Goal: Task Accomplishment & Management: Complete application form

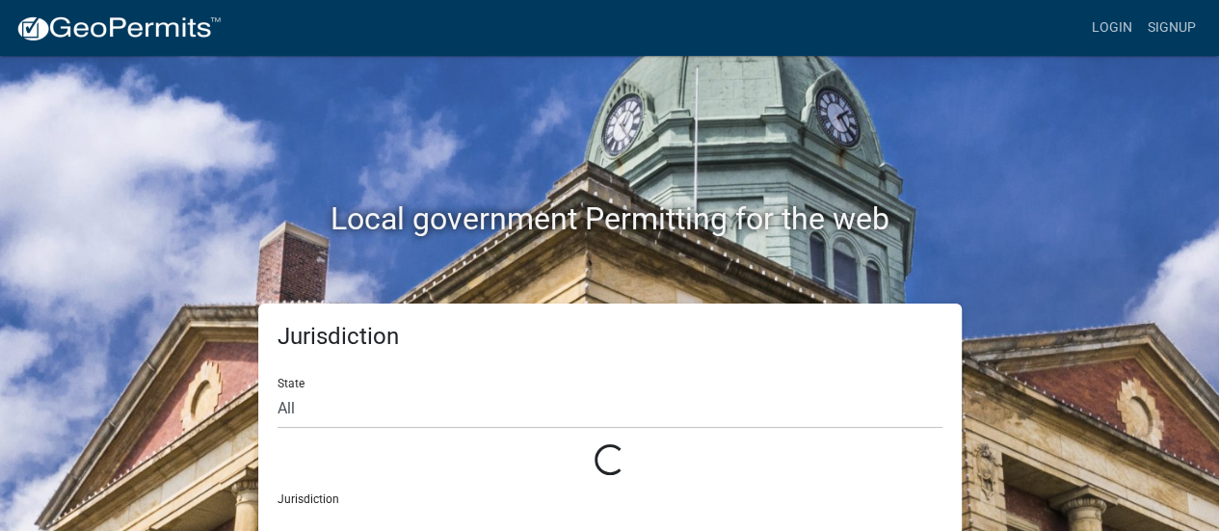
click at [161, 207] on h2 "Local government Permitting for the web" at bounding box center [610, 218] width 1070 height 37
click at [1110, 18] on link "Login" at bounding box center [1112, 28] width 56 height 37
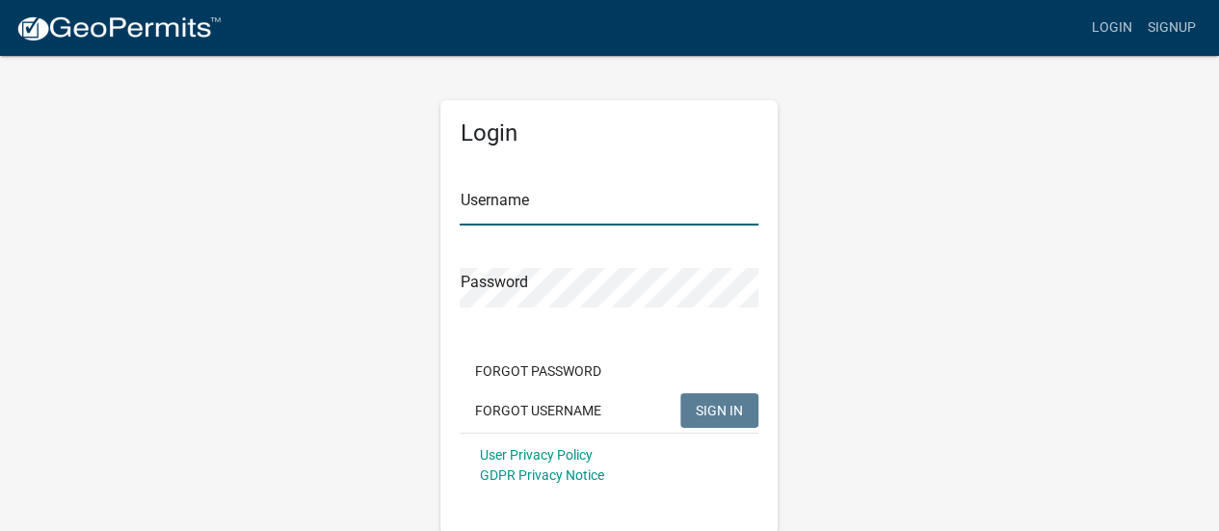
click at [572, 205] on input "Username" at bounding box center [609, 206] width 299 height 40
type input "cale.[PERSON_NAME]"
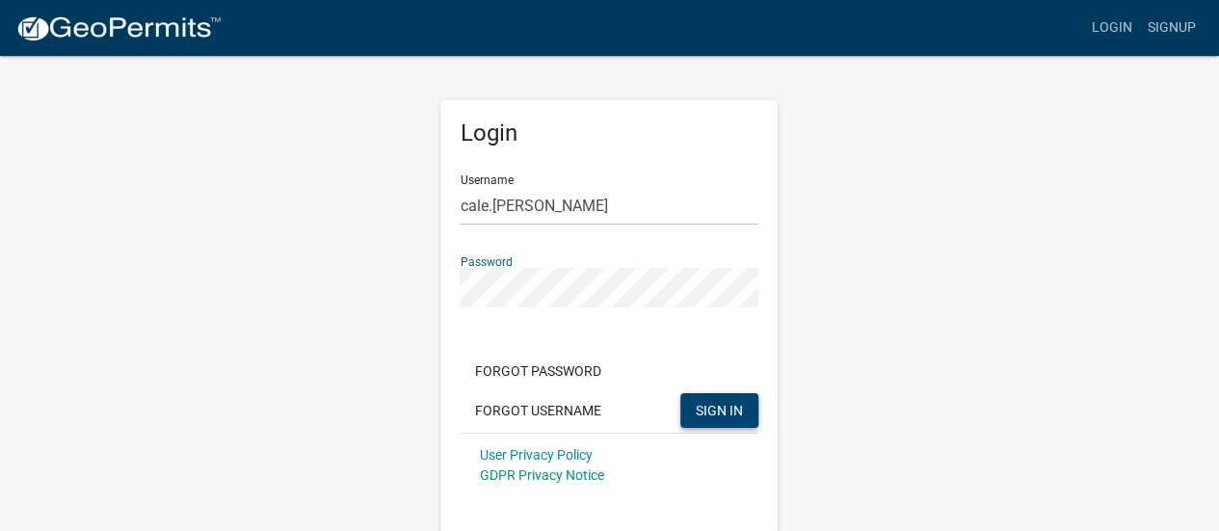
click at [722, 409] on span "SIGN IN" at bounding box center [719, 409] width 47 height 15
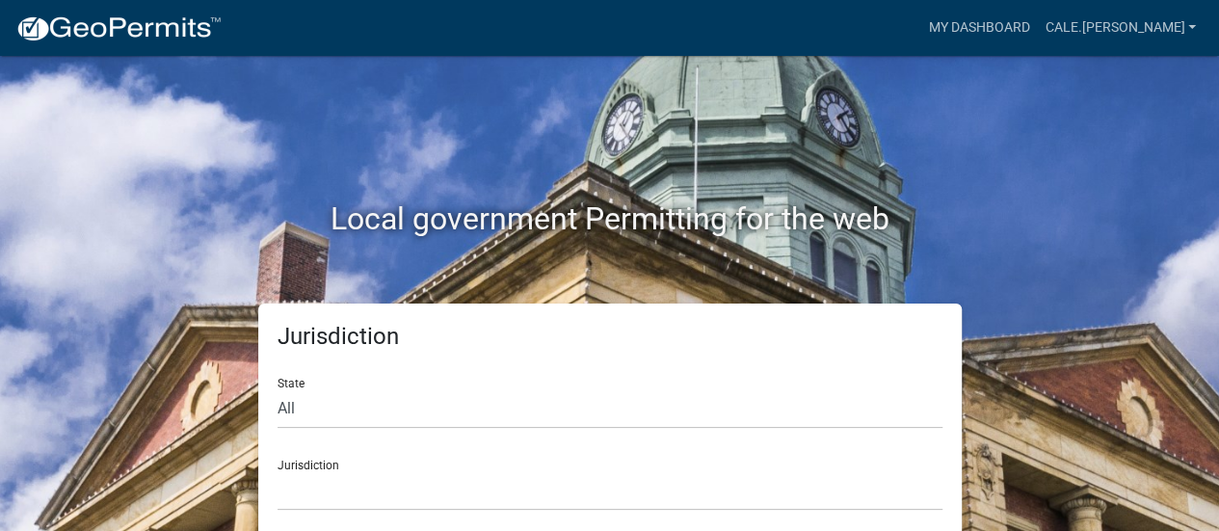
scroll to position [15, 0]
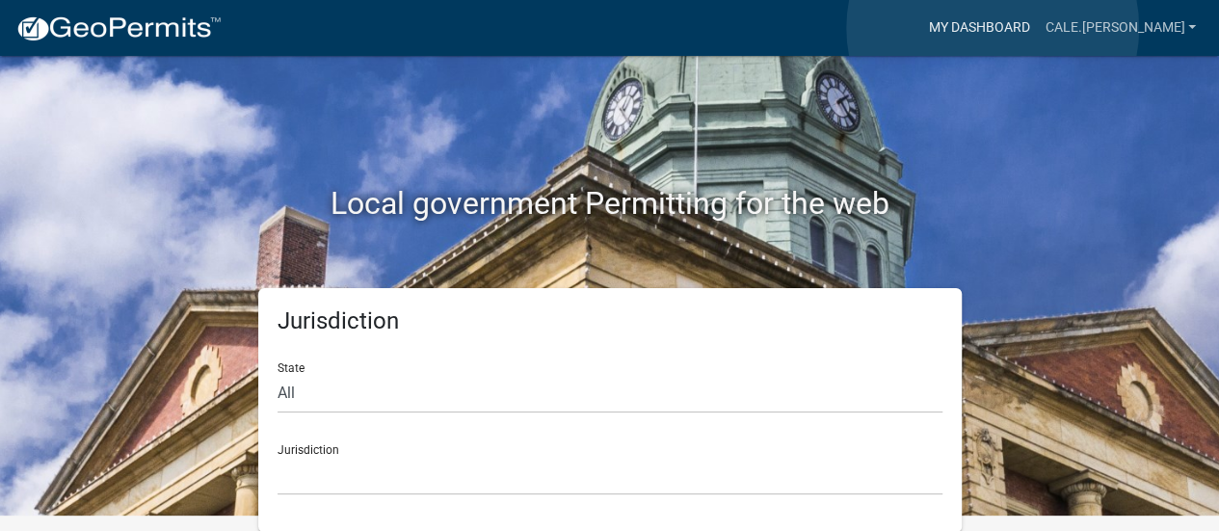
click at [993, 28] on link "My Dashboard" at bounding box center [978, 28] width 117 height 37
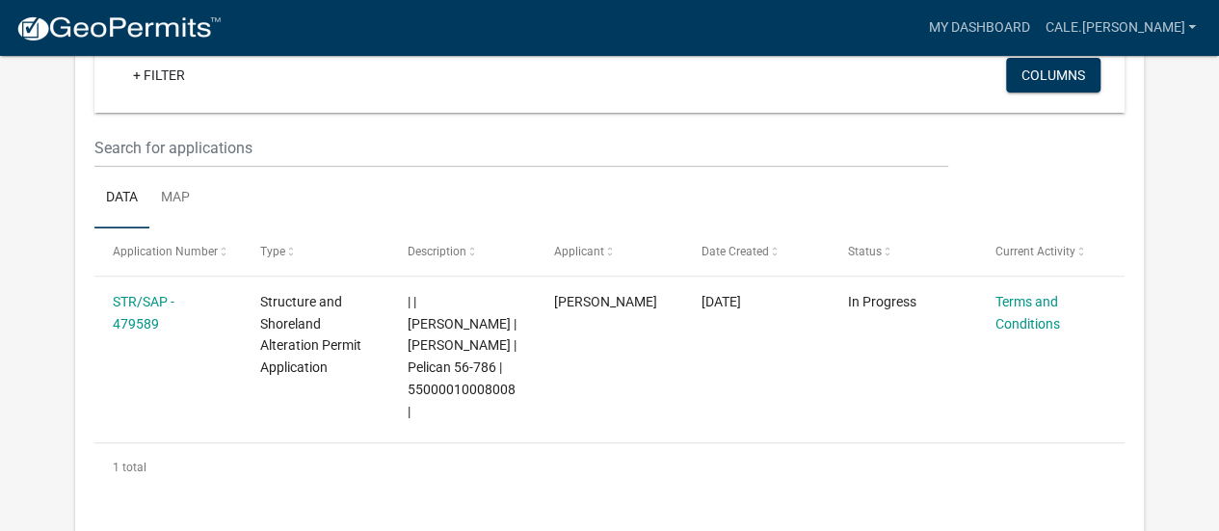
scroll to position [305, 0]
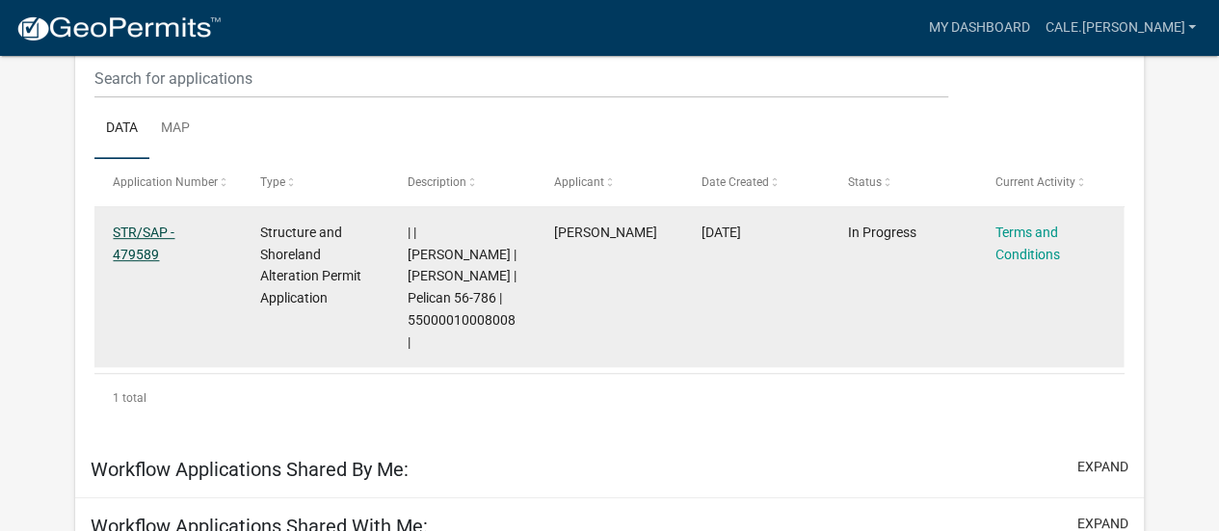
click at [125, 257] on link "STR/SAP - 479589" at bounding box center [144, 244] width 62 height 38
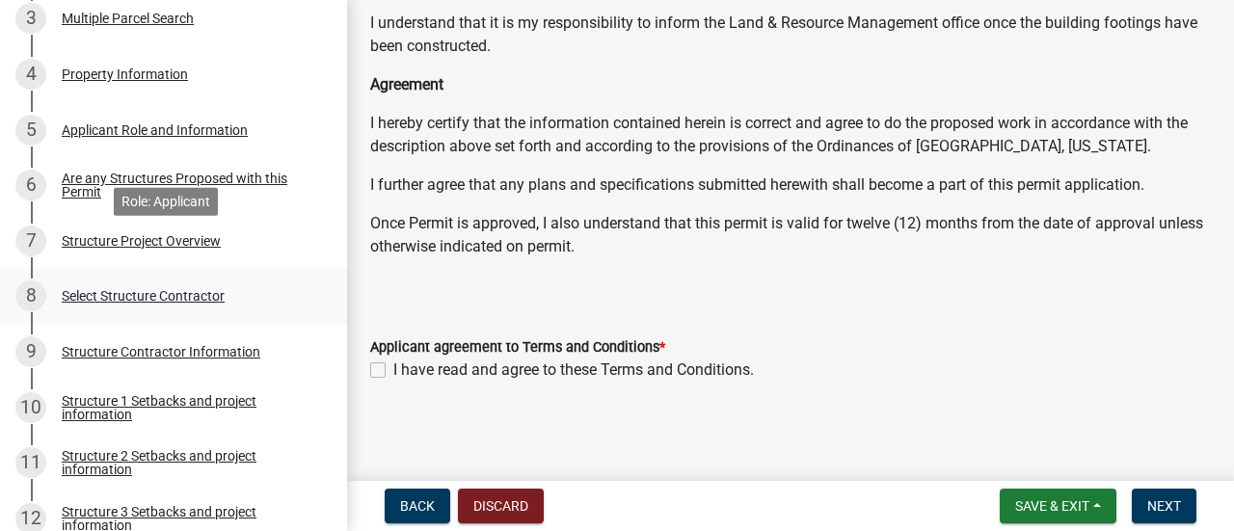
scroll to position [578, 0]
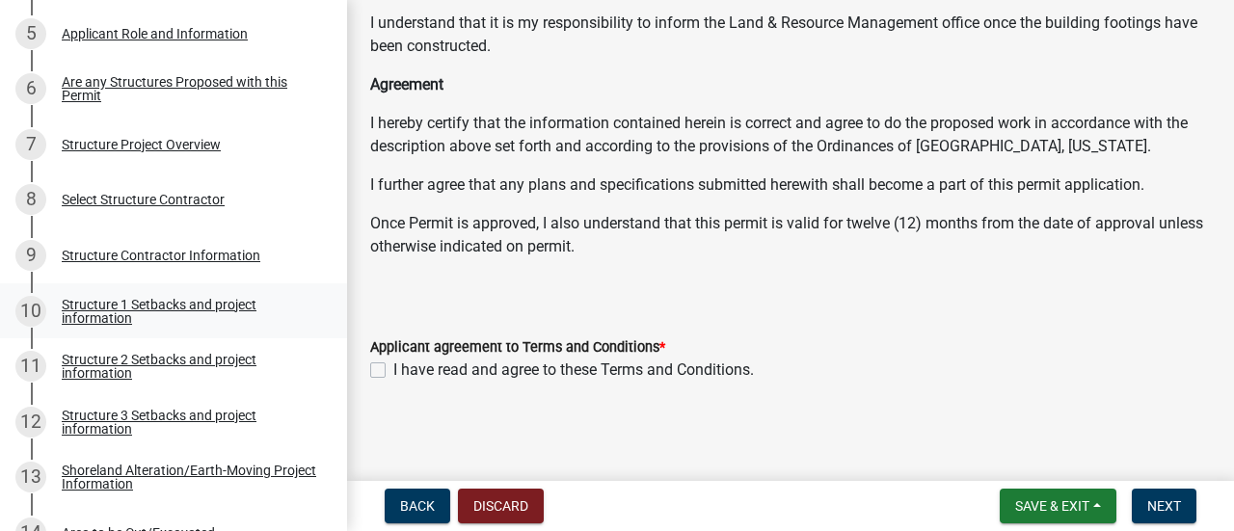
click at [163, 311] on div "Structure 1 Setbacks and project information" at bounding box center [189, 311] width 254 height 27
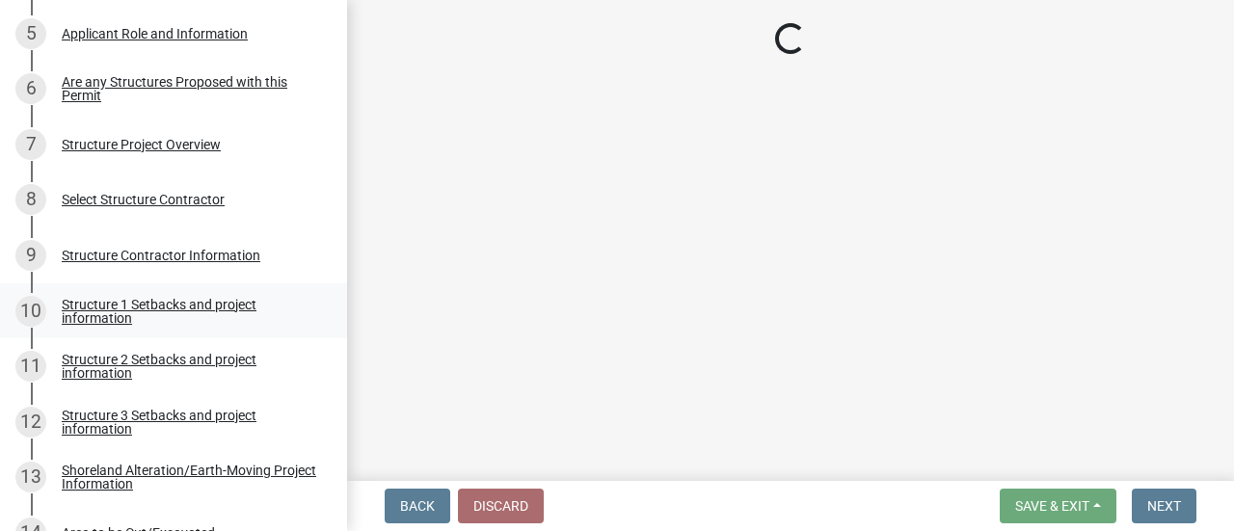
select select "c185e313-3403-4239-bd61-bb563c58a77a"
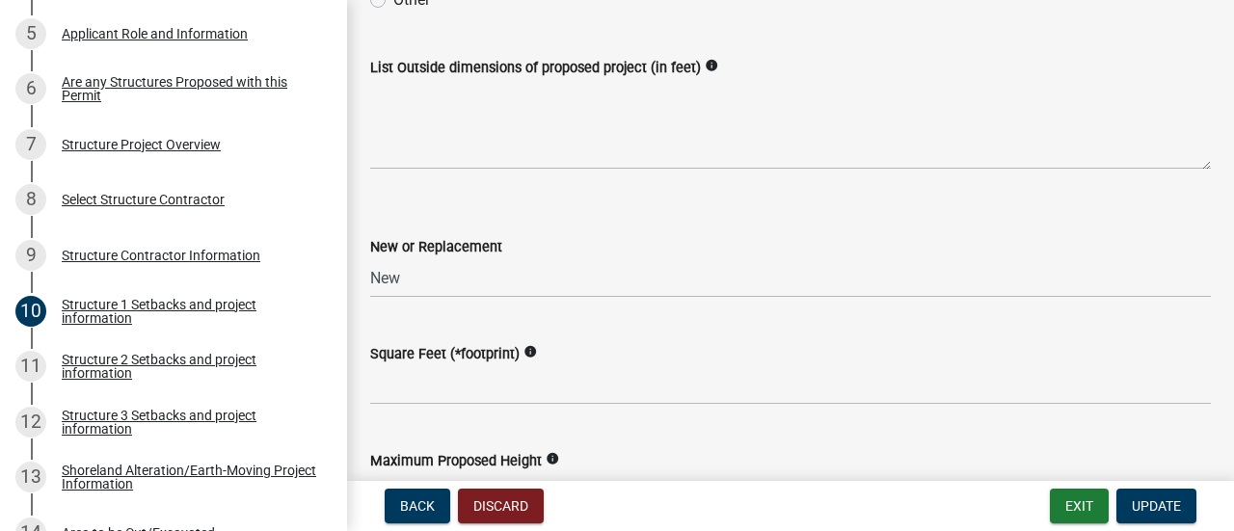
scroll to position [964, 0]
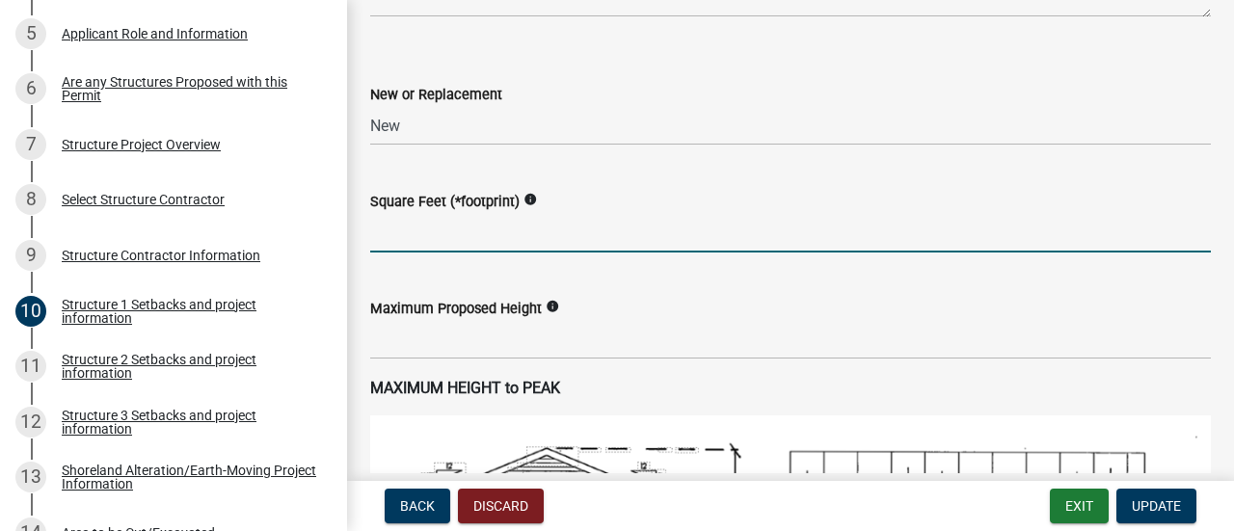
click at [396, 234] on input "text" at bounding box center [790, 233] width 840 height 40
type input "1911"
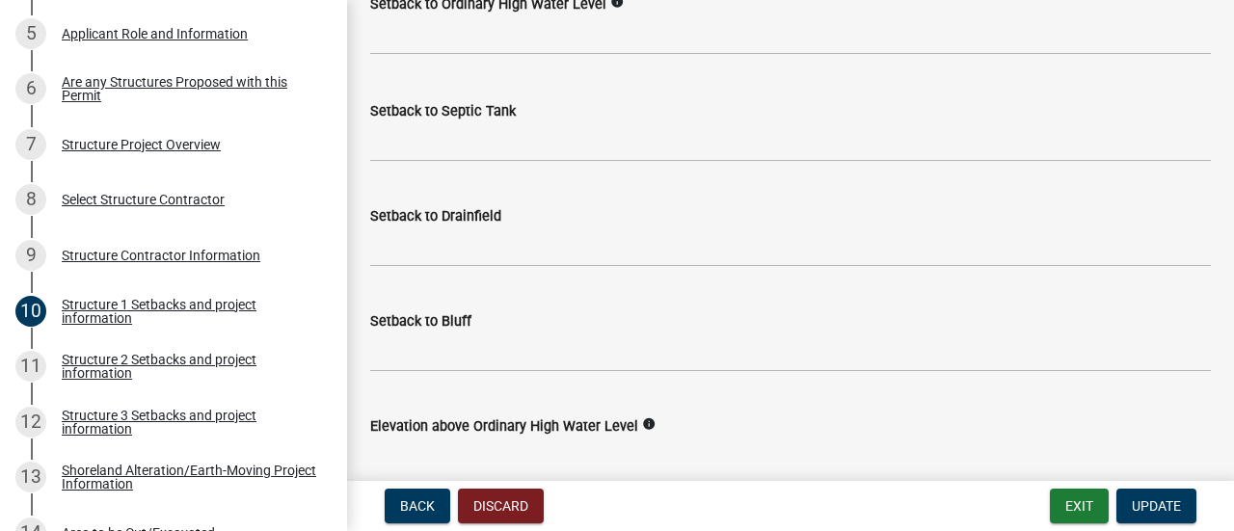
scroll to position [1735, 0]
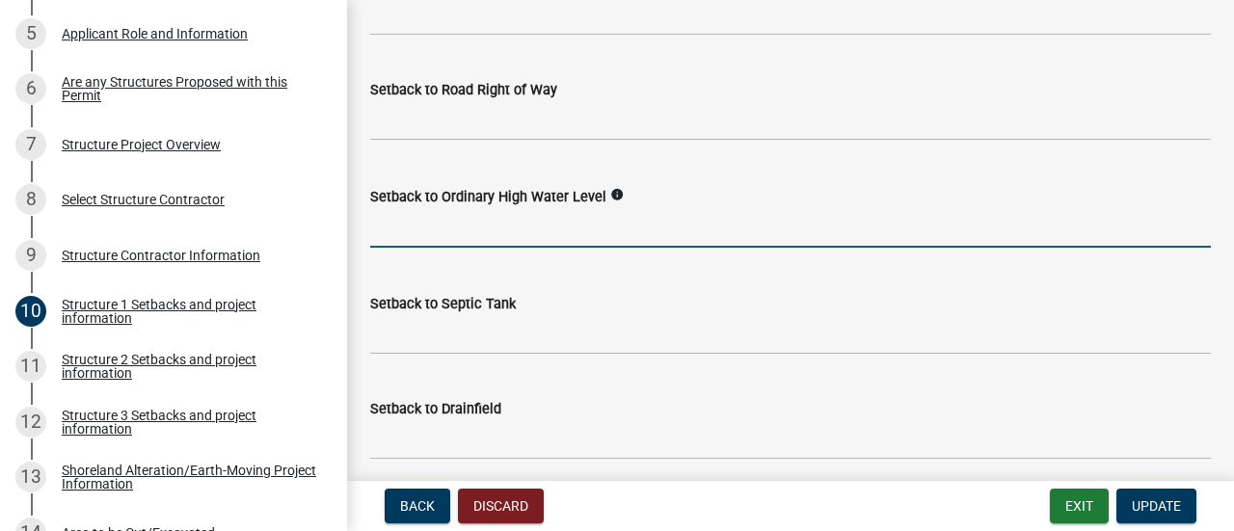
click at [438, 228] on input "text" at bounding box center [790, 228] width 840 height 40
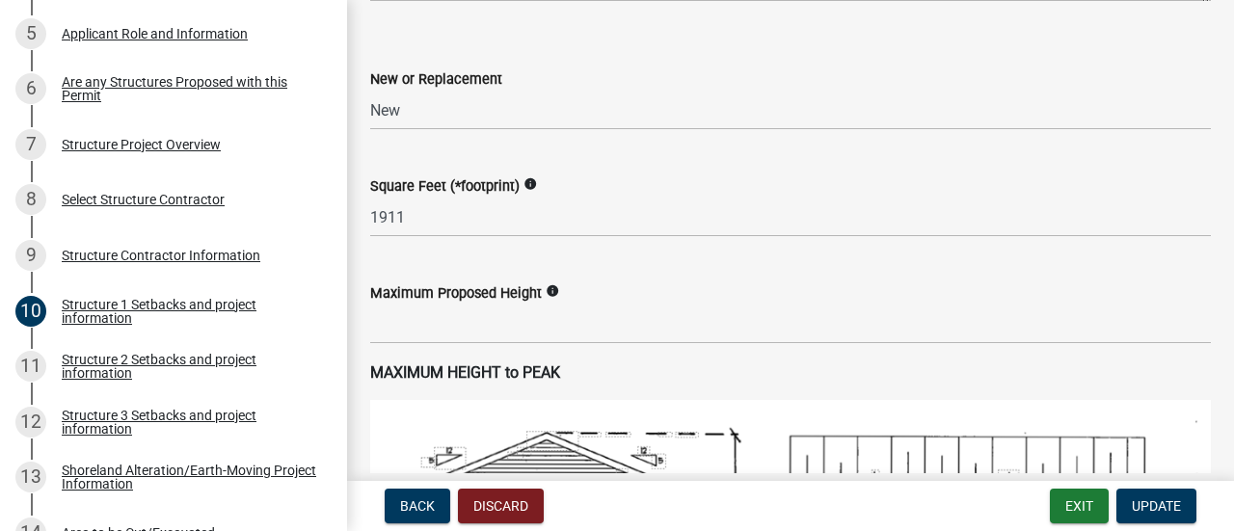
scroll to position [964, 0]
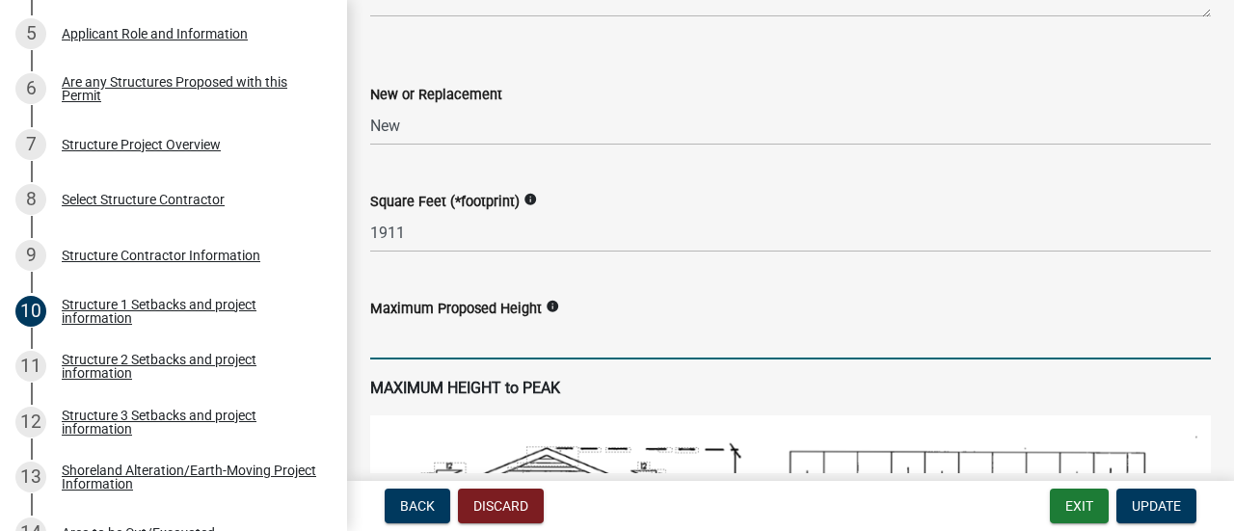
click at [455, 341] on input "text" at bounding box center [790, 340] width 840 height 40
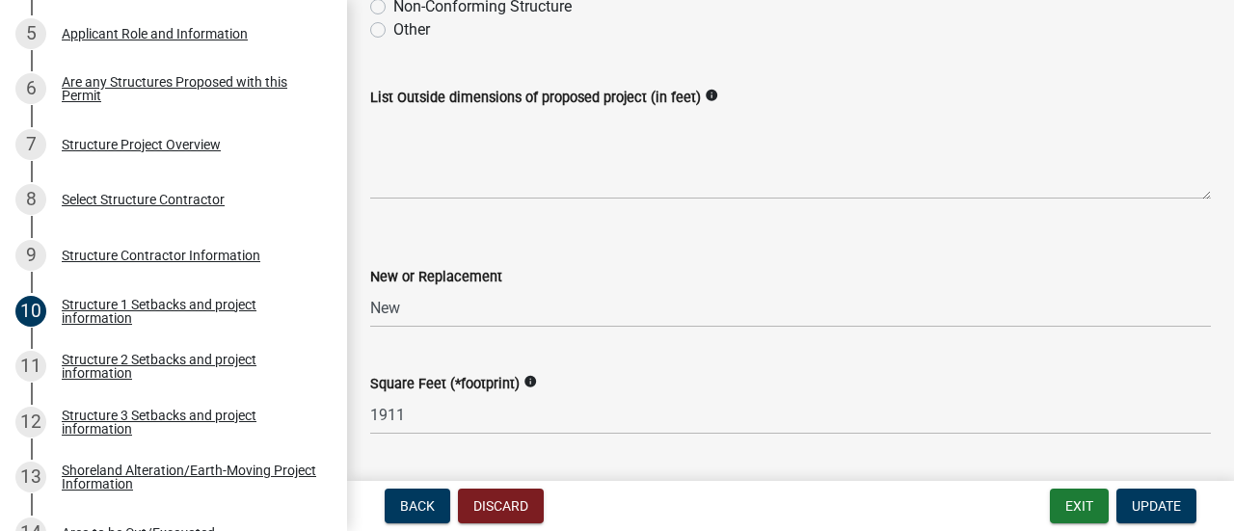
scroll to position [675, 0]
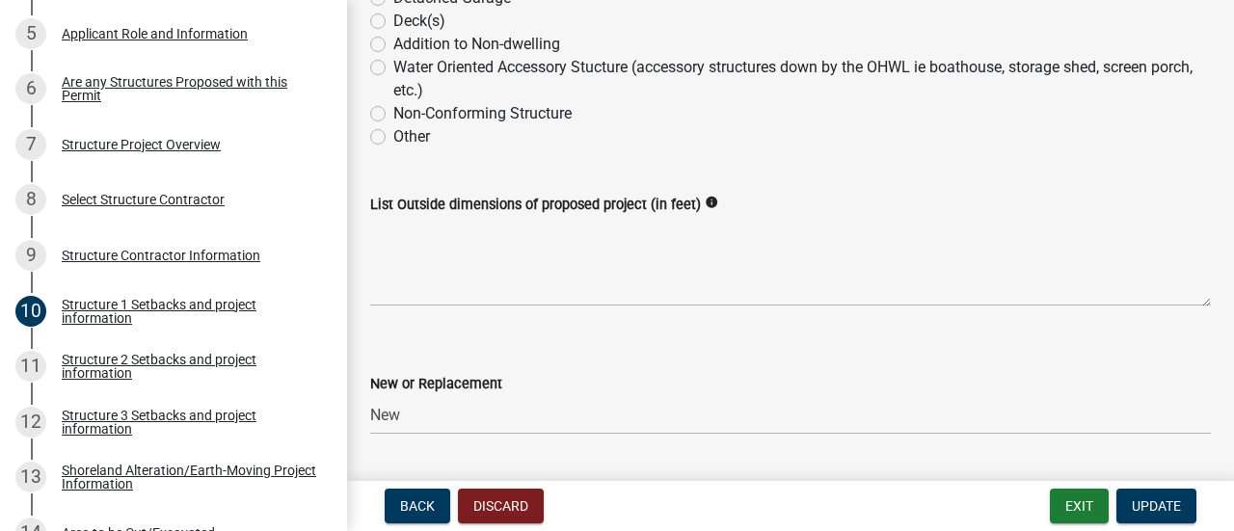
type input "24"
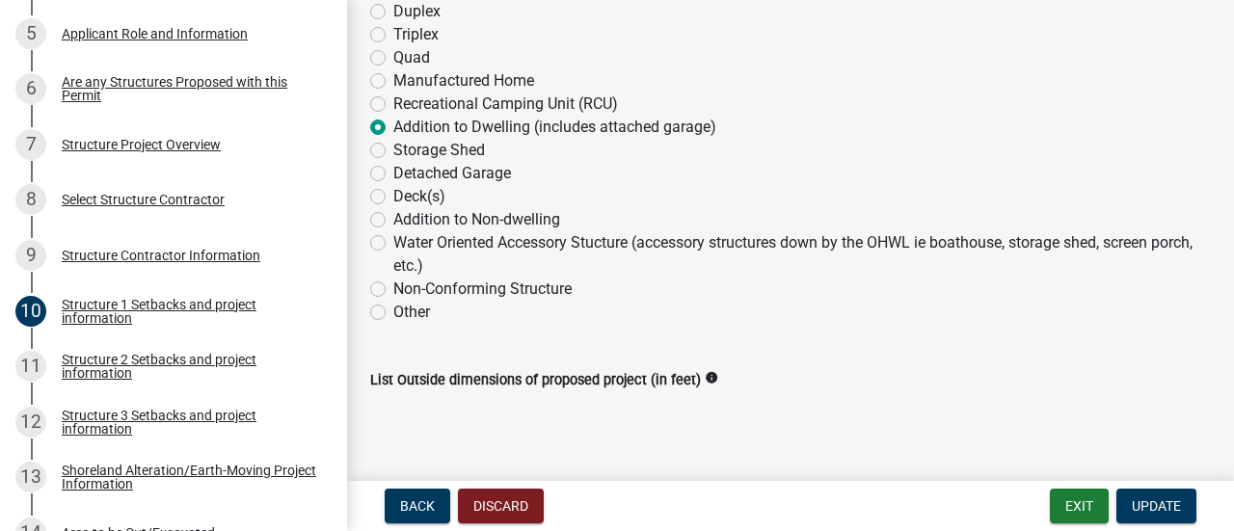
scroll to position [482, 0]
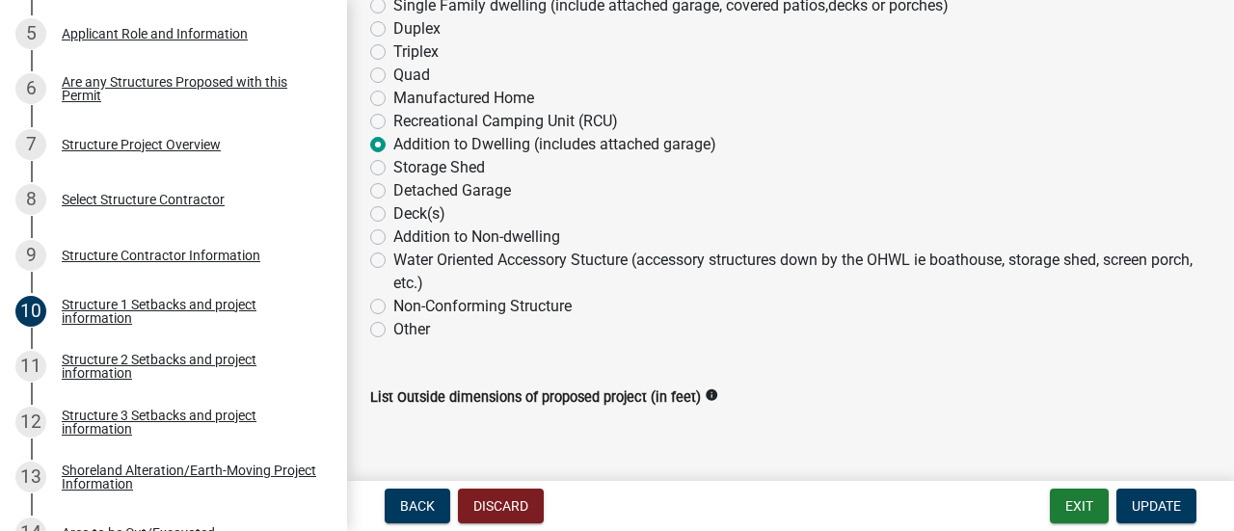
click at [705, 392] on icon "info" at bounding box center [710, 394] width 13 height 13
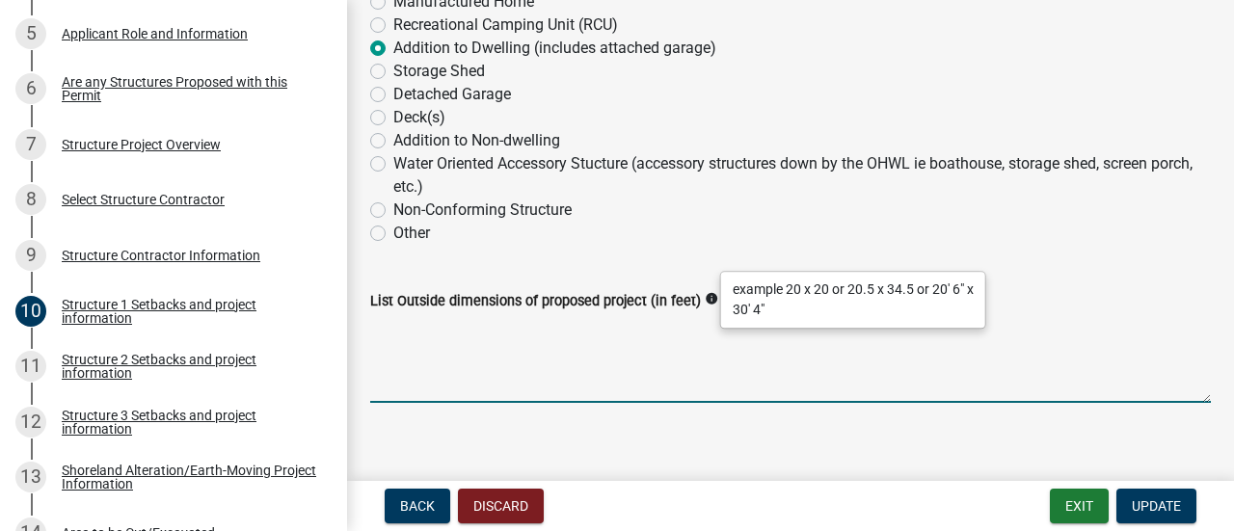
click at [518, 389] on textarea "List Outside dimensions of proposed project (in feet)" at bounding box center [790, 357] width 840 height 91
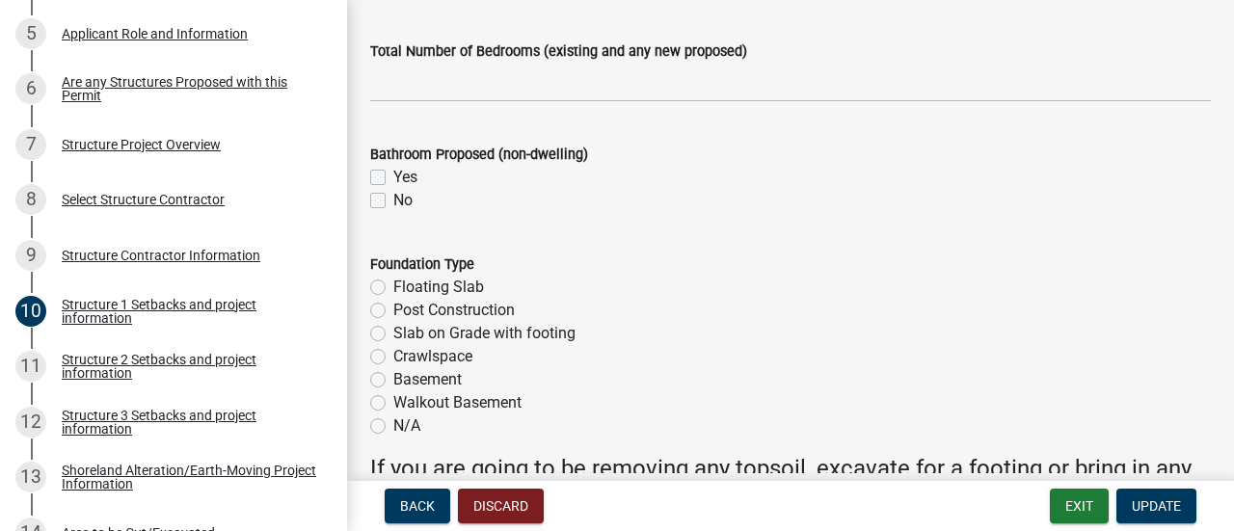
scroll to position [2506, 0]
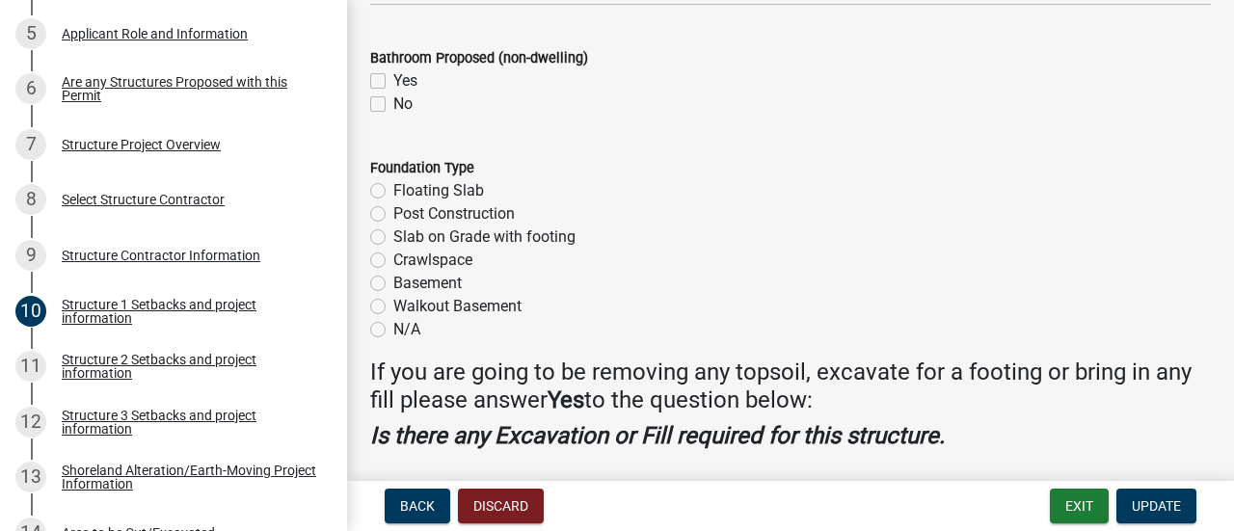
type textarea "91.5 x 60 including current structure"
click at [393, 256] on label "Crawlspace" at bounding box center [432, 260] width 79 height 23
click at [393, 256] on input "Crawlspace" at bounding box center [399, 255] width 13 height 13
radio input "true"
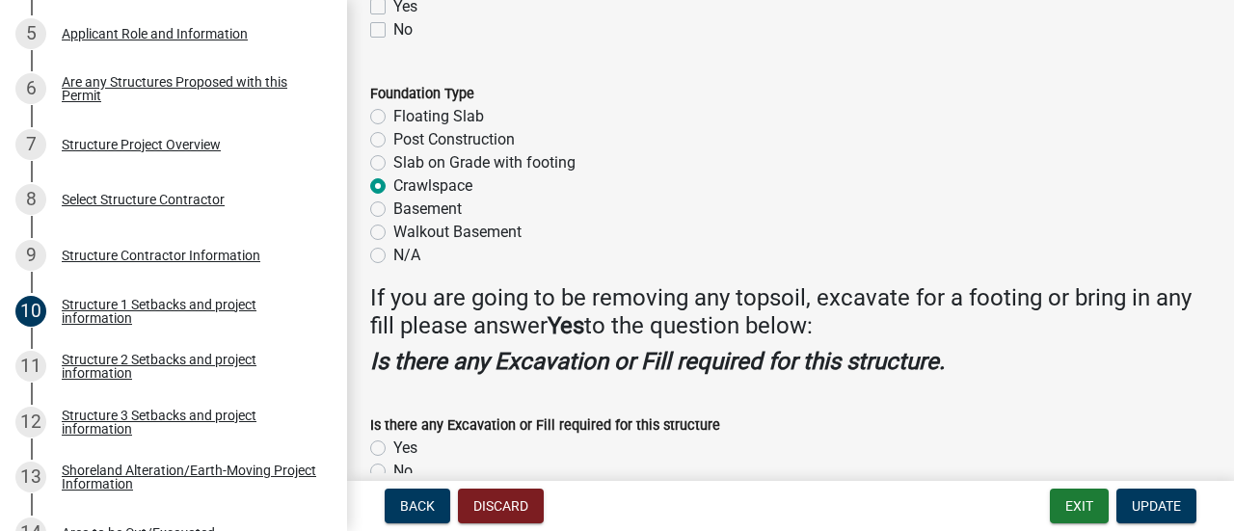
scroll to position [2677, 0]
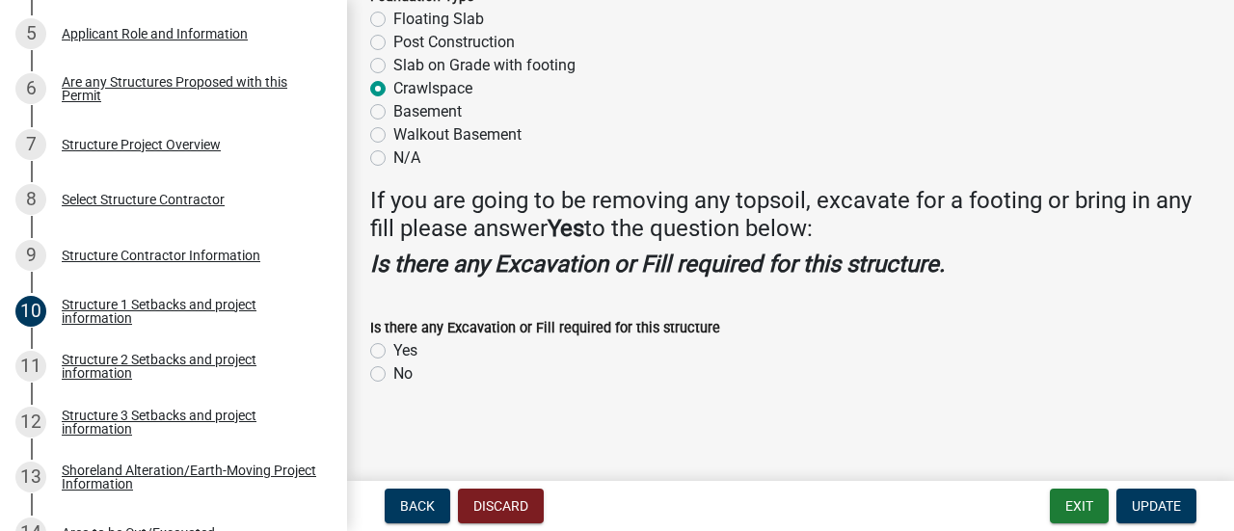
click at [393, 344] on label "Yes" at bounding box center [405, 350] width 24 height 23
click at [393, 344] on input "Yes" at bounding box center [399, 345] width 13 height 13
radio input "true"
click at [1131, 514] on button "Update" at bounding box center [1156, 506] width 80 height 35
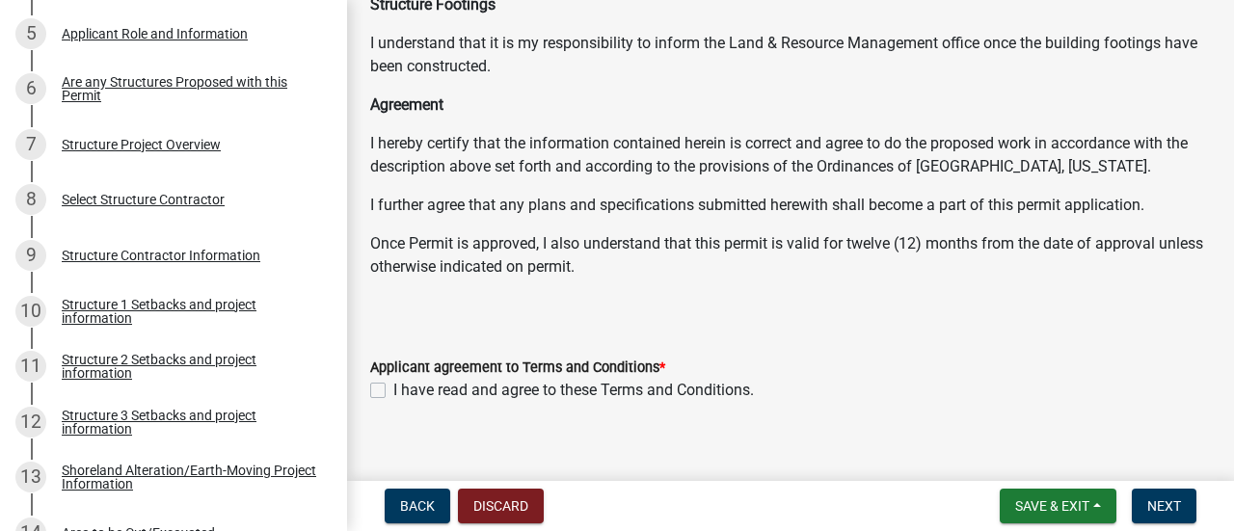
scroll to position [448, 0]
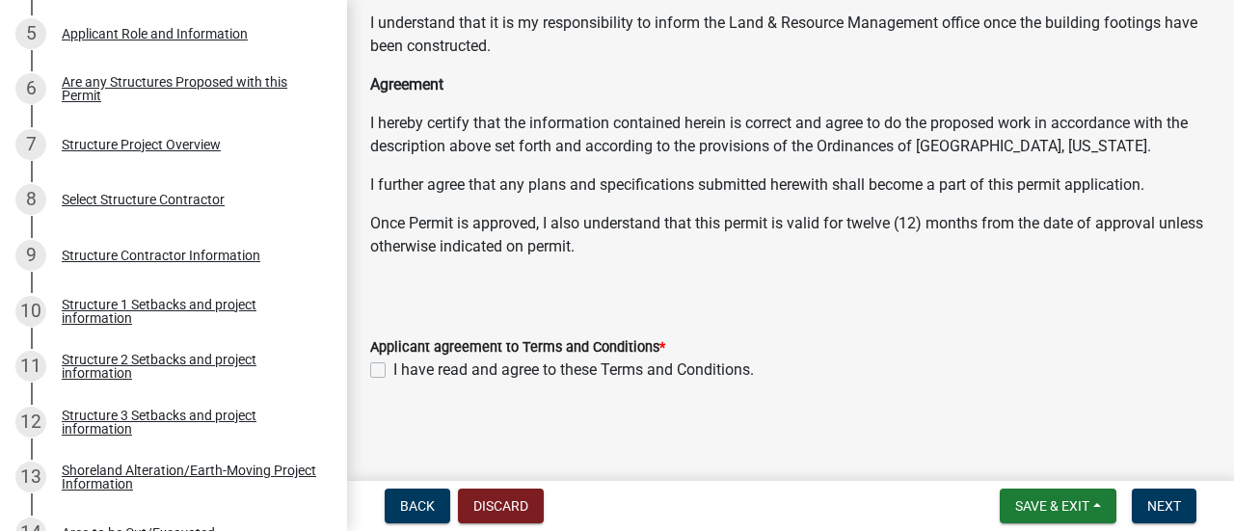
click at [367, 370] on div "Applicant agreement to Terms and Conditions * I have read and agree to these Te…" at bounding box center [790, 346] width 869 height 69
click at [393, 371] on label "I have read and agree to these Terms and Conditions." at bounding box center [573, 369] width 360 height 23
click at [393, 371] on input "I have read and agree to these Terms and Conditions." at bounding box center [399, 364] width 13 height 13
checkbox input "true"
click at [1158, 502] on span "Next" at bounding box center [1164, 505] width 34 height 15
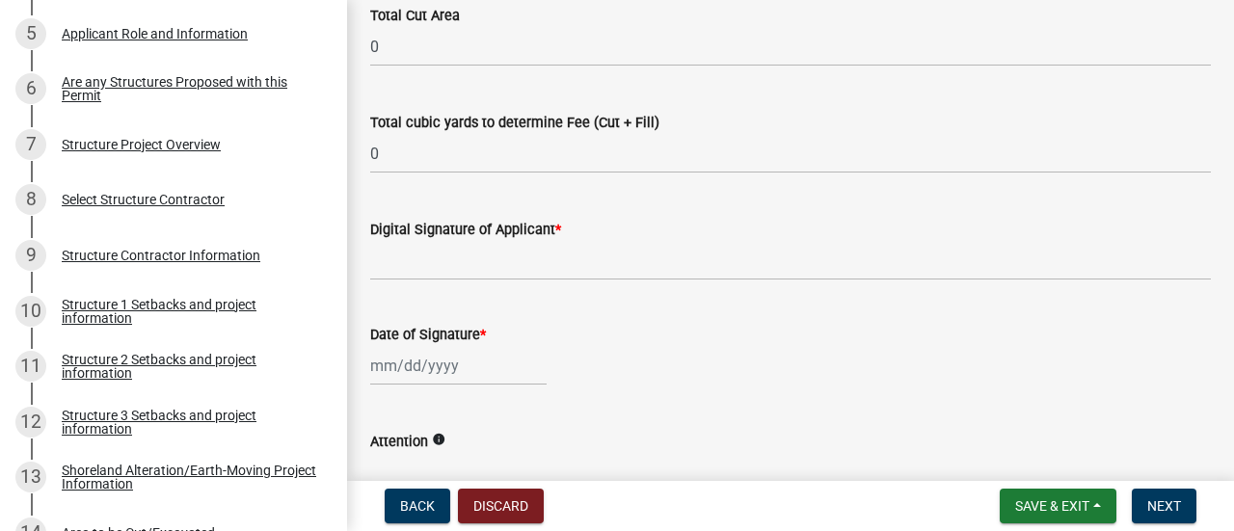
scroll to position [402, 0]
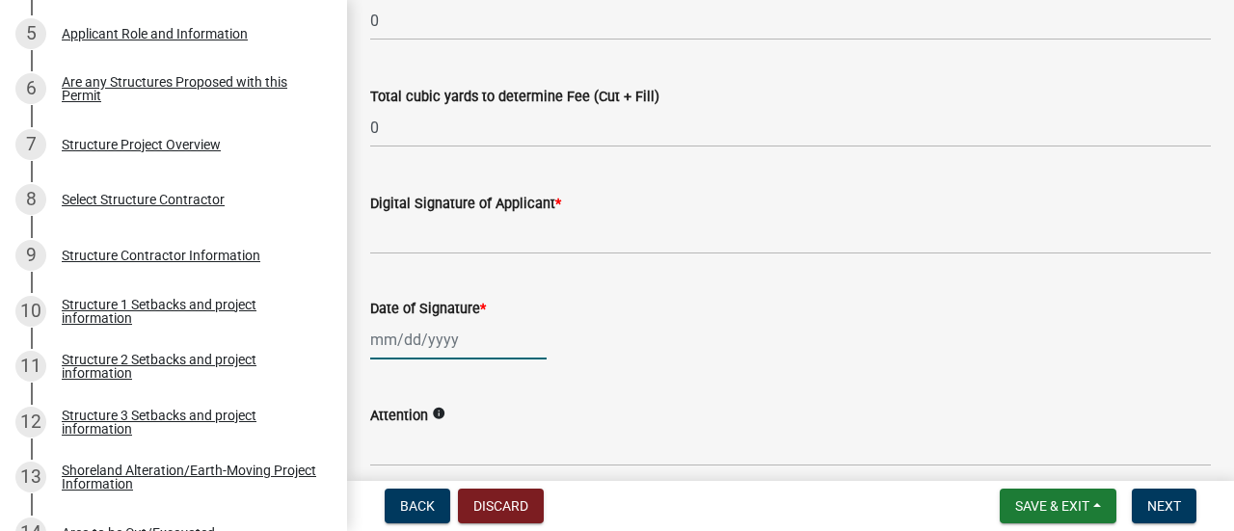
click at [436, 340] on div at bounding box center [458, 340] width 176 height 40
select select "9"
select select "2025"
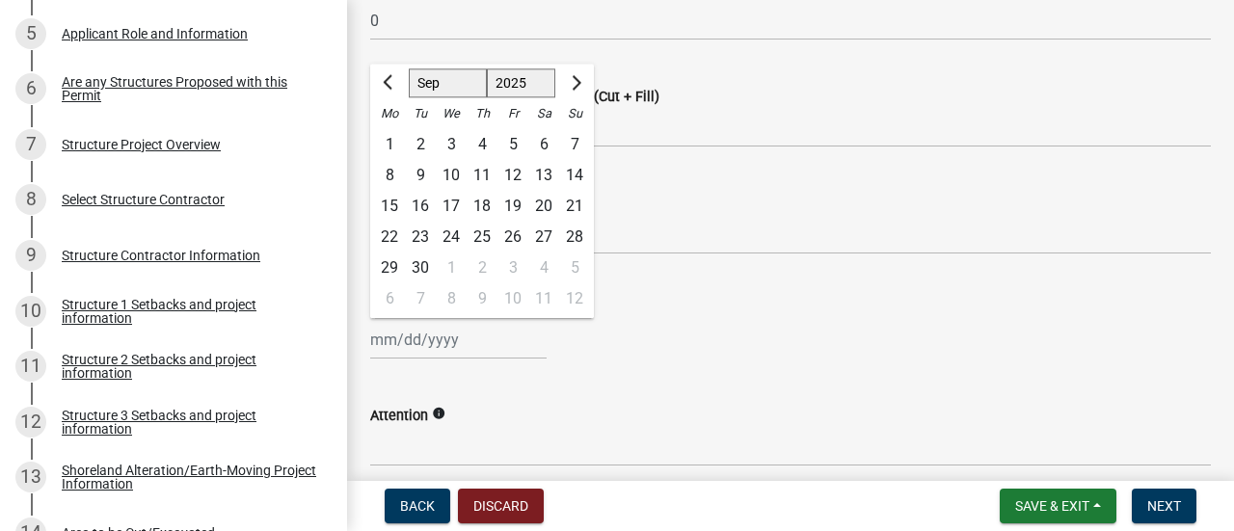
click at [867, 331] on div "[PERSON_NAME] Feb Mar Apr [PERSON_NAME][DATE] Oct Nov [DATE] 1526 1527 1528 152…" at bounding box center [790, 340] width 840 height 40
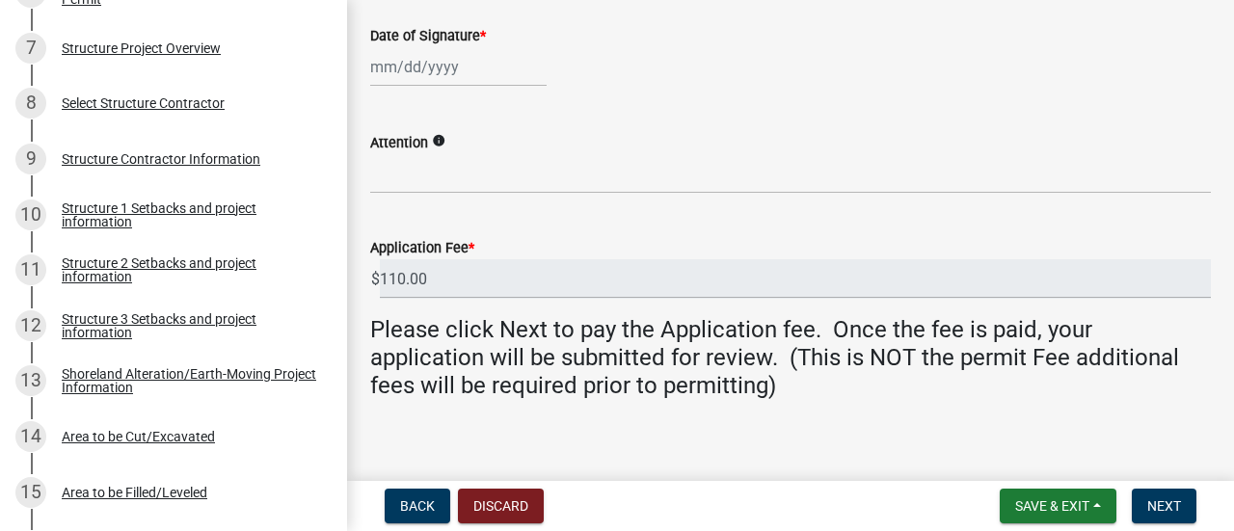
scroll to position [691, 0]
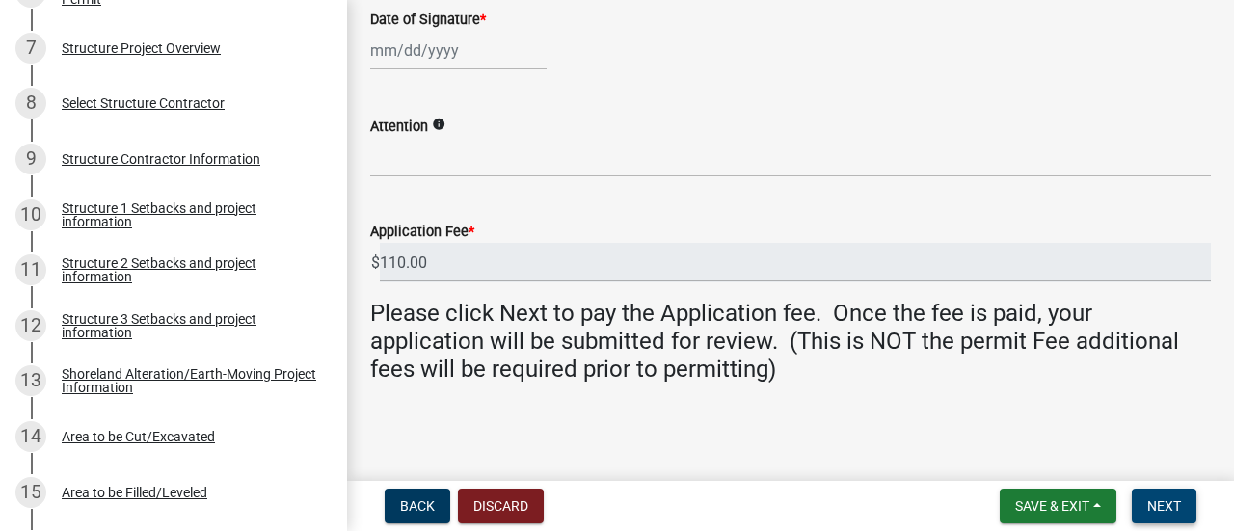
click at [1183, 508] on button "Next" at bounding box center [1163, 506] width 65 height 35
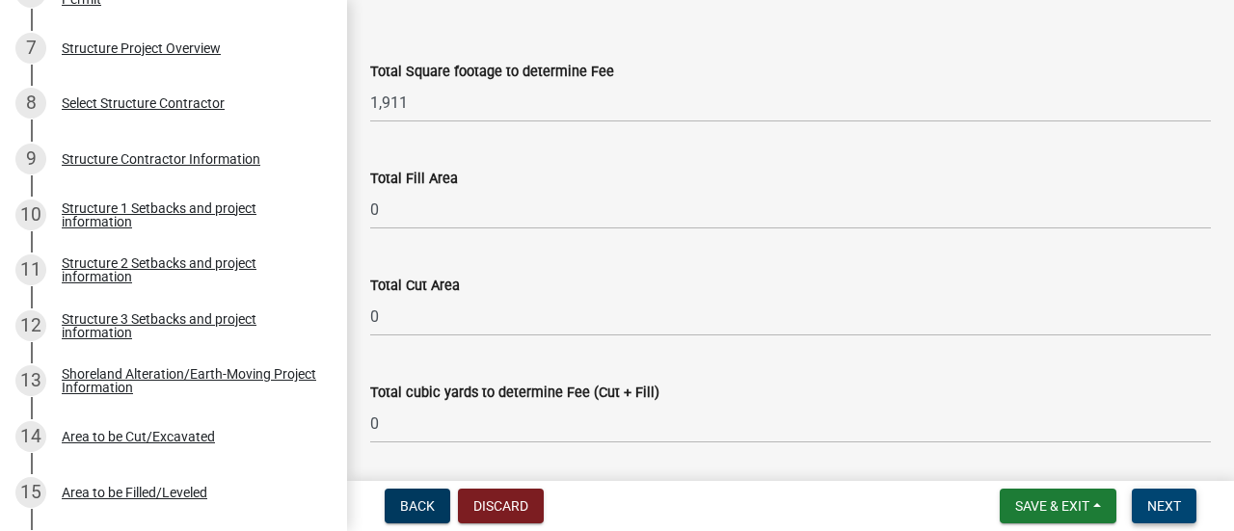
scroll to position [136, 0]
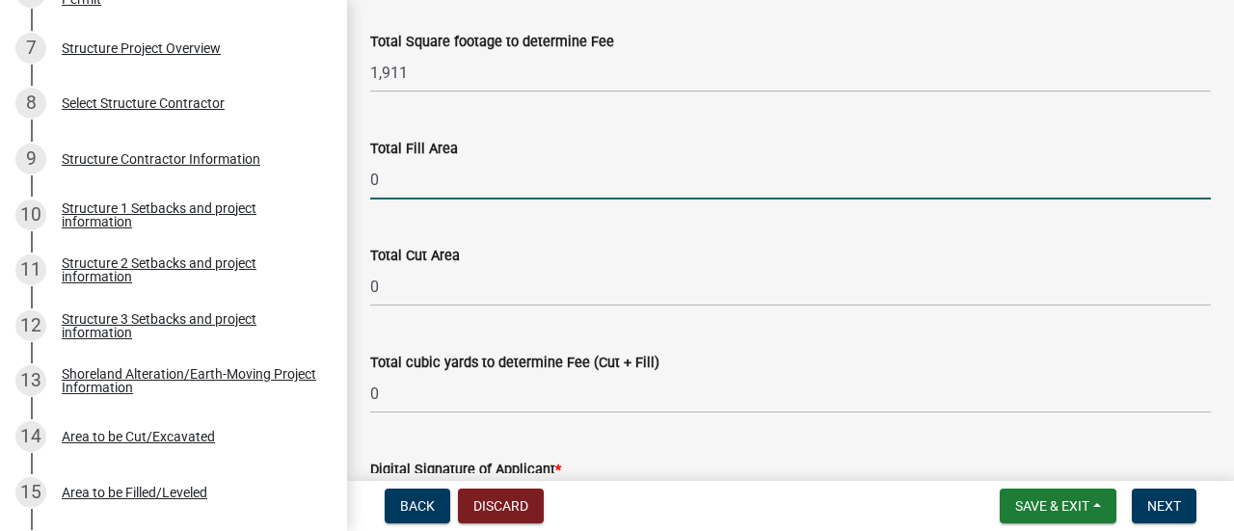
click at [422, 184] on input "0" at bounding box center [790, 180] width 840 height 40
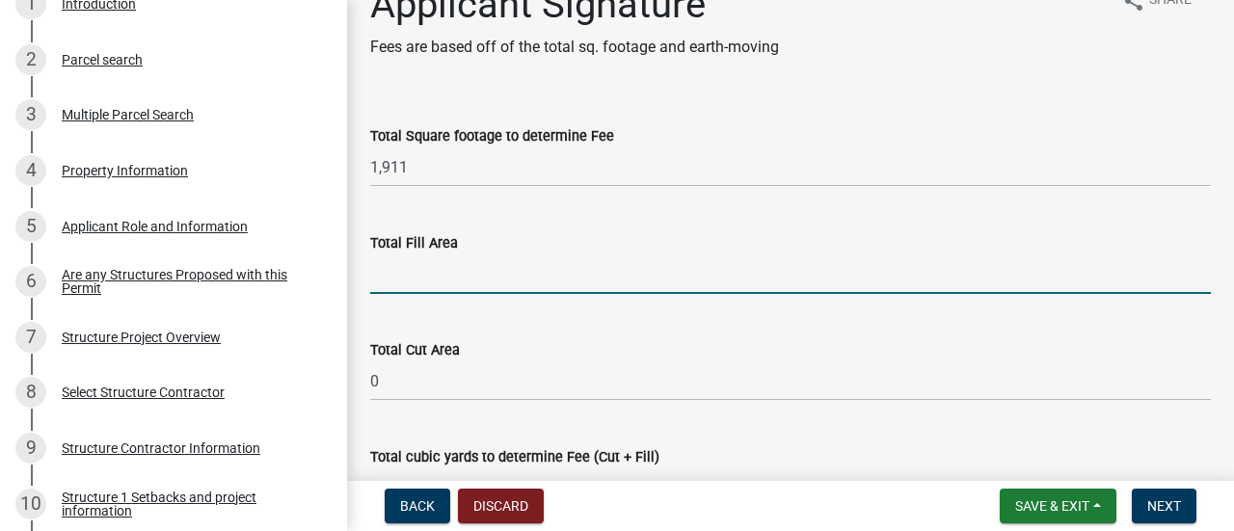
scroll to position [0, 0]
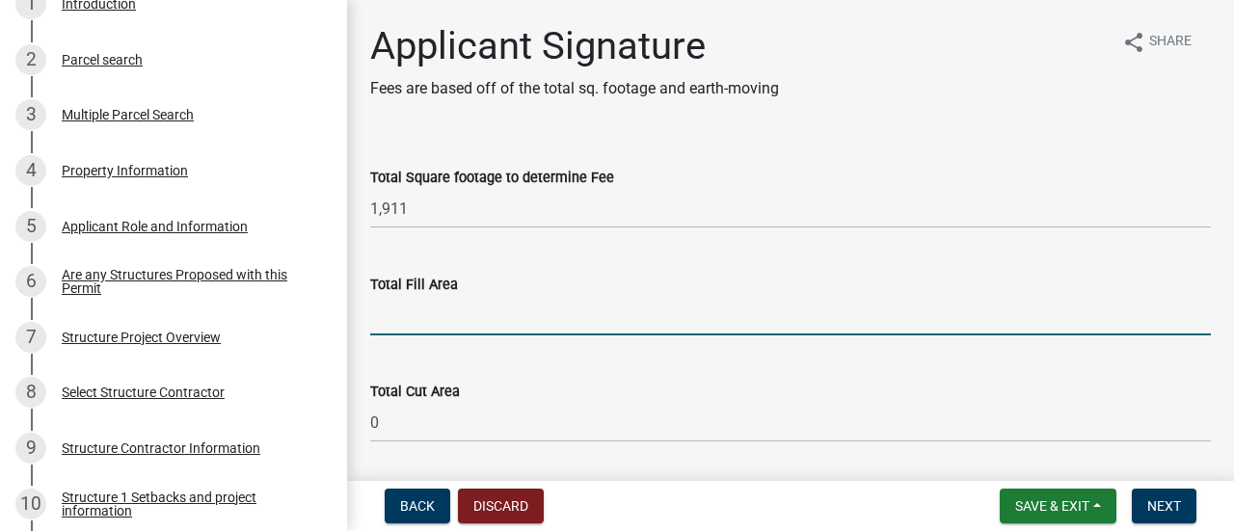
click at [440, 315] on input "Total Fill Area" at bounding box center [790, 316] width 840 height 40
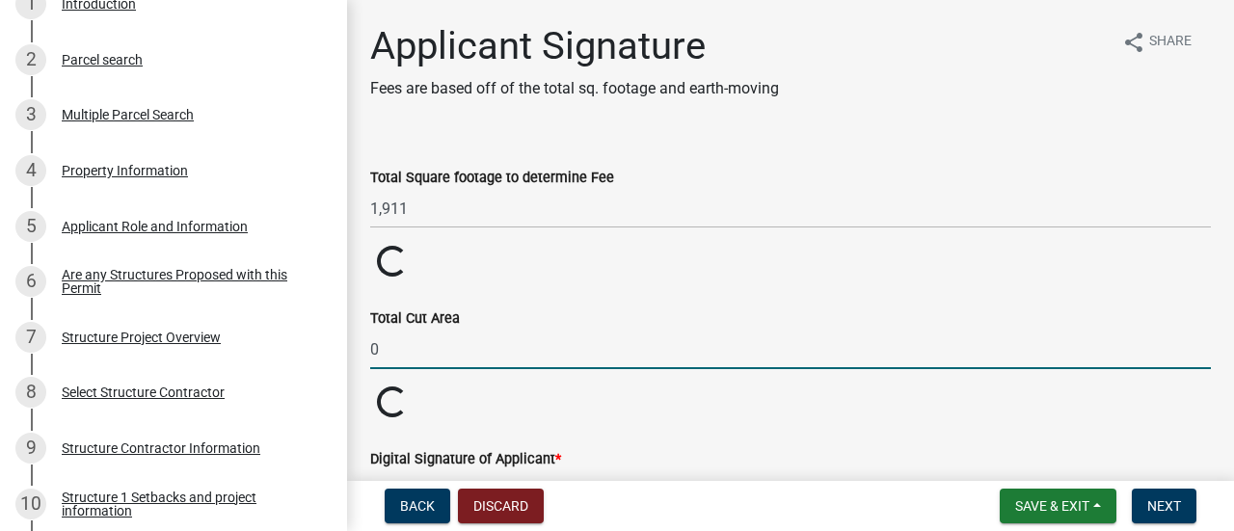
click at [465, 350] on input "0" at bounding box center [790, 350] width 840 height 40
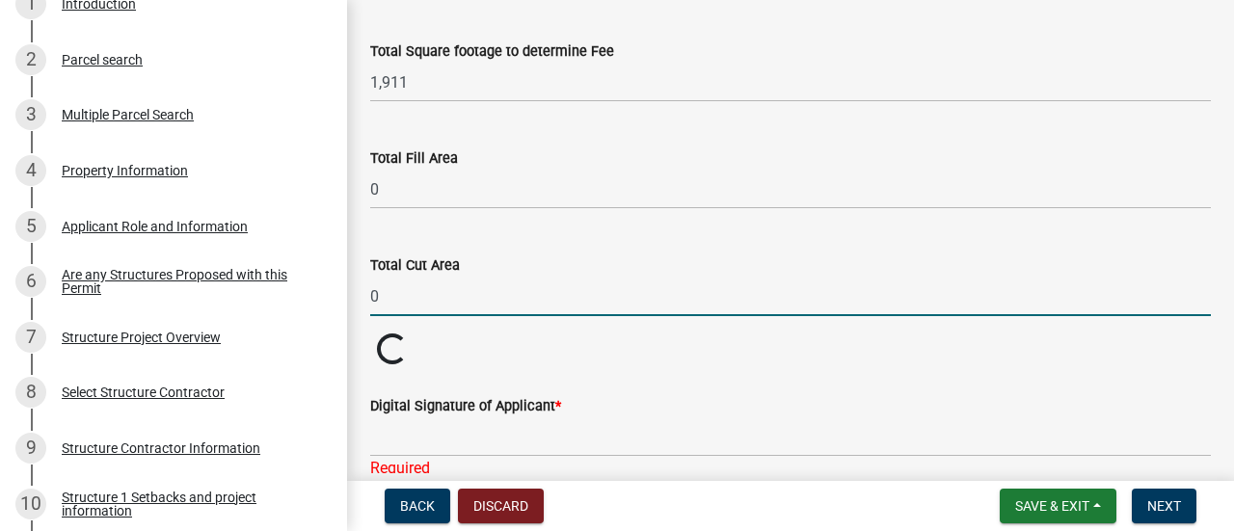
scroll to position [96, 0]
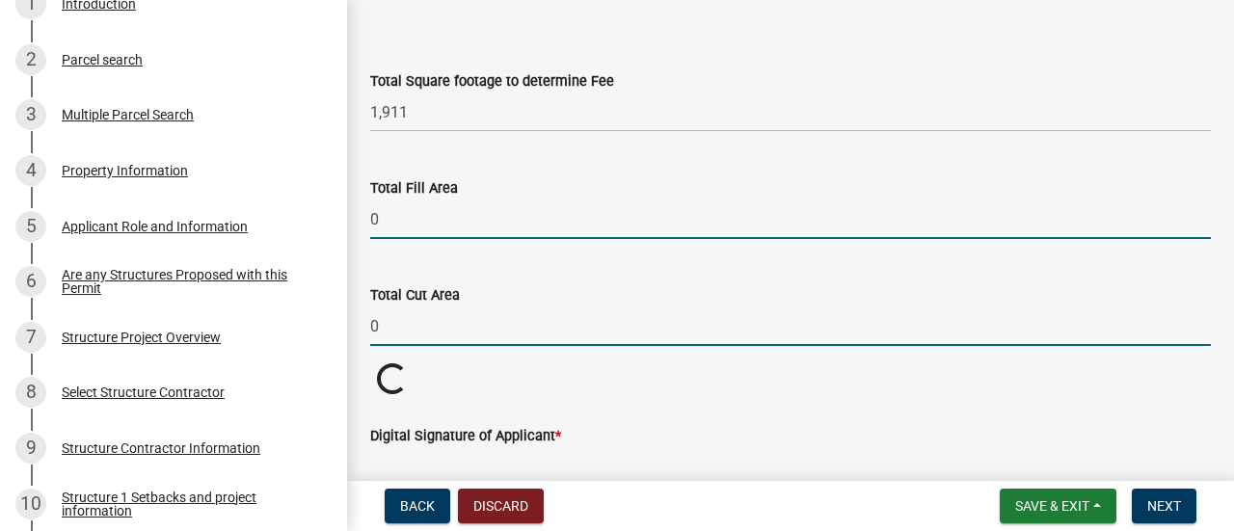
click at [430, 215] on input "0" at bounding box center [790, 219] width 840 height 40
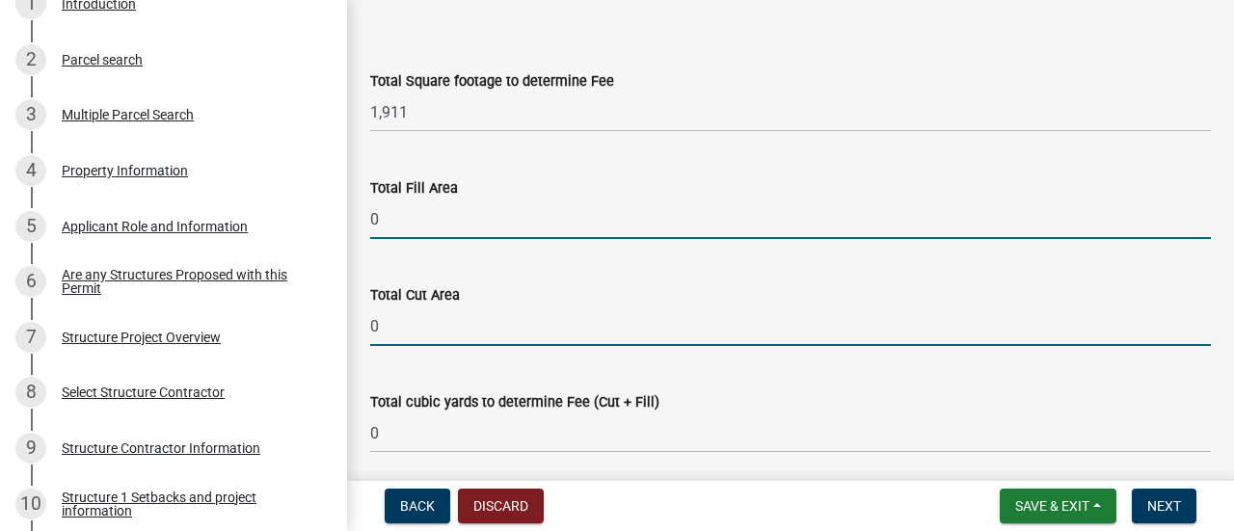
click at [420, 327] on input "0" at bounding box center [790, 326] width 840 height 40
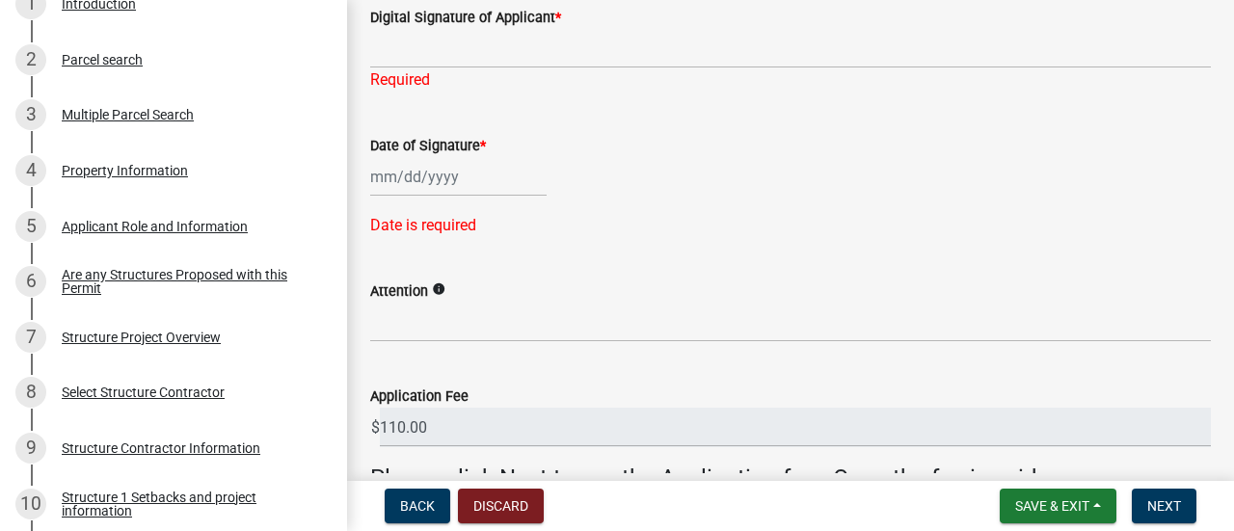
scroll to position [656, 0]
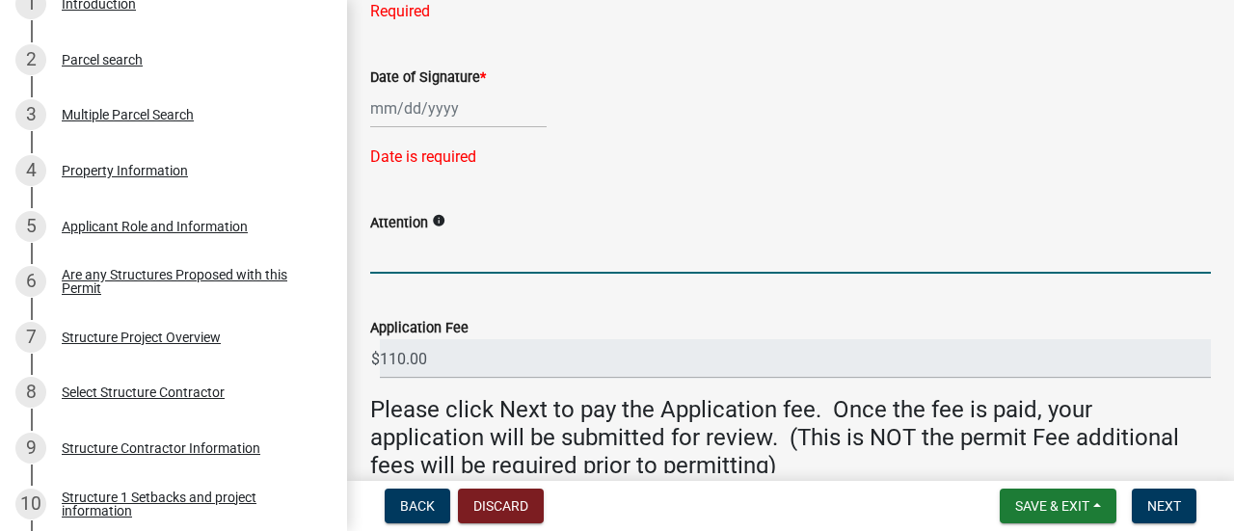
click at [426, 241] on input "Attention" at bounding box center [790, 254] width 840 height 40
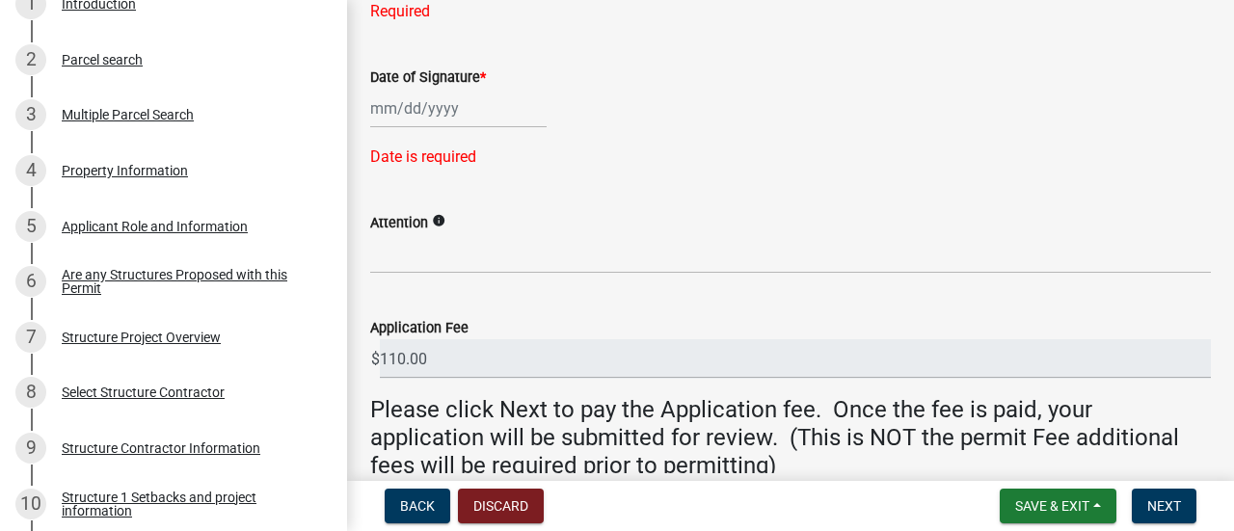
click at [433, 218] on icon "info" at bounding box center [438, 220] width 13 height 13
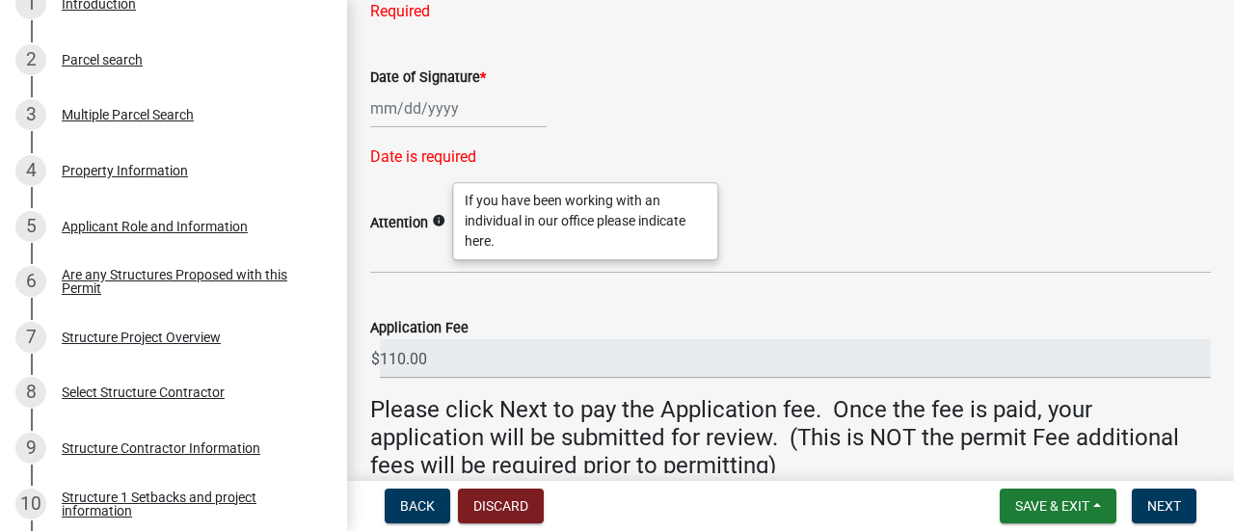
click at [815, 140] on div "Date of Signature * Date is required" at bounding box center [790, 104] width 840 height 130
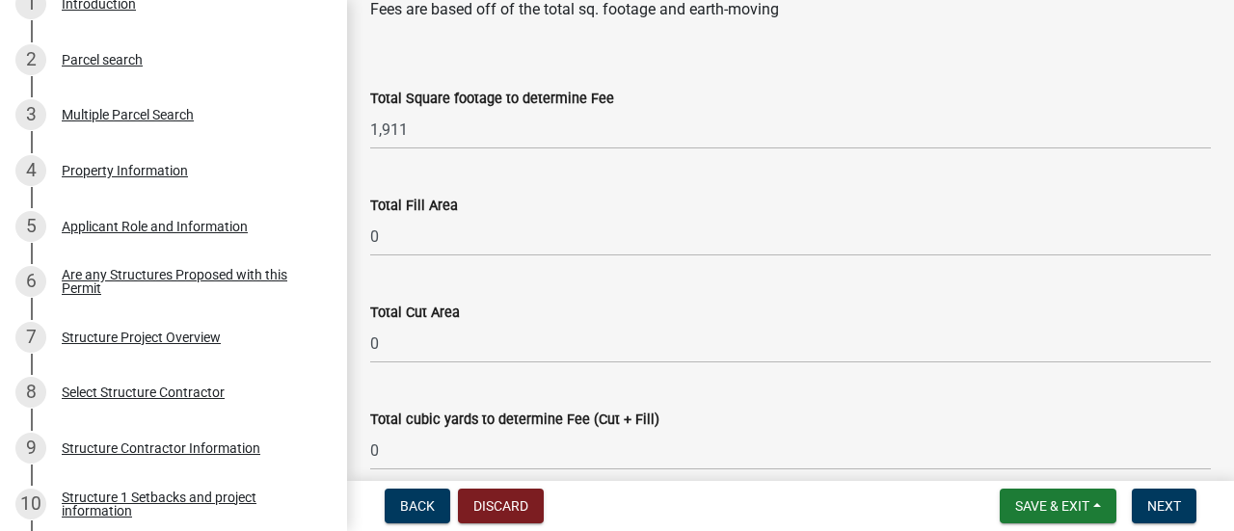
scroll to position [78, 0]
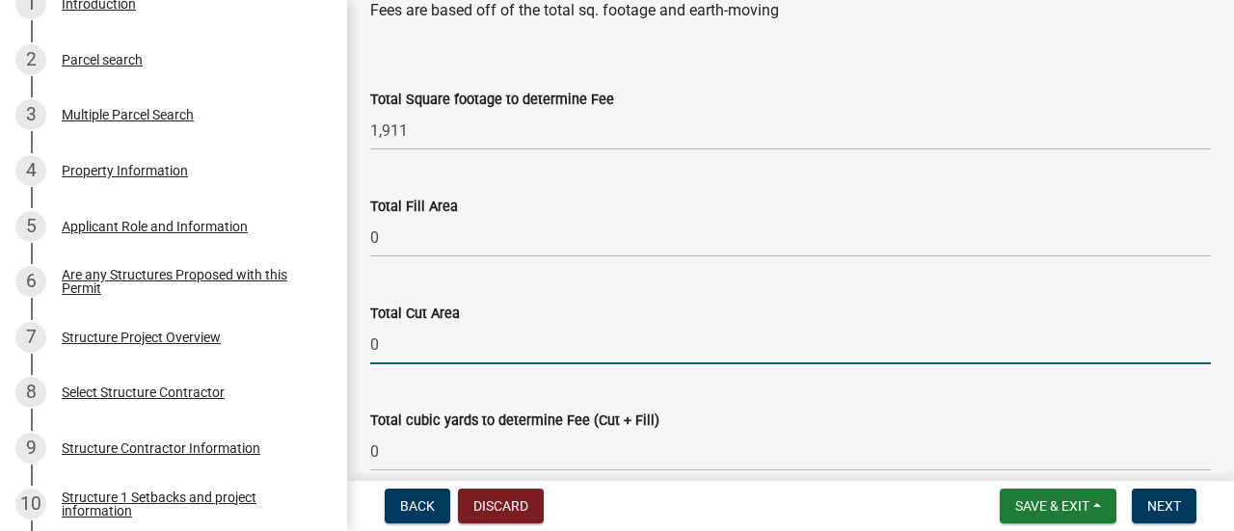
click at [403, 344] on input "0" at bounding box center [790, 345] width 840 height 40
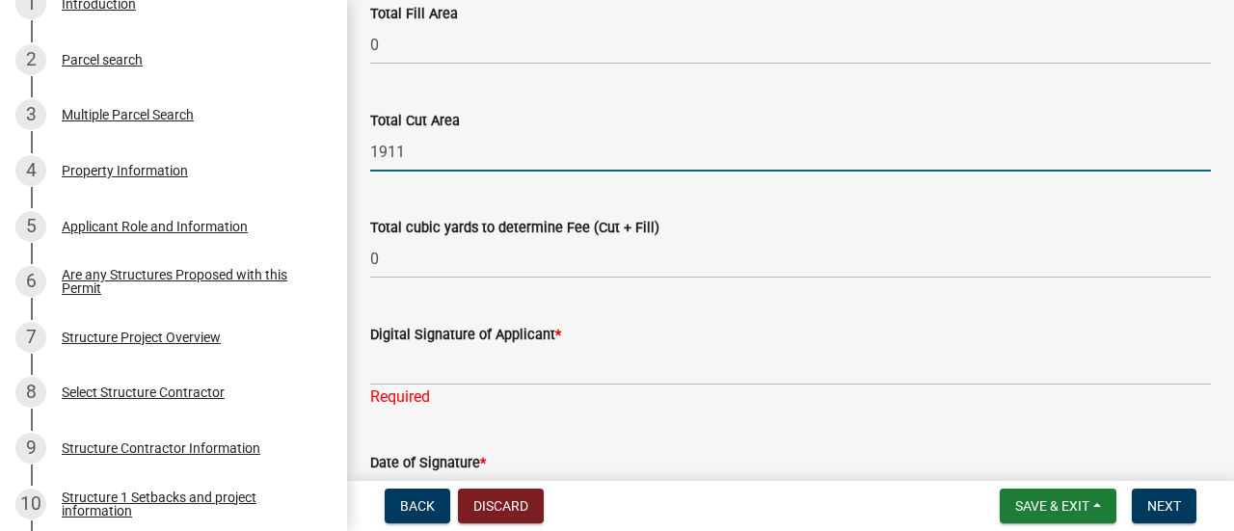
type input "1911"
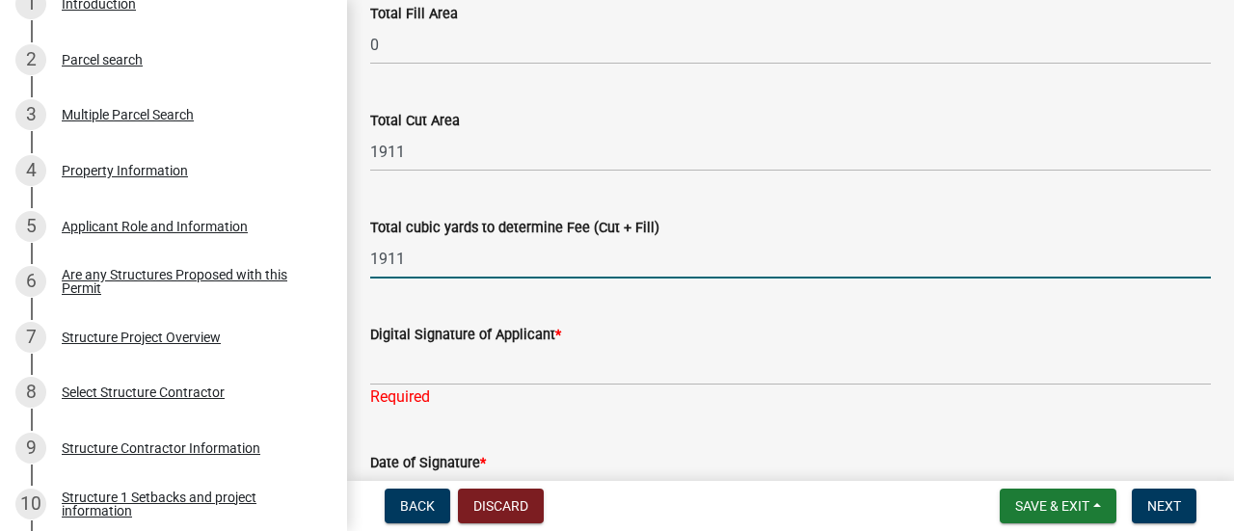
drag, startPoint x: 434, startPoint y: 262, endPoint x: 372, endPoint y: 257, distance: 61.9
click at [372, 257] on input "1911" at bounding box center [790, 259] width 840 height 40
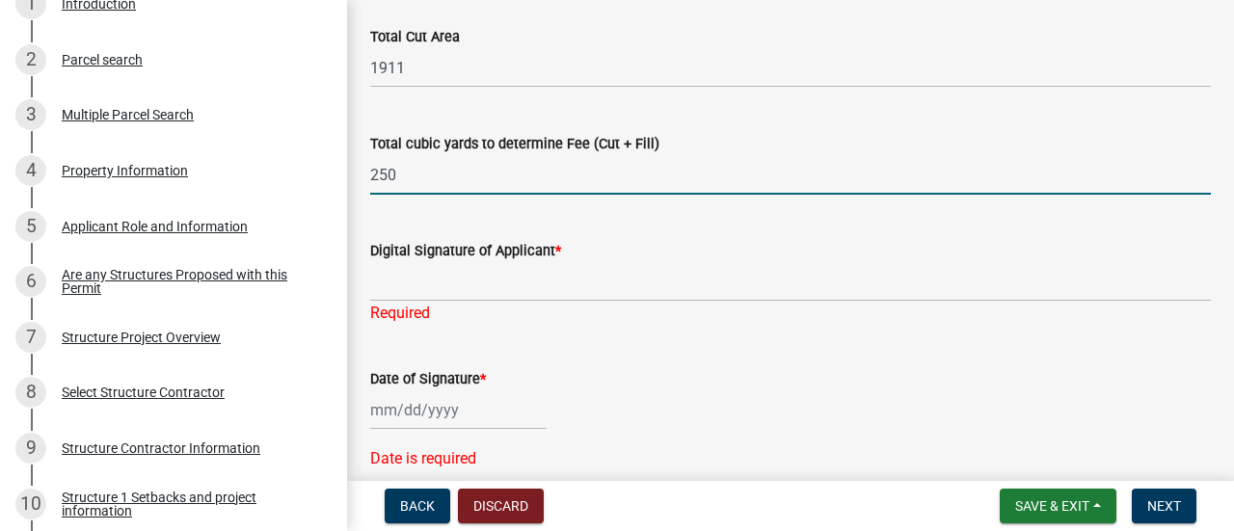
scroll to position [464, 0]
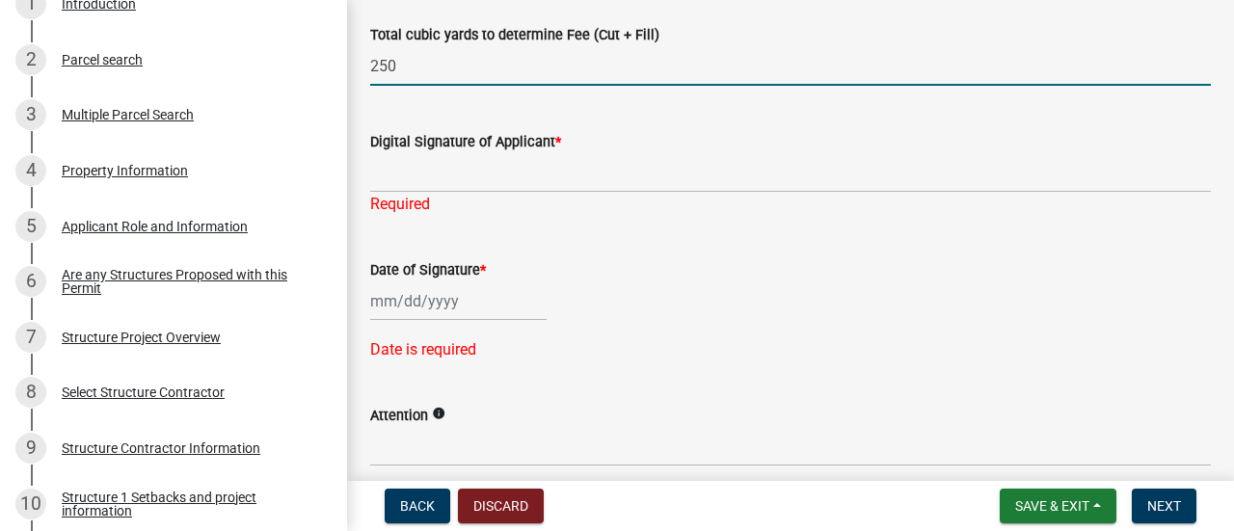
type input "250"
click at [421, 194] on div "Required" at bounding box center [790, 204] width 840 height 23
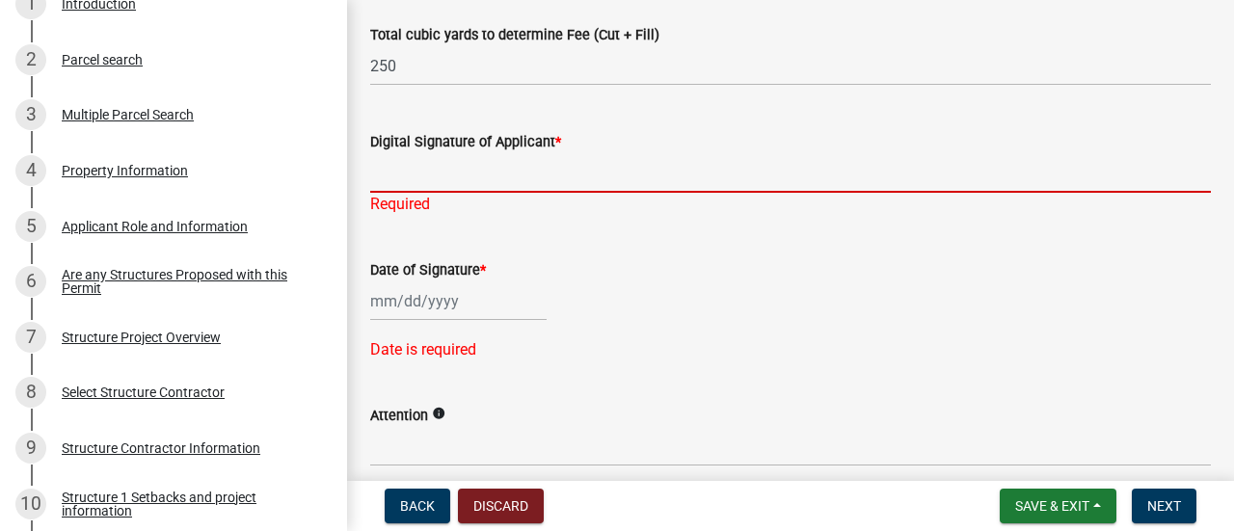
click at [439, 171] on input "Digital Signature of Applicant *" at bounding box center [790, 173] width 840 height 40
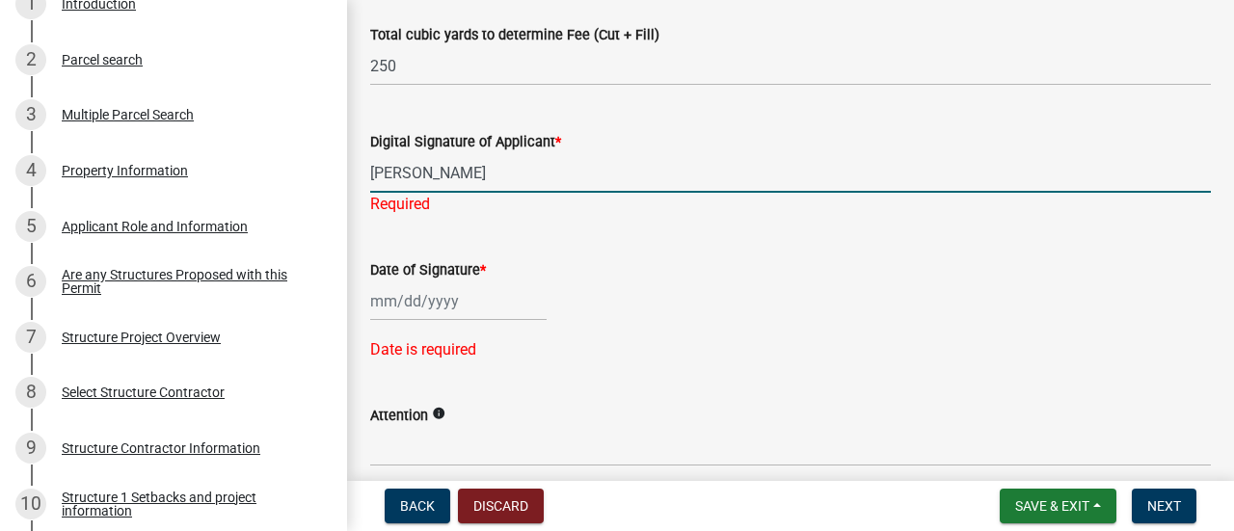
type input "[PERSON_NAME]"
click at [389, 299] on div "Date of Signature * Date is required" at bounding box center [790, 296] width 840 height 130
select select "9"
select select "2025"
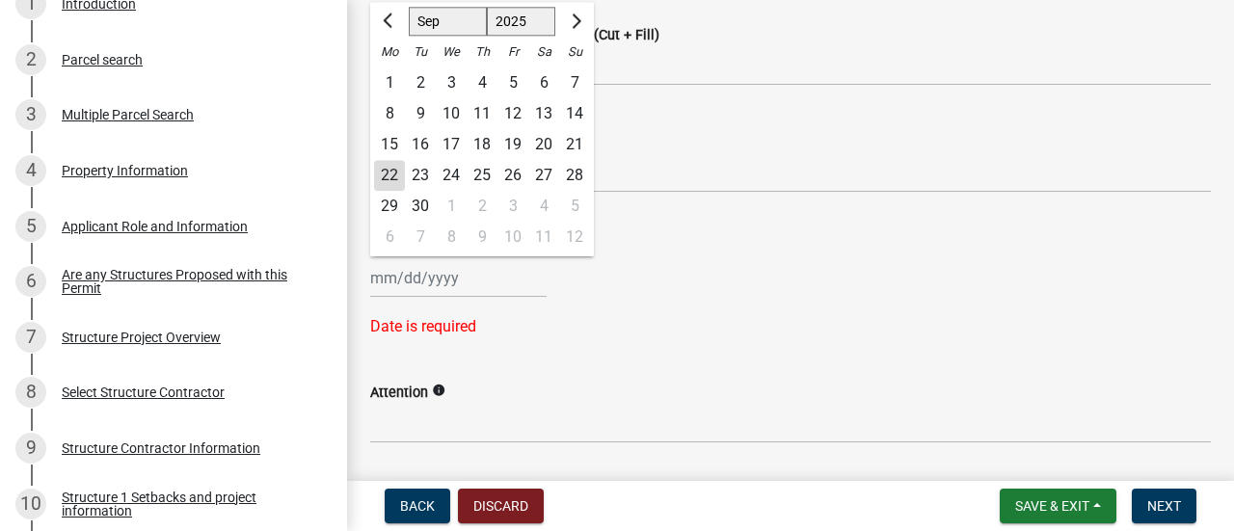
click at [390, 170] on div "22" at bounding box center [389, 175] width 31 height 31
type input "[DATE]"
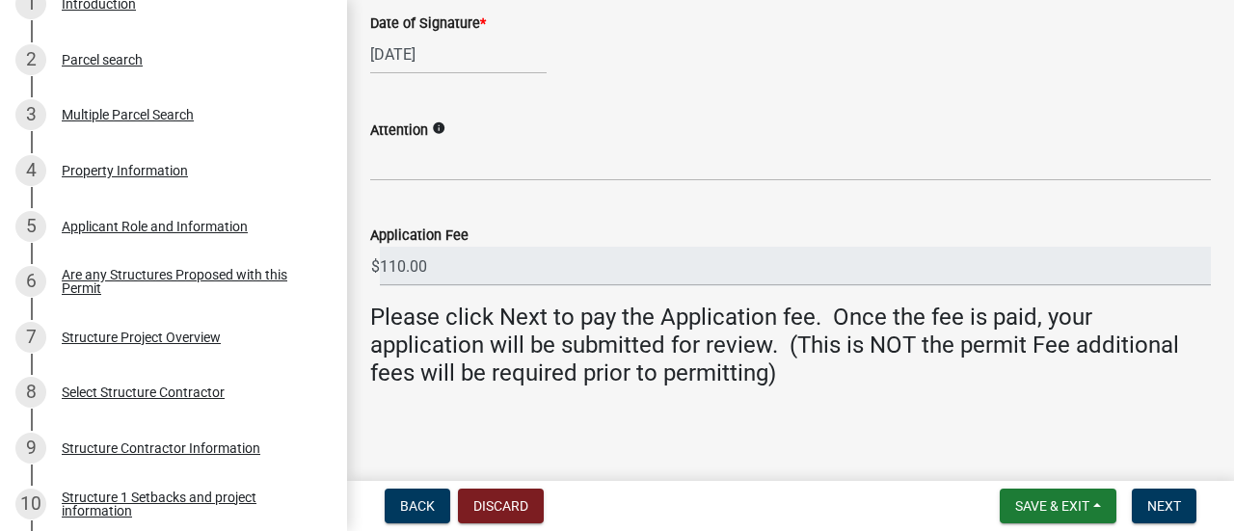
scroll to position [691, 0]
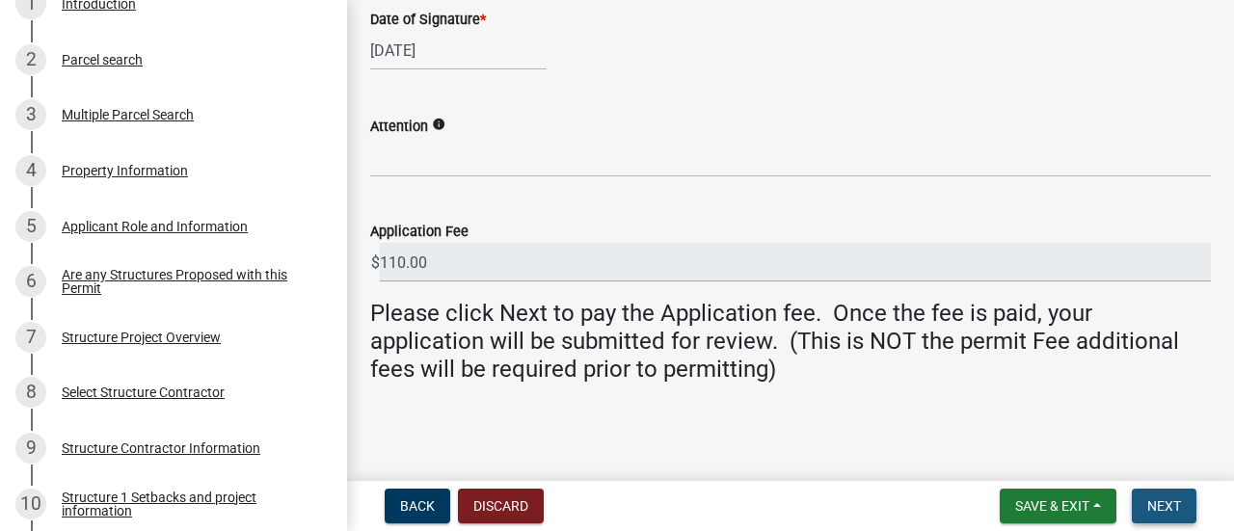
click at [1144, 502] on button "Next" at bounding box center [1163, 506] width 65 height 35
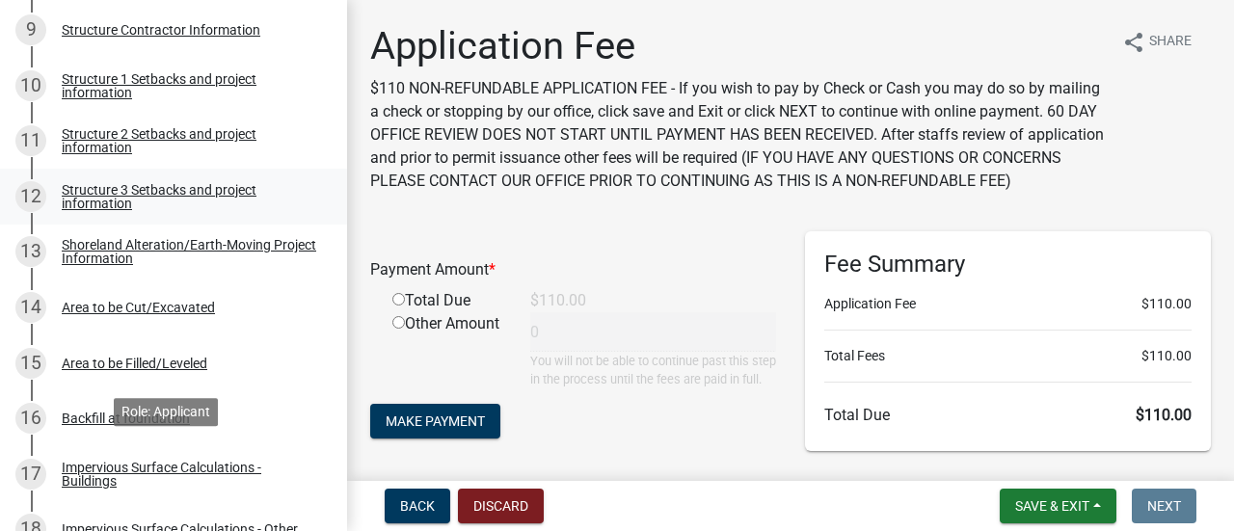
scroll to position [867, 0]
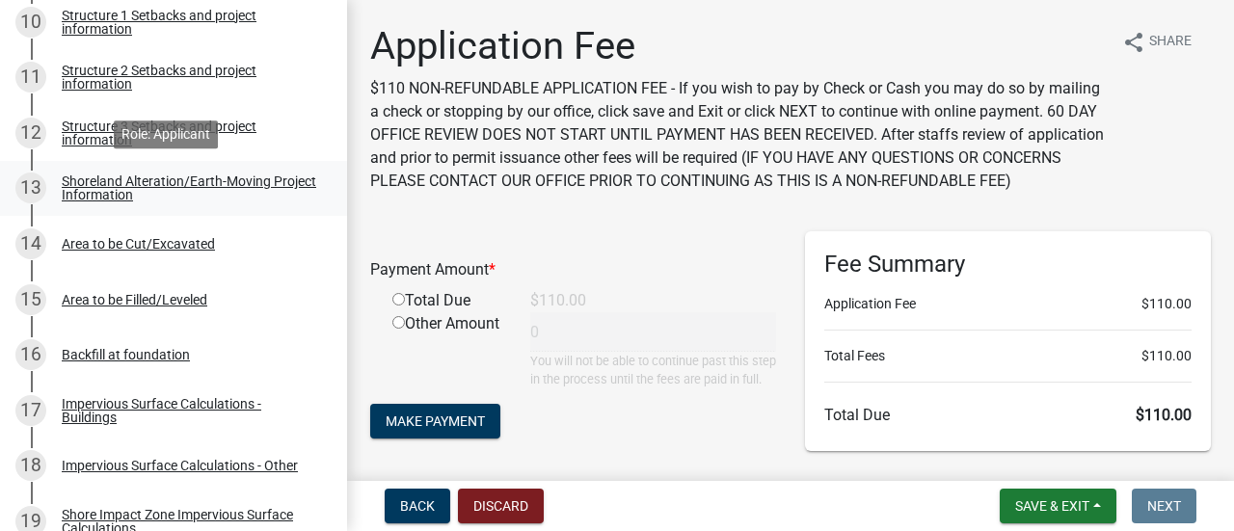
click at [187, 188] on div "Shoreland Alteration/Earth-Moving Project Information" at bounding box center [189, 187] width 254 height 27
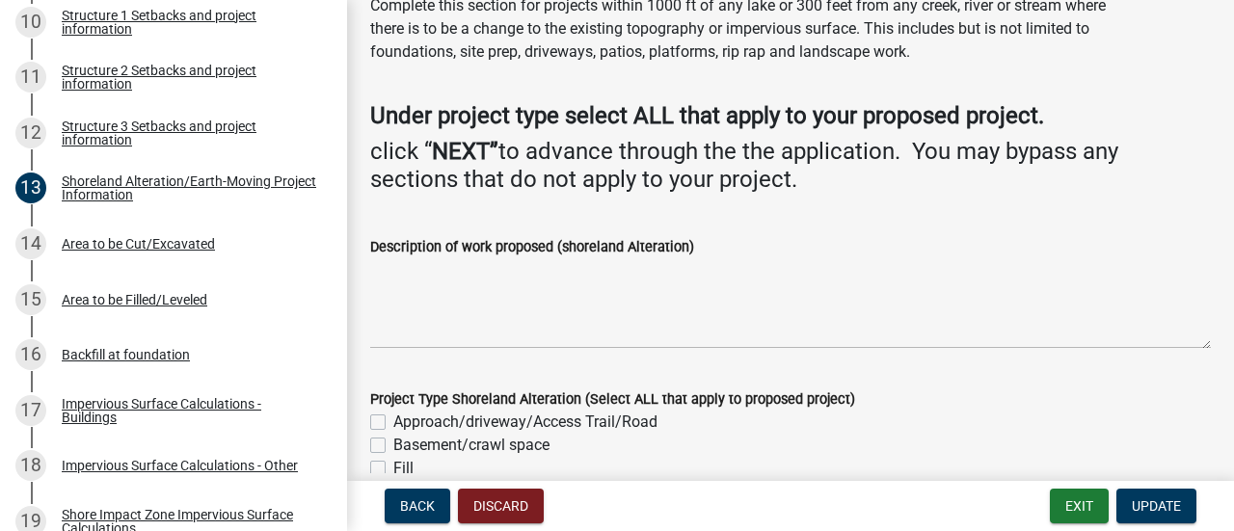
scroll to position [0, 0]
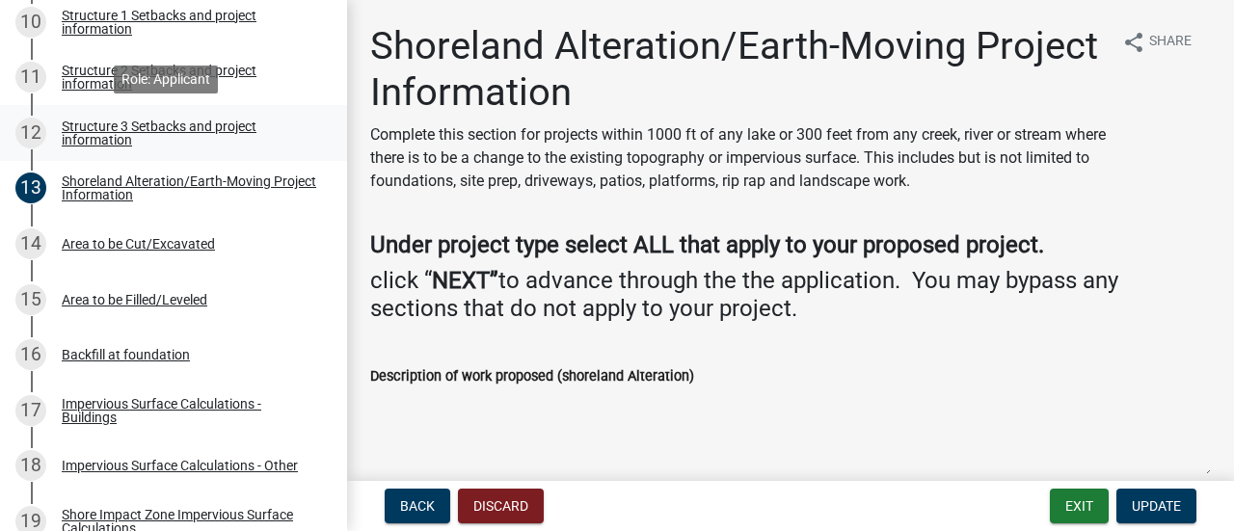
click at [163, 129] on div "Structure 3 Setbacks and project information" at bounding box center [189, 132] width 254 height 27
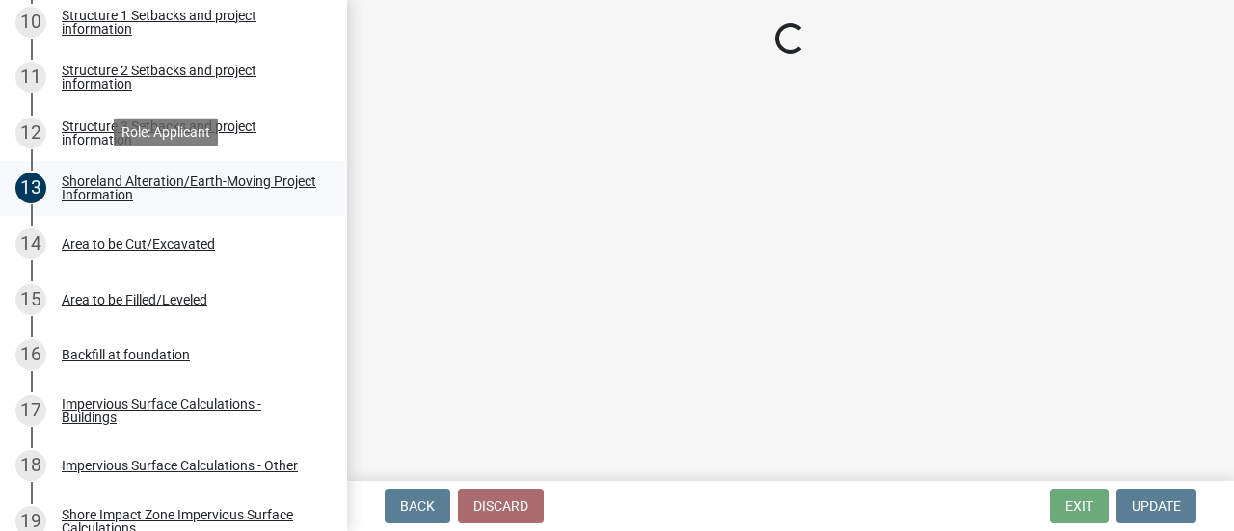
scroll to position [578, 0]
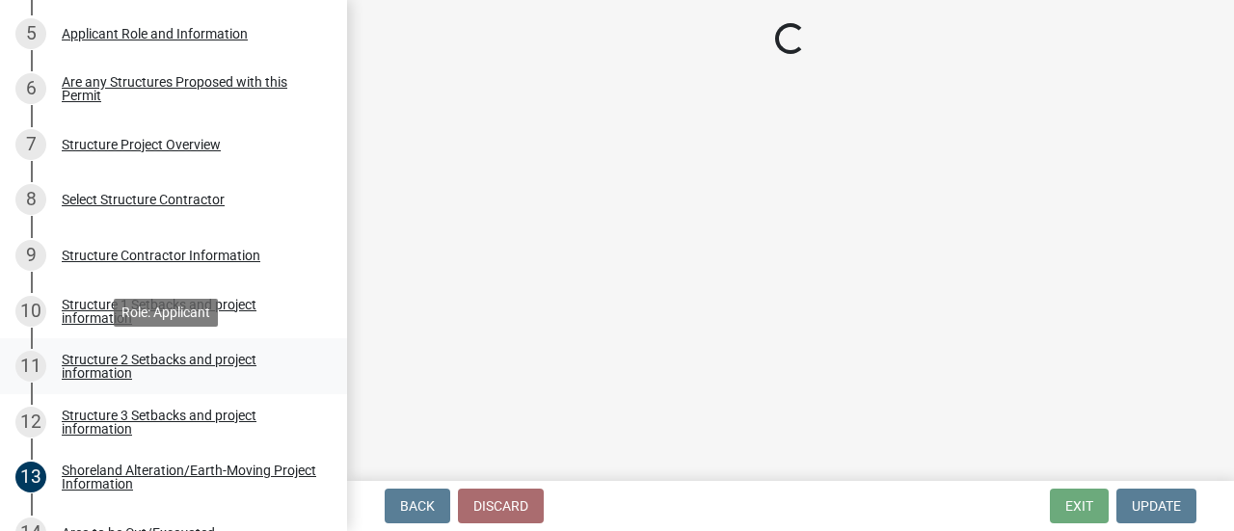
click at [144, 361] on div "Structure 2 Setbacks and project information" at bounding box center [189, 366] width 254 height 27
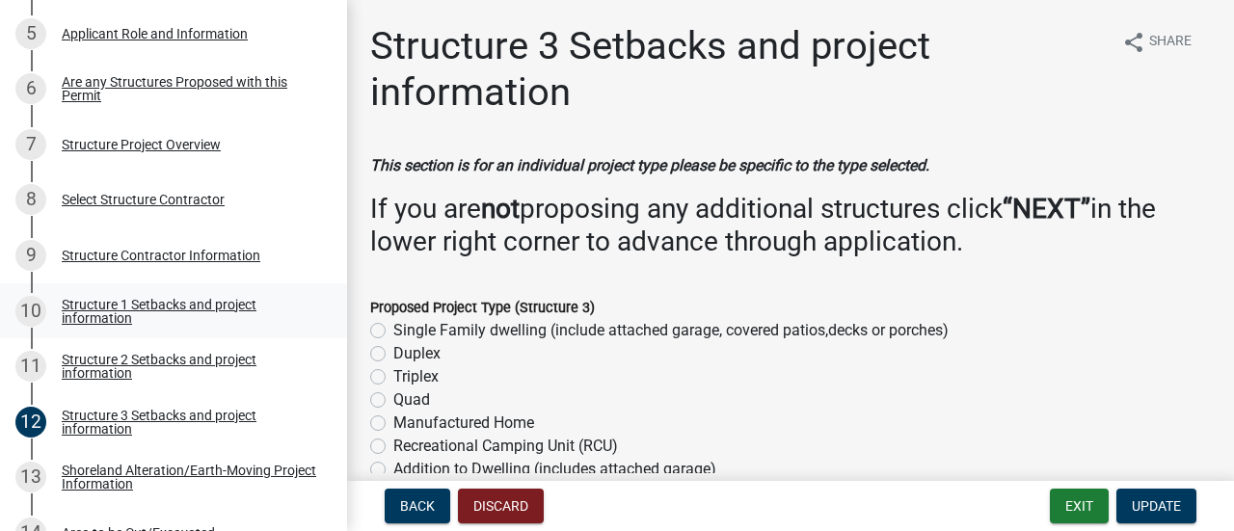
click at [106, 315] on div "Structure 1 Setbacks and project information" at bounding box center [189, 311] width 254 height 27
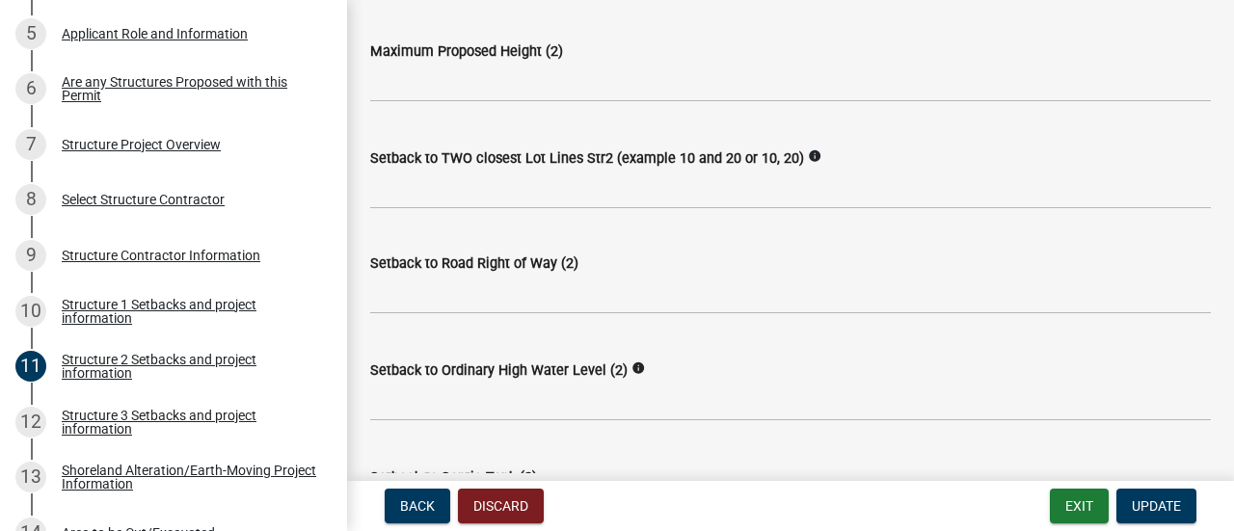
scroll to position [1178, 0]
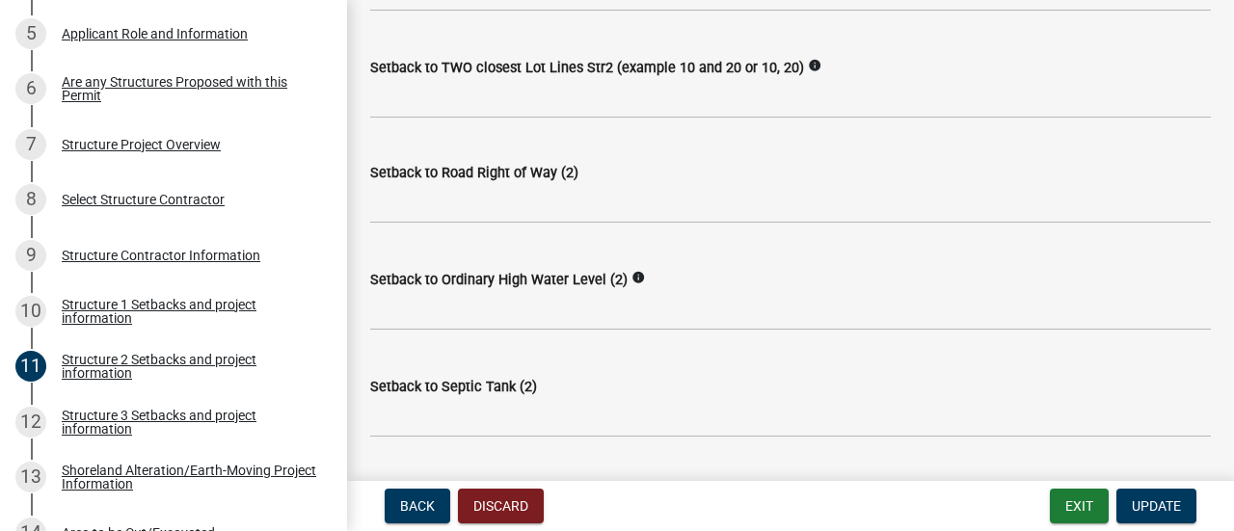
select select "c185e313-3403-4239-bd61-bb563c58a77a"
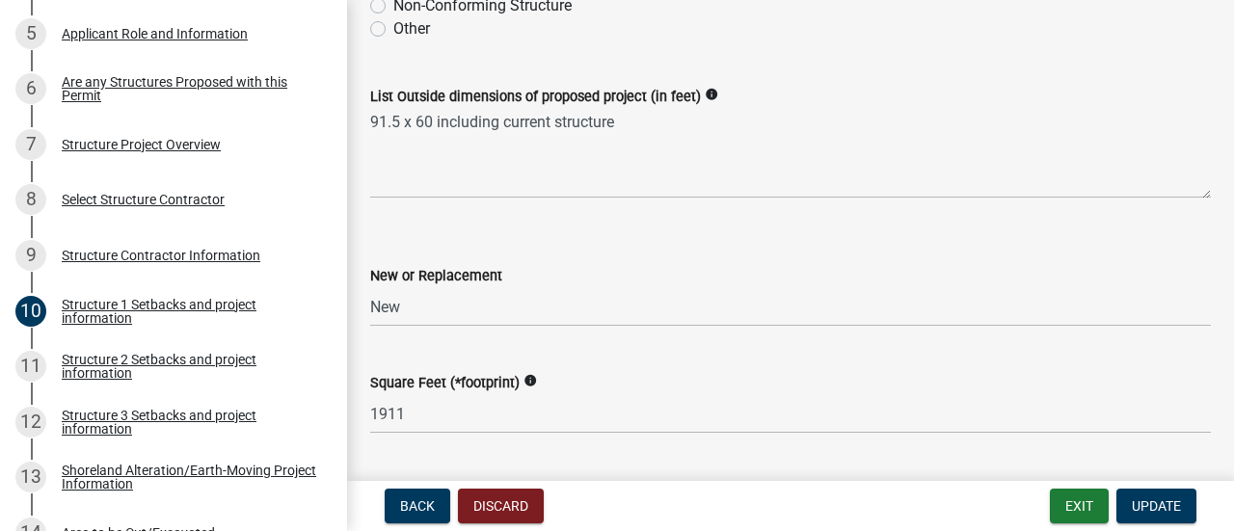
scroll to position [867, 0]
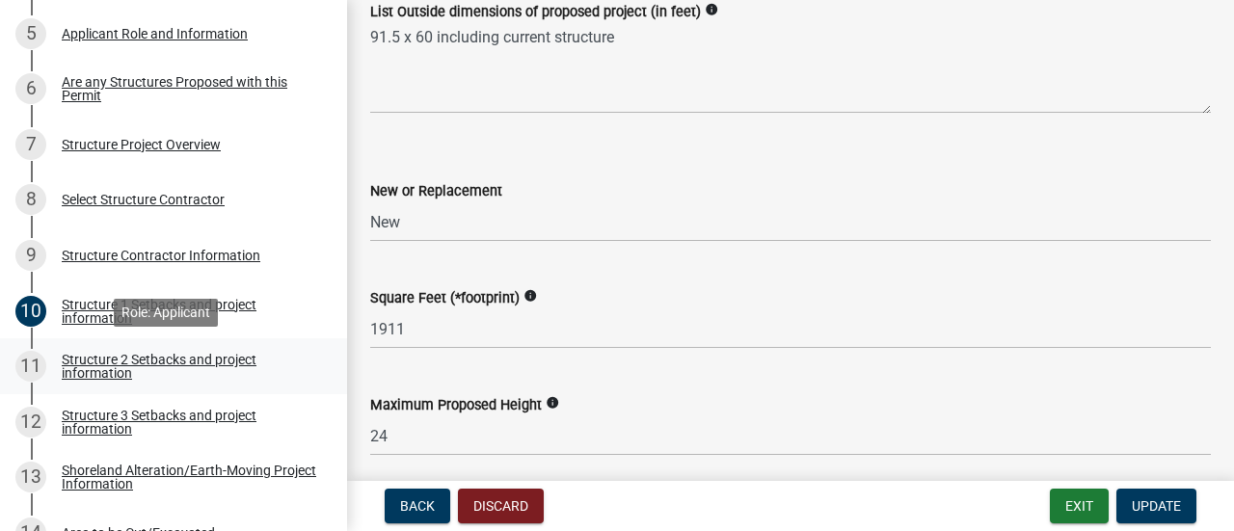
click at [239, 361] on div "Structure 2 Setbacks and project information" at bounding box center [189, 366] width 254 height 27
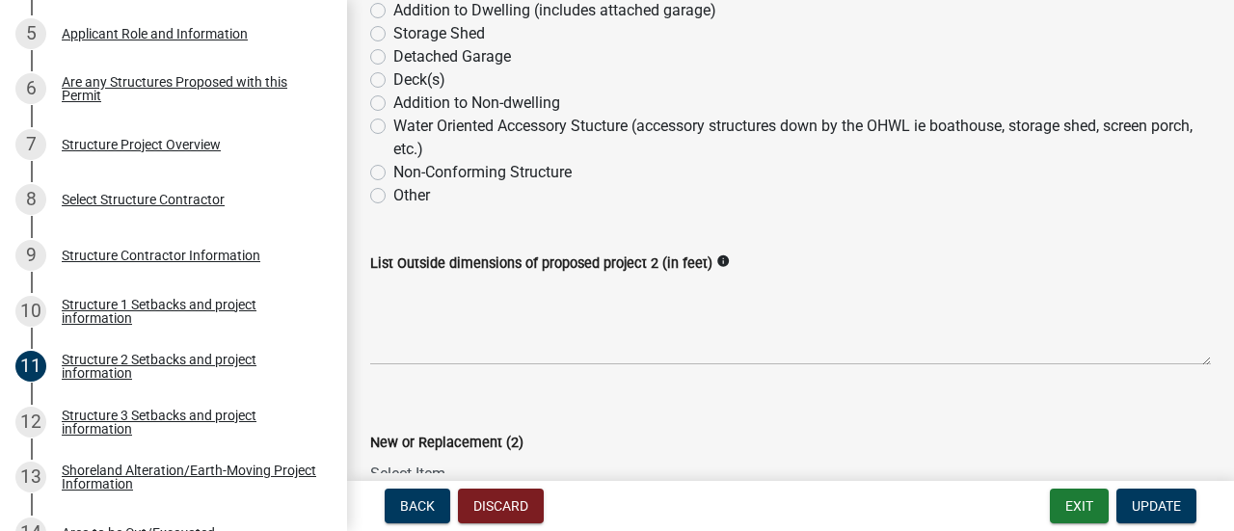
scroll to position [385, 0]
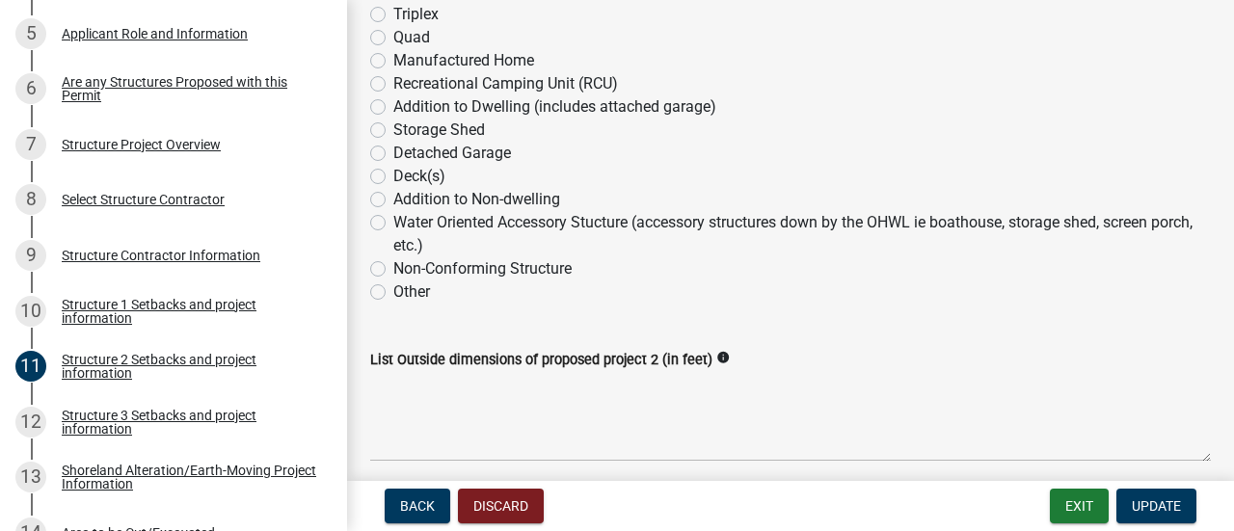
click at [393, 105] on label "Addition to Dwelling (includes attached garage)" at bounding box center [554, 106] width 323 height 23
click at [393, 105] on input "Addition to Dwelling (includes attached garage)" at bounding box center [399, 101] width 13 height 13
radio input "true"
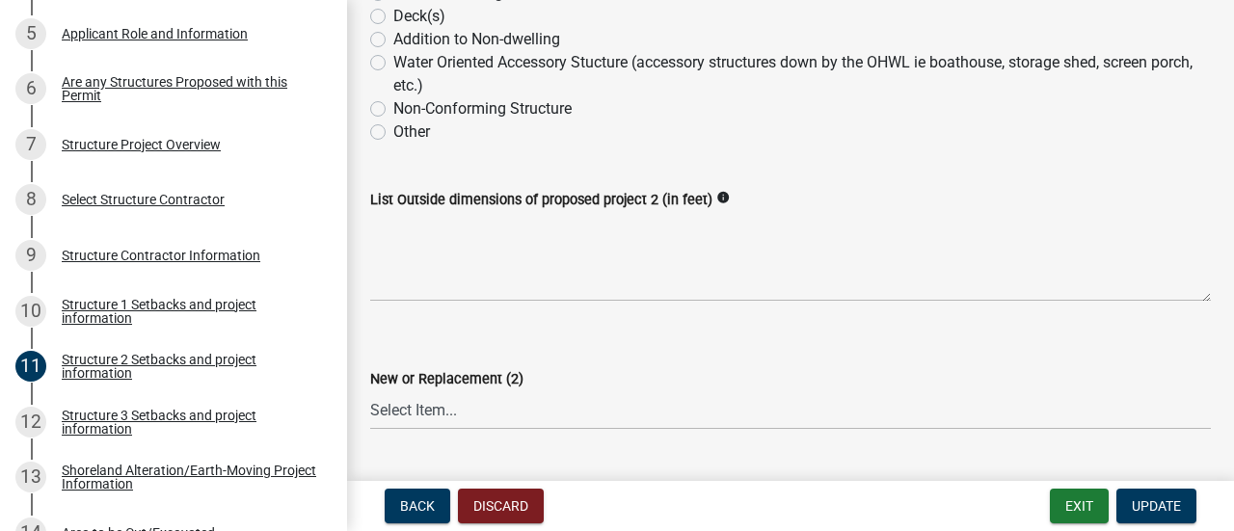
scroll to position [675, 0]
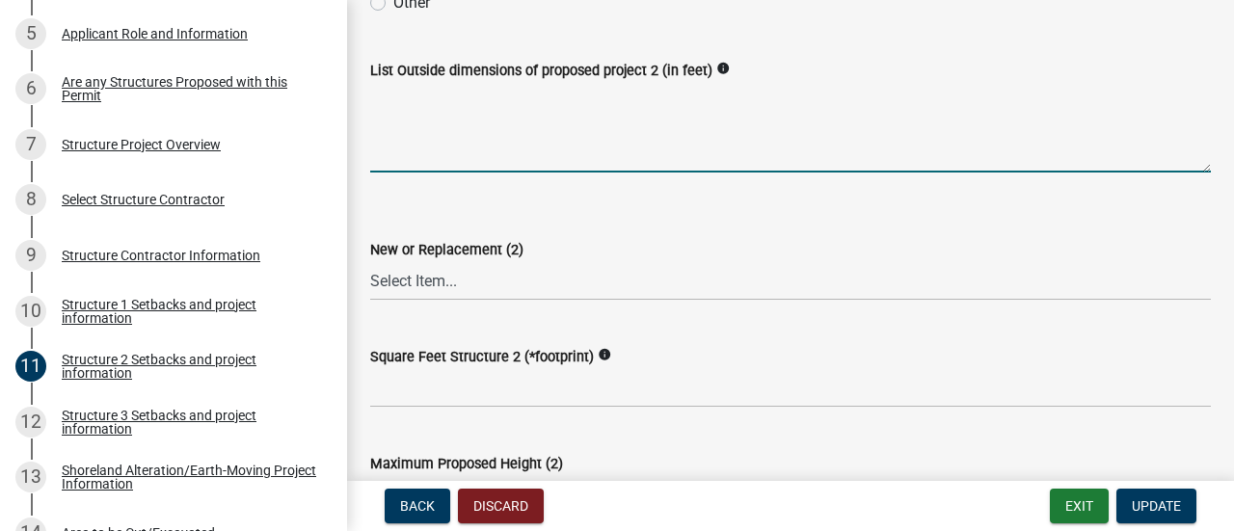
click at [518, 163] on textarea "List Outside dimensions of proposed project 2 (in feet)" at bounding box center [790, 127] width 840 height 91
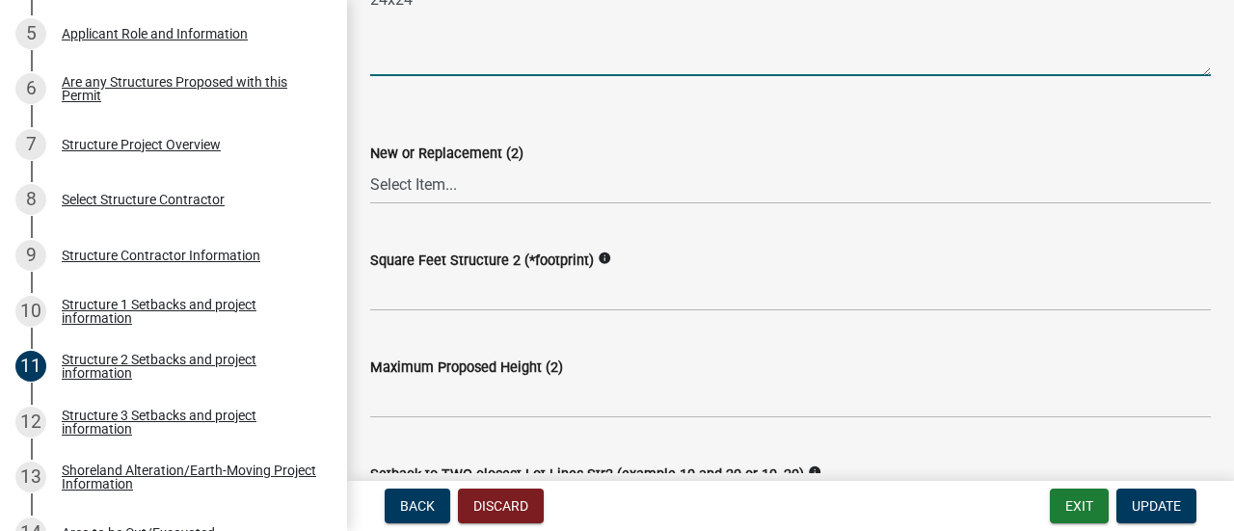
type textarea "24x24"
click at [456, 188] on select "Select Item... New Replacement" at bounding box center [790, 185] width 840 height 40
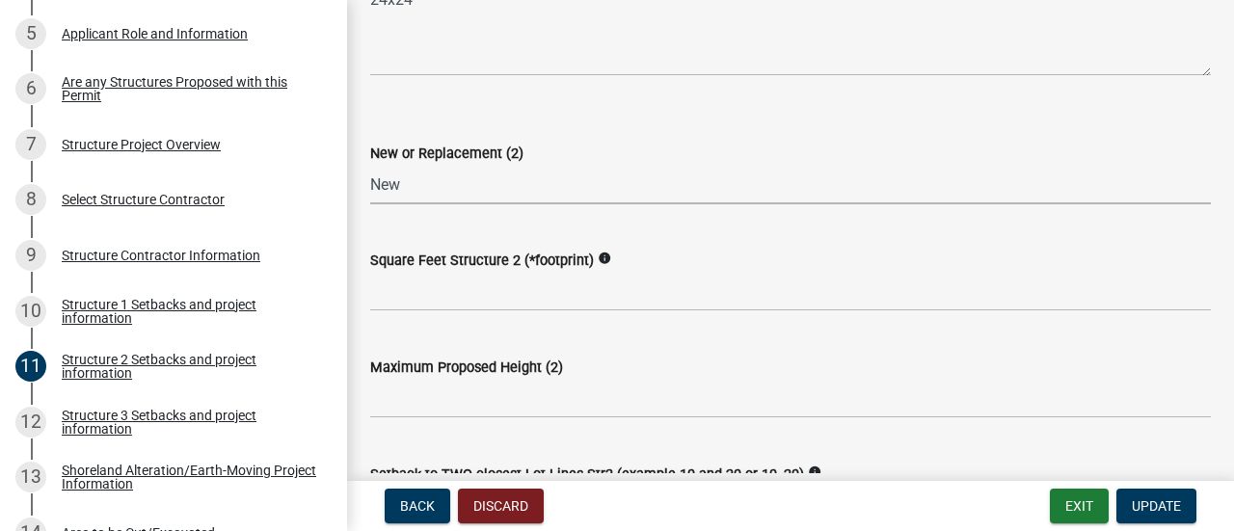
click at [370, 165] on select "Select Item... New Replacement" at bounding box center [790, 185] width 840 height 40
select select "c185e313-3403-4239-bd61-bb563c58a77a"
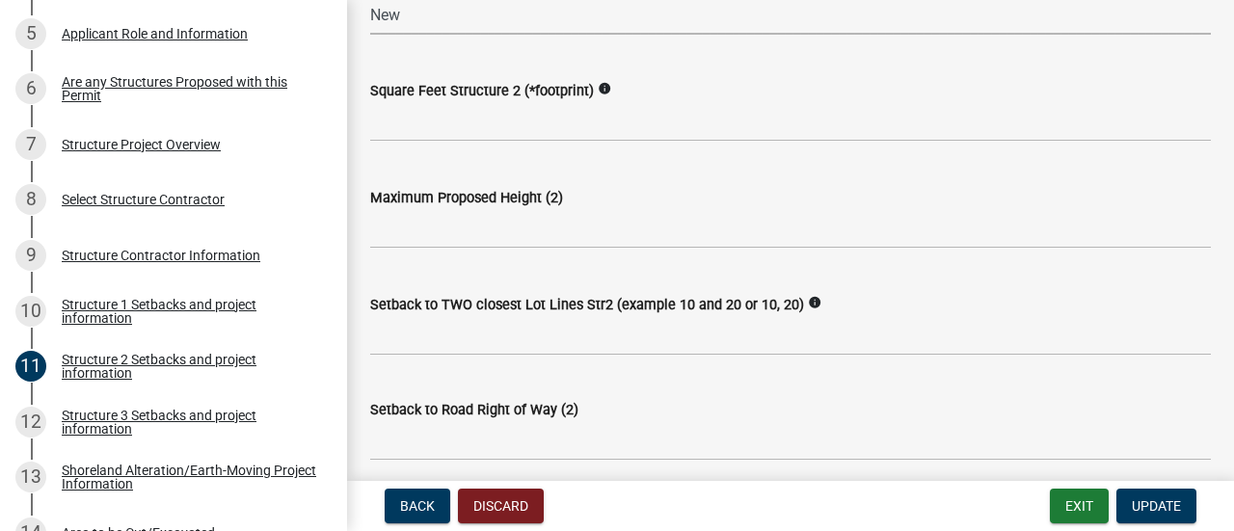
scroll to position [964, 0]
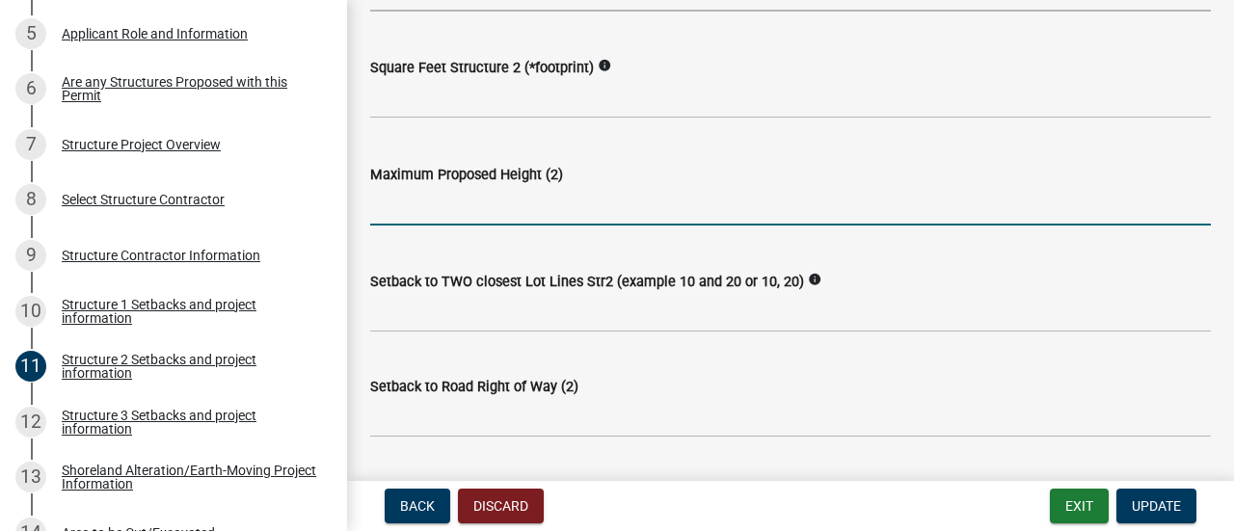
click at [509, 208] on input "text" at bounding box center [790, 206] width 840 height 40
type input "2"
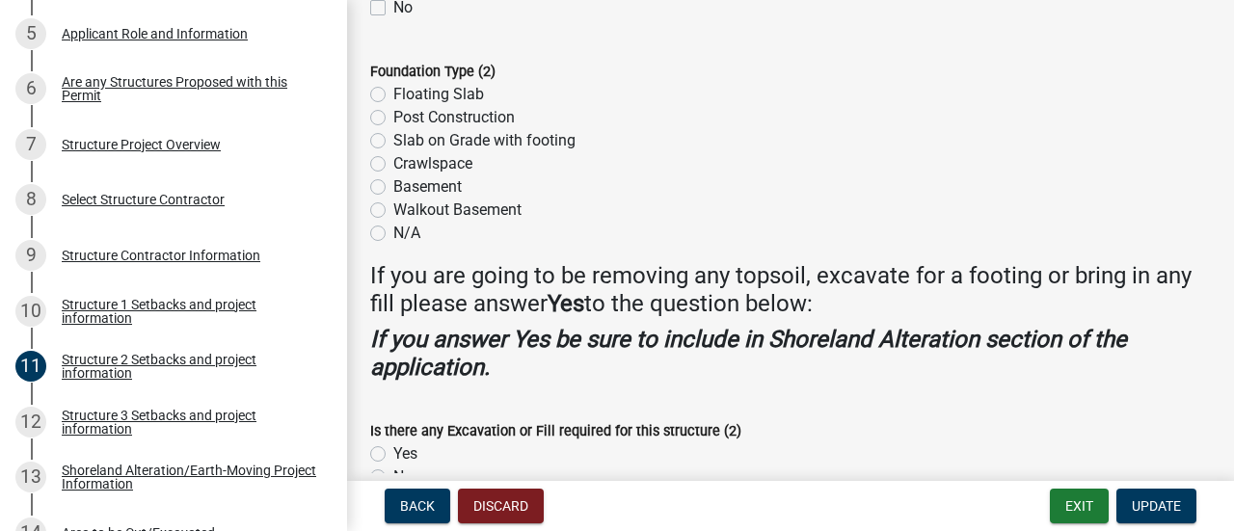
scroll to position [2024, 0]
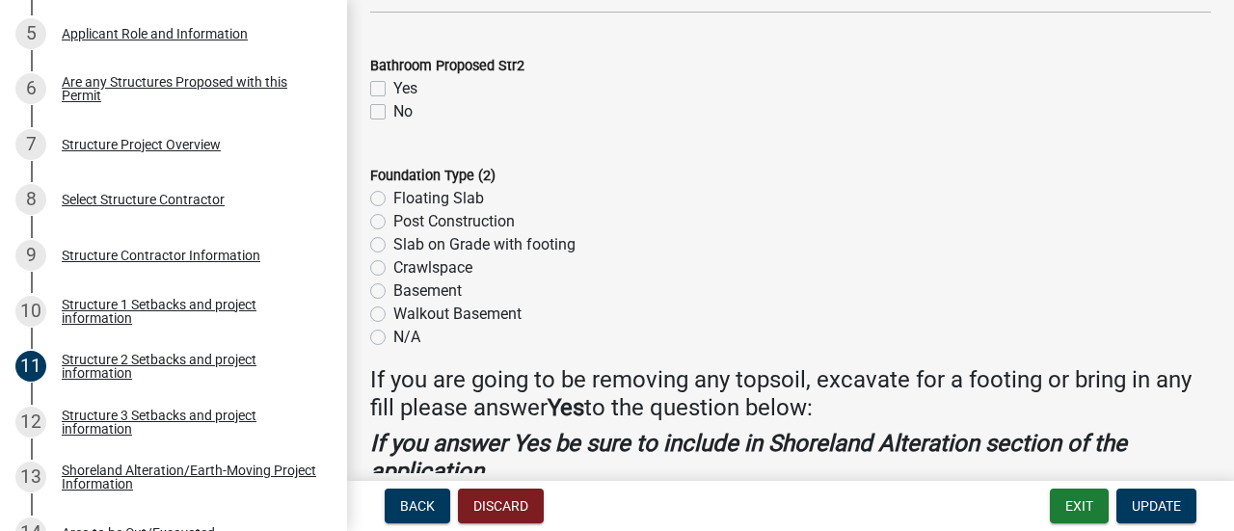
type input "14"
click at [393, 244] on label "Slab on Grade with footing" at bounding box center [484, 244] width 182 height 23
click at [393, 244] on input "Slab on Grade with footing" at bounding box center [399, 239] width 13 height 13
radio input "true"
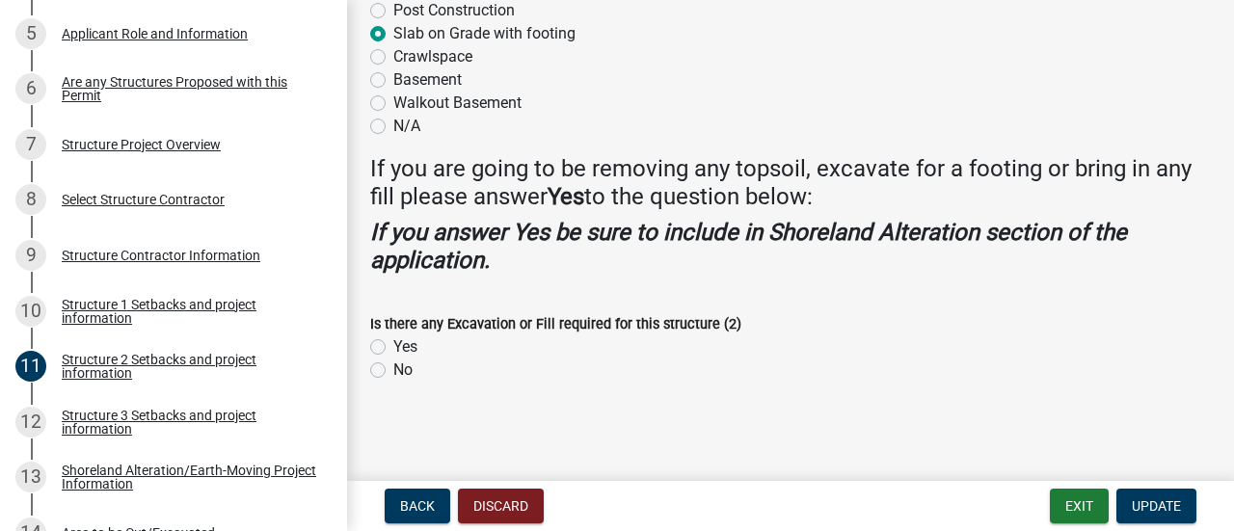
scroll to position [2236, 0]
click at [393, 352] on label "Yes" at bounding box center [405, 345] width 24 height 23
click at [393, 347] on input "Yes" at bounding box center [399, 340] width 13 height 13
radio input "true"
click at [1163, 506] on span "Update" at bounding box center [1155, 505] width 49 height 15
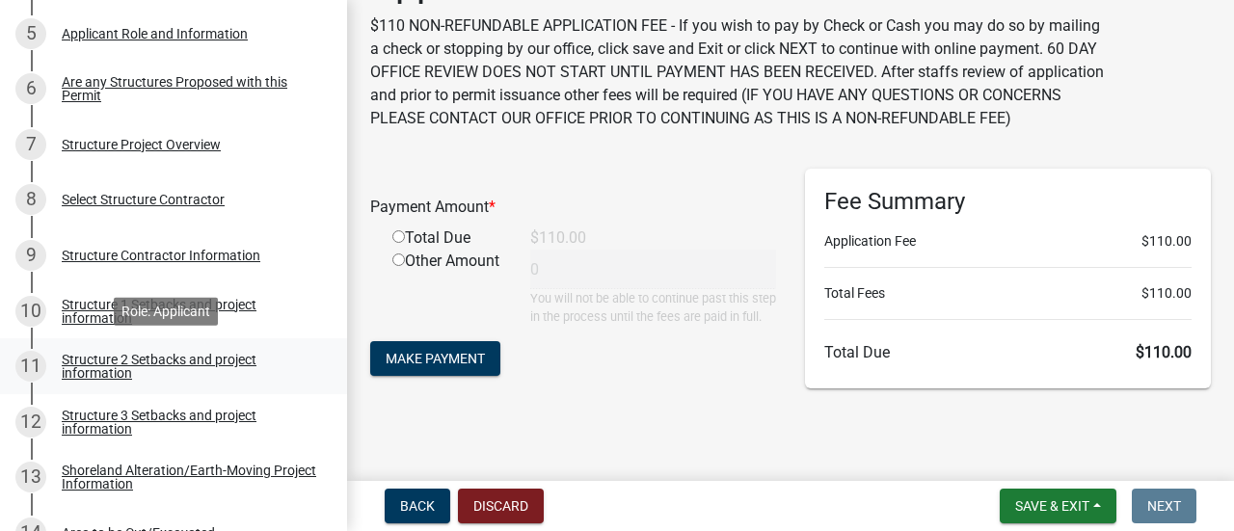
scroll to position [675, 0]
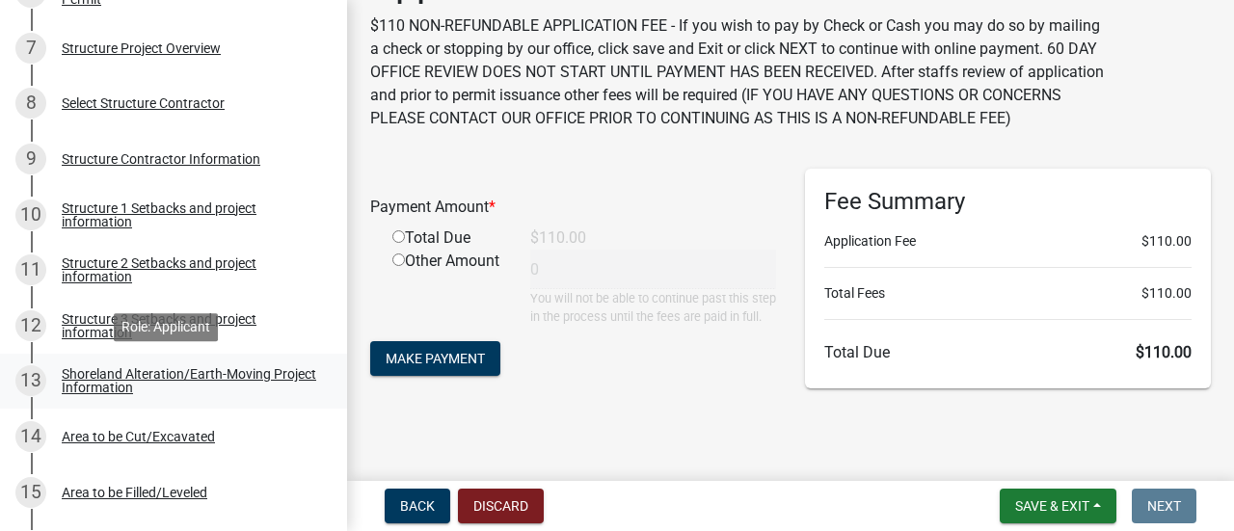
click at [208, 384] on div "Shoreland Alteration/Earth-Moving Project Information" at bounding box center [189, 380] width 254 height 27
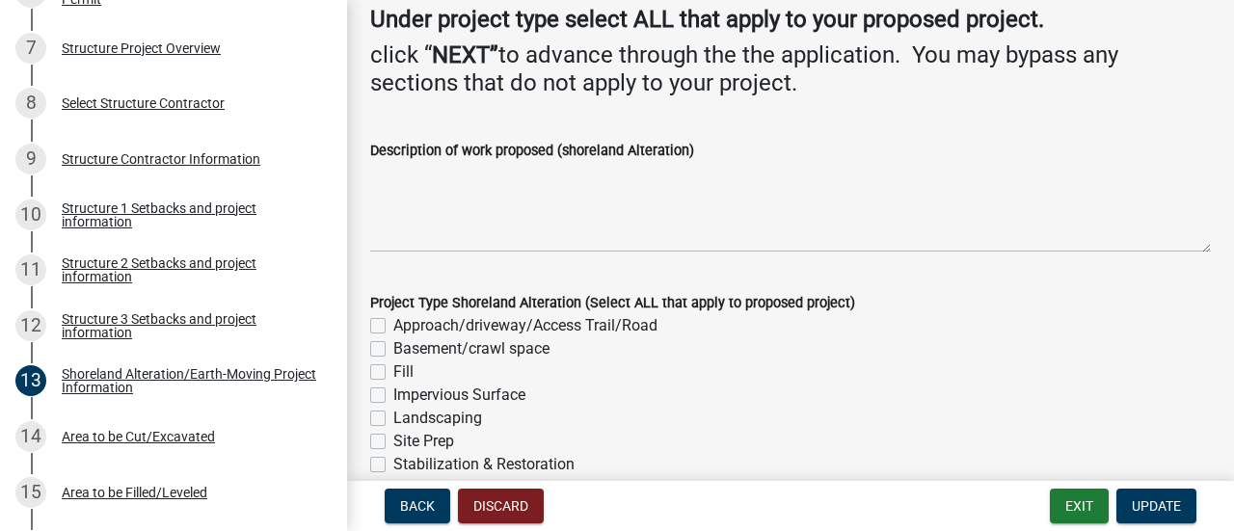
scroll to position [184, 0]
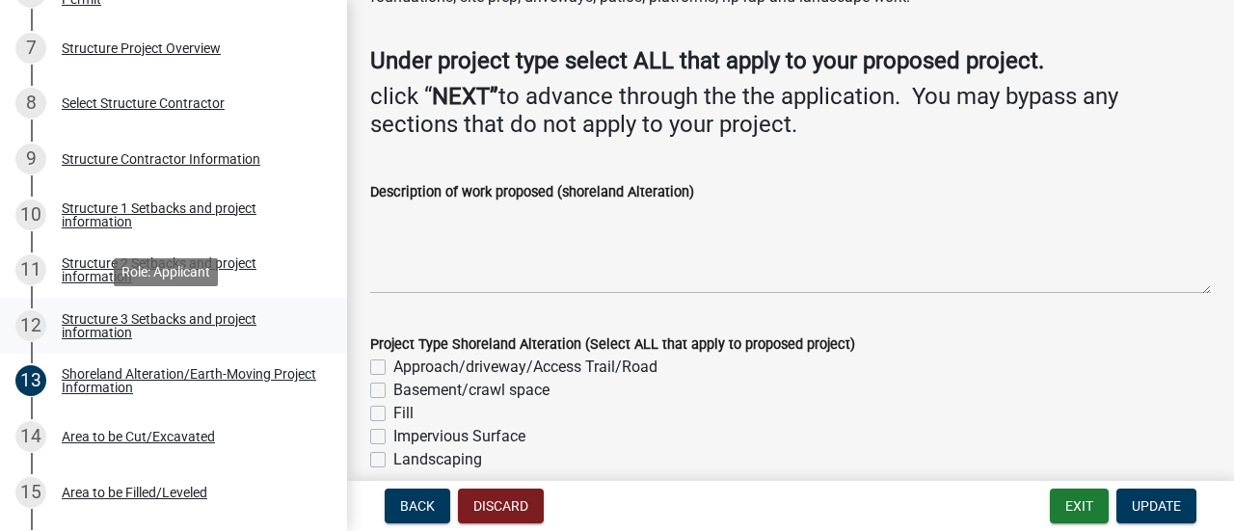
click at [197, 312] on div "Structure 3 Setbacks and project information" at bounding box center [189, 325] width 254 height 27
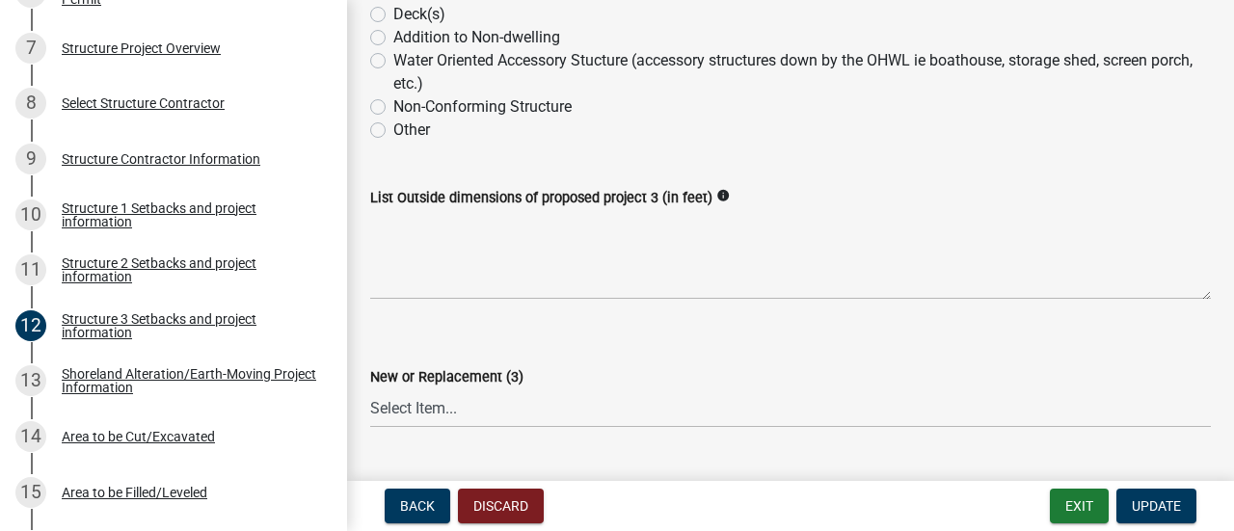
scroll to position [482, 0]
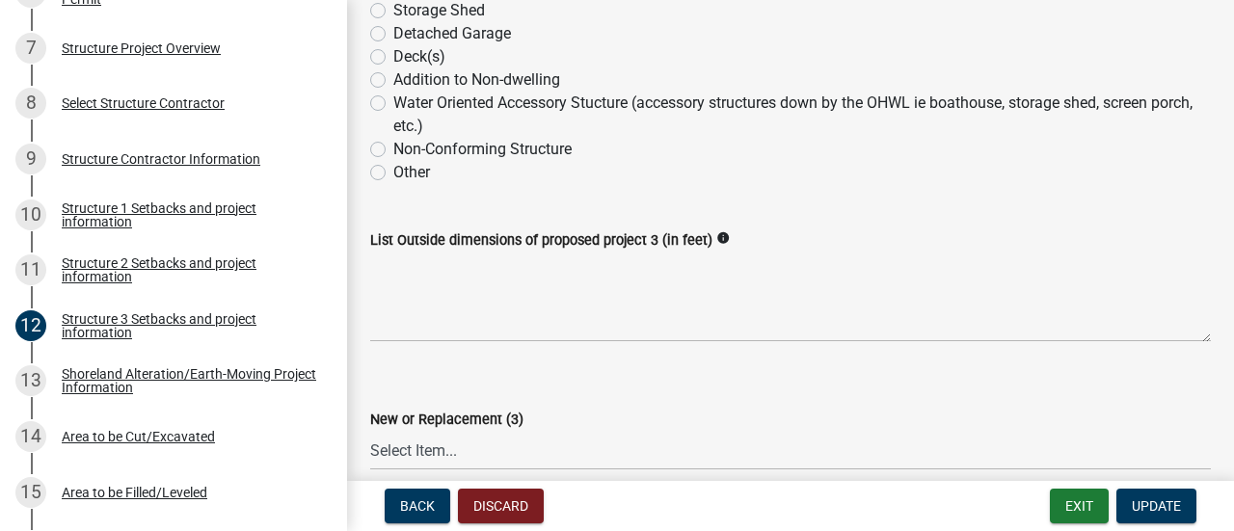
click at [393, 174] on label "Other" at bounding box center [411, 172] width 37 height 23
click at [393, 173] on input "Other" at bounding box center [399, 167] width 13 height 13
radio input "true"
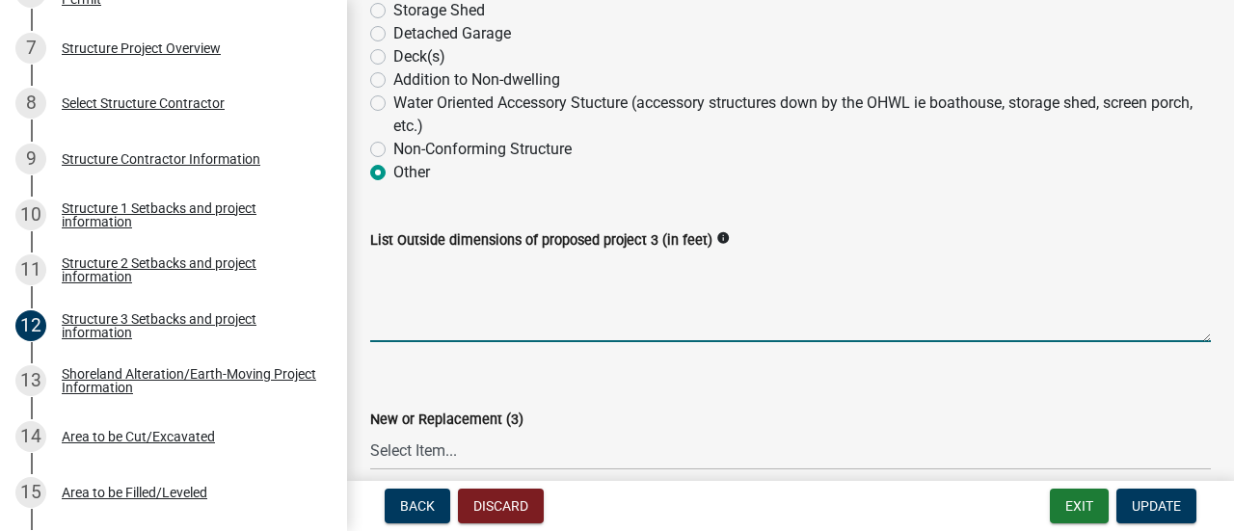
click at [415, 309] on textarea "List Outside dimensions of proposed project 3 (in feet)" at bounding box center [790, 297] width 840 height 91
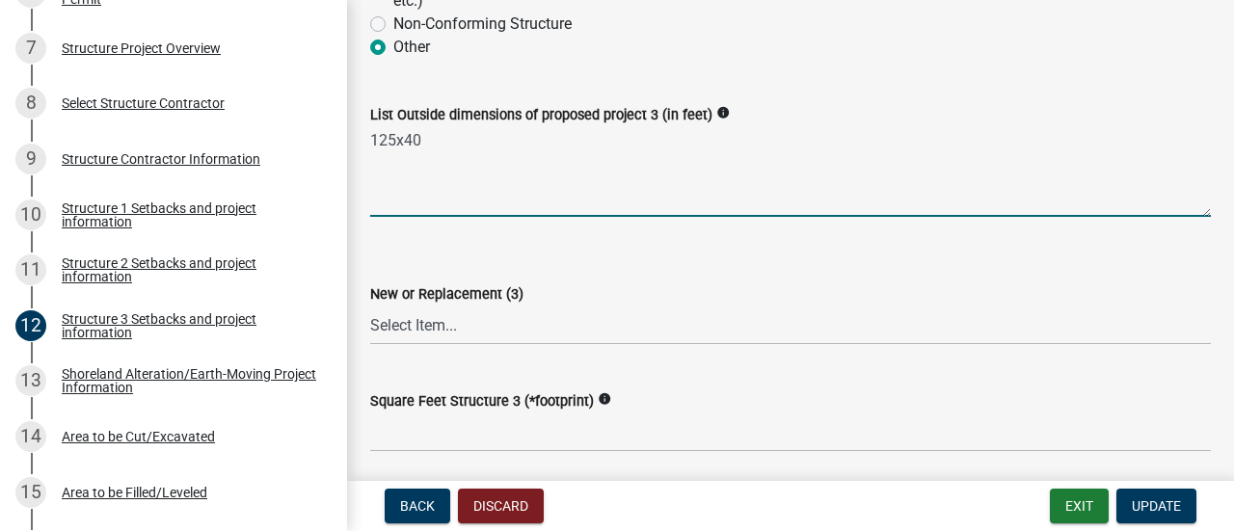
scroll to position [675, 0]
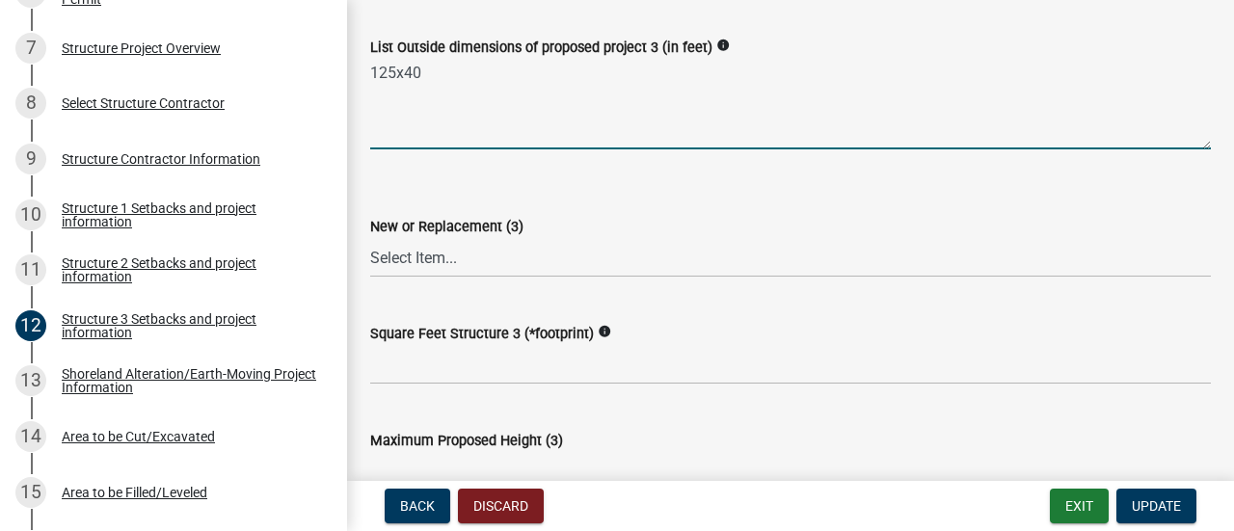
type textarea "125x40"
click at [460, 257] on select "Select Item... New Replacement" at bounding box center [790, 258] width 840 height 40
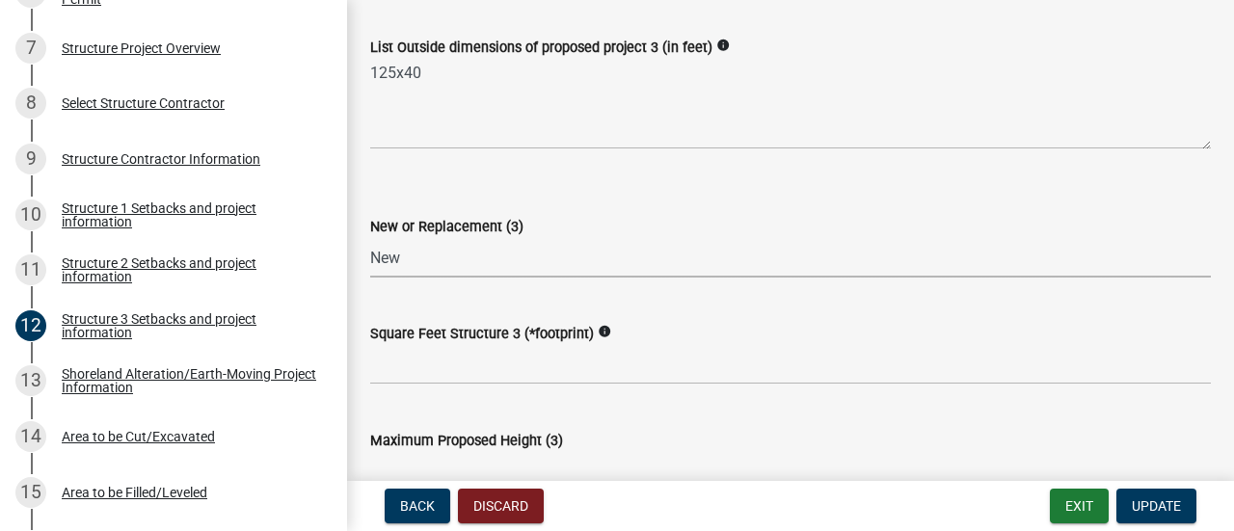
click at [370, 238] on select "Select Item... New Replacement" at bounding box center [790, 258] width 840 height 40
select select "c185e313-3403-4239-bd61-bb563c58a77a"
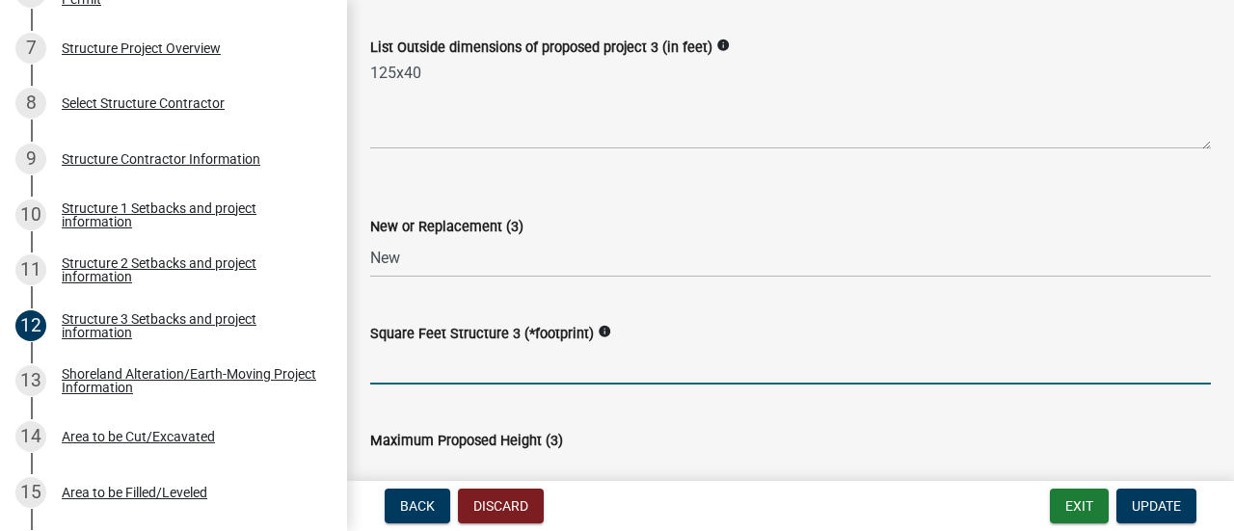
click at [475, 371] on input "text" at bounding box center [790, 365] width 840 height 40
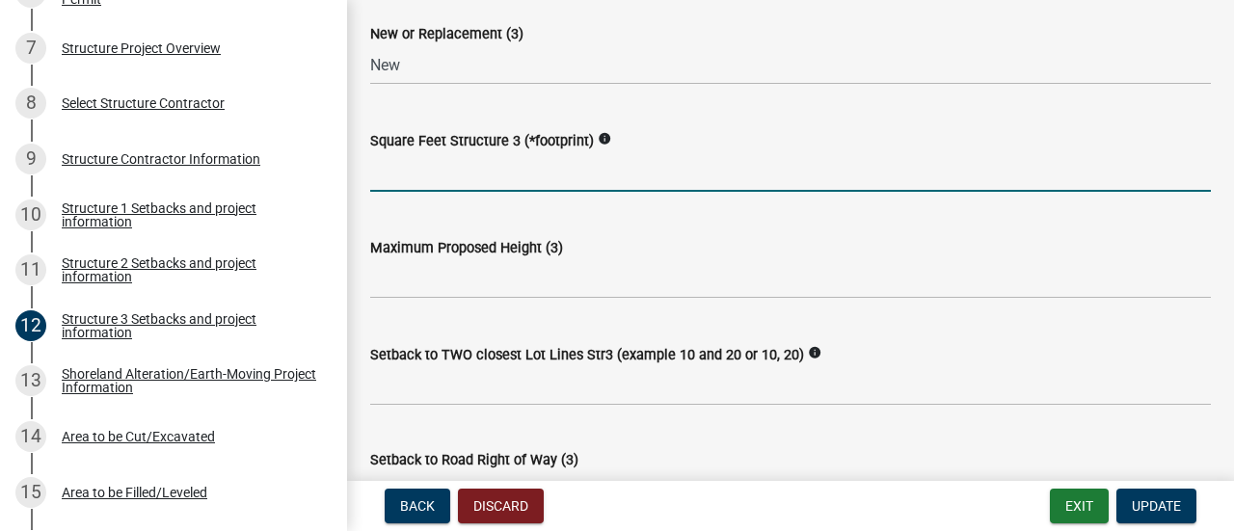
scroll to position [964, 0]
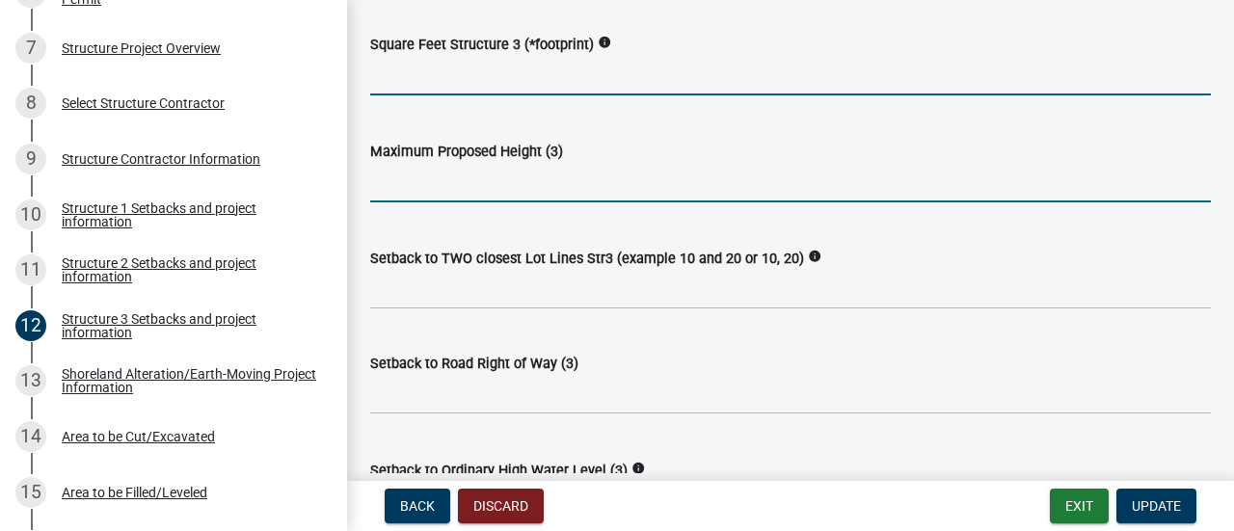
click at [447, 190] on input "text" at bounding box center [790, 183] width 840 height 40
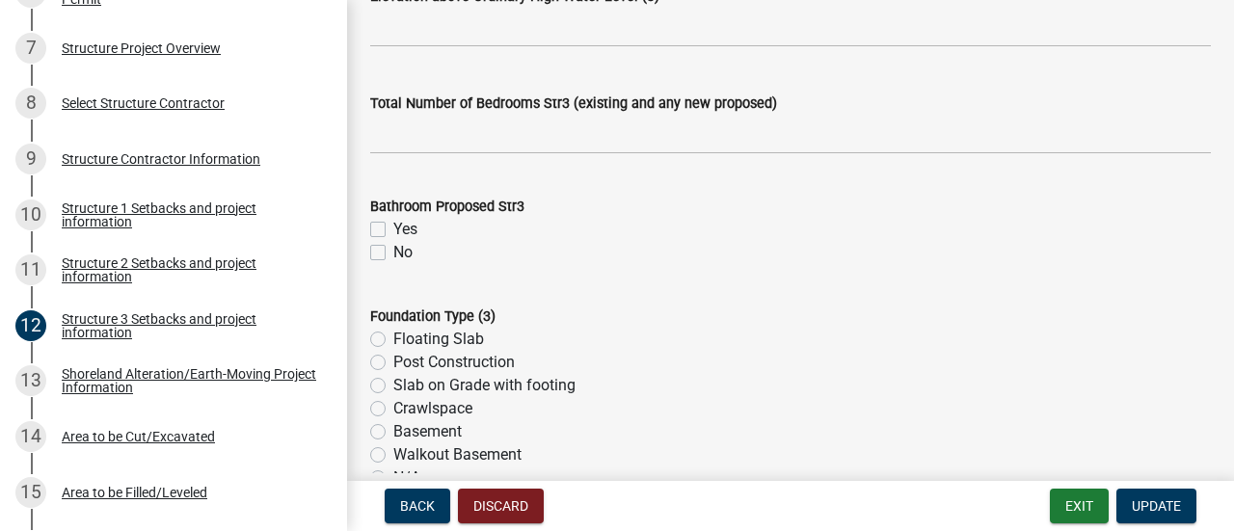
scroll to position [1831, 0]
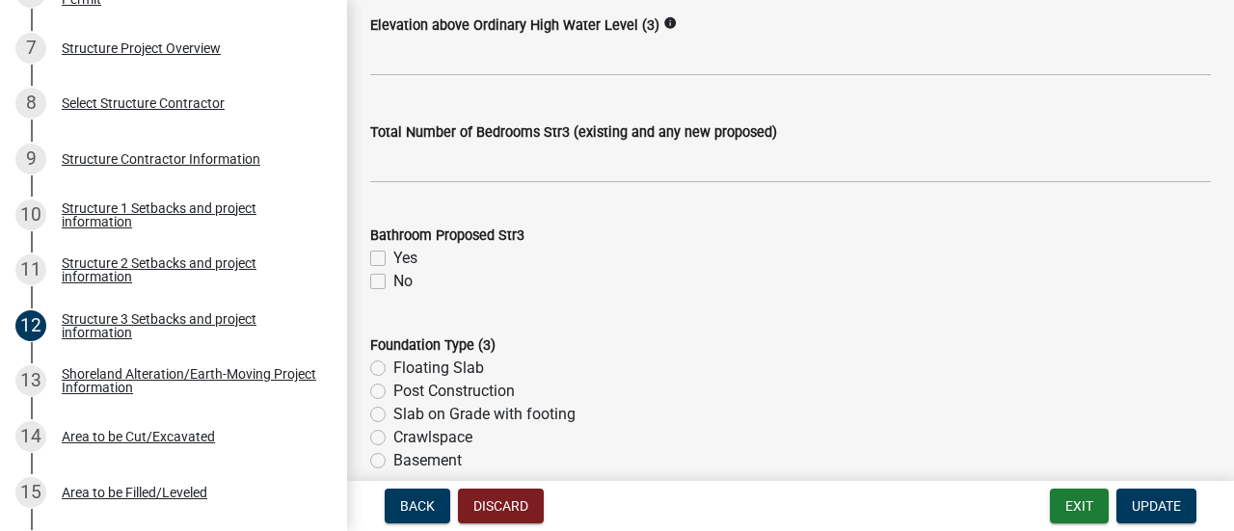
type input "15"
click at [393, 279] on label "No" at bounding box center [402, 281] width 19 height 23
click at [393, 279] on input "No" at bounding box center [399, 276] width 13 height 13
checkbox input "true"
checkbox input "false"
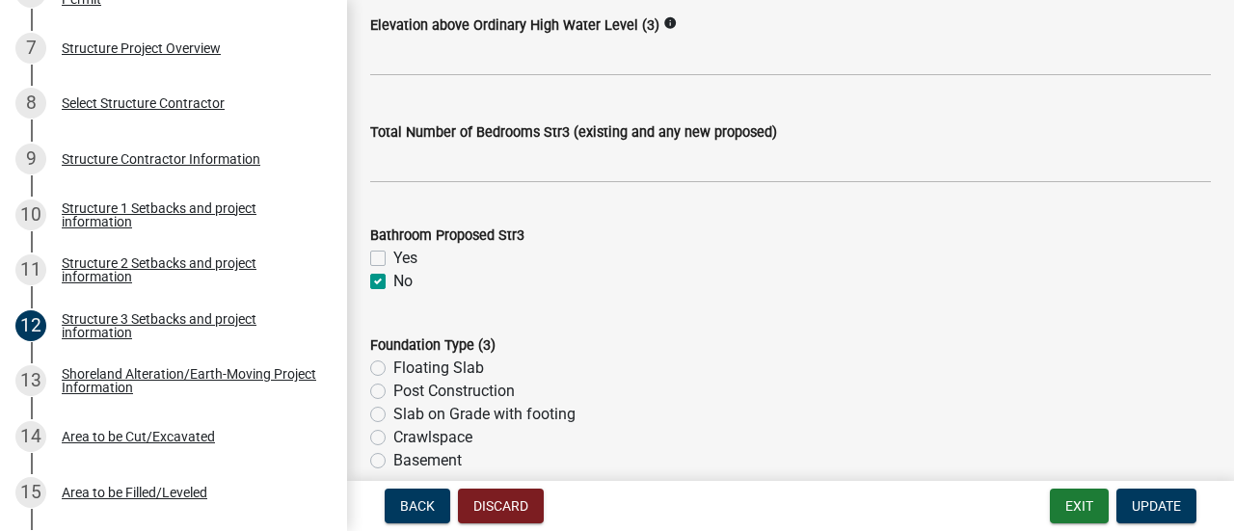
checkbox input "true"
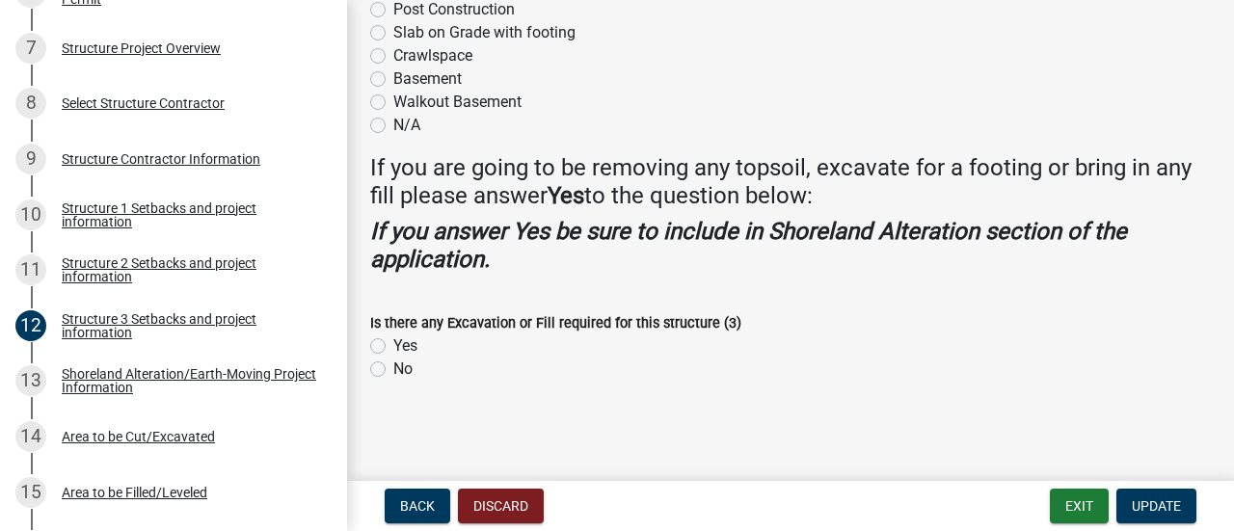
scroll to position [2116, 0]
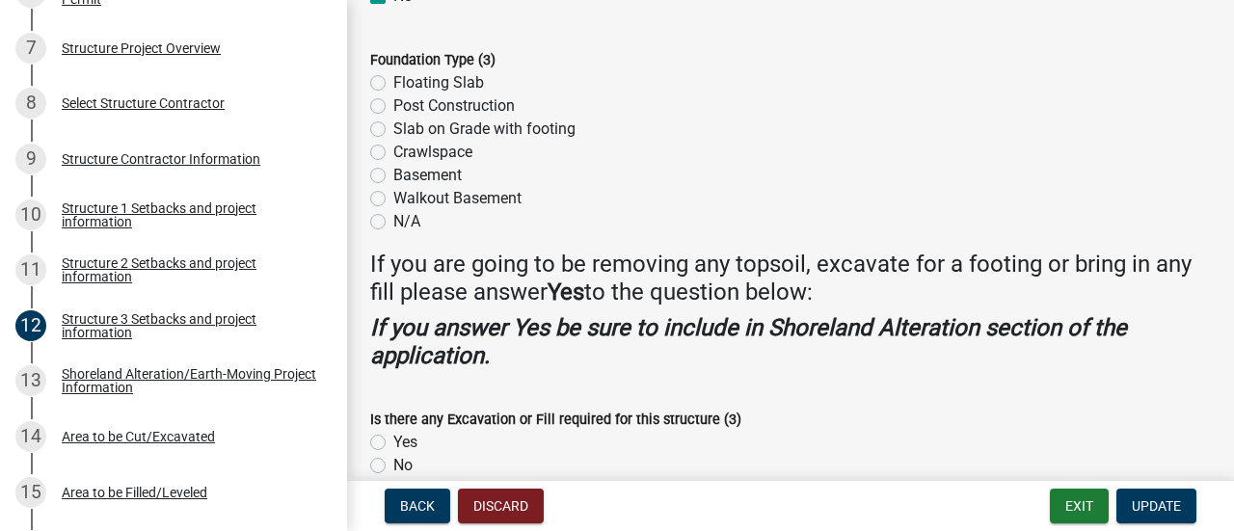
click at [393, 130] on label "Slab on Grade with footing" at bounding box center [484, 129] width 182 height 23
click at [393, 130] on input "Slab on Grade with footing" at bounding box center [399, 124] width 13 height 13
radio input "true"
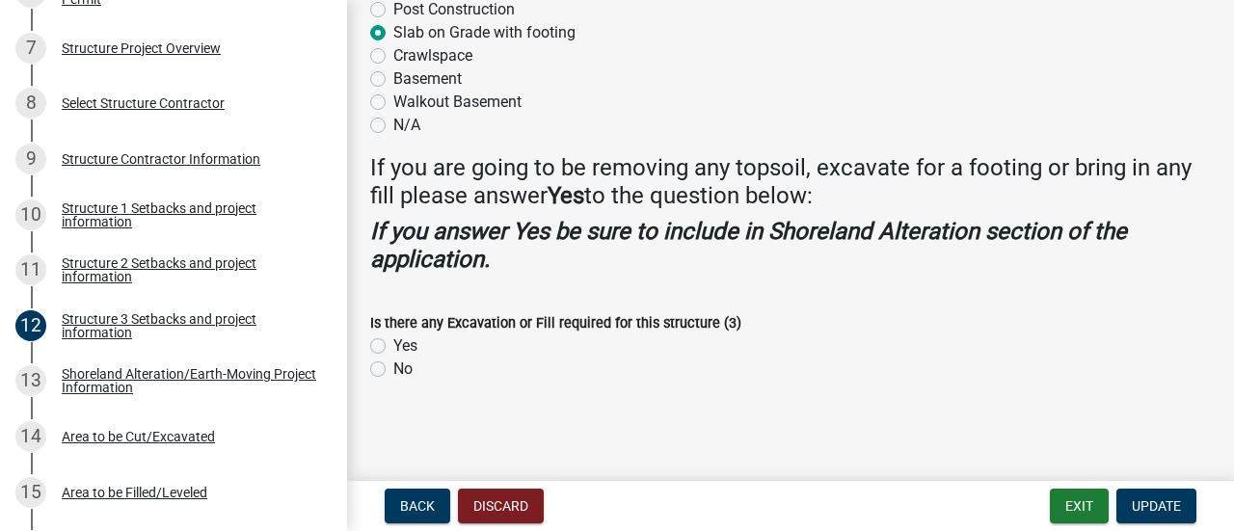
click at [393, 348] on label "Yes" at bounding box center [405, 345] width 24 height 23
click at [393, 347] on input "Yes" at bounding box center [399, 340] width 13 height 13
radio input "true"
click at [1163, 509] on span "Update" at bounding box center [1155, 505] width 49 height 15
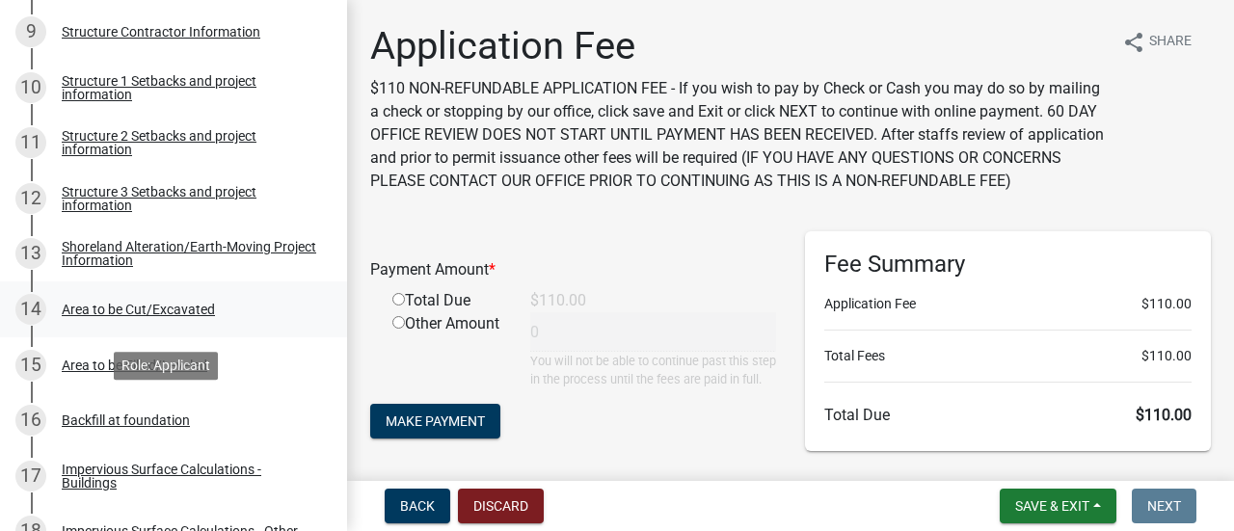
scroll to position [867, 0]
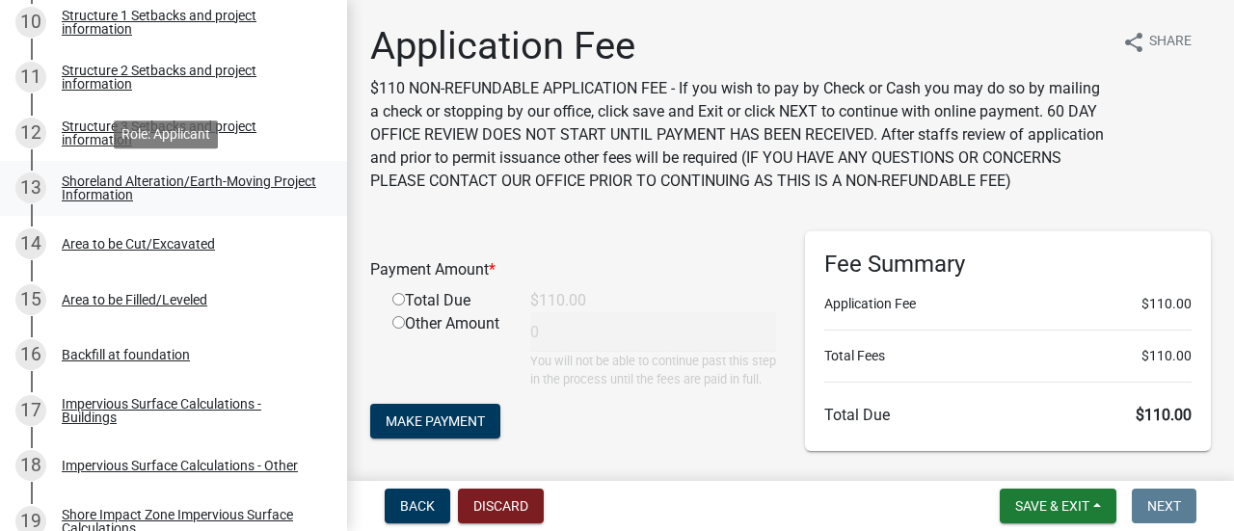
click at [116, 186] on div "Shoreland Alteration/Earth-Moving Project Information" at bounding box center [189, 187] width 254 height 27
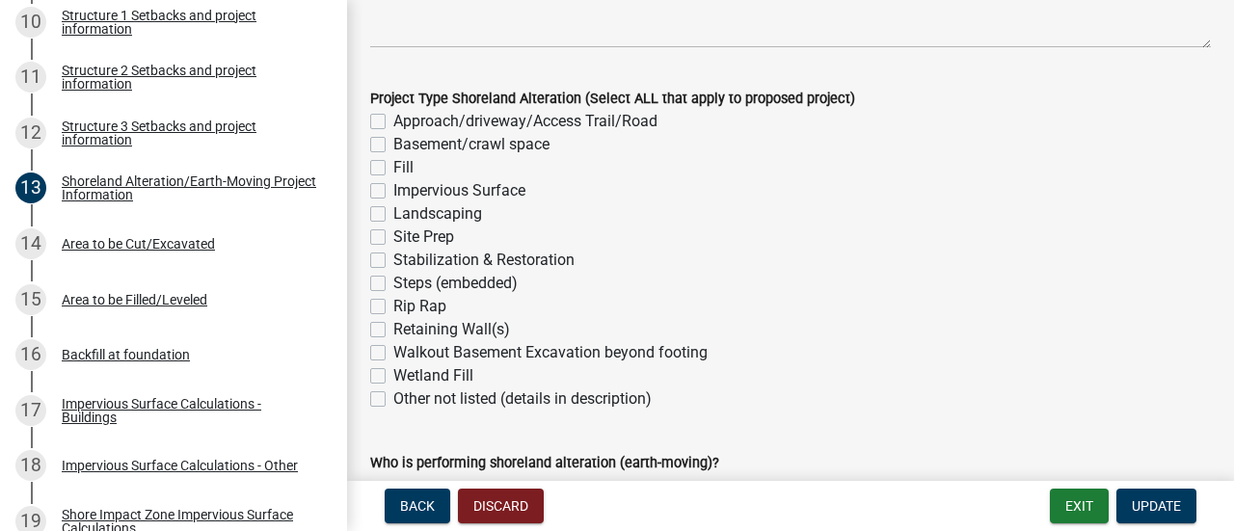
scroll to position [473, 0]
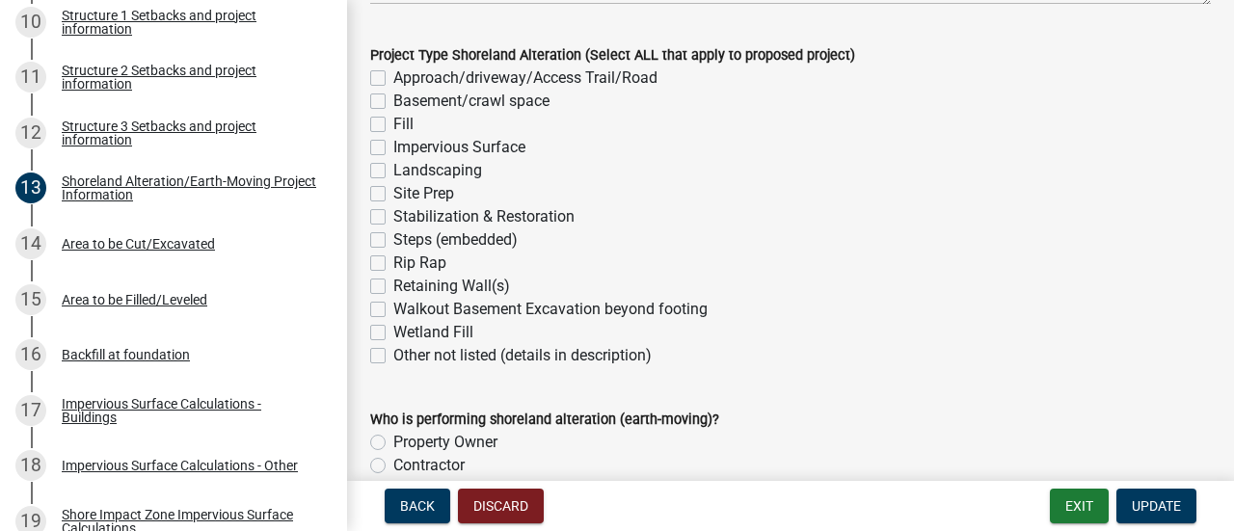
click at [393, 170] on label "Landscaping" at bounding box center [437, 170] width 89 height 23
click at [393, 170] on input "Landscaping" at bounding box center [399, 165] width 13 height 13
checkbox input "true"
checkbox input "false"
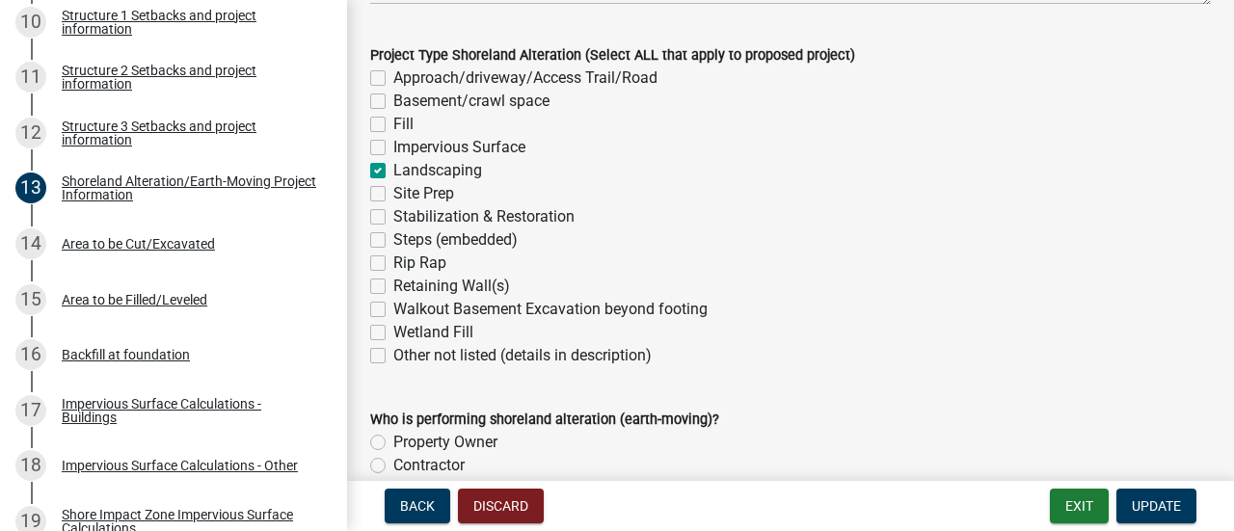
checkbox input "false"
checkbox input "true"
checkbox input "false"
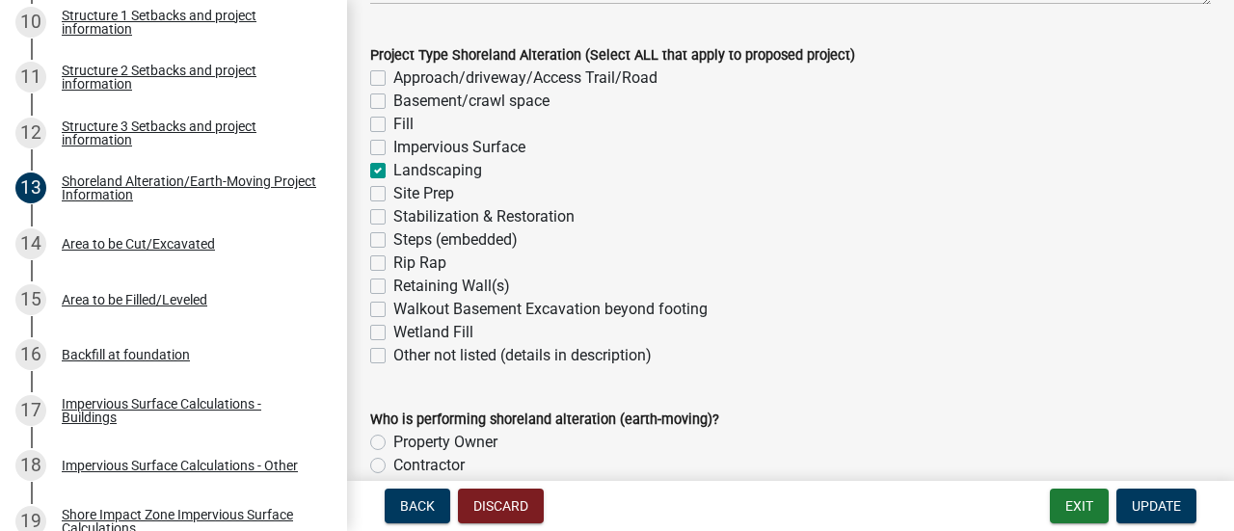
checkbox input "false"
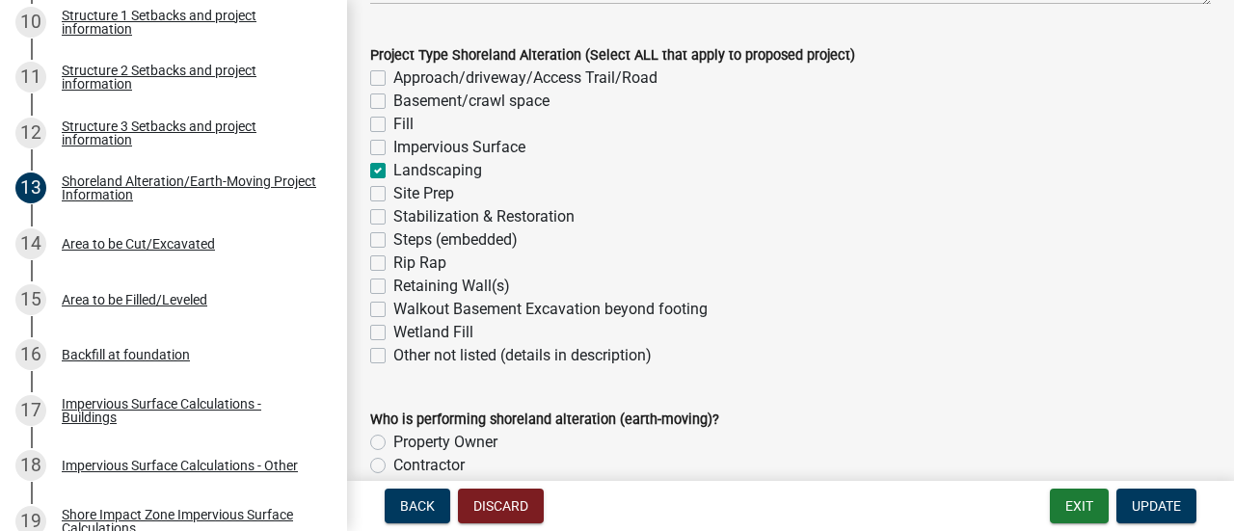
checkbox input "false"
click at [393, 287] on label "Retaining Wall(s)" at bounding box center [451, 286] width 117 height 23
click at [393, 287] on input "Retaining Wall(s)" at bounding box center [399, 281] width 13 height 13
checkbox input "true"
checkbox input "false"
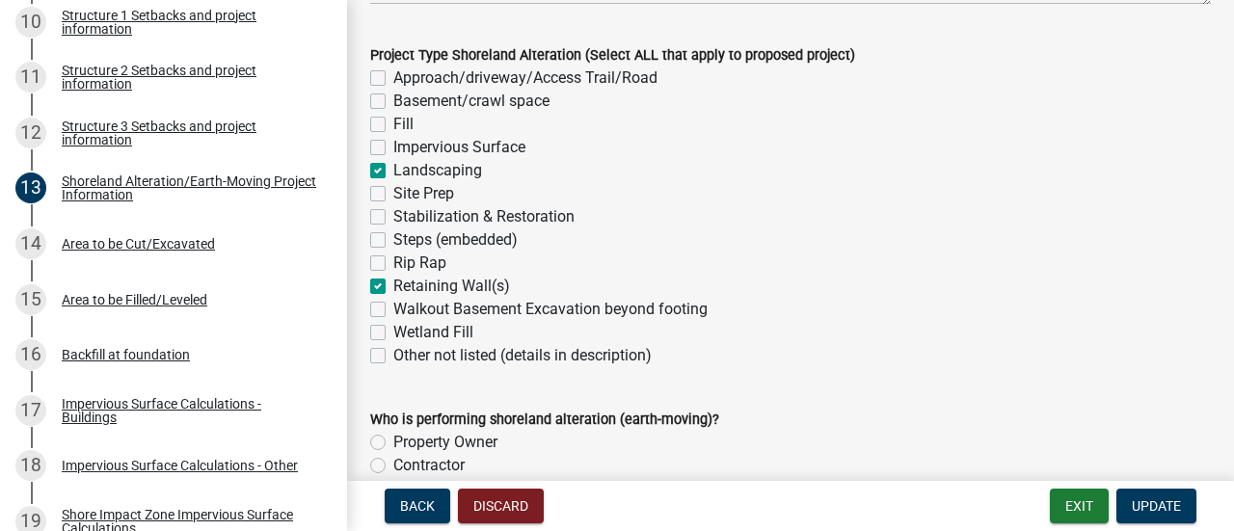
checkbox input "false"
checkbox input "true"
checkbox input "false"
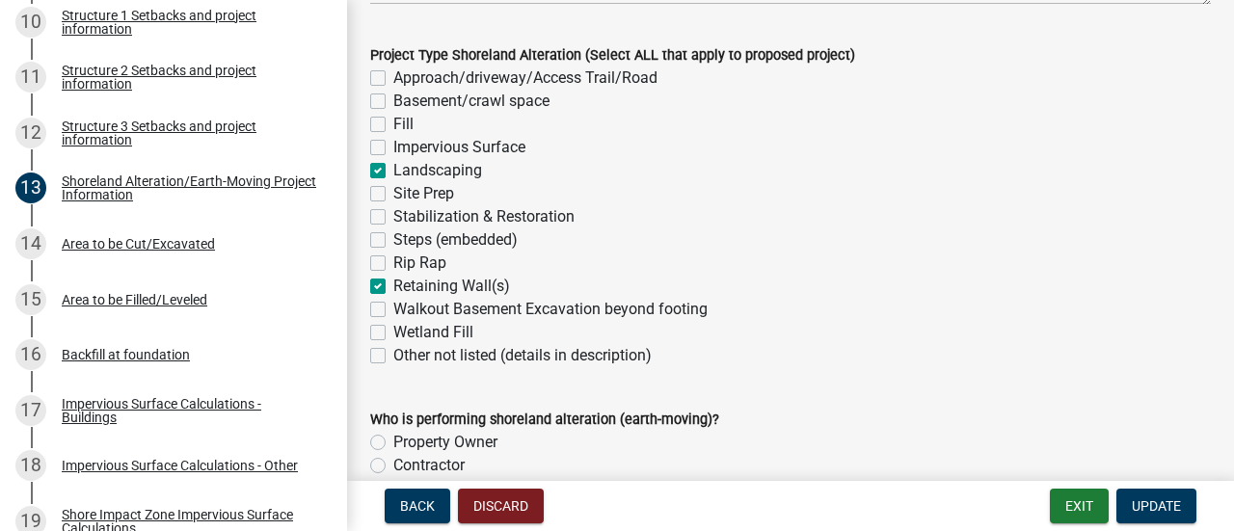
checkbox input "false"
checkbox input "true"
checkbox input "false"
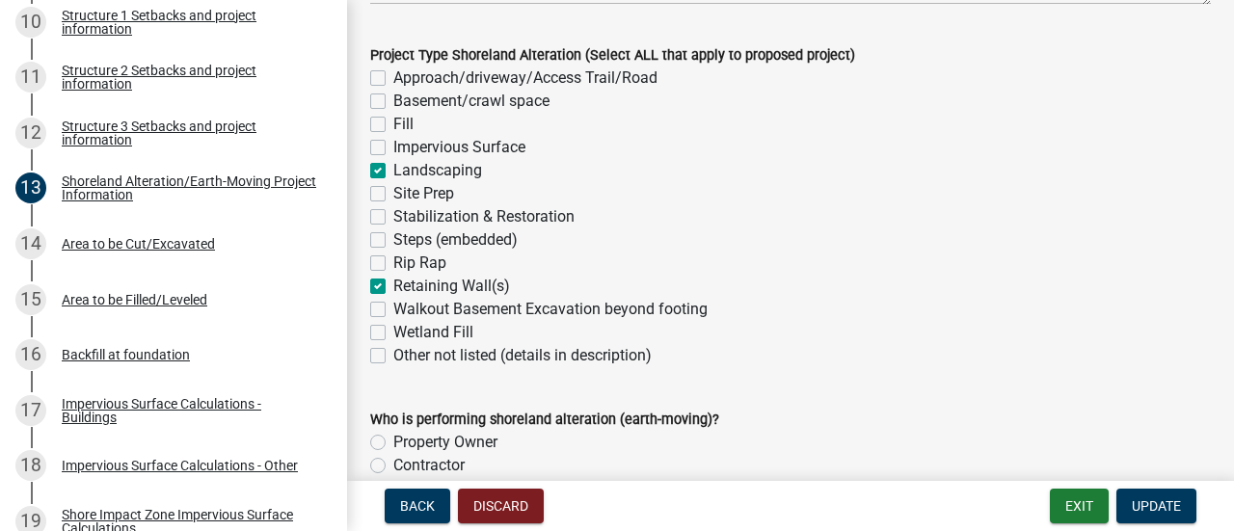
checkbox input "false"
click at [393, 189] on label "Site Prep" at bounding box center [423, 193] width 61 height 23
click at [393, 189] on input "Site Prep" at bounding box center [399, 188] width 13 height 13
checkbox input "true"
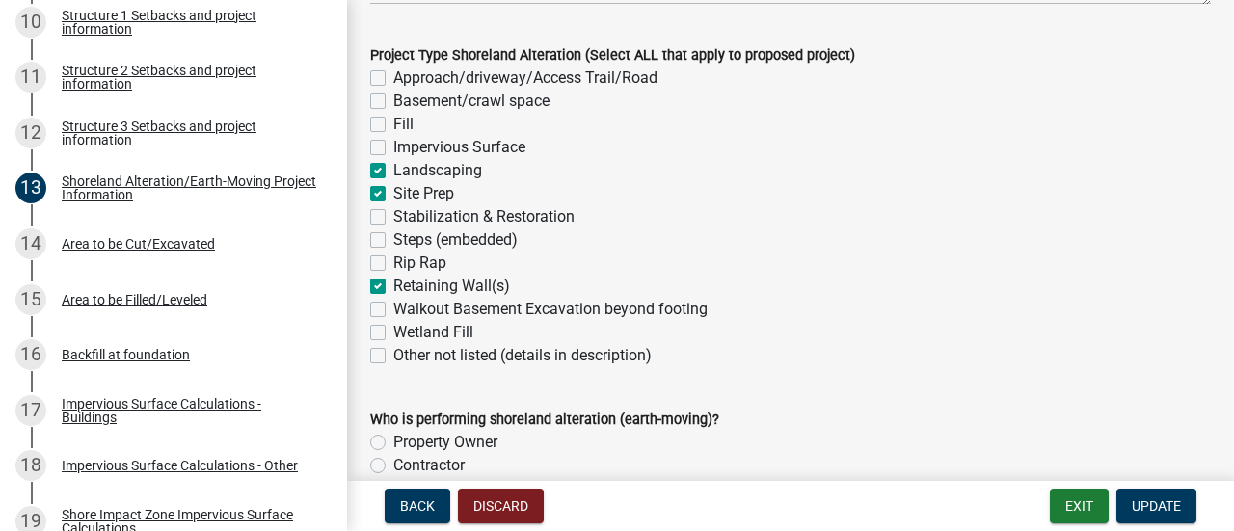
checkbox input "false"
checkbox input "true"
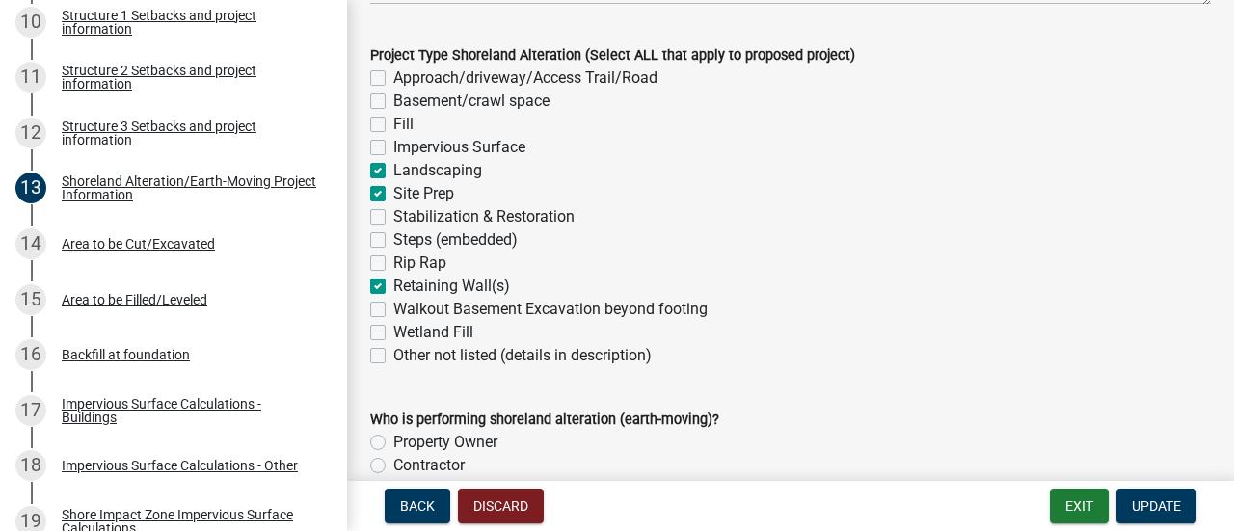
checkbox input "true"
checkbox input "false"
checkbox input "true"
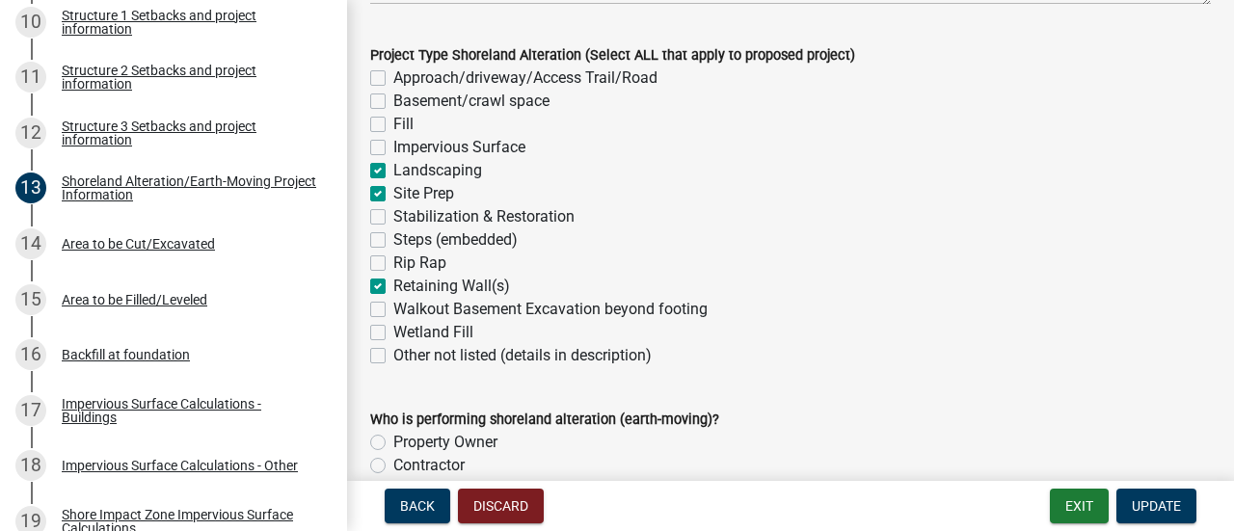
checkbox input "false"
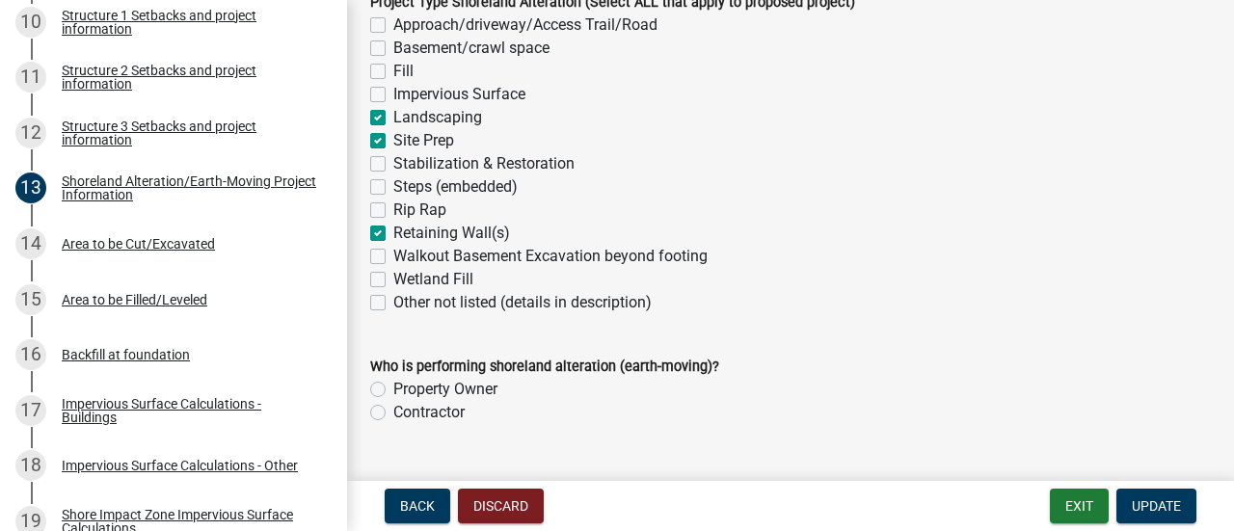
scroll to position [570, 0]
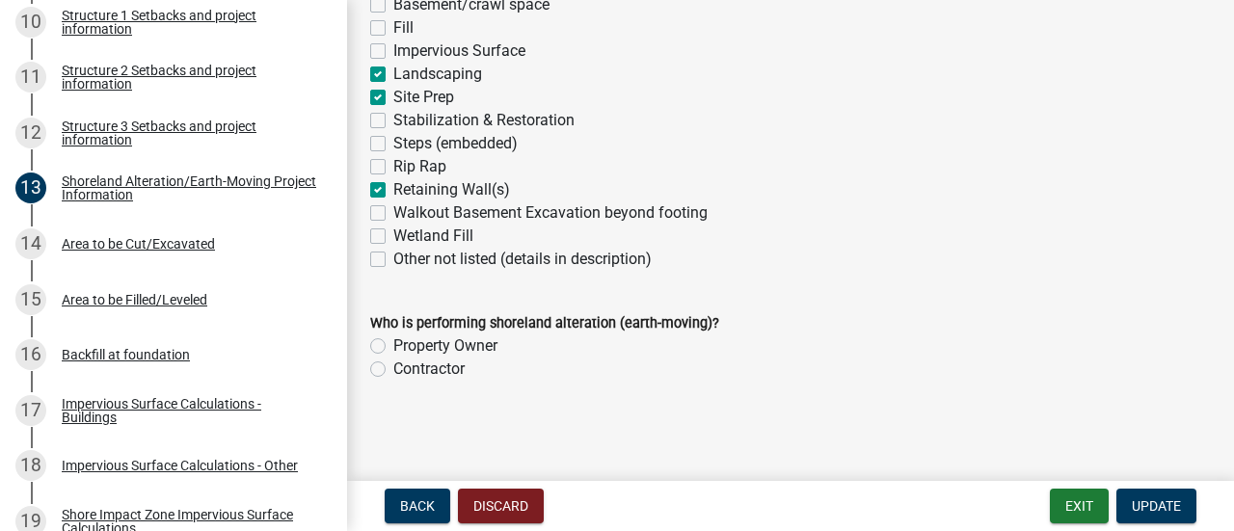
click at [393, 371] on label "Contractor" at bounding box center [428, 369] width 71 height 23
click at [393, 370] on input "Contractor" at bounding box center [399, 364] width 13 height 13
radio input "true"
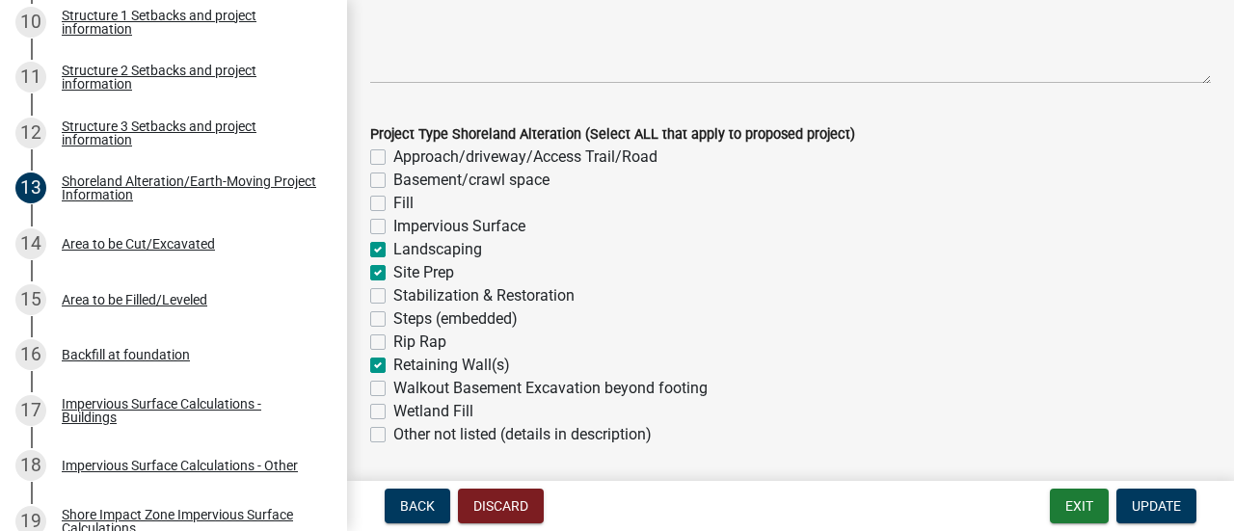
scroll to position [377, 0]
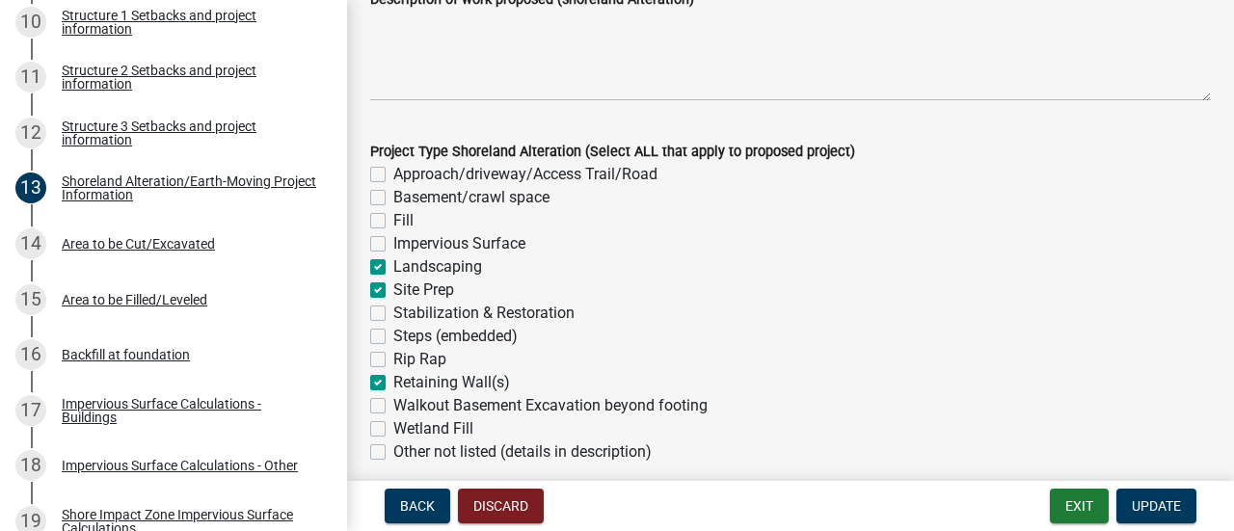
click at [393, 221] on label "Fill" at bounding box center [403, 220] width 20 height 23
click at [393, 221] on input "Fill" at bounding box center [399, 215] width 13 height 13
checkbox input "true"
checkbox input "false"
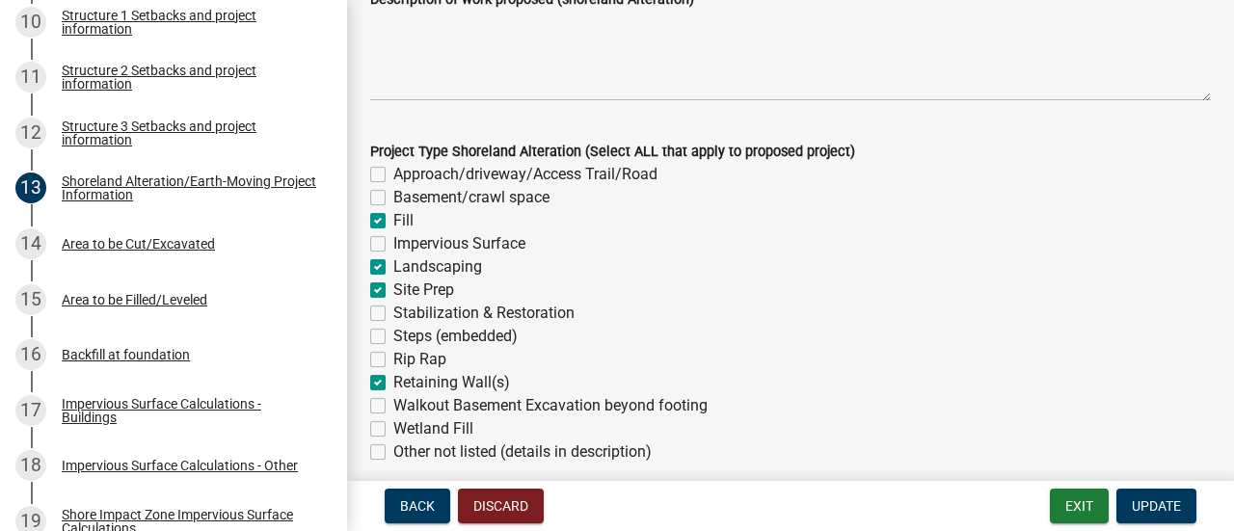
checkbox input "true"
checkbox input "false"
checkbox input "true"
checkbox input "false"
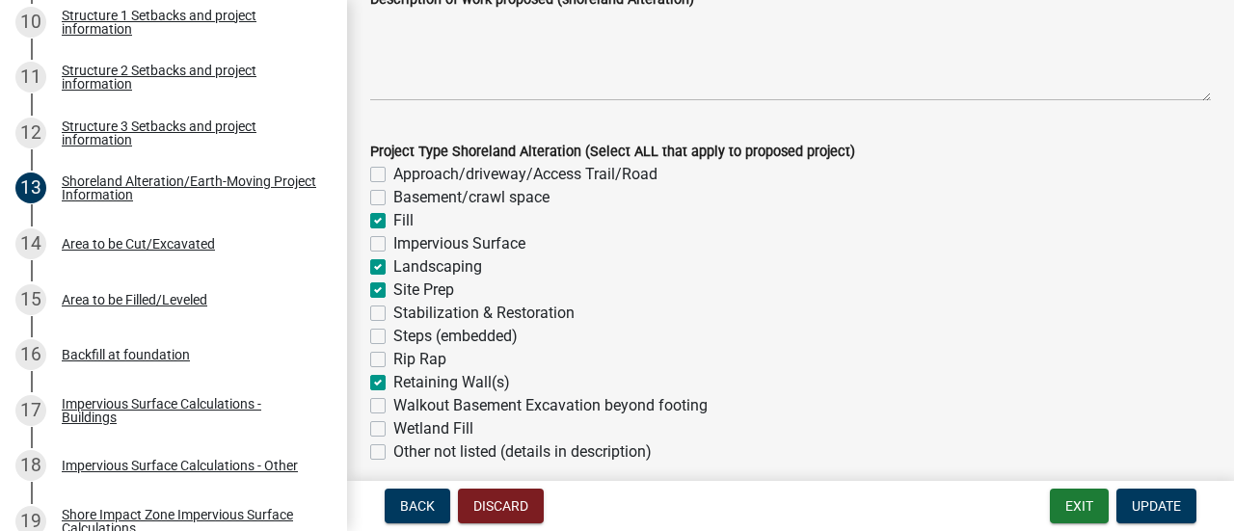
checkbox input "false"
checkbox input "true"
checkbox input "false"
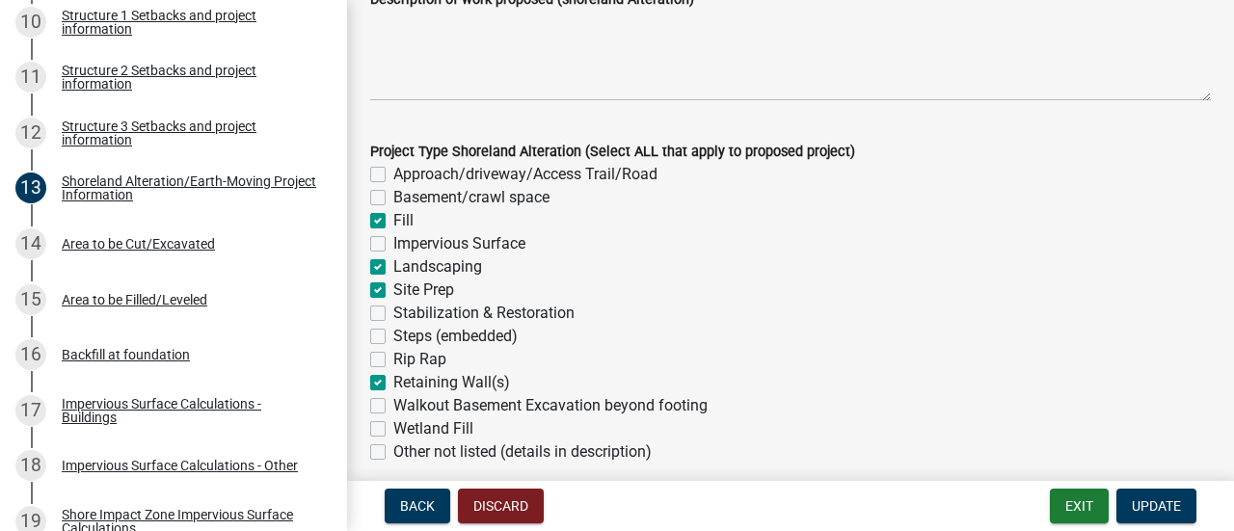
checkbox input "false"
click at [393, 199] on label "Basement/crawl space" at bounding box center [471, 197] width 156 height 23
click at [393, 199] on input "Basement/crawl space" at bounding box center [399, 192] width 13 height 13
checkbox input "true"
checkbox input "false"
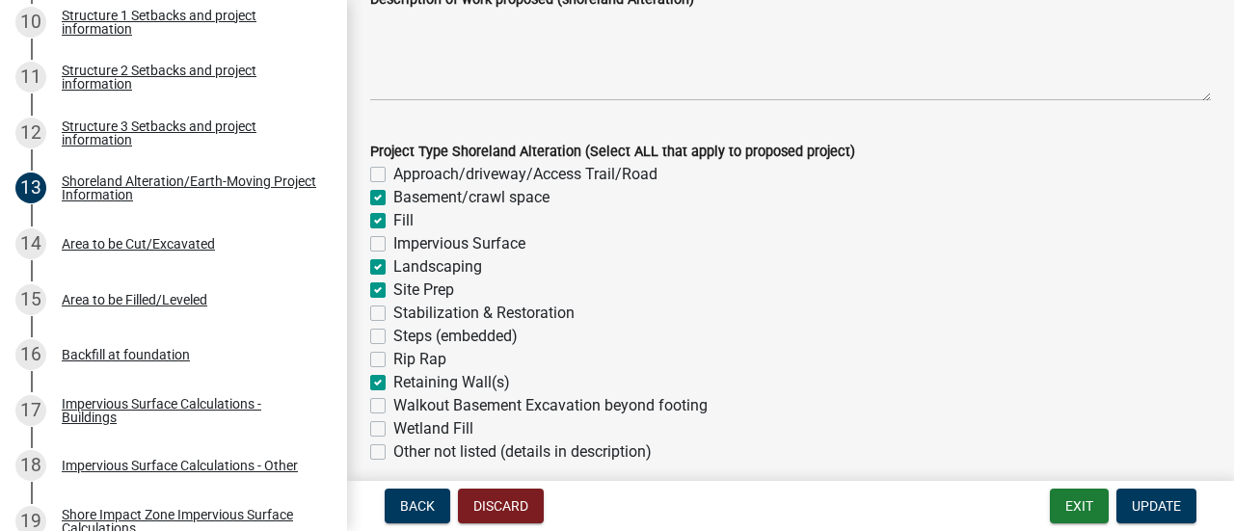
checkbox input "true"
checkbox input "false"
checkbox input "true"
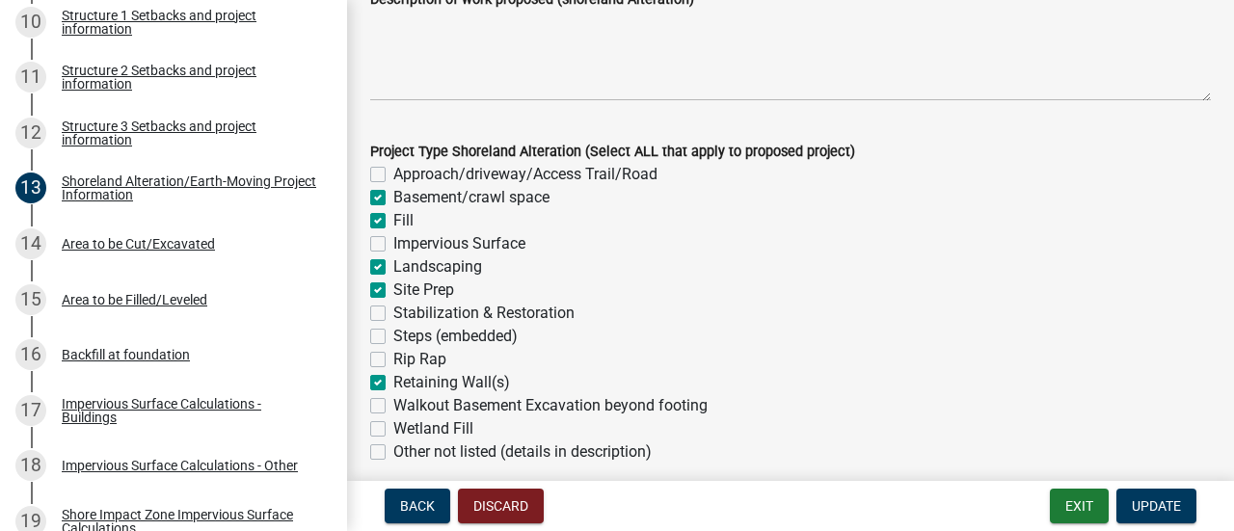
checkbox input "false"
checkbox input "true"
checkbox input "false"
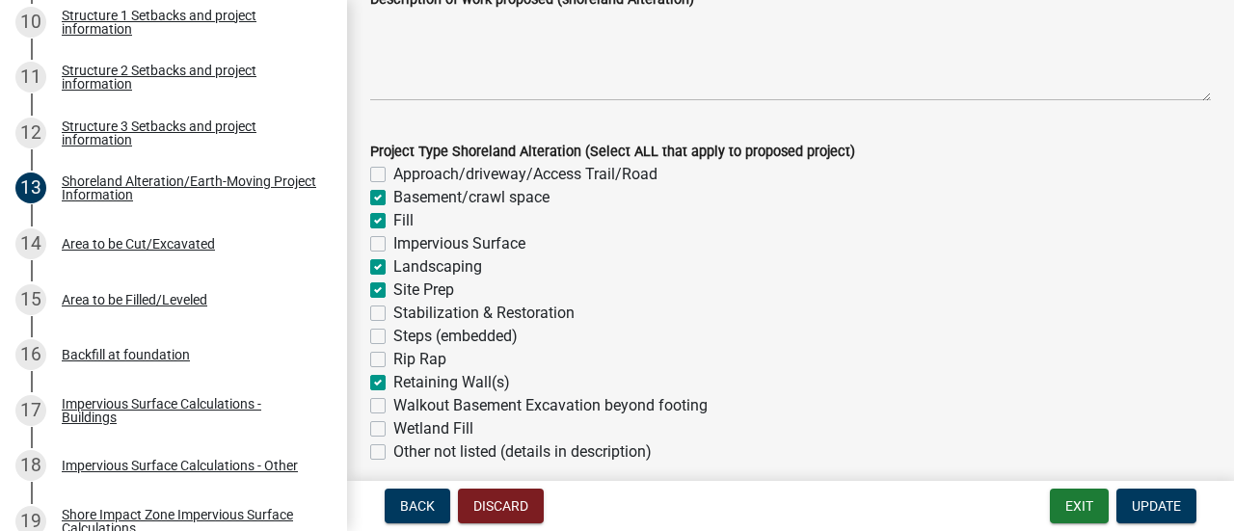
checkbox input "false"
click at [393, 244] on label "Impervious Surface" at bounding box center [459, 243] width 132 height 23
click at [393, 244] on input "Impervious Surface" at bounding box center [399, 238] width 13 height 13
checkbox input "true"
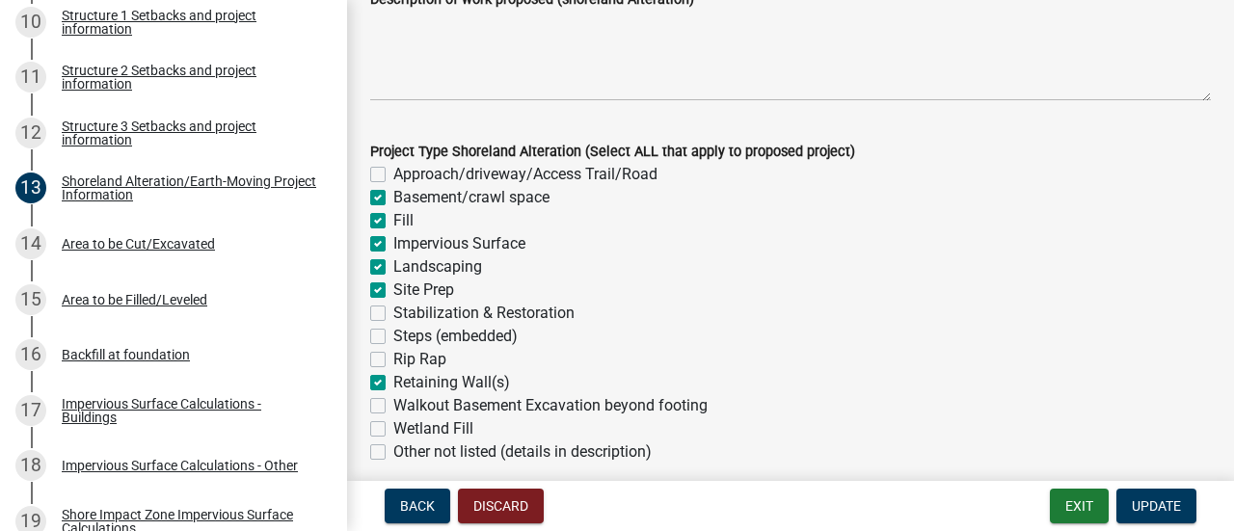
checkbox input "false"
checkbox input "true"
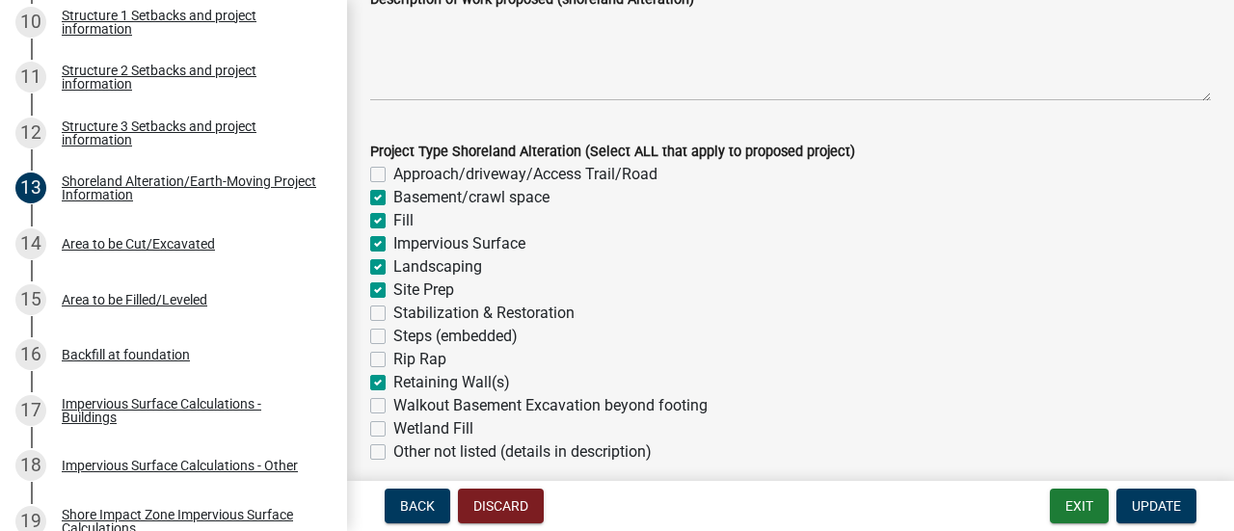
checkbox input "true"
checkbox input "false"
checkbox input "true"
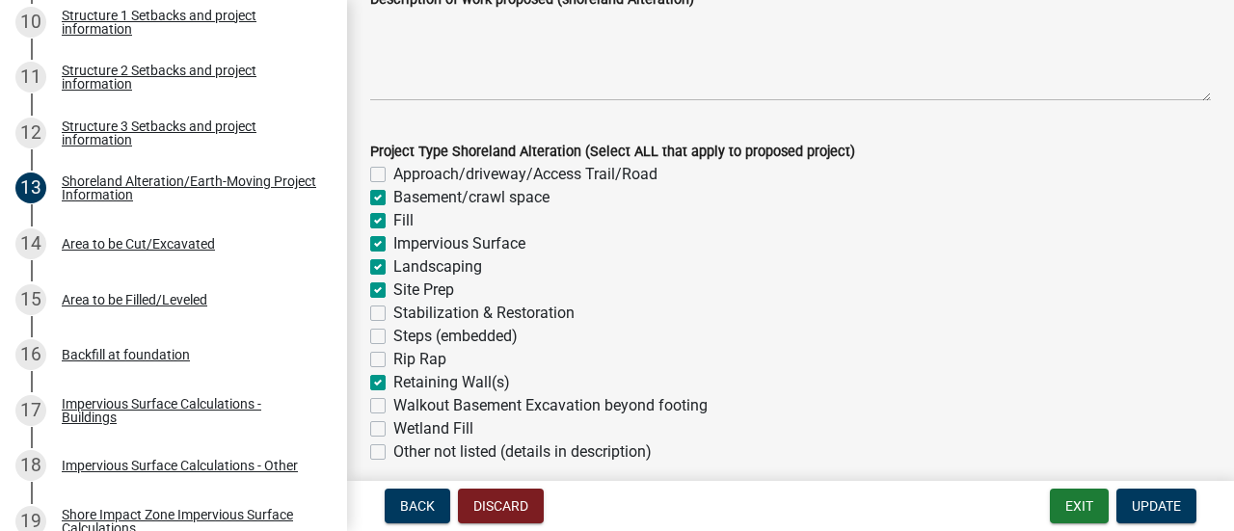
checkbox input "false"
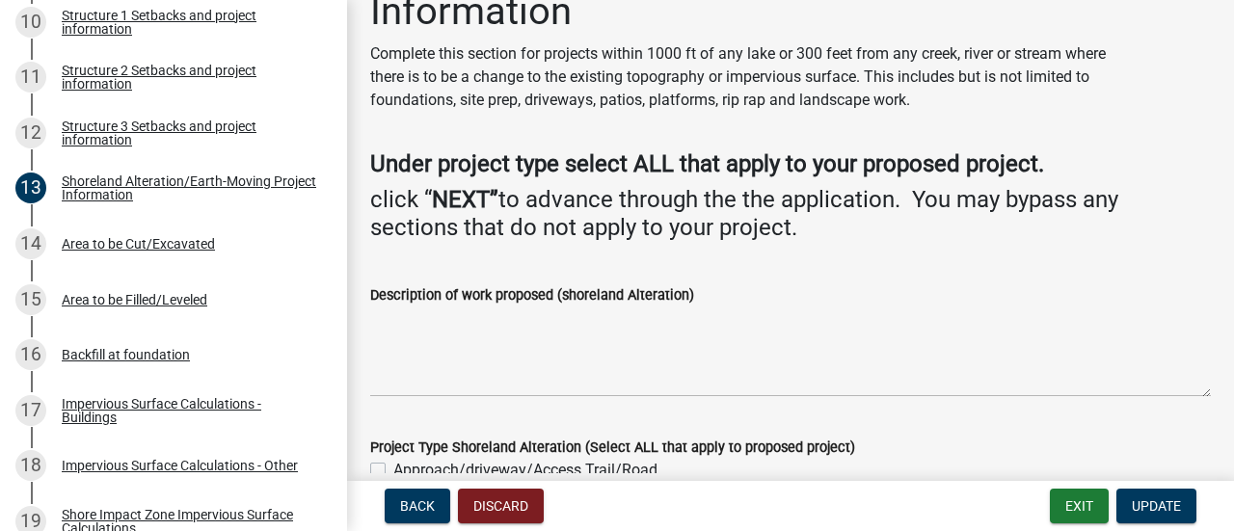
scroll to position [0, 0]
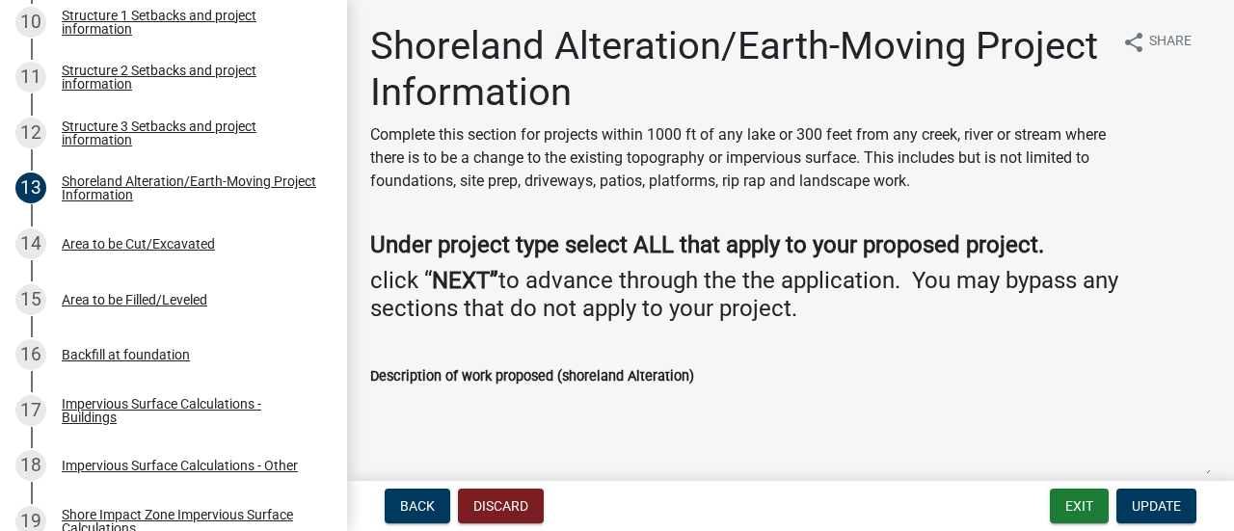
click at [406, 418] on textarea "Description of work proposed (shoreland Alteration)" at bounding box center [790, 432] width 840 height 91
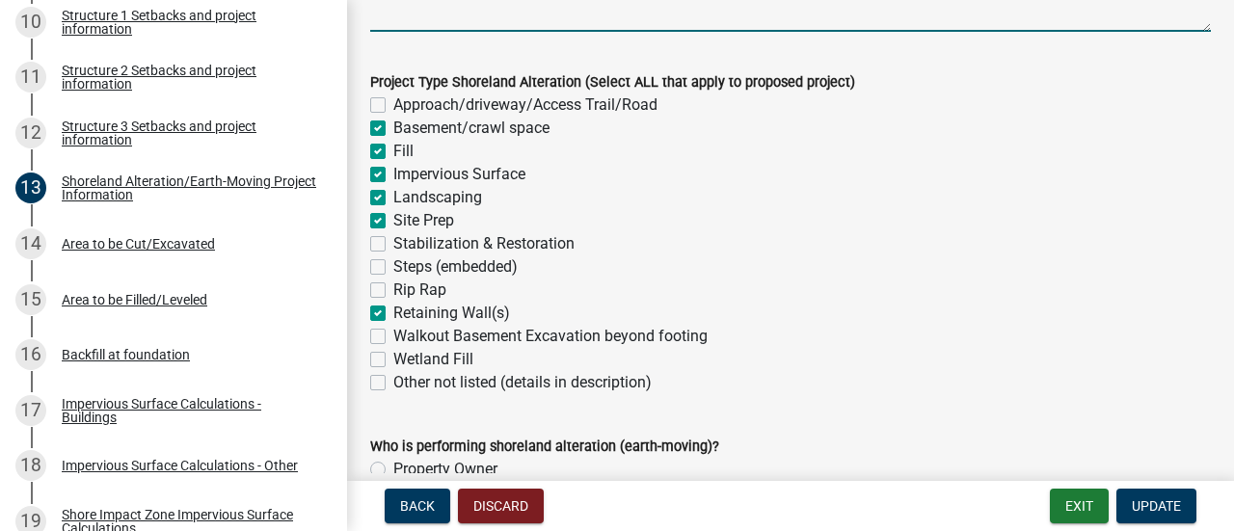
scroll to position [377, 0]
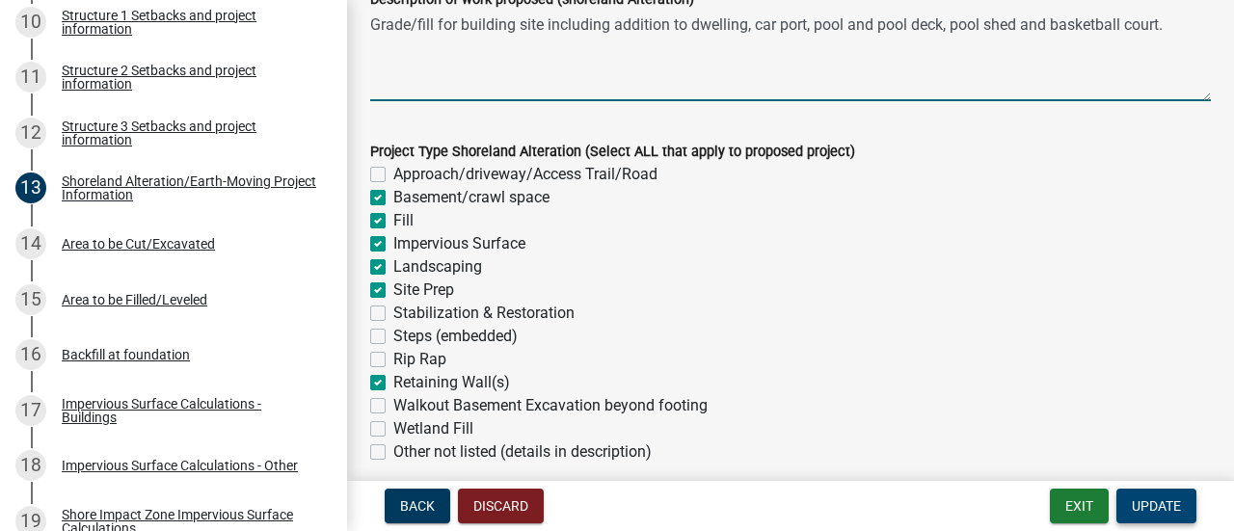
type textarea "Grade/fill for building site including addition to dwelling, car port, pool and…"
click at [1172, 514] on span "Update" at bounding box center [1155, 505] width 49 height 15
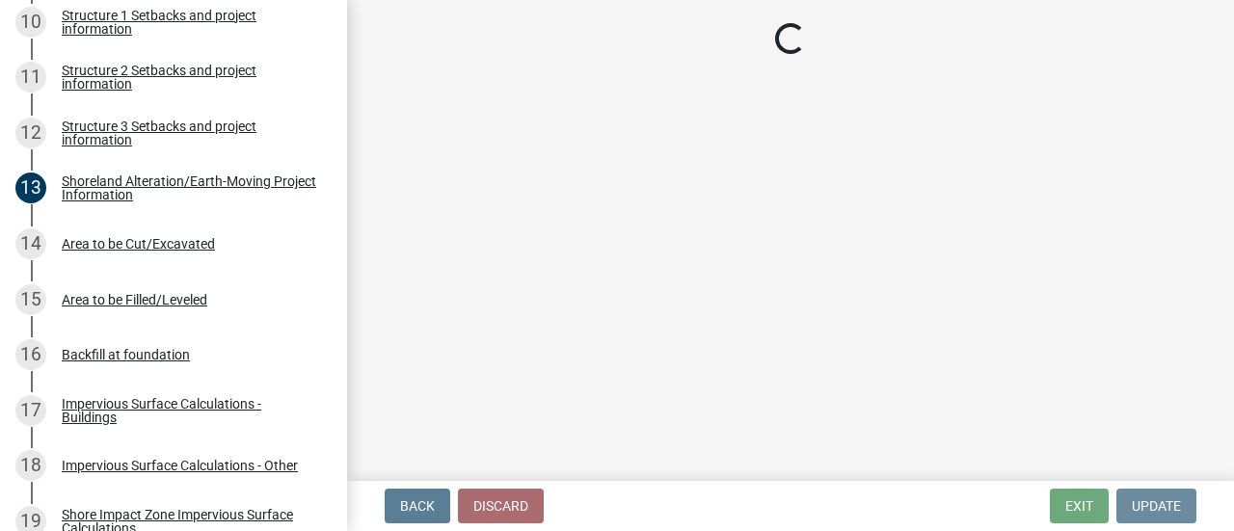
scroll to position [0, 0]
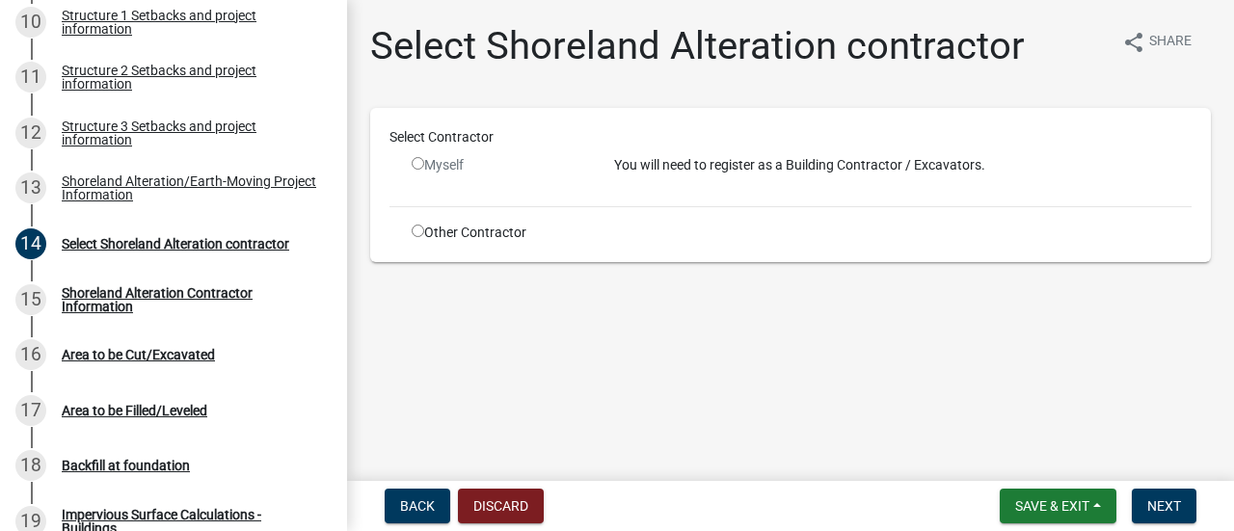
click at [418, 230] on input "radio" at bounding box center [417, 231] width 13 height 13
radio input "true"
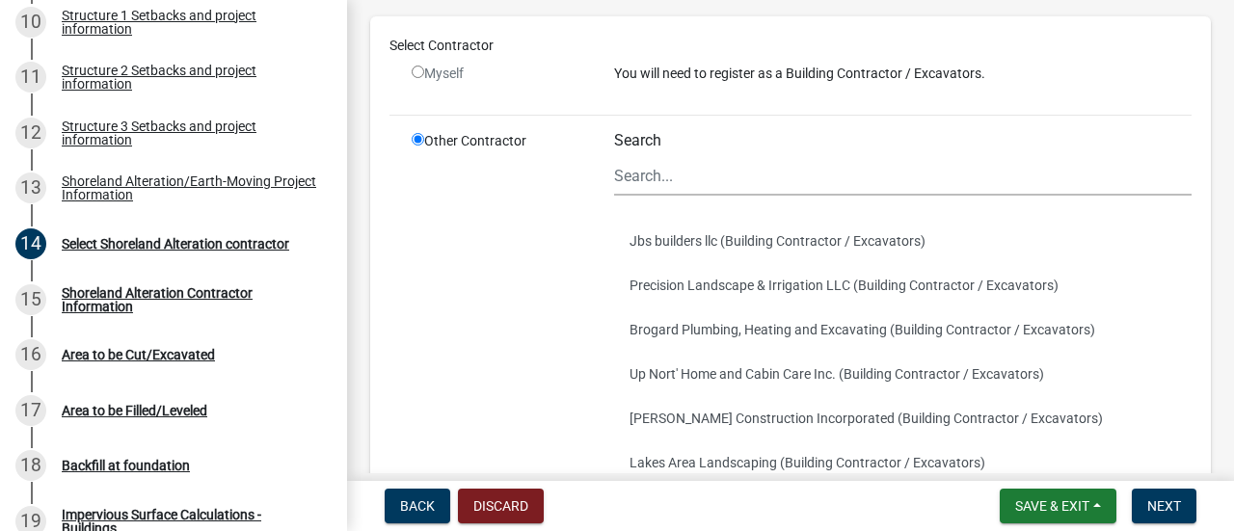
scroll to position [118, 0]
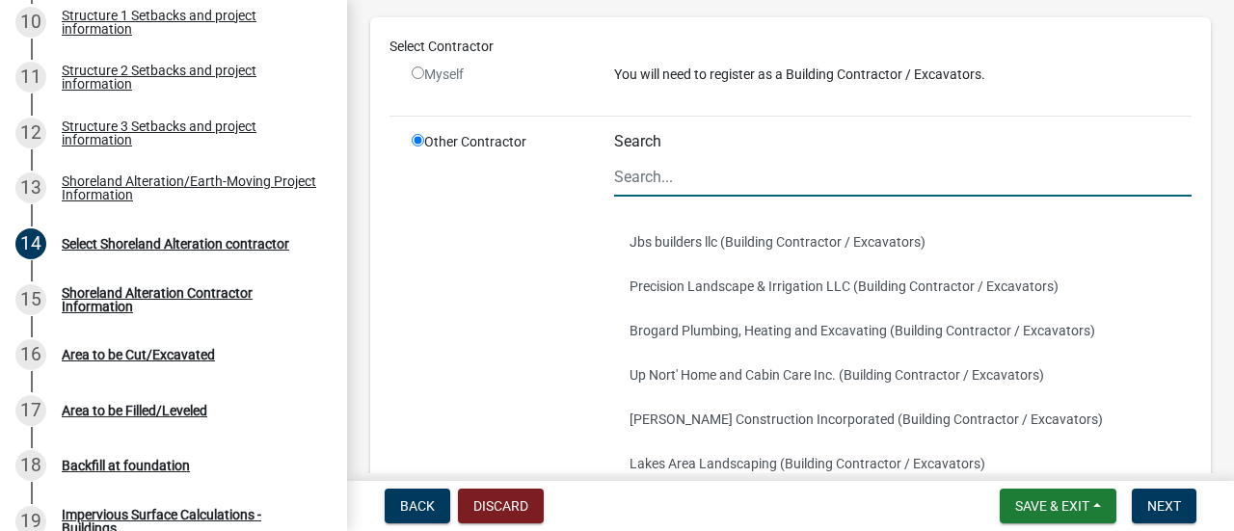
click at [661, 171] on input "Search" at bounding box center [902, 177] width 577 height 40
type input "D"
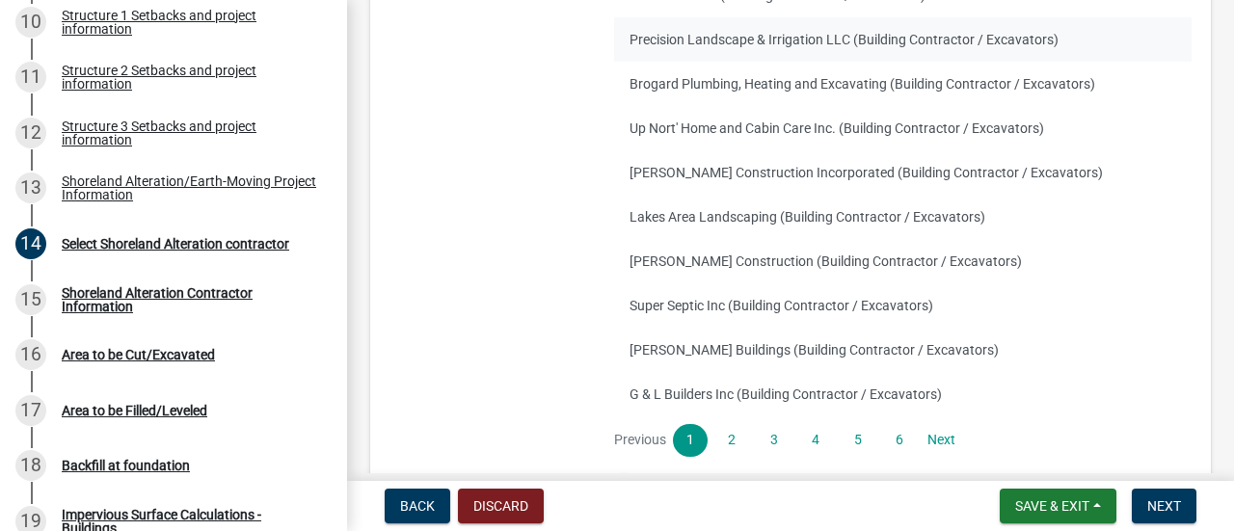
scroll to position [503, 0]
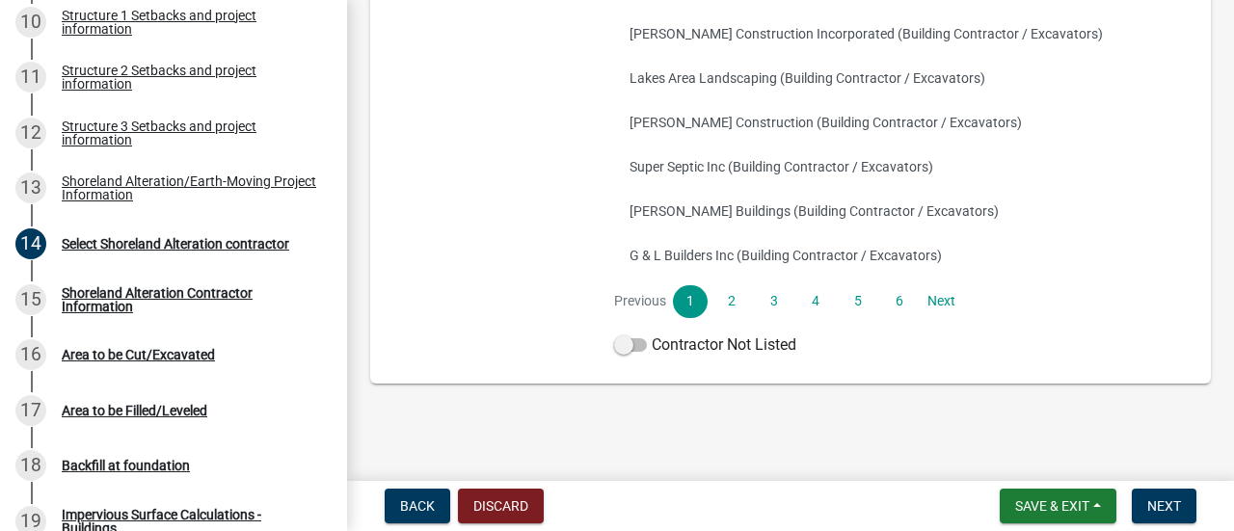
click at [614, 358] on div "Contractor Not Listed" at bounding box center [902, 348] width 577 height 31
click at [624, 342] on span at bounding box center [630, 344] width 33 height 13
click at [651, 333] on input "Contractor Not Listed" at bounding box center [651, 333] width 0 height 0
click at [1176, 498] on span "Next" at bounding box center [1164, 505] width 34 height 15
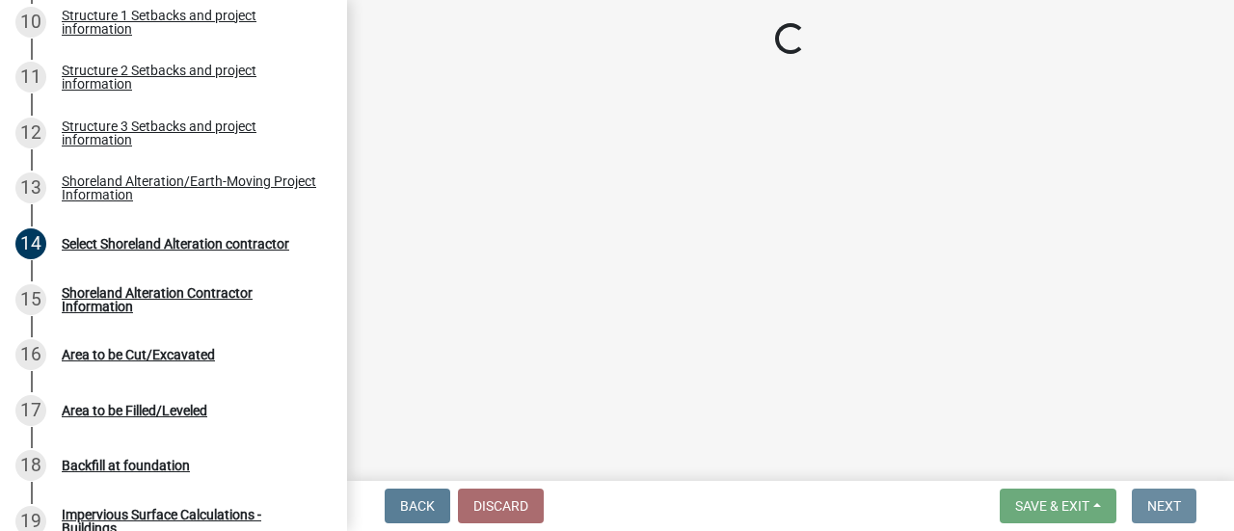
scroll to position [0, 0]
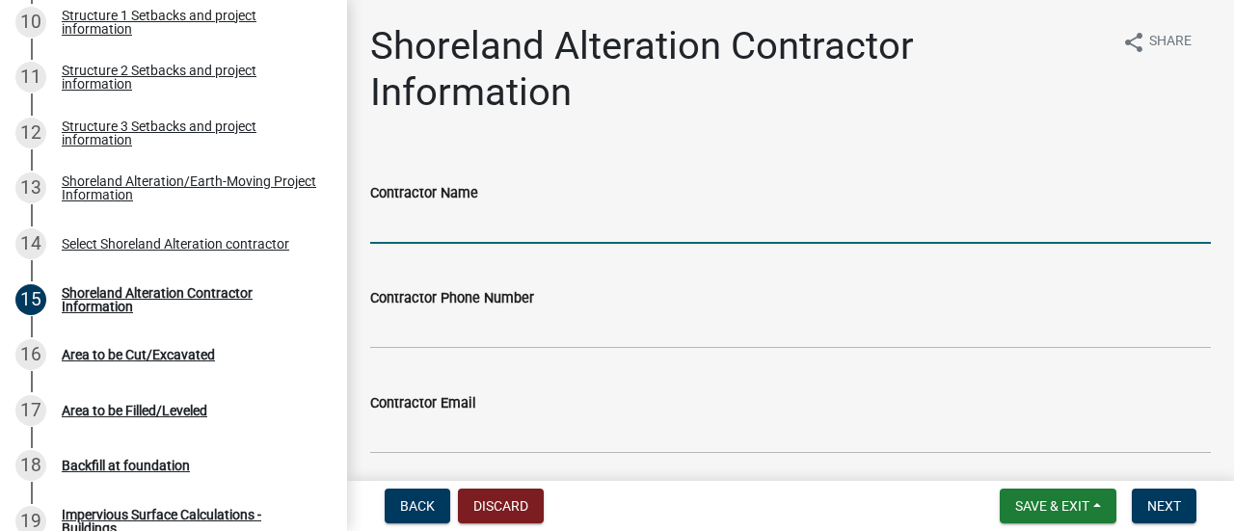
click at [536, 215] on input "Contractor Name" at bounding box center [790, 224] width 840 height 40
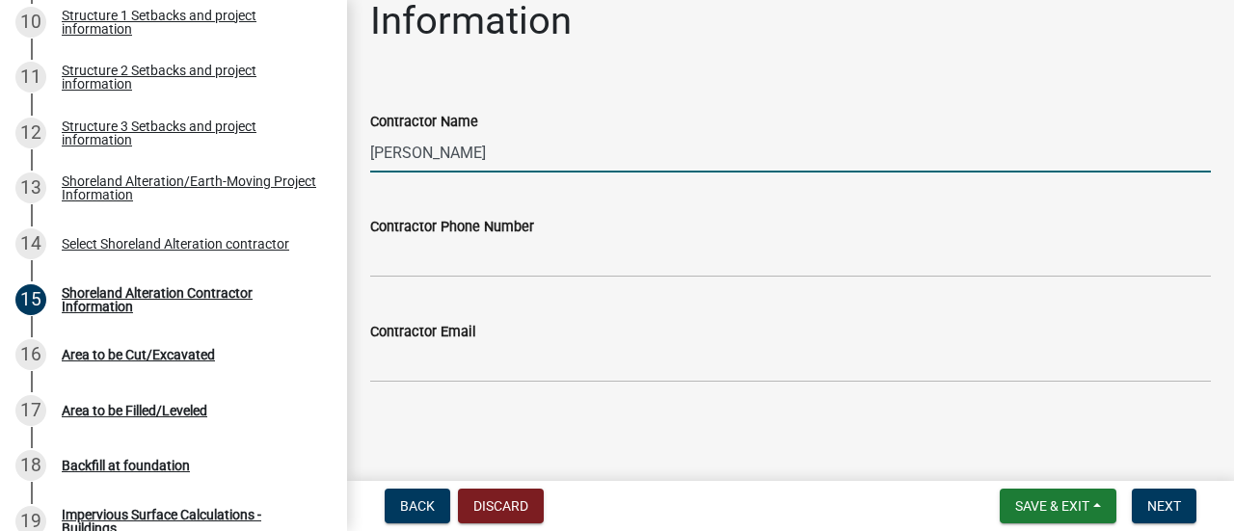
type input "[PERSON_NAME]"
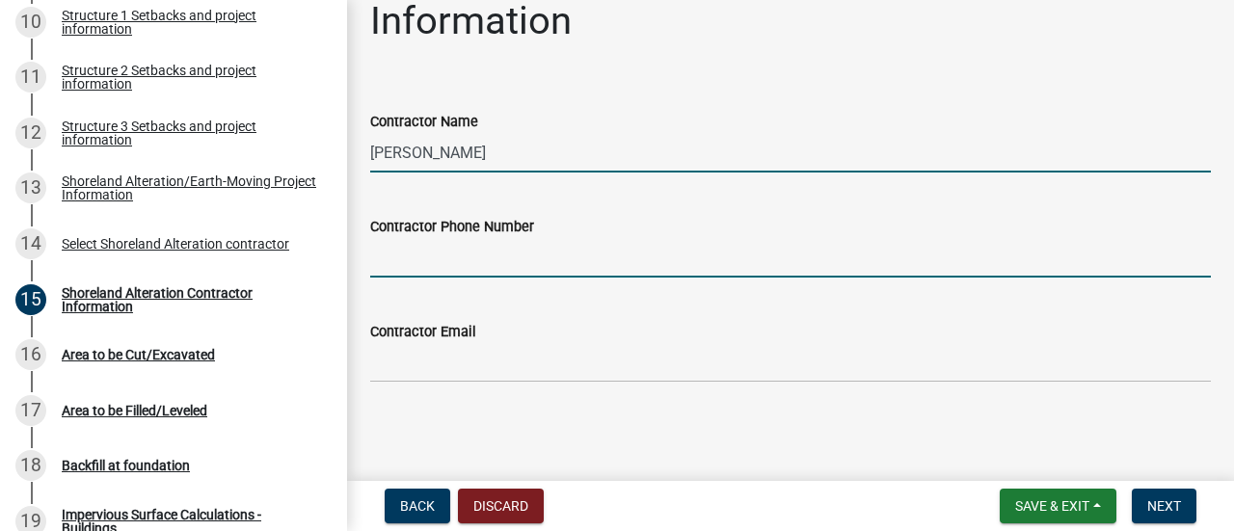
click at [457, 254] on input "Contractor Phone Number" at bounding box center [790, 258] width 840 height 40
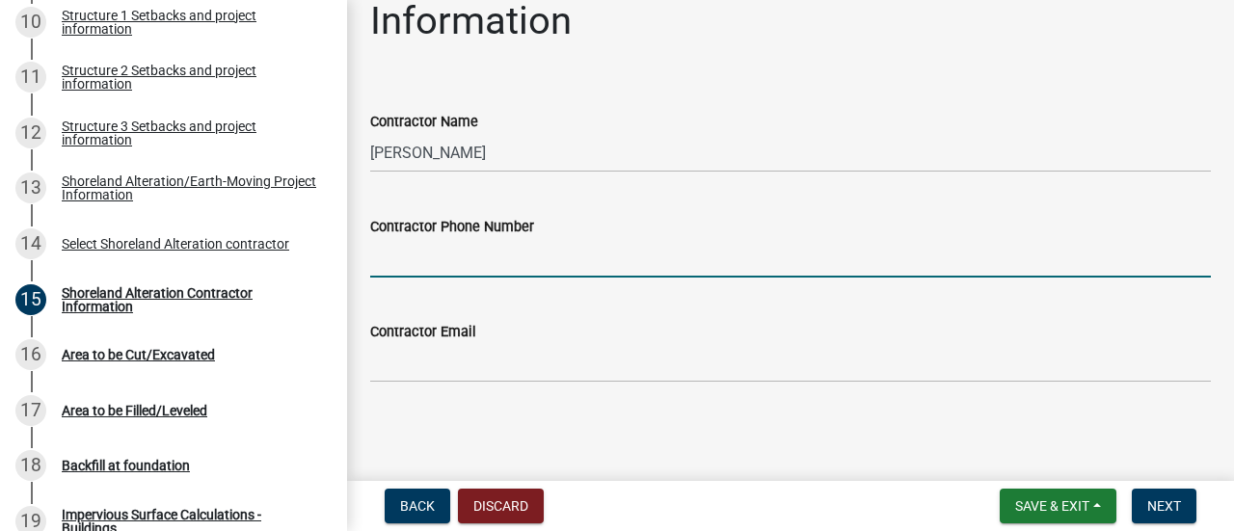
paste input "[PHONE_NUMBER]"
type input "[PHONE_NUMBER]"
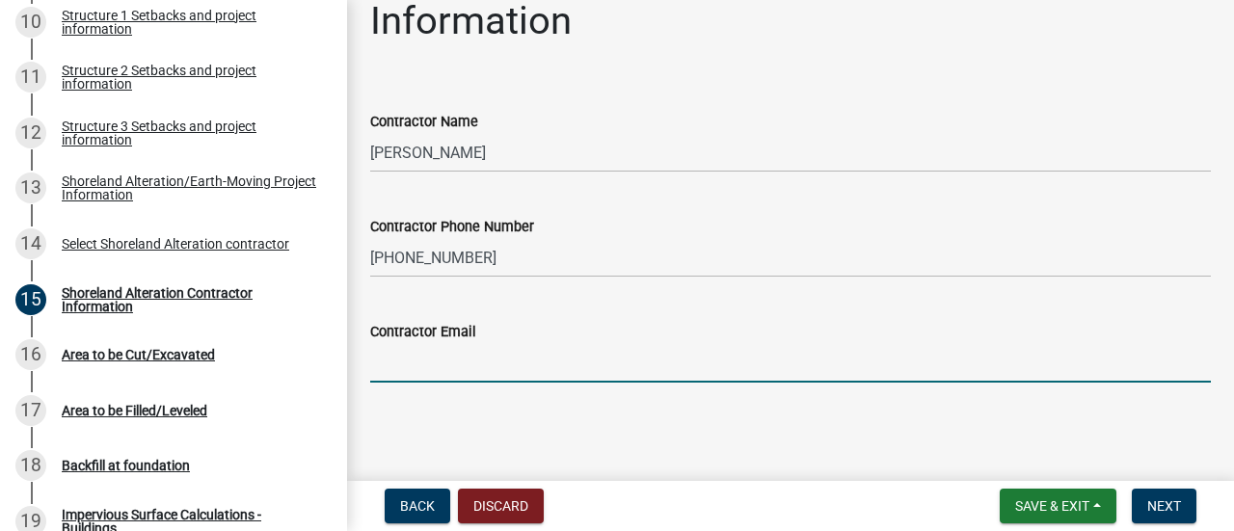
drag, startPoint x: 486, startPoint y: 341, endPoint x: 489, endPoint y: 355, distance: 13.8
paste input "[EMAIL_ADDRESS][DOMAIN_NAME]"
type input "[EMAIL_ADDRESS][DOMAIN_NAME]"
click at [1159, 504] on span "Next" at bounding box center [1164, 505] width 34 height 15
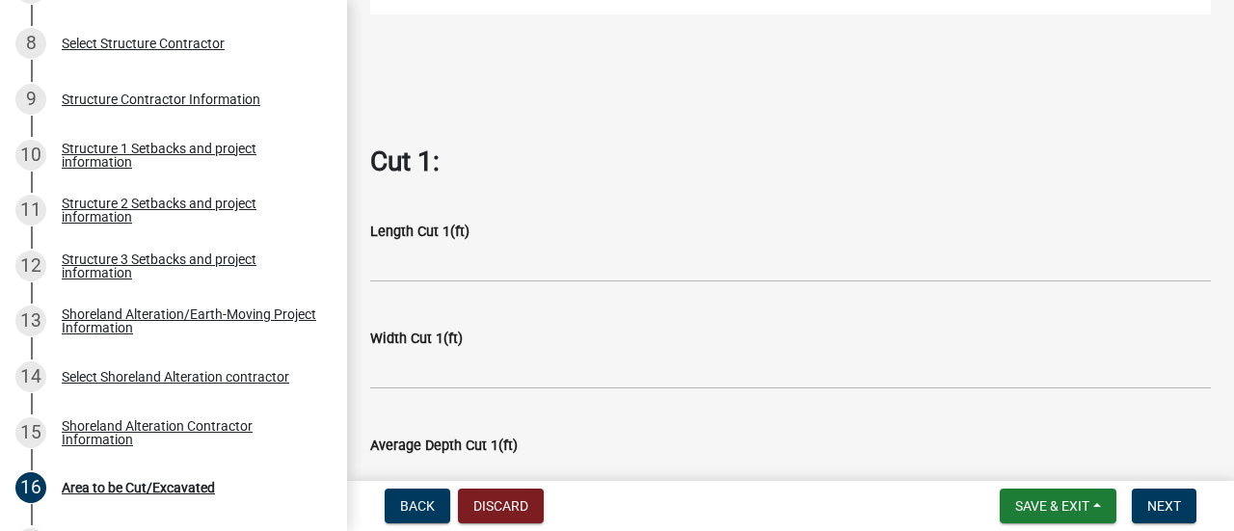
scroll to position [817, 0]
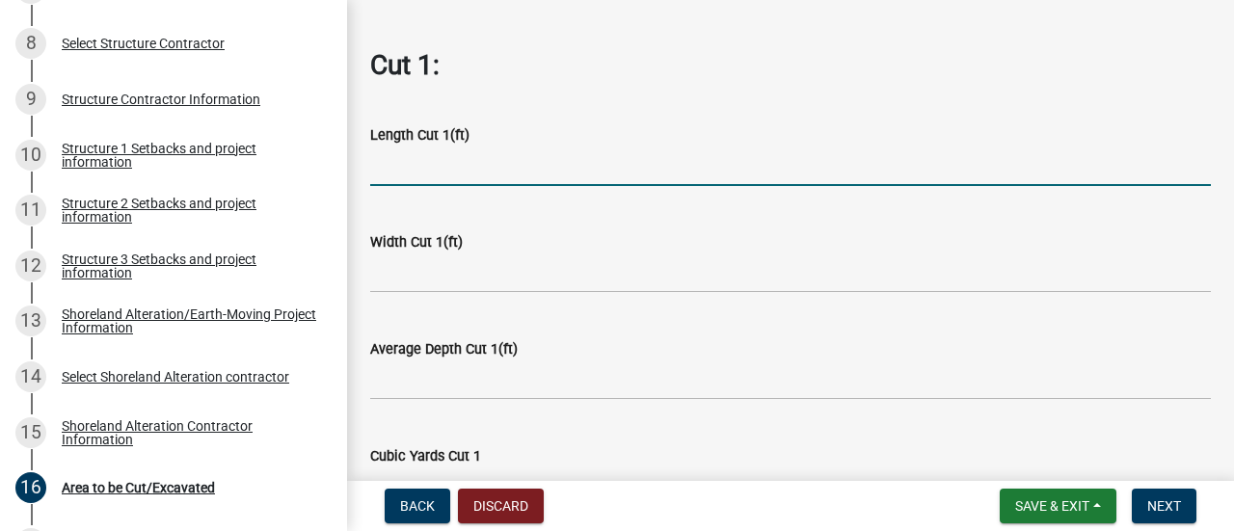
click at [449, 171] on input "text" at bounding box center [790, 166] width 840 height 40
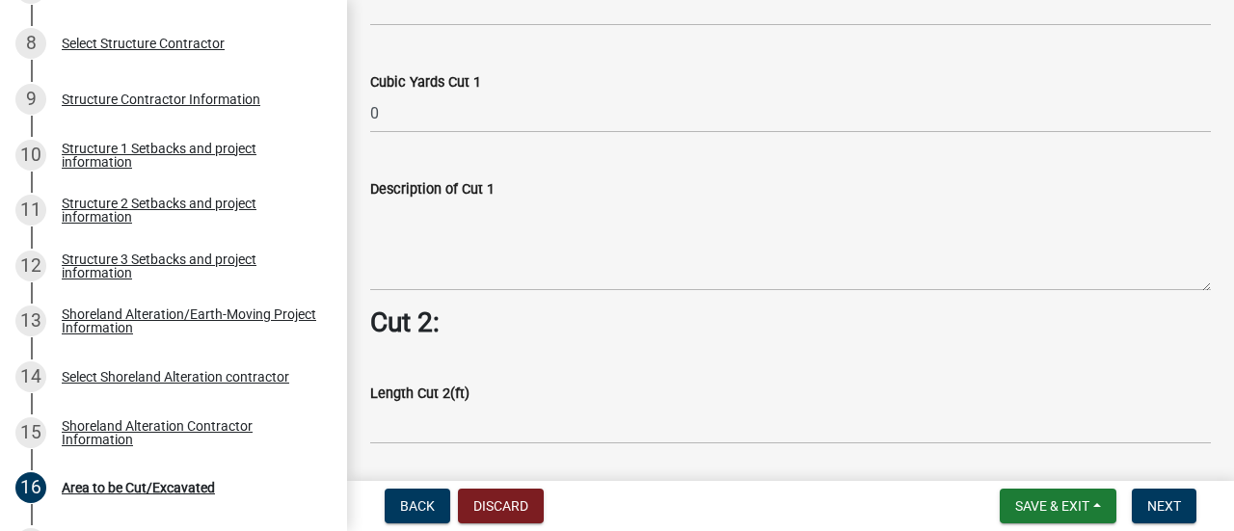
scroll to position [1203, 0]
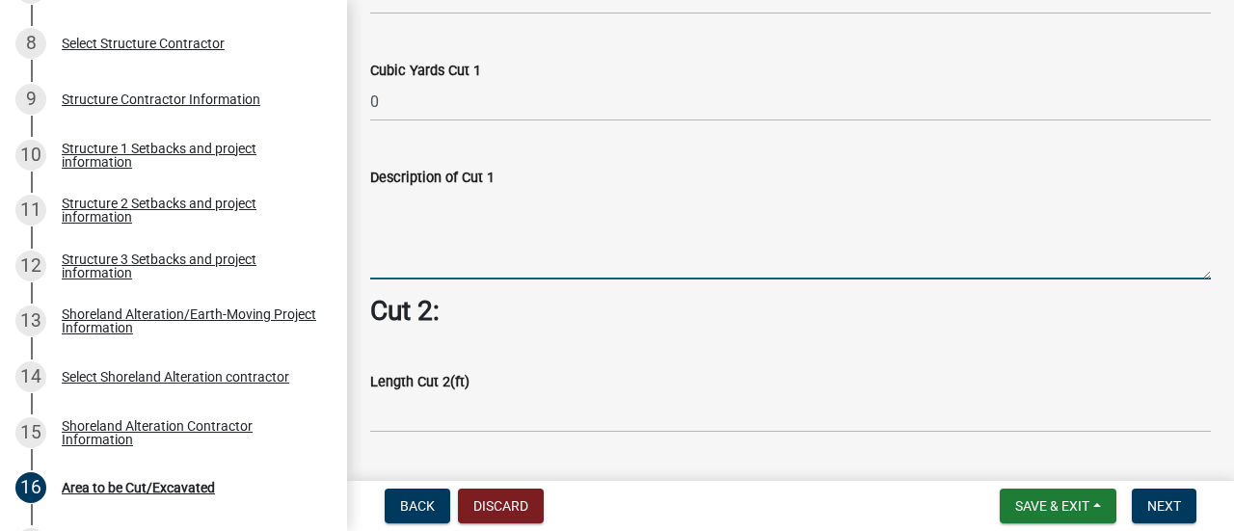
click at [426, 242] on textarea "Description of Cut 1" at bounding box center [790, 234] width 840 height 91
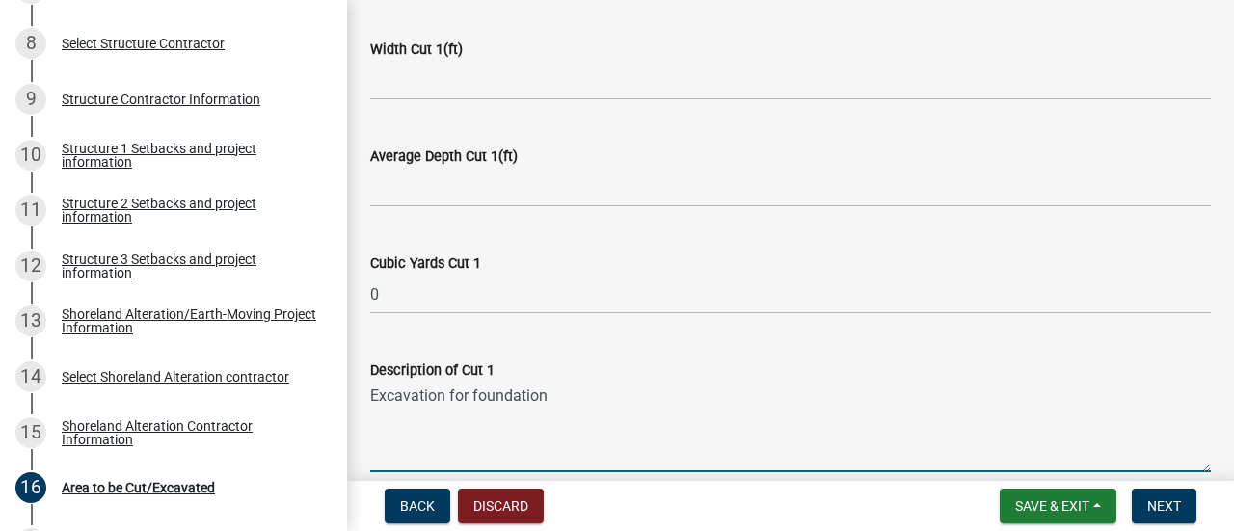
scroll to position [914, 0]
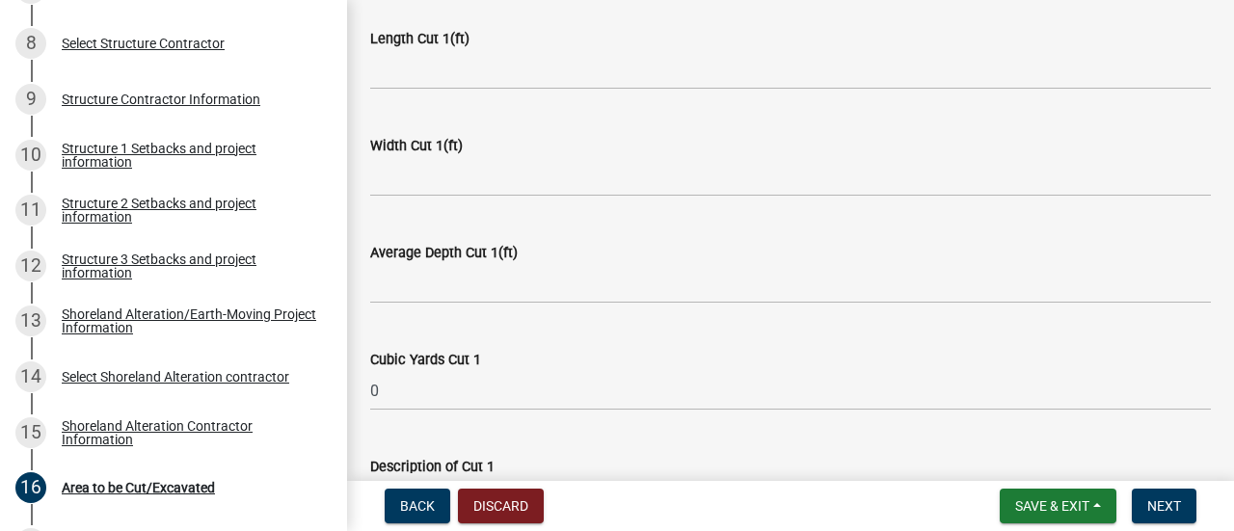
type textarea "Excavation for foundation"
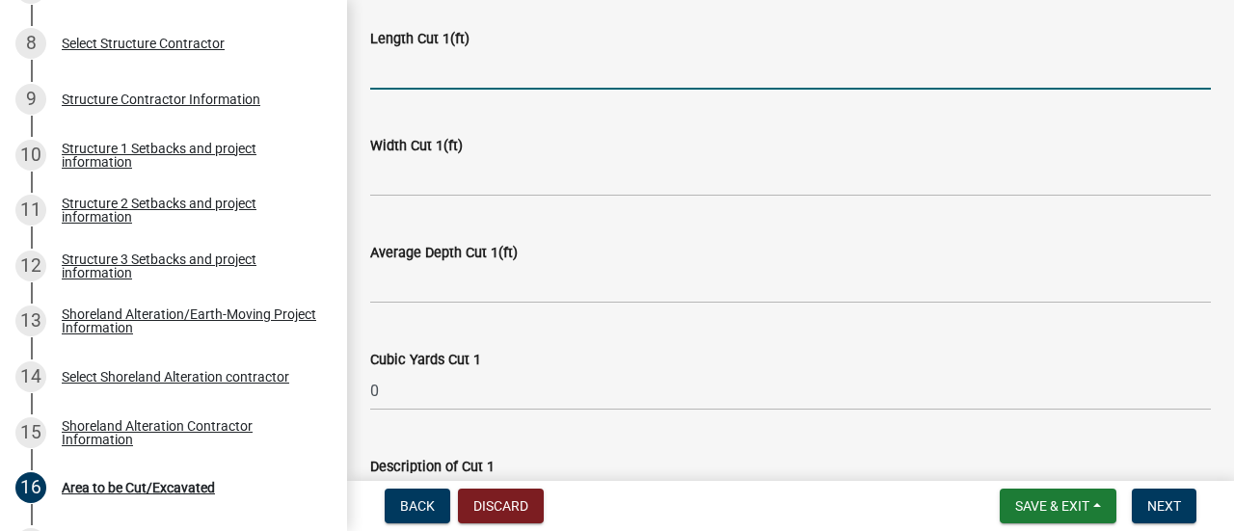
click at [449, 58] on input "text" at bounding box center [790, 70] width 840 height 40
type input "60"
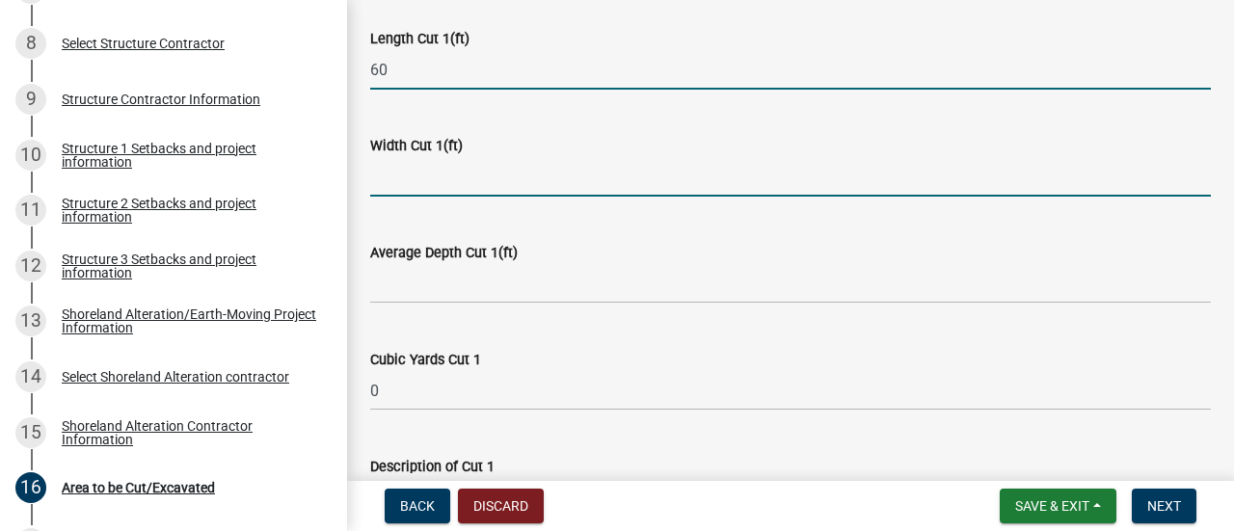
click at [394, 161] on input "text" at bounding box center [790, 177] width 840 height 40
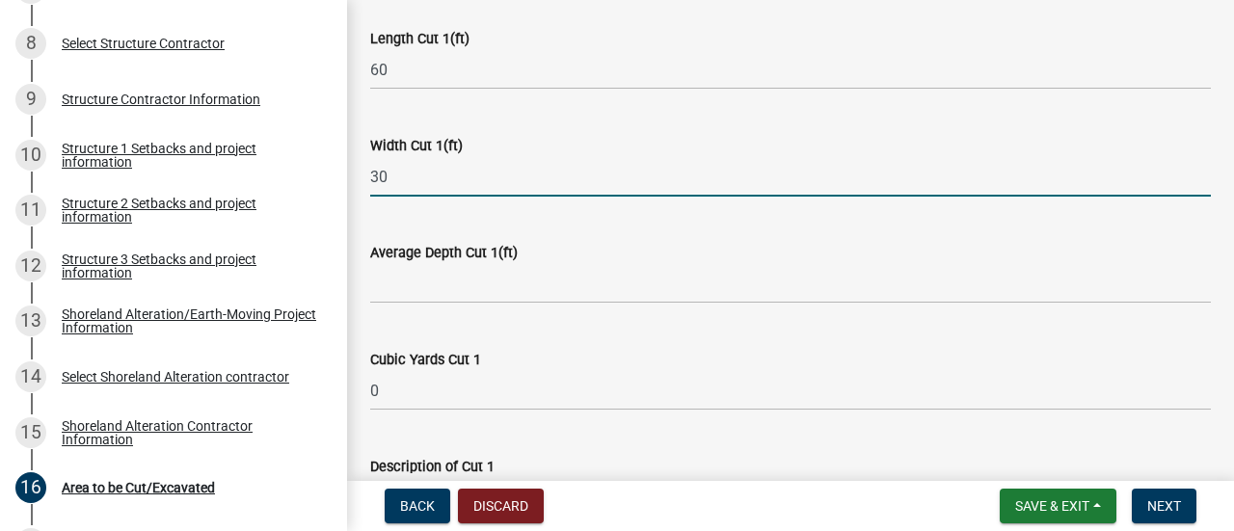
type input "30"
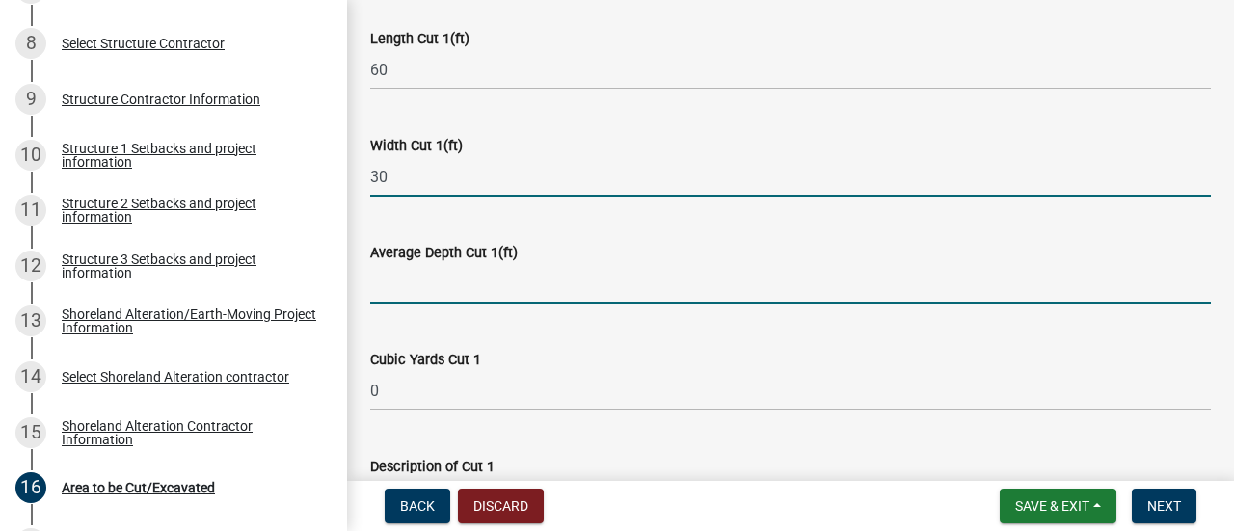
click at [449, 267] on input "text" at bounding box center [790, 284] width 840 height 40
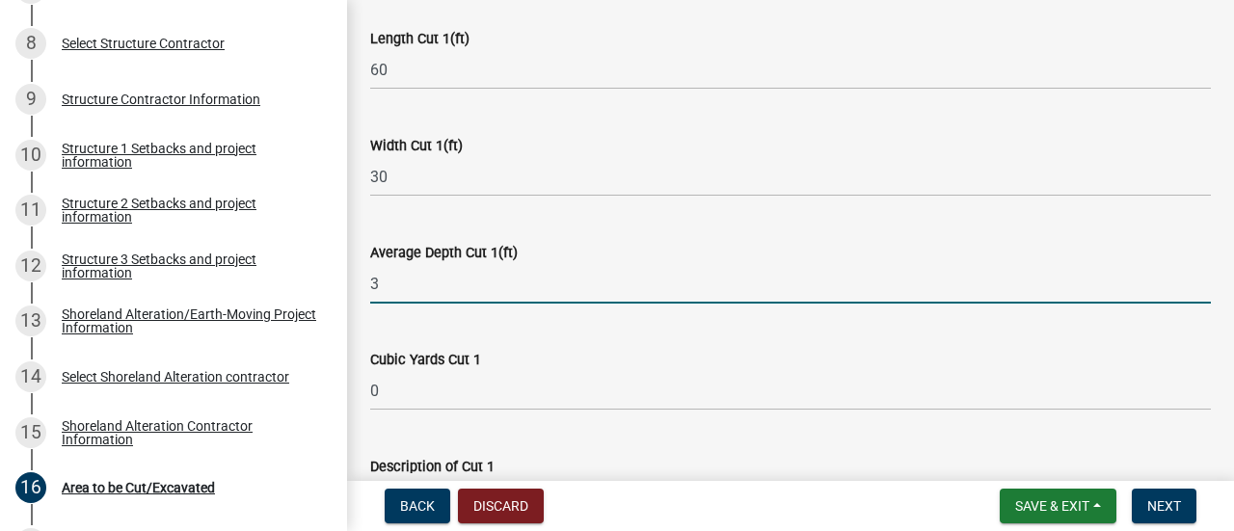
scroll to position [1203, 0]
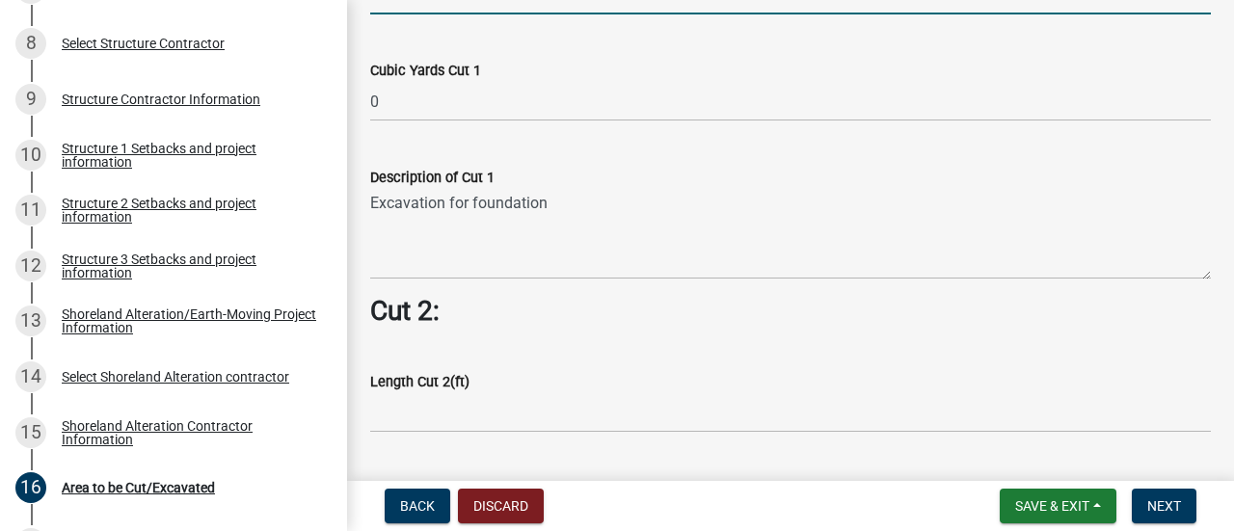
type input "3"
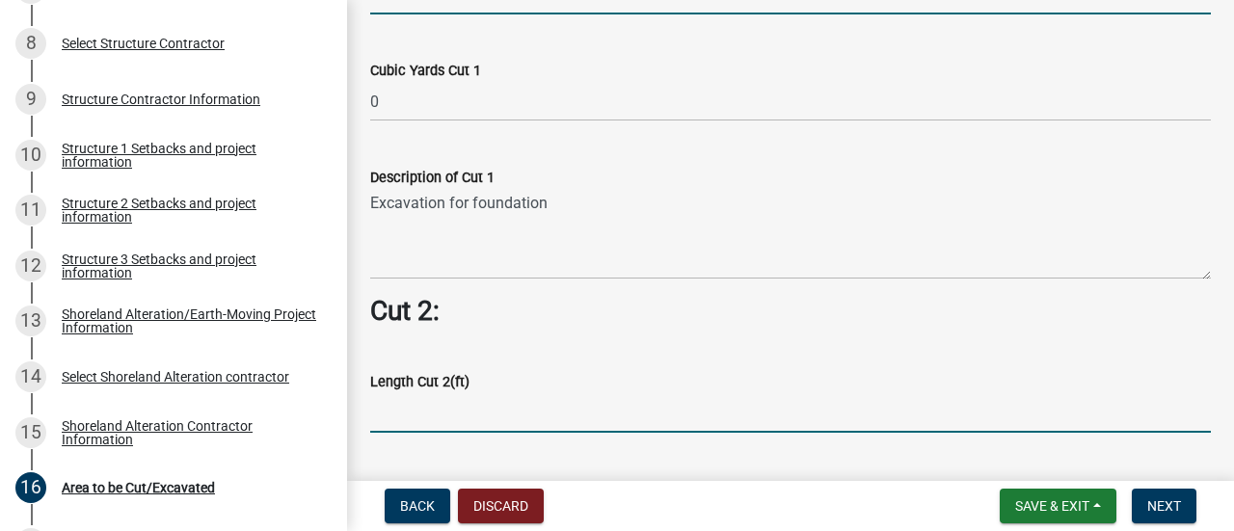
click at [491, 404] on wm-data-entity-input-list "Cut = Length x Width x Average Depth. Cut 1: Length Cut 1(ft) 60 Width Cut 1(ft…" at bounding box center [790, 311] width 840 height 2704
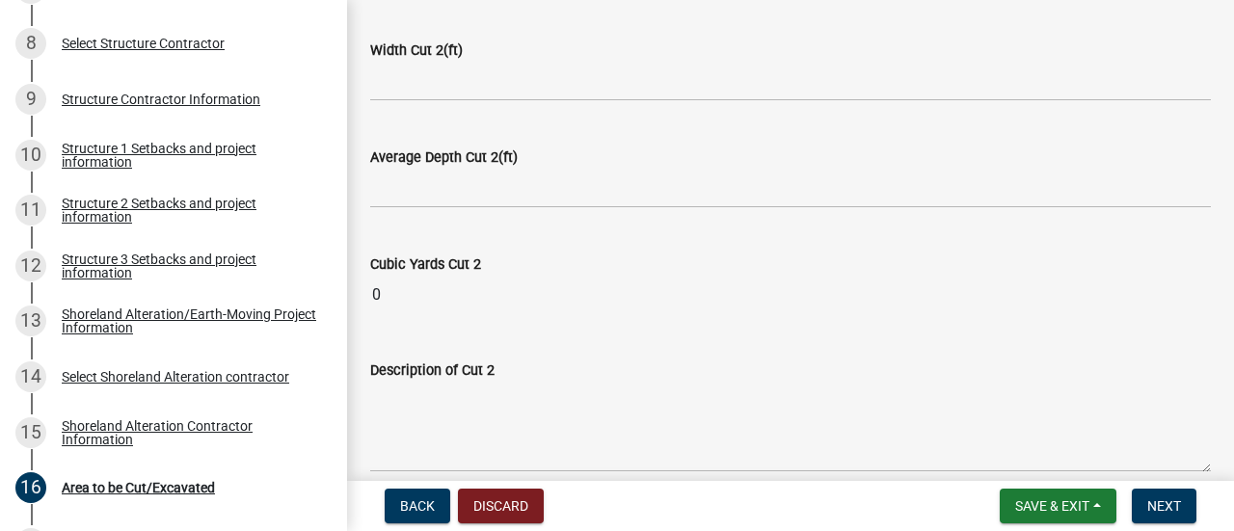
scroll to position [1685, 0]
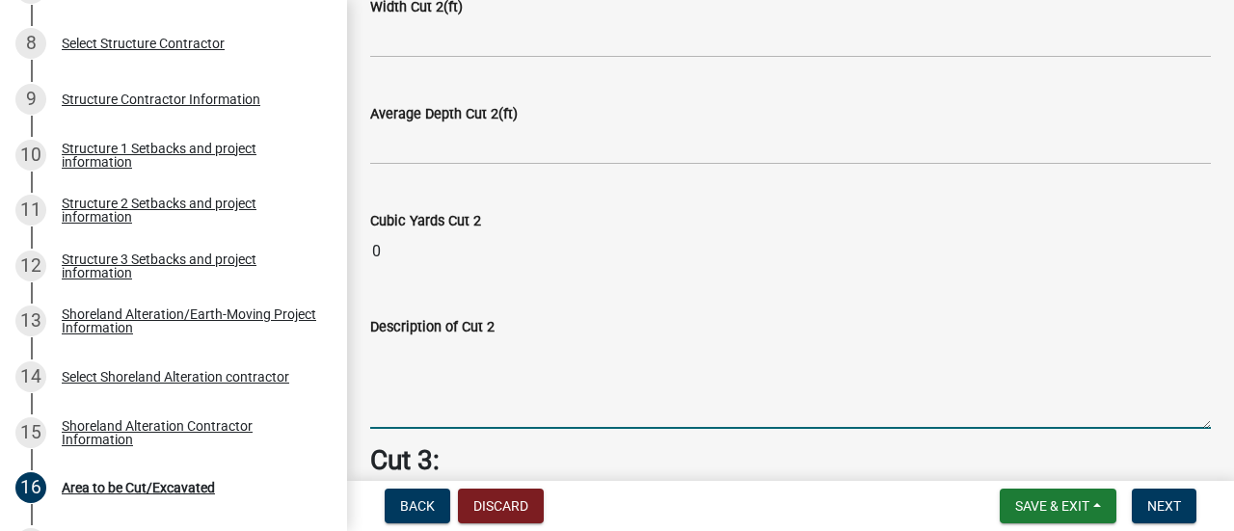
click at [488, 380] on textarea "Description of Cut 2" at bounding box center [790, 383] width 840 height 91
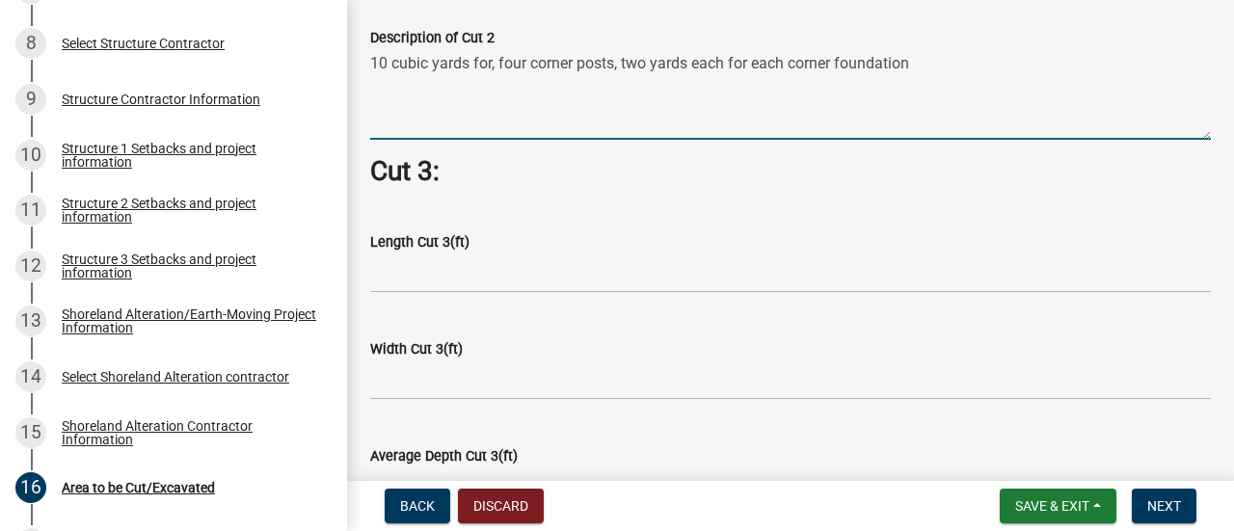
scroll to position [2070, 0]
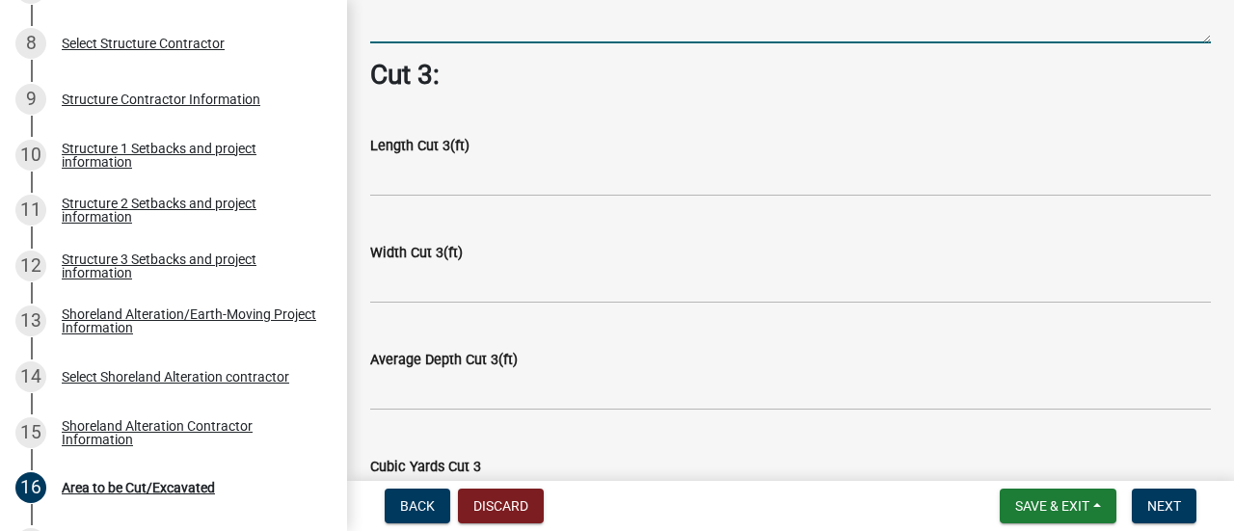
type textarea "10 cubic yards for, four corner posts, two yards each for each corner foundation"
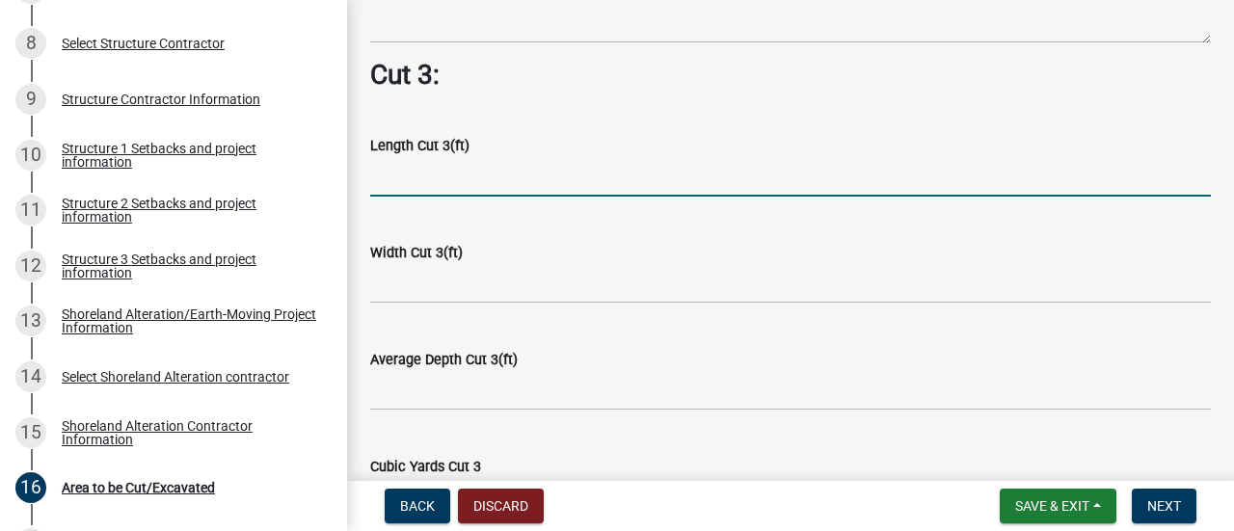
click at [526, 165] on input "text" at bounding box center [790, 177] width 840 height 40
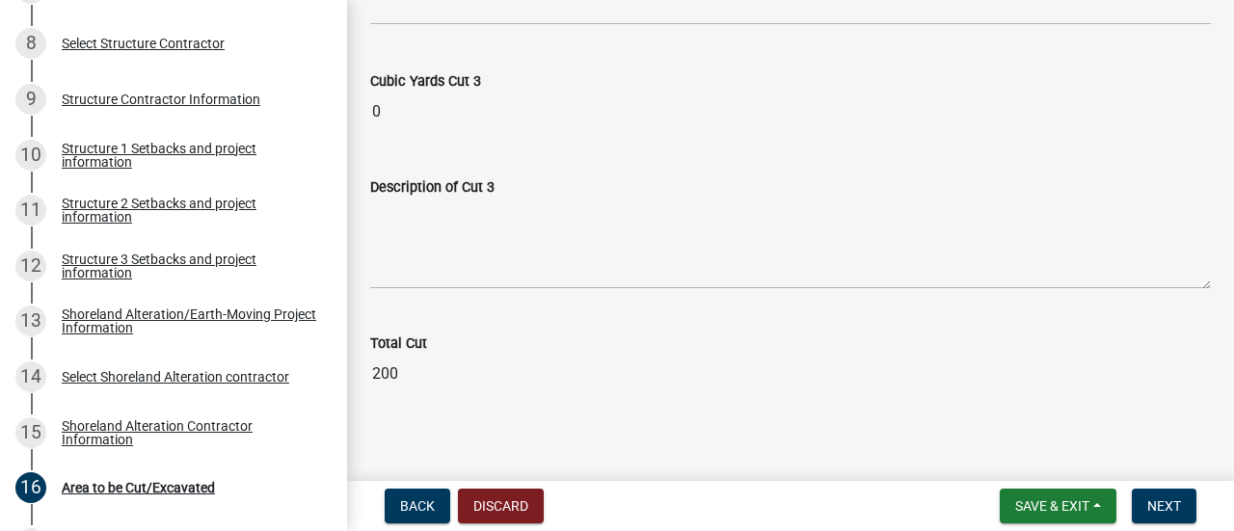
scroll to position [2359, 0]
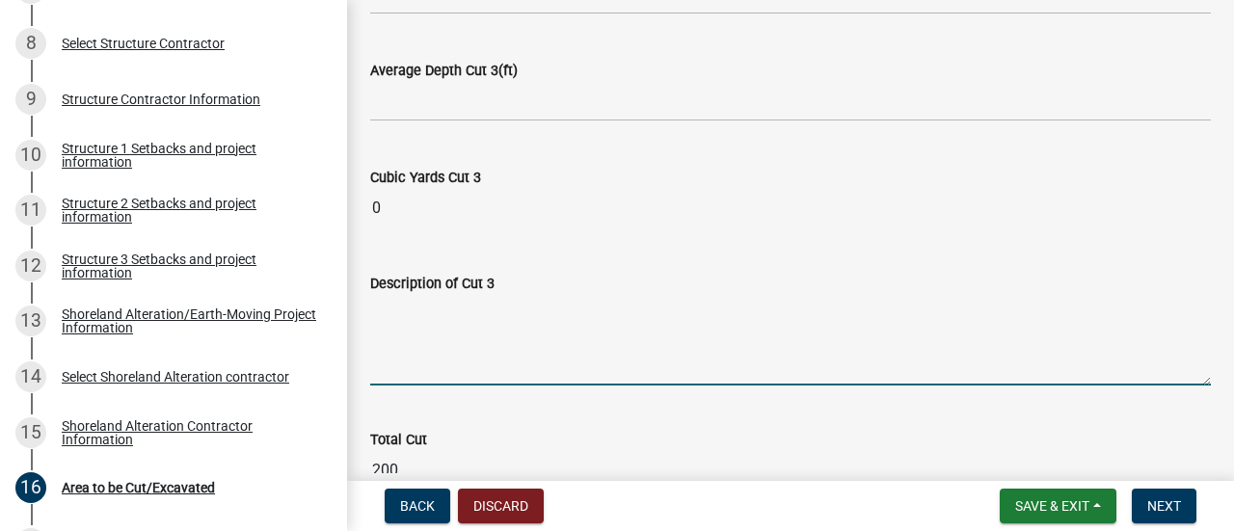
type input "12540"
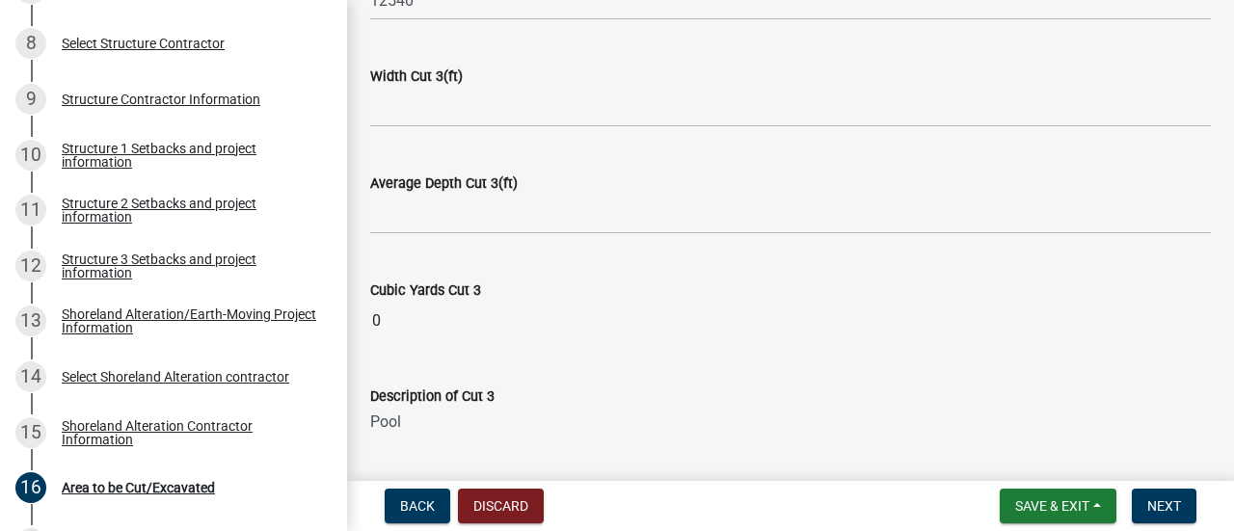
scroll to position [2166, 0]
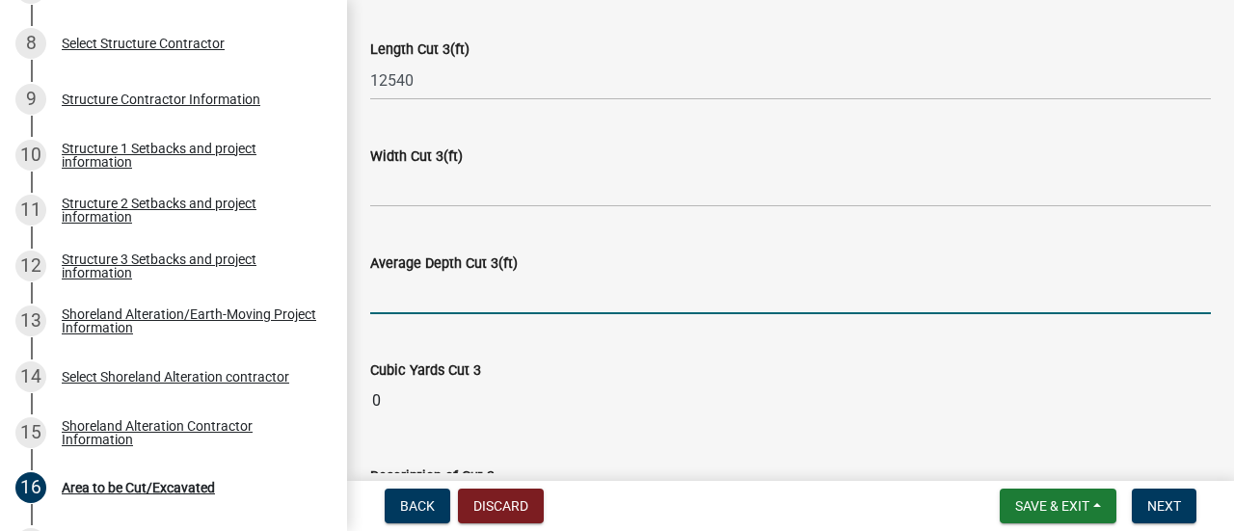
click at [479, 280] on input "text" at bounding box center [790, 295] width 840 height 40
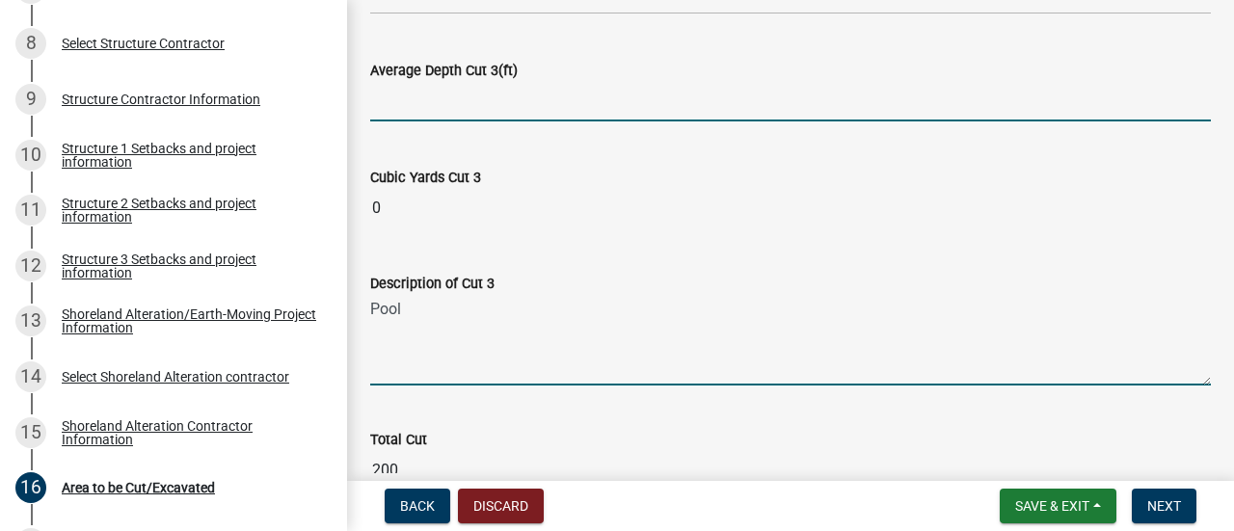
click at [428, 296] on textarea "Pool" at bounding box center [790, 340] width 840 height 91
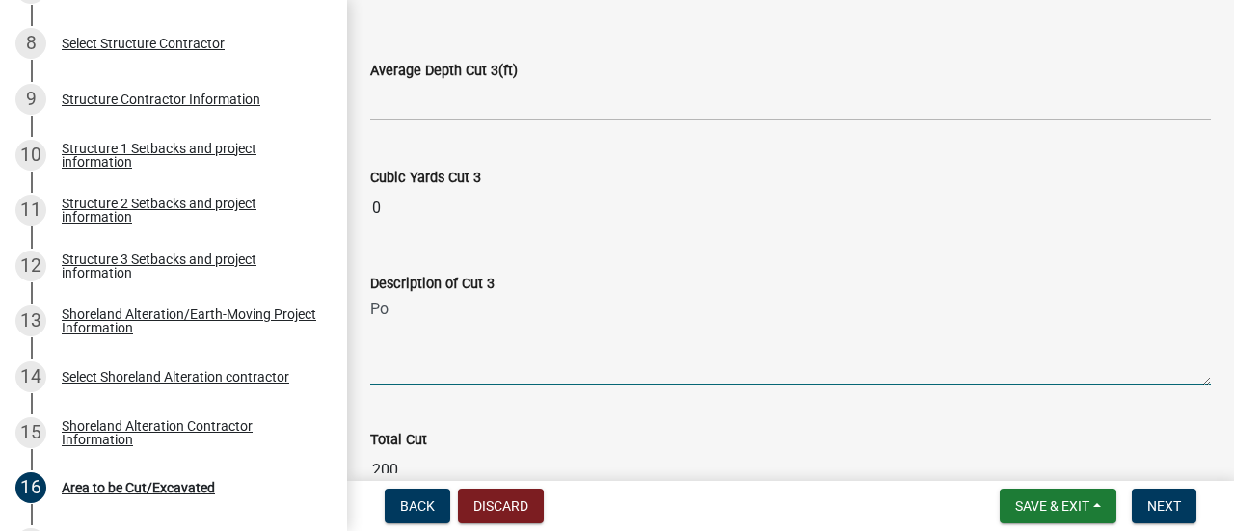
type textarea "P"
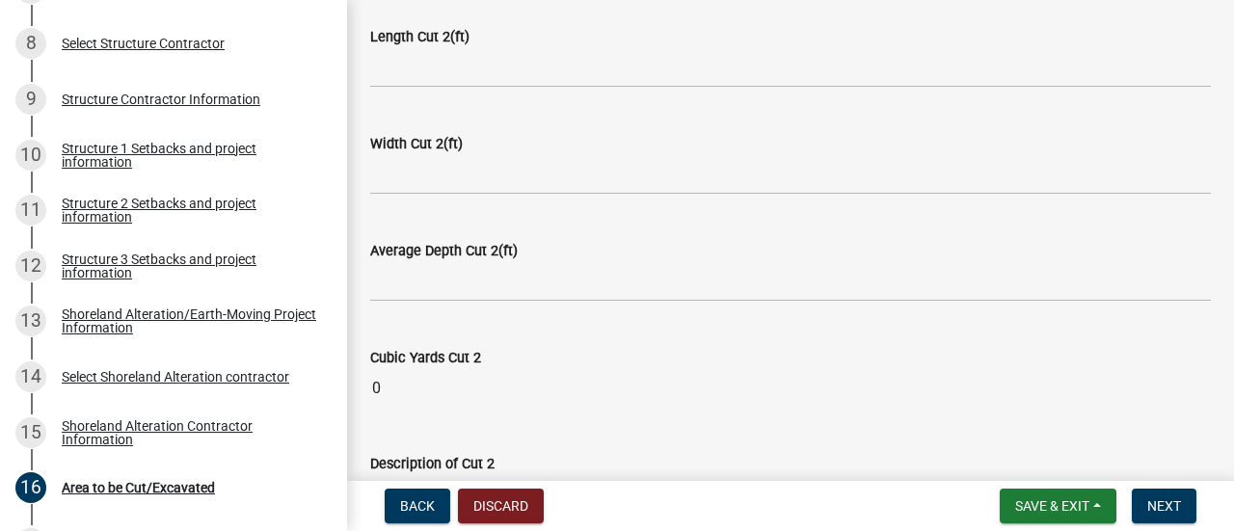
scroll to position [1588, 0]
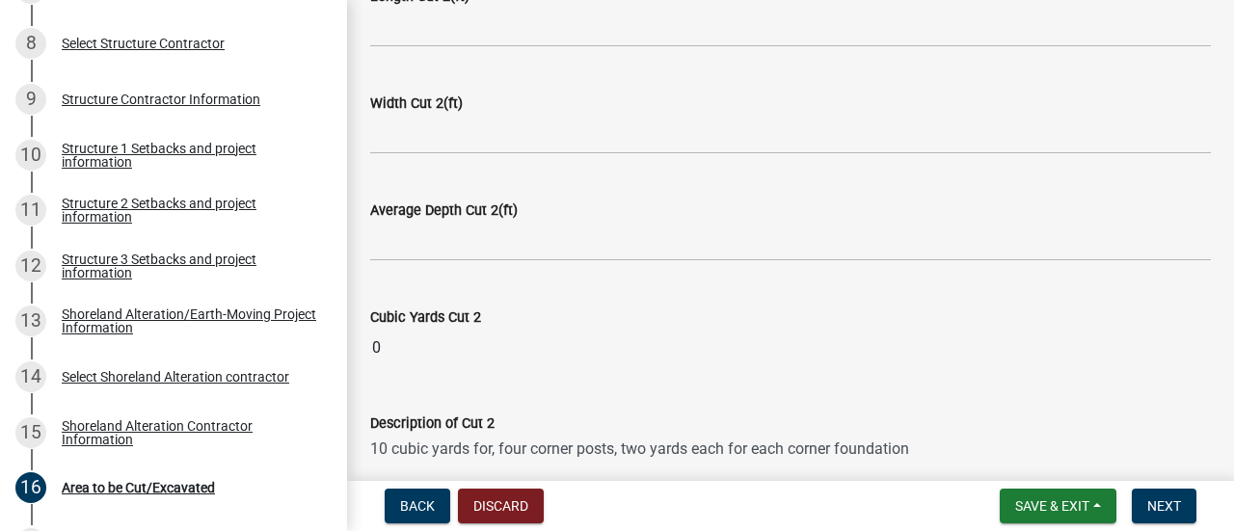
click at [425, 329] on input "0" at bounding box center [790, 348] width 840 height 39
click at [375, 334] on input "0" at bounding box center [790, 348] width 840 height 39
click at [376, 331] on input "0" at bounding box center [790, 348] width 840 height 39
click at [392, 343] on input "0" at bounding box center [790, 348] width 840 height 39
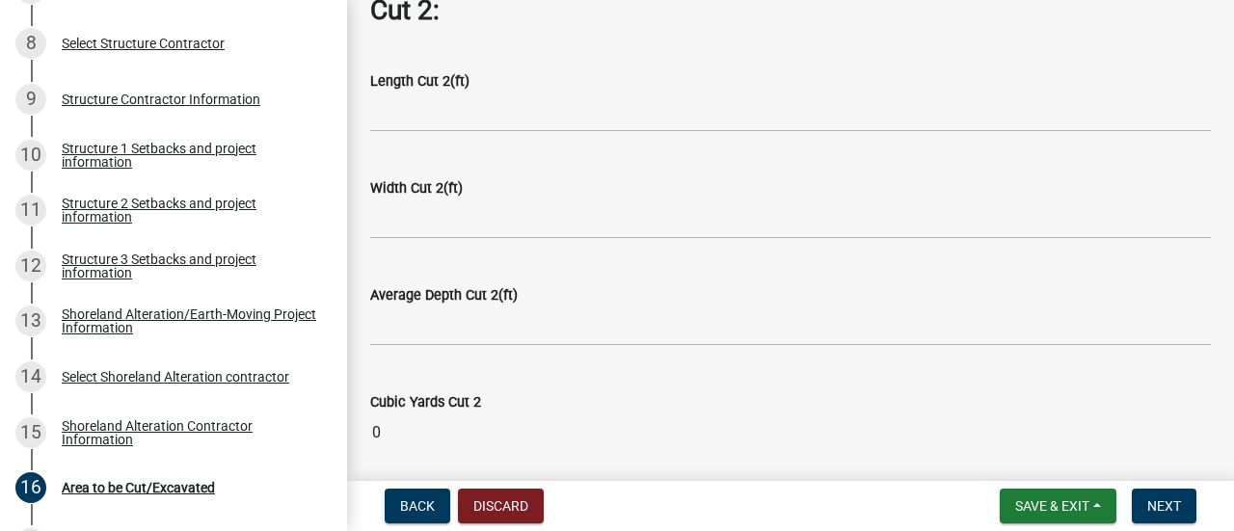
scroll to position [1492, 0]
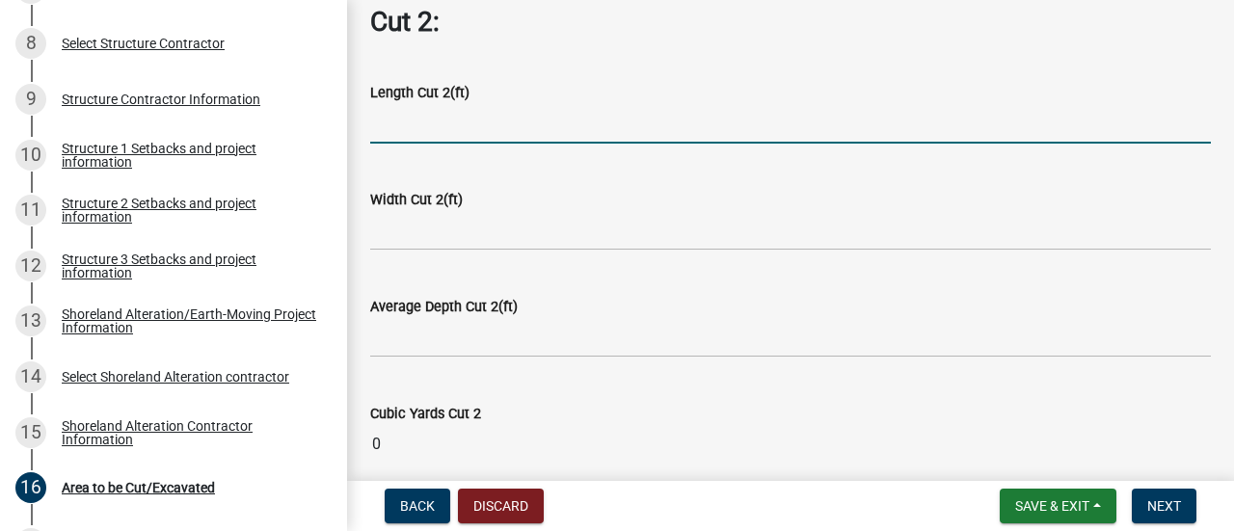
click at [430, 110] on input "text" at bounding box center [790, 124] width 840 height 40
type input "2"
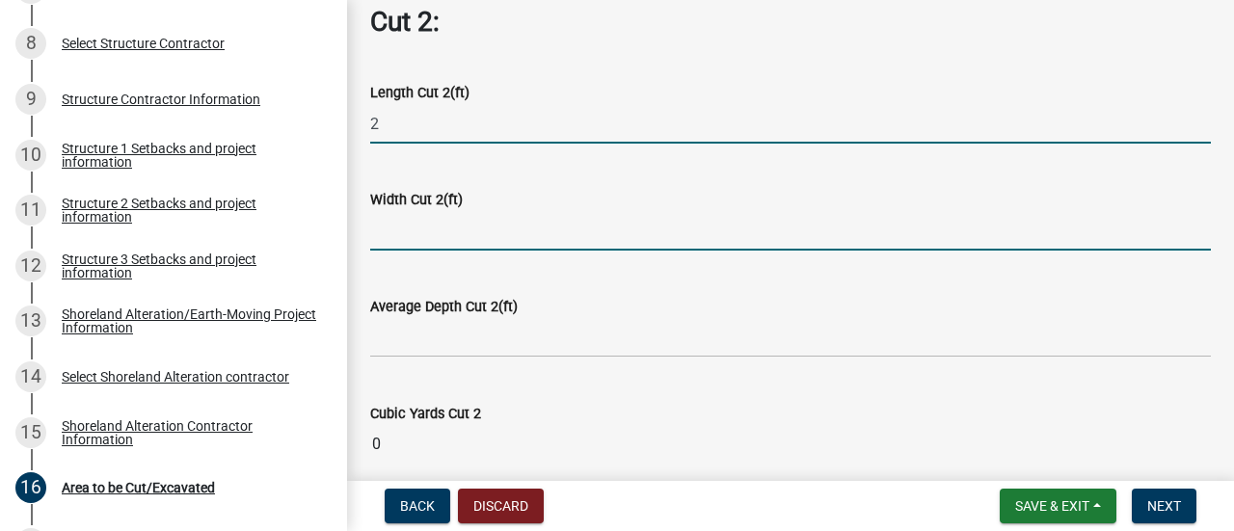
click at [408, 225] on input "text" at bounding box center [790, 231] width 840 height 40
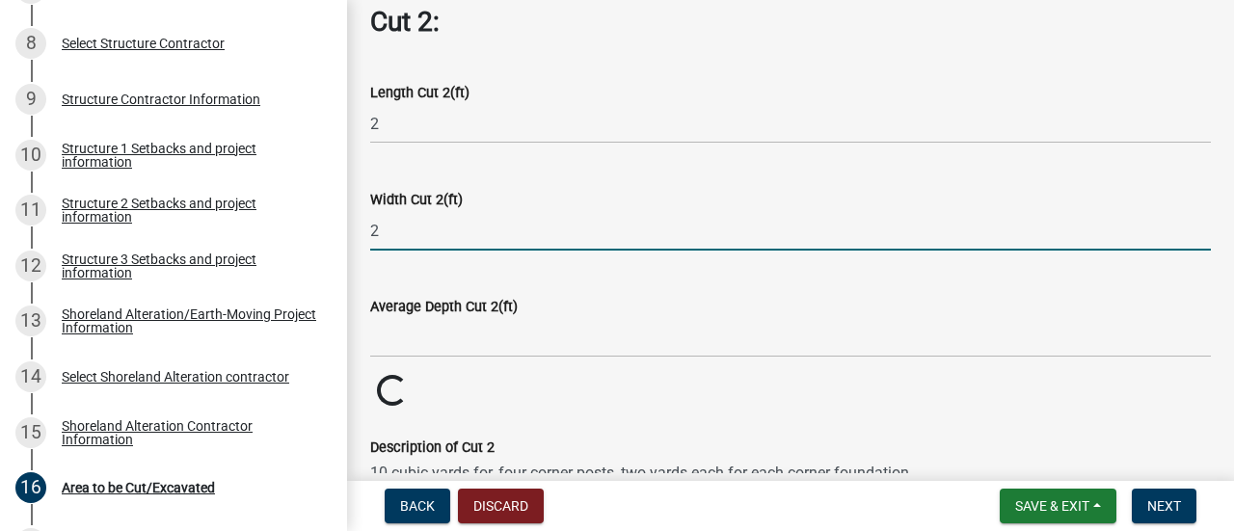
type input "2"
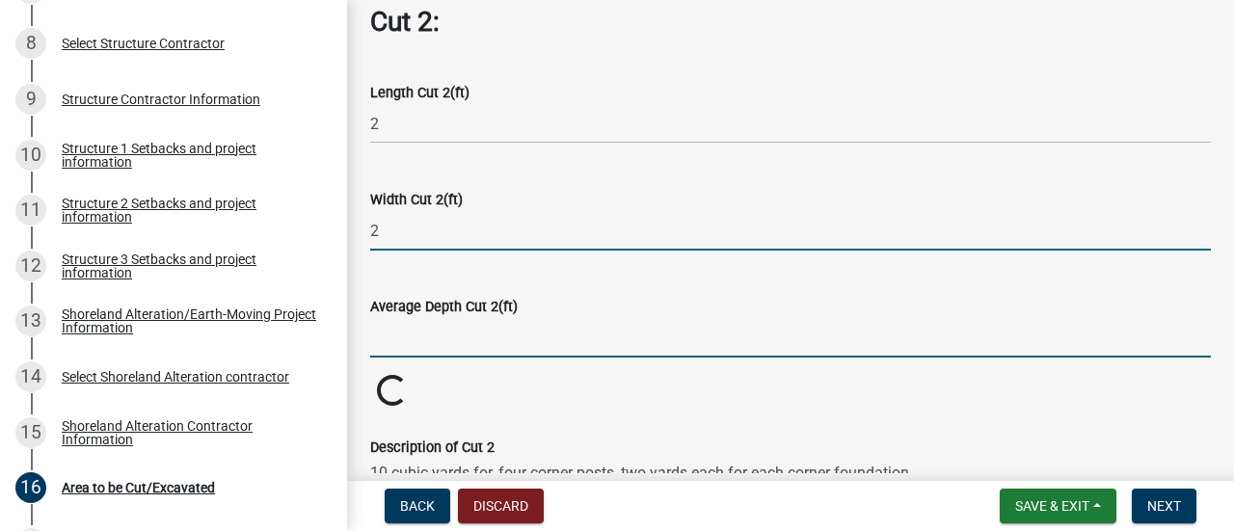
click at [391, 318] on input "text" at bounding box center [790, 338] width 840 height 40
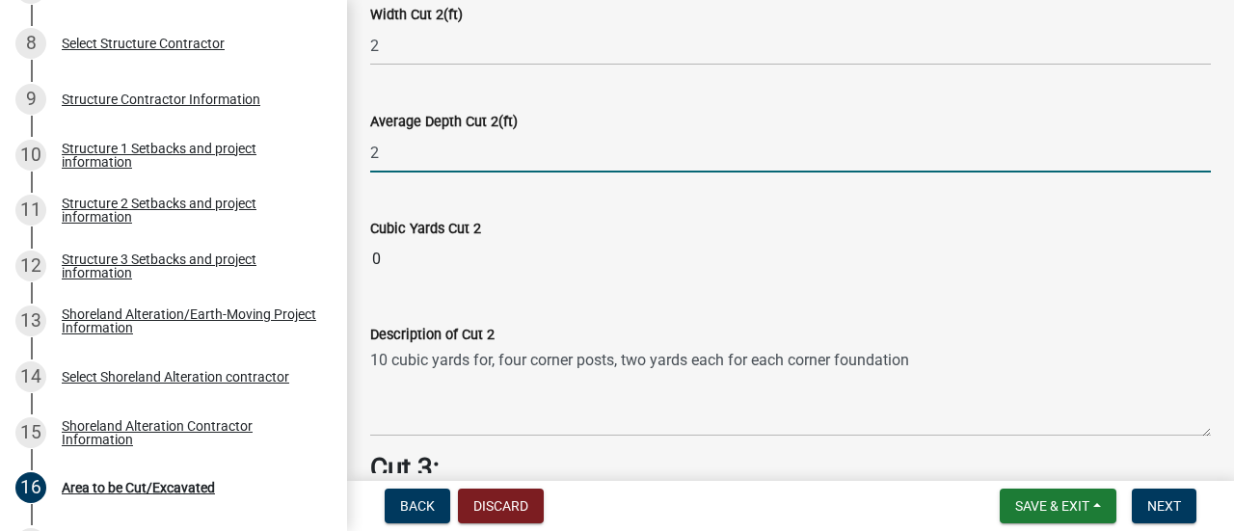
scroll to position [1685, 0]
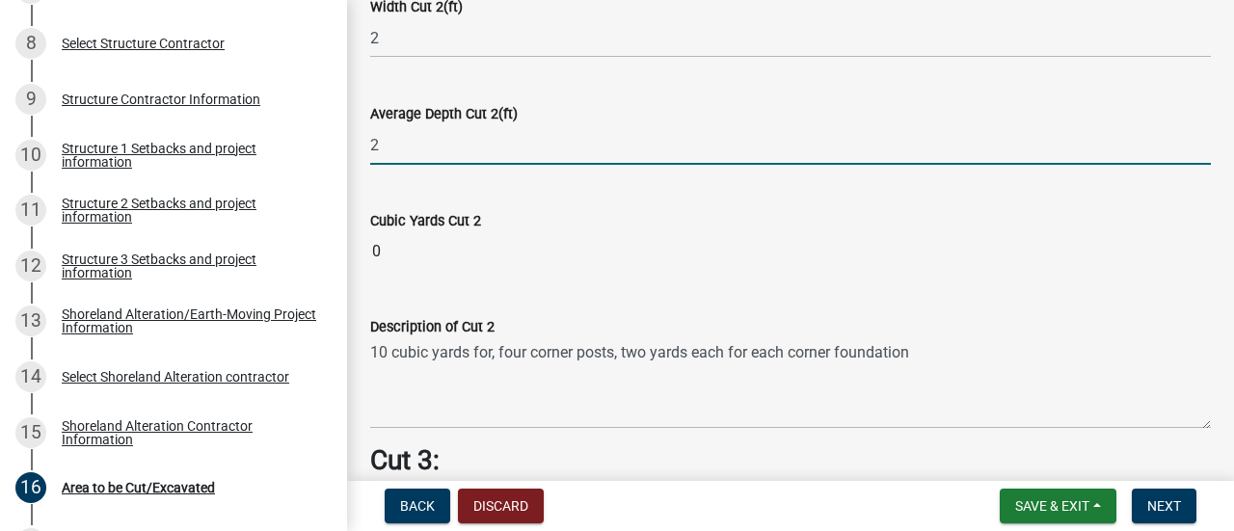
type input "2"
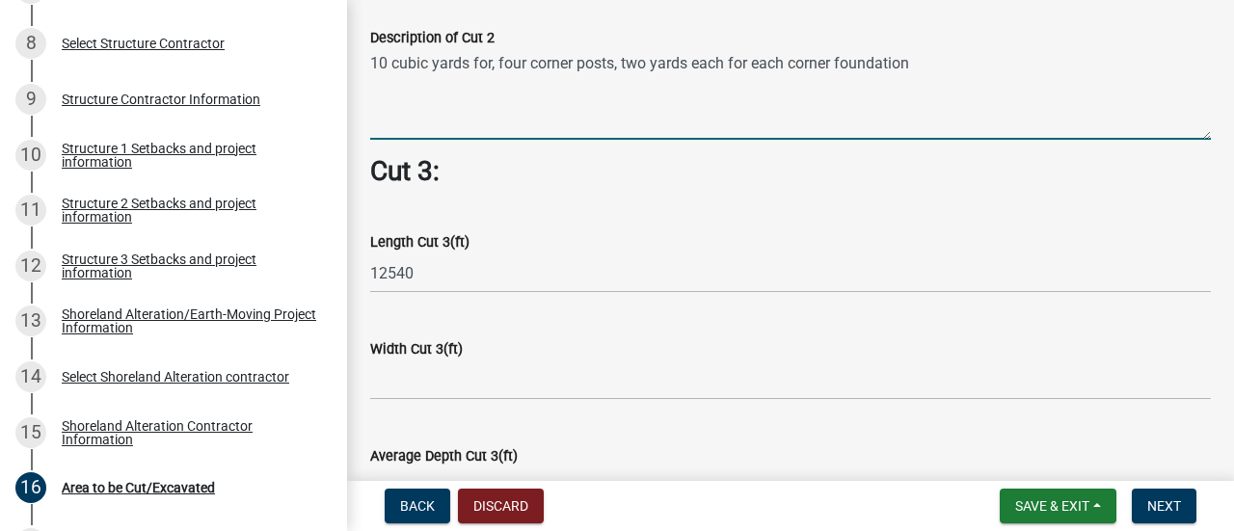
scroll to position [2070, 0]
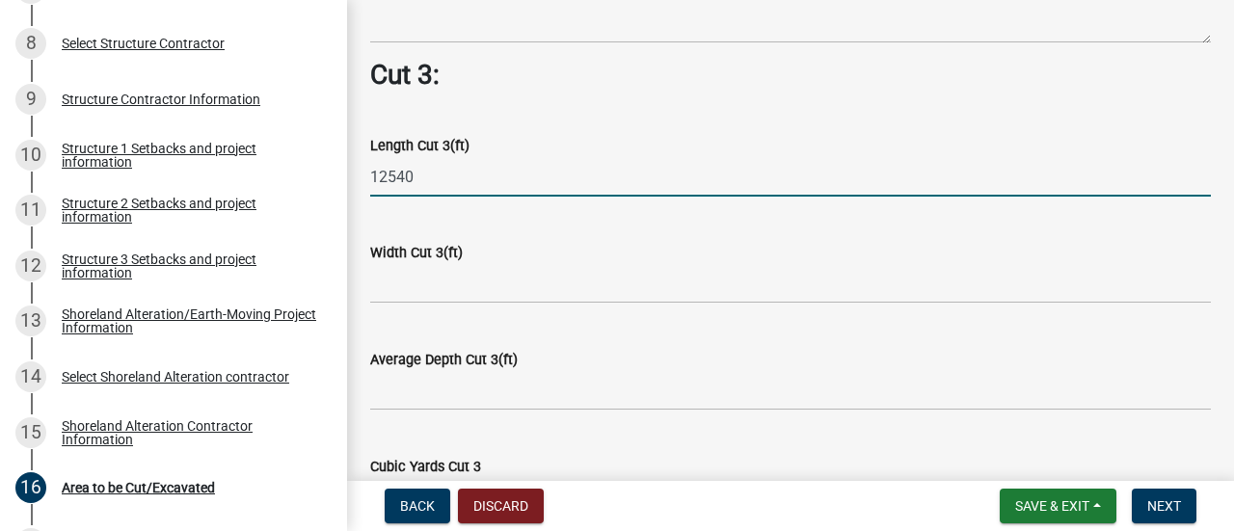
drag, startPoint x: 423, startPoint y: 164, endPoint x: 357, endPoint y: 159, distance: 66.7
click at [357, 159] on div "Length Cut 3(ft) 12540" at bounding box center [790, 152] width 869 height 90
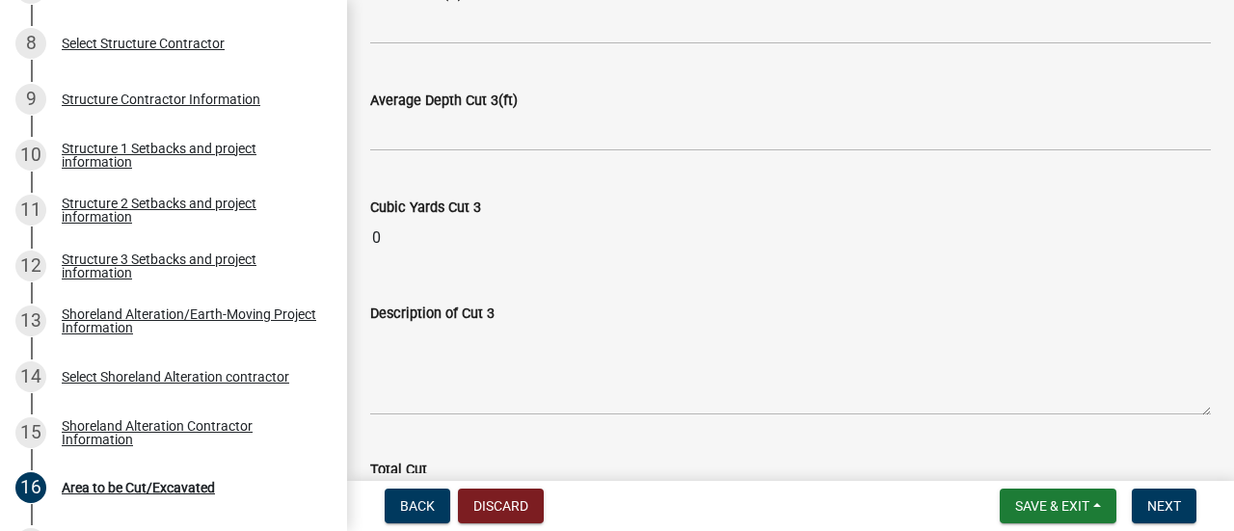
scroll to position [2359, 0]
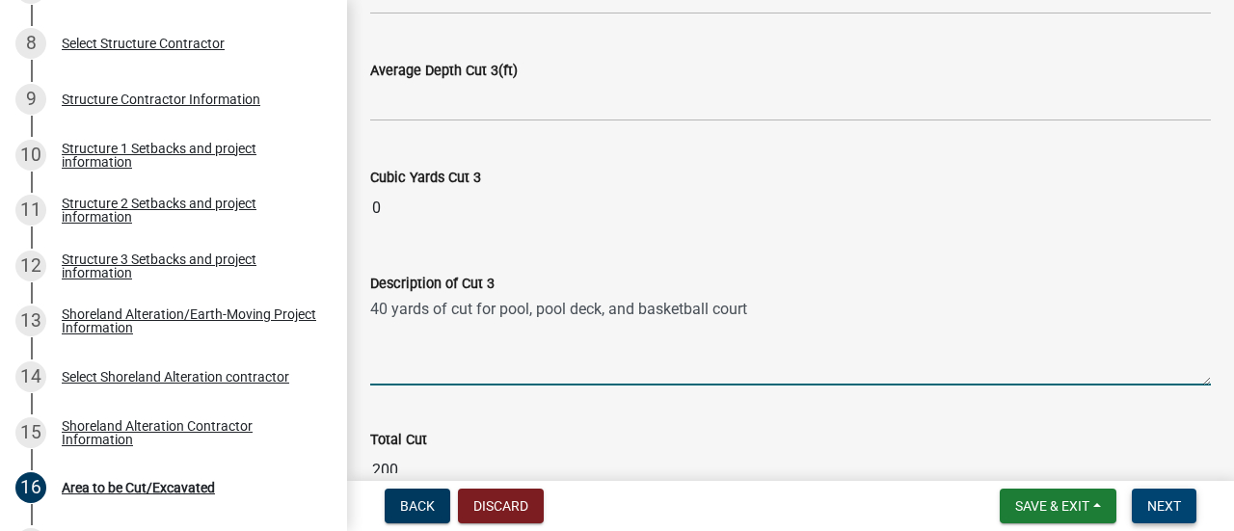
type textarea "40 yards of cut for pool, pool deck, and basketball court"
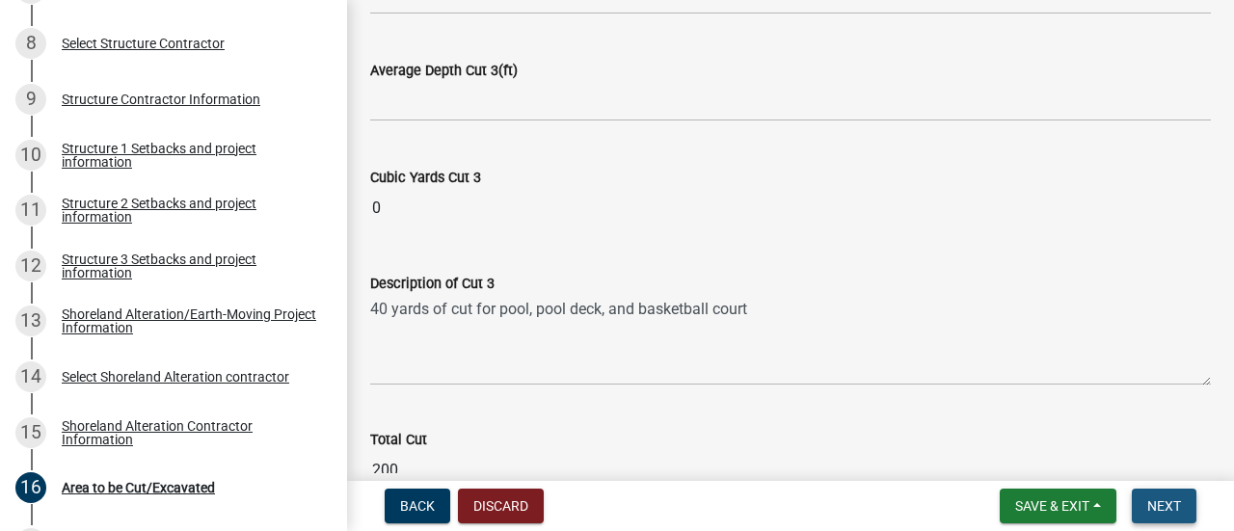
click at [1166, 511] on span "Next" at bounding box center [1164, 505] width 34 height 15
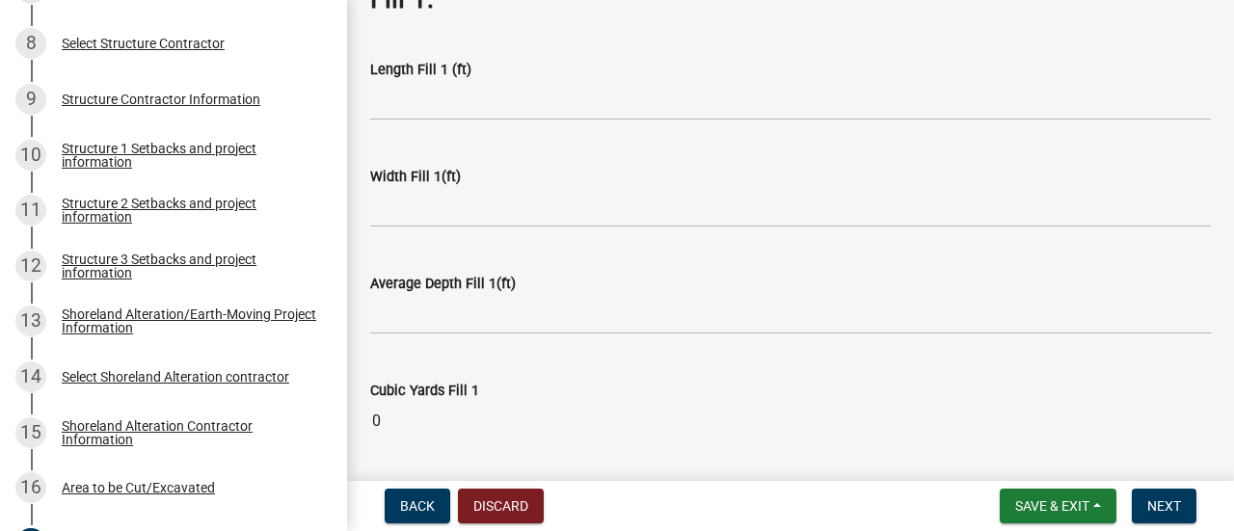
scroll to position [98, 0]
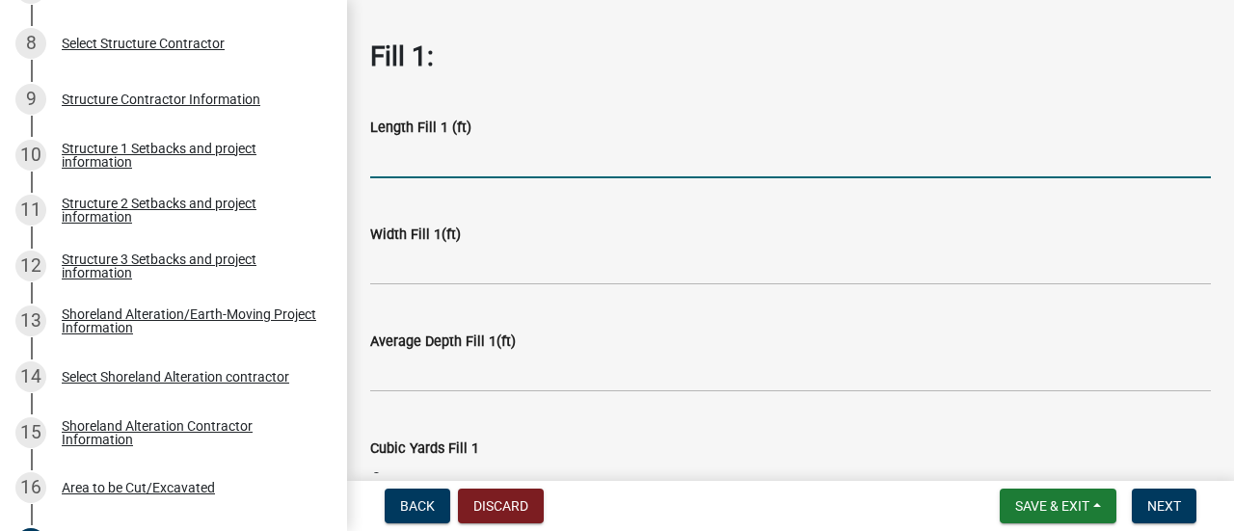
click at [437, 153] on input "text" at bounding box center [790, 159] width 840 height 40
click at [443, 151] on input "125x40" at bounding box center [790, 159] width 840 height 40
type input "125"
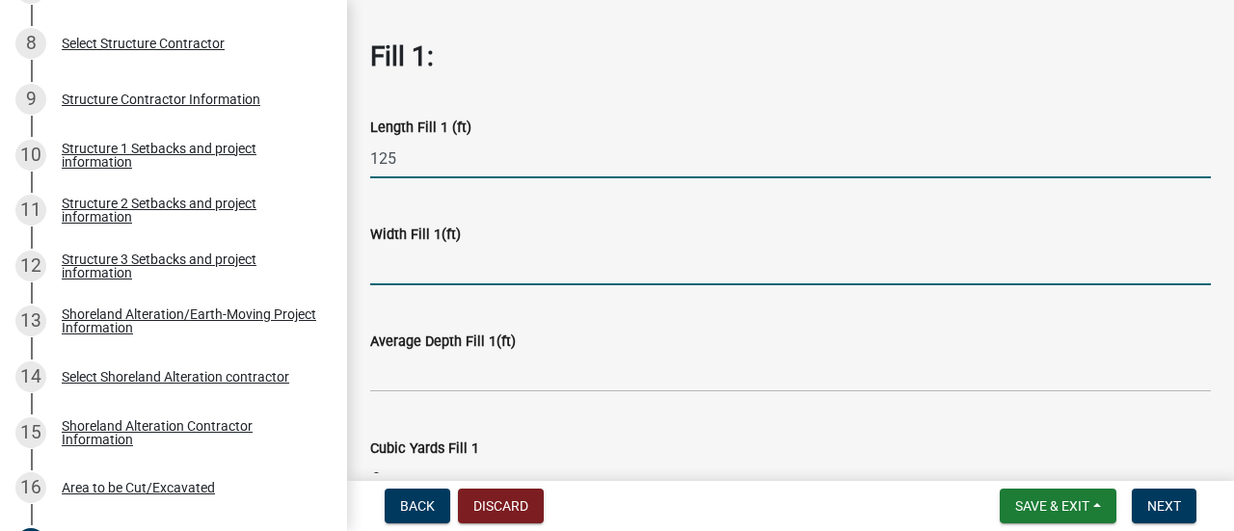
click at [412, 277] on input "text" at bounding box center [790, 266] width 840 height 40
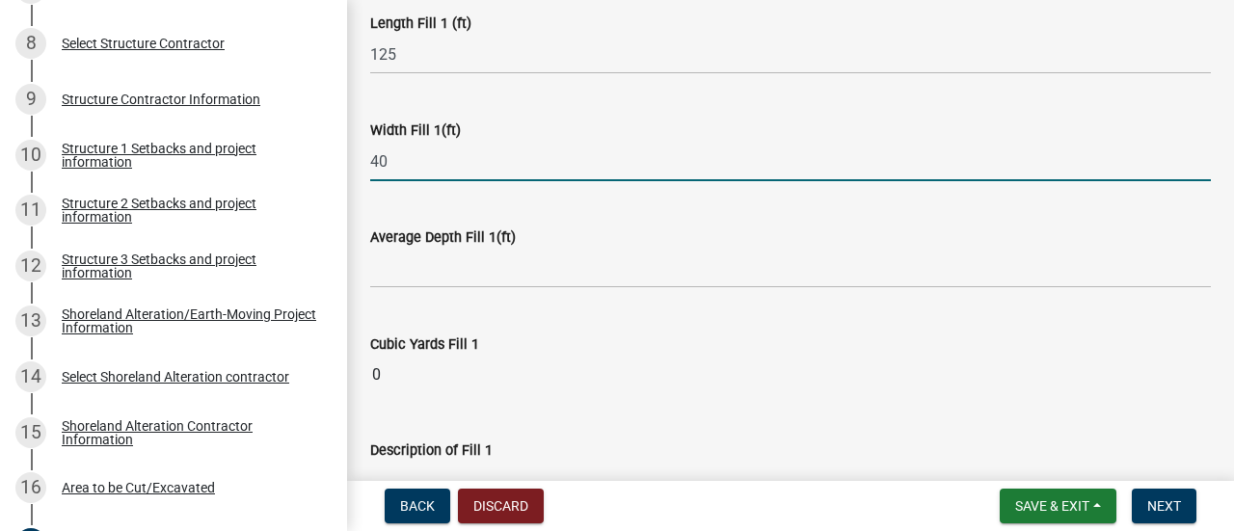
scroll to position [291, 0]
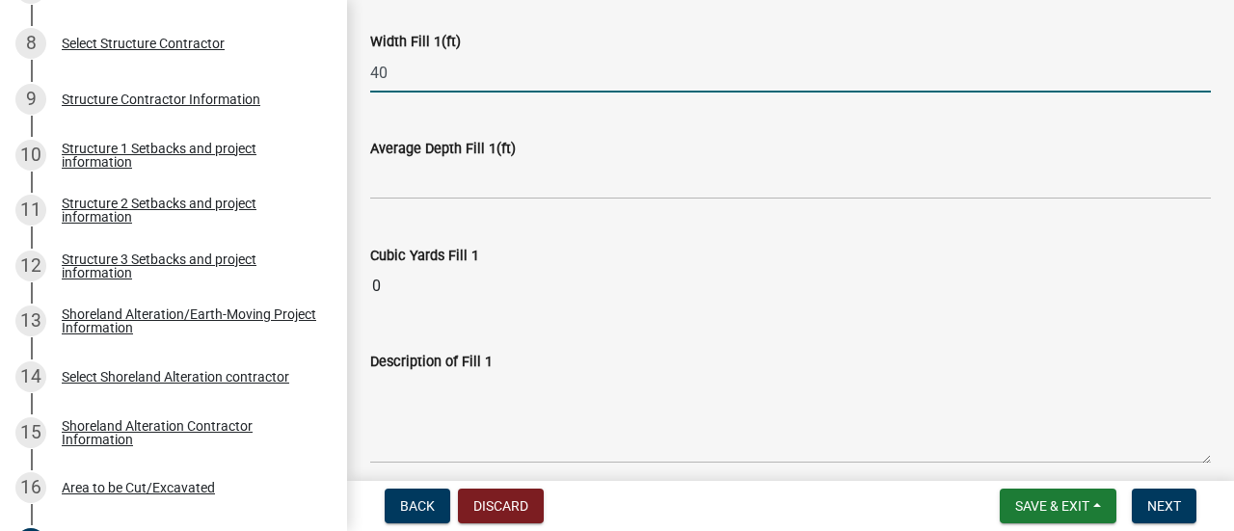
type input "40"
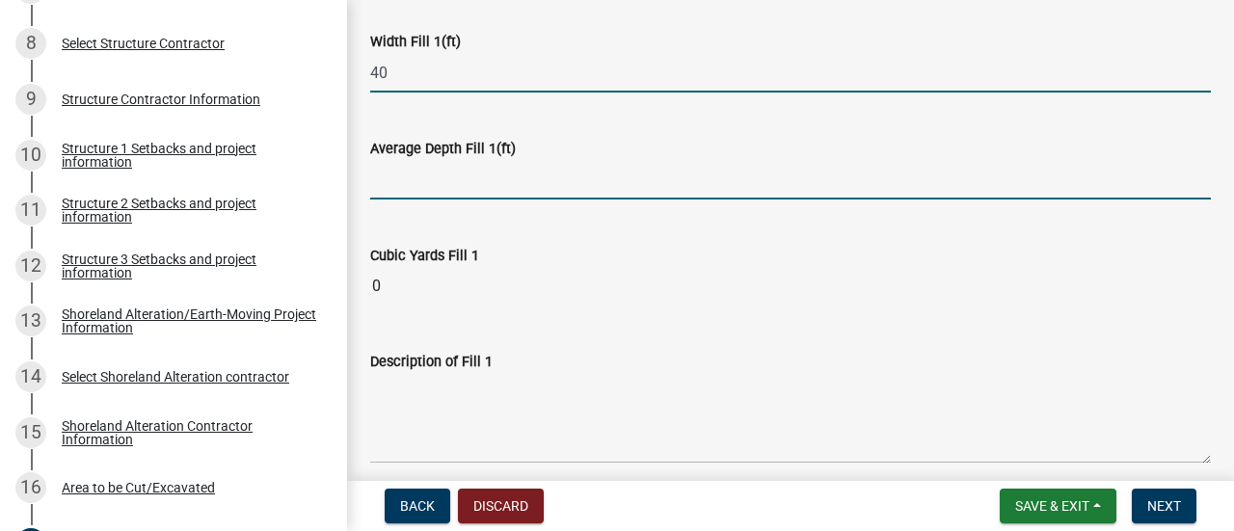
click at [427, 177] on input "text" at bounding box center [790, 180] width 840 height 40
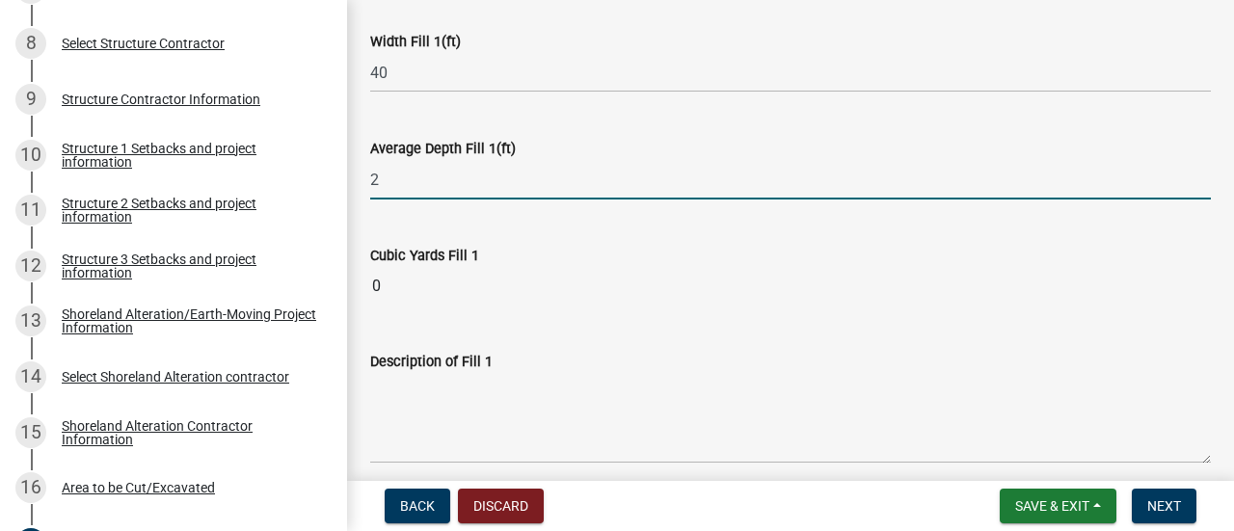
scroll to position [484, 0]
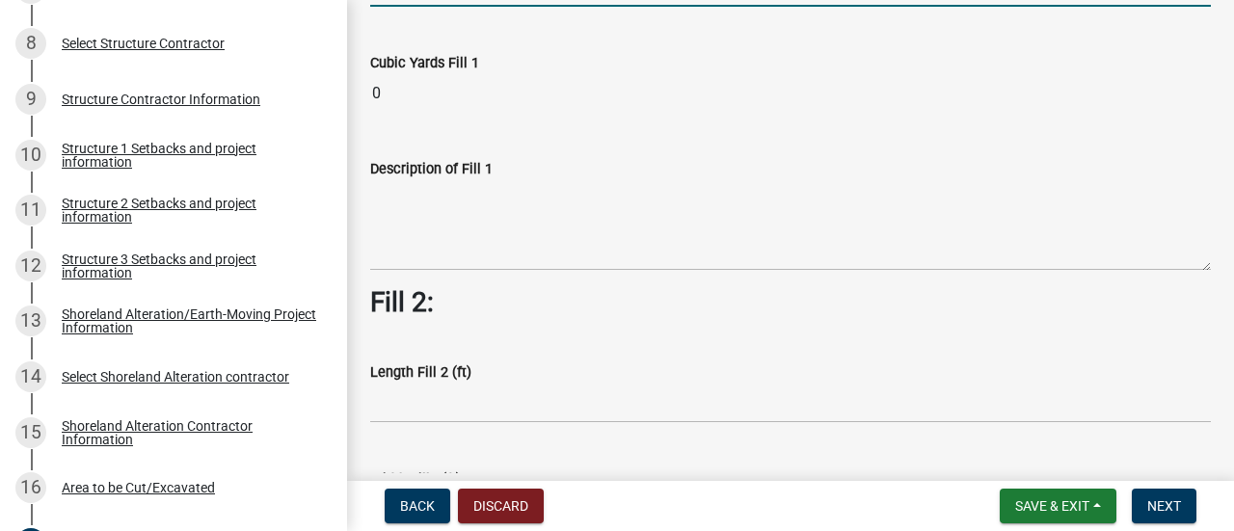
type input "2"
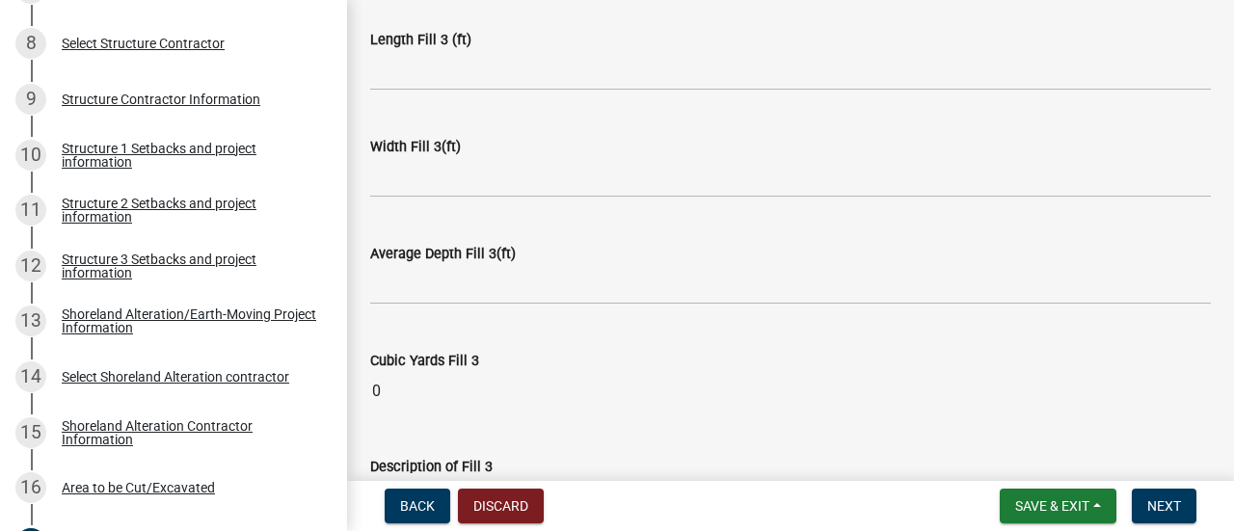
scroll to position [1737, 0]
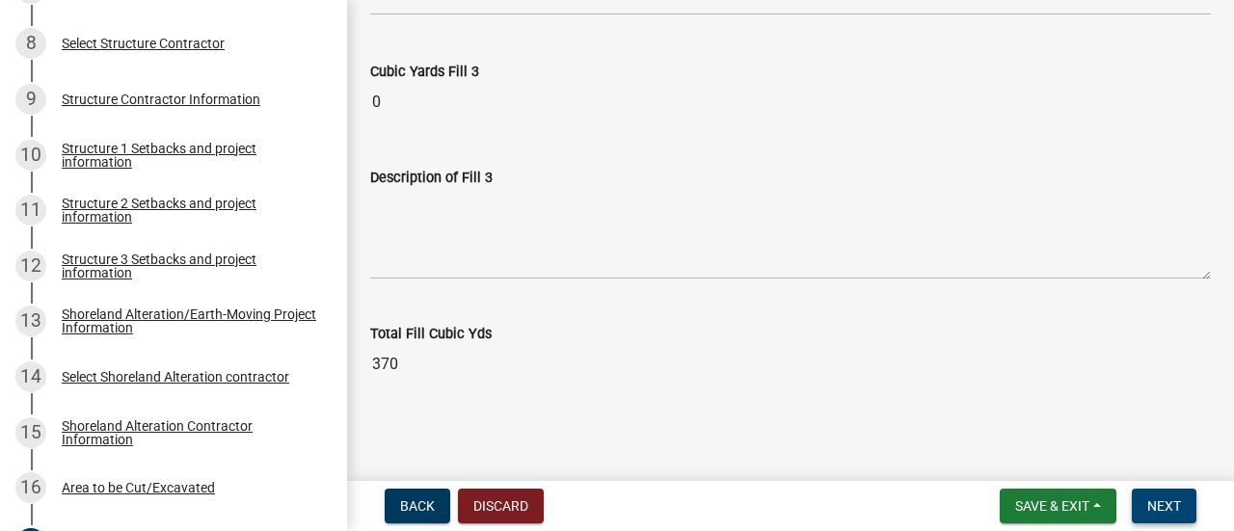
type textarea "Fill for pool deck, pool shed and basketball court"
click at [1178, 504] on span "Next" at bounding box center [1164, 505] width 34 height 15
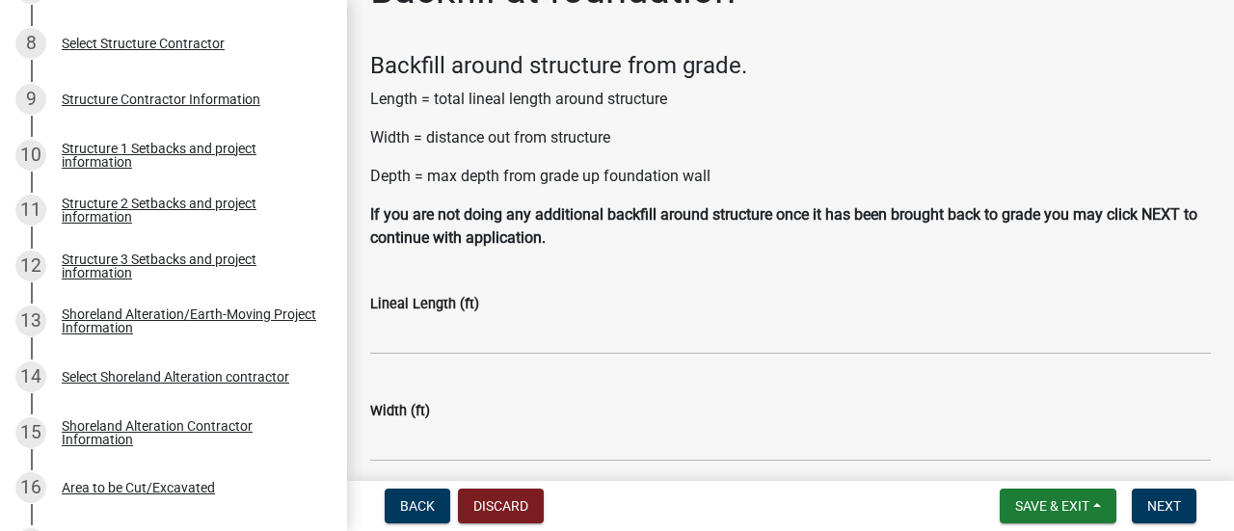
scroll to position [96, 0]
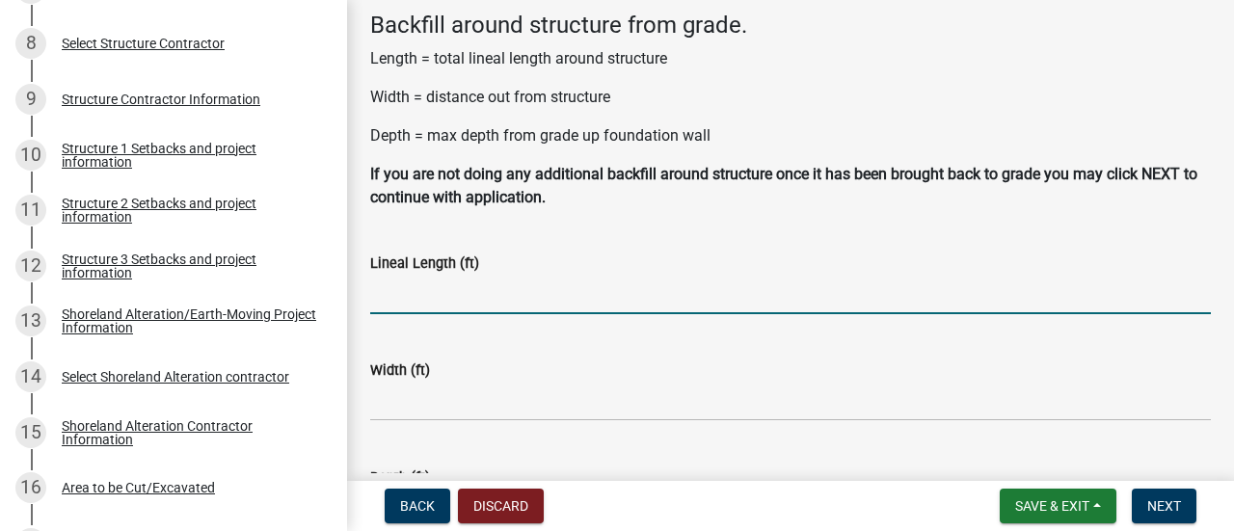
click at [436, 304] on input "text" at bounding box center [790, 295] width 840 height 40
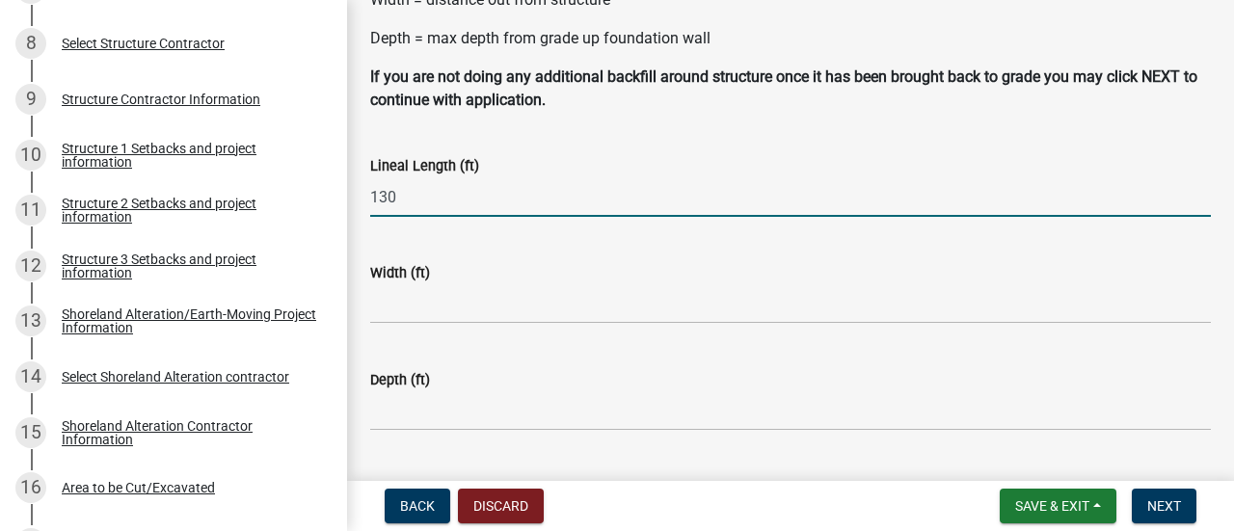
scroll to position [289, 0]
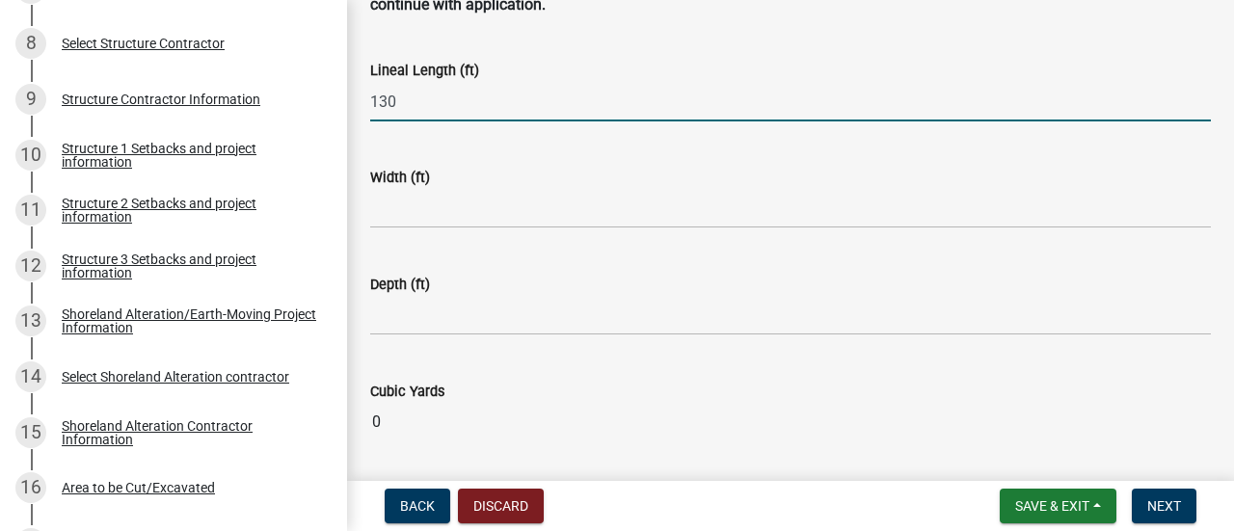
type input "130"
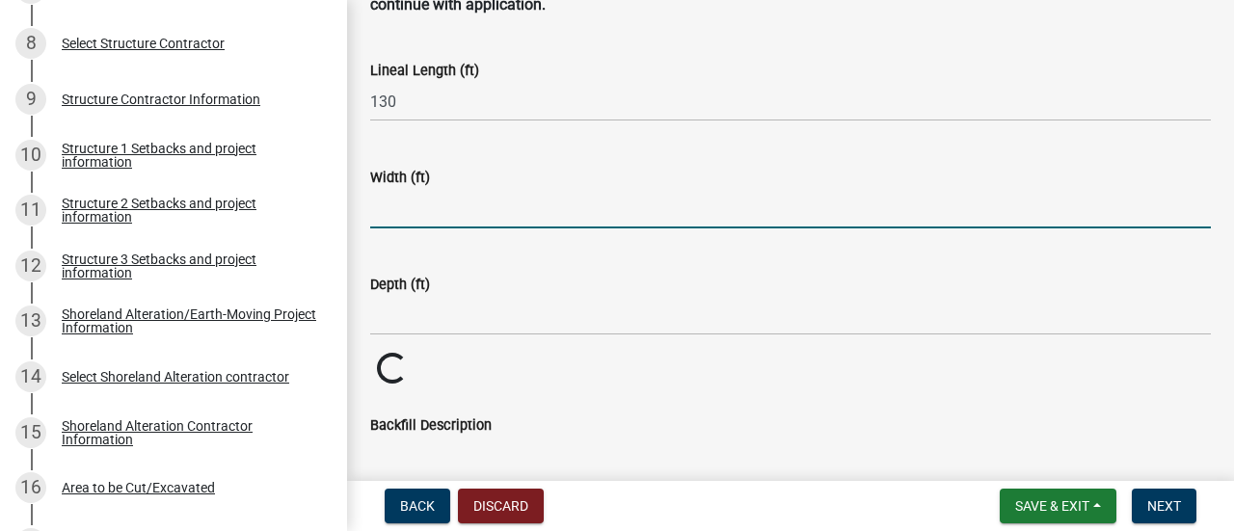
click at [438, 203] on input "text" at bounding box center [790, 209] width 840 height 40
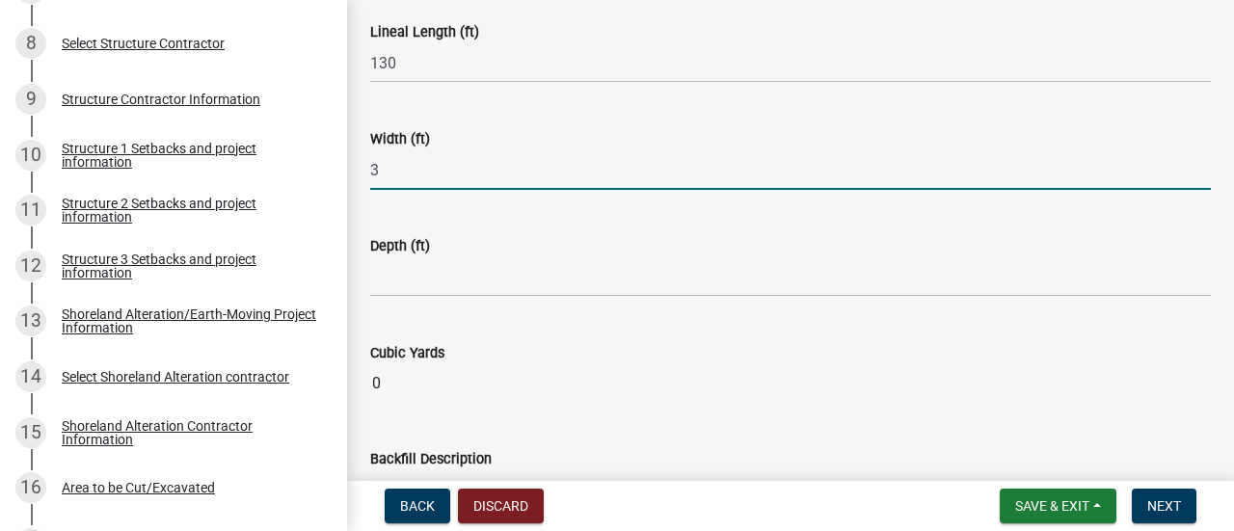
scroll to position [385, 0]
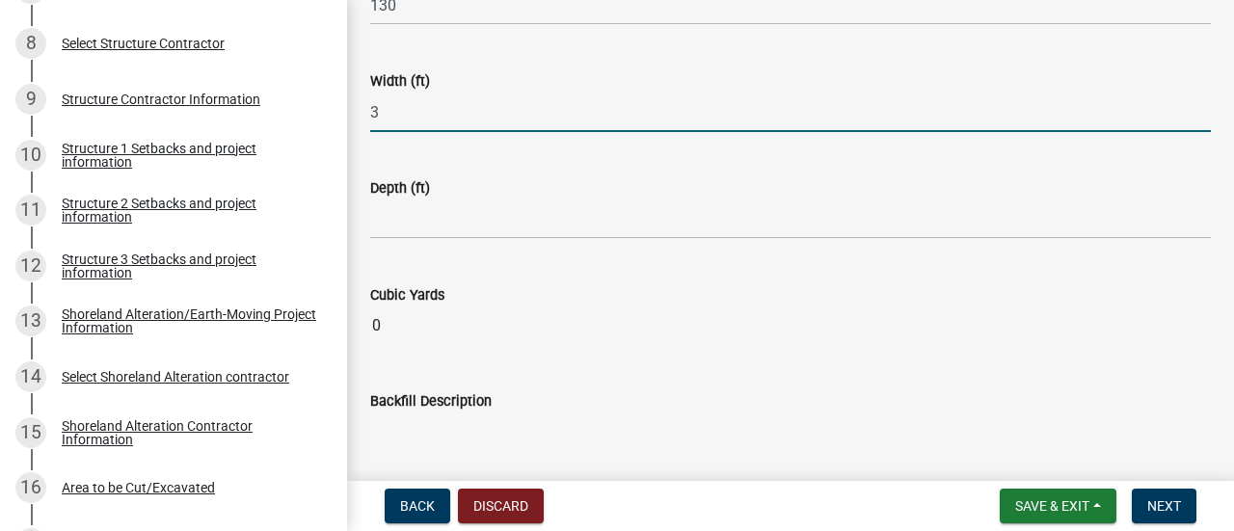
type input "3"
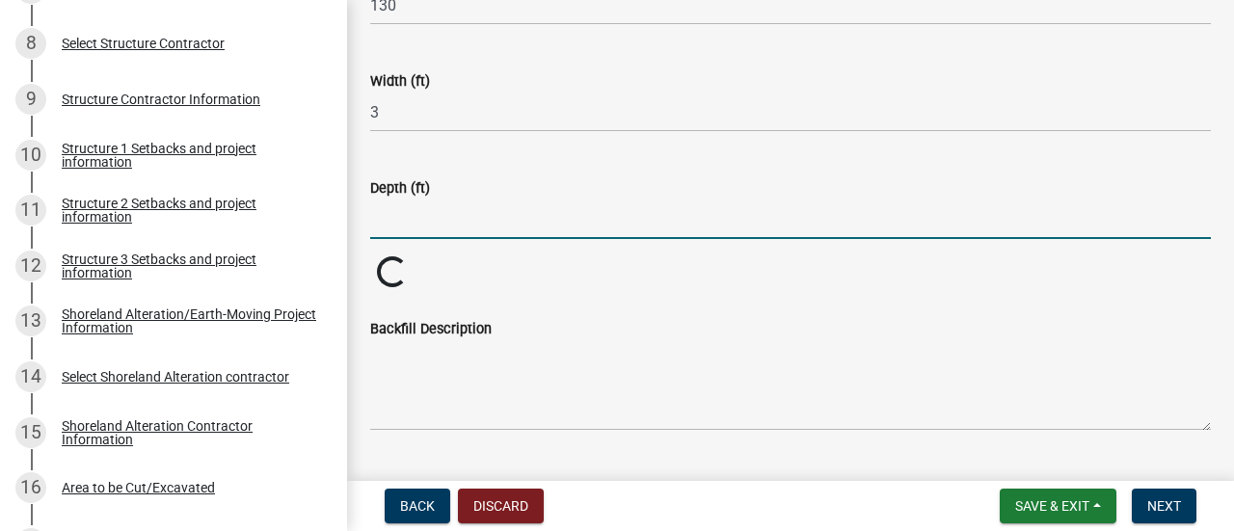
click at [409, 224] on input "text" at bounding box center [790, 219] width 840 height 40
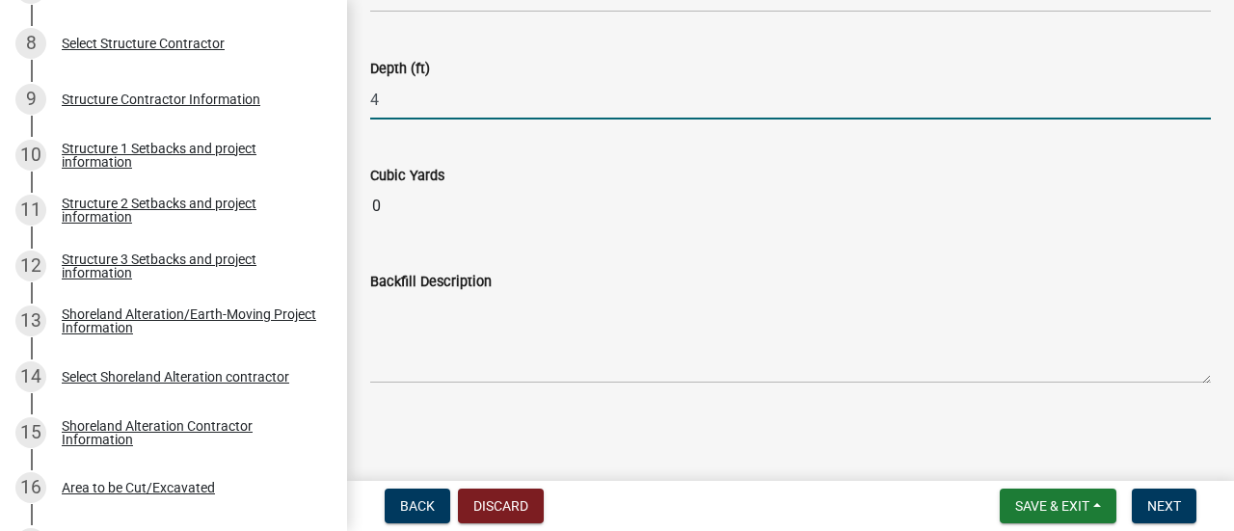
type input "4"
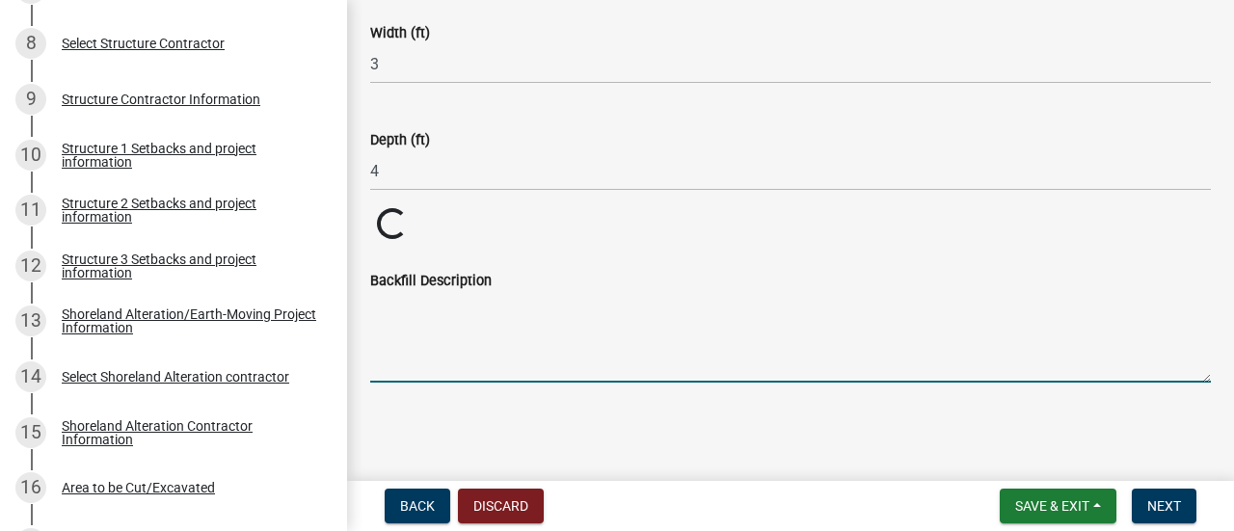
click at [403, 329] on textarea "Backfill Description" at bounding box center [790, 337] width 840 height 91
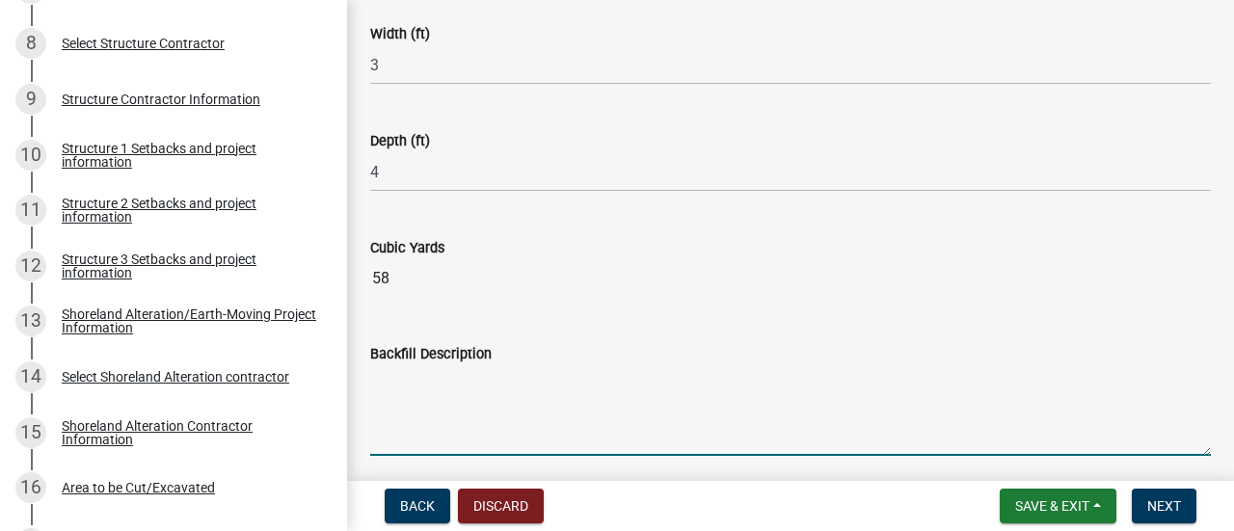
scroll to position [505, 0]
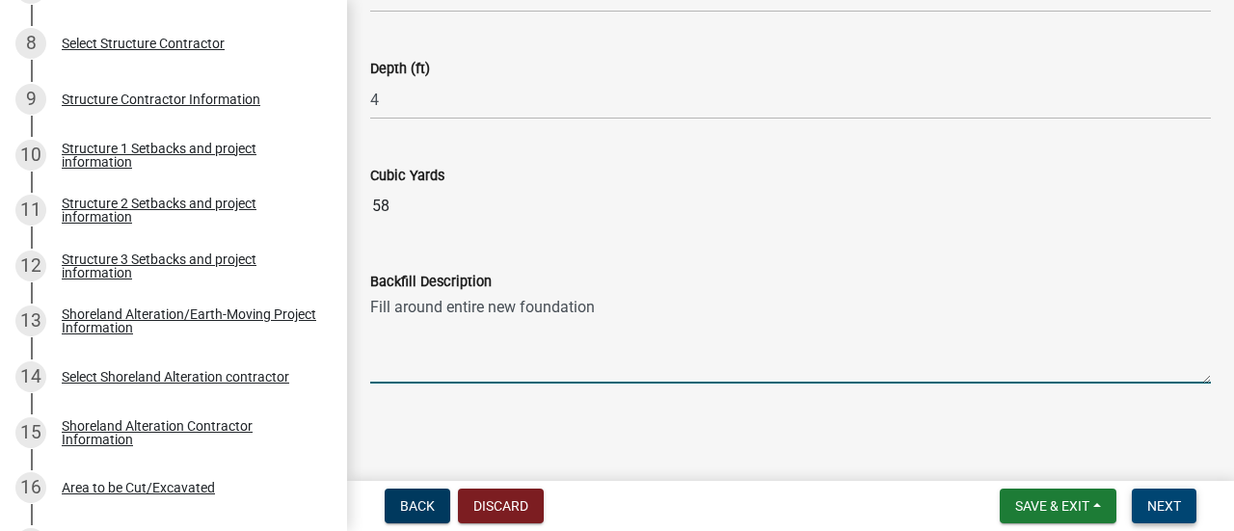
type textarea "Fill around entire new foundation"
click at [1179, 512] on span "Next" at bounding box center [1164, 505] width 34 height 15
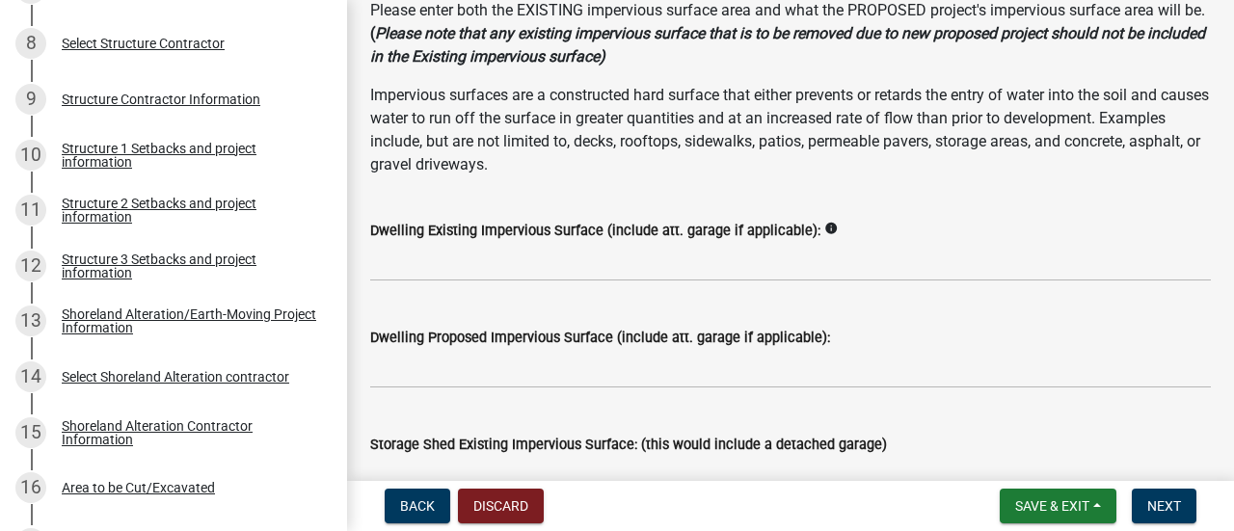
scroll to position [193, 0]
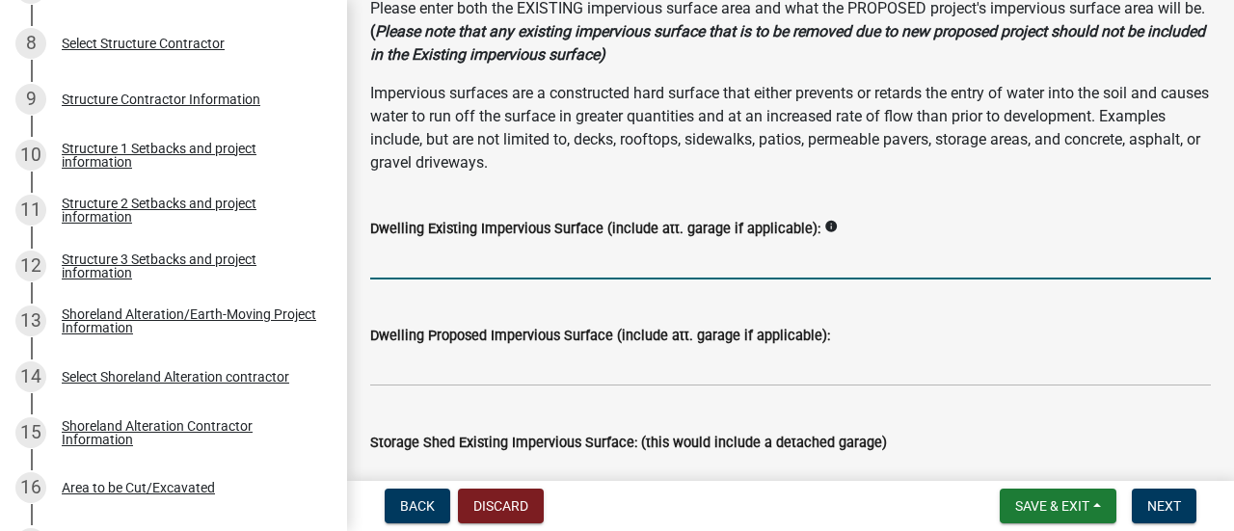
click at [472, 268] on input "text" at bounding box center [790, 260] width 840 height 40
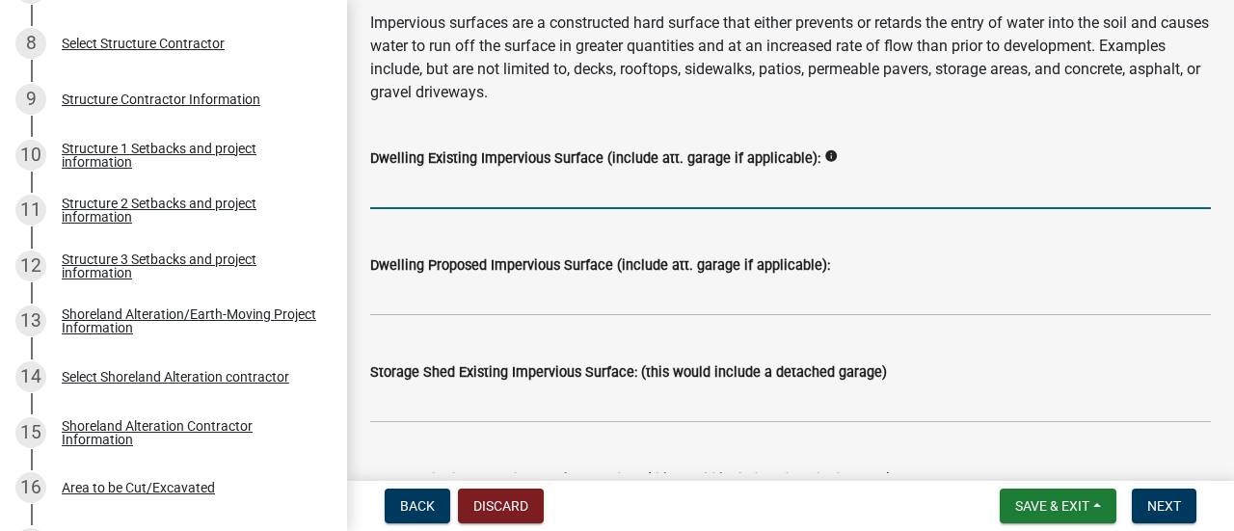
scroll to position [289, 0]
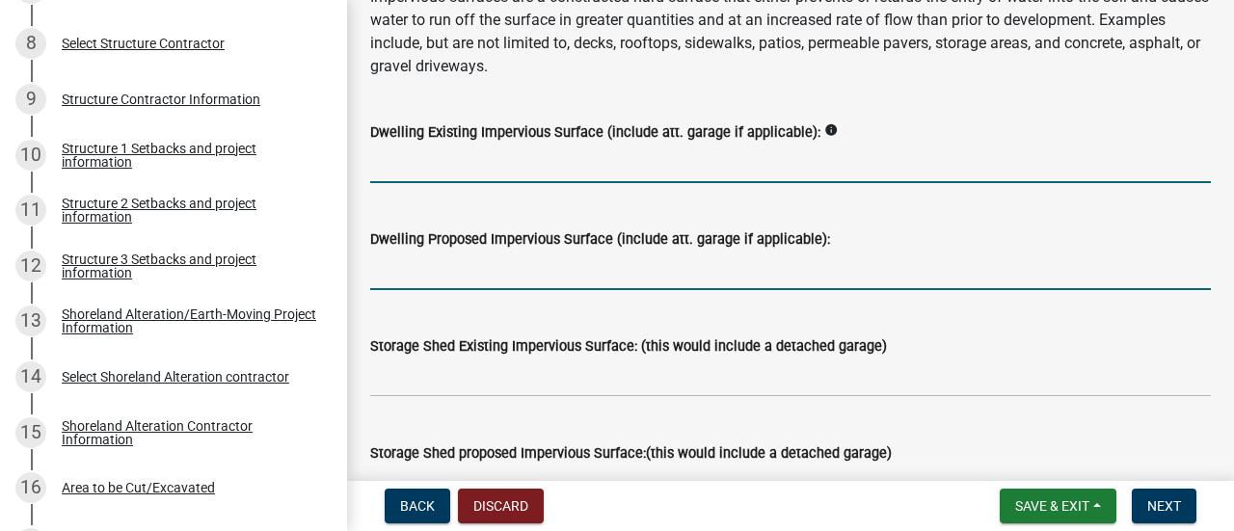
click at [472, 268] on input "text" at bounding box center [790, 271] width 840 height 40
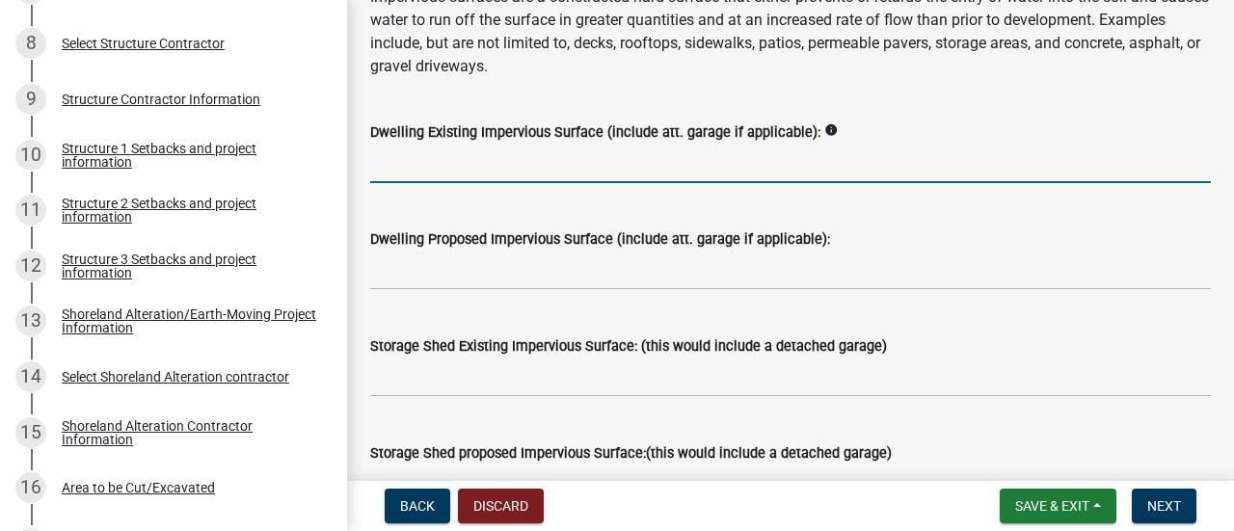
click at [464, 169] on input "text" at bounding box center [790, 164] width 840 height 40
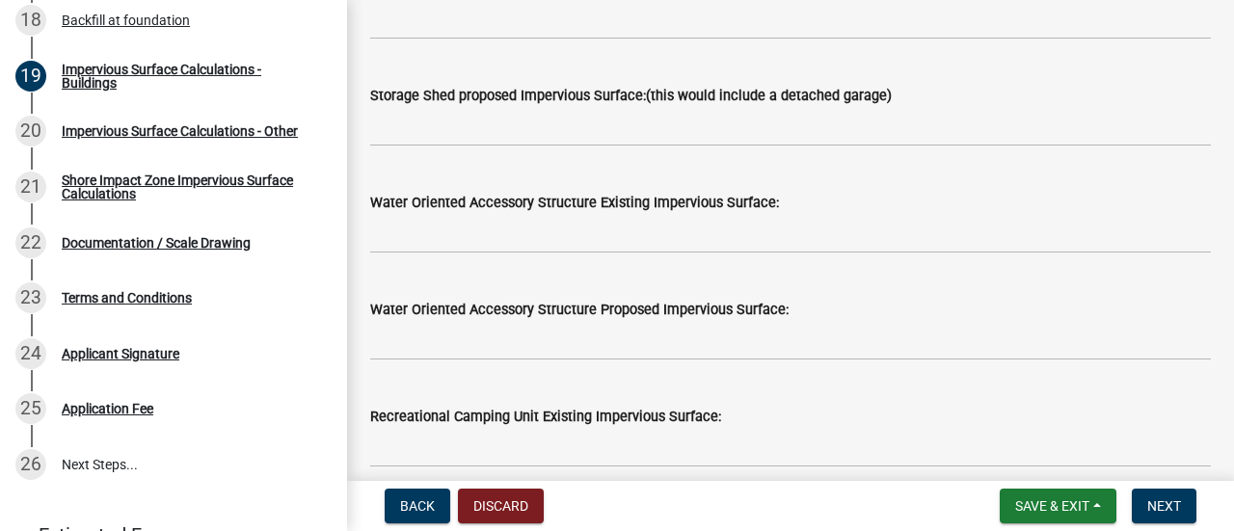
scroll to position [578, 0]
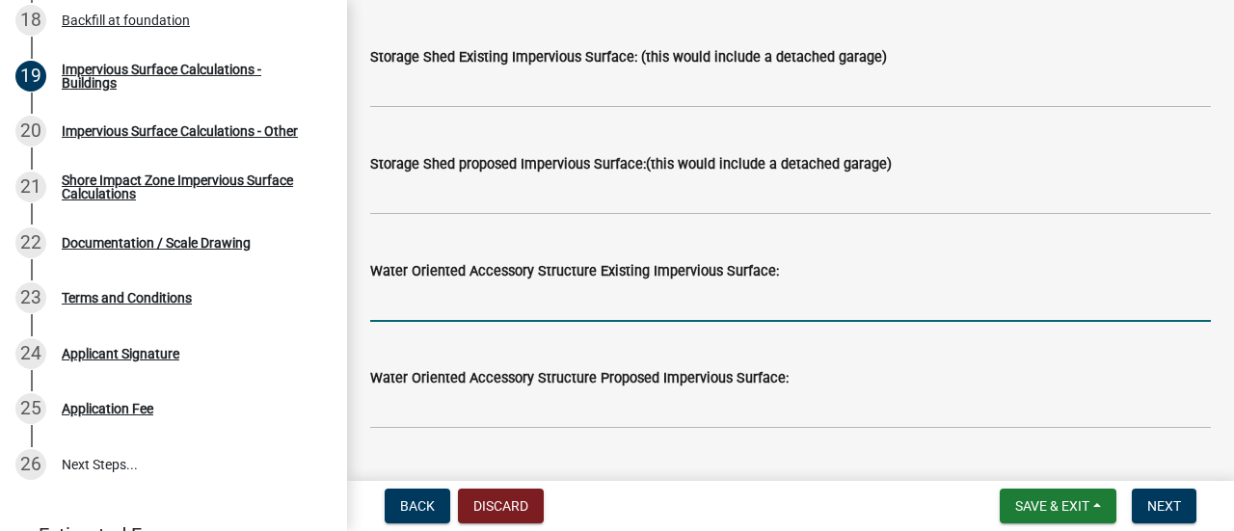
click at [410, 310] on input "text" at bounding box center [790, 302] width 840 height 40
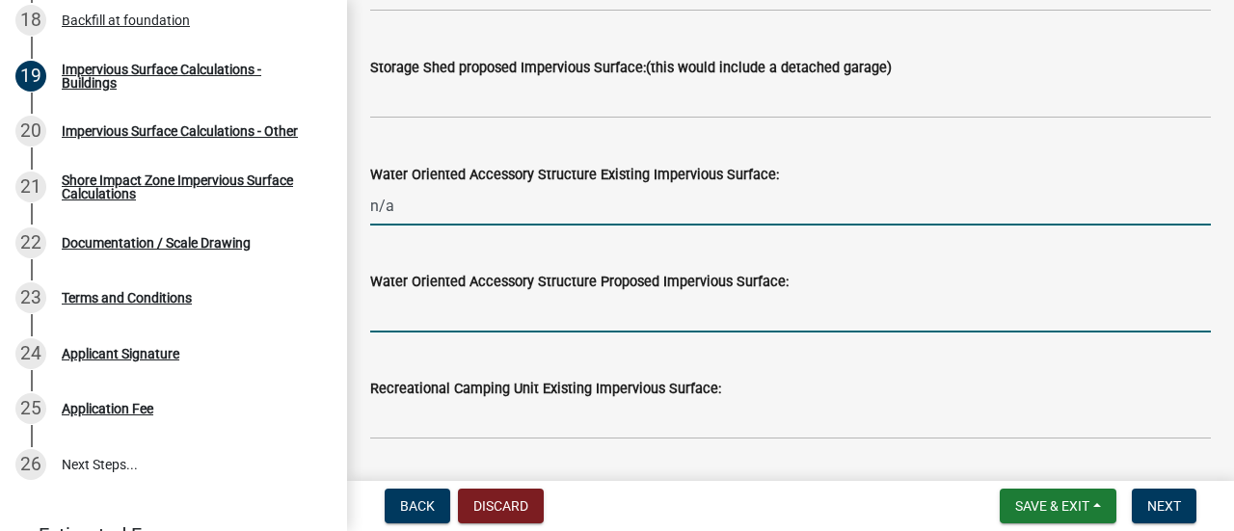
type input "0"
click at [410, 310] on input "text" at bounding box center [790, 313] width 840 height 40
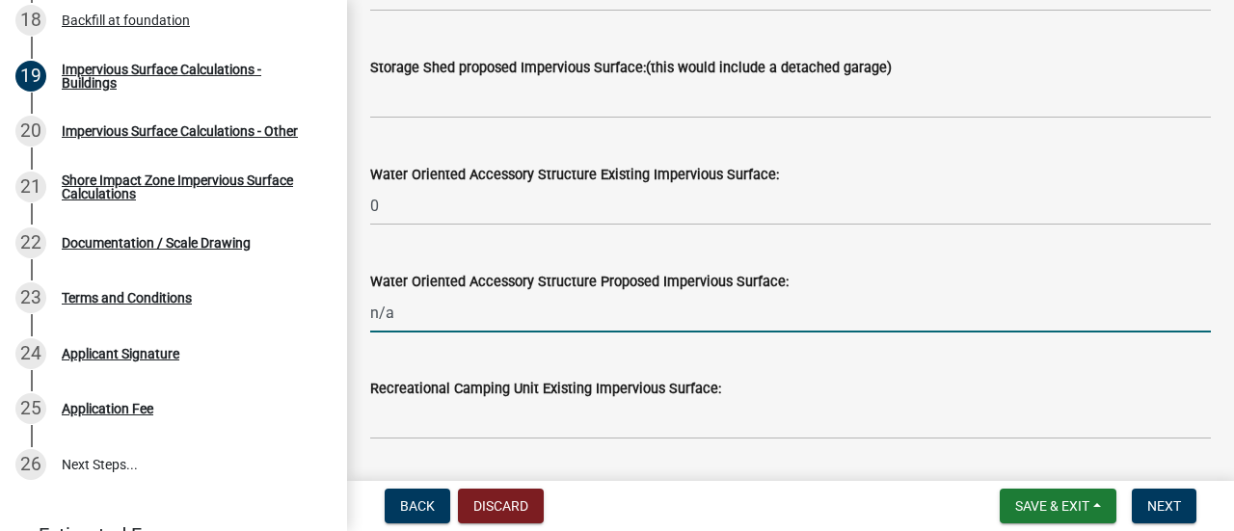
drag, startPoint x: 410, startPoint y: 310, endPoint x: 369, endPoint y: 303, distance: 41.2
click at [369, 303] on div "Water Oriented Accessory Structure Proposed Impervious Surface: n/a" at bounding box center [790, 288] width 869 height 90
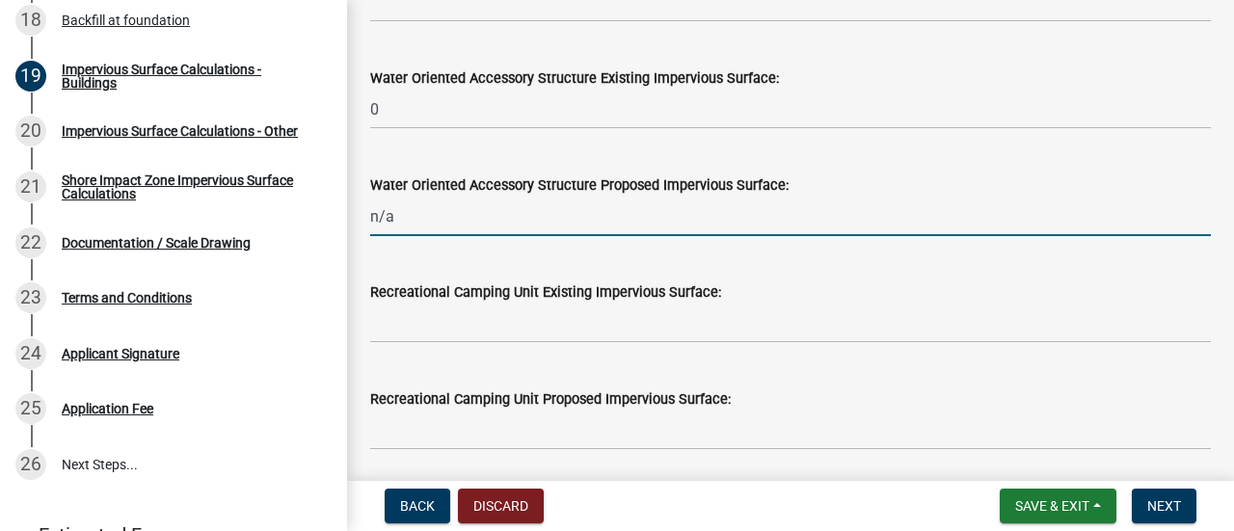
scroll to position [964, 0]
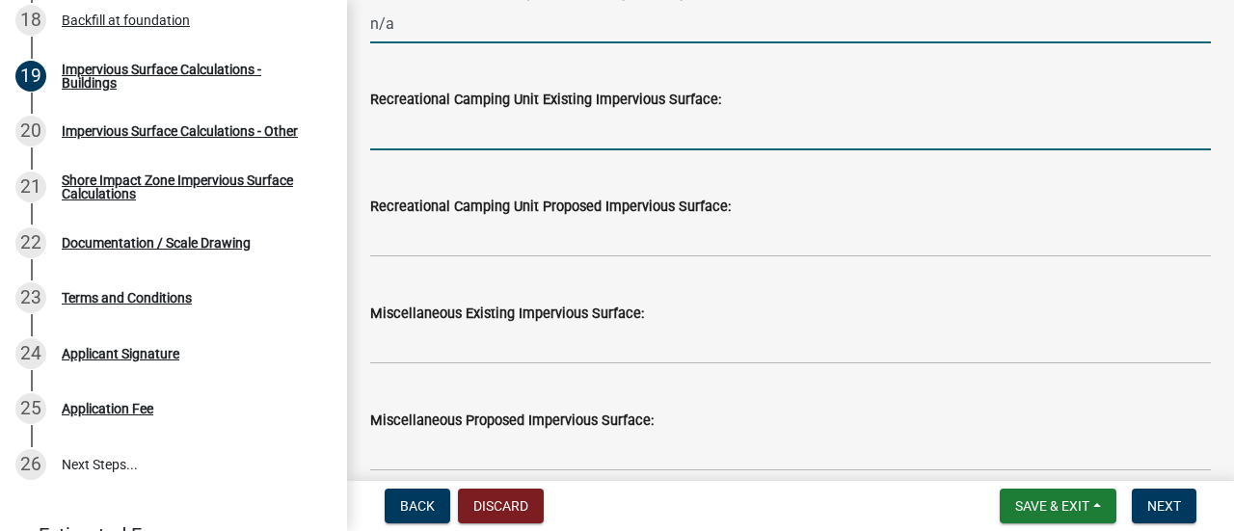
type input "0"
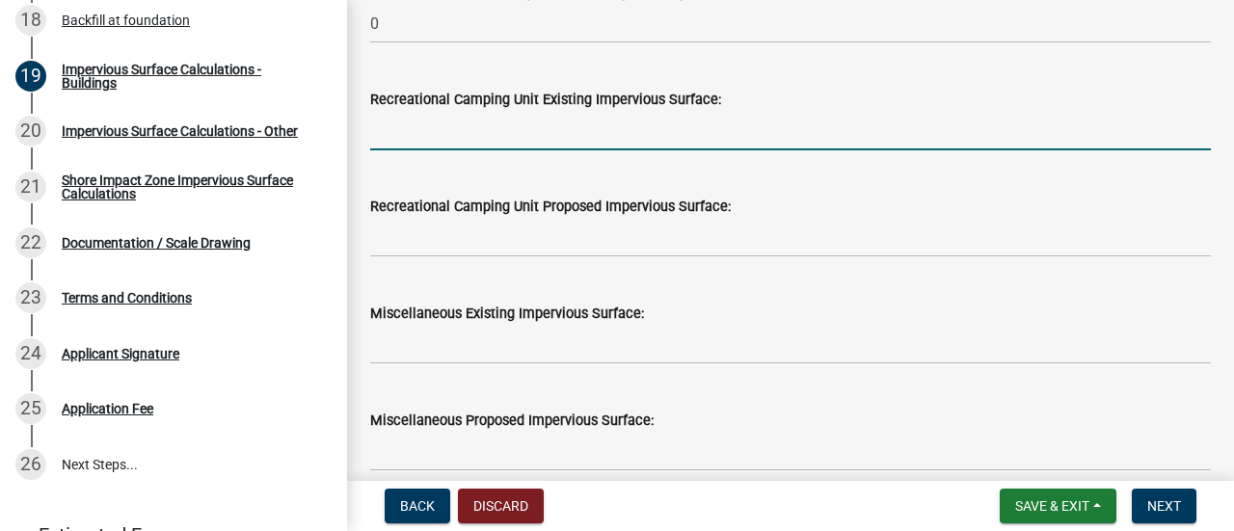
paste input "n/a"
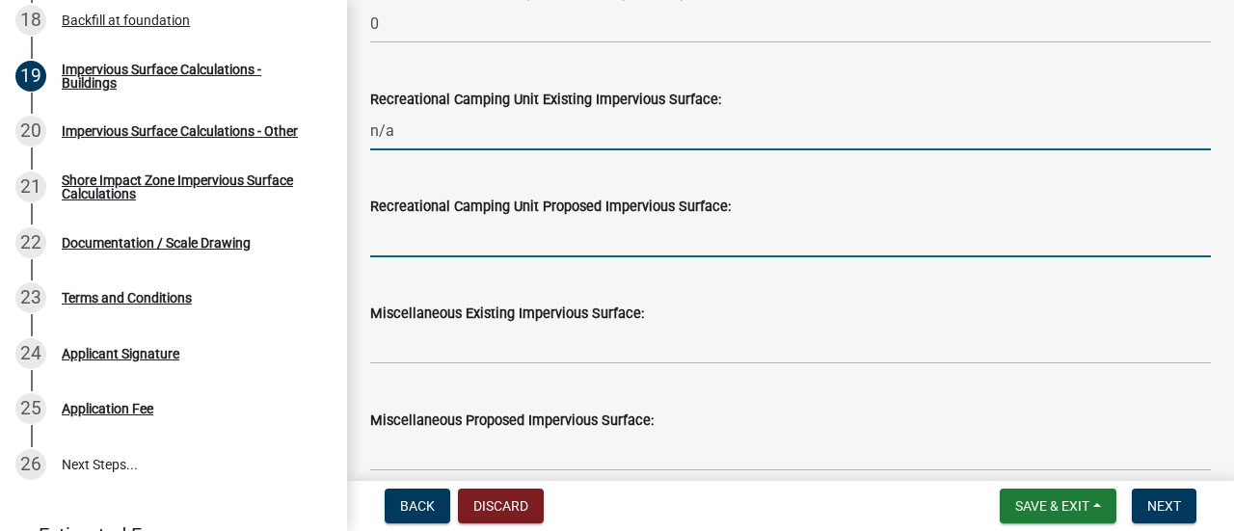
type input "0"
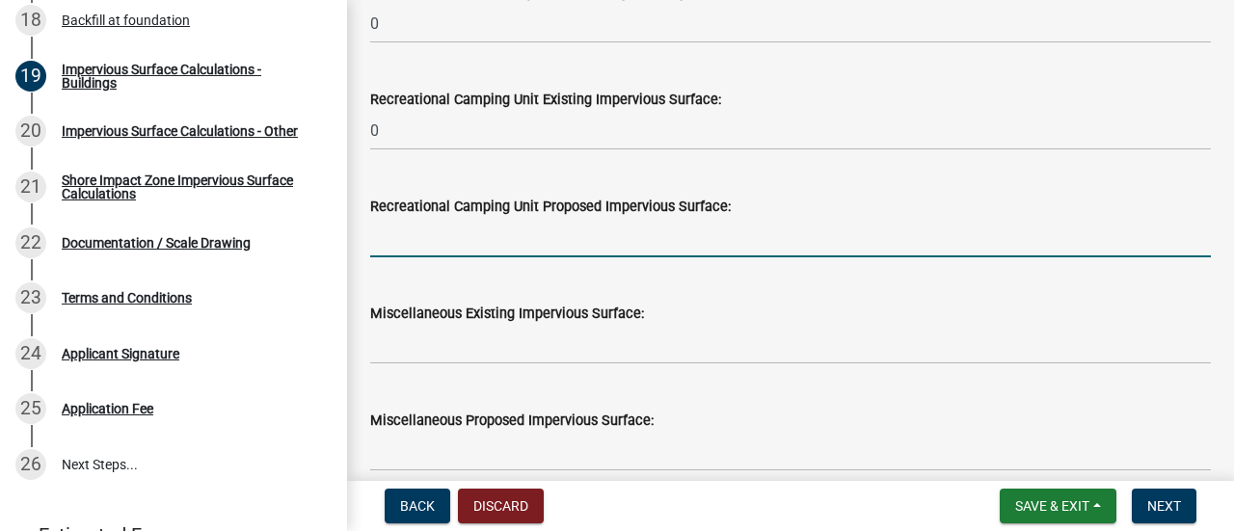
paste input "n/a"
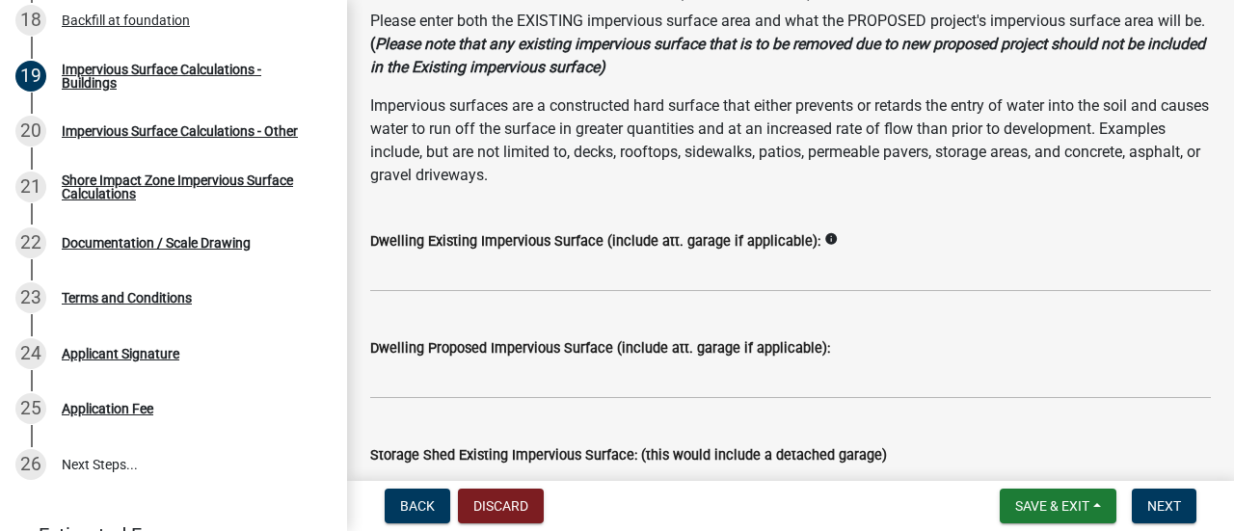
scroll to position [224, 0]
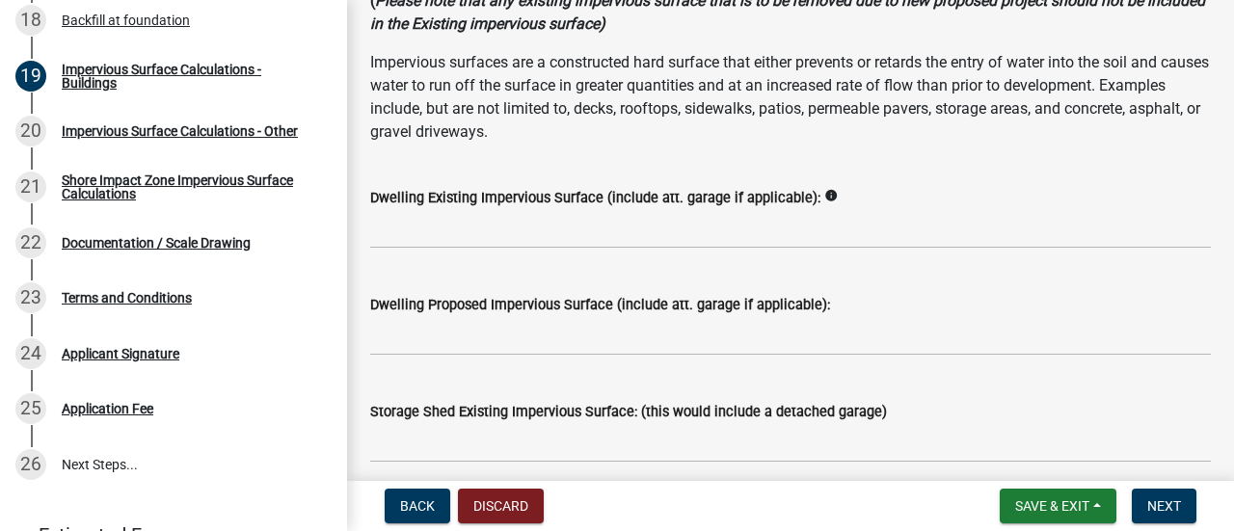
type input "0"
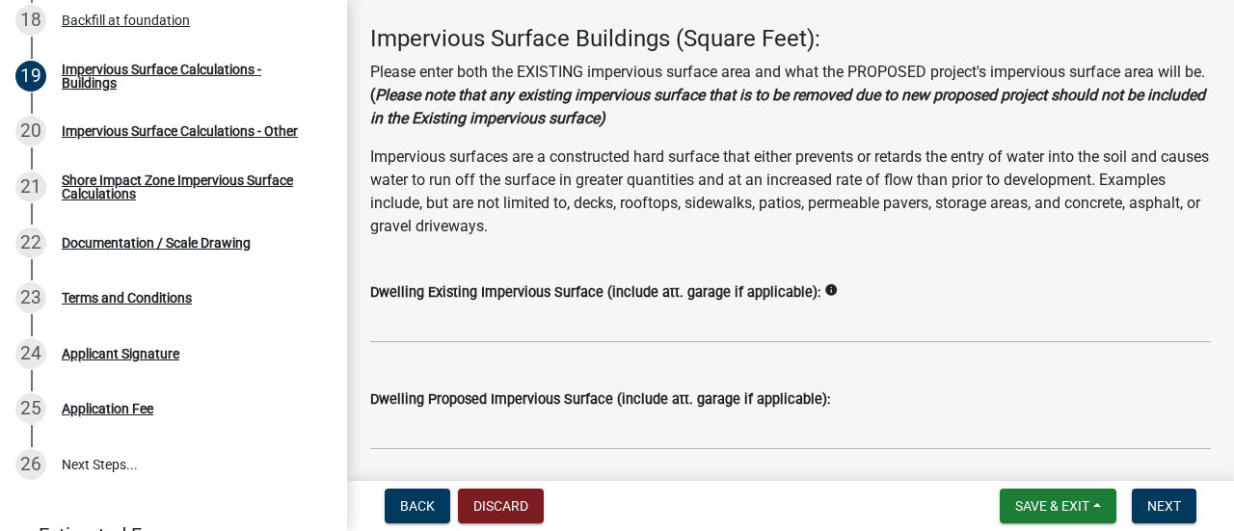
scroll to position [127, 0]
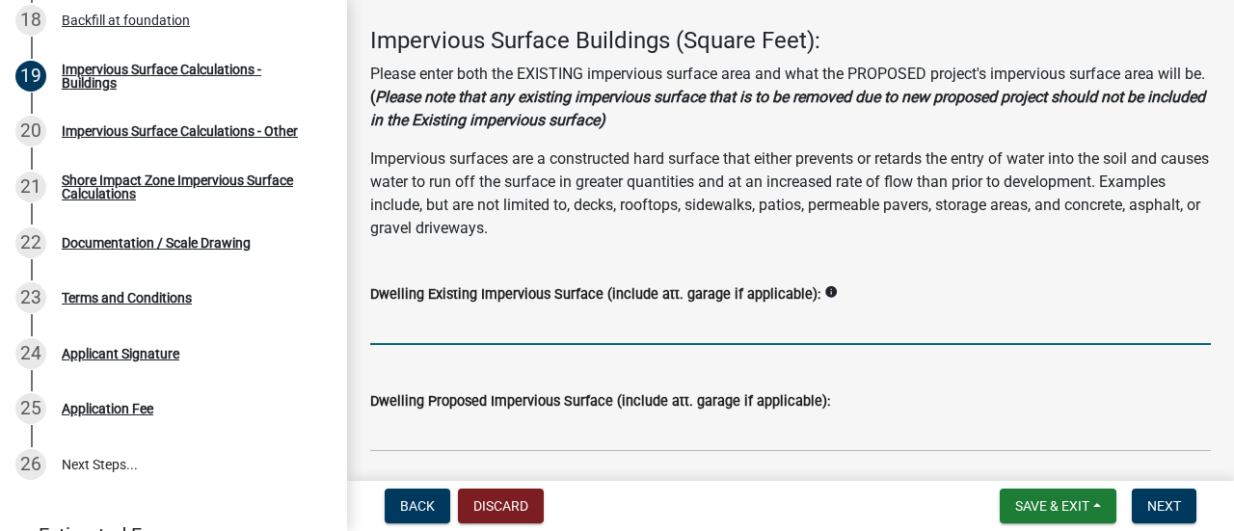
click at [433, 321] on input "text" at bounding box center [790, 325] width 840 height 40
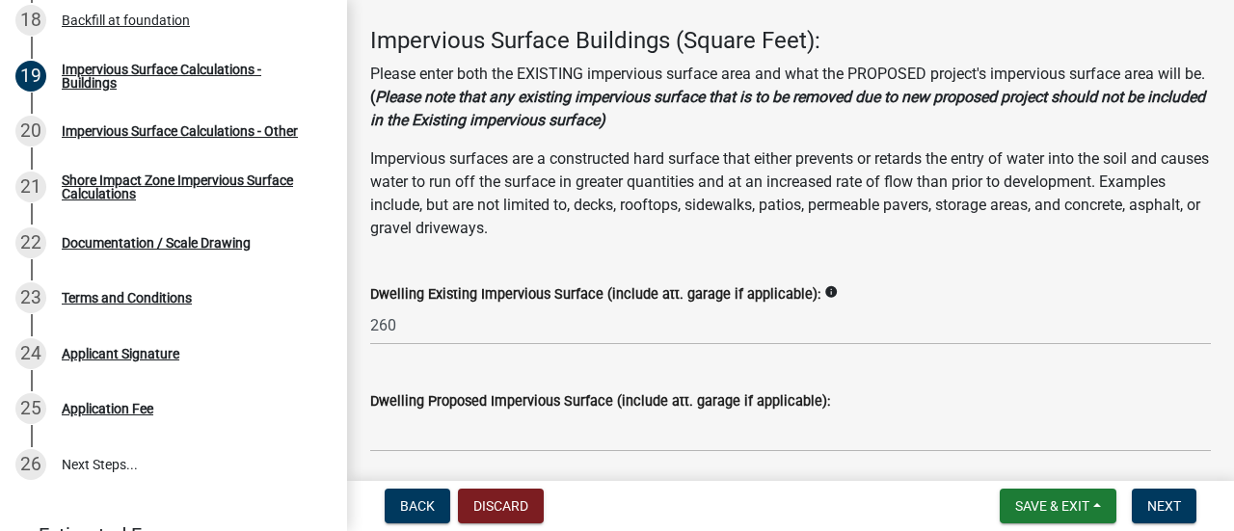
scroll to position [224, 0]
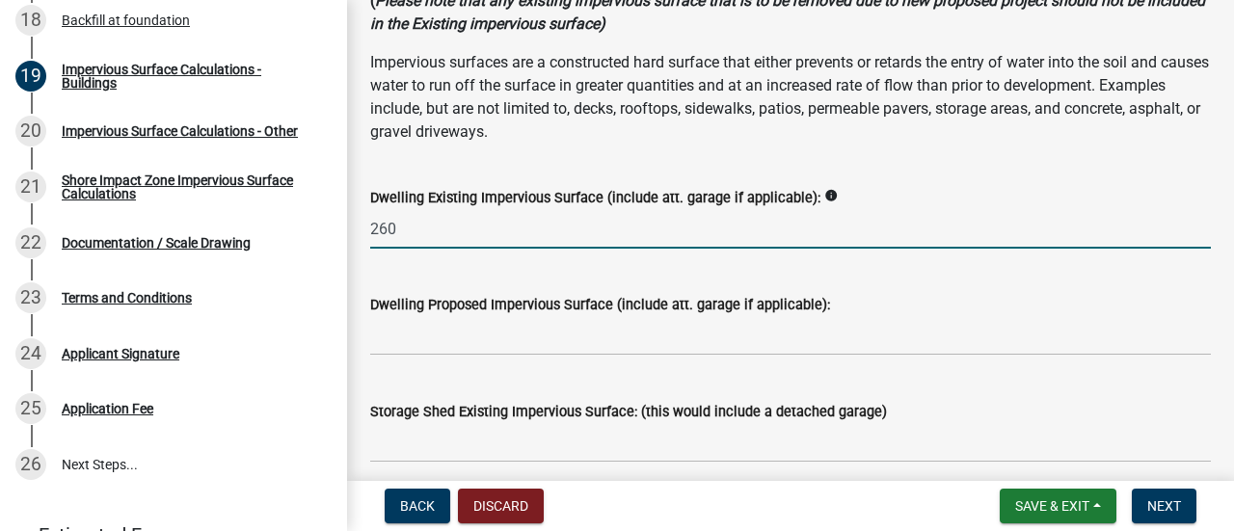
click at [437, 234] on input "260" at bounding box center [790, 229] width 840 height 40
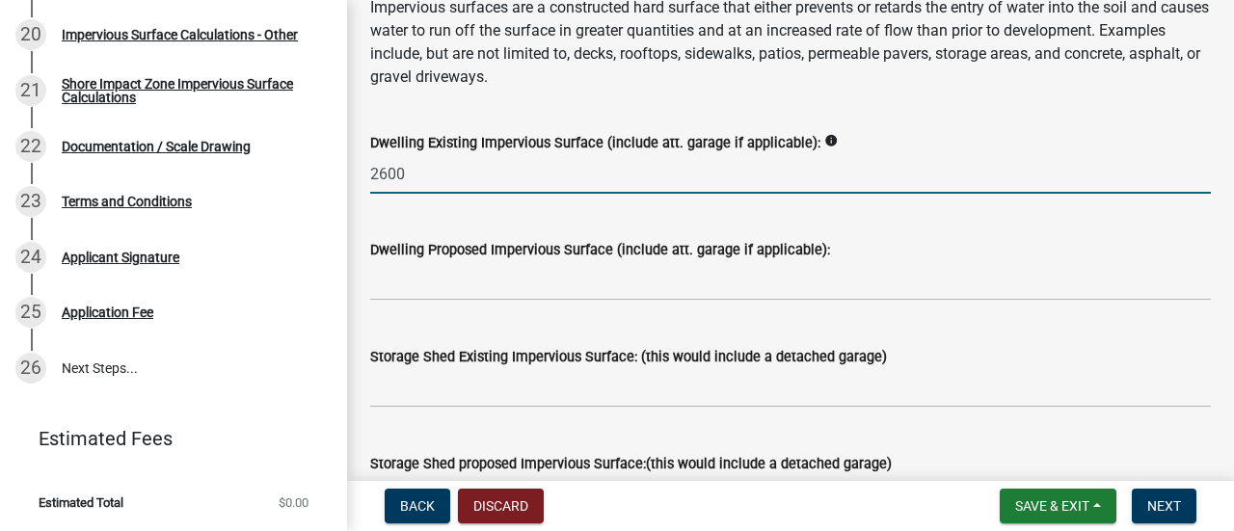
scroll to position [320, 0]
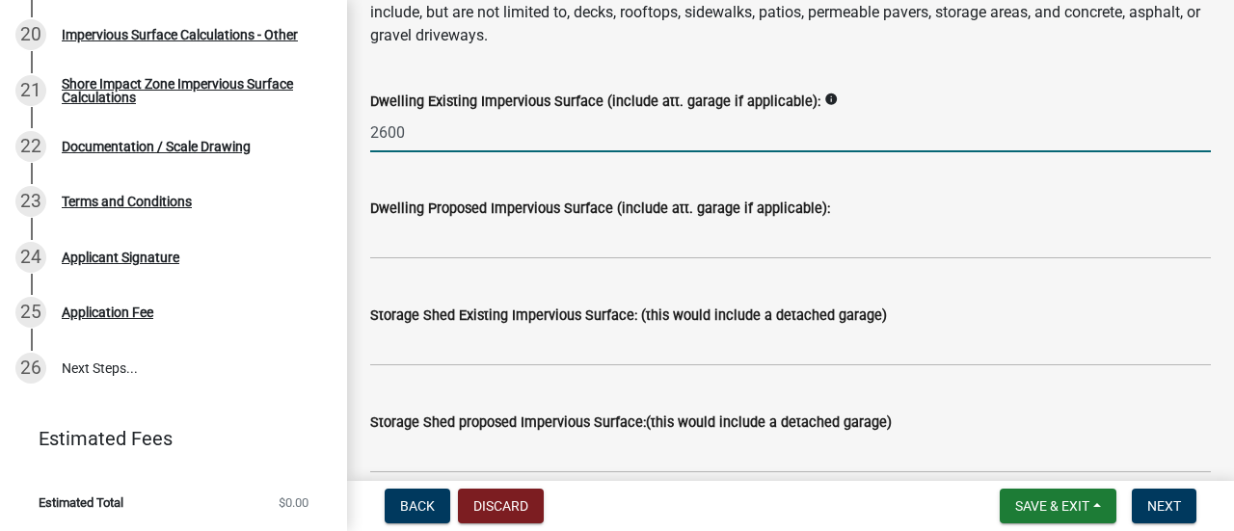
type input "2600"
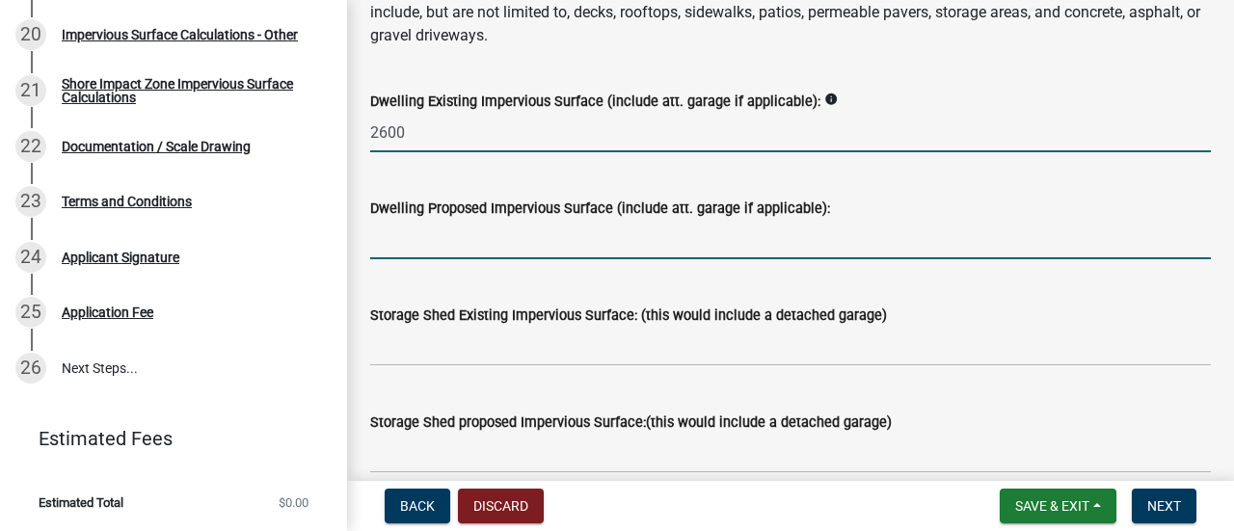
click at [449, 240] on input "text" at bounding box center [790, 240] width 840 height 40
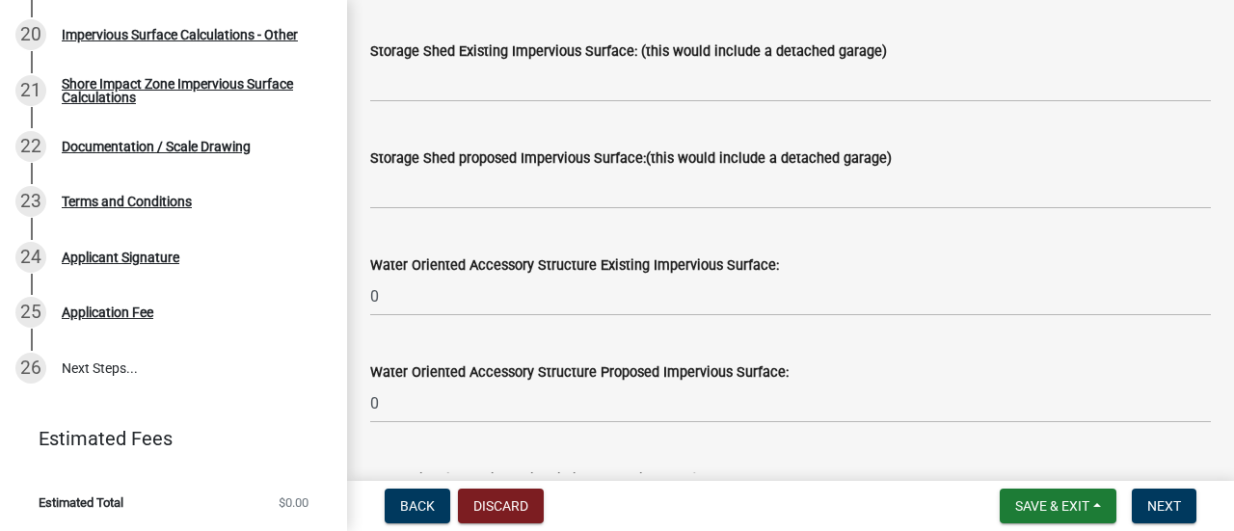
scroll to position [609, 0]
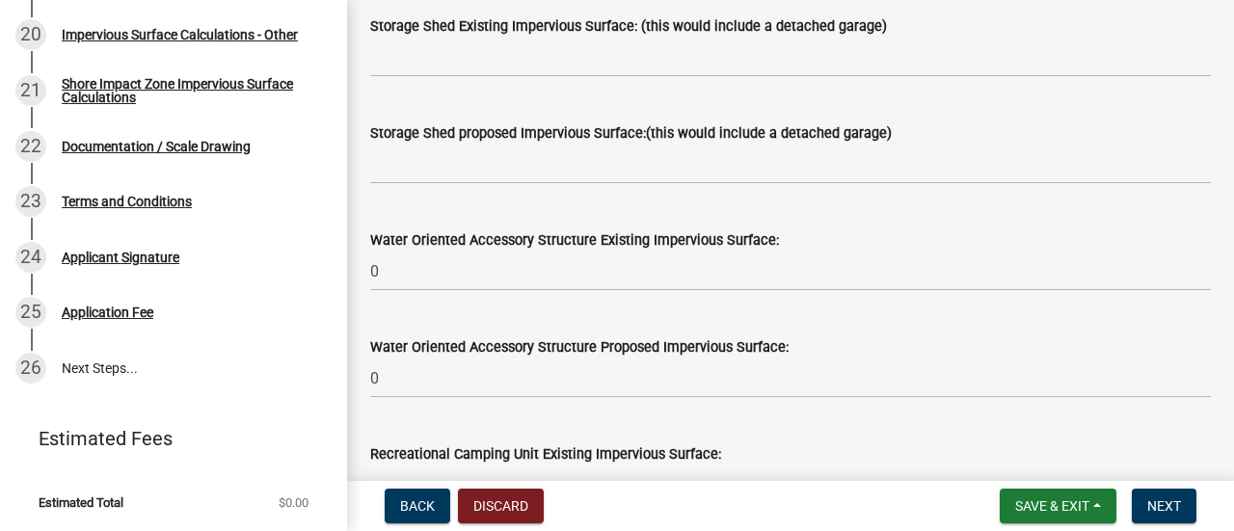
type input "2487"
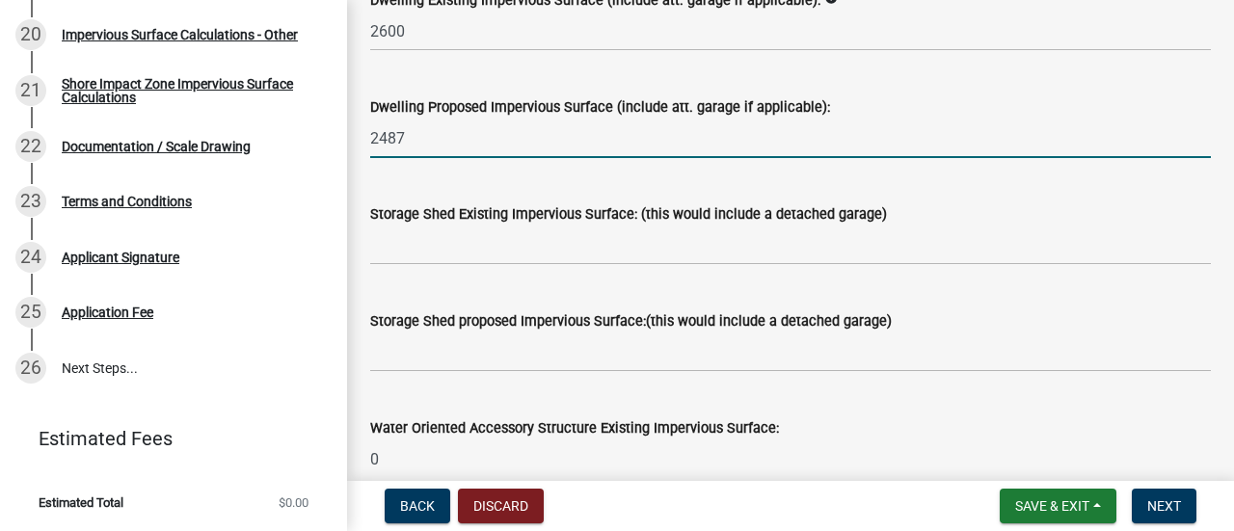
scroll to position [416, 0]
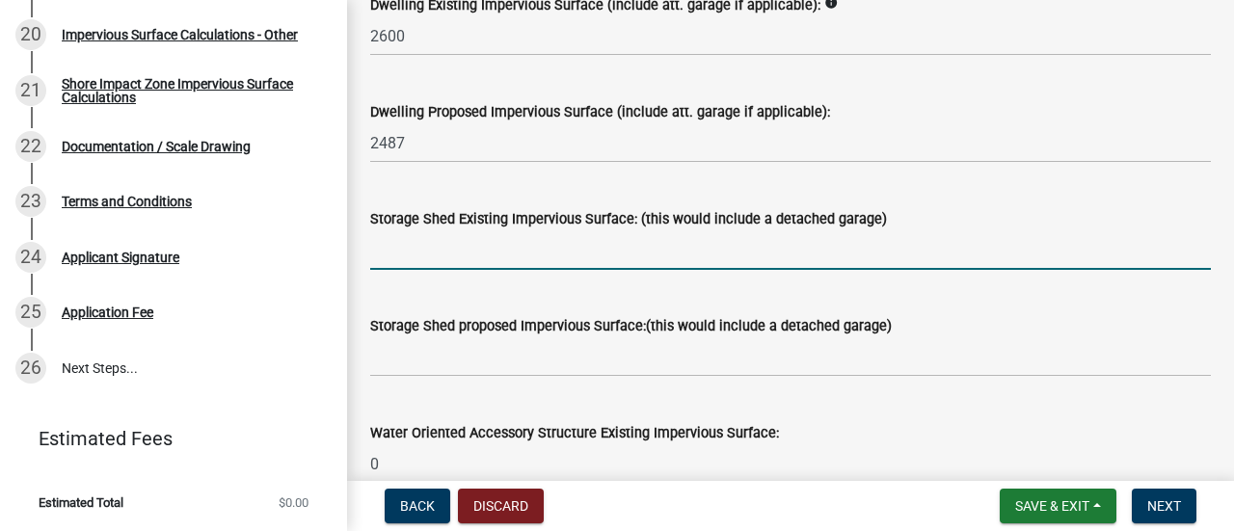
click at [455, 252] on input "text" at bounding box center [790, 250] width 840 height 40
type input "4000"
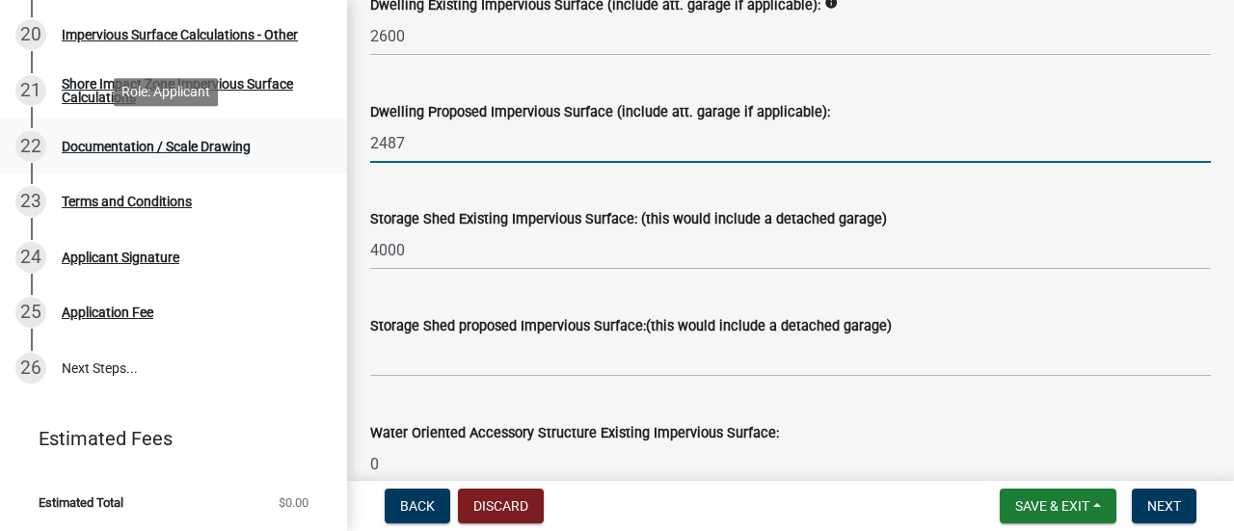
drag, startPoint x: 443, startPoint y: 144, endPoint x: 320, endPoint y: 145, distance: 123.4
click at [320, 145] on div "Structure and Shoreland Alteration Permit Application STR/SAP - 479589 View Sum…" at bounding box center [617, 265] width 1234 height 531
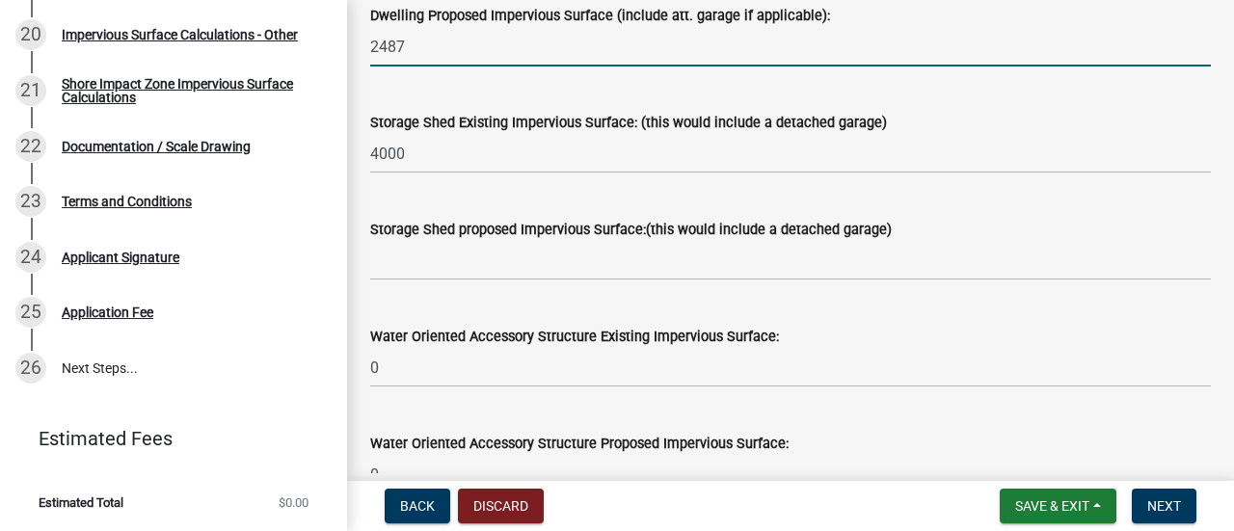
scroll to position [609, 0]
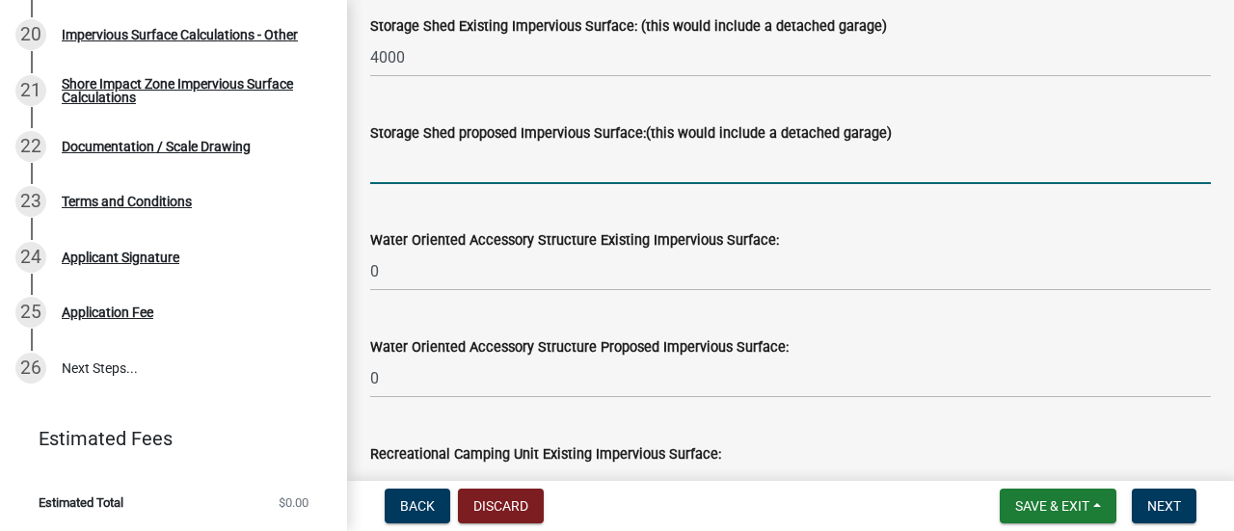
click at [472, 153] on input "text" at bounding box center [790, 165] width 840 height 40
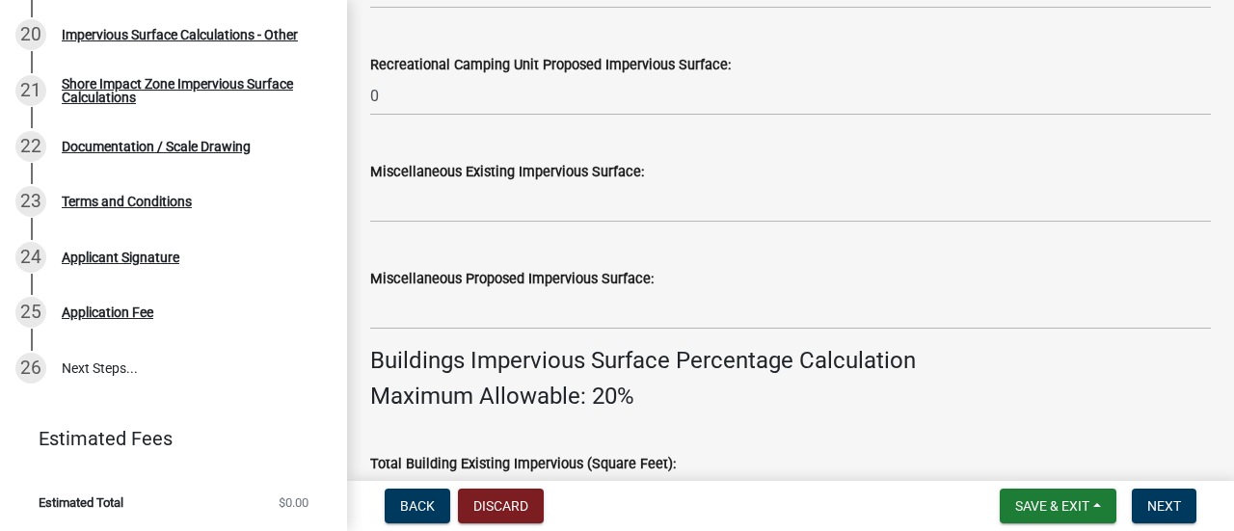
scroll to position [1187, 0]
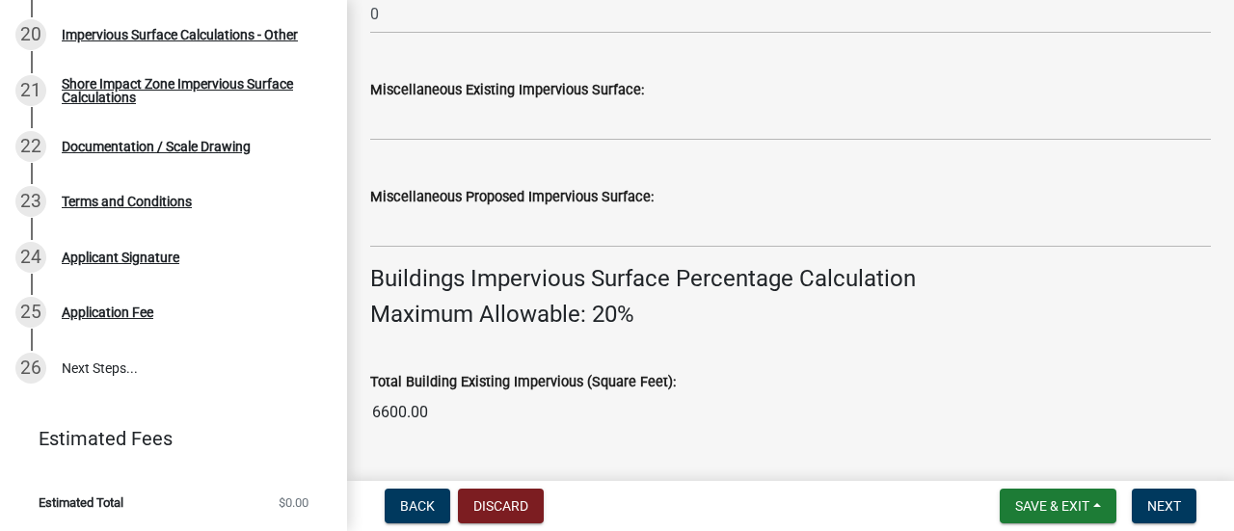
type input "0"
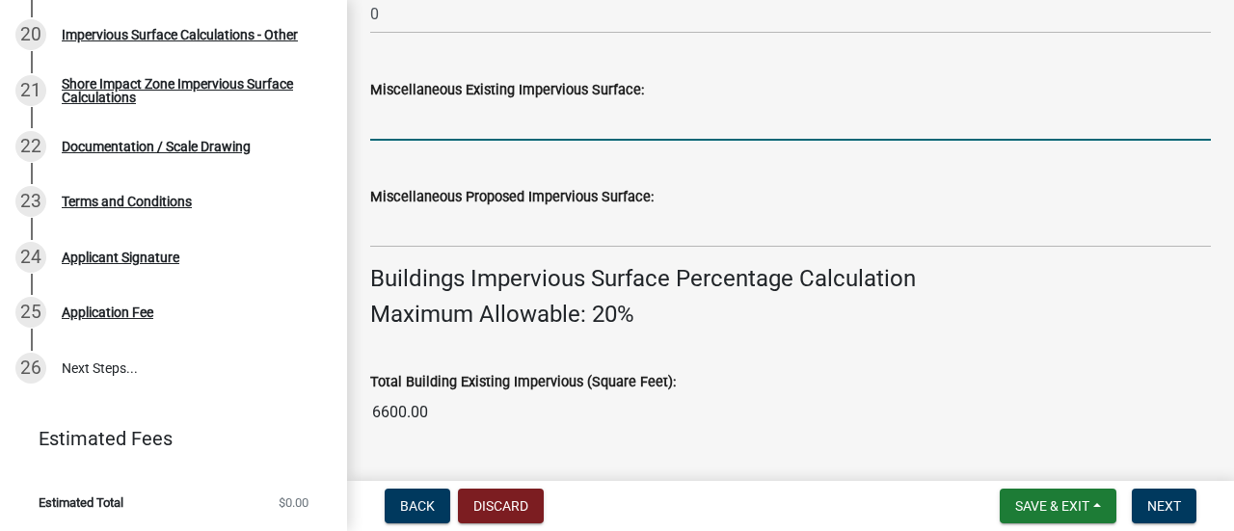
click at [448, 125] on input "text" at bounding box center [790, 121] width 840 height 40
type input "10000"
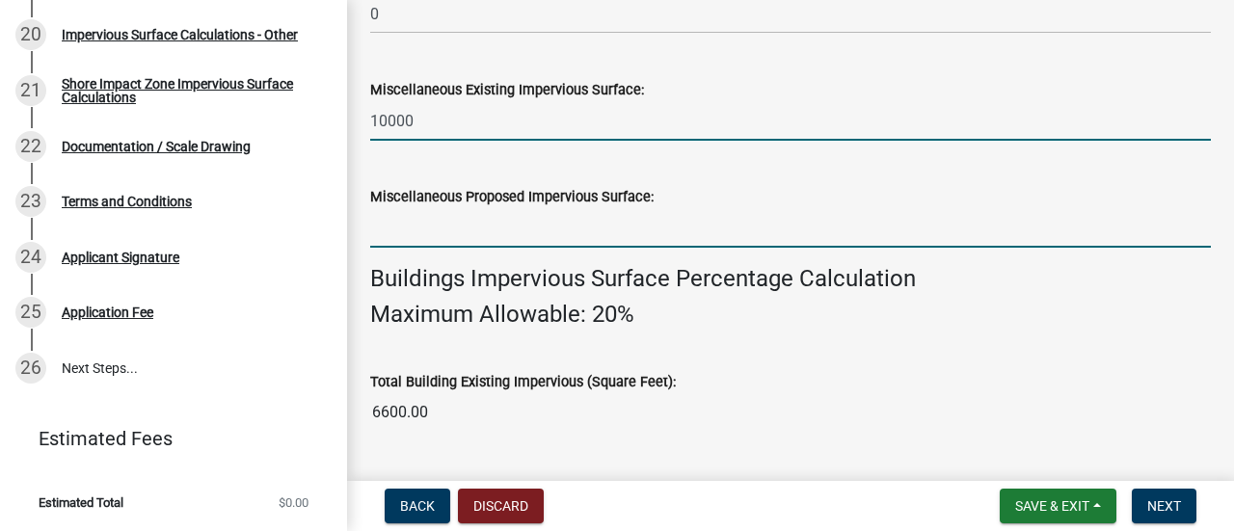
click at [451, 228] on input "text" at bounding box center [790, 228] width 840 height 40
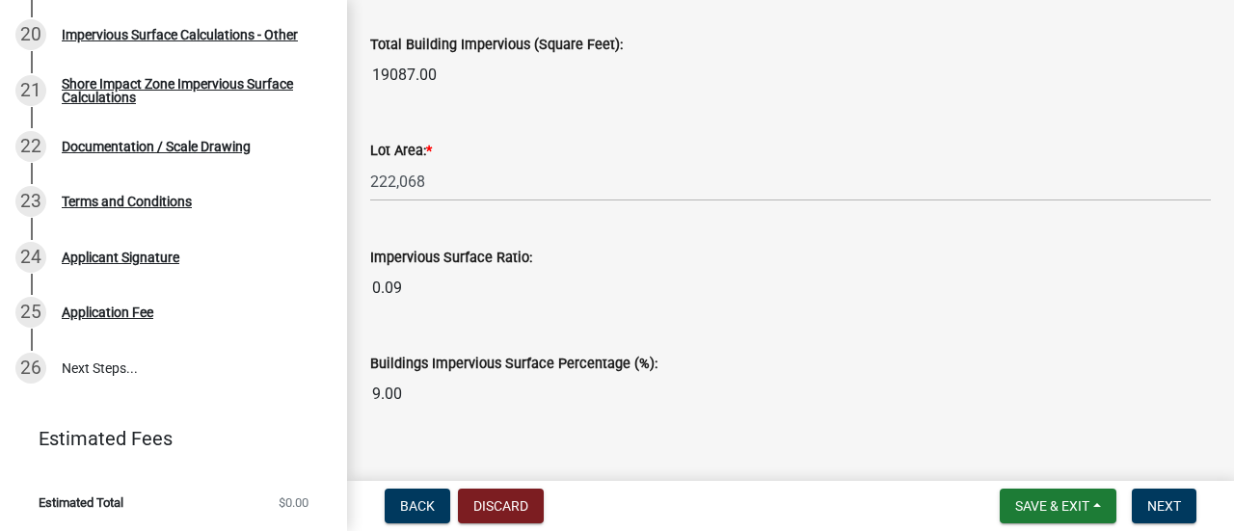
scroll to position [1765, 0]
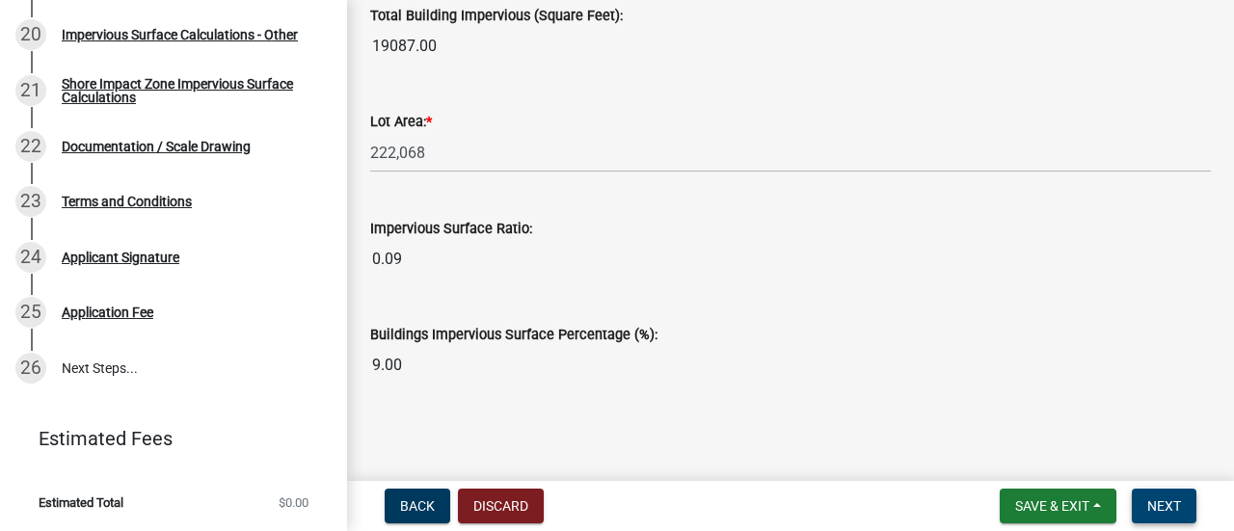
type input "7500"
click at [1176, 512] on span "Next" at bounding box center [1164, 505] width 34 height 15
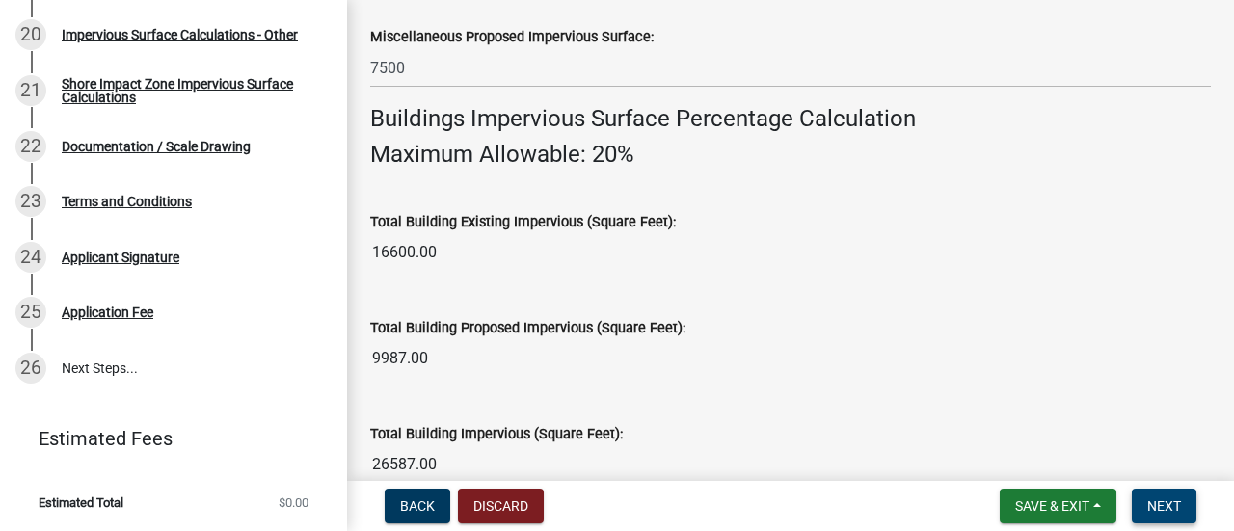
scroll to position [1349, 0]
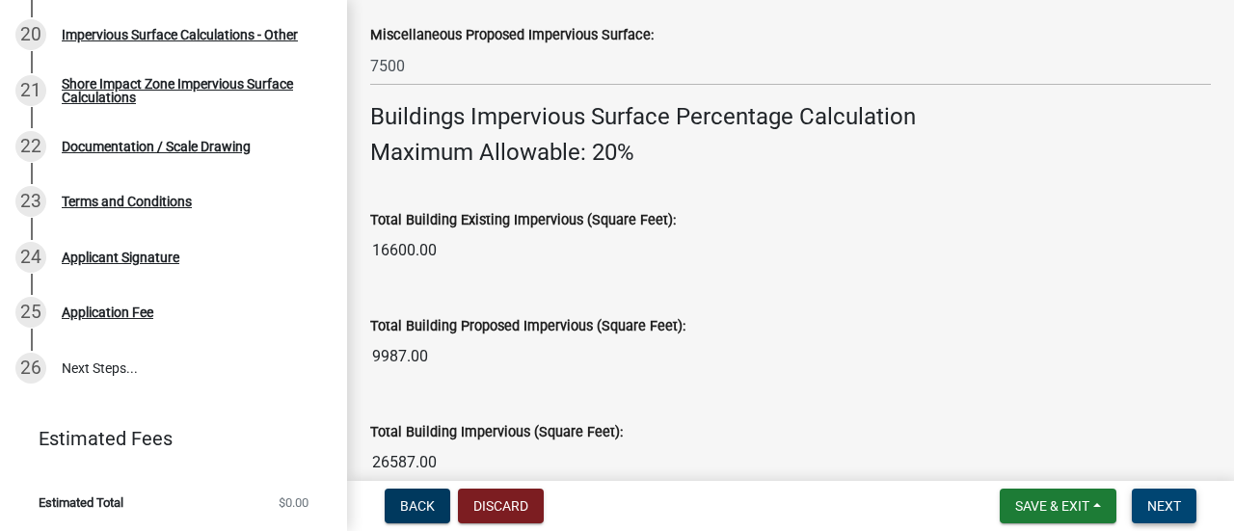
click at [1175, 502] on span "Next" at bounding box center [1164, 505] width 34 height 15
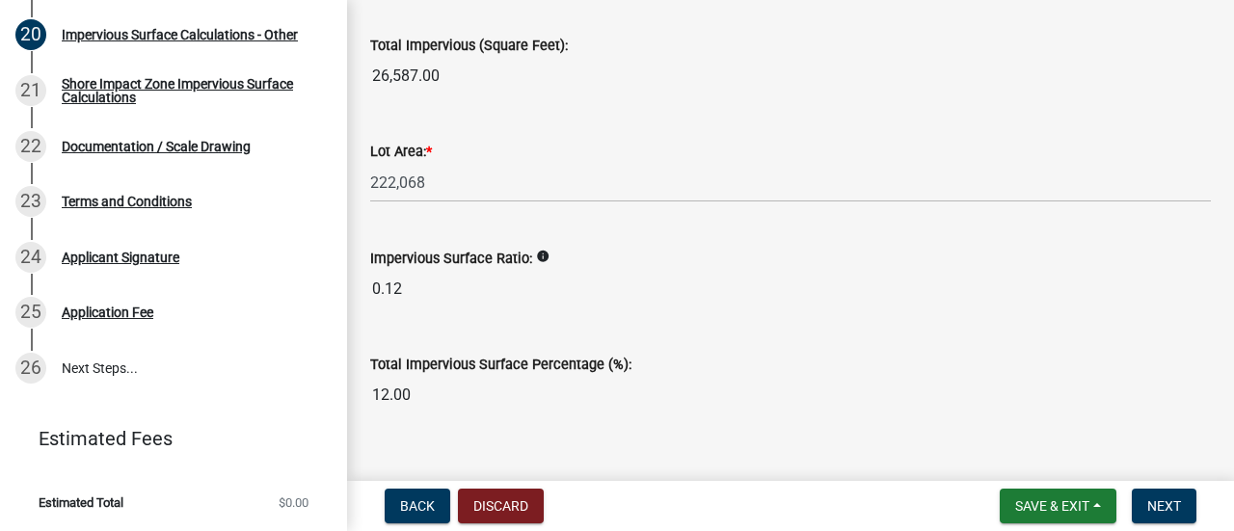
scroll to position [2497, 0]
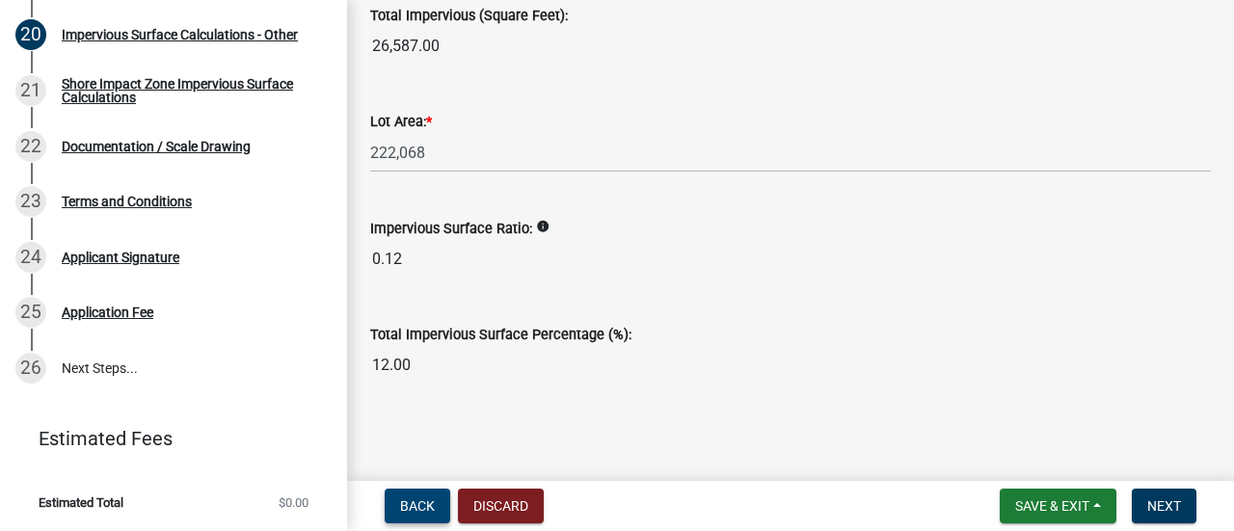
click at [426, 501] on span "Back" at bounding box center [417, 505] width 35 height 15
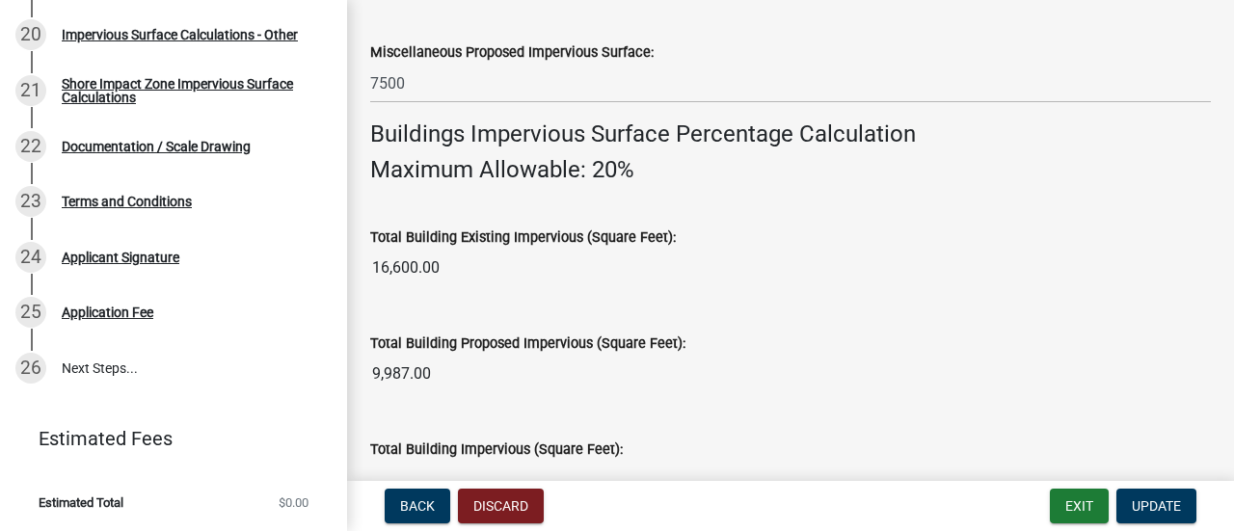
scroll to position [1156, 0]
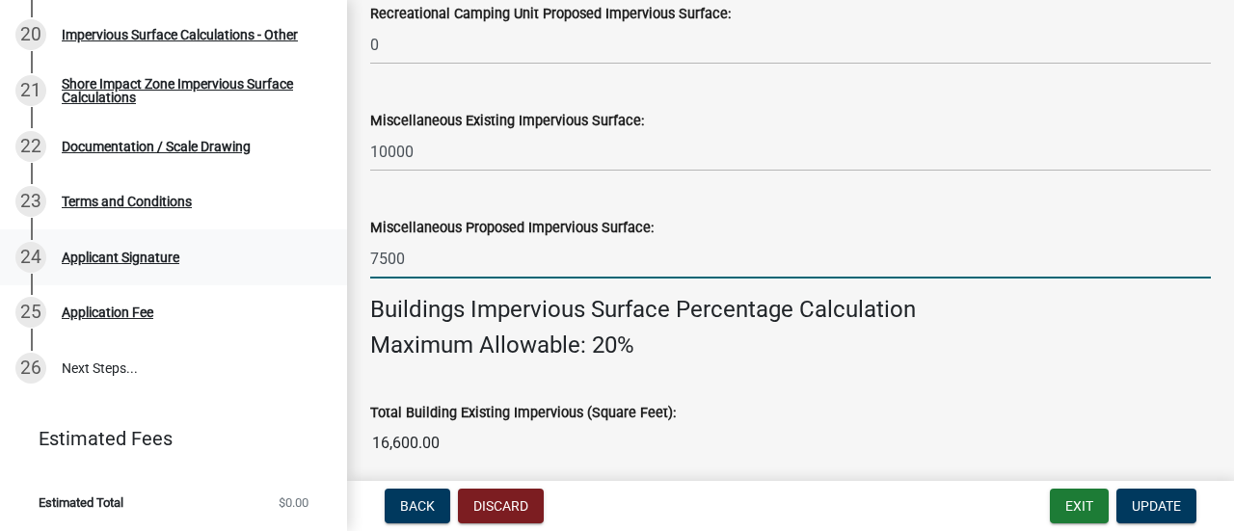
drag, startPoint x: 465, startPoint y: 268, endPoint x: 235, endPoint y: 254, distance: 229.8
click at [235, 254] on div "Structure and Shoreland Alteration Permit Application STR/SAP - 479589 View Sum…" at bounding box center [617, 265] width 1234 height 531
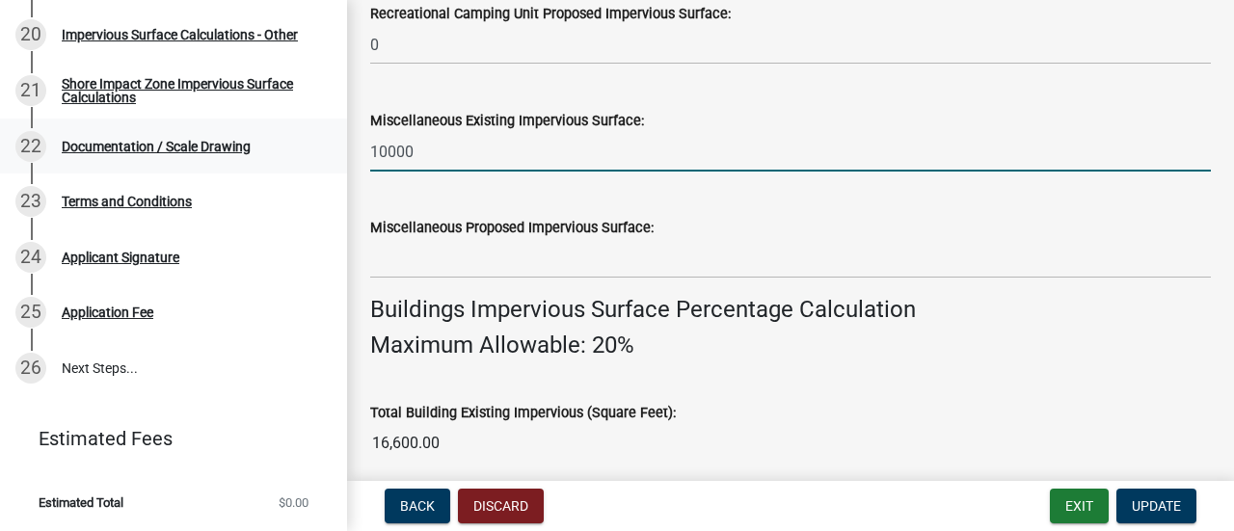
drag, startPoint x: 353, startPoint y: 153, endPoint x: 239, endPoint y: 159, distance: 113.9
click at [238, 160] on div "Structure and Shoreland Alteration Permit Application STR/SAP - 479589 View Sum…" at bounding box center [617, 265] width 1234 height 531
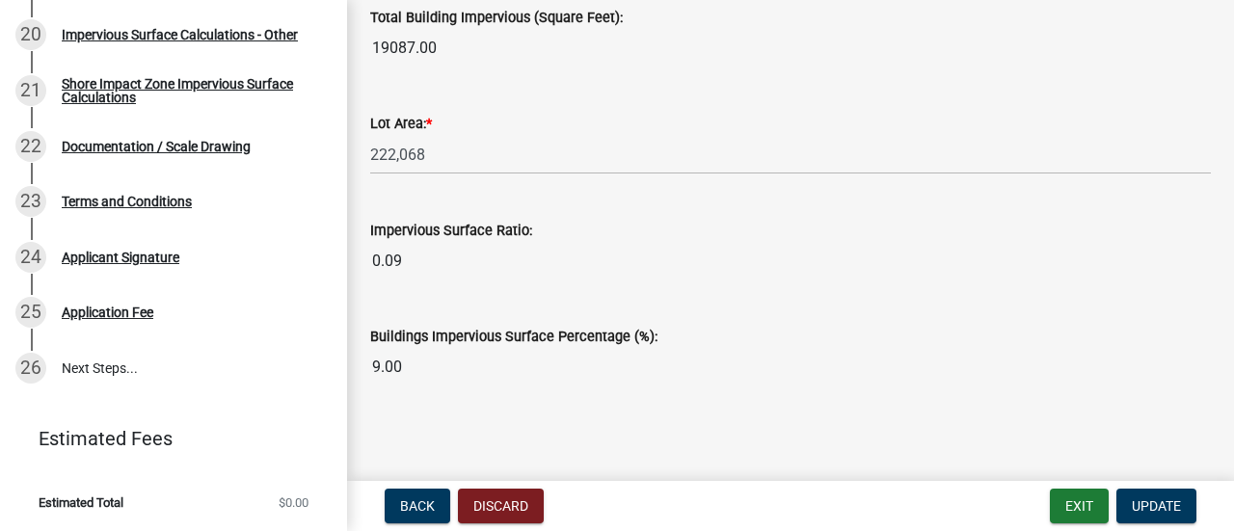
scroll to position [1765, 0]
click at [1169, 508] on span "Update" at bounding box center [1155, 505] width 49 height 15
click at [1160, 508] on span "Update" at bounding box center [1155, 505] width 49 height 15
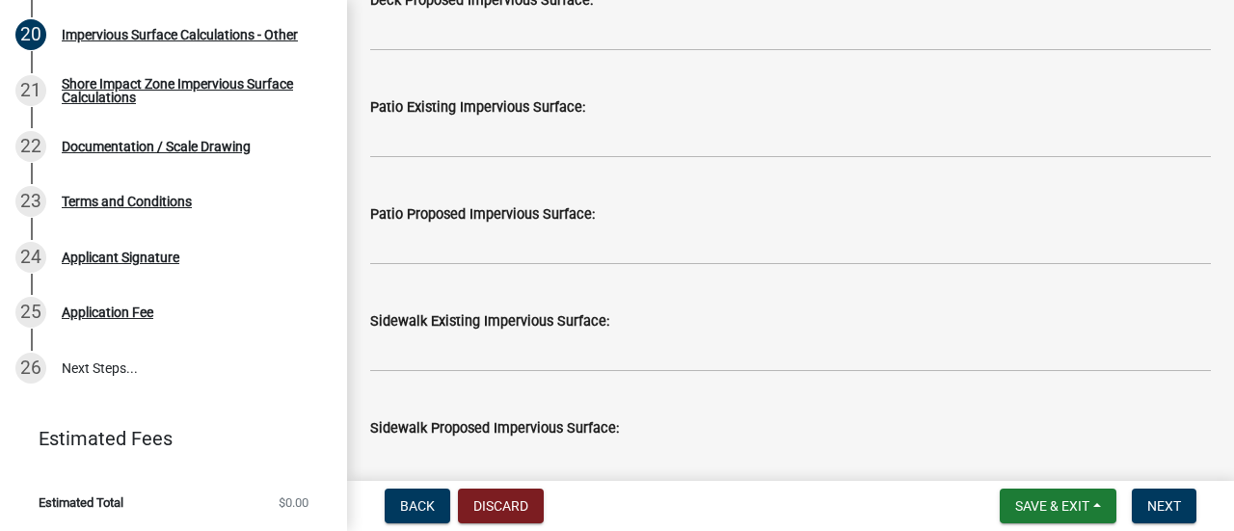
scroll to position [385, 0]
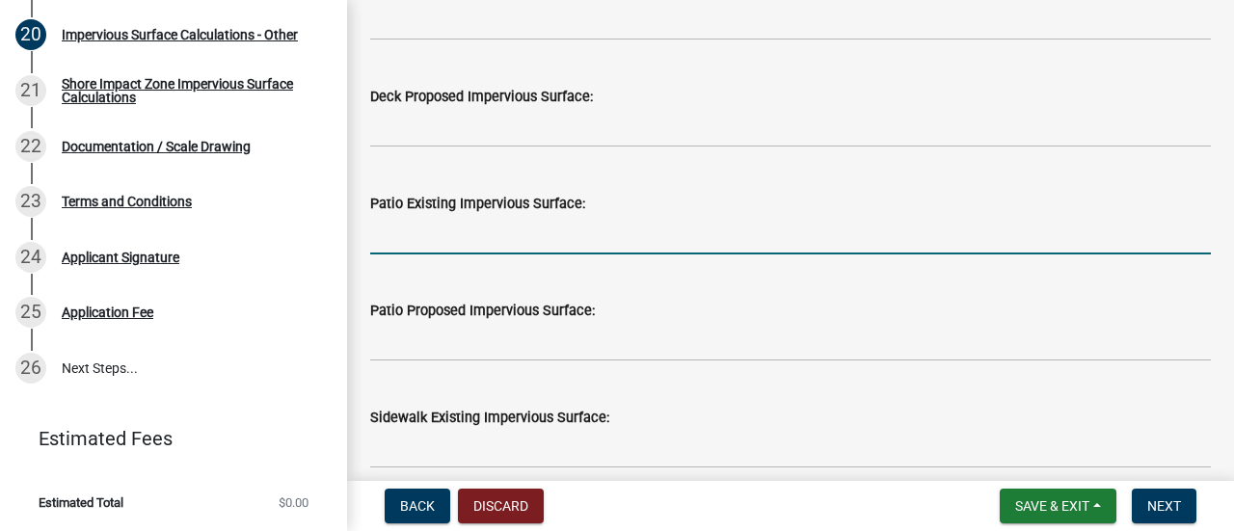
click at [457, 234] on input "text" at bounding box center [790, 235] width 840 height 40
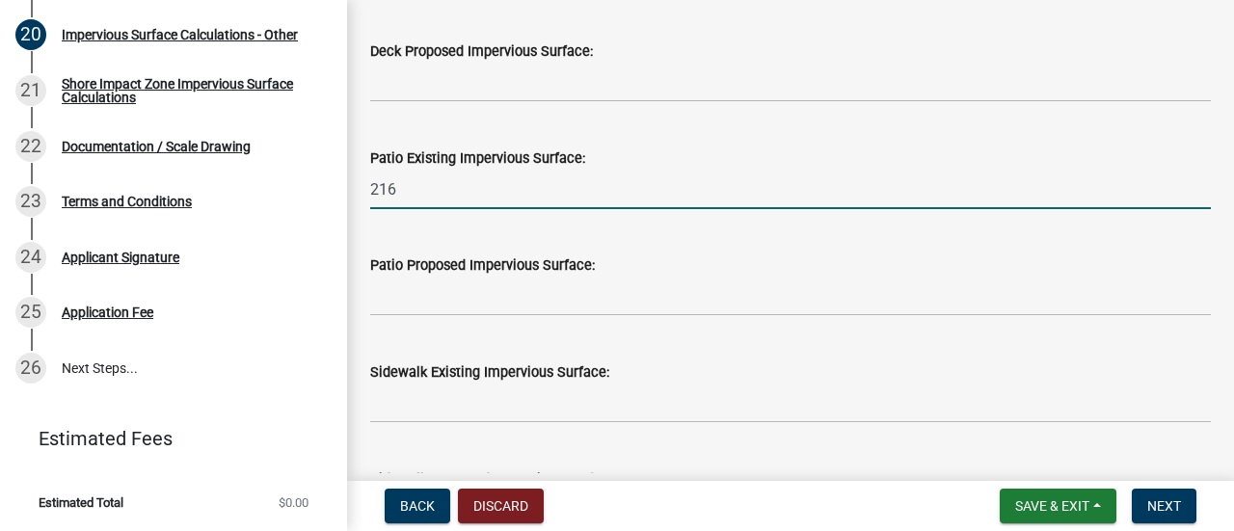
scroll to position [578, 0]
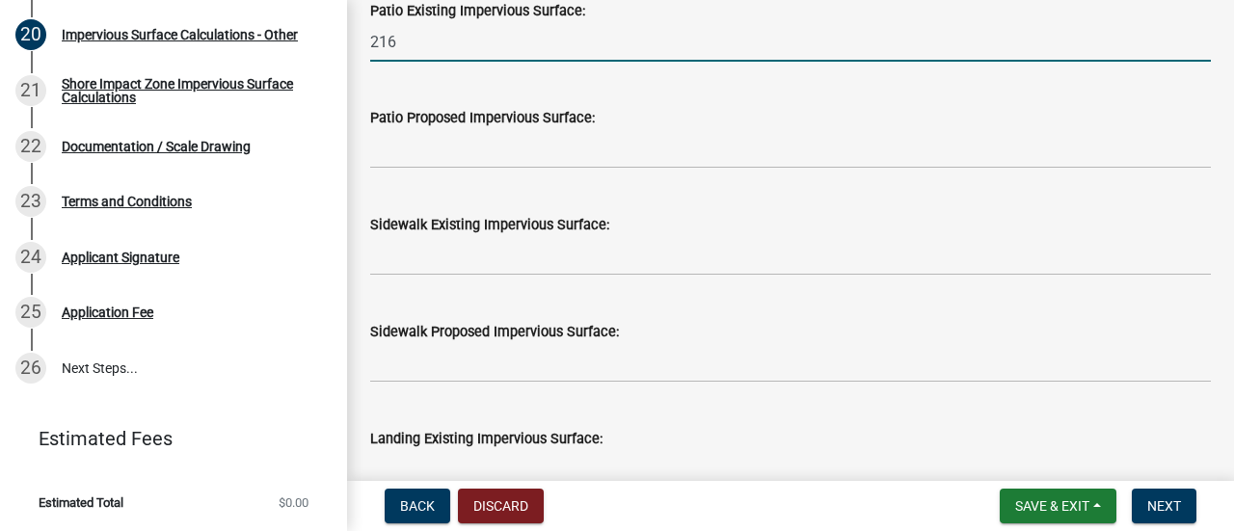
type input "216"
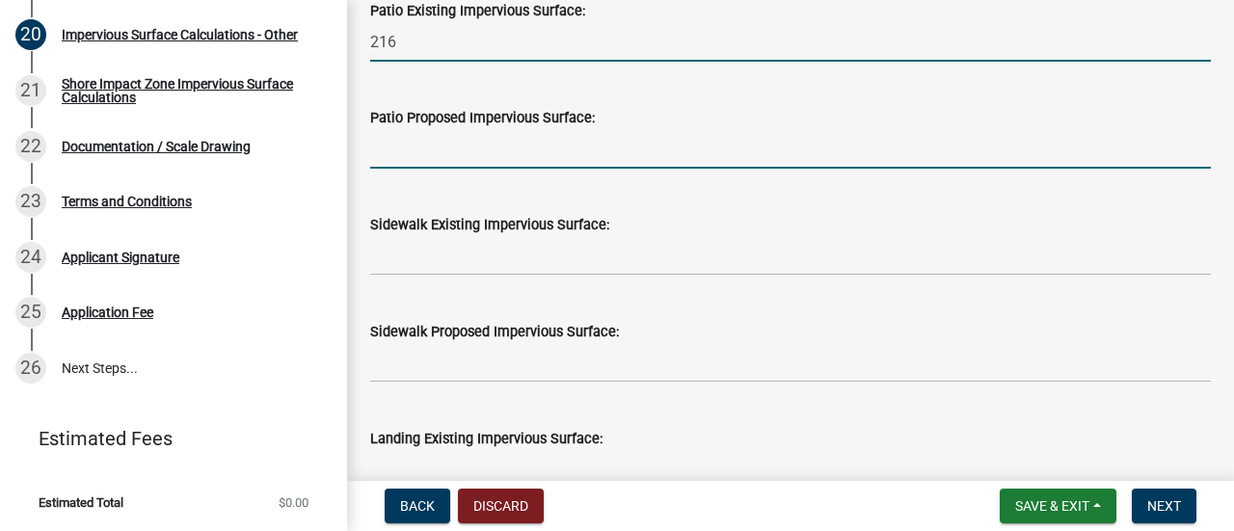
click at [440, 146] on input "text" at bounding box center [790, 149] width 840 height 40
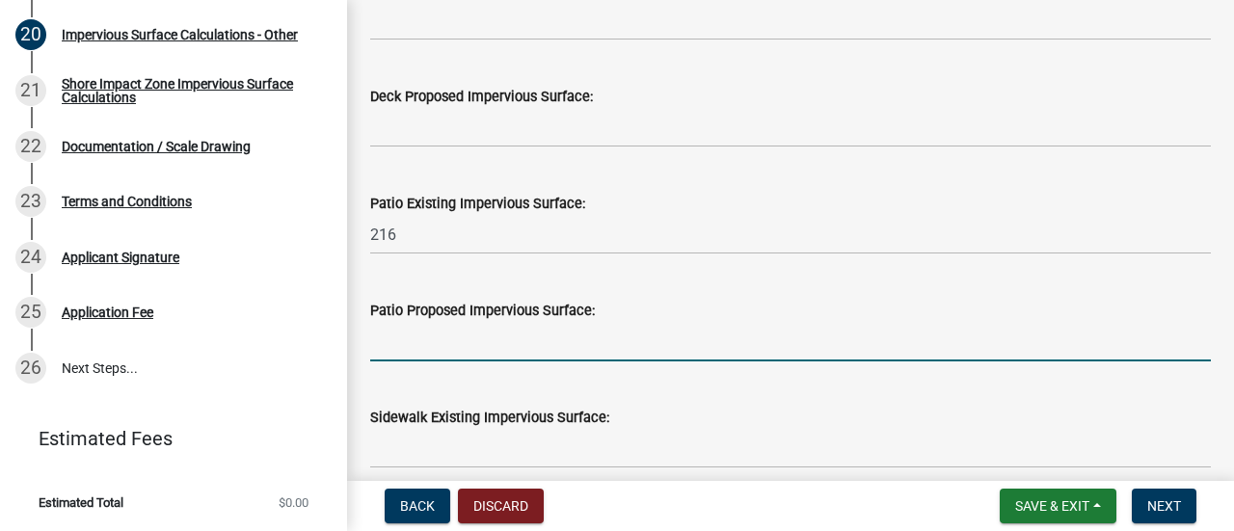
scroll to position [193, 0]
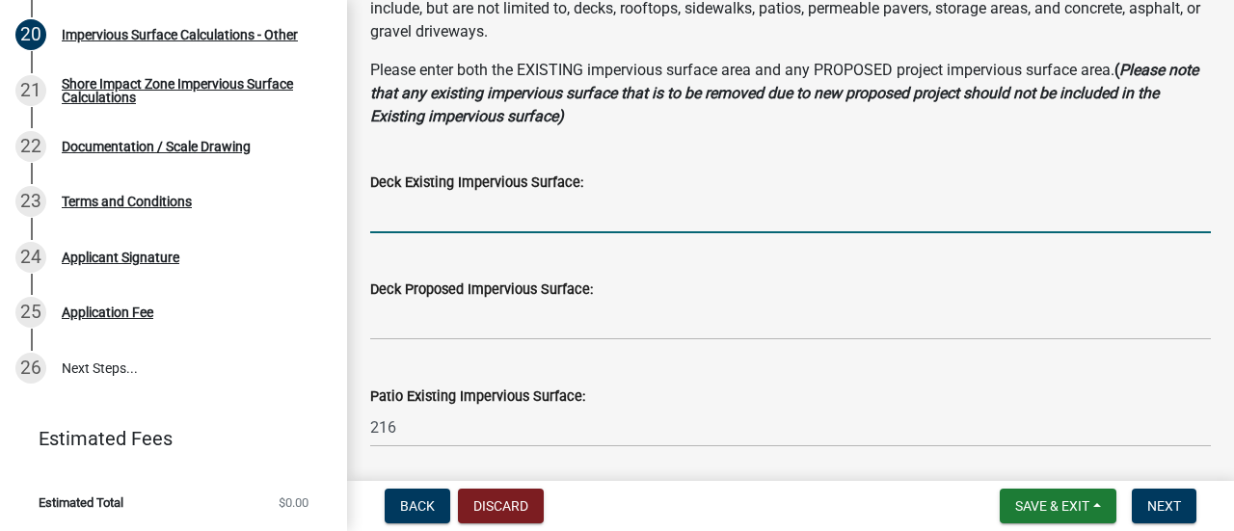
click at [438, 226] on input "text" at bounding box center [790, 214] width 840 height 40
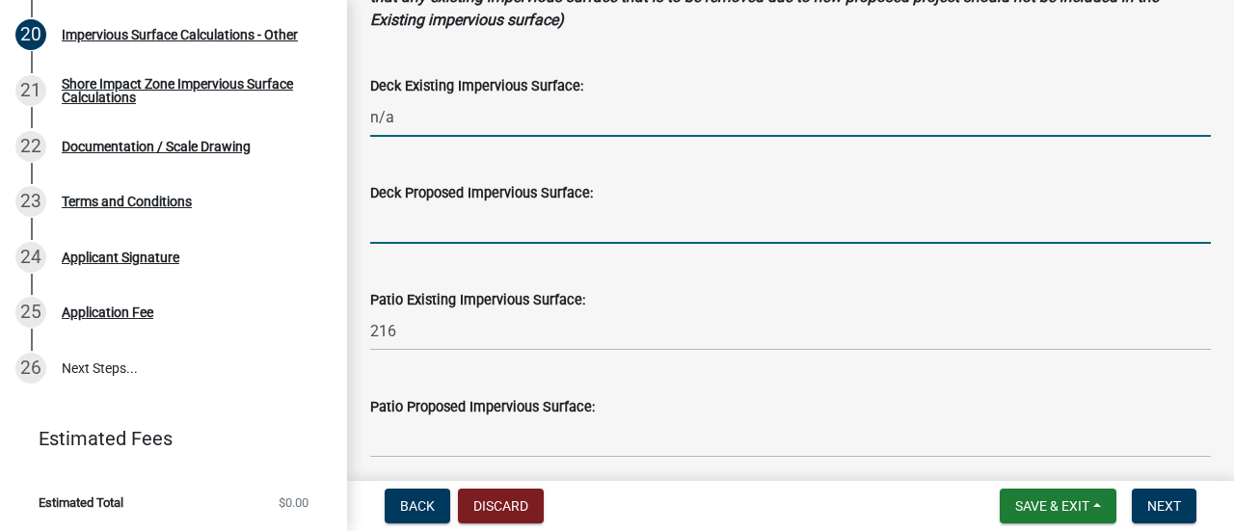
click at [434, 230] on input "text" at bounding box center [790, 224] width 840 height 40
type input "0"
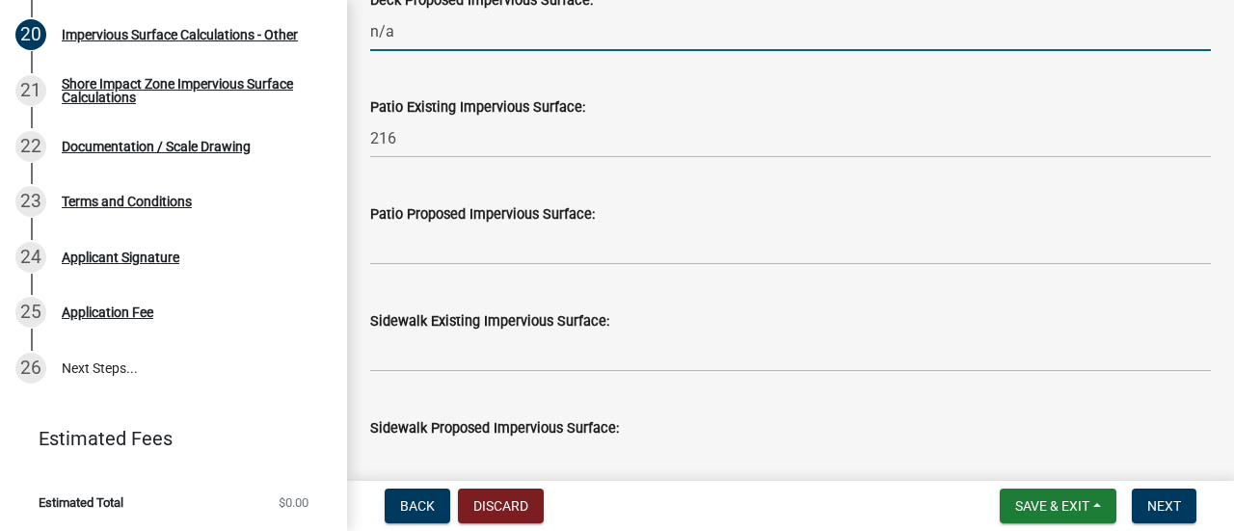
scroll to position [578, 0]
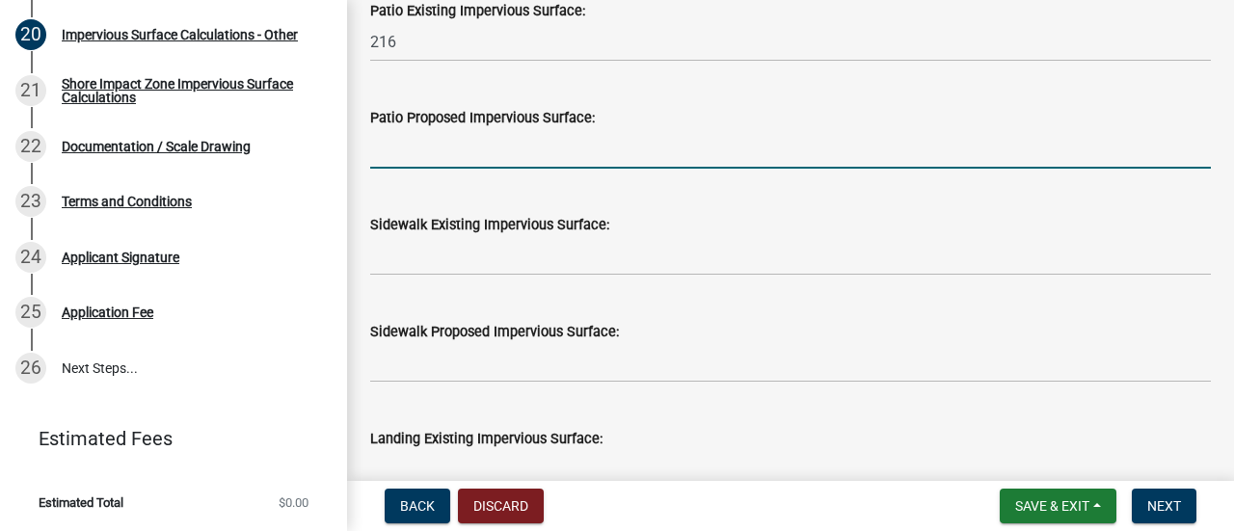
click at [452, 153] on input "text" at bounding box center [790, 149] width 840 height 40
type input "0"
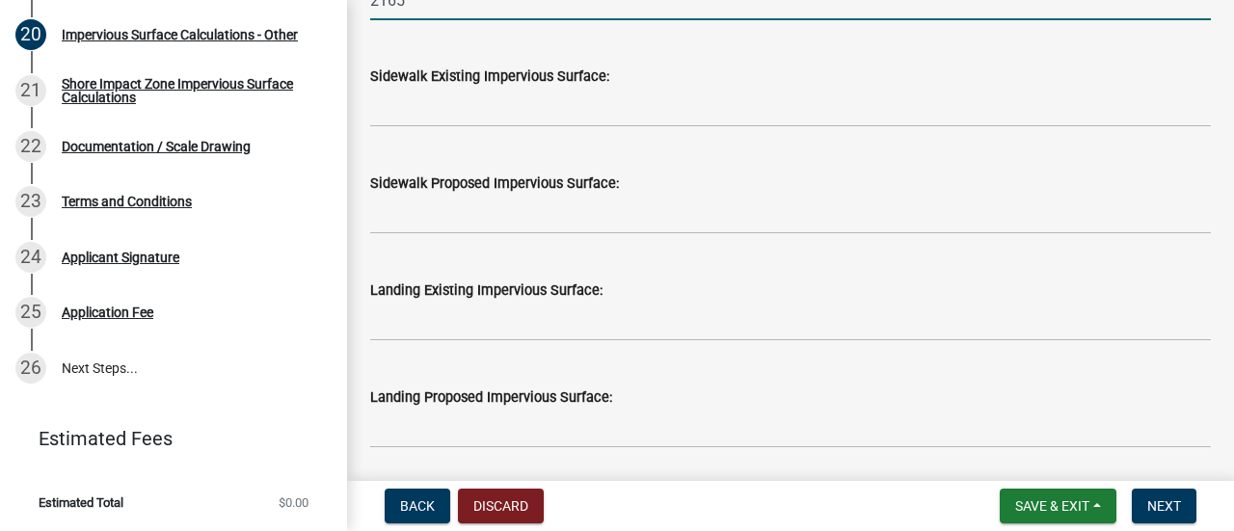
scroll to position [771, 0]
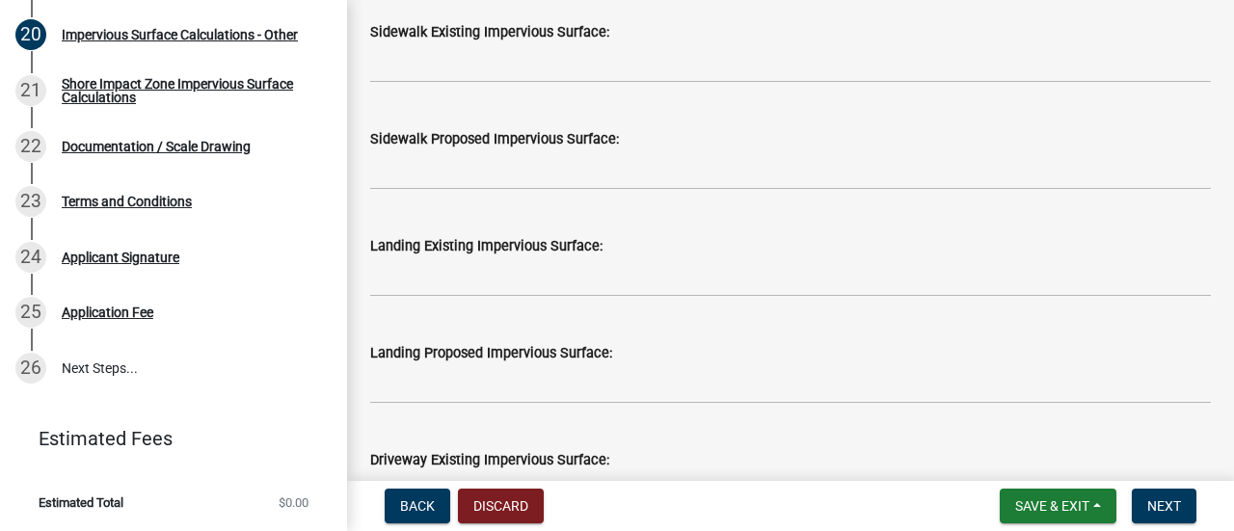
type input "2165"
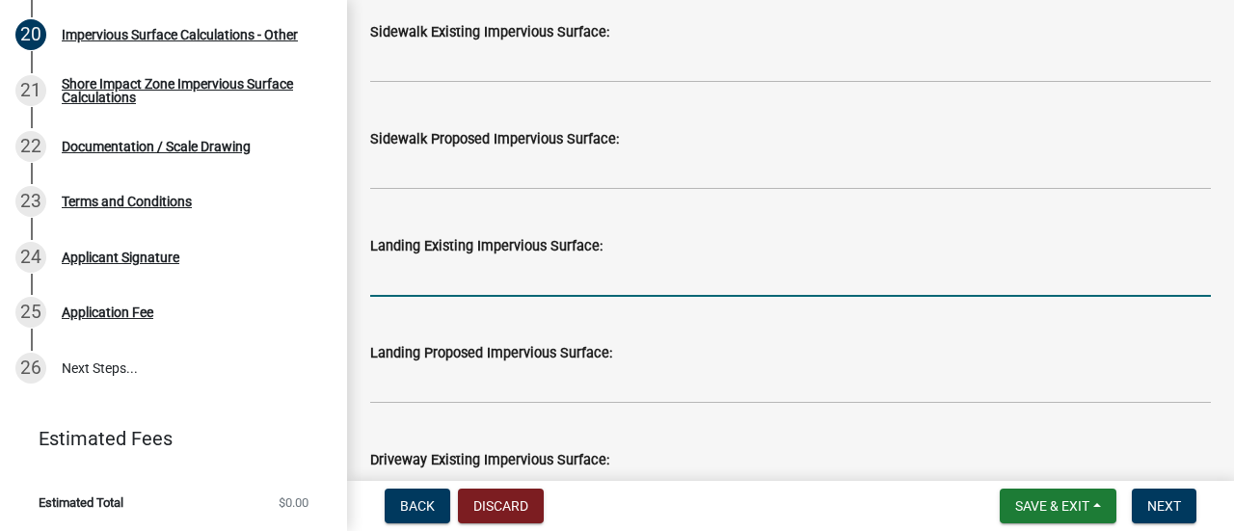
click at [475, 277] on input "text" at bounding box center [790, 277] width 840 height 40
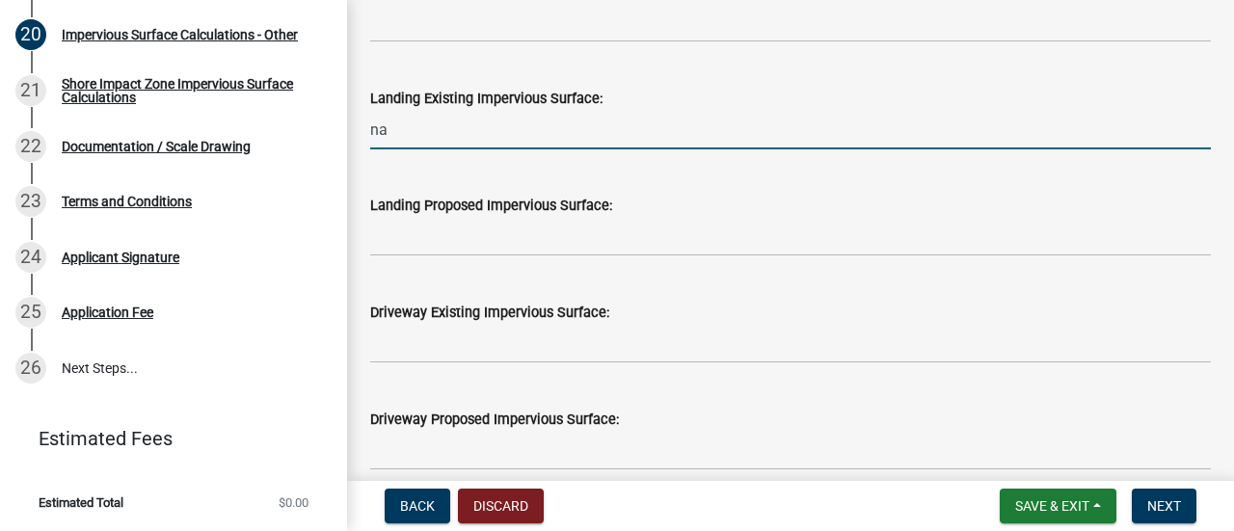
scroll to position [964, 0]
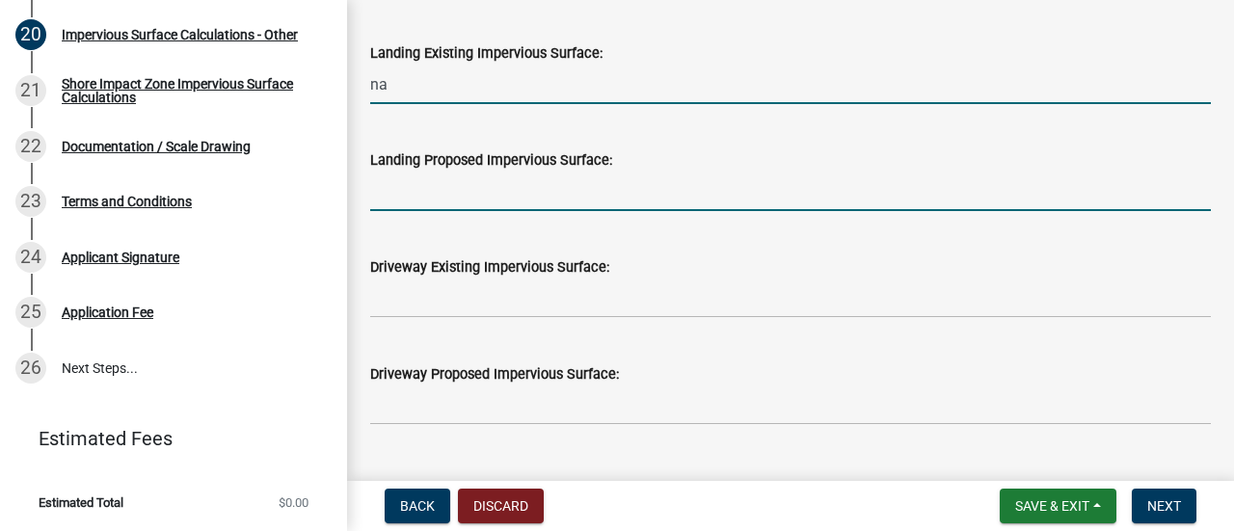
click at [416, 199] on input "text" at bounding box center [790, 192] width 840 height 40
type input "0"
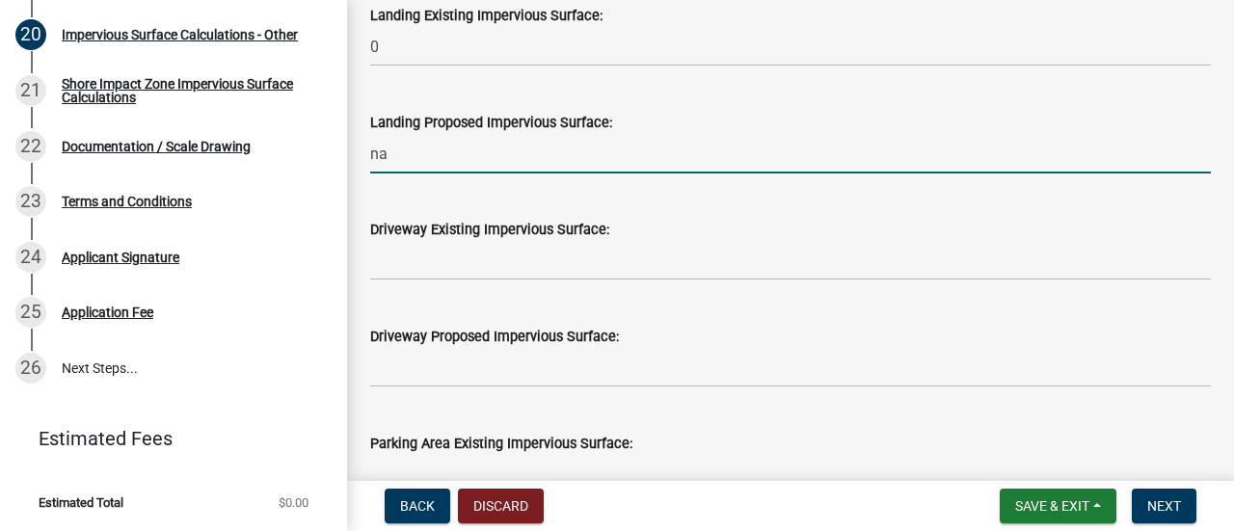
scroll to position [1060, 0]
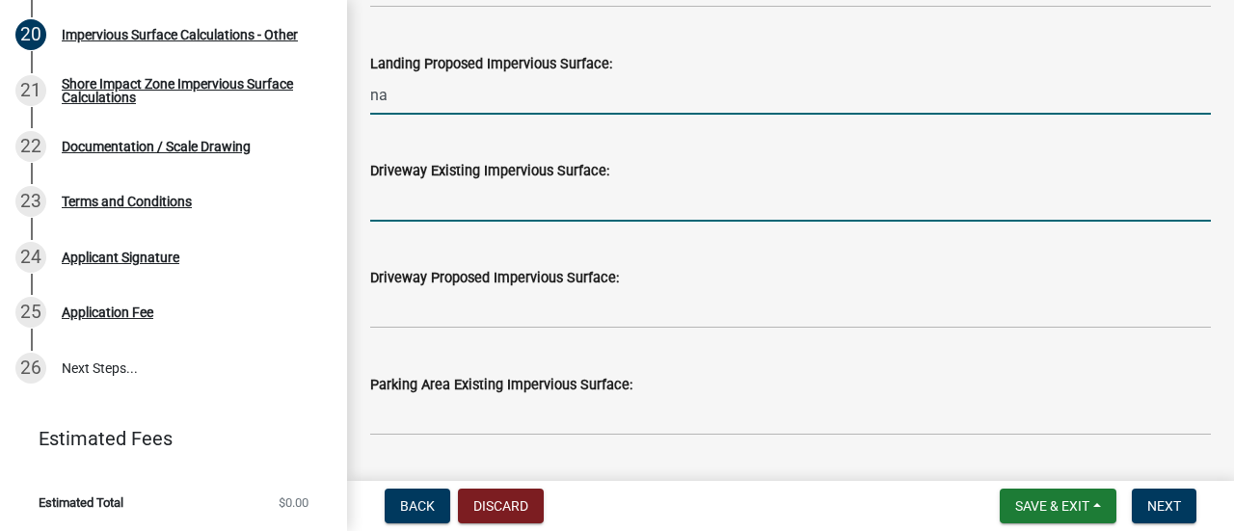
click at [427, 205] on input "text" at bounding box center [790, 202] width 840 height 40
type input "0"
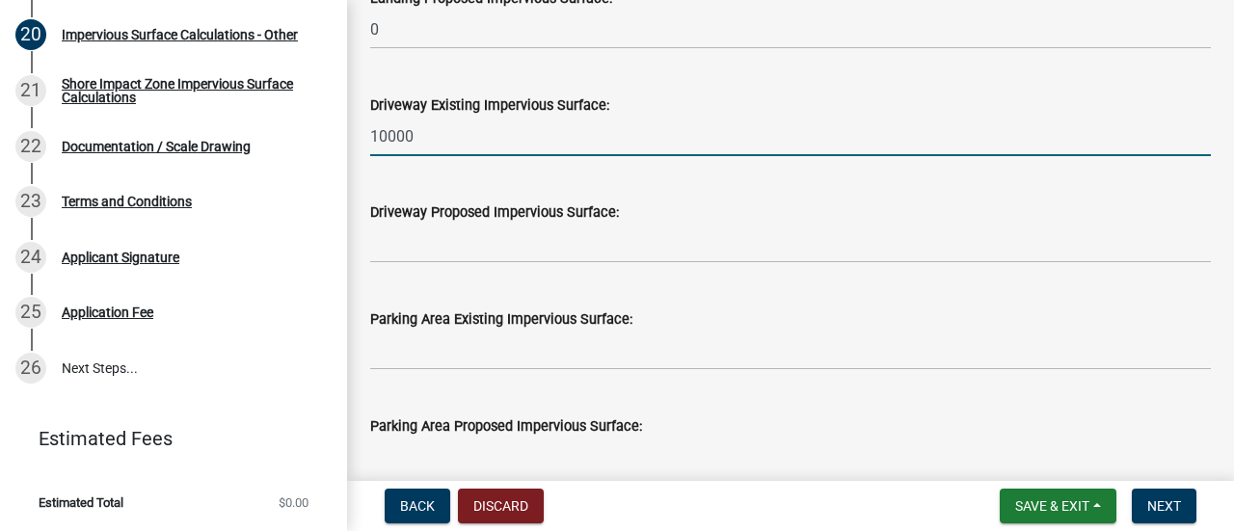
scroll to position [1156, 0]
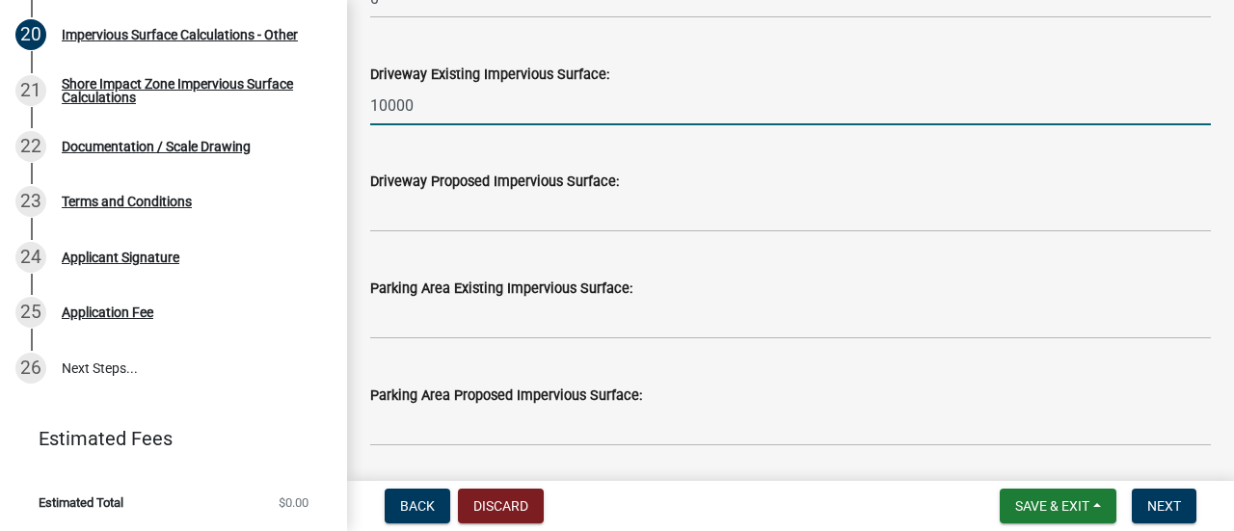
type input "10000"
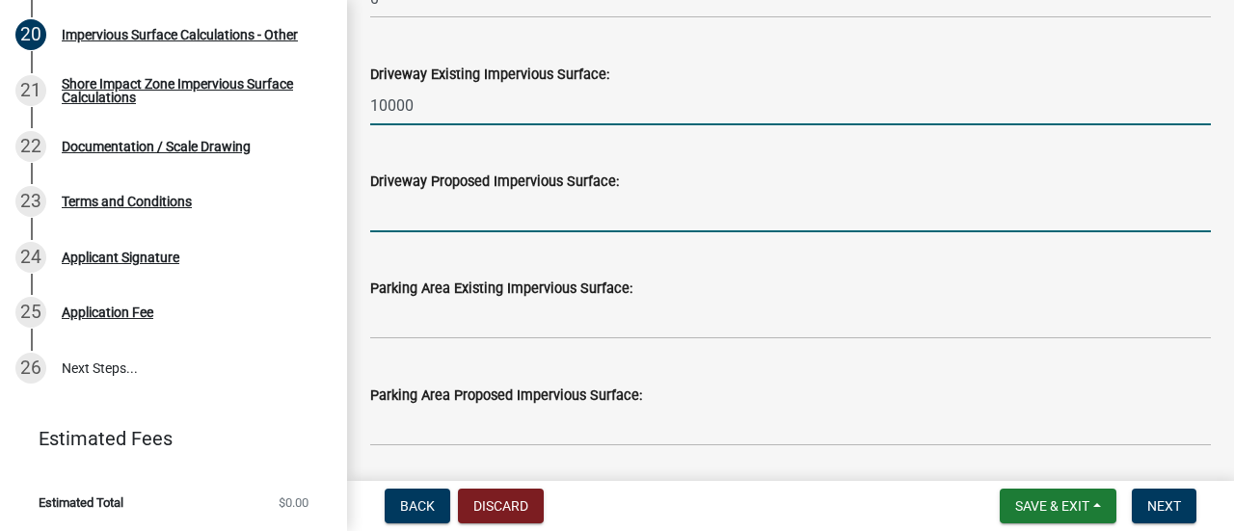
click at [411, 213] on input "text" at bounding box center [790, 213] width 840 height 40
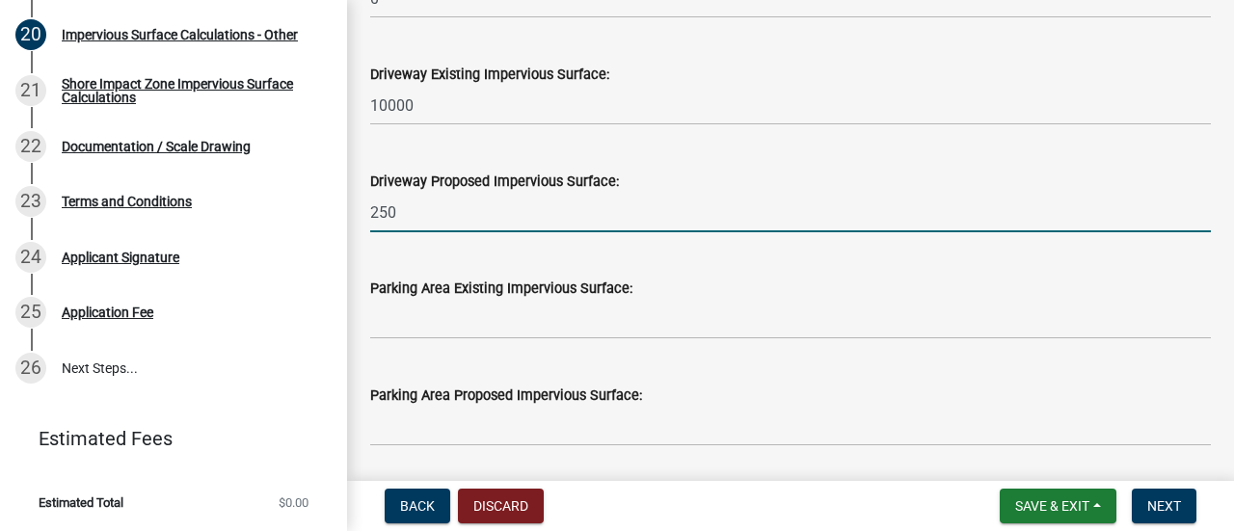
type input "2500"
type input "16816.00"
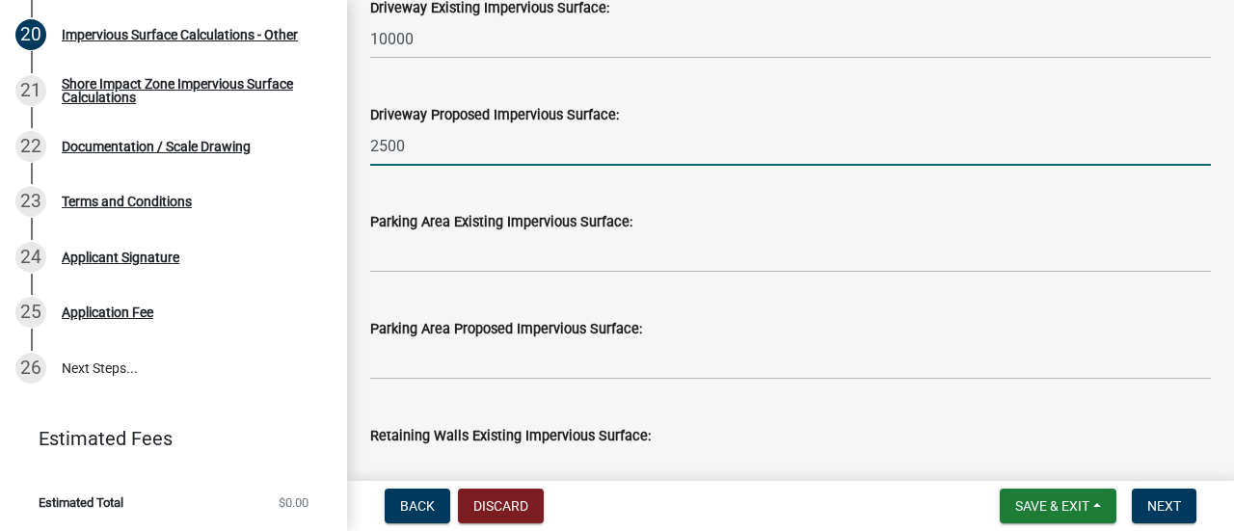
scroll to position [1253, 0]
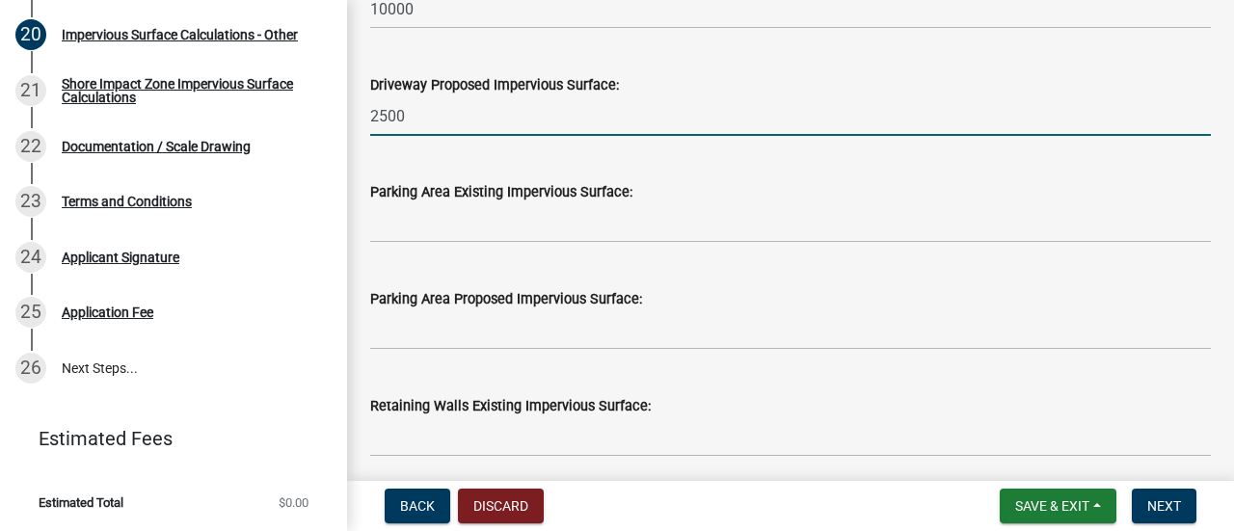
type input "2500"
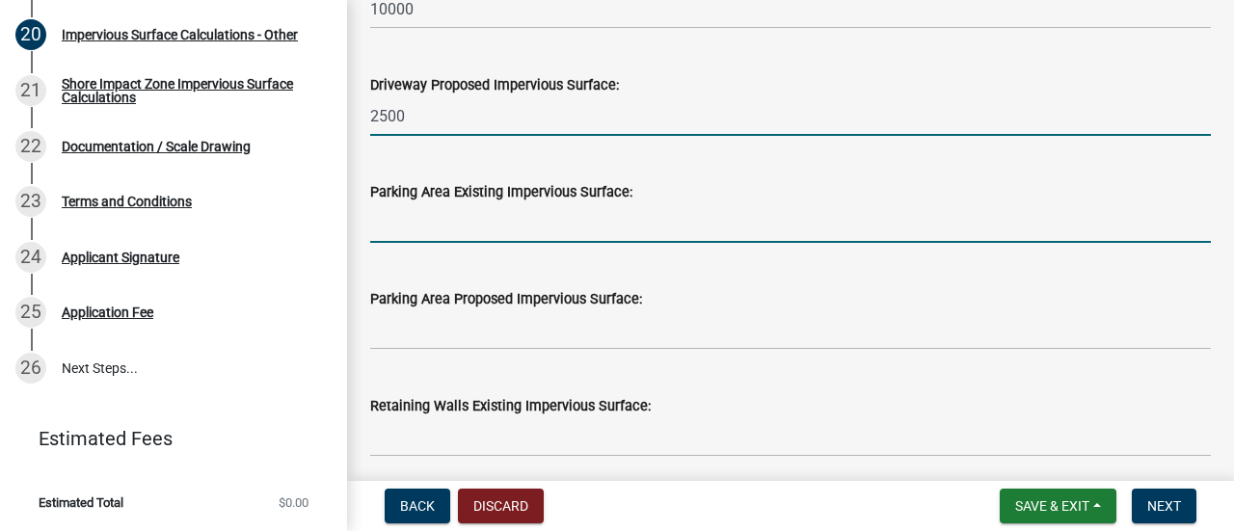
click at [389, 221] on input "text" at bounding box center [790, 223] width 840 height 40
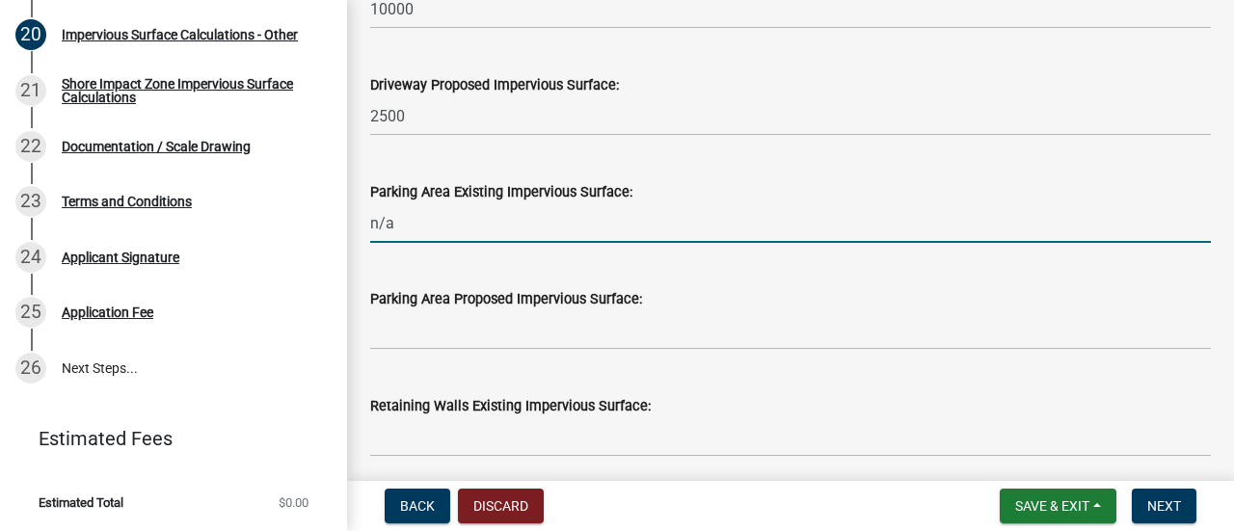
scroll to position [1349, 0]
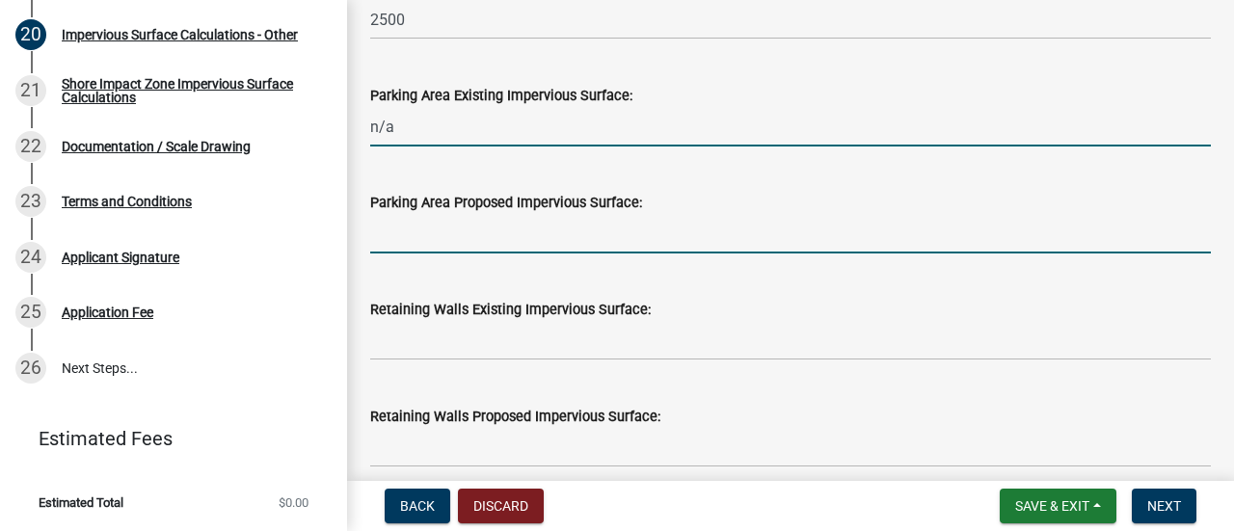
click at [425, 244] on input "text" at bounding box center [790, 234] width 840 height 40
type input "0"
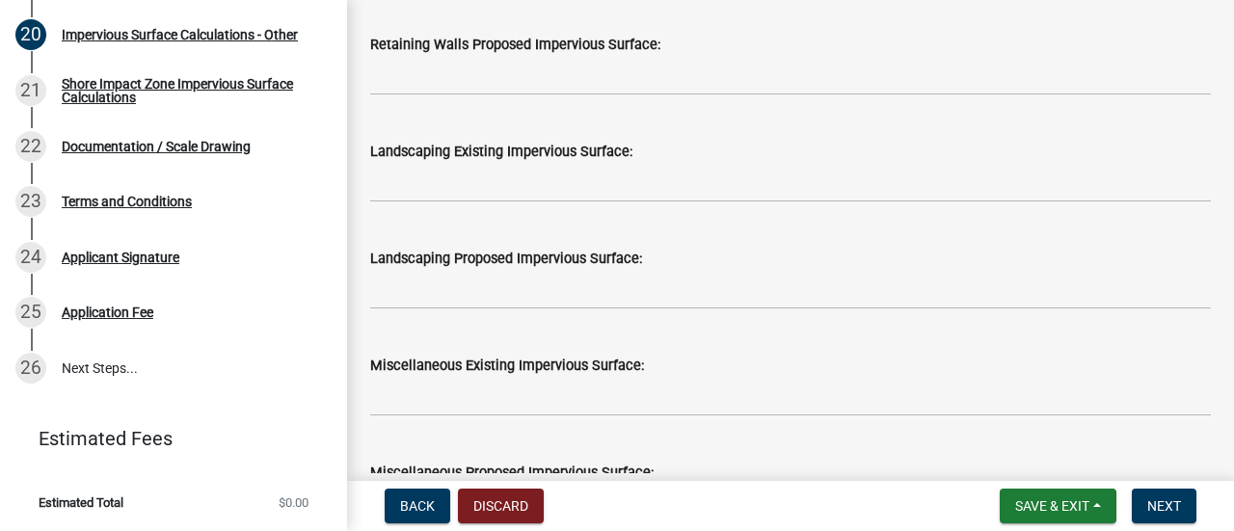
scroll to position [1831, 0]
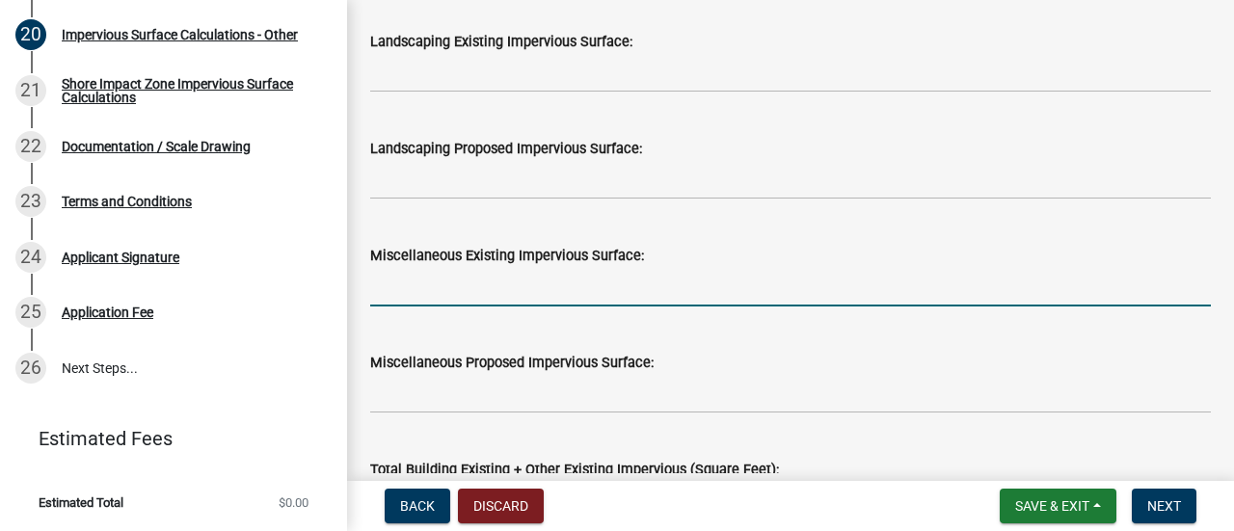
click at [422, 284] on input "text" at bounding box center [790, 287] width 840 height 40
type input "0"
type input "3000"
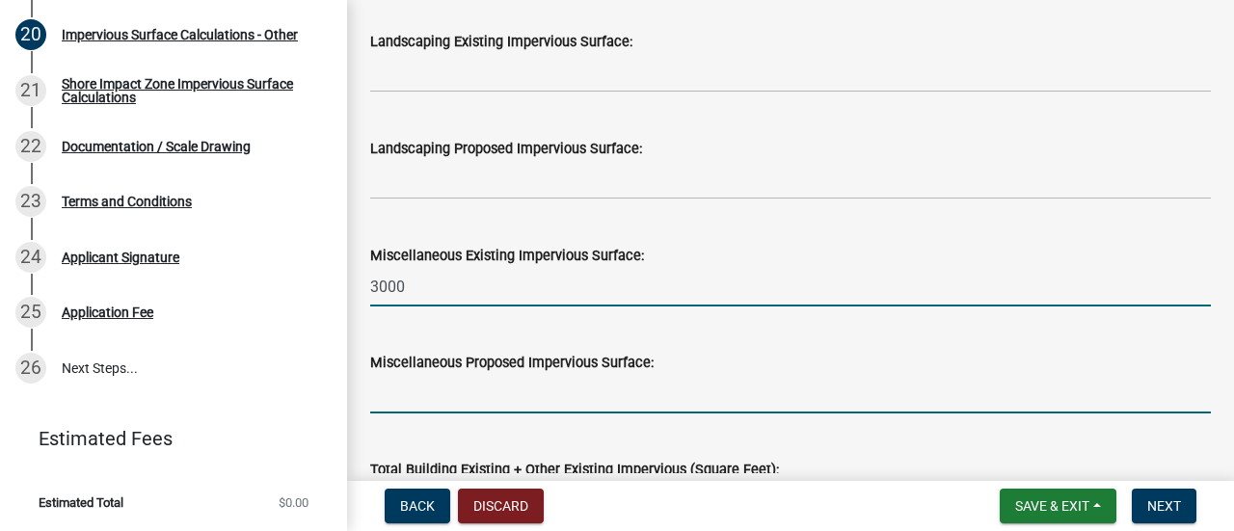
click at [426, 394] on input "text" at bounding box center [790, 394] width 840 height 40
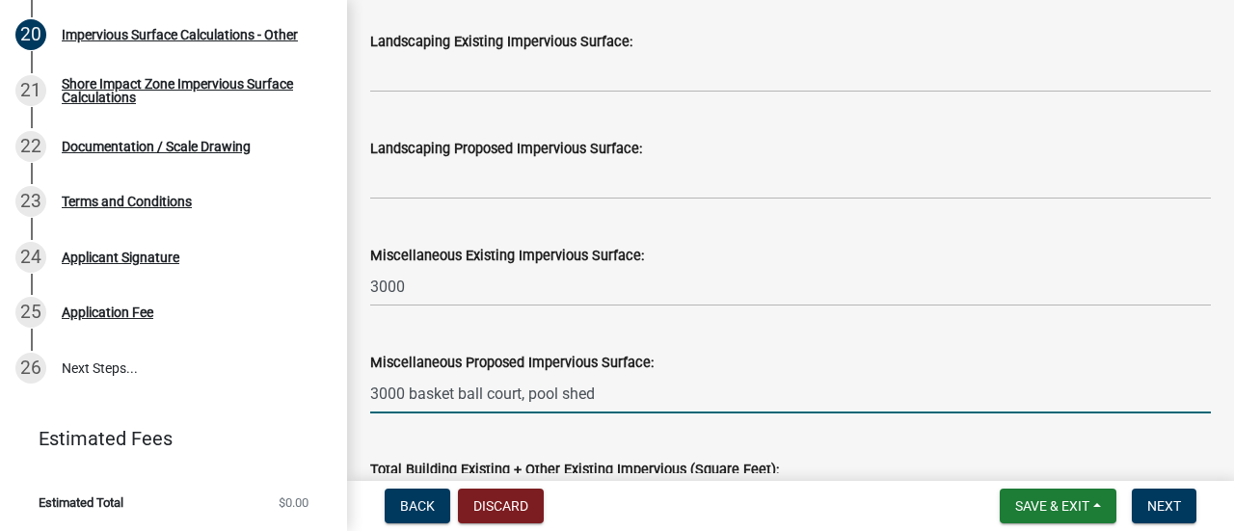
click at [550, 263] on div "Miscellaneous Existing Impervious Surface:" at bounding box center [790, 255] width 840 height 23
type input "3000"
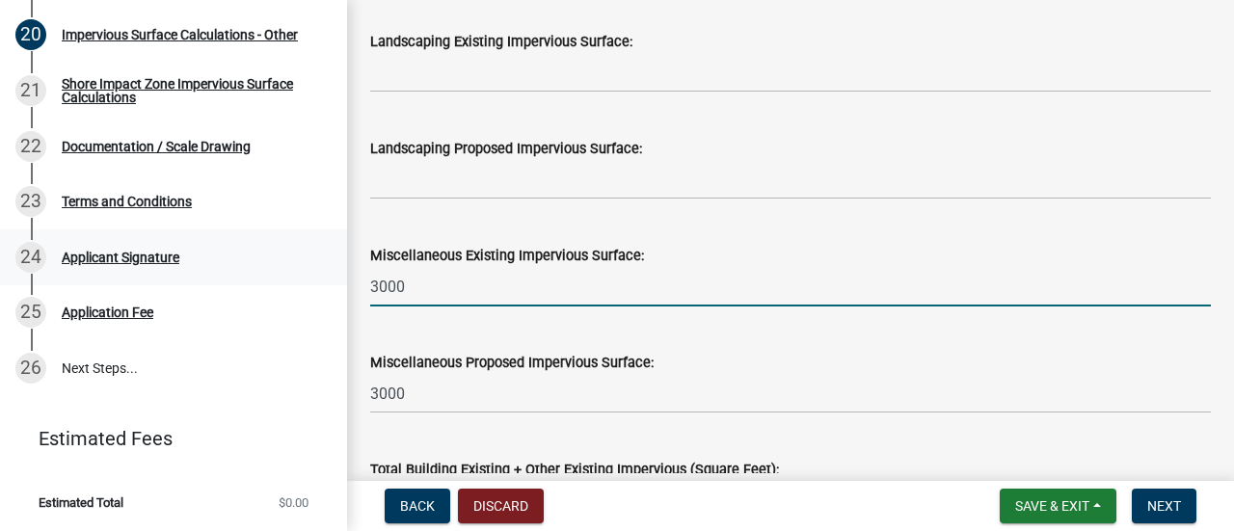
drag, startPoint x: 544, startPoint y: 288, endPoint x: 307, endPoint y: 235, distance: 242.9
click at [307, 235] on div "Structure and Shoreland Alteration Permit Application STR/SAP - 479589 View Sum…" at bounding box center [617, 265] width 1234 height 531
type input "2835"
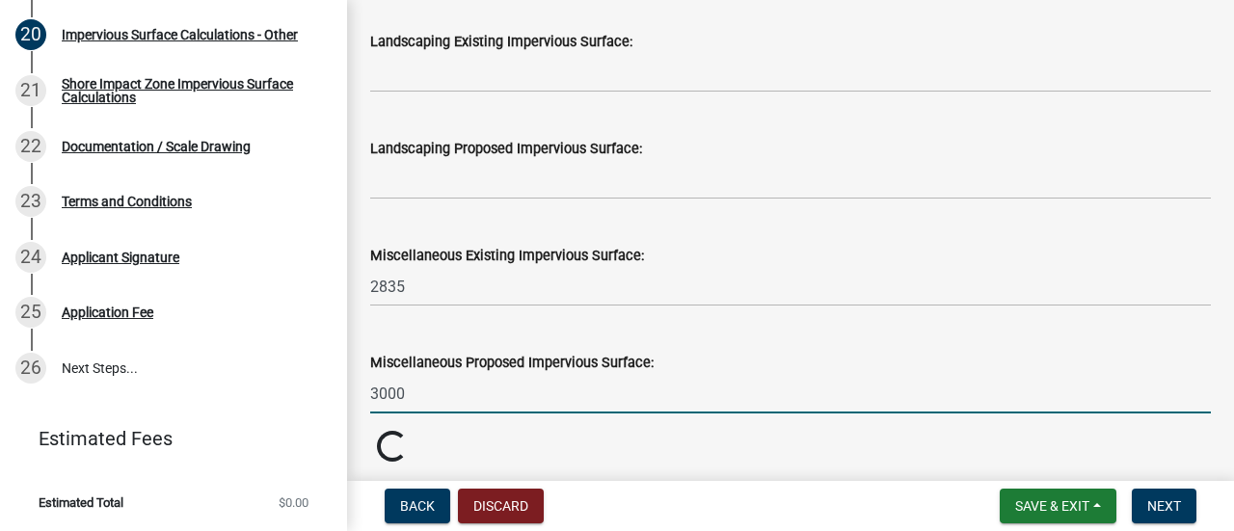
drag, startPoint x: 412, startPoint y: 394, endPoint x: 354, endPoint y: 392, distance: 58.8
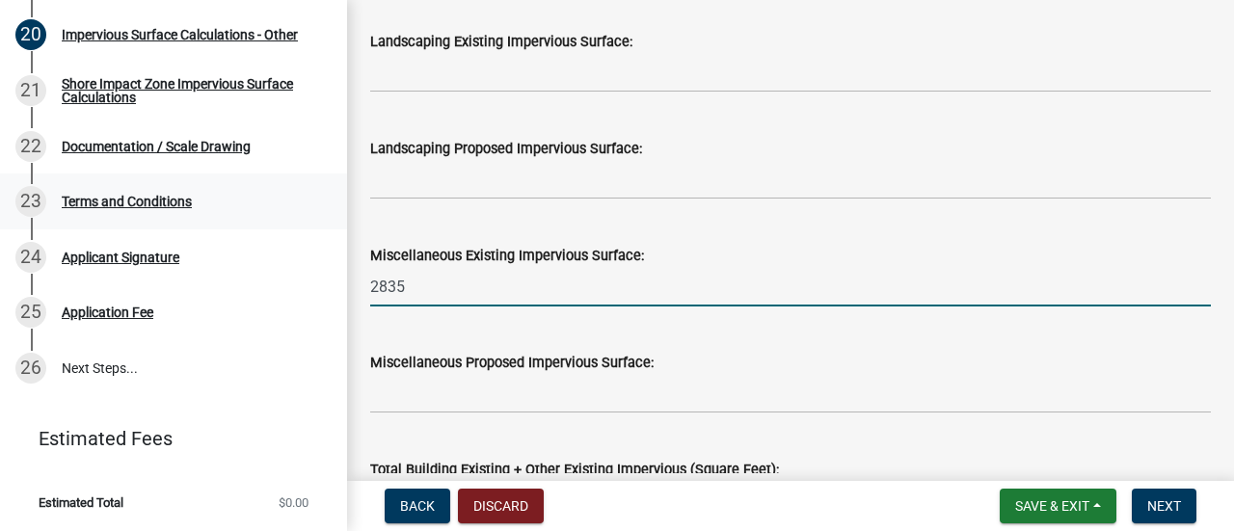
drag, startPoint x: 397, startPoint y: 292, endPoint x: 194, endPoint y: 217, distance: 216.8
click at [182, 214] on body "Internet Explorer does NOT work with GeoPermits. Get a new browser for more sec…" at bounding box center [617, 265] width 1234 height 531
type input "2195"
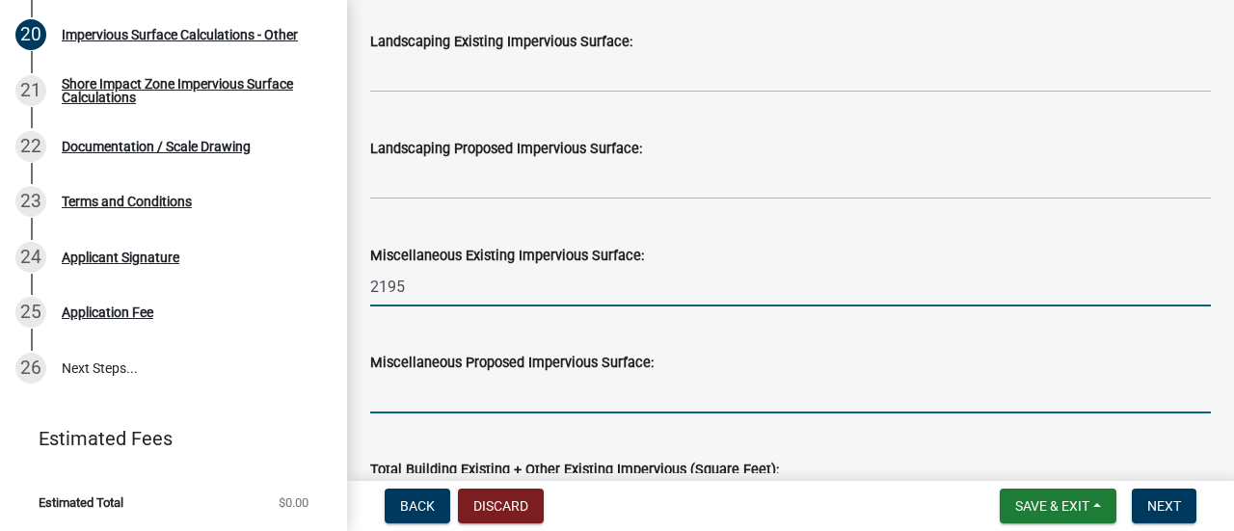
click at [395, 383] on input "text" at bounding box center [790, 394] width 840 height 40
click at [488, 284] on input "2195" at bounding box center [790, 287] width 840 height 40
type input "2195"
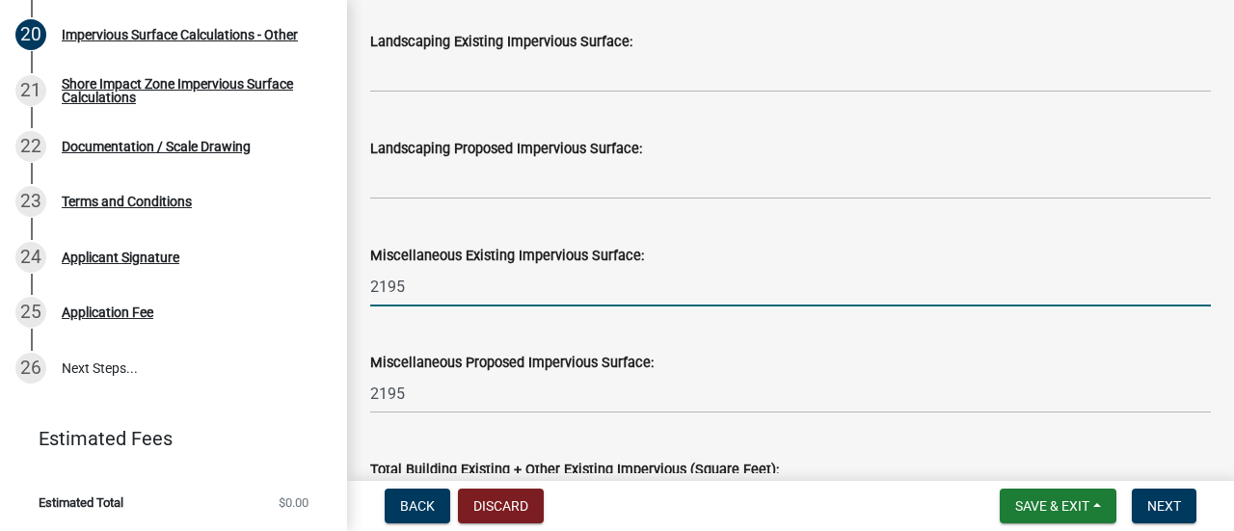
type input "2195"
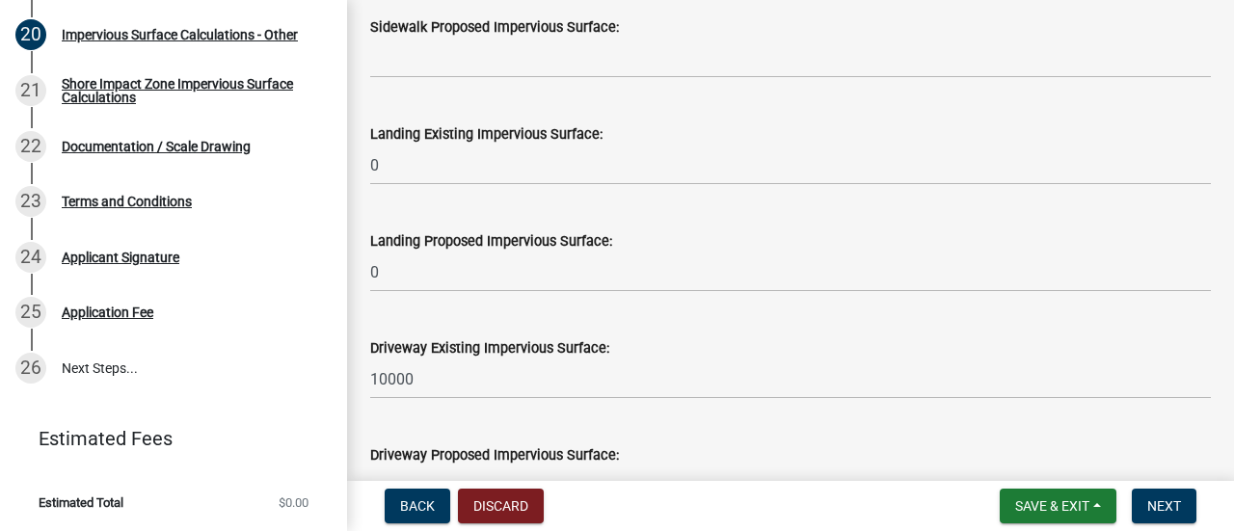
scroll to position [690, 0]
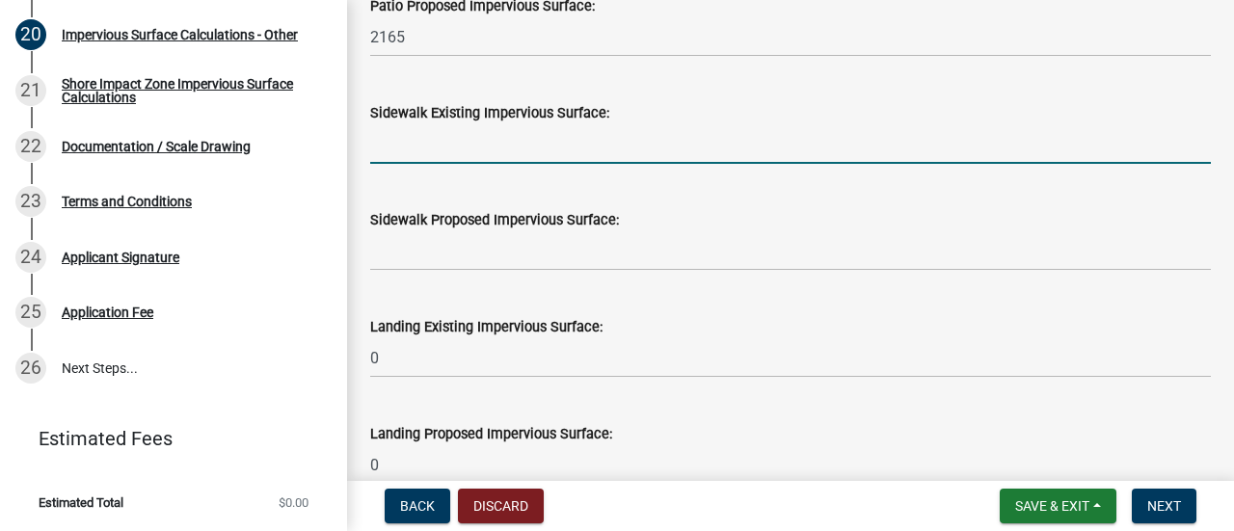
click at [425, 151] on input "text" at bounding box center [790, 144] width 840 height 40
type input "540"
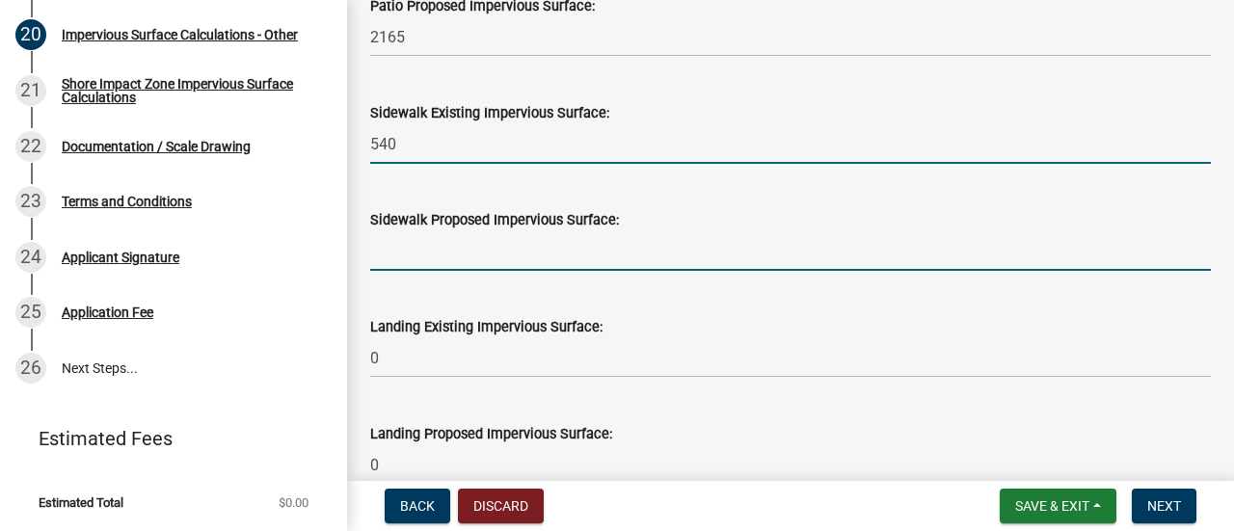
click at [412, 250] on input "text" at bounding box center [790, 251] width 840 height 40
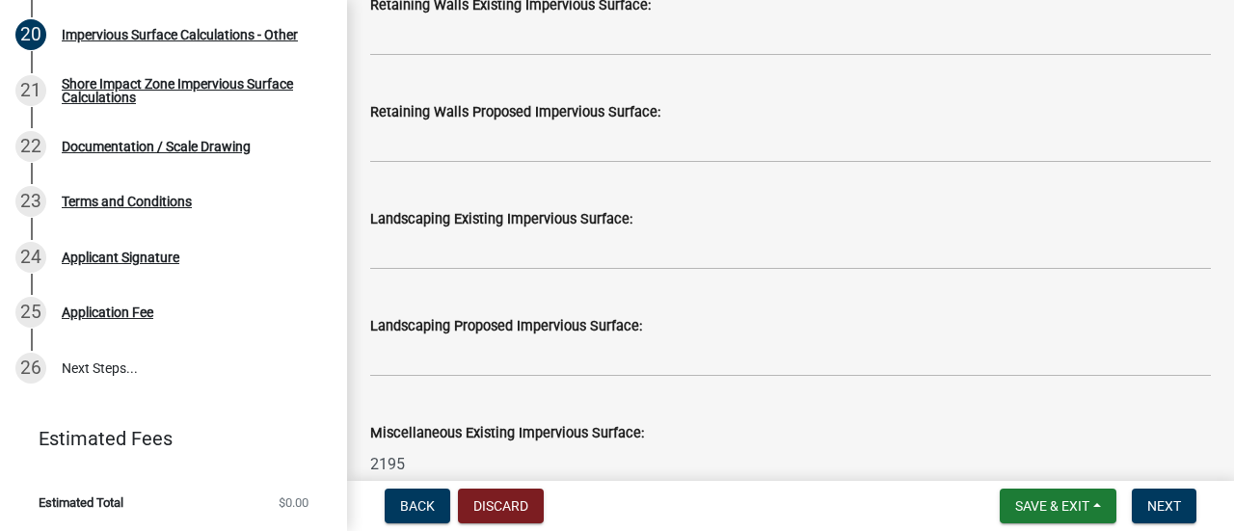
scroll to position [1557, 0]
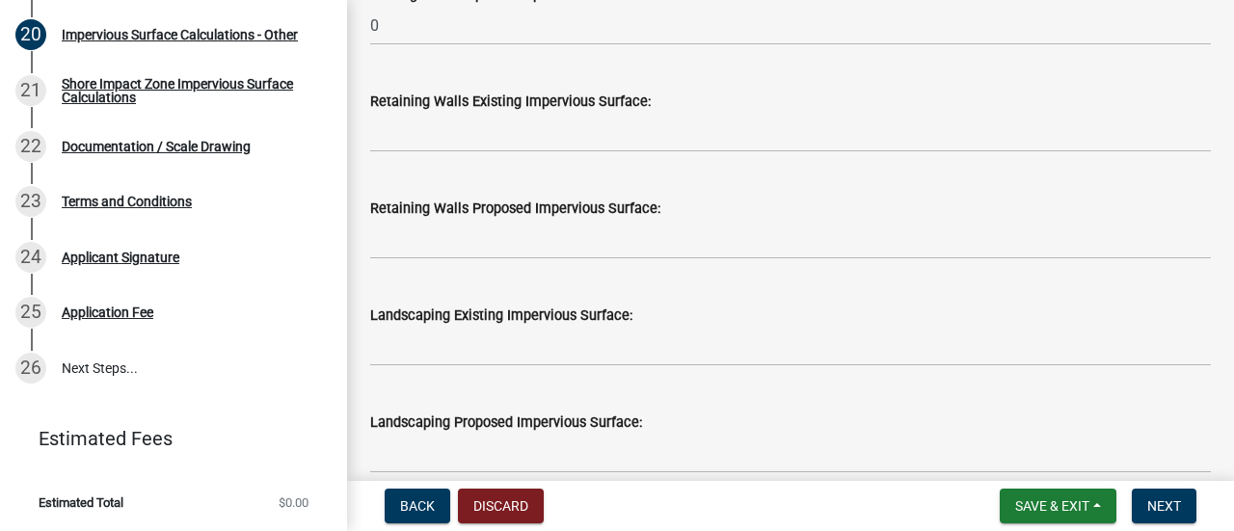
type input "3500"
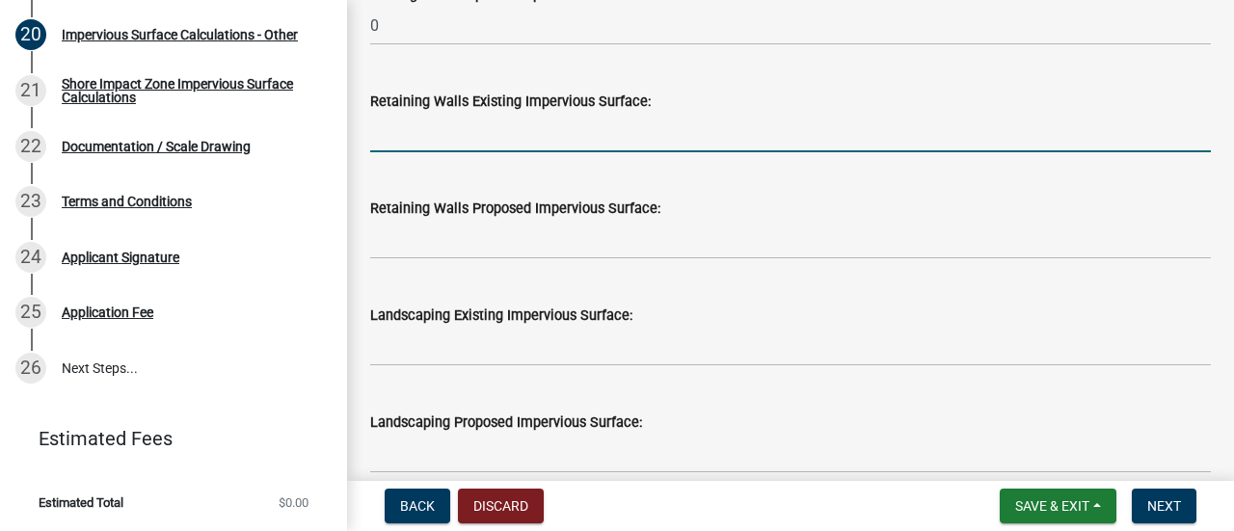
click at [474, 142] on input "text" at bounding box center [790, 133] width 840 height 40
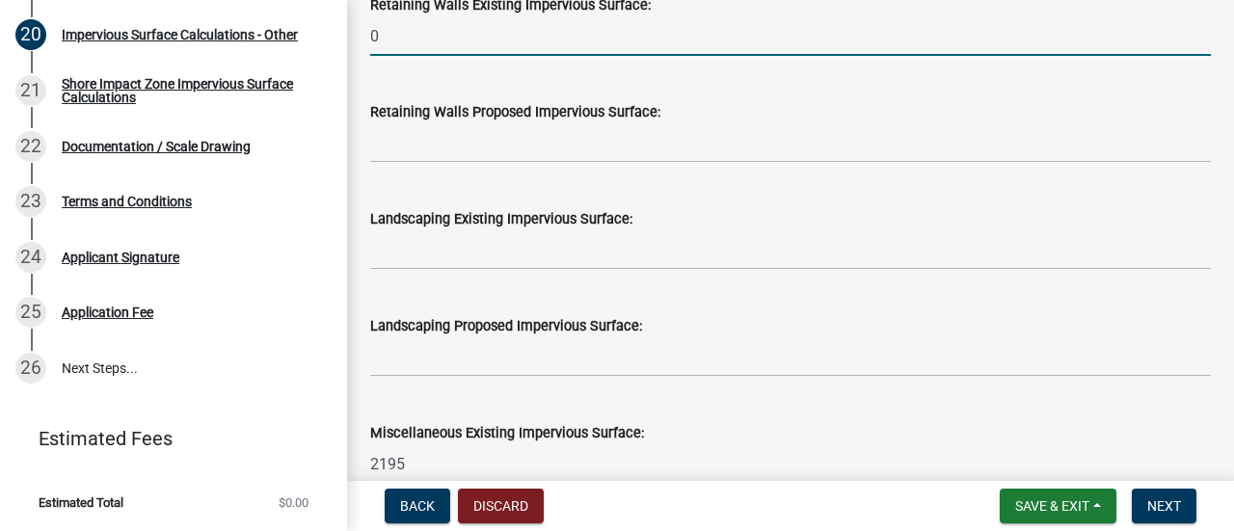
type input "0"
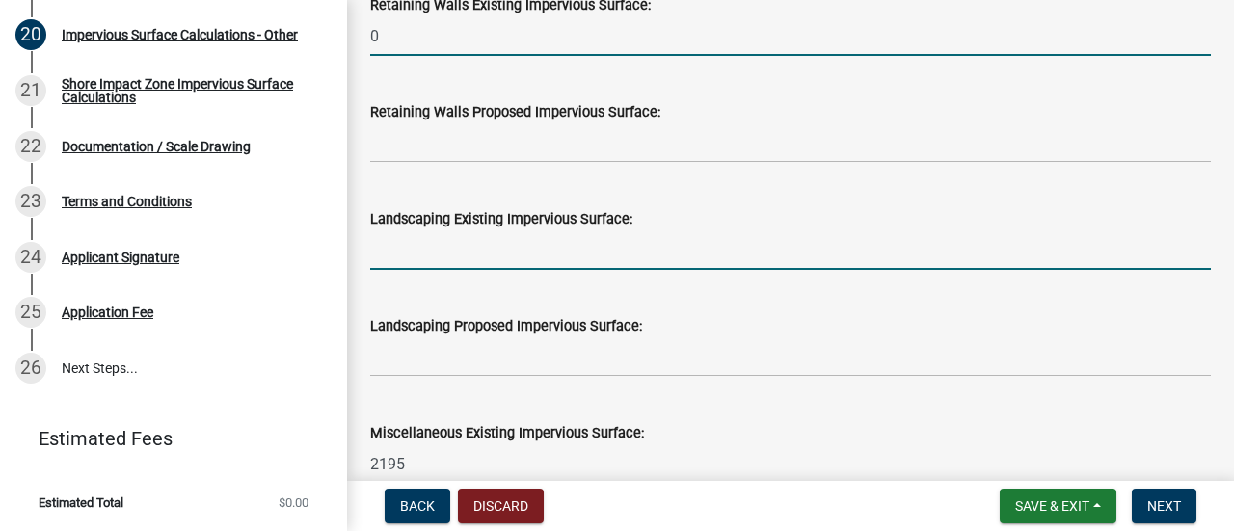
click at [437, 257] on input "text" at bounding box center [790, 250] width 840 height 40
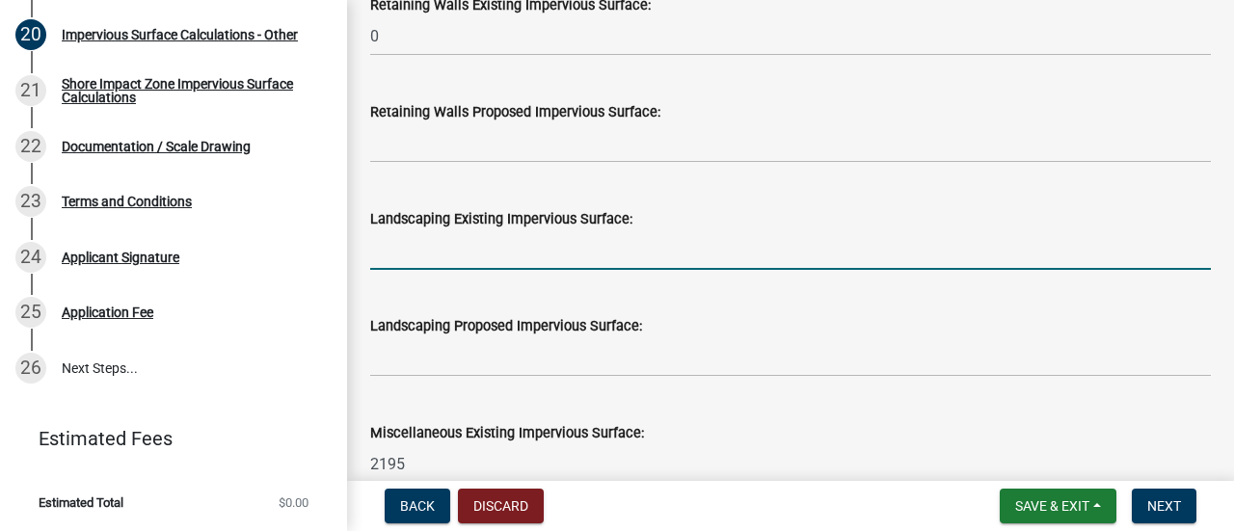
type input "0"
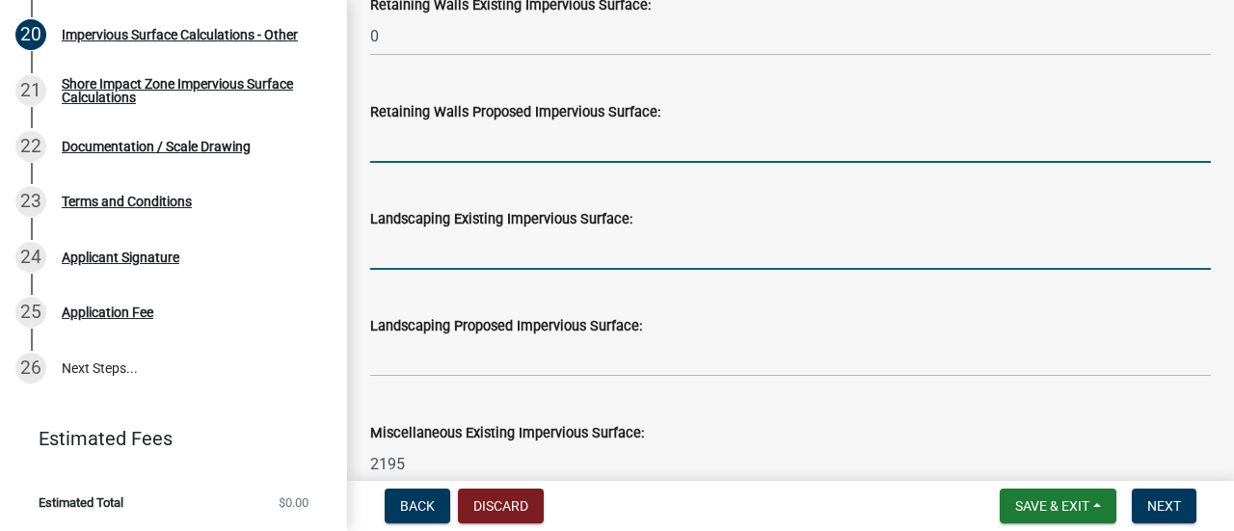
click at [432, 135] on input "text" at bounding box center [790, 143] width 840 height 40
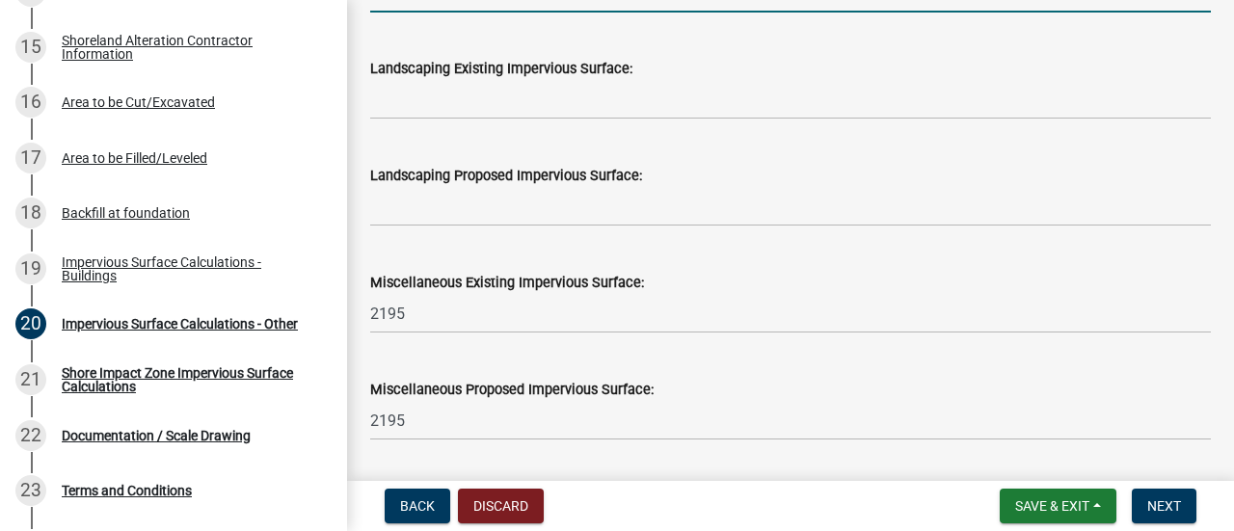
scroll to position [1750, 0]
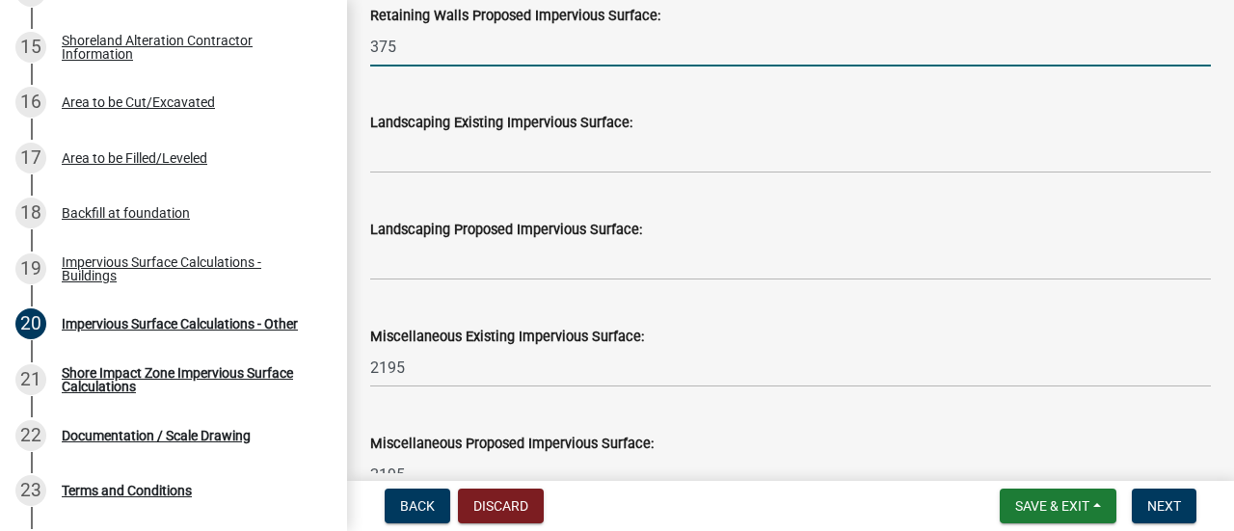
type input "375"
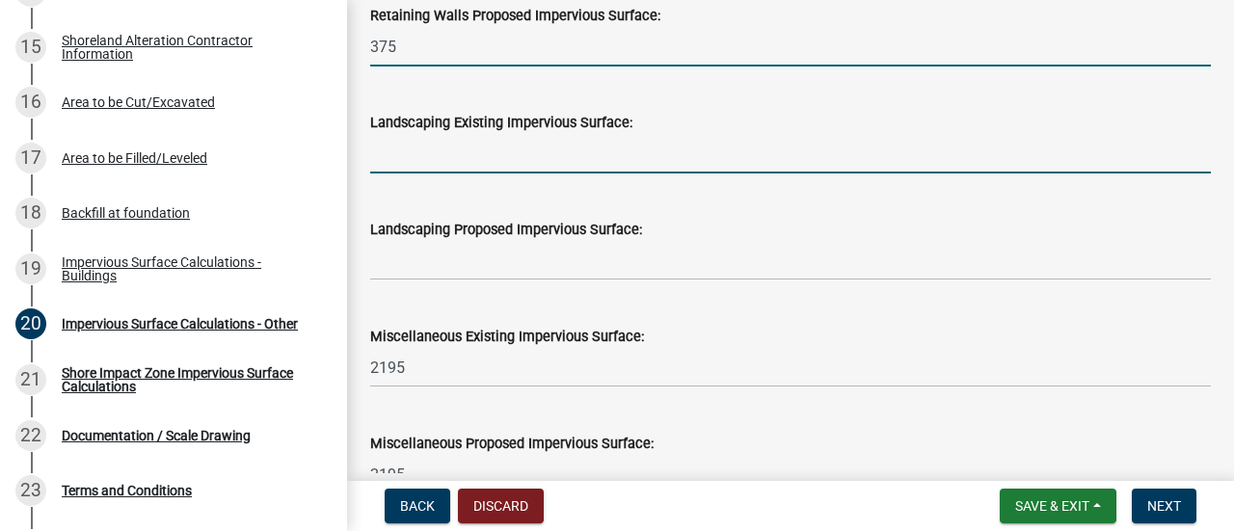
click at [430, 138] on input "text" at bounding box center [790, 154] width 840 height 40
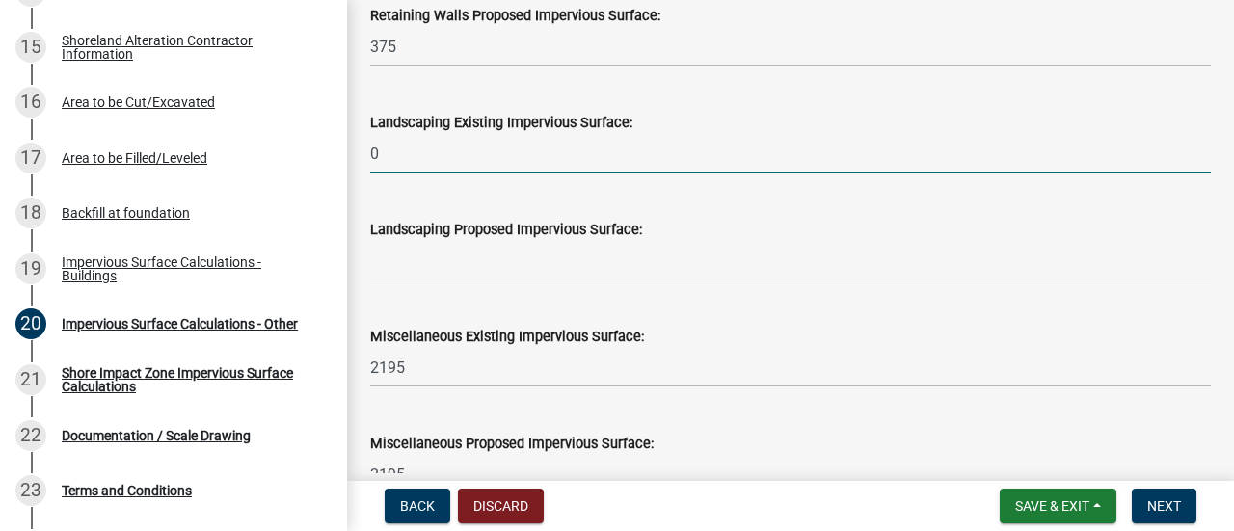
type input "0"
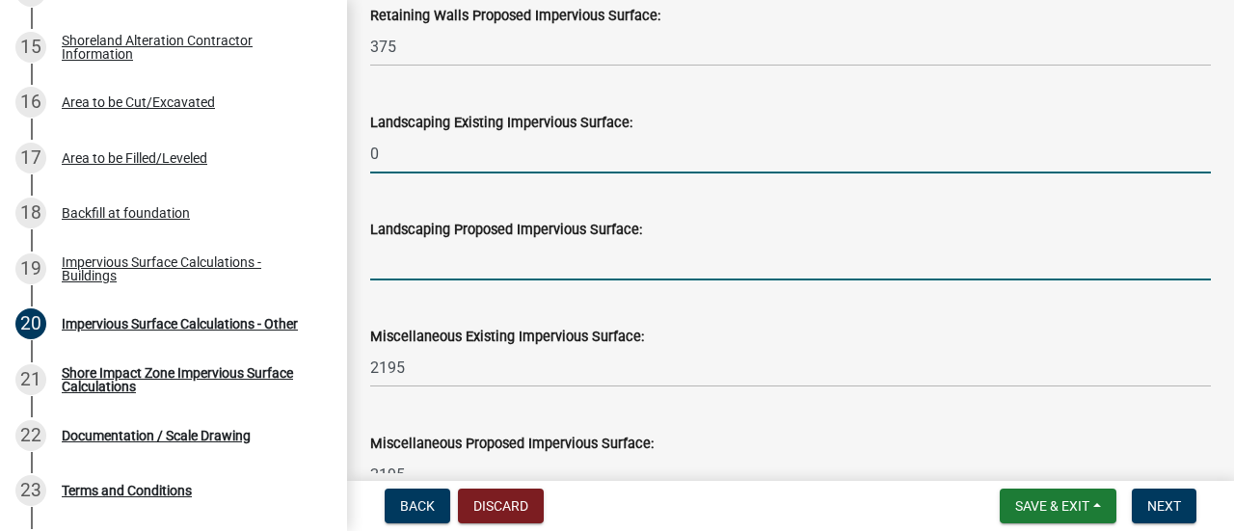
click at [451, 260] on input "text" at bounding box center [790, 261] width 840 height 40
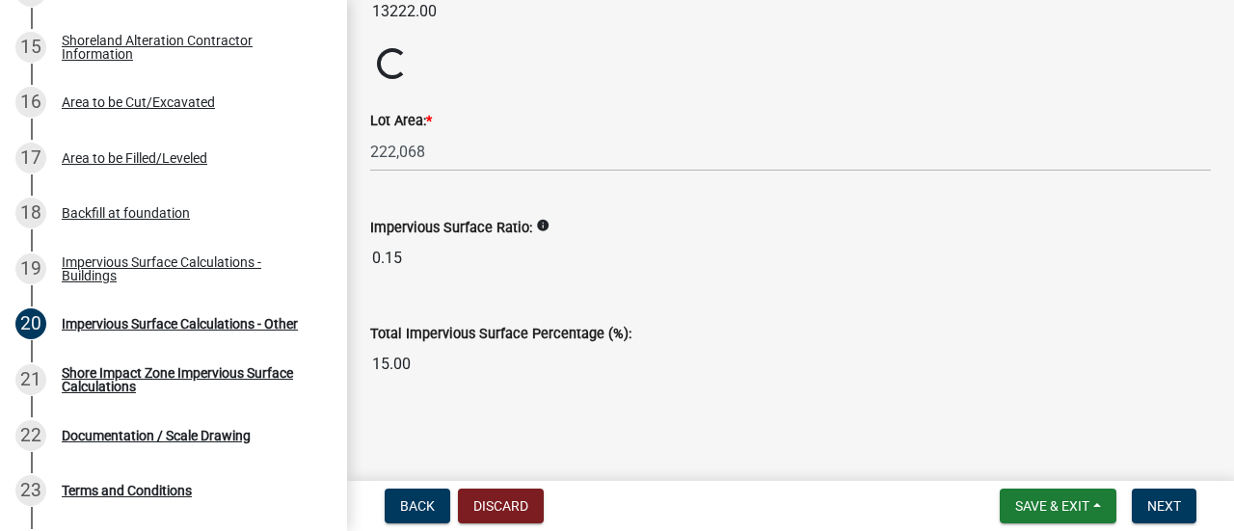
scroll to position [2425, 0]
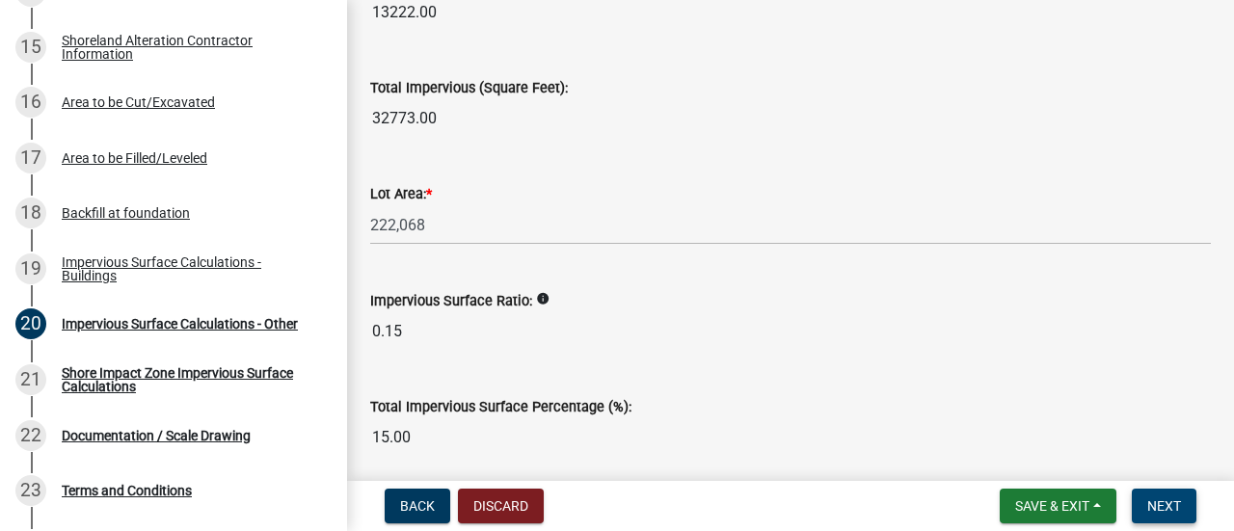
type input "0"
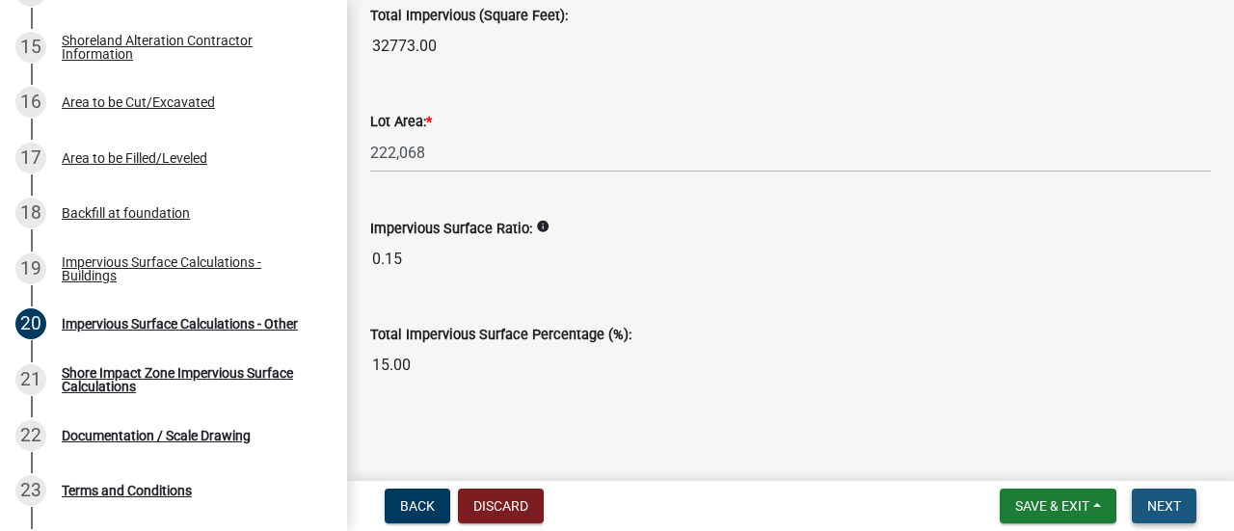
click at [1153, 508] on span "Next" at bounding box center [1164, 505] width 34 height 15
click at [1153, 507] on span "Next" at bounding box center [1164, 505] width 34 height 15
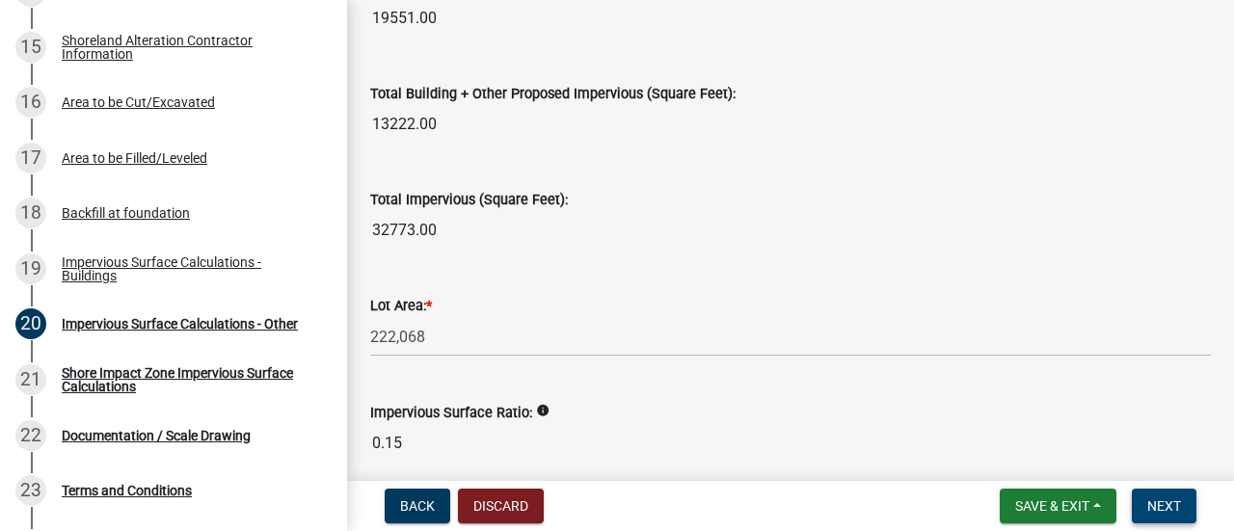
scroll to position [2497, 0]
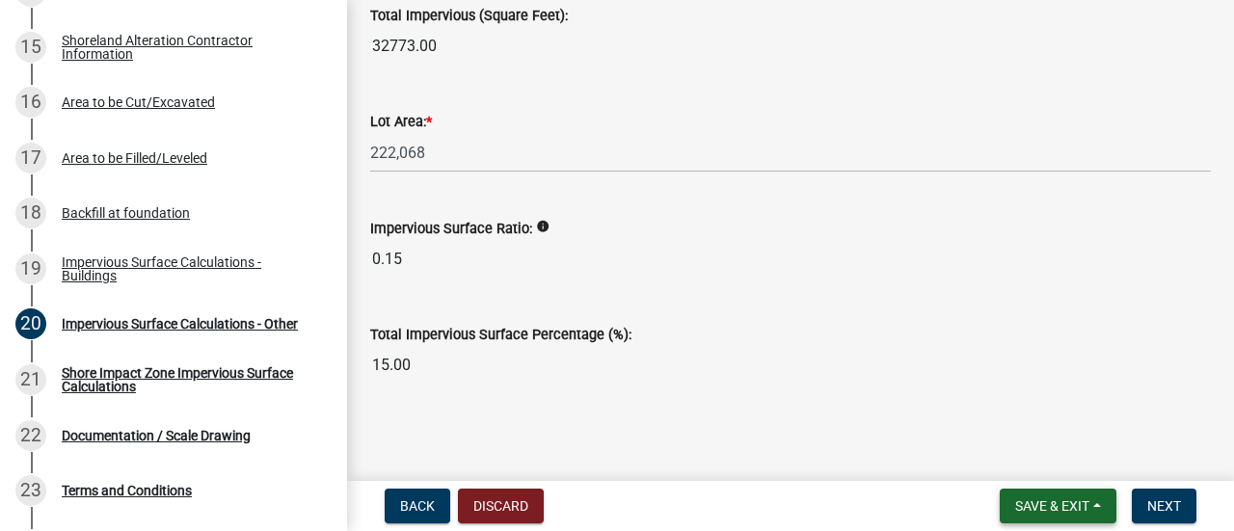
click at [1006, 500] on button "Save & Exit" at bounding box center [1057, 506] width 117 height 35
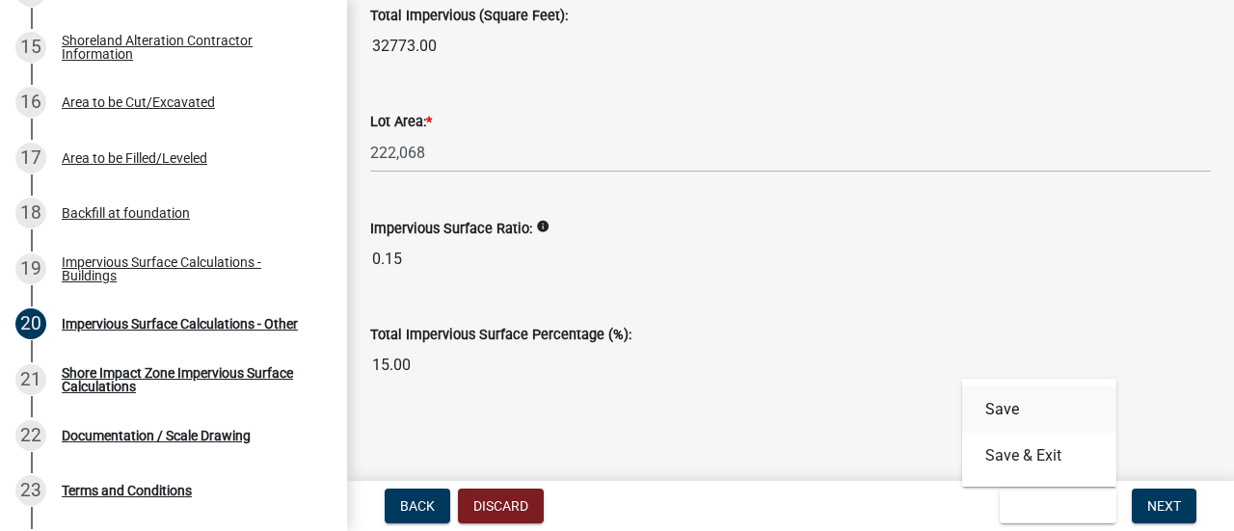
click at [1016, 416] on button "Save" at bounding box center [1039, 409] width 154 height 46
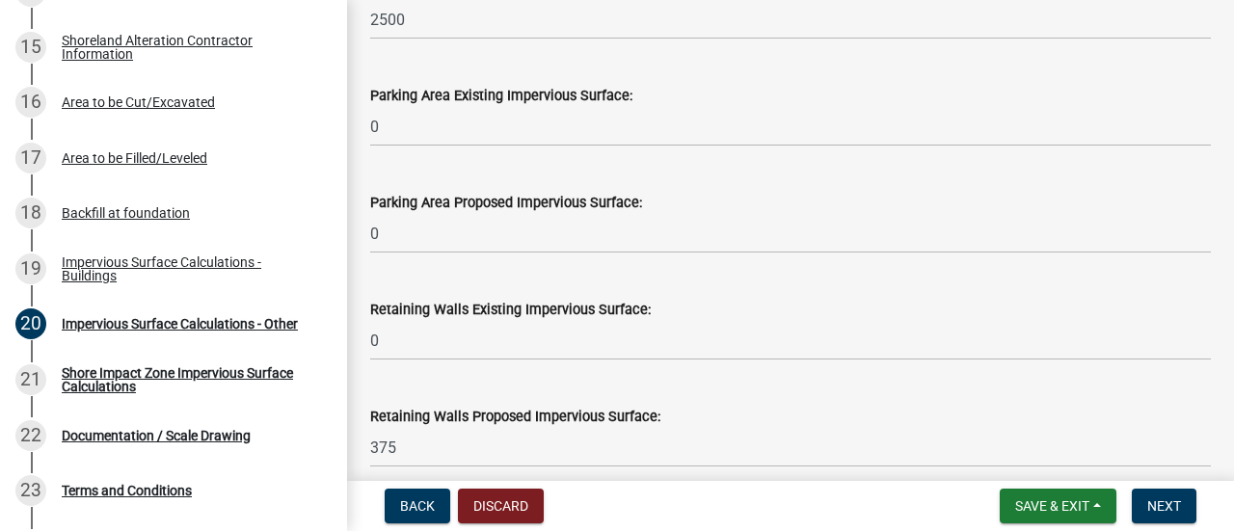
scroll to position [2120, 0]
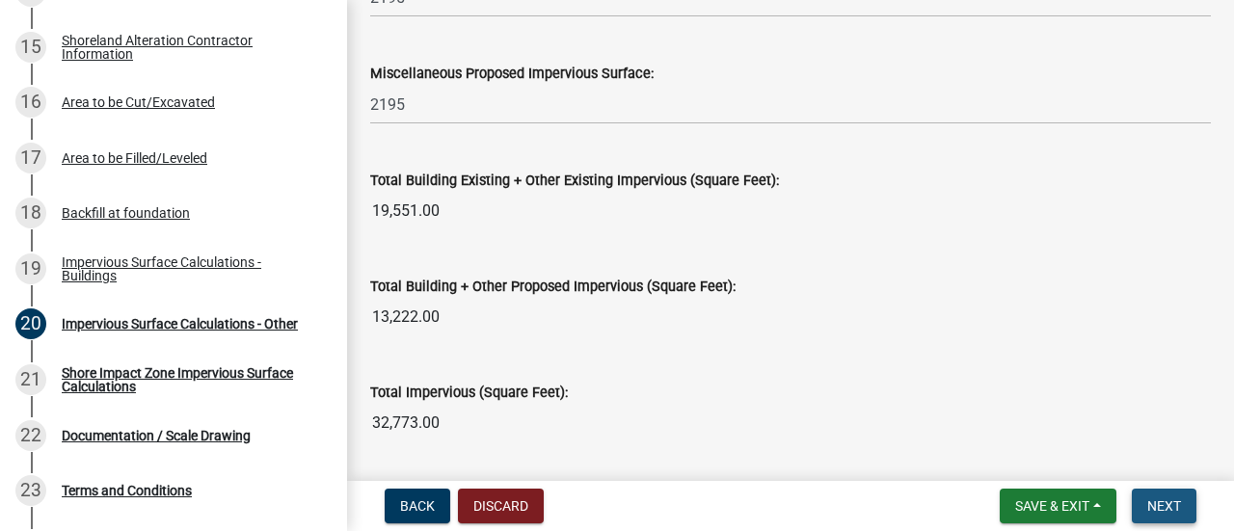
click at [1154, 502] on span "Next" at bounding box center [1164, 505] width 34 height 15
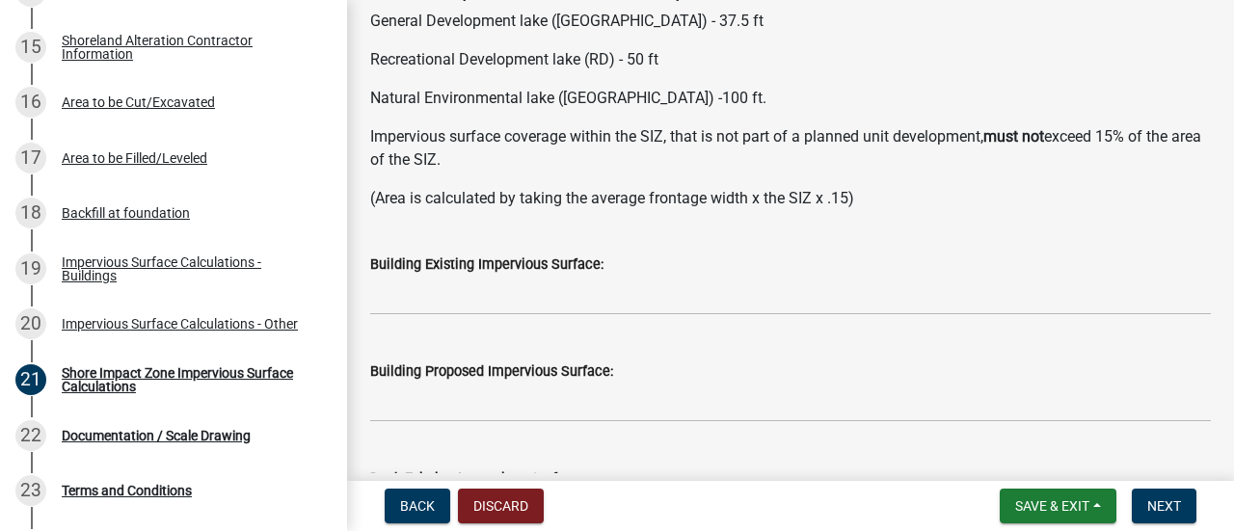
scroll to position [365, 0]
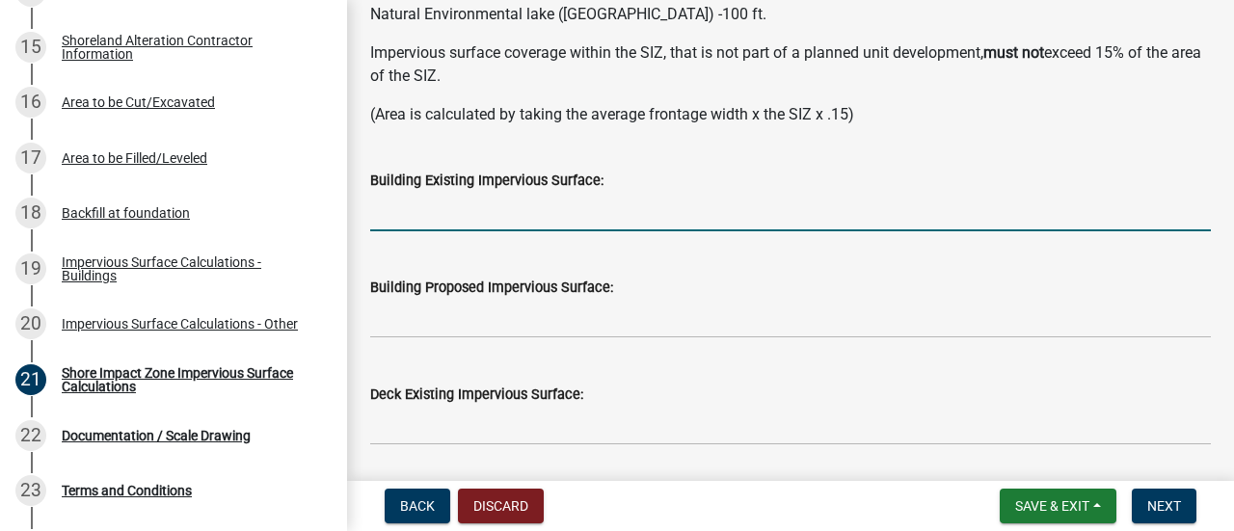
click at [418, 213] on input "text" at bounding box center [790, 212] width 840 height 40
paste input "n/a"
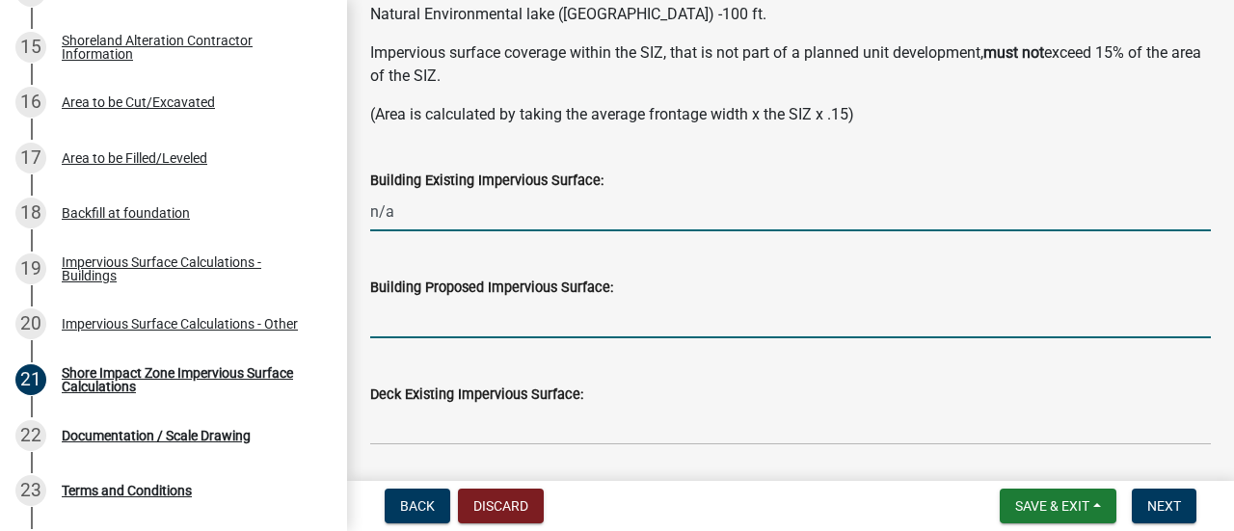
type input "0"
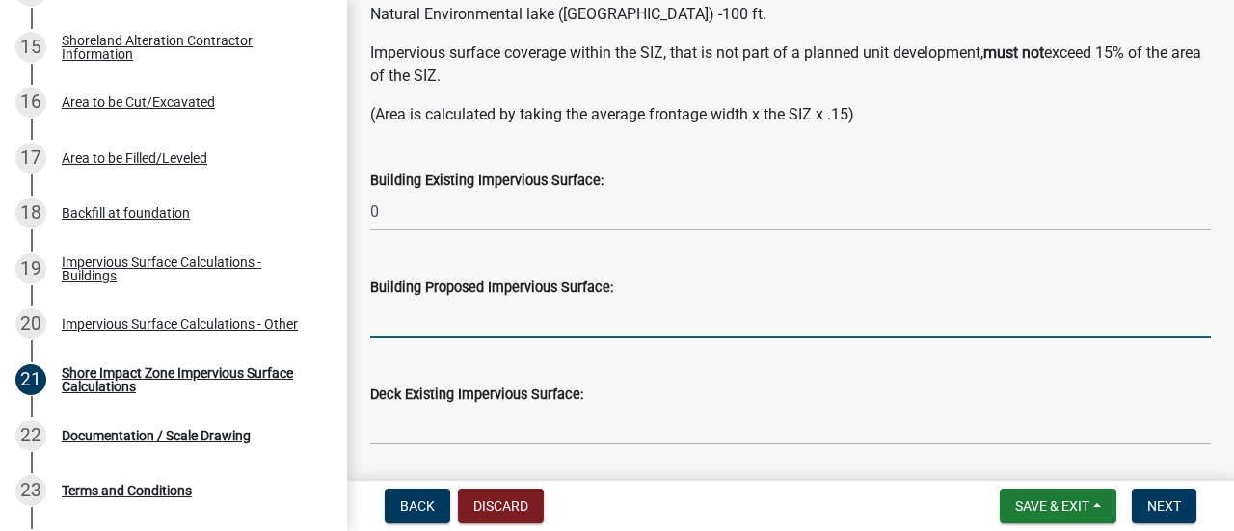
paste input "n/a"
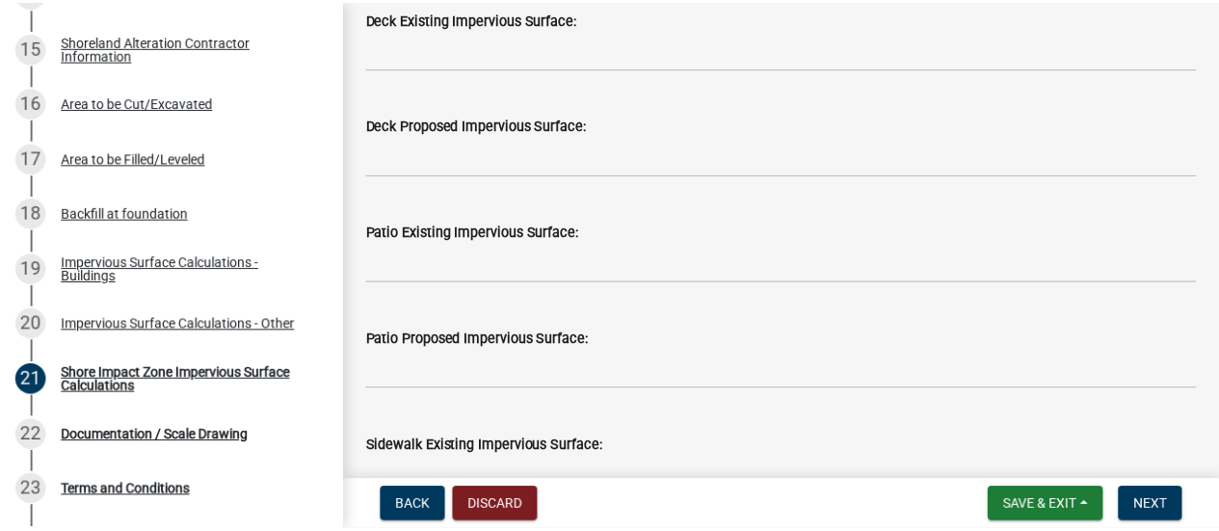
scroll to position [751, 0]
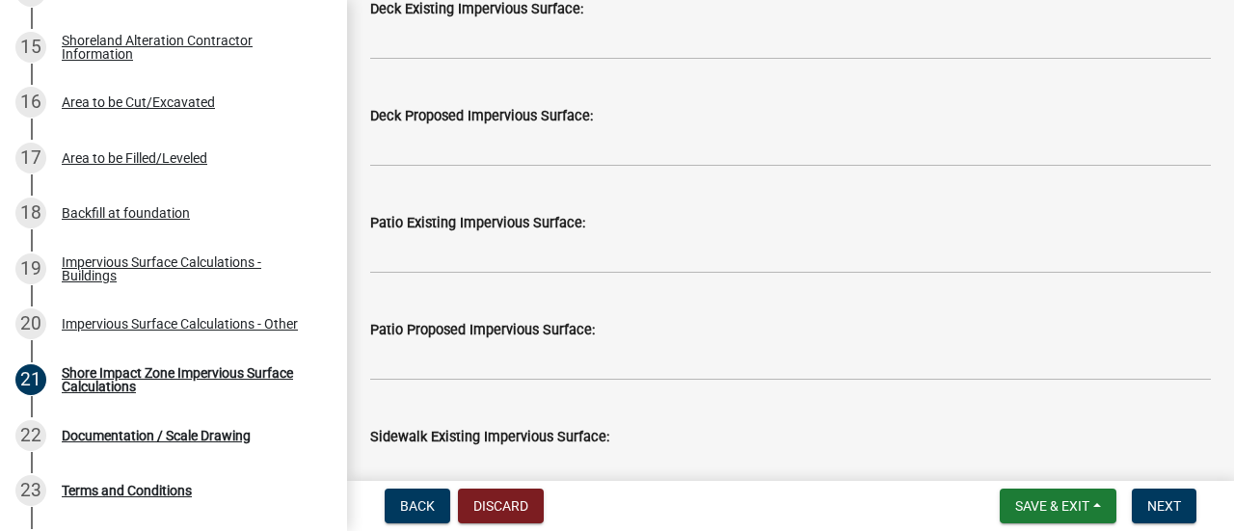
type input "0"
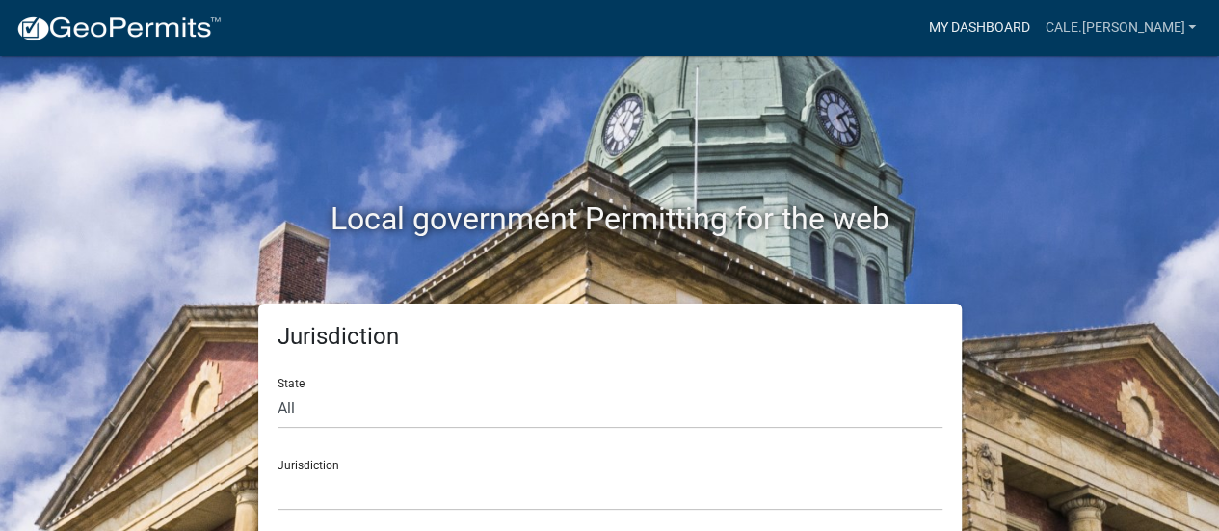
click at [1000, 32] on link "My Dashboard" at bounding box center [978, 28] width 117 height 37
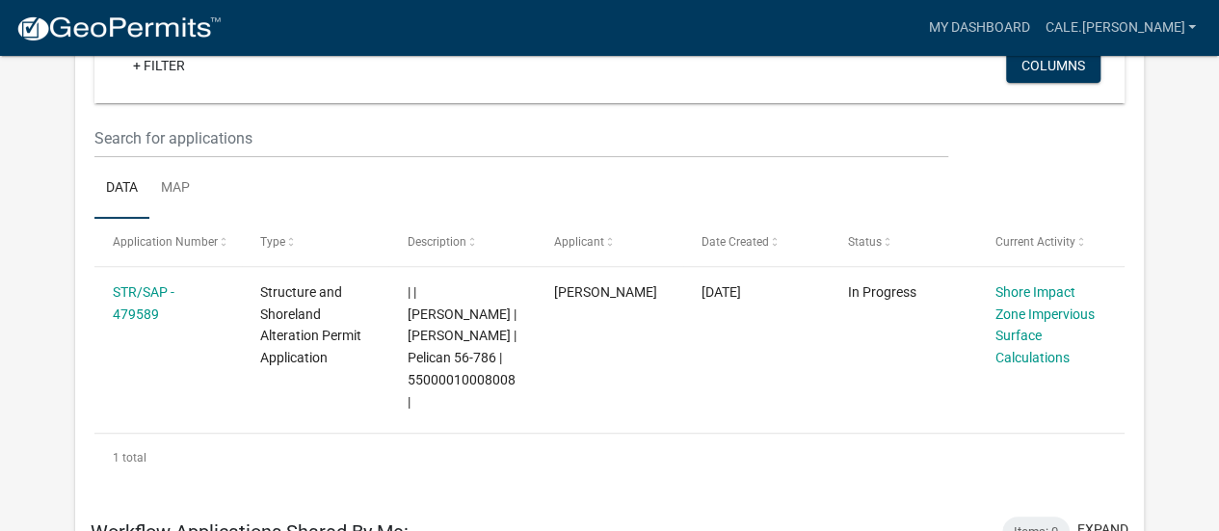
scroll to position [96, 0]
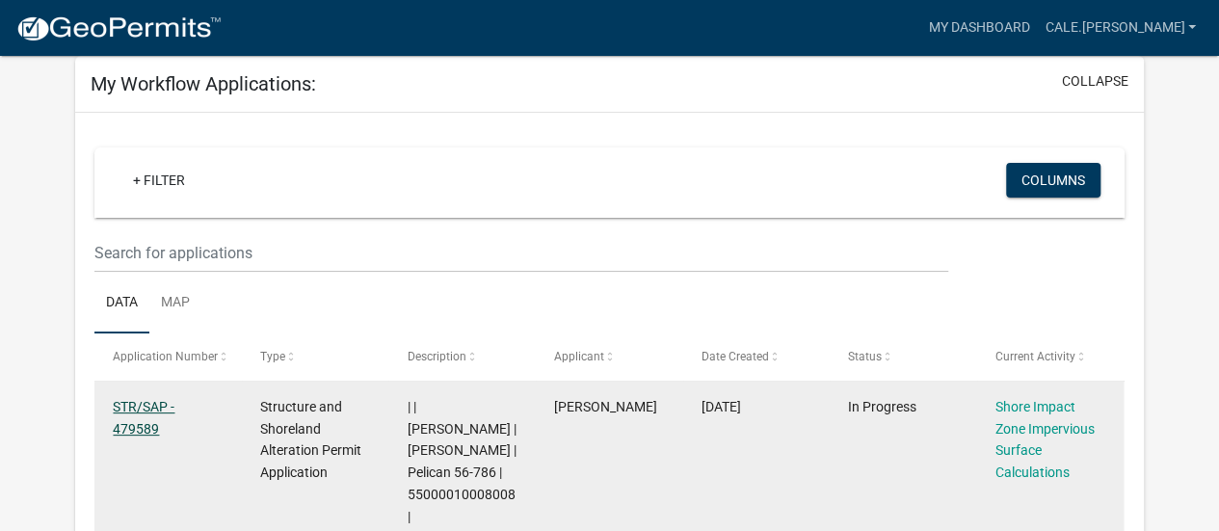
click at [141, 411] on link "STR/SAP - 479589" at bounding box center [144, 418] width 62 height 38
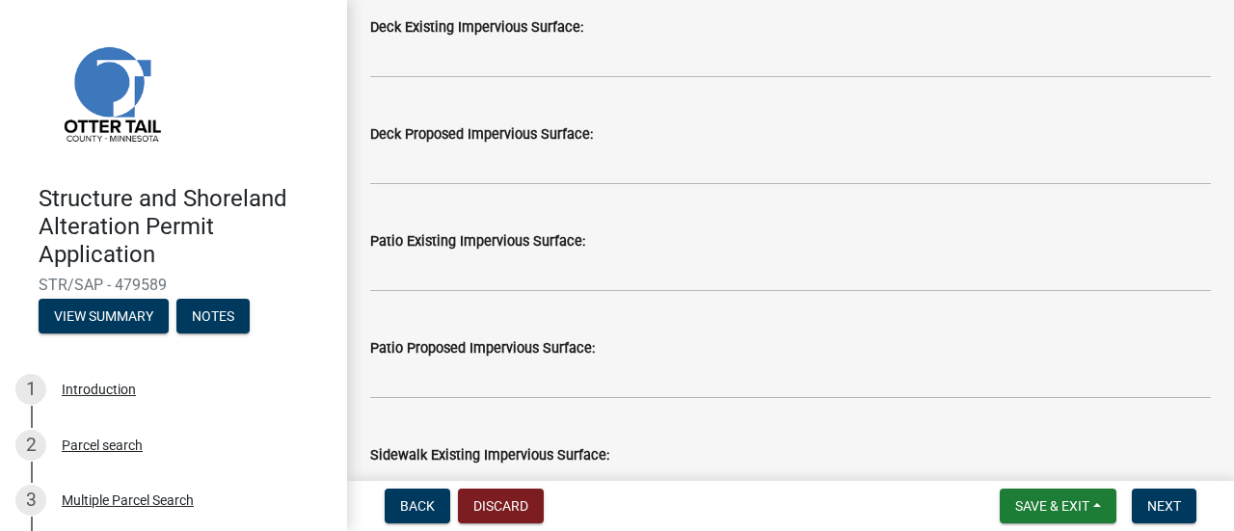
scroll to position [385, 0]
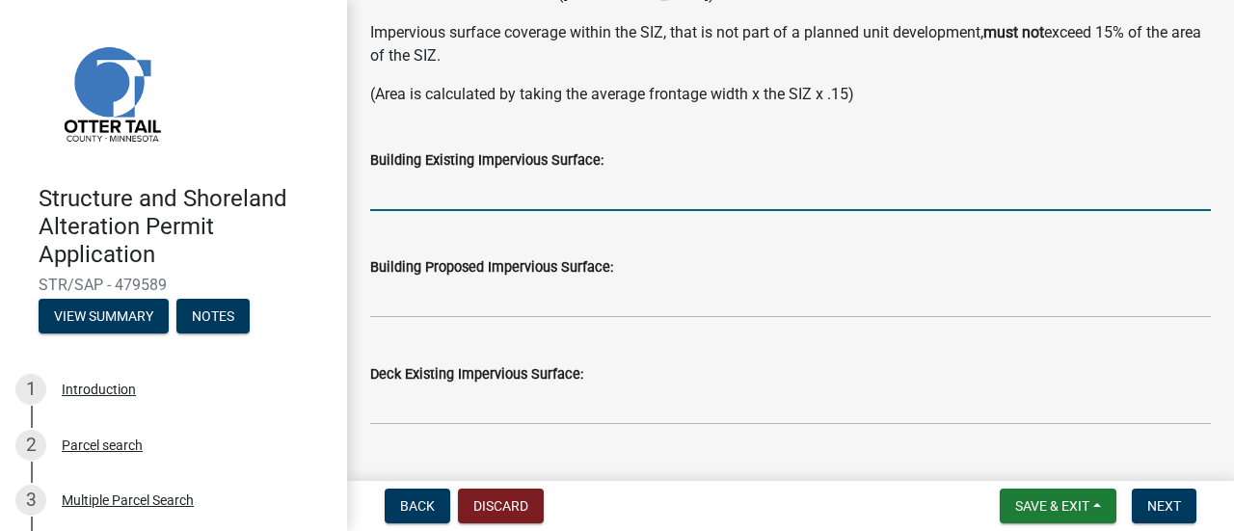
click at [390, 181] on input "text" at bounding box center [790, 192] width 840 height 40
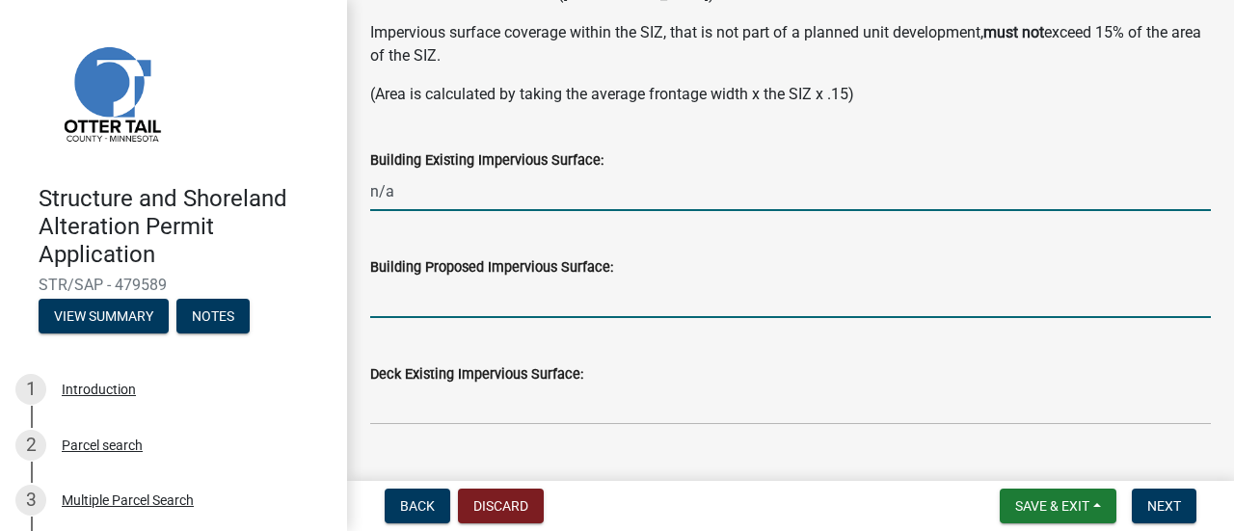
type input "0"
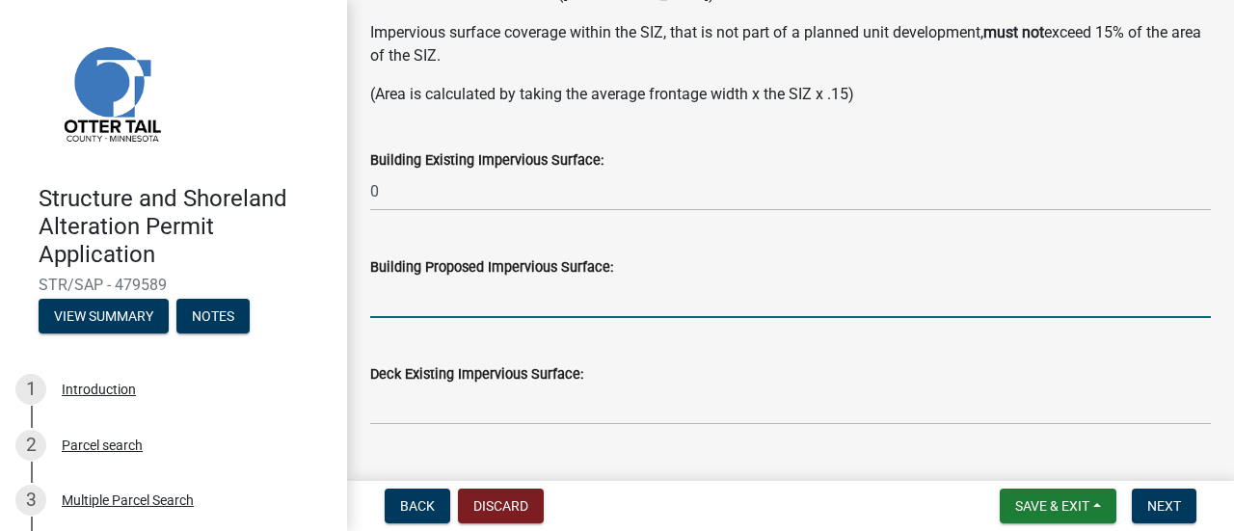
paste input "n/a"
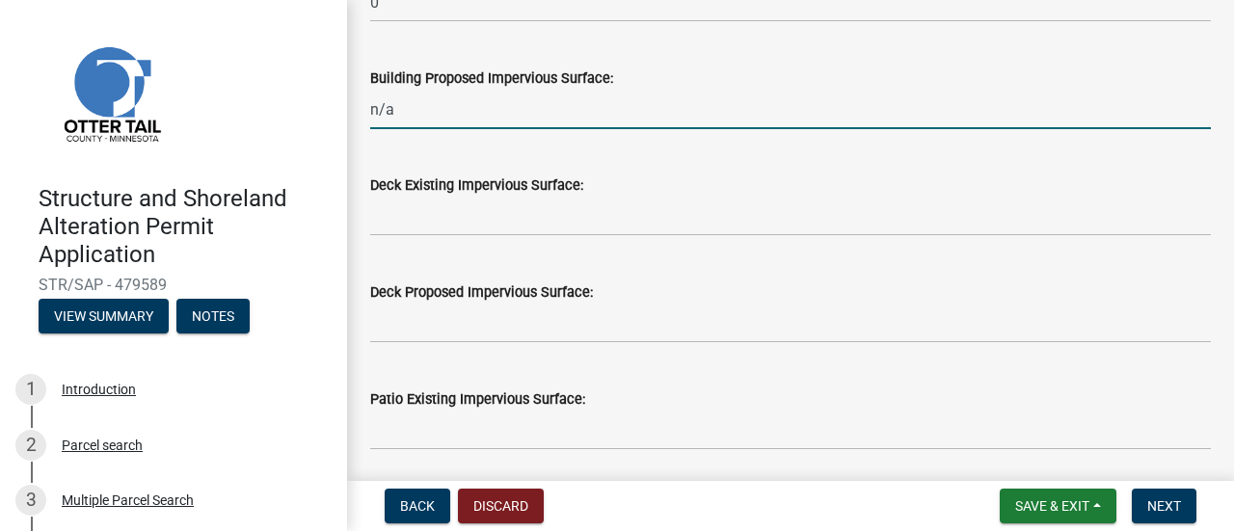
scroll to position [578, 0]
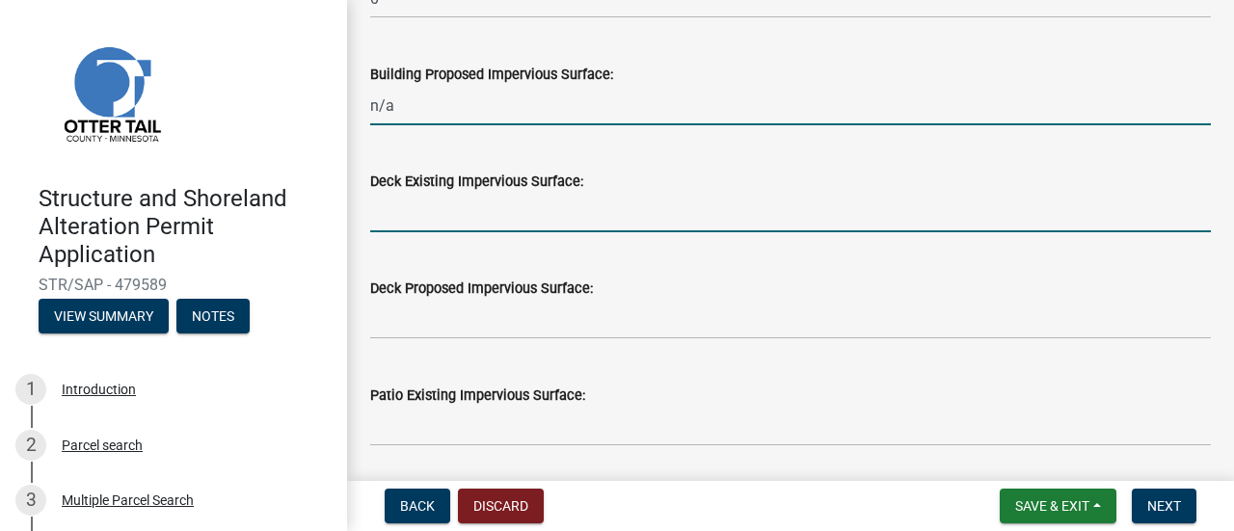
click at [410, 215] on input "text" at bounding box center [790, 213] width 840 height 40
type input "0"
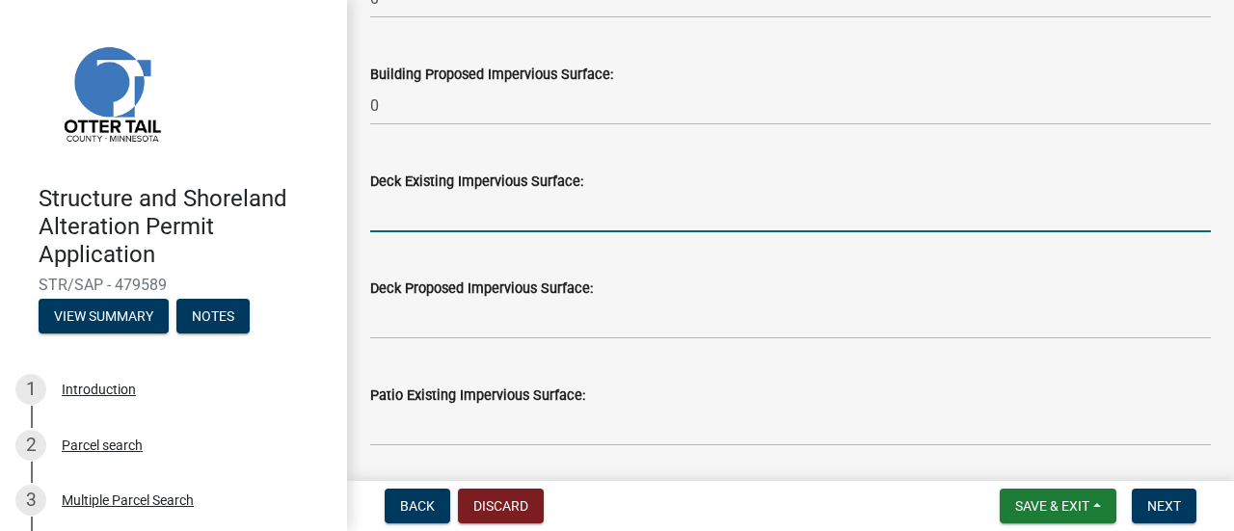
paste input "n/a"
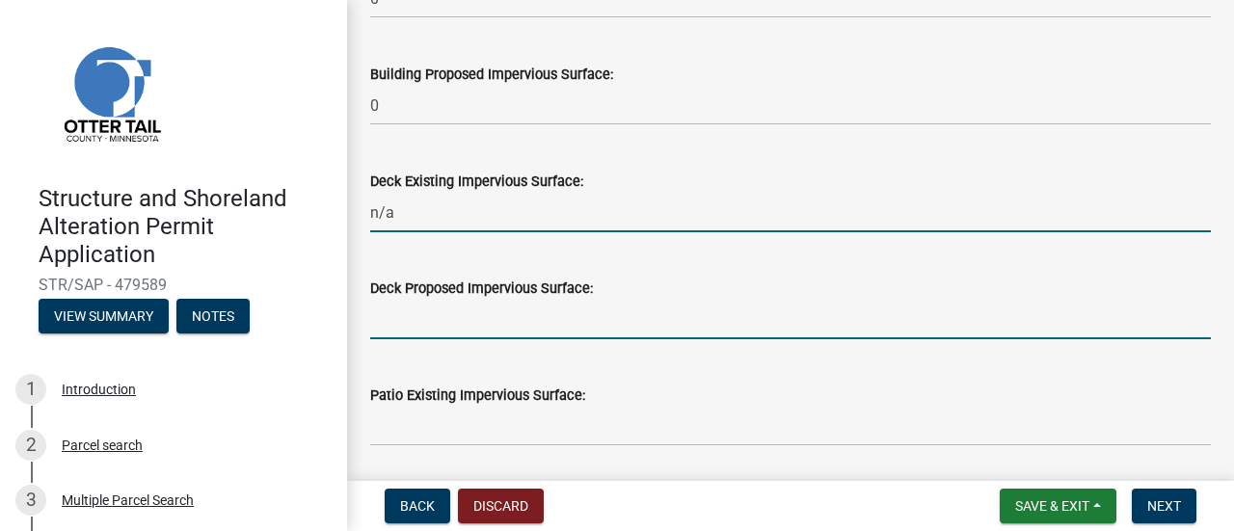
click at [450, 315] on input "text" at bounding box center [790, 320] width 840 height 40
type input "0"
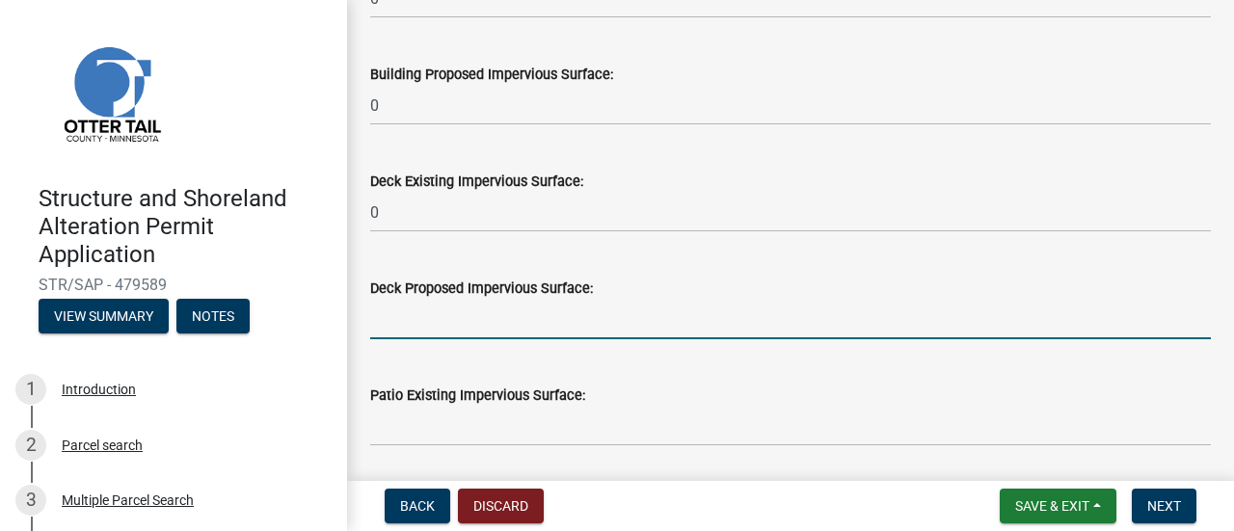
paste input "n/a"
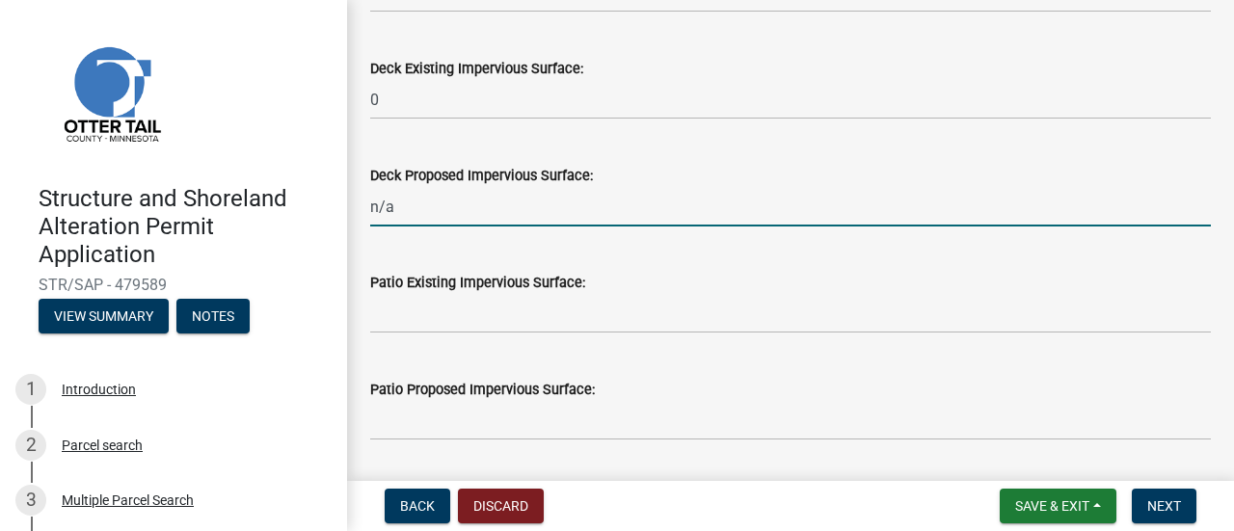
scroll to position [771, 0]
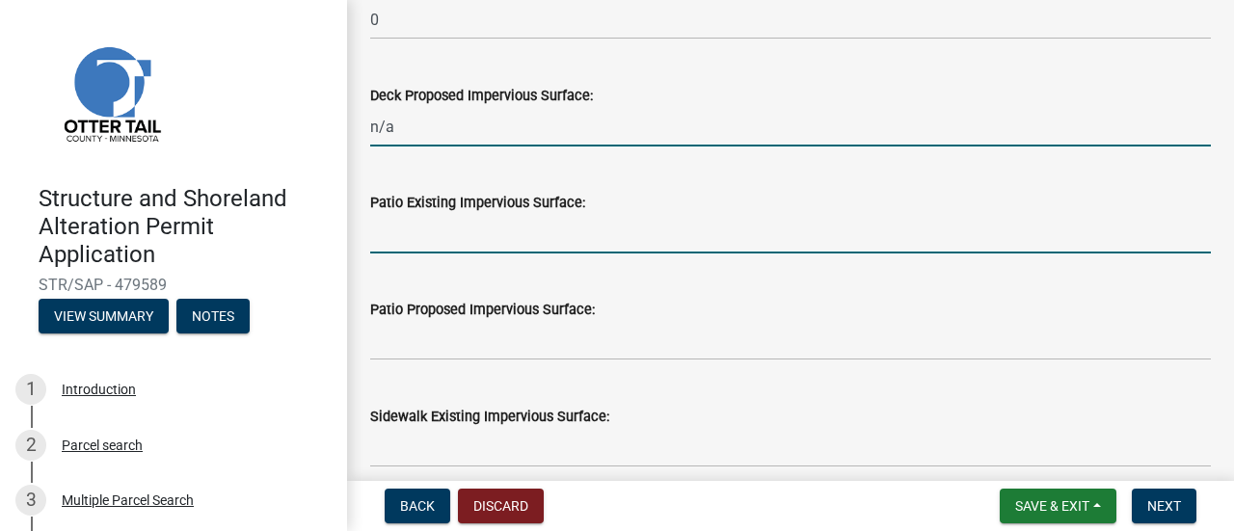
click at [437, 240] on input "text" at bounding box center [790, 234] width 840 height 40
type input "0"
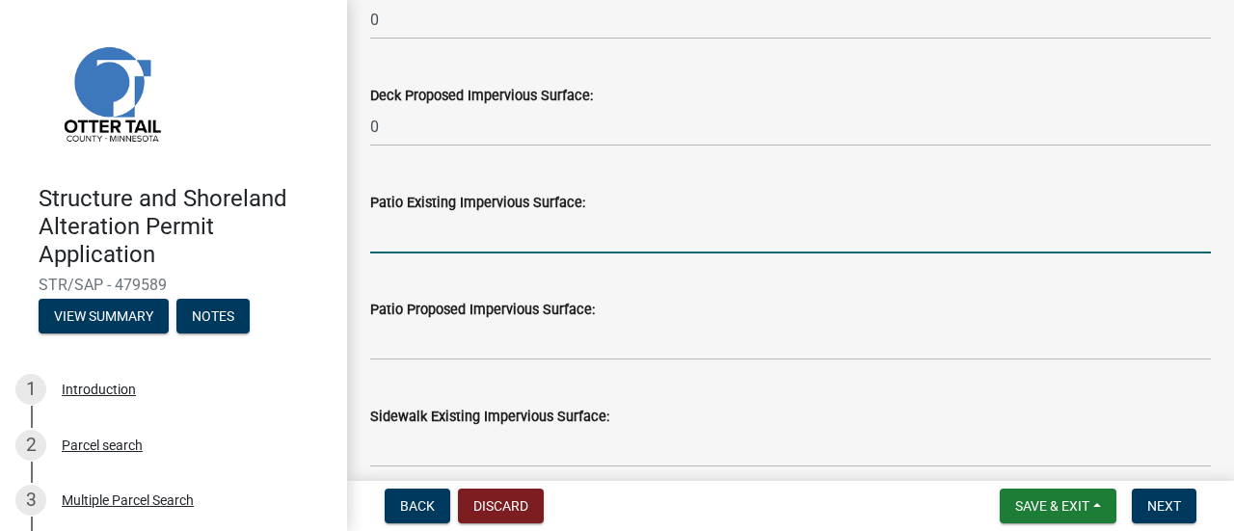
paste input "n/a"
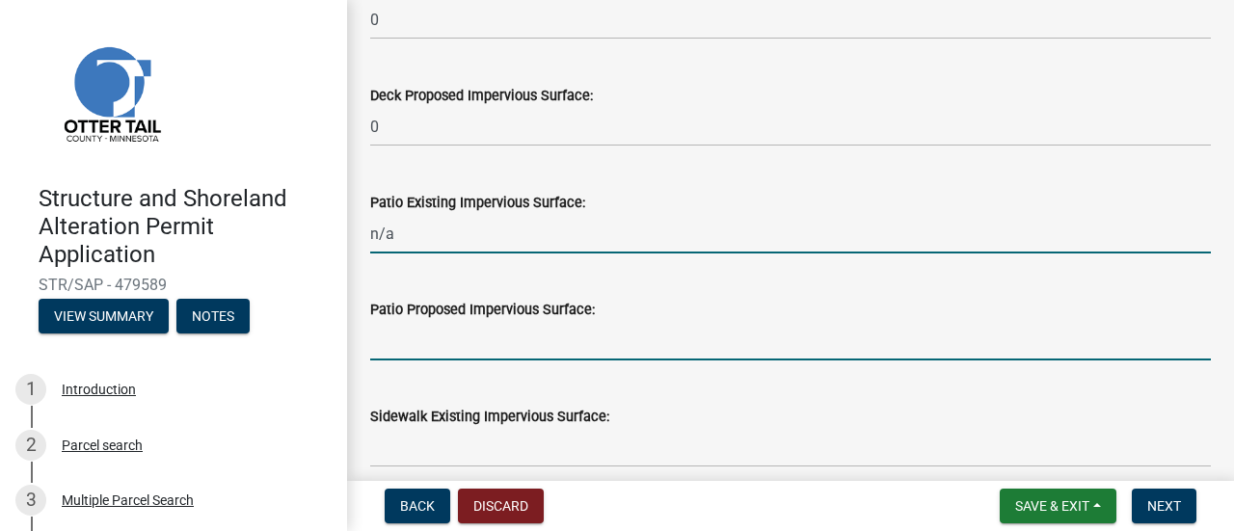
click at [411, 330] on input "text" at bounding box center [790, 341] width 840 height 40
type input "0"
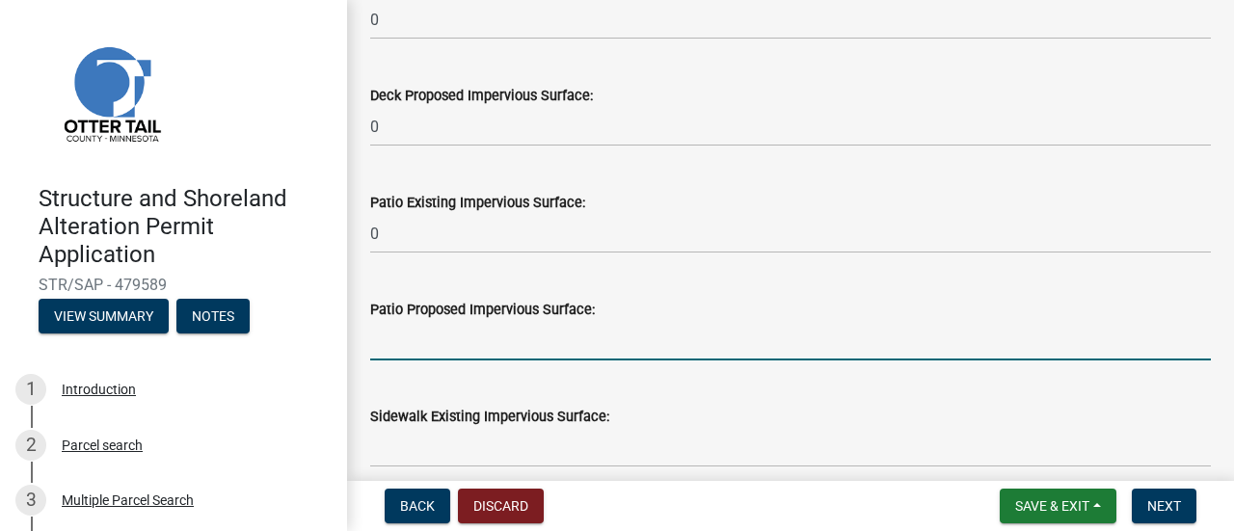
paste input "n/a"
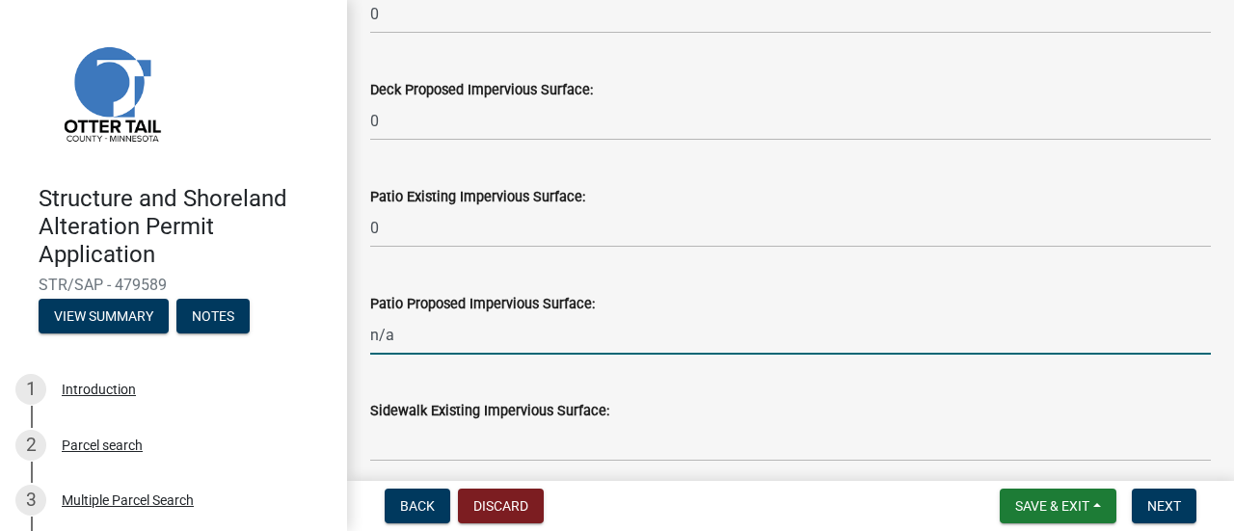
scroll to position [1060, 0]
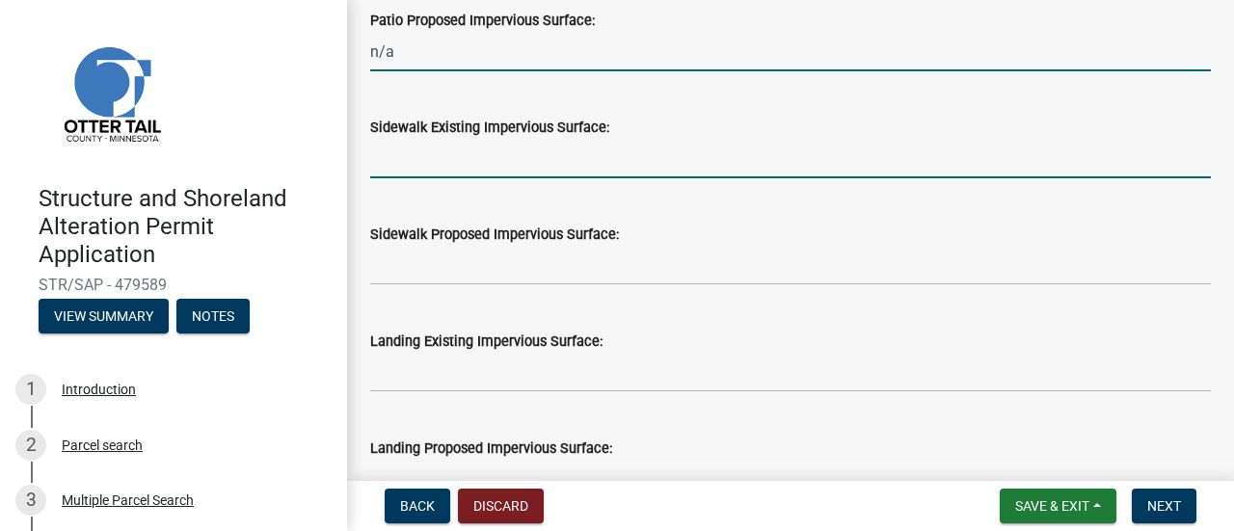
click at [405, 150] on input "text" at bounding box center [790, 159] width 840 height 40
type input "0"
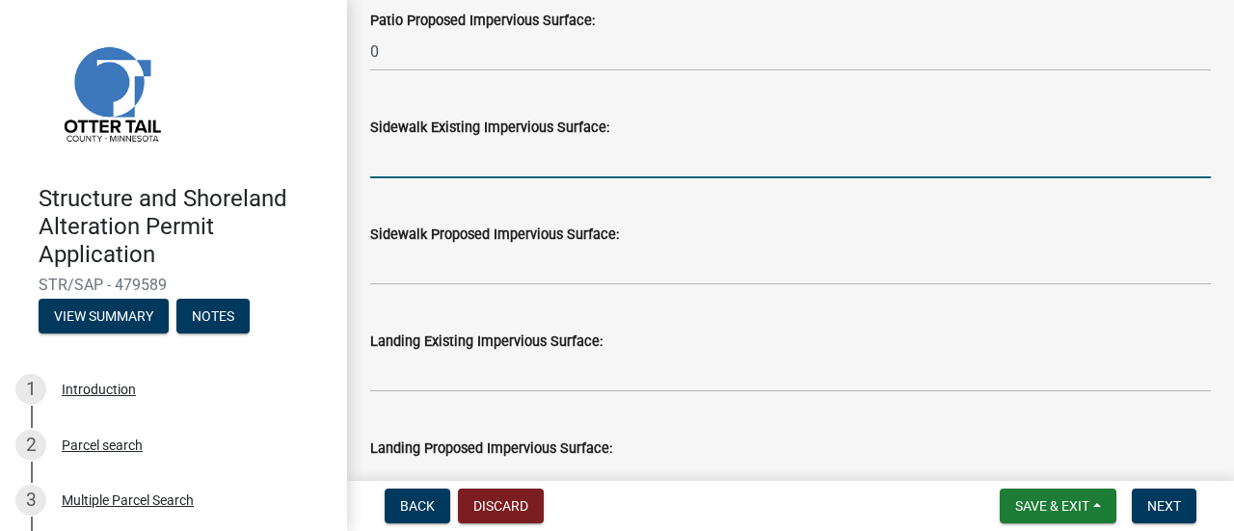
paste input "n/a"
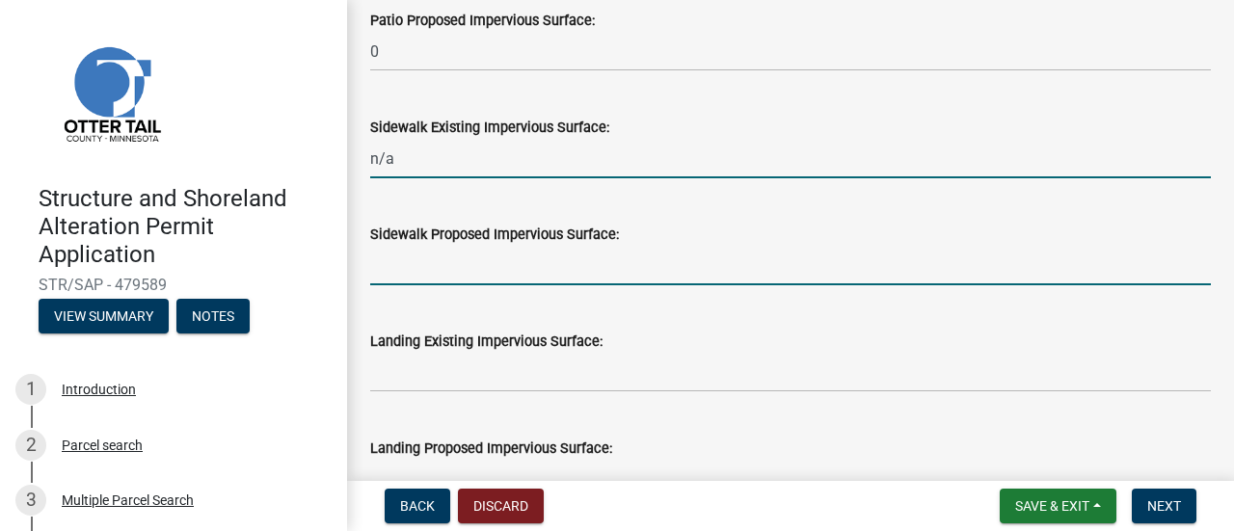
click at [409, 273] on input "text" at bounding box center [790, 266] width 840 height 40
type input "0"
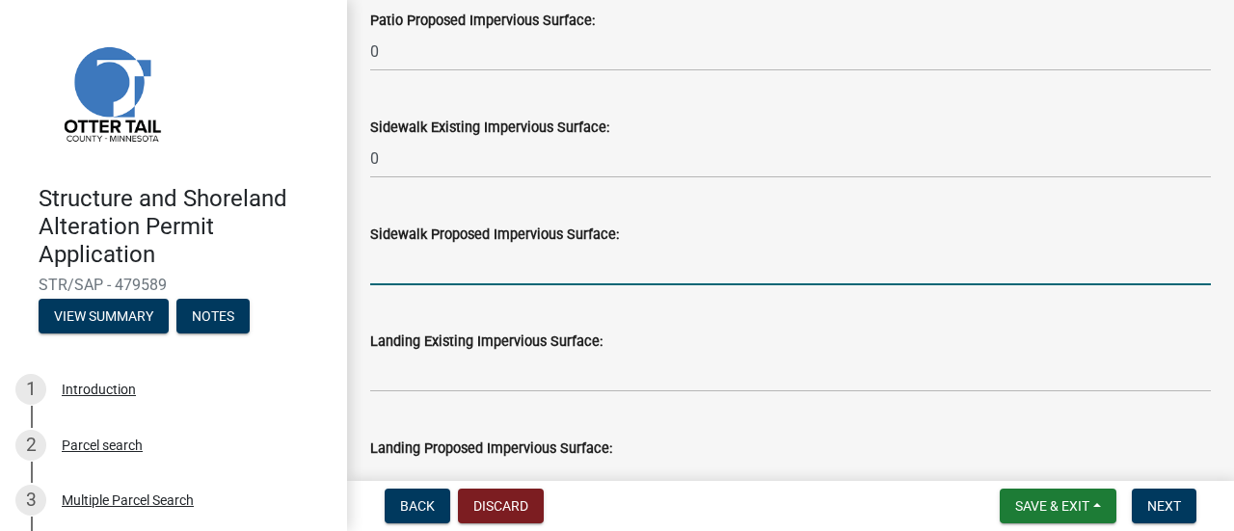
paste input "n/a"
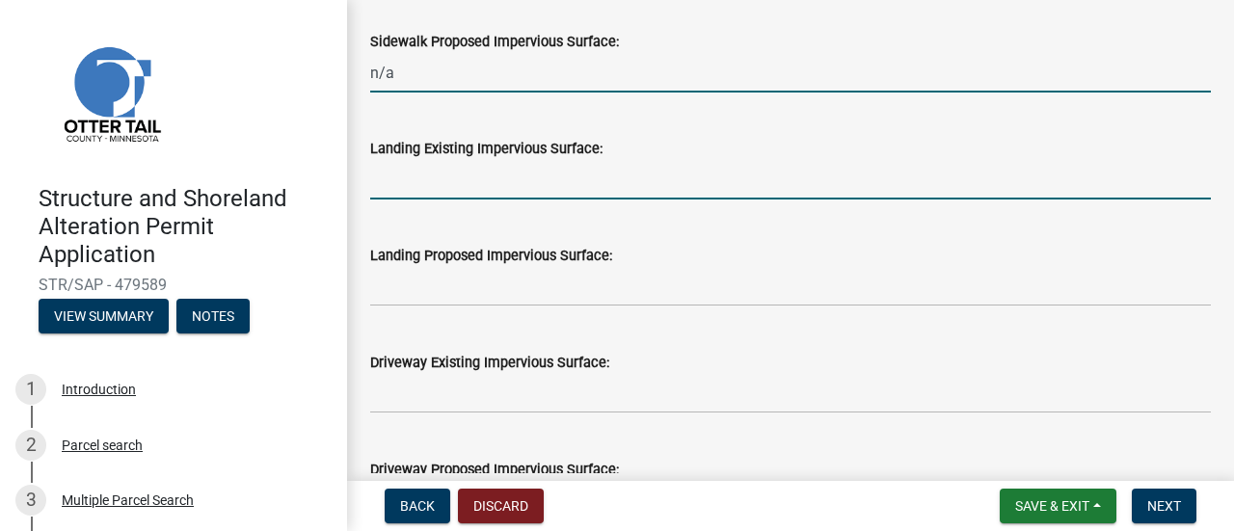
click at [397, 186] on input "text" at bounding box center [790, 180] width 840 height 40
type input "0"
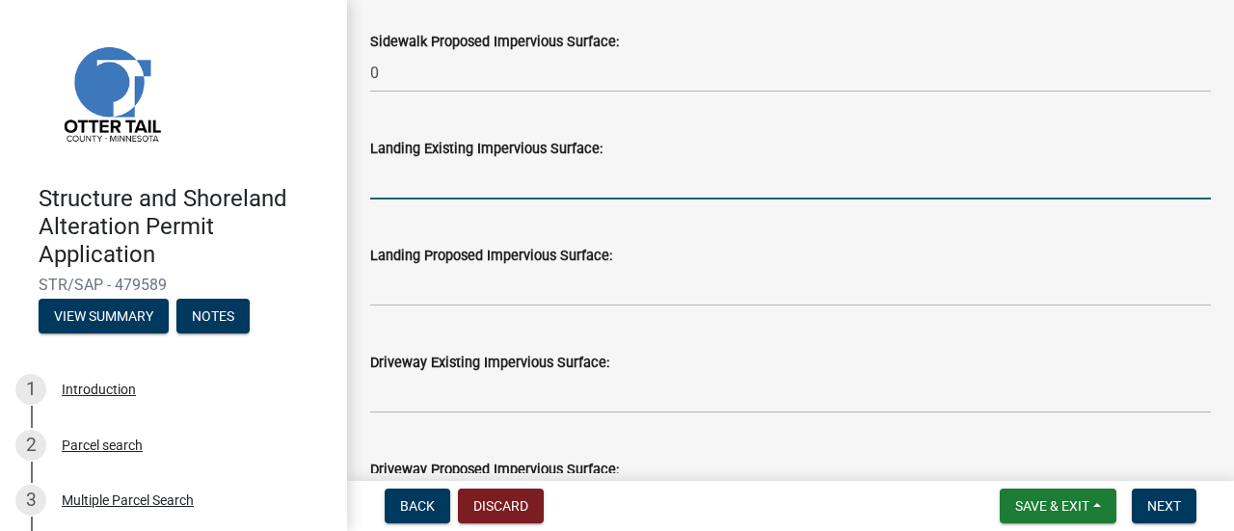
paste input "n/a"
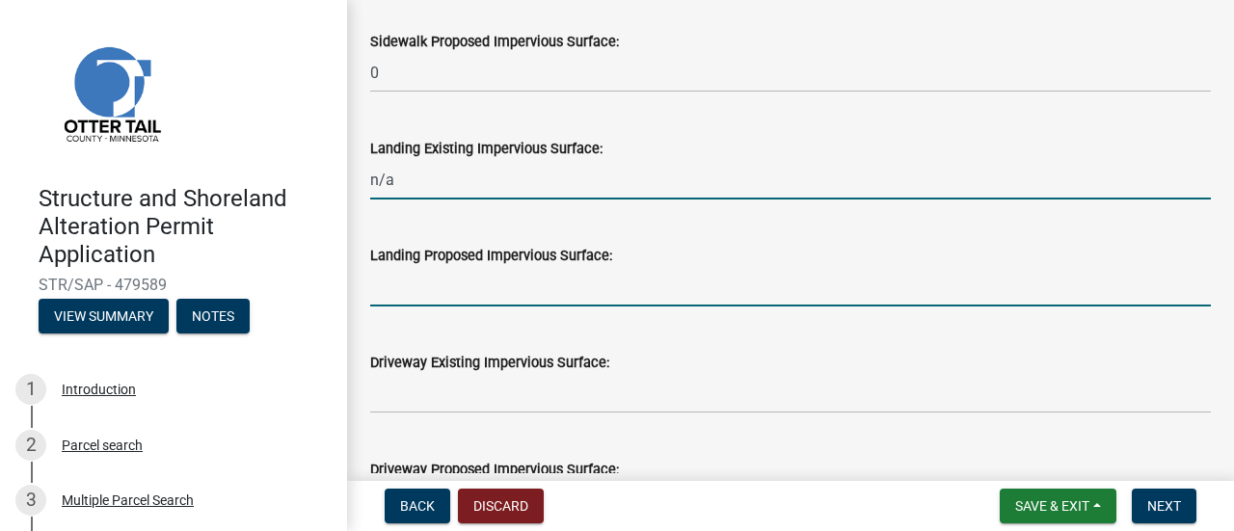
click at [411, 301] on input "text" at bounding box center [790, 287] width 840 height 40
type input "0"
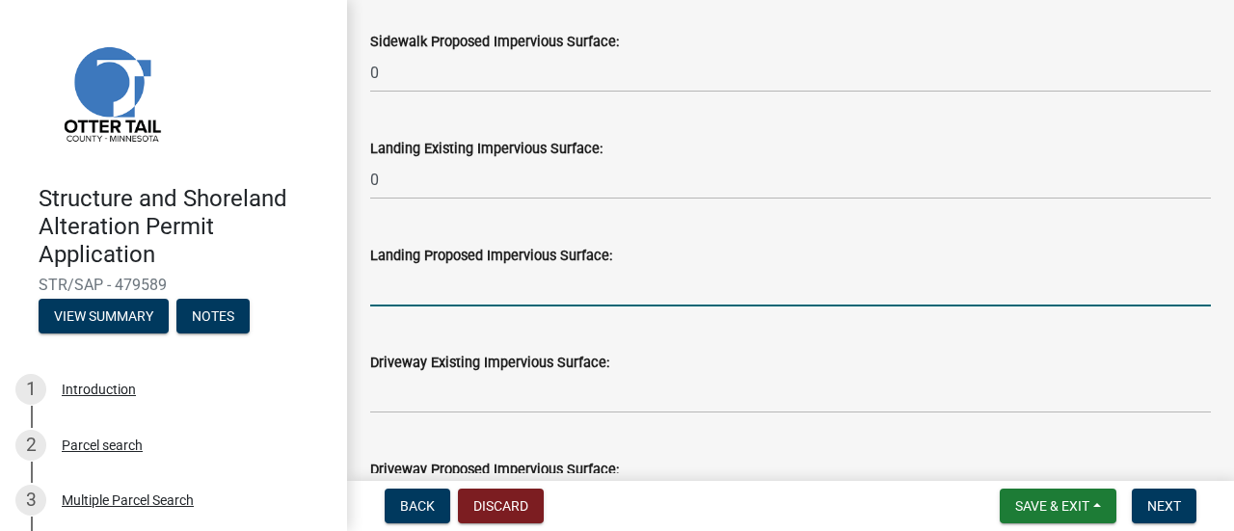
paste input "n/a"
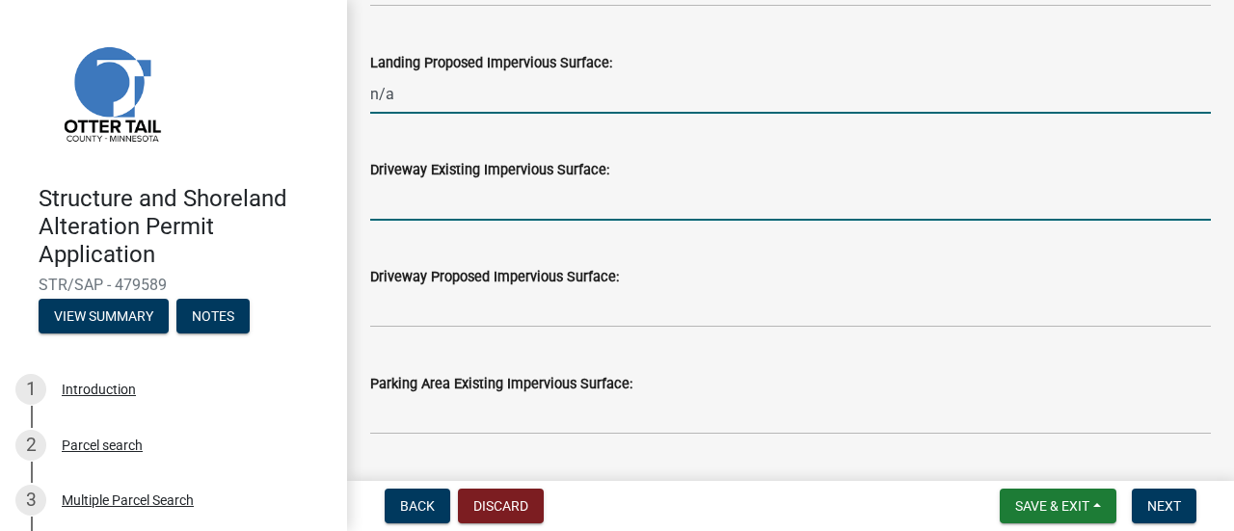
click at [379, 211] on input "text" at bounding box center [790, 201] width 840 height 40
type input "0"
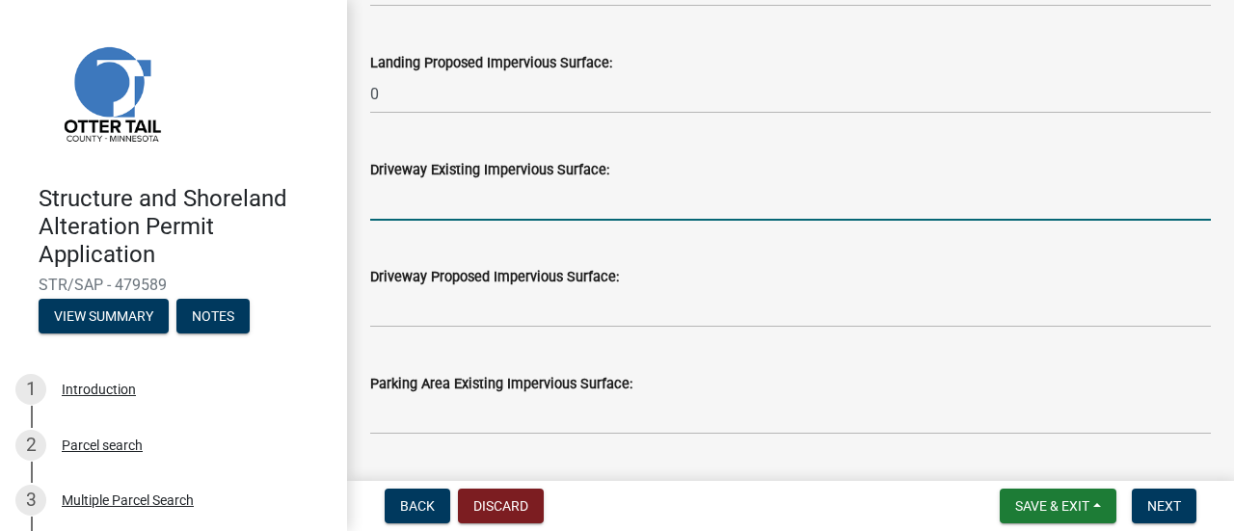
paste input "n/a"
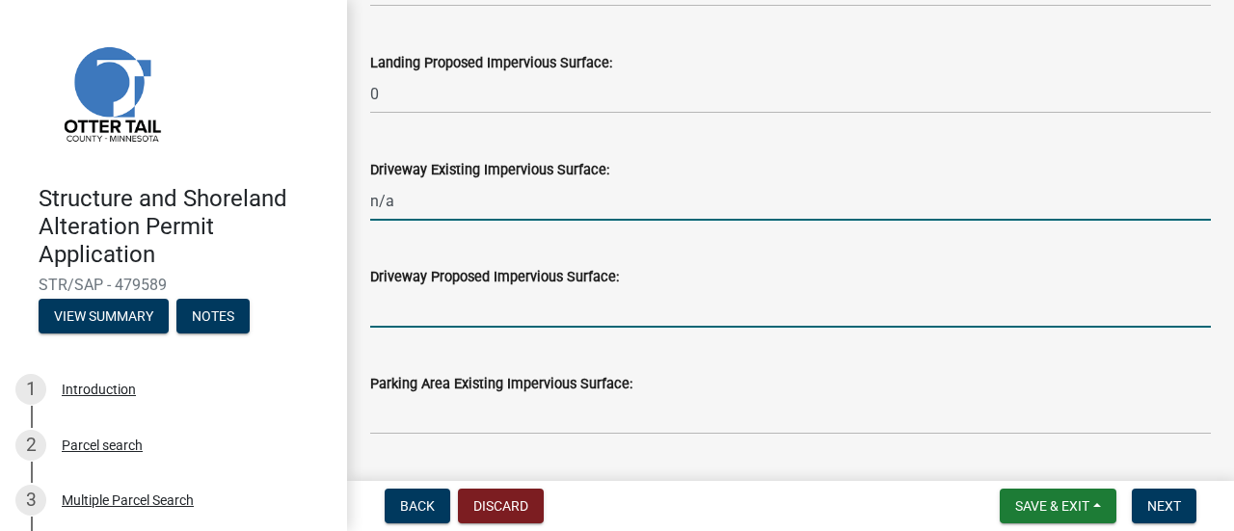
click at [411, 327] on input "text" at bounding box center [790, 308] width 840 height 40
type input "0"
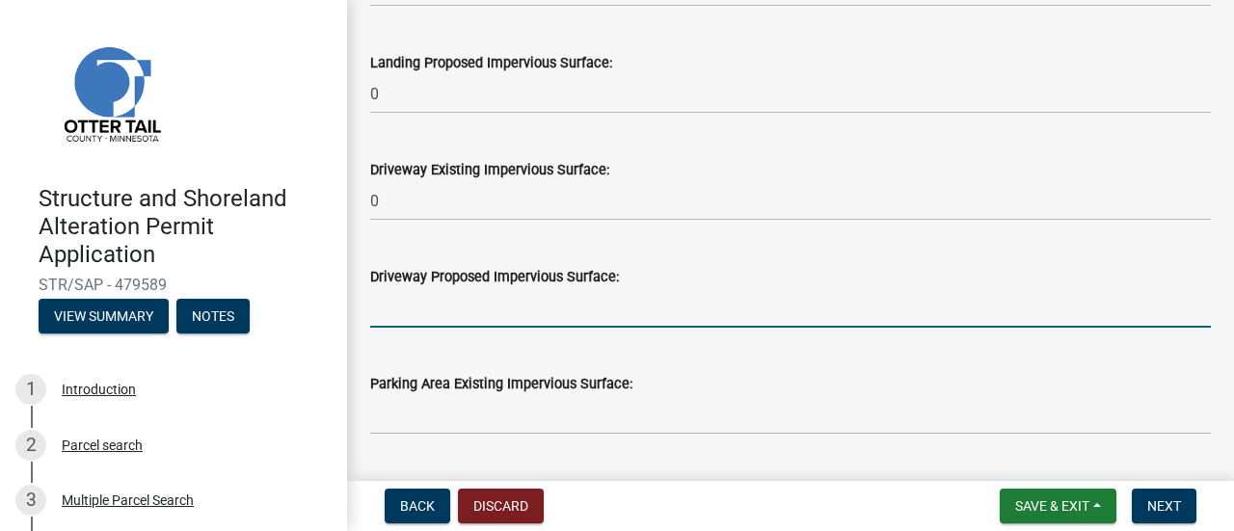
paste input "n/a"
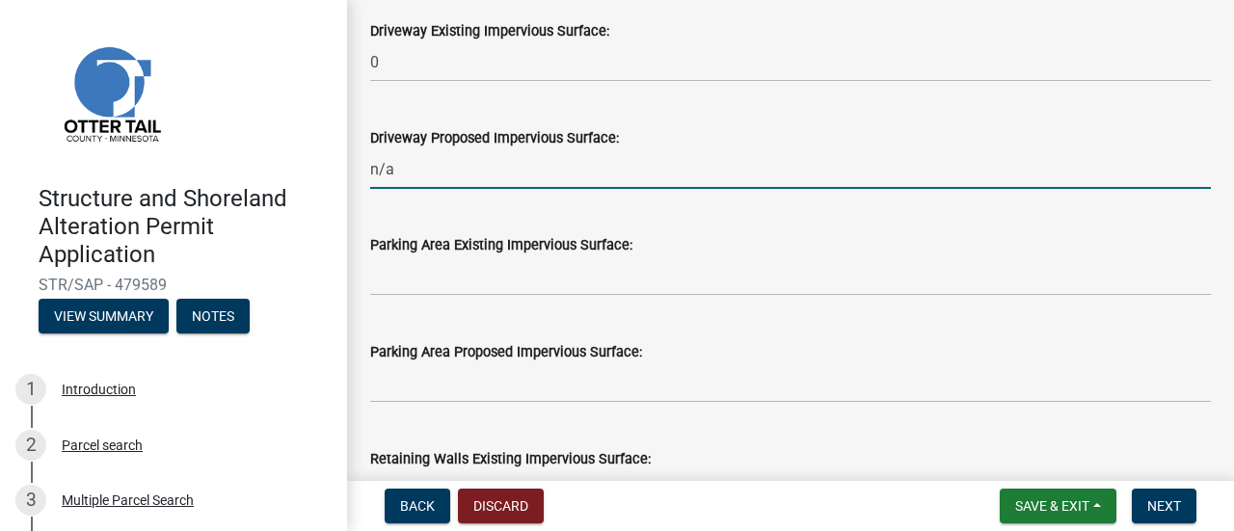
scroll to position [1735, 0]
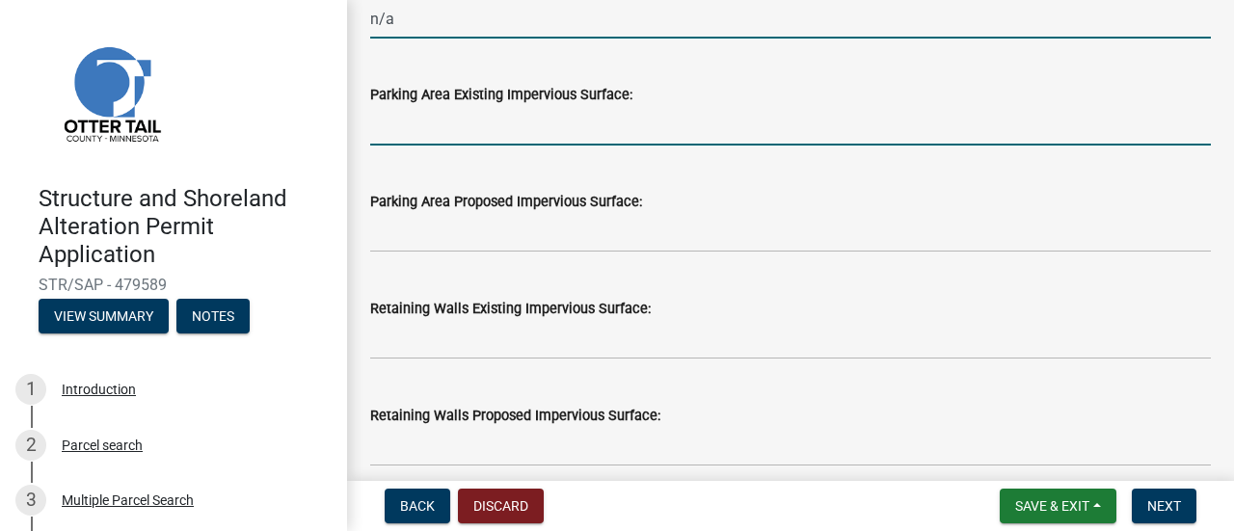
click at [396, 132] on input "text" at bounding box center [790, 126] width 840 height 40
type input "0"
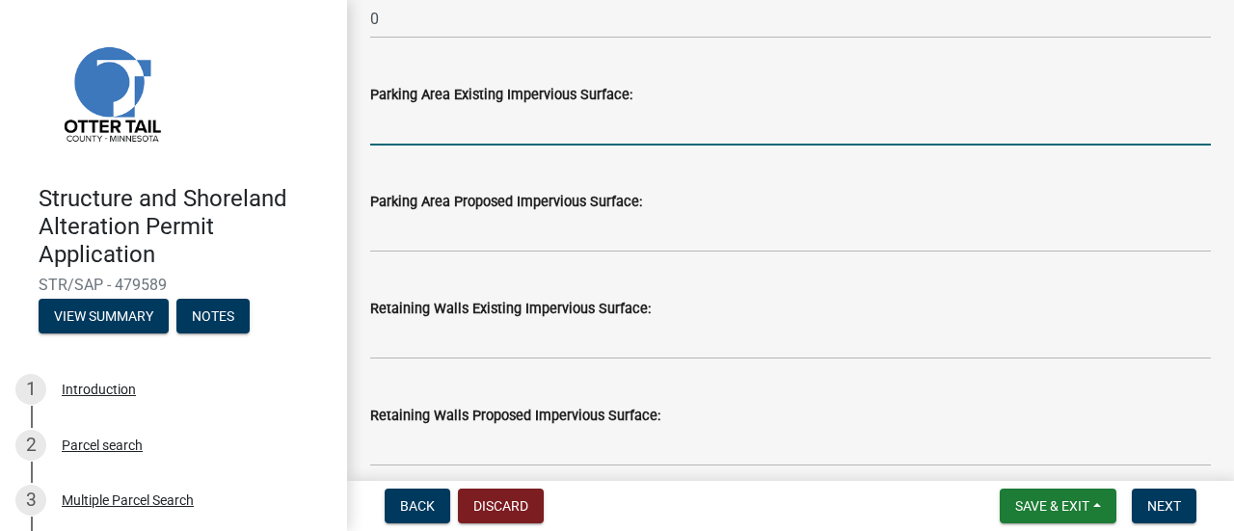
paste input "n/a"
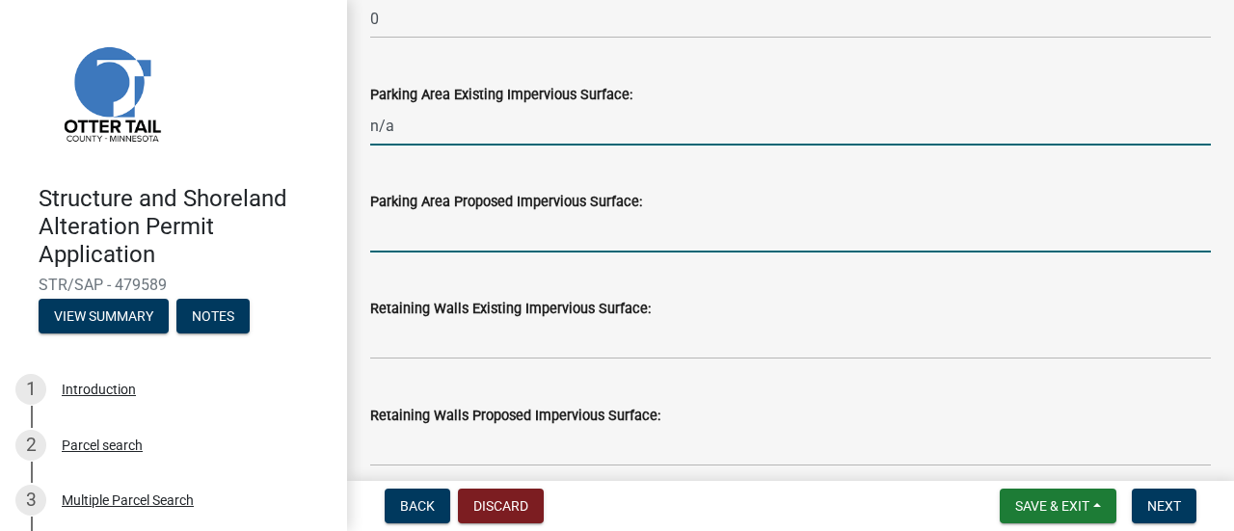
click at [418, 251] on input "text" at bounding box center [790, 233] width 840 height 40
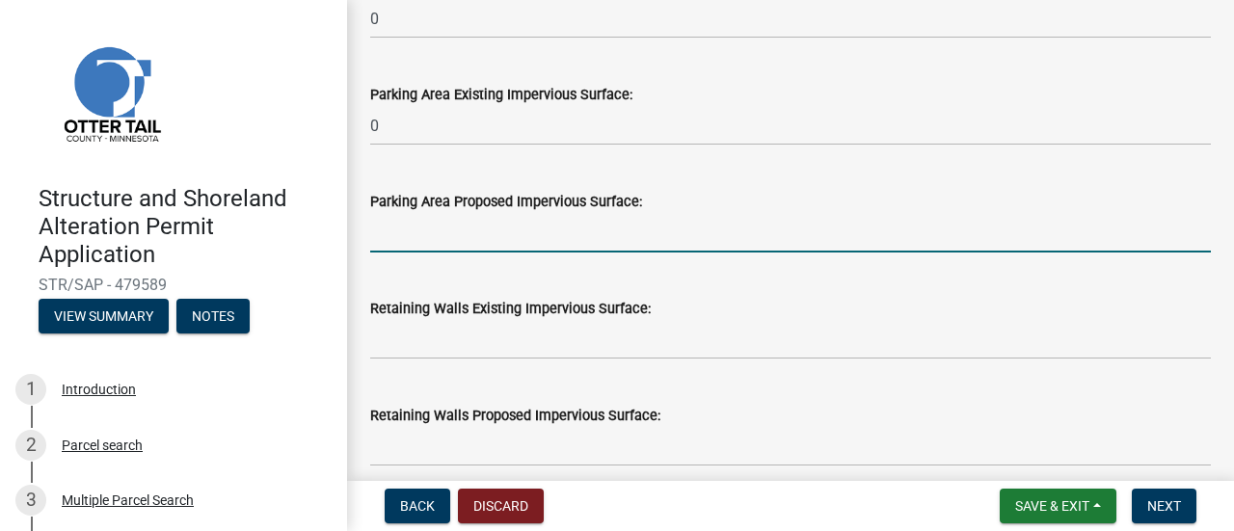
paste input "n/a"
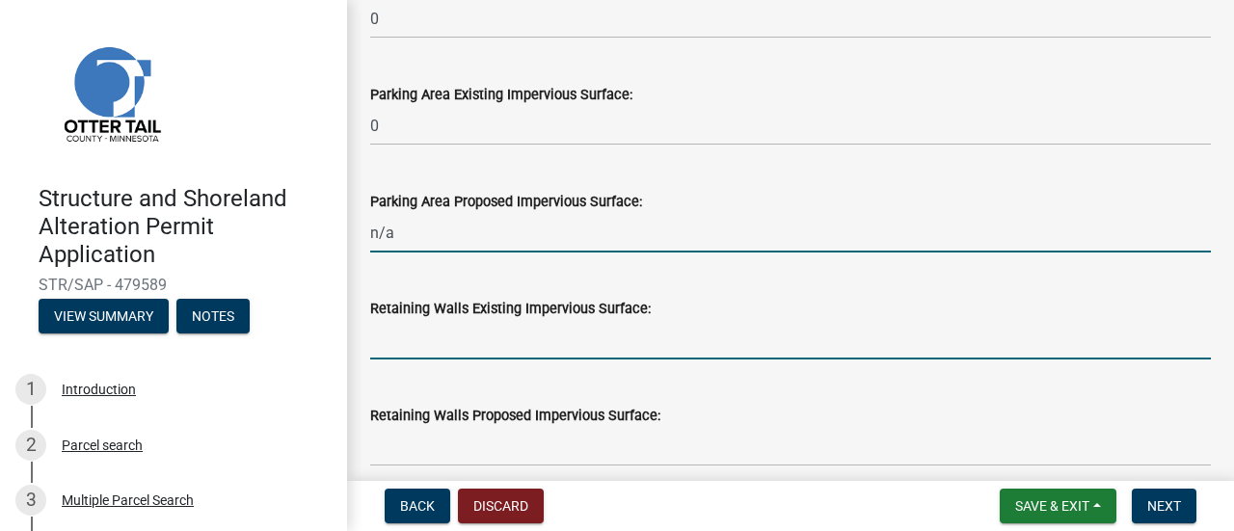
click at [432, 344] on input "text" at bounding box center [790, 340] width 840 height 40
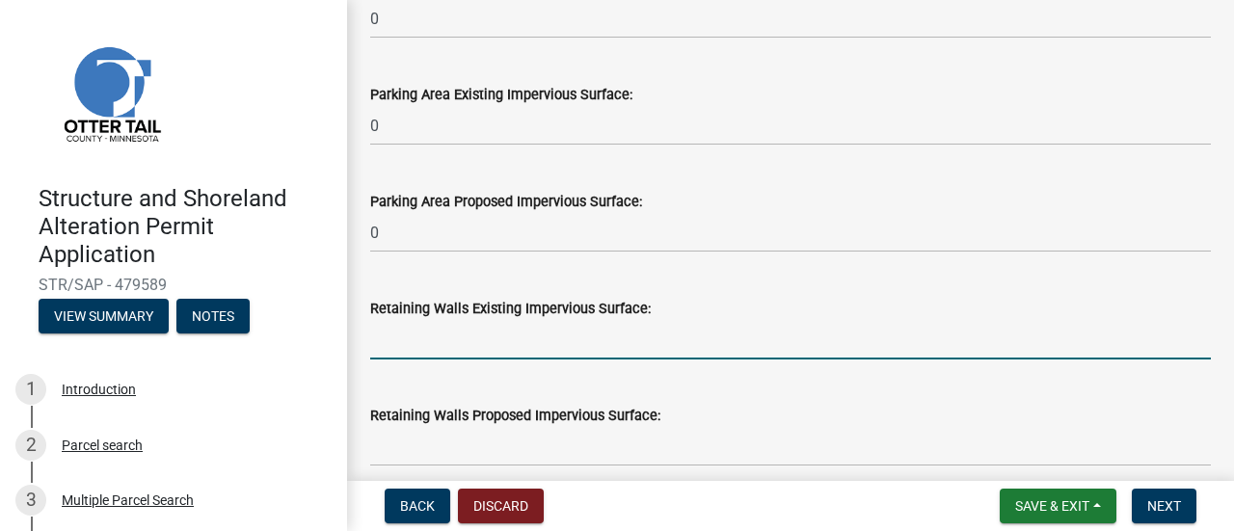
paste input "n/a"
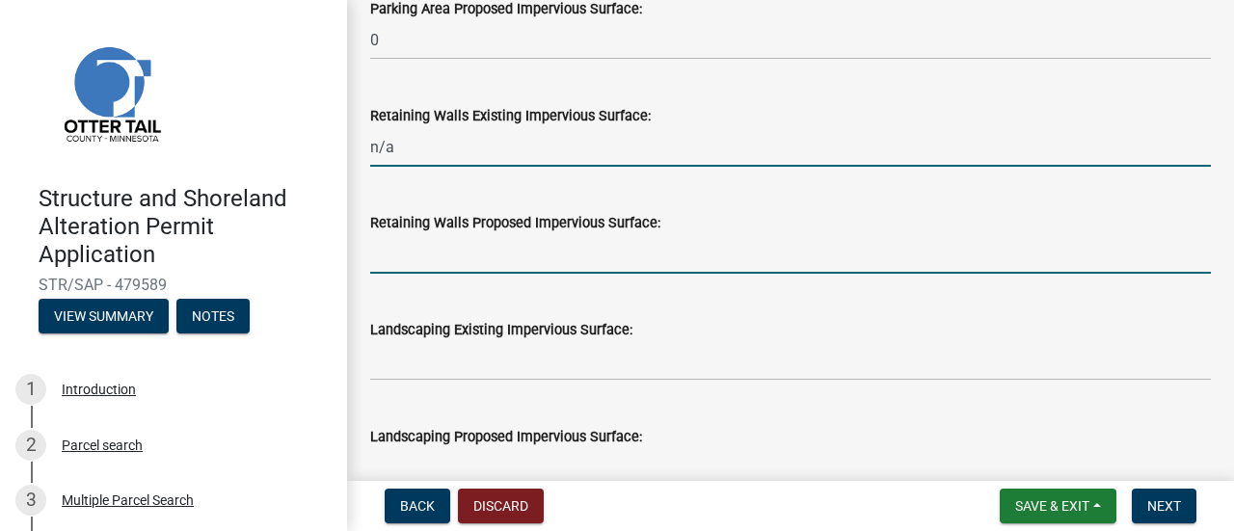
click at [410, 257] on input "text" at bounding box center [790, 254] width 840 height 40
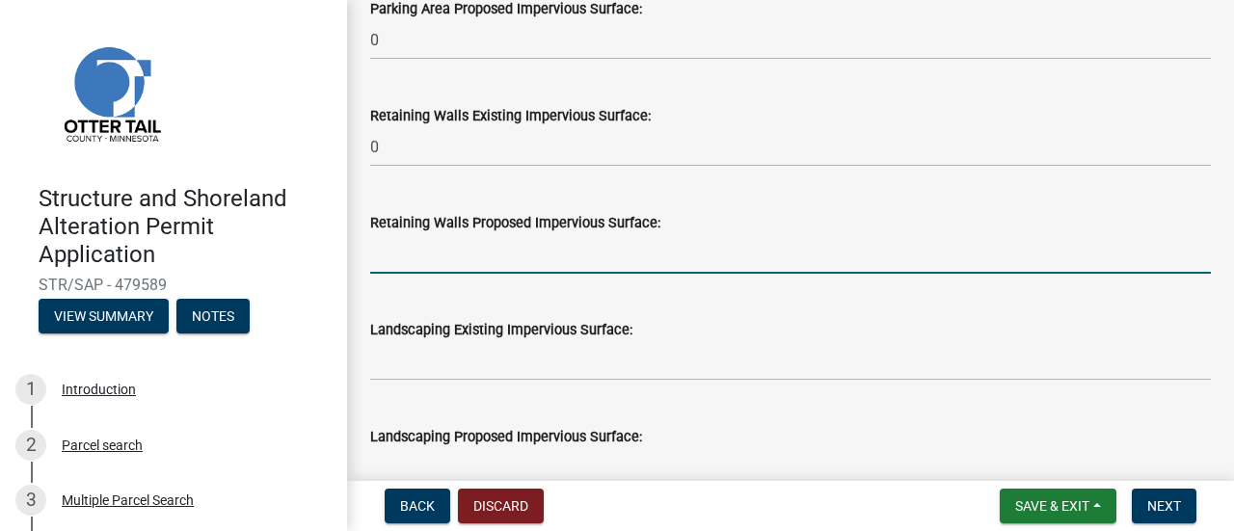
paste input "n/a"
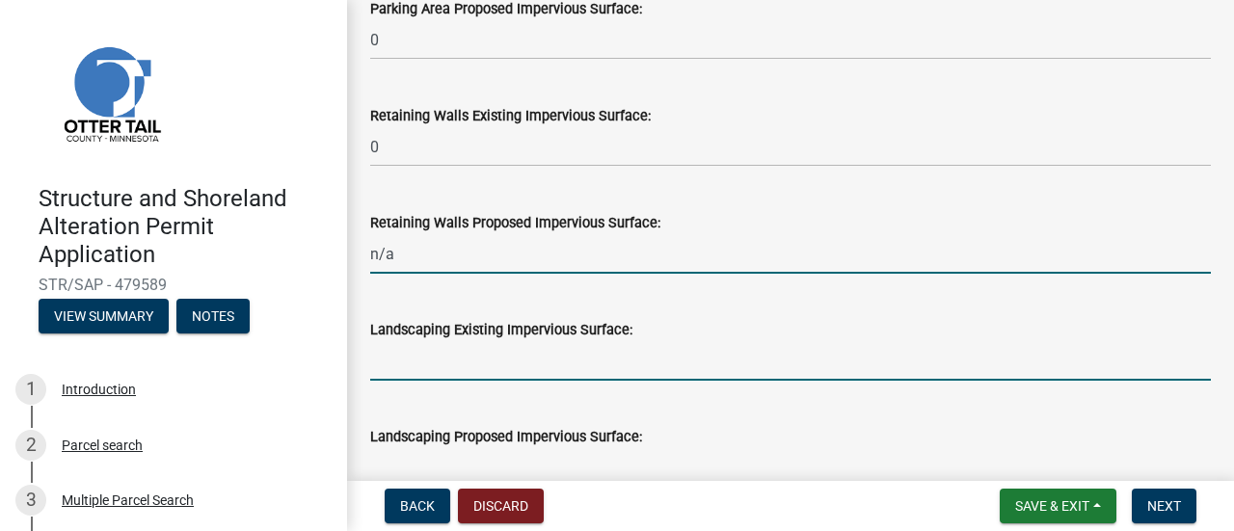
click at [407, 365] on input "text" at bounding box center [790, 361] width 840 height 40
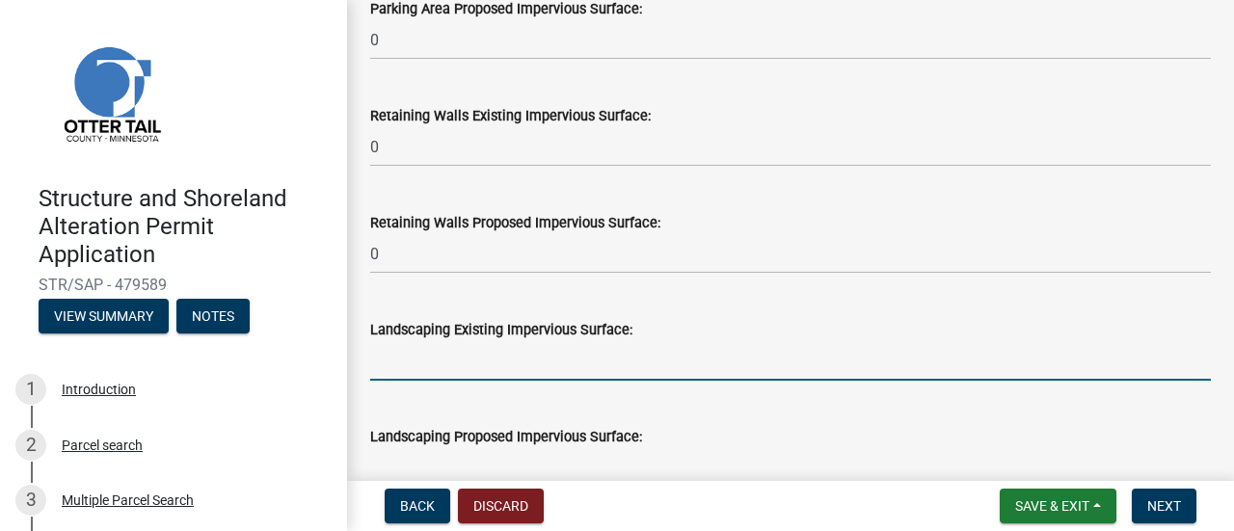
paste input "n/a"
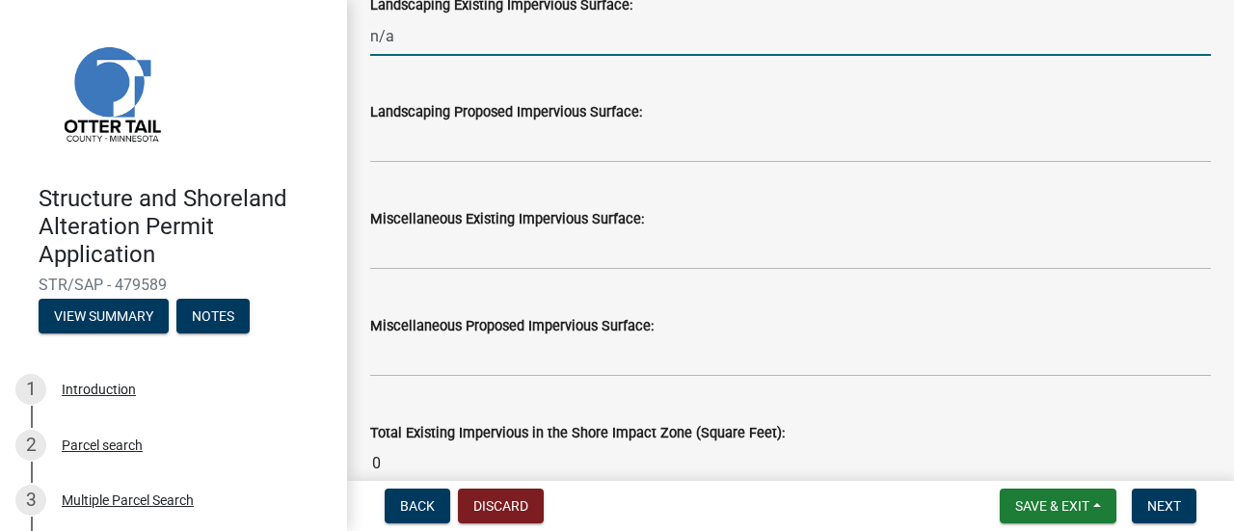
scroll to position [2313, 0]
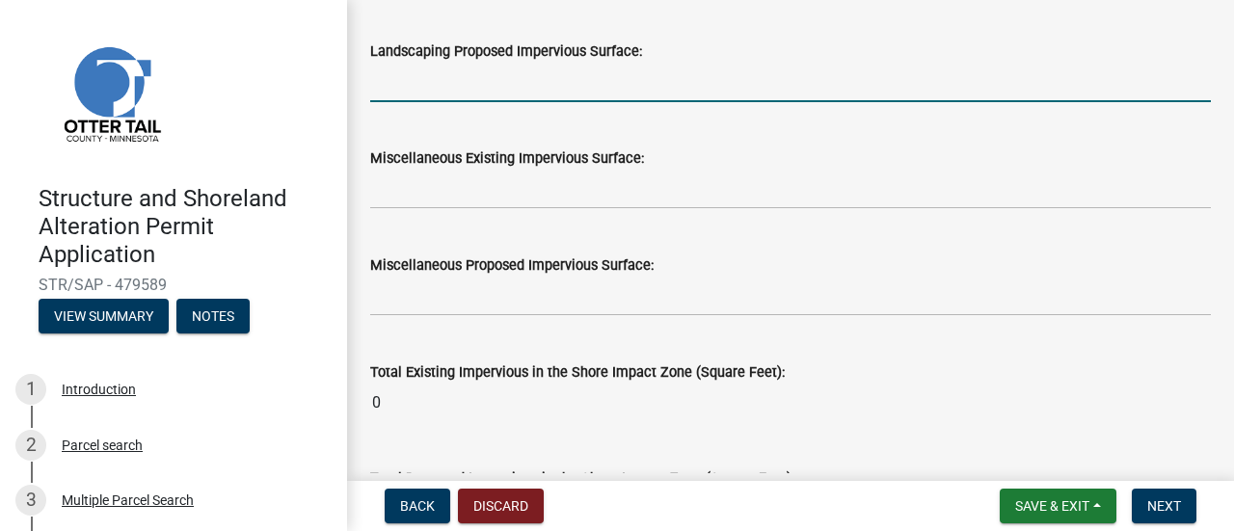
click at [401, 85] on input "text" at bounding box center [790, 83] width 840 height 40
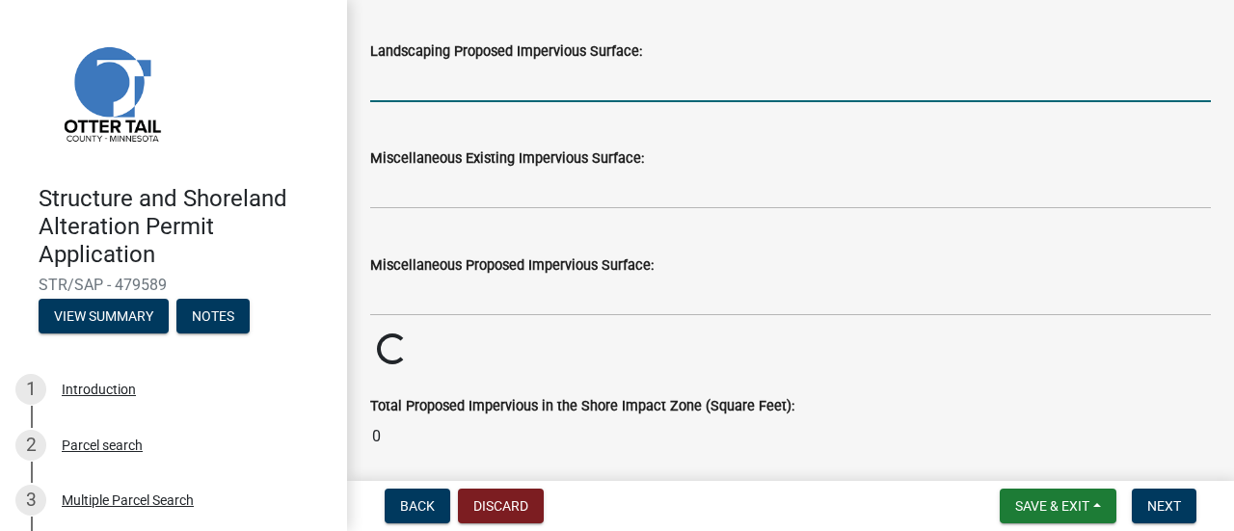
paste input "n/a"
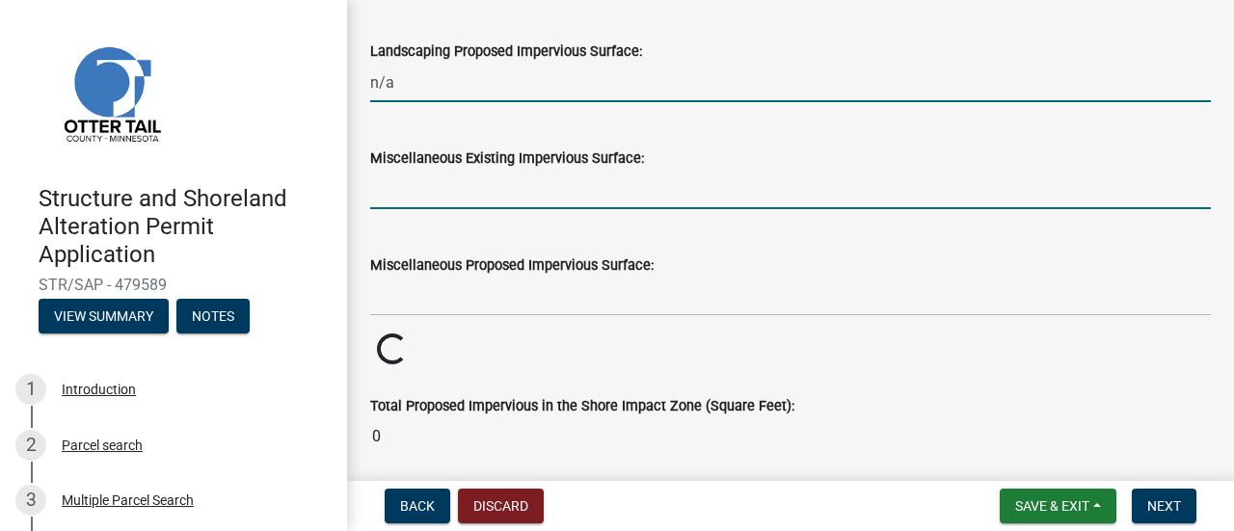
click at [405, 197] on input "text" at bounding box center [790, 190] width 840 height 40
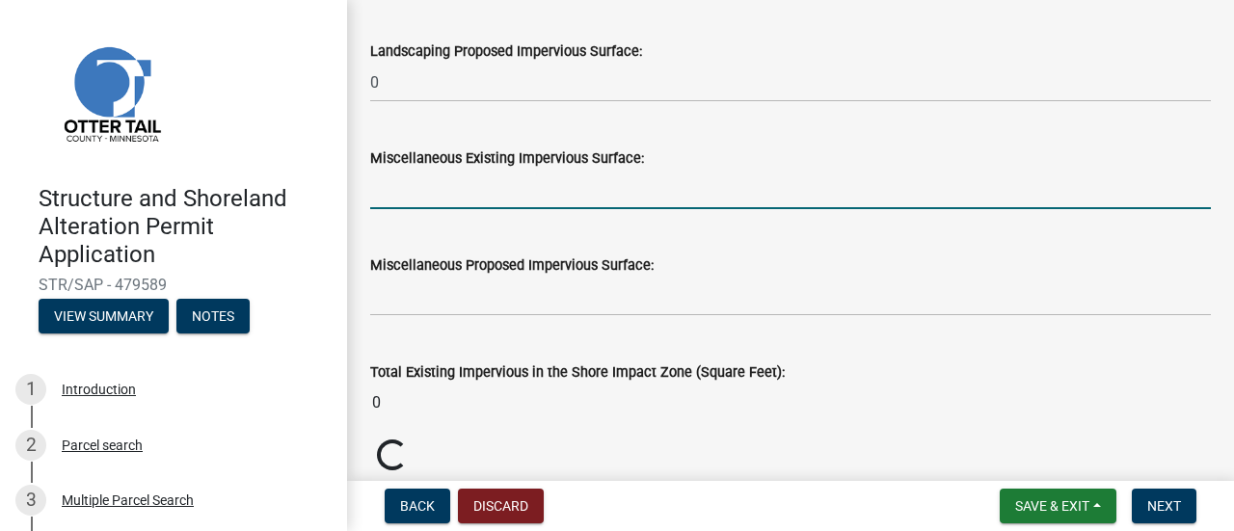
paste input "n/a"
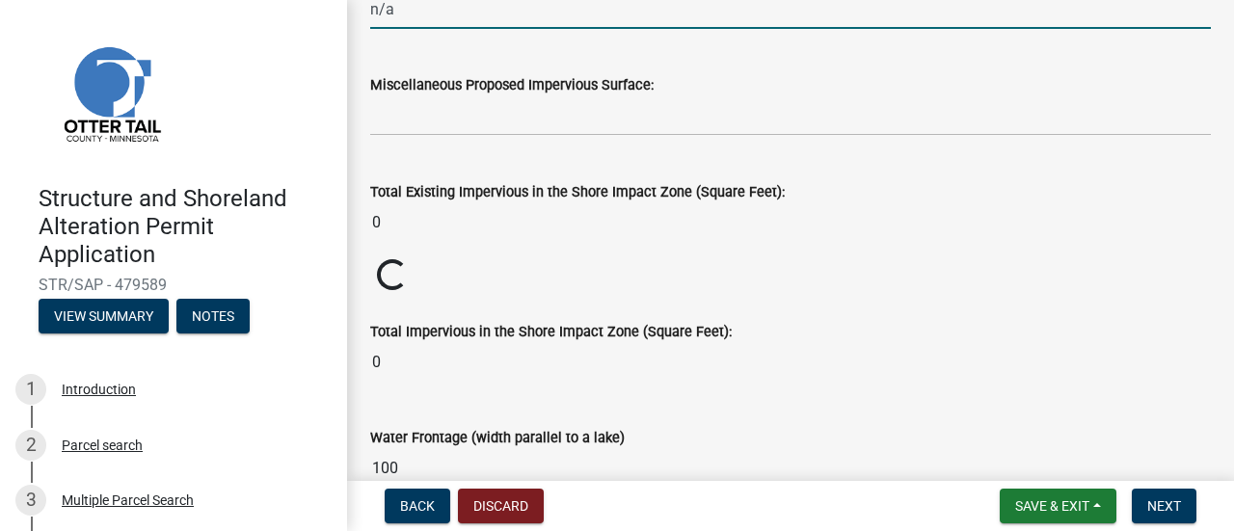
scroll to position [2506, 0]
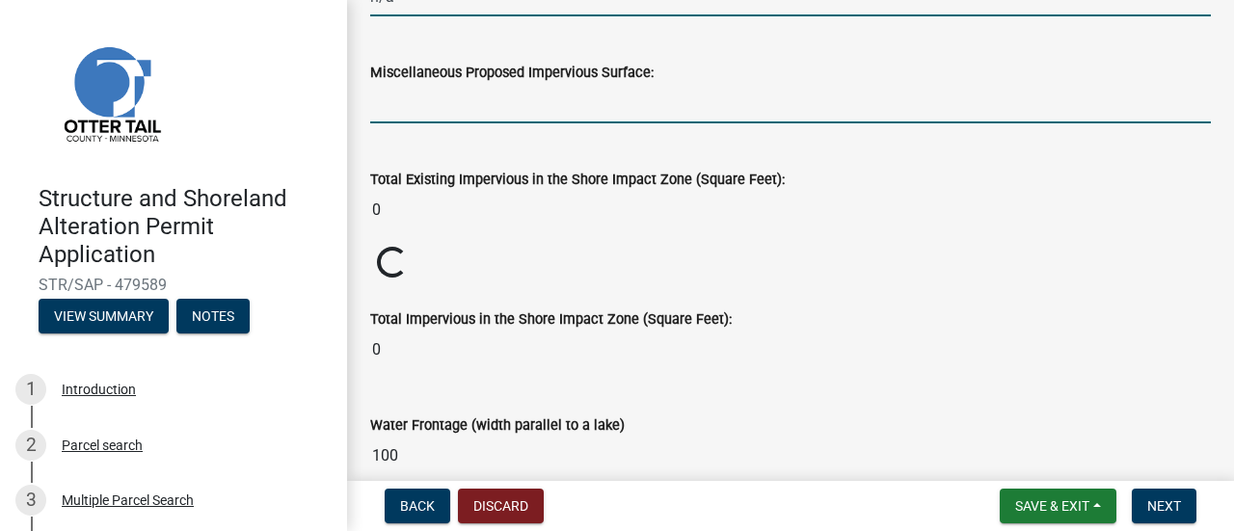
click at [382, 111] on input "text" at bounding box center [790, 104] width 840 height 40
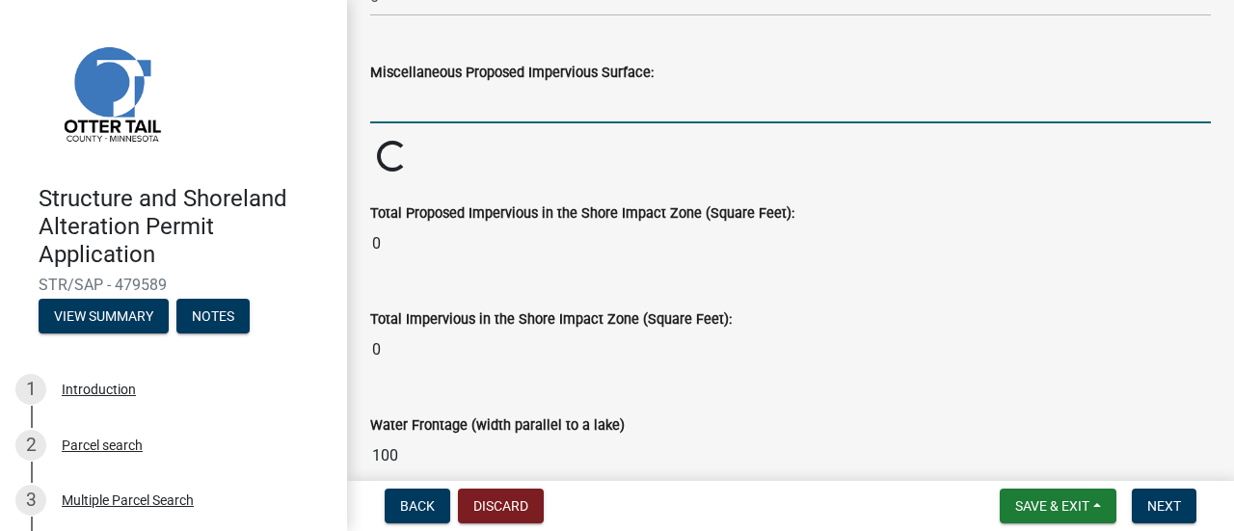
paste input "n/a"
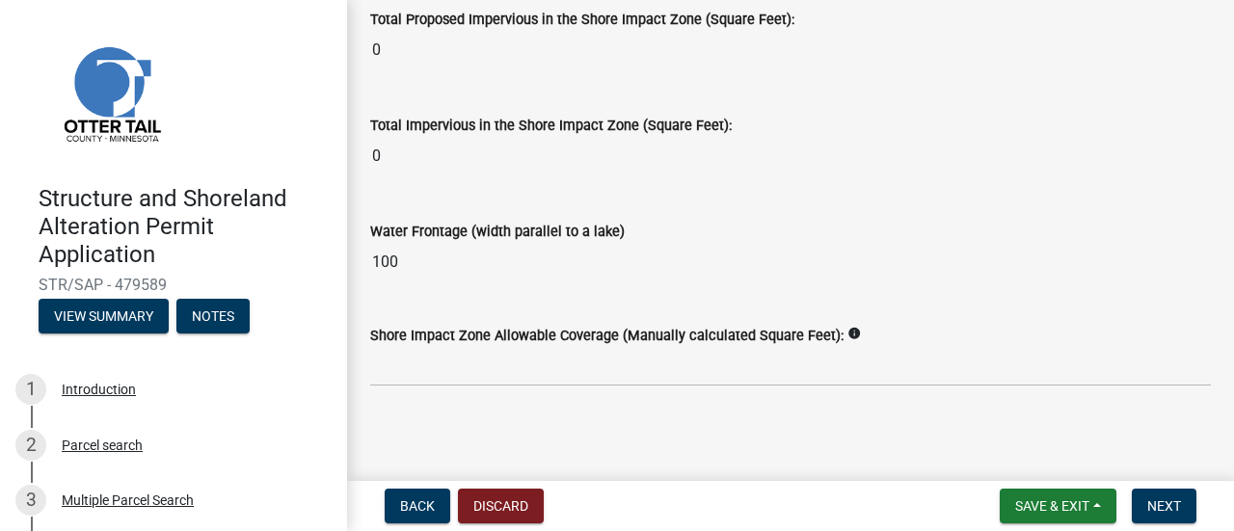
scroll to position [2774, 0]
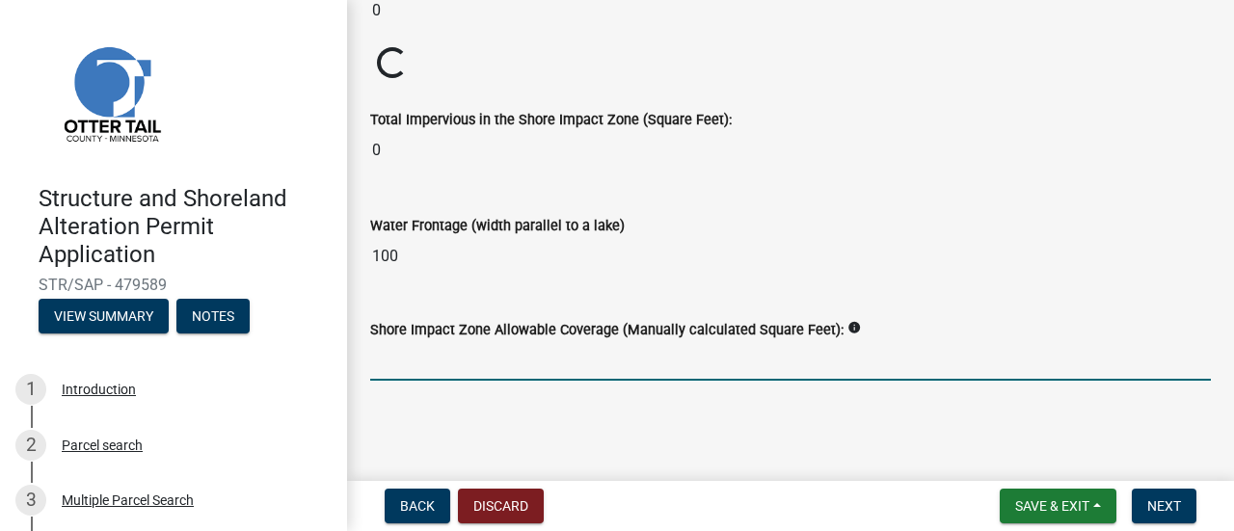
click at [434, 356] on input "text" at bounding box center [790, 361] width 840 height 40
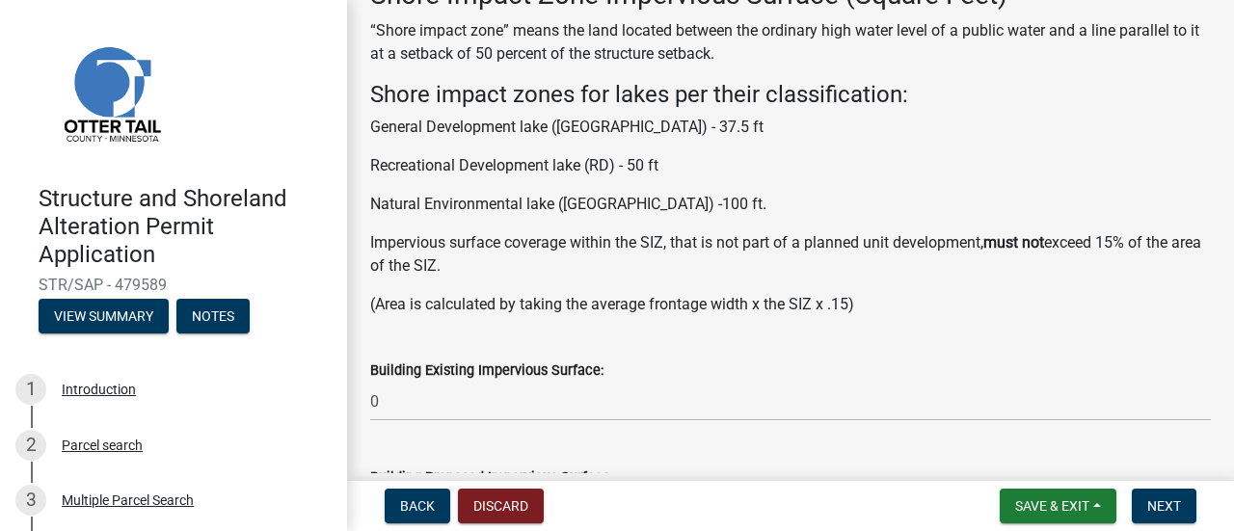
scroll to position [0, 0]
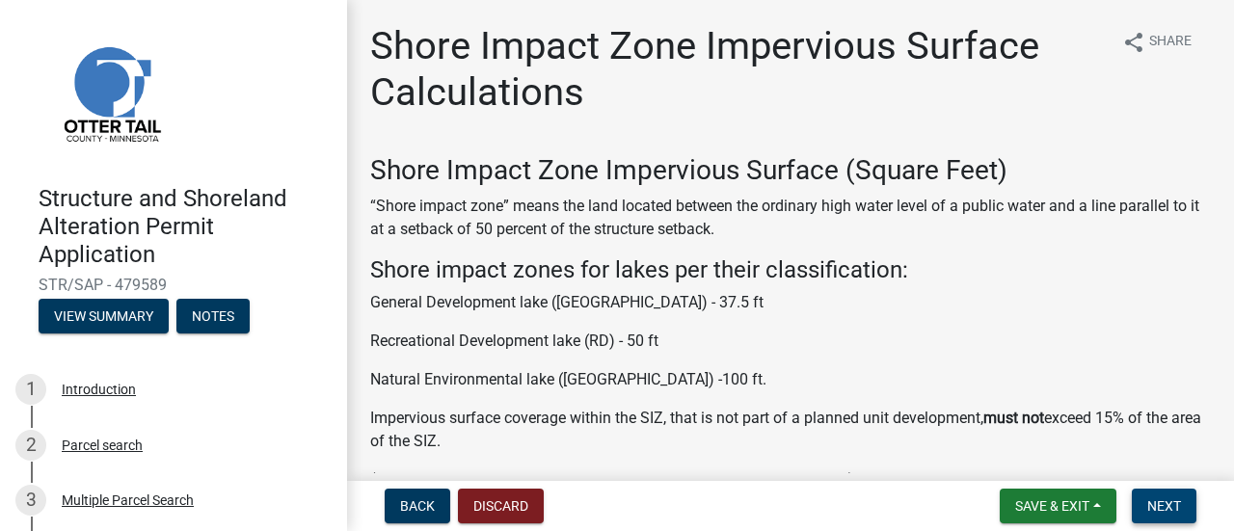
drag, startPoint x: 1164, startPoint y: 502, endPoint x: 1151, endPoint y: 507, distance: 14.3
click at [1162, 502] on span "Next" at bounding box center [1164, 505] width 34 height 15
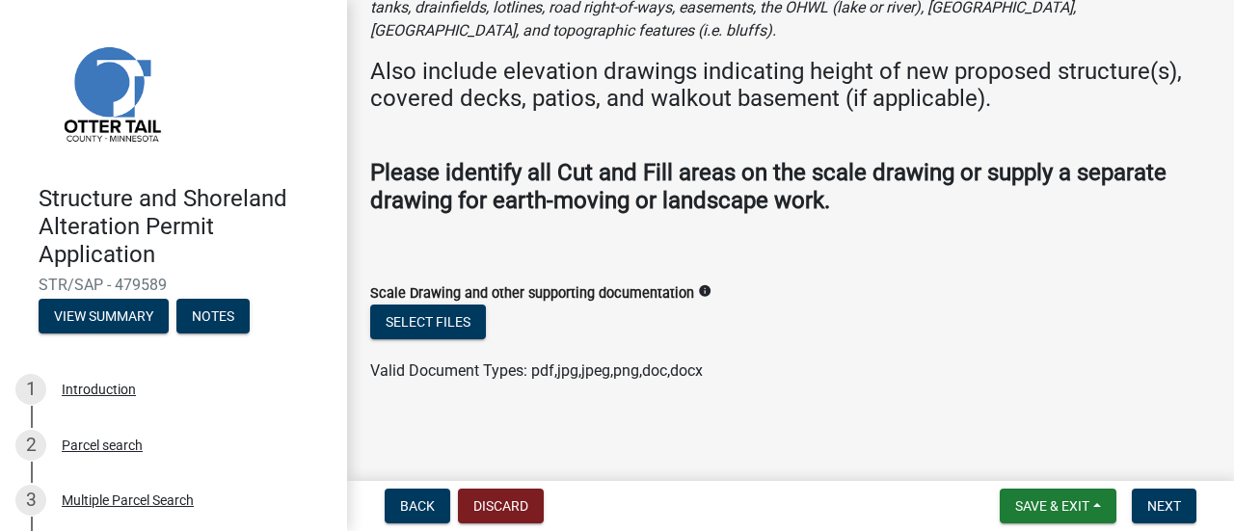
scroll to position [199, 0]
click at [1146, 501] on button "Next" at bounding box center [1163, 506] width 65 height 35
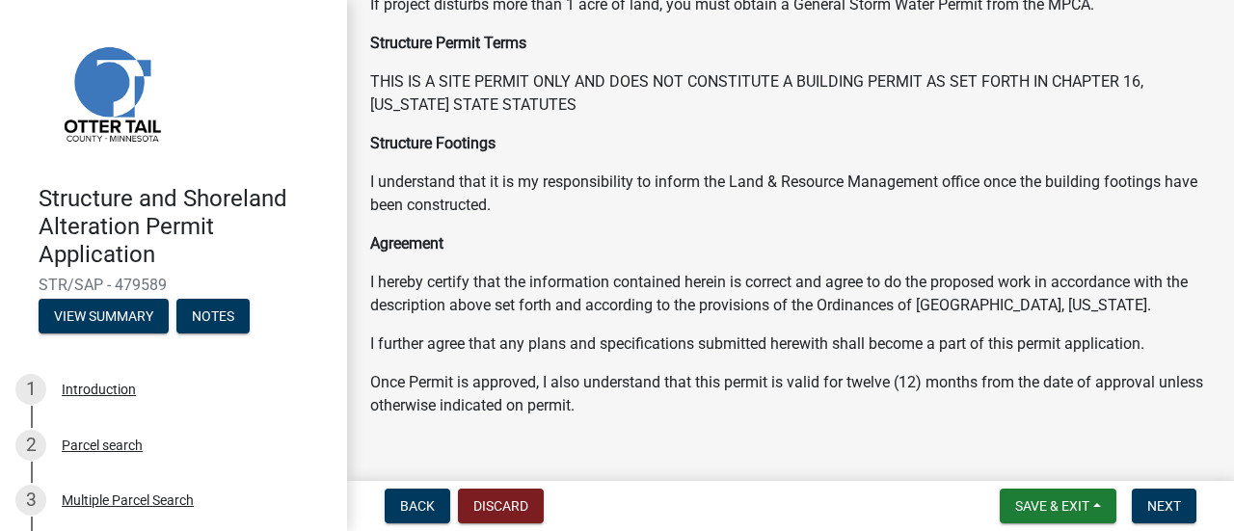
scroll to position [448, 0]
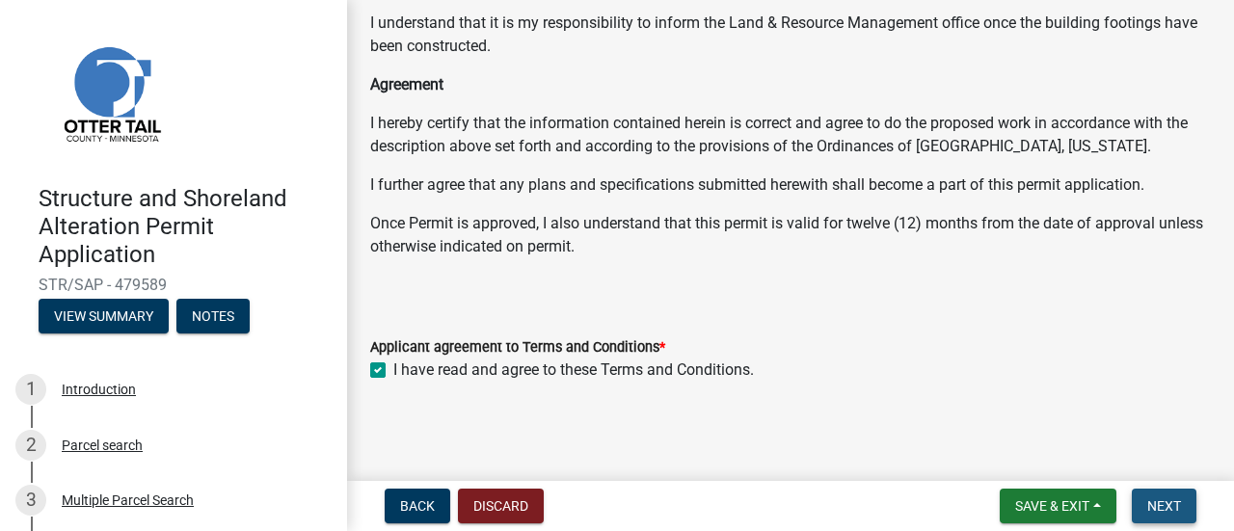
click at [1147, 504] on span "Next" at bounding box center [1164, 505] width 34 height 15
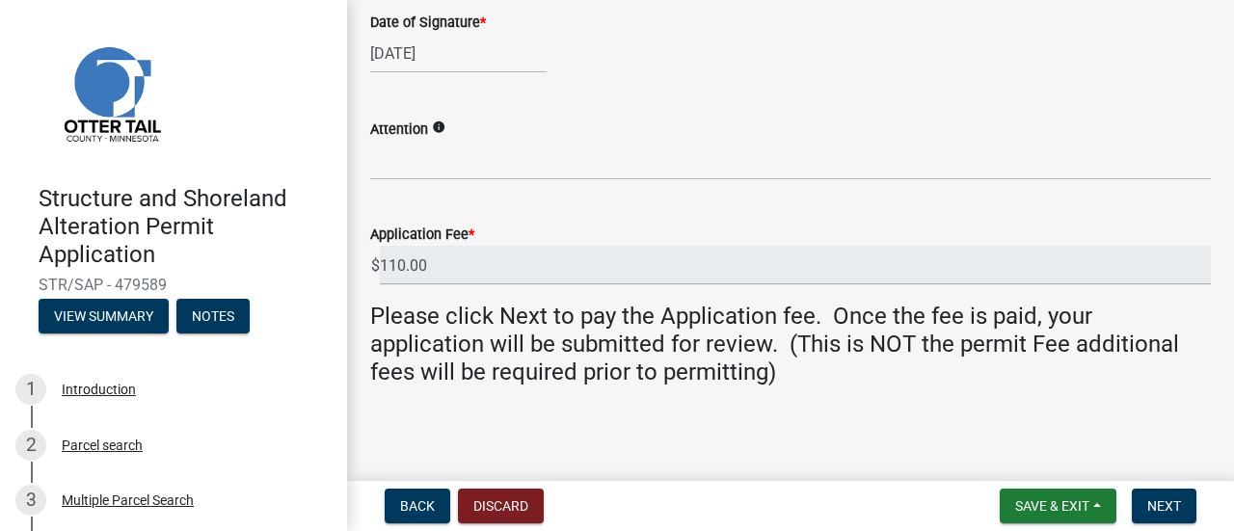
scroll to position [691, 0]
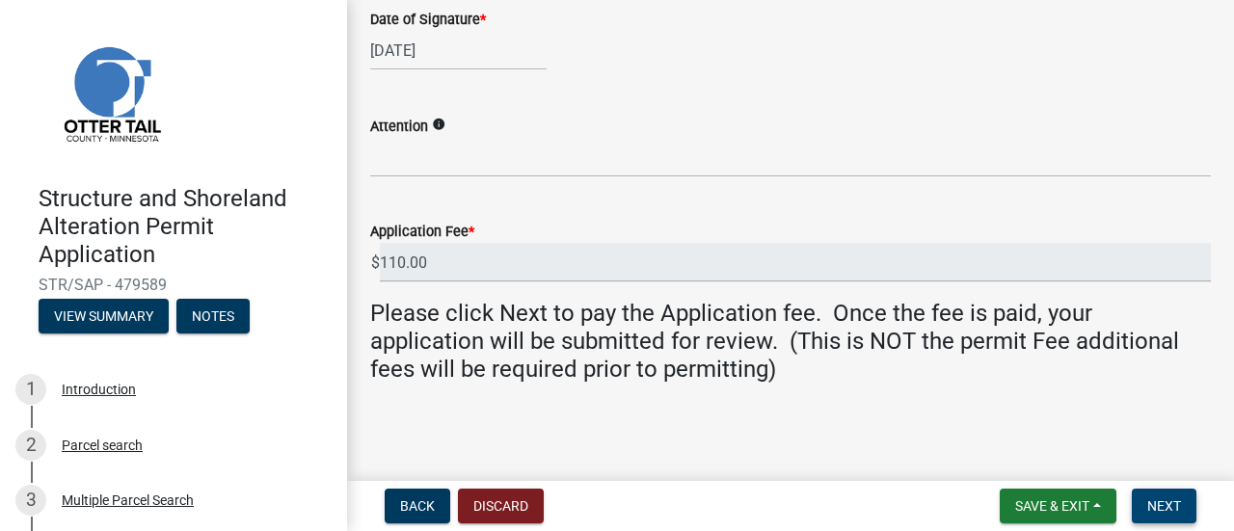
click at [1166, 510] on span "Next" at bounding box center [1164, 505] width 34 height 15
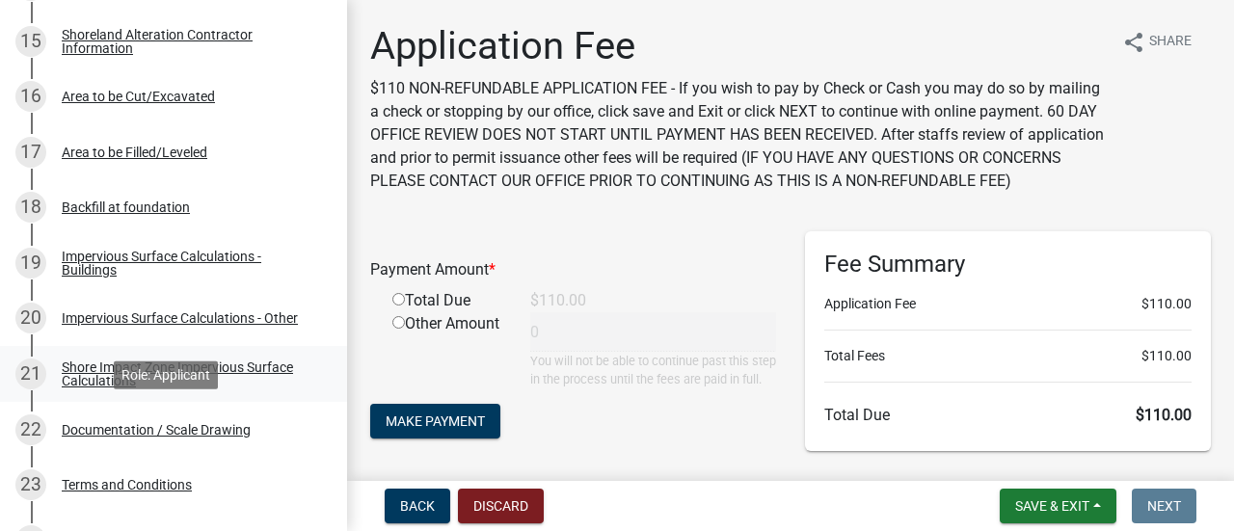
scroll to position [1156, 0]
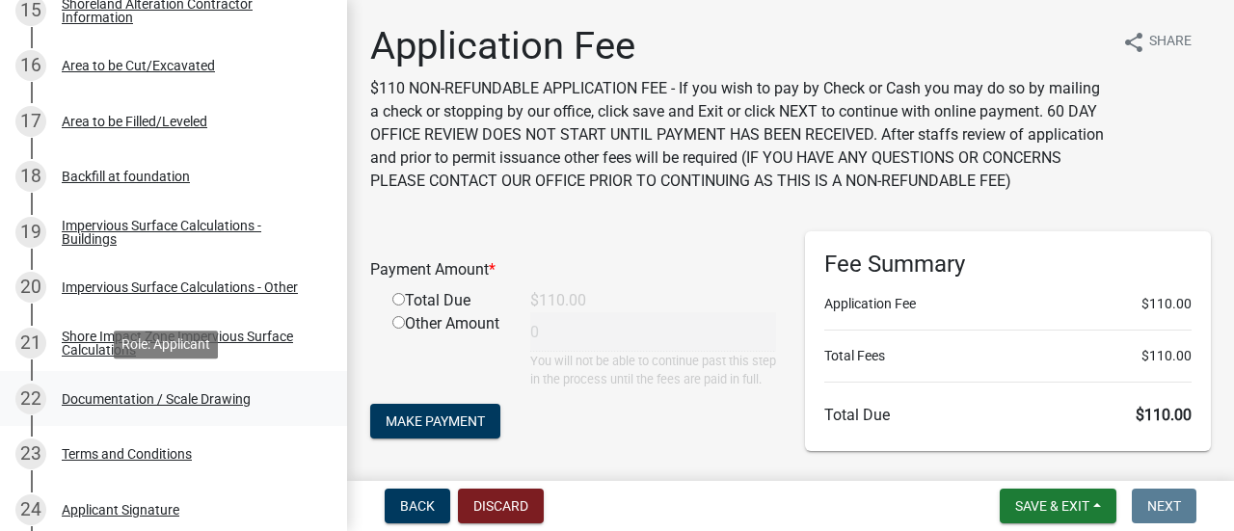
click at [218, 396] on div "Documentation / Scale Drawing" at bounding box center [156, 398] width 189 height 13
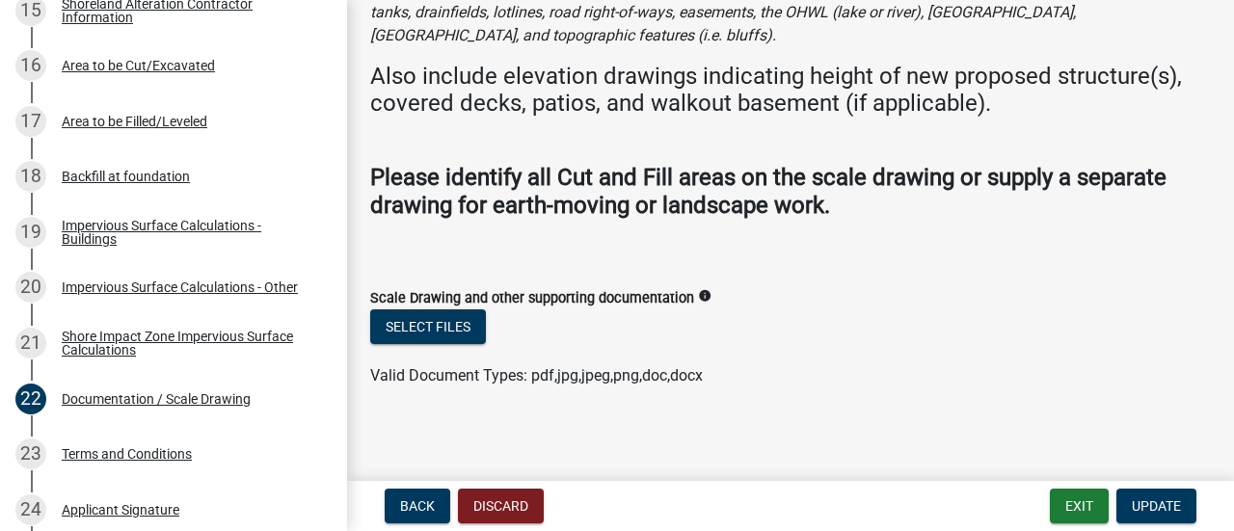
scroll to position [199, 0]
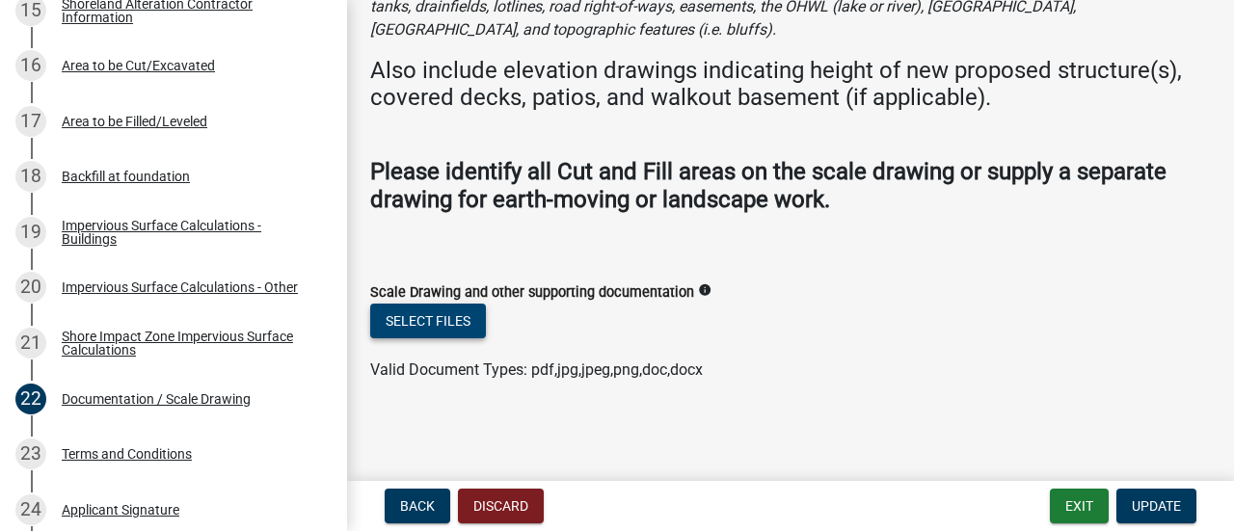
click at [447, 332] on button "Select files" at bounding box center [428, 321] width 116 height 35
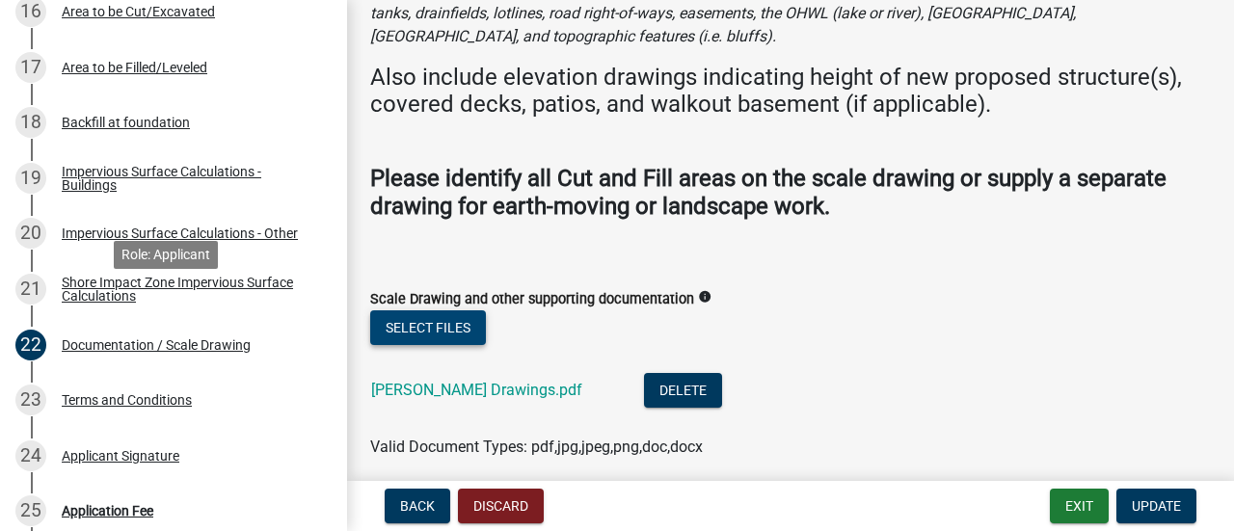
scroll to position [1349, 0]
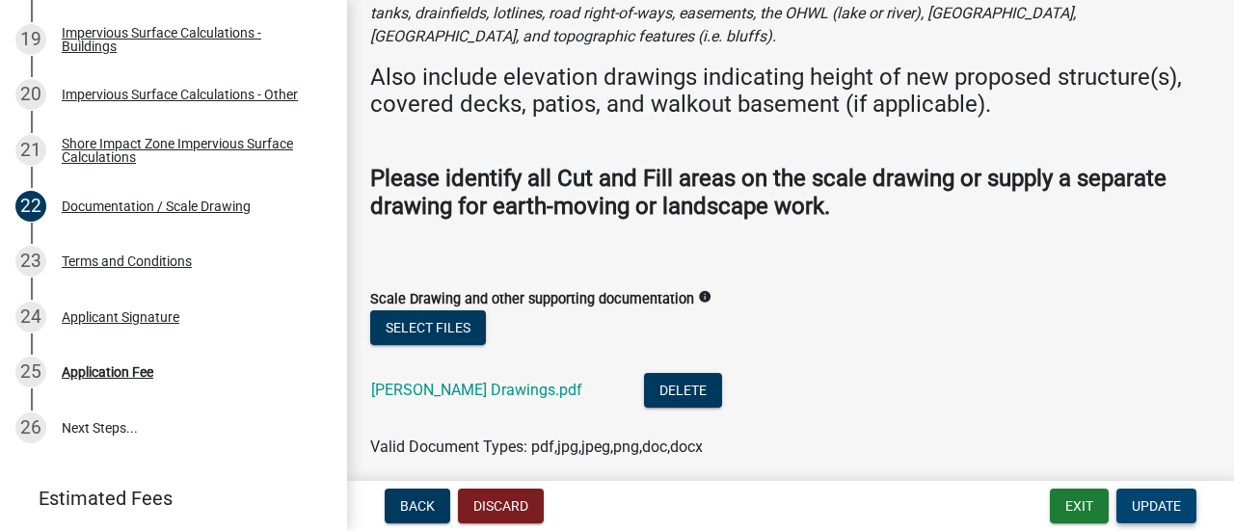
click at [1164, 492] on button "Update" at bounding box center [1156, 506] width 80 height 35
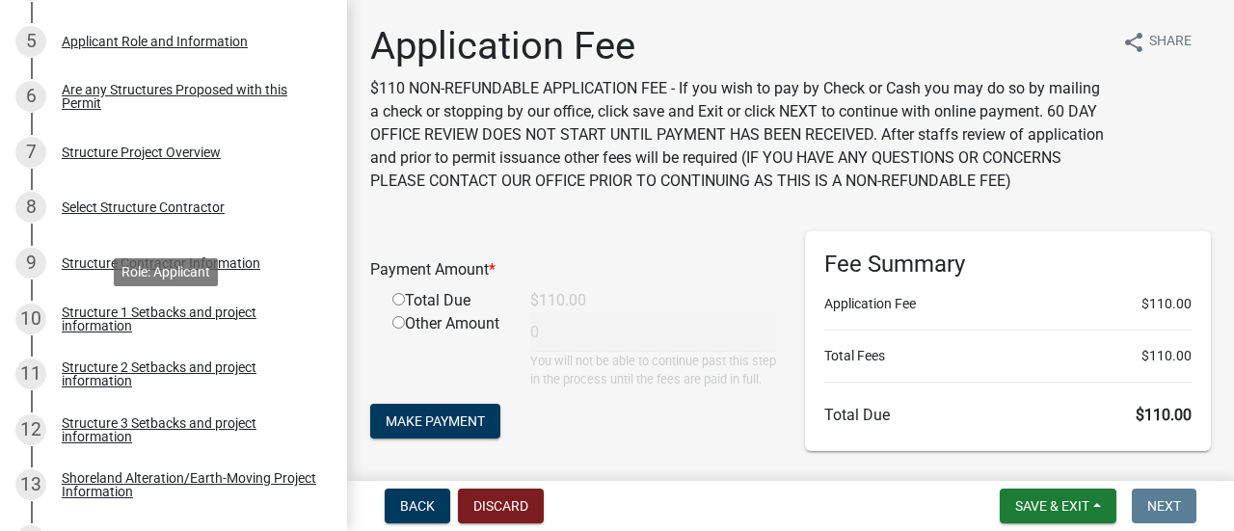
scroll to position [675, 0]
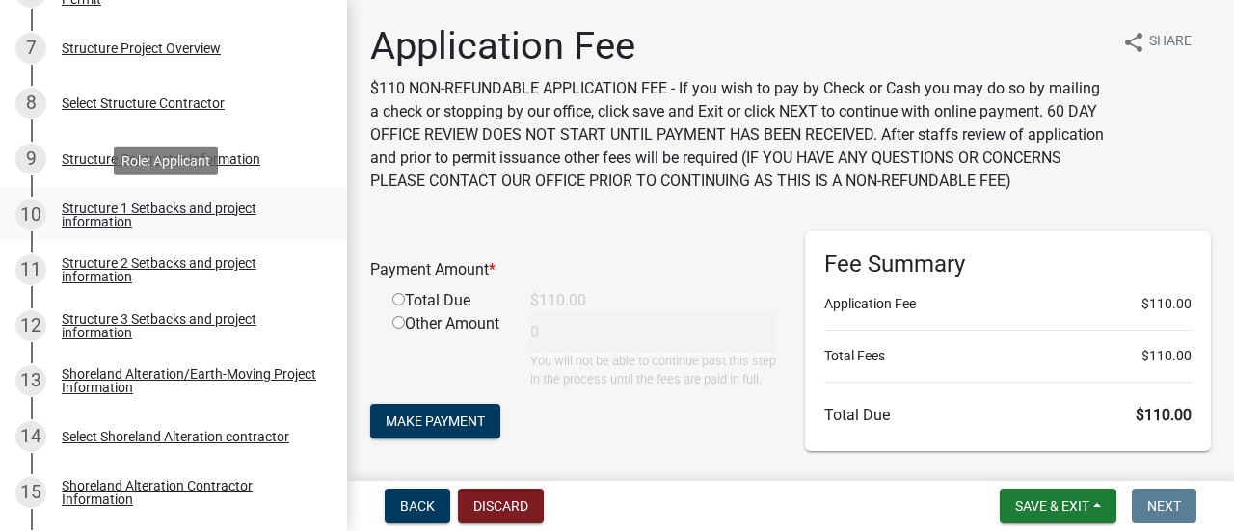
click at [119, 216] on div "Structure 1 Setbacks and project information" at bounding box center [189, 214] width 254 height 27
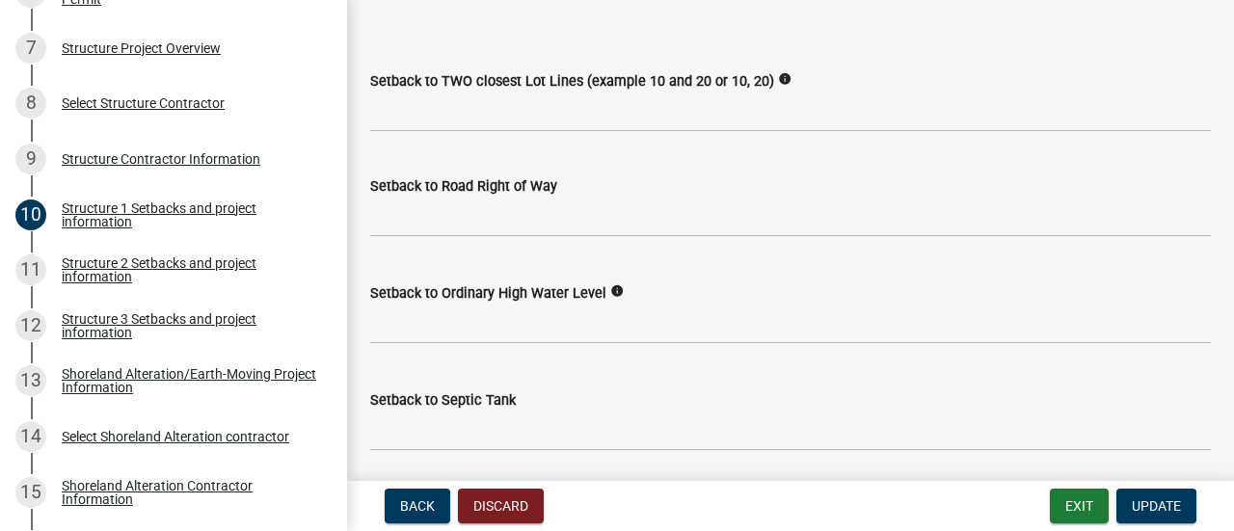
scroll to position [1542, 0]
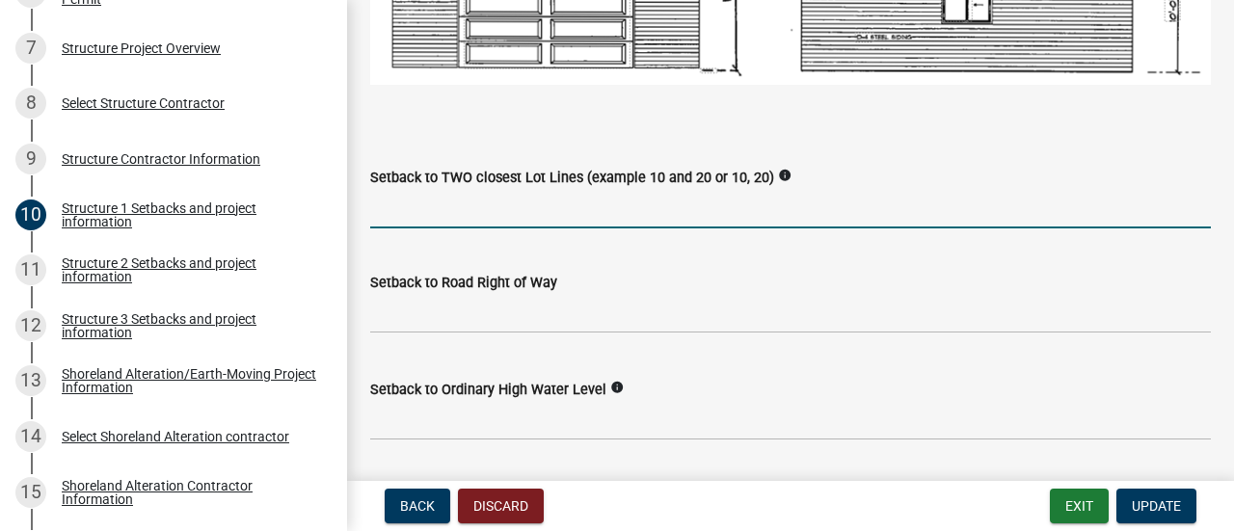
click at [469, 211] on input "Setback to TWO closest Lot Lines (example 10 and 20 or 10, 20)" at bounding box center [790, 209] width 840 height 40
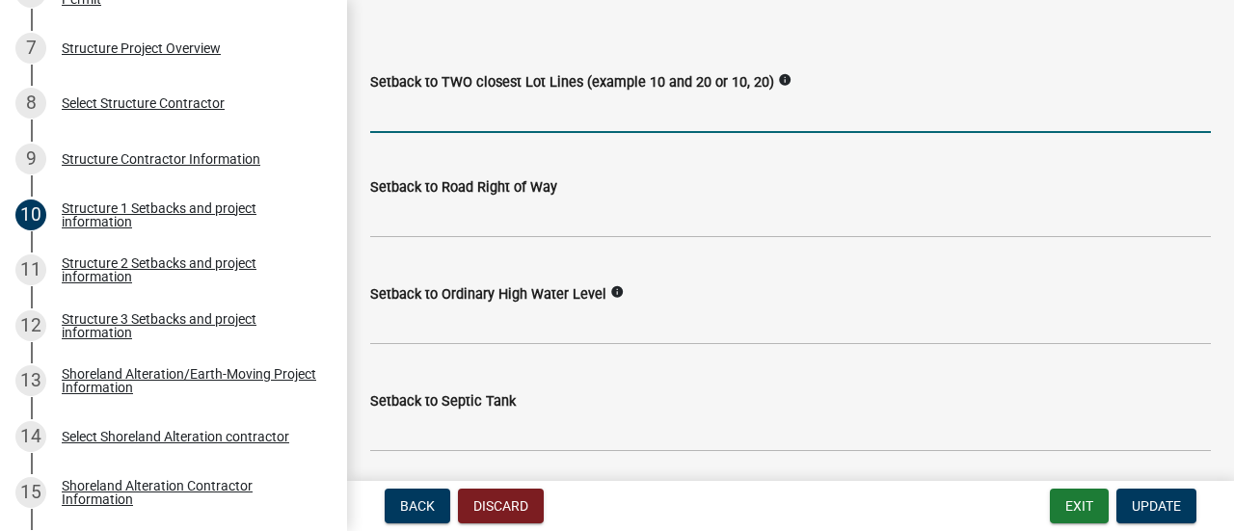
scroll to position [1638, 0]
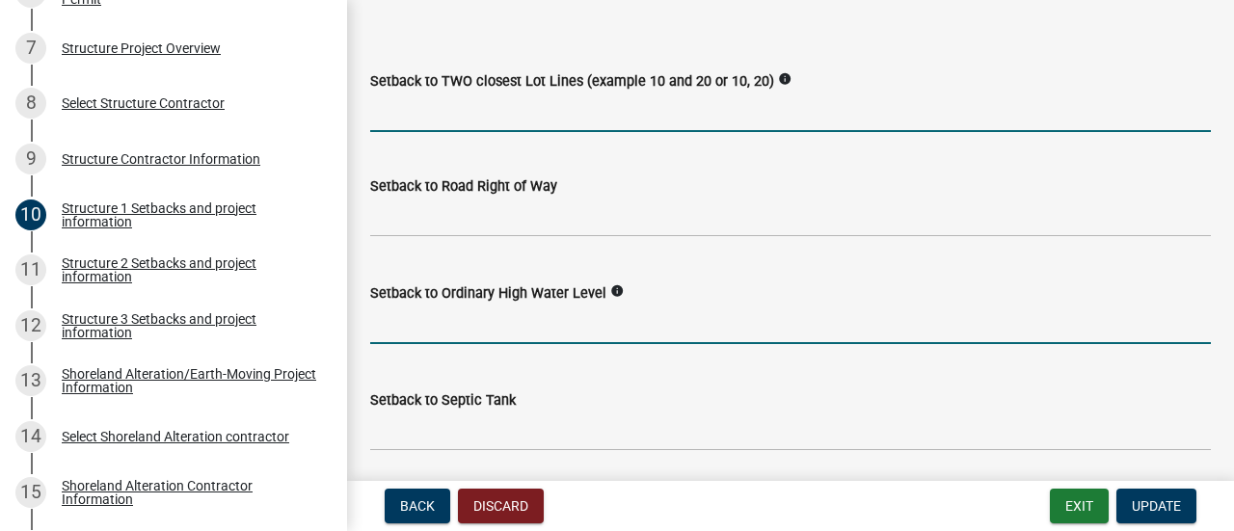
click at [432, 313] on input "text" at bounding box center [790, 325] width 840 height 40
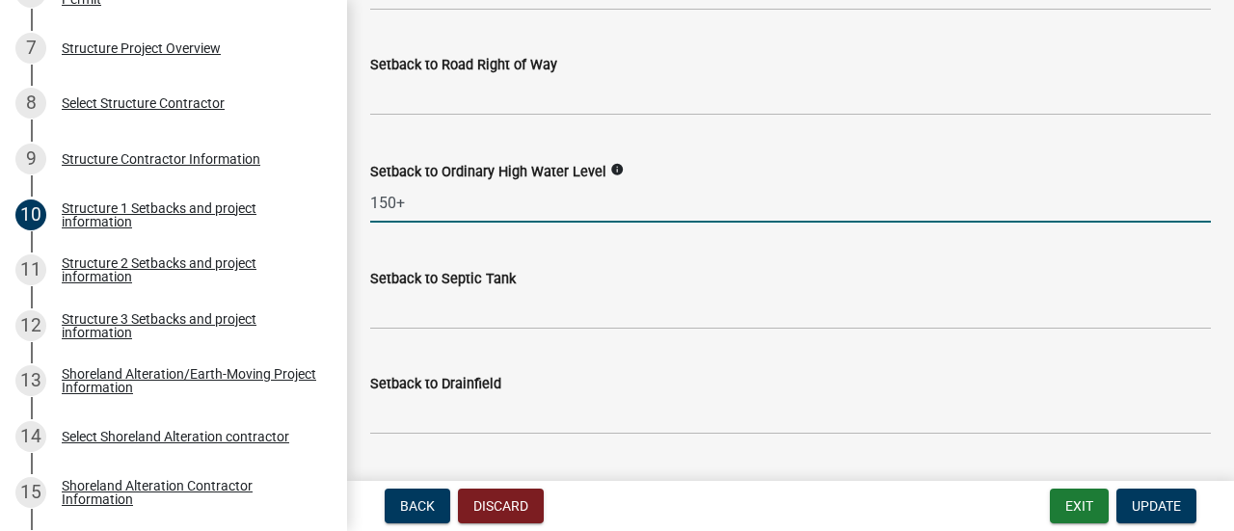
scroll to position [1831, 0]
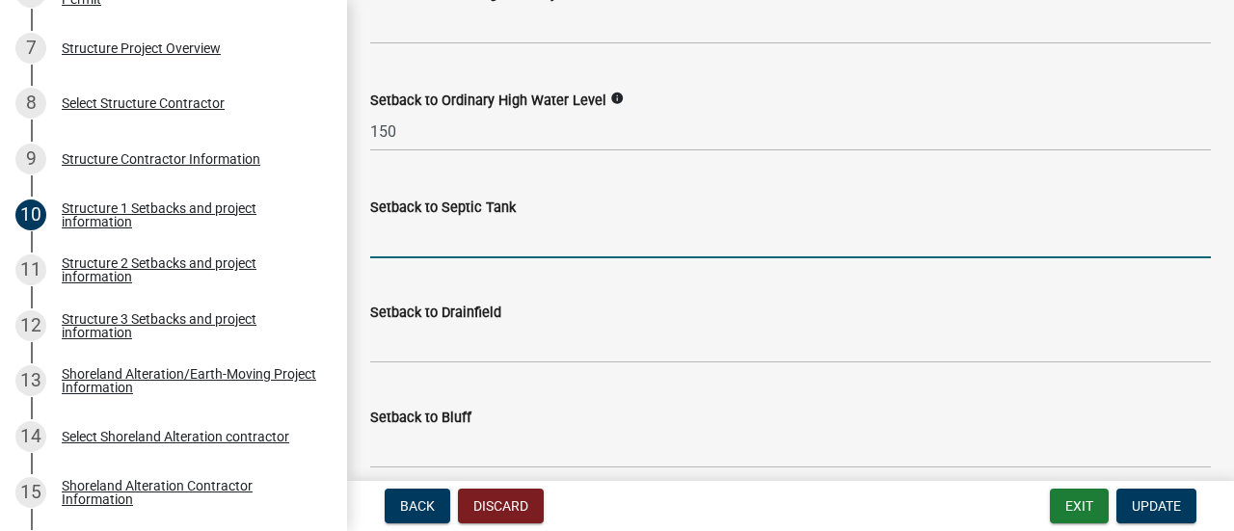
click at [450, 226] on input "Setback to Septic Tank" at bounding box center [790, 239] width 840 height 40
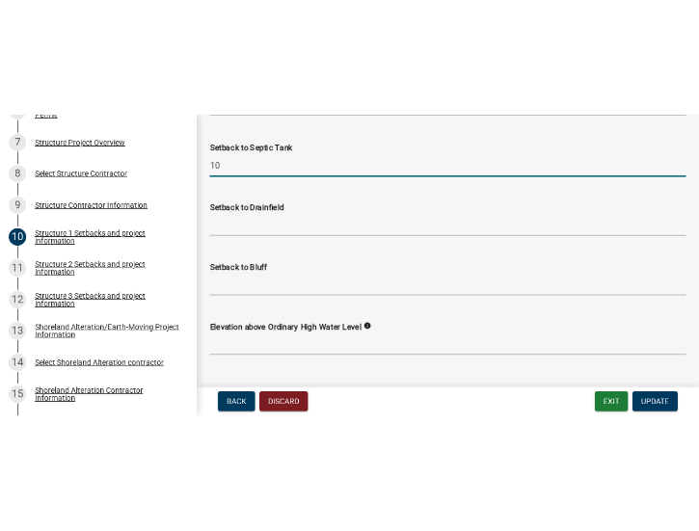
scroll to position [2024, 0]
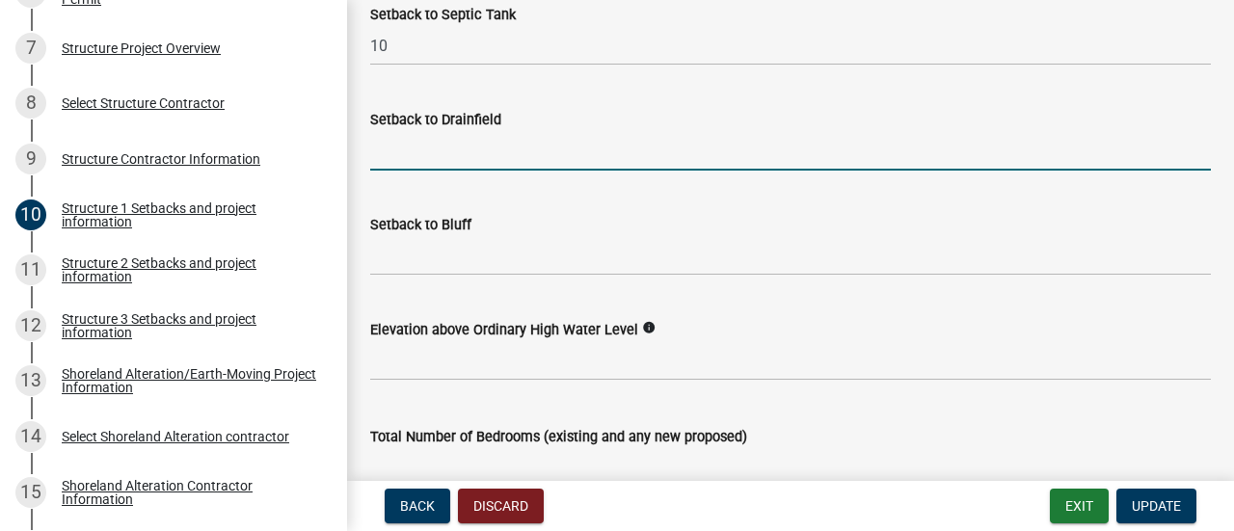
click at [428, 144] on input "Setback to Drainfield" at bounding box center [790, 151] width 840 height 40
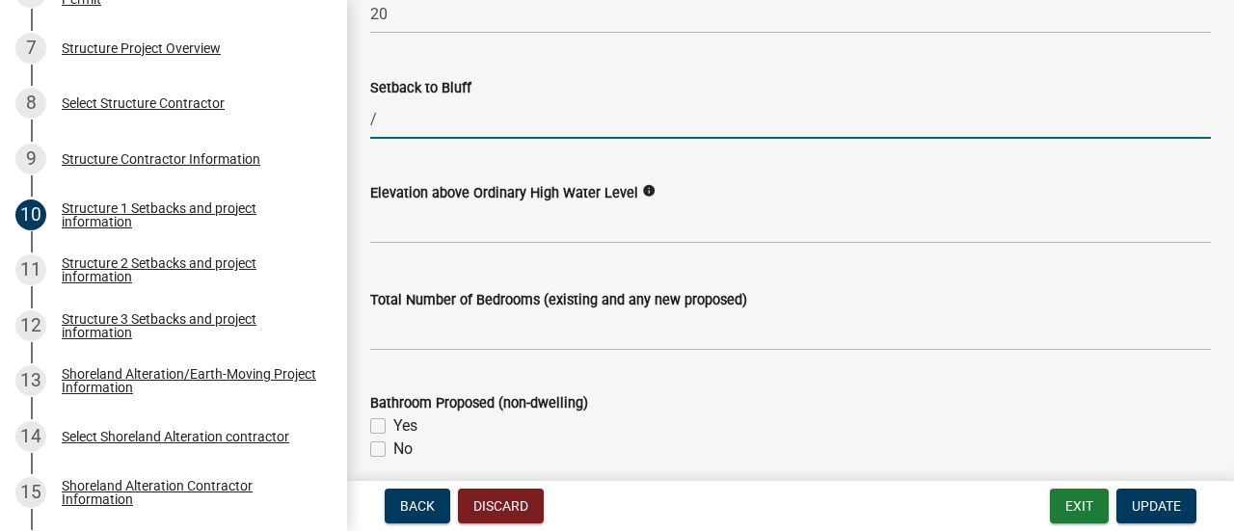
scroll to position [2154, 0]
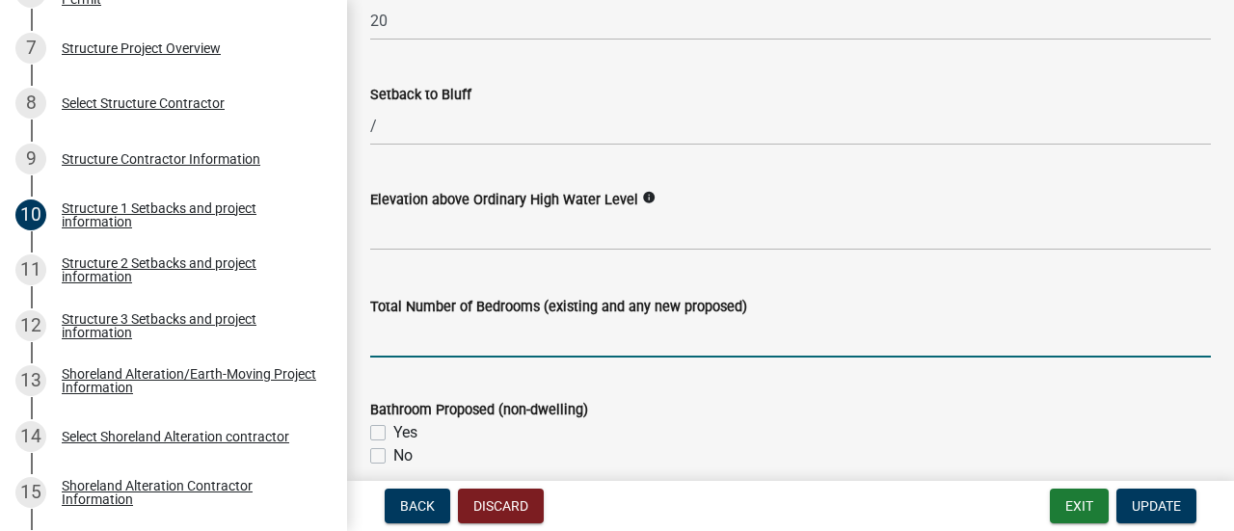
click at [407, 326] on input "text" at bounding box center [790, 338] width 840 height 40
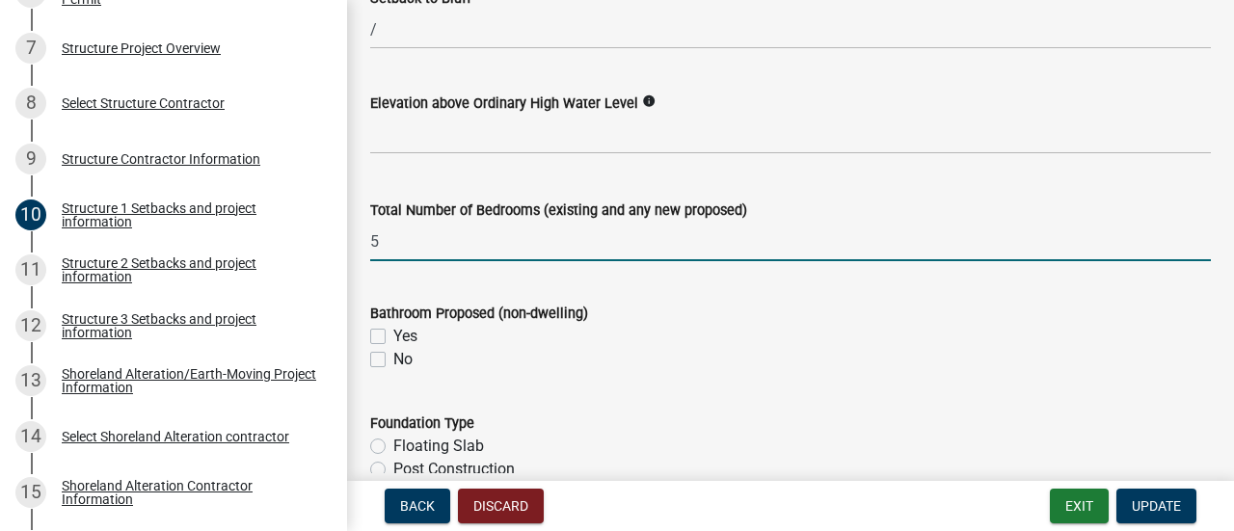
scroll to position [2057, 0]
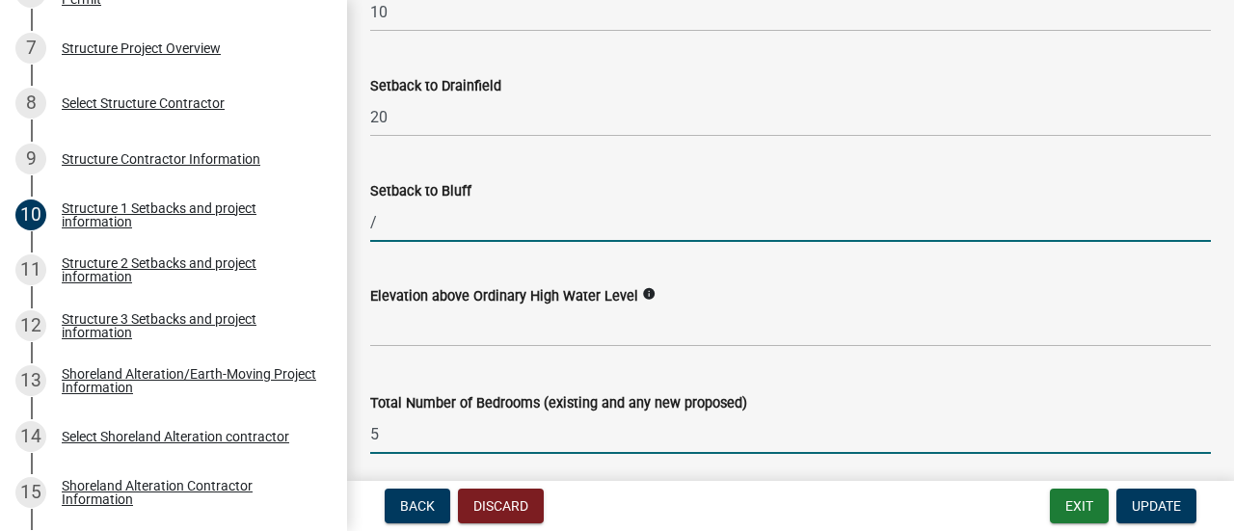
click at [445, 215] on input "/" at bounding box center [790, 222] width 840 height 40
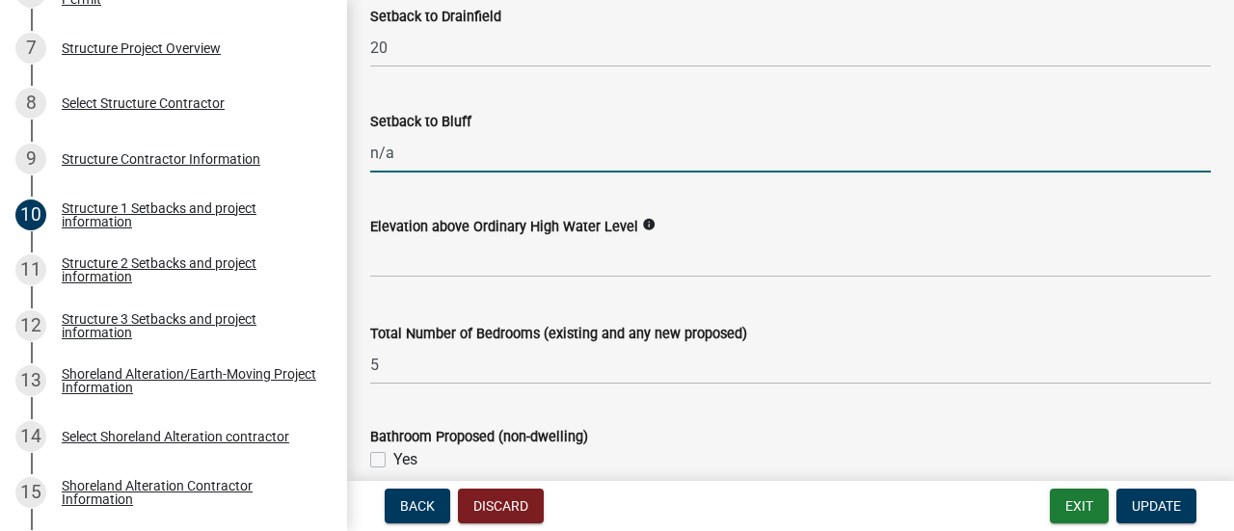
scroll to position [2154, 0]
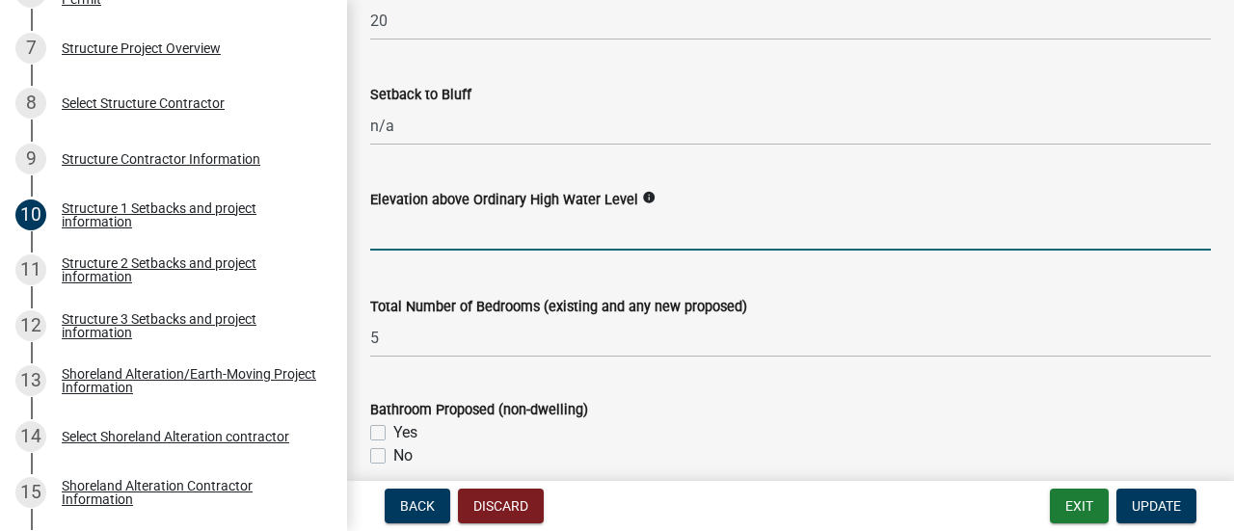
click at [406, 232] on input "text" at bounding box center [790, 231] width 840 height 40
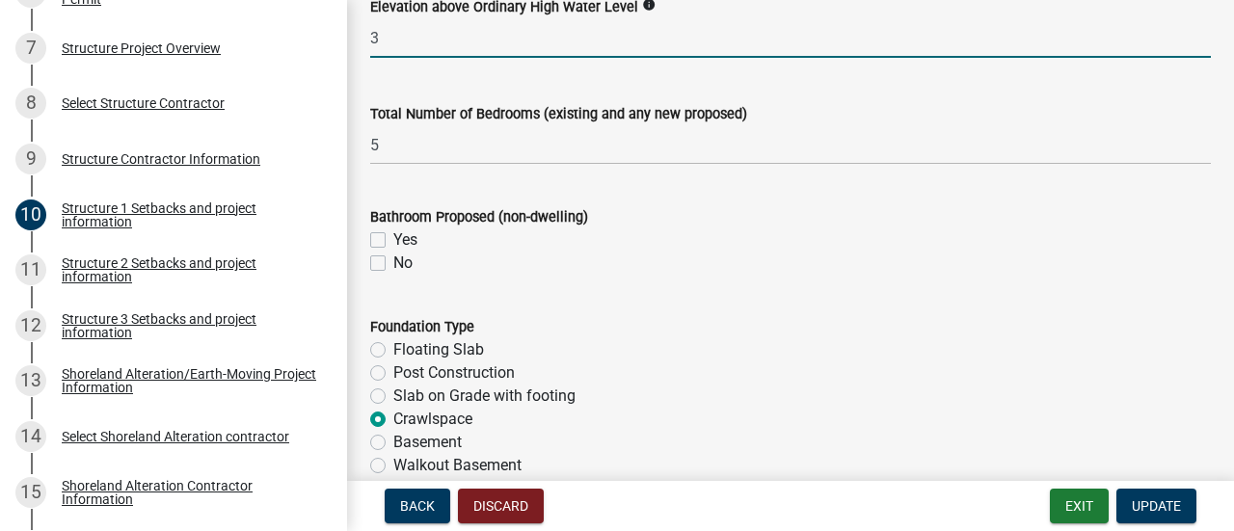
click at [393, 228] on label "Yes" at bounding box center [405, 239] width 24 height 23
click at [393, 228] on input "Yes" at bounding box center [399, 234] width 13 height 13
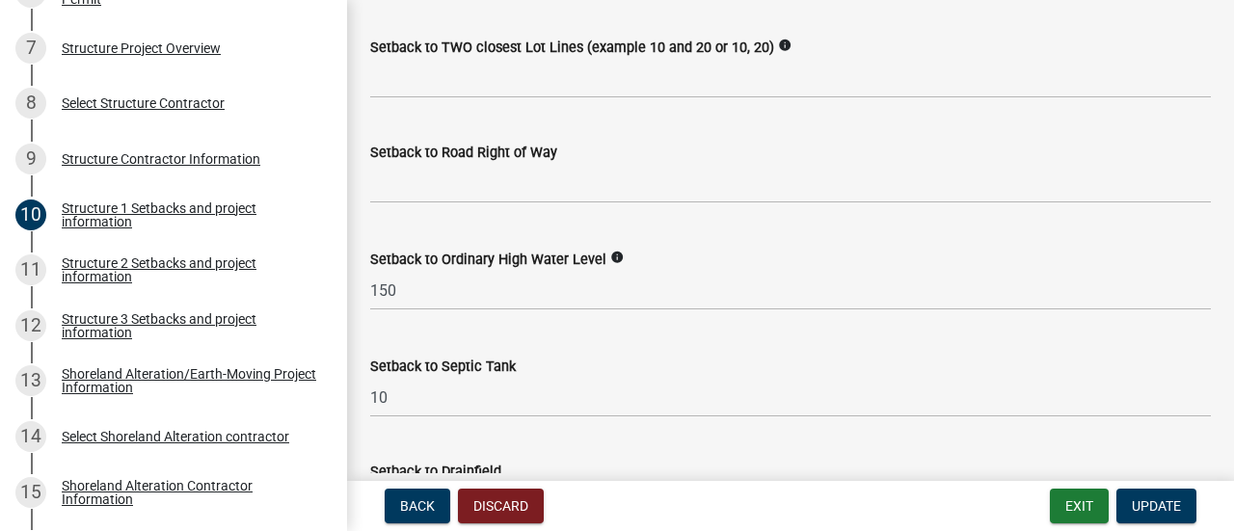
scroll to position [1479, 0]
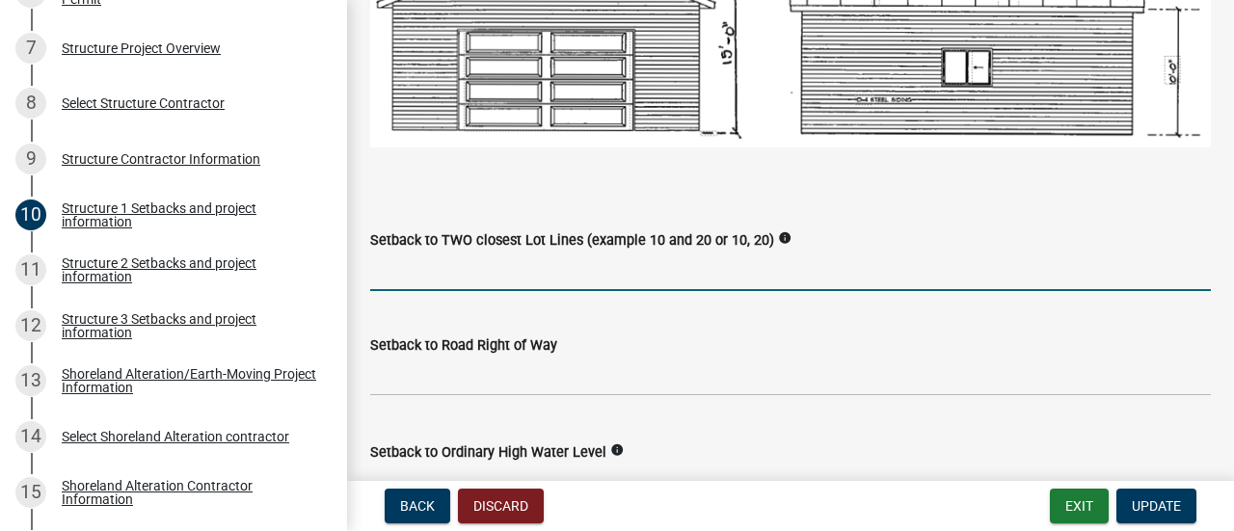
click at [487, 266] on input "Setback to TWO closest Lot Lines (example 10 and 20 or 10, 20)" at bounding box center [790, 272] width 840 height 40
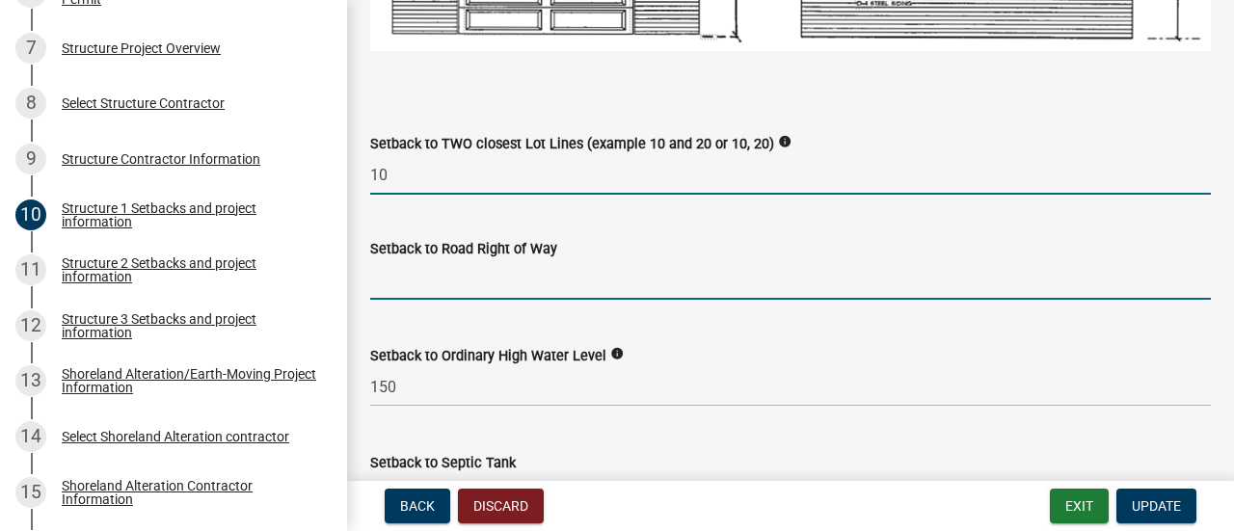
click at [437, 286] on input "text" at bounding box center [790, 280] width 840 height 40
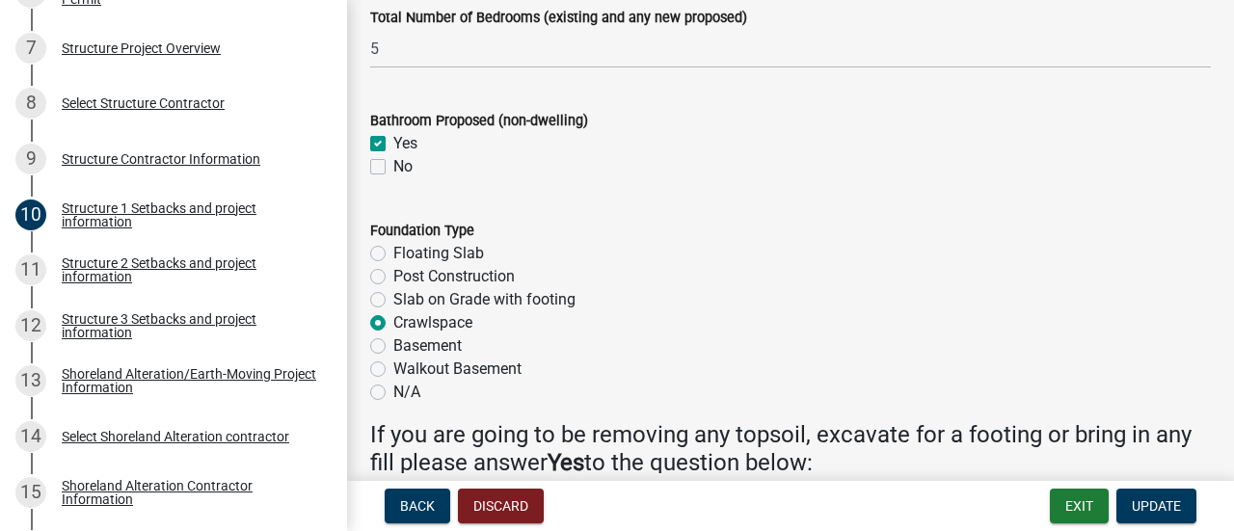
scroll to position [2677, 0]
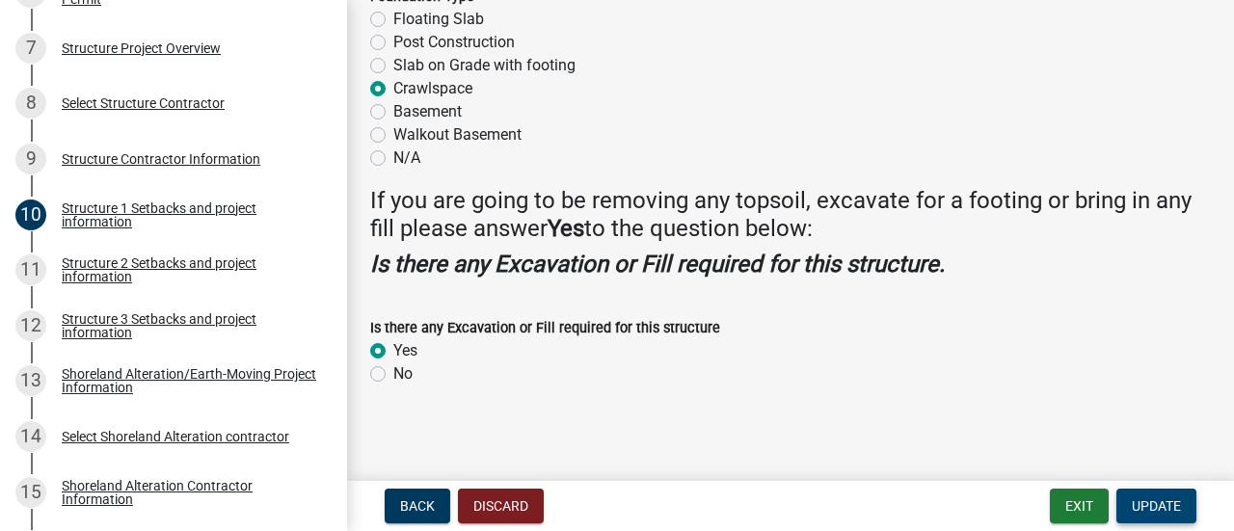
click at [1154, 510] on span "Update" at bounding box center [1155, 505] width 49 height 15
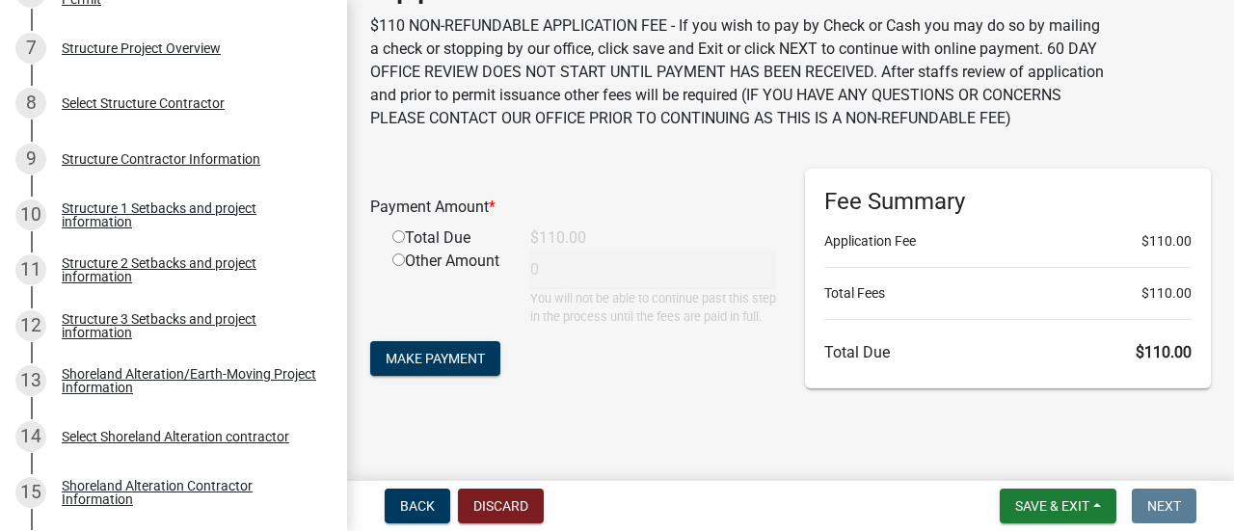
scroll to position [104, 0]
click at [187, 261] on div "Structure 2 Setbacks and project information" at bounding box center [189, 269] width 254 height 27
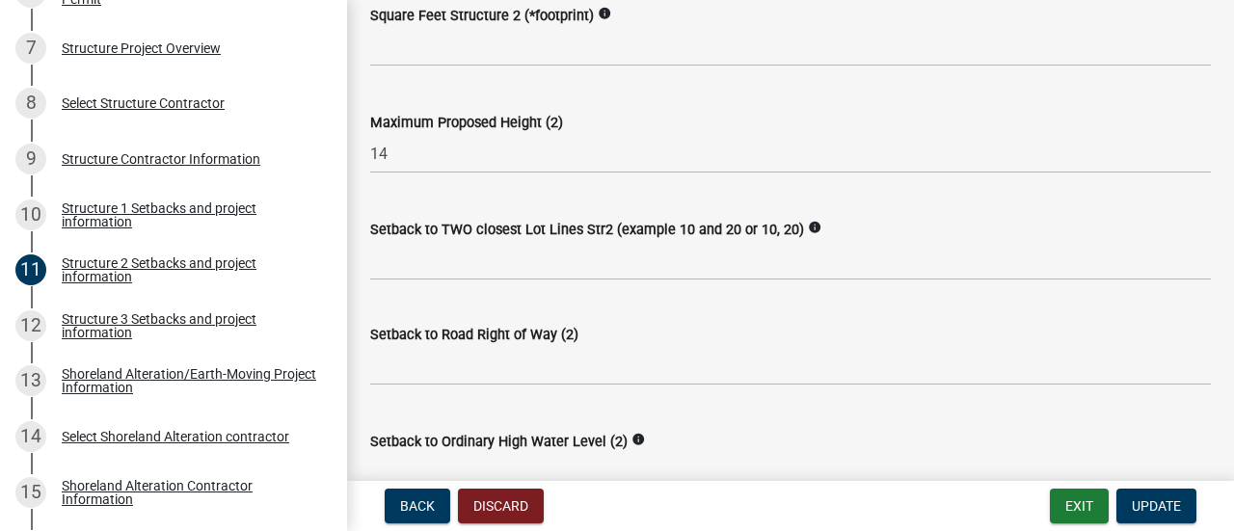
scroll to position [1060, 0]
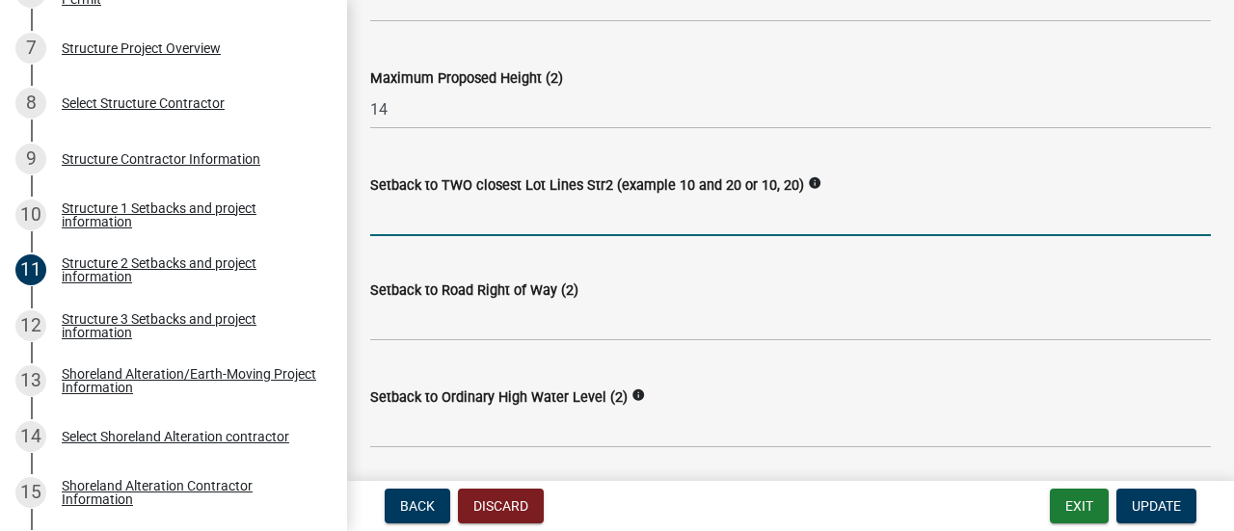
click at [495, 230] on input "Setback to TWO closest Lot Lines Str2 (example 10 and 20 or 10, 20)" at bounding box center [790, 217] width 840 height 40
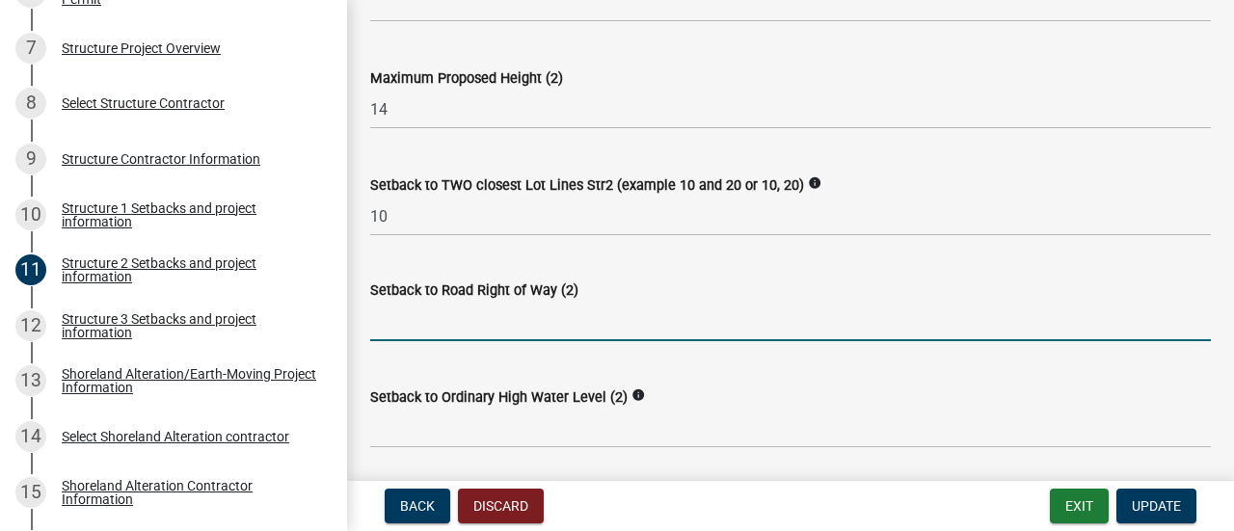
click at [488, 324] on input "text" at bounding box center [790, 322] width 840 height 40
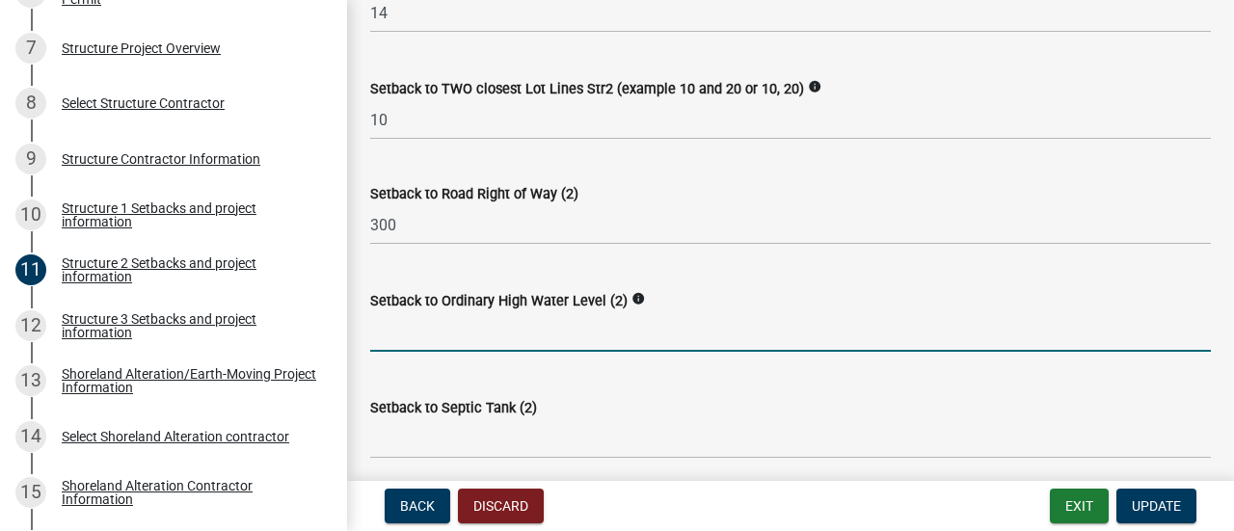
click at [485, 323] on input "text" at bounding box center [790, 332] width 840 height 40
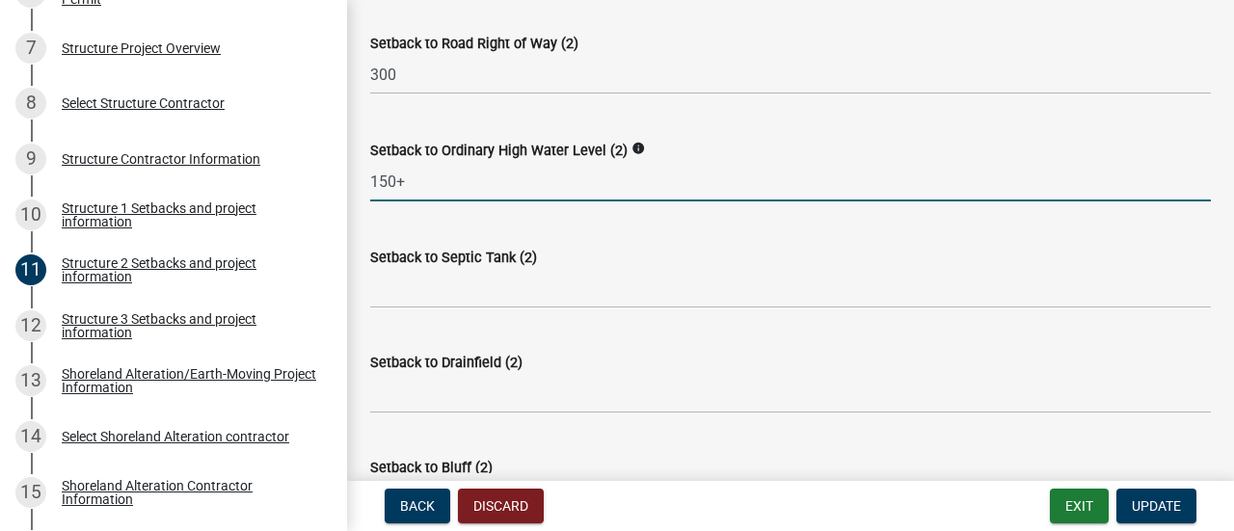
scroll to position [1349, 0]
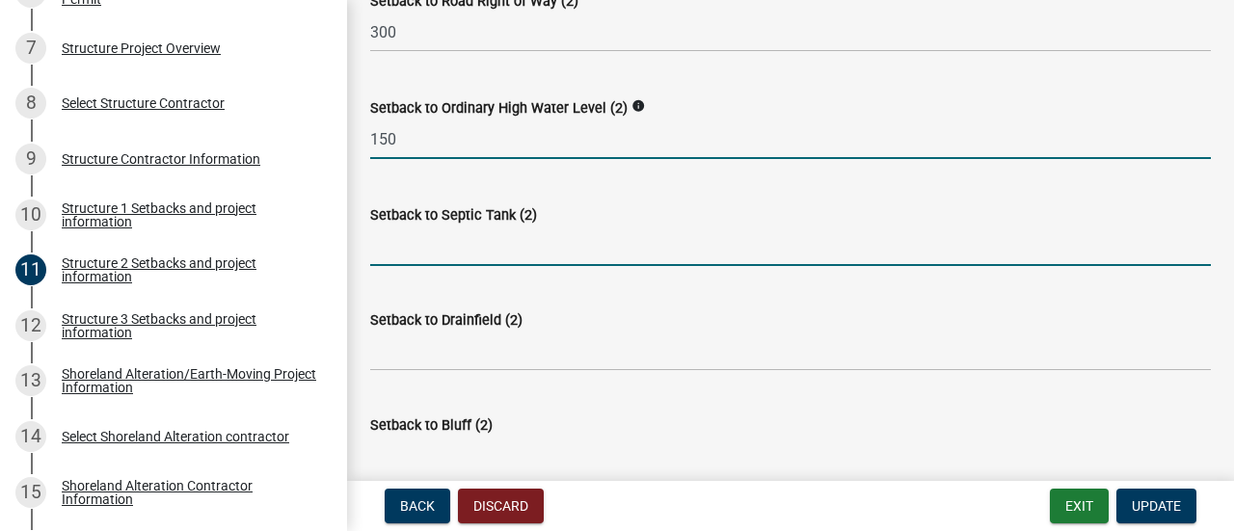
click at [455, 252] on input "Setback to Septic Tank (2)" at bounding box center [790, 246] width 840 height 40
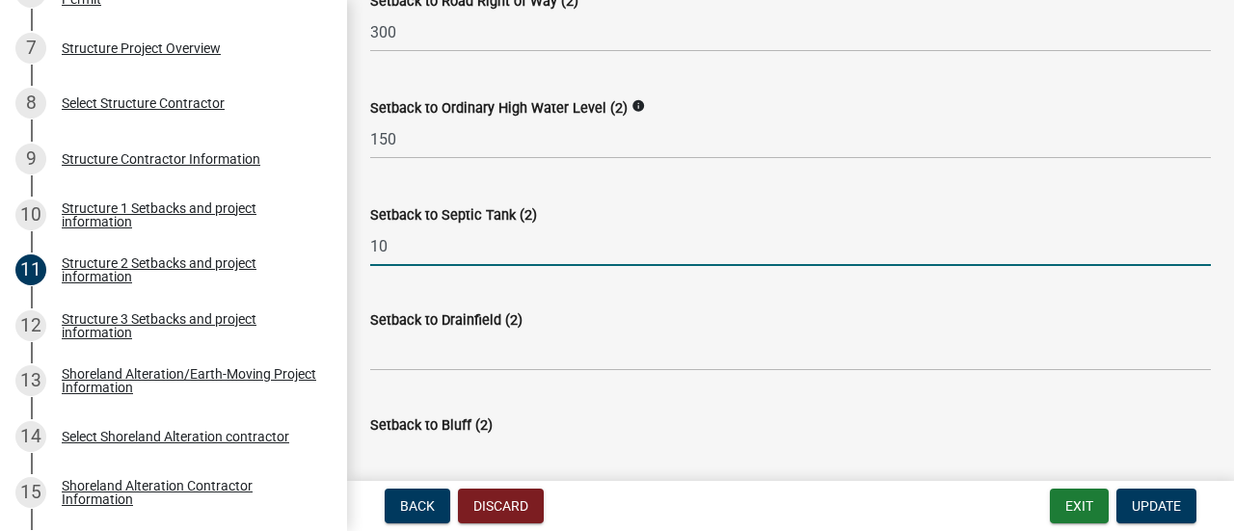
scroll to position [1446, 0]
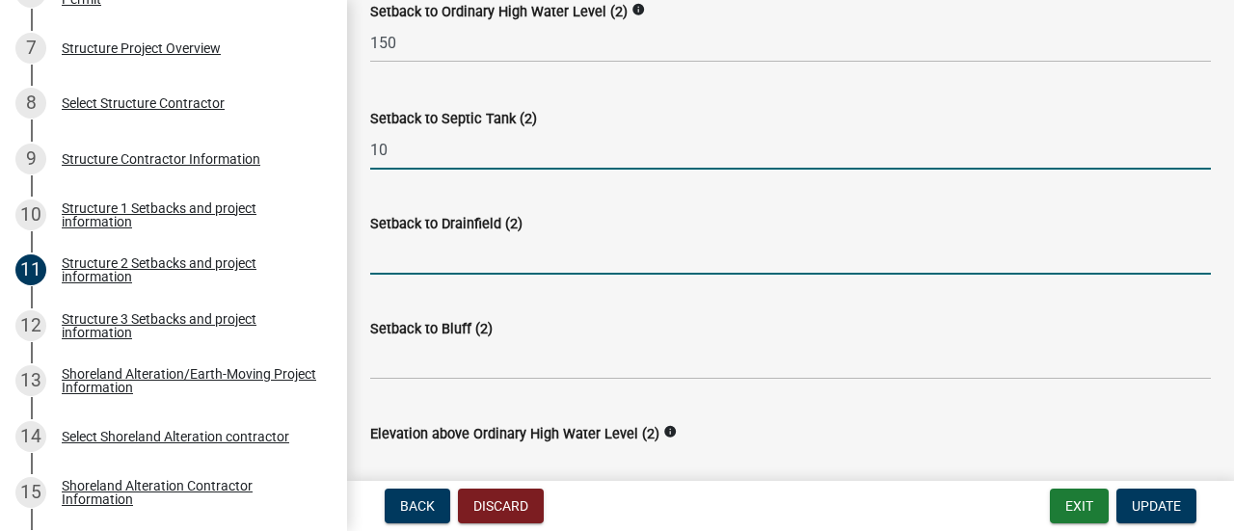
click at [454, 252] on input "Setback to Drainfield (2)" at bounding box center [790, 255] width 840 height 40
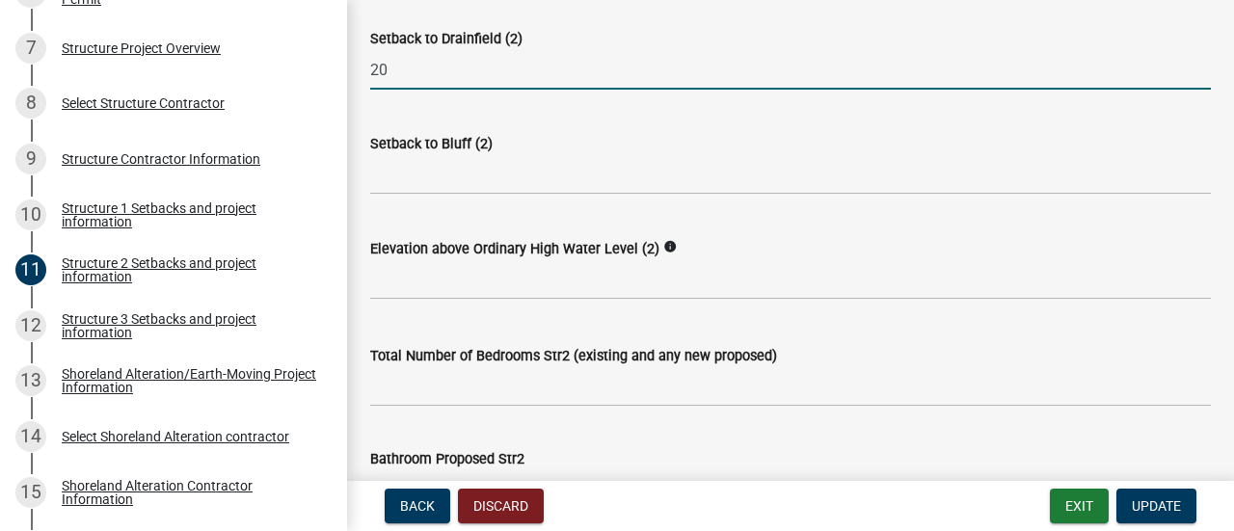
scroll to position [1638, 0]
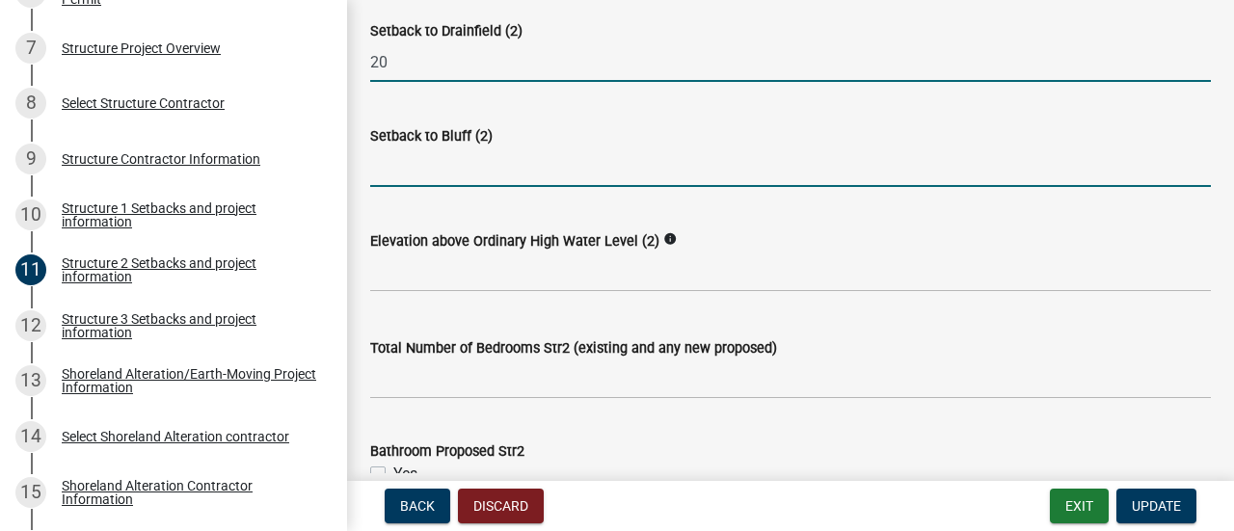
click at [428, 165] on input "Setback to Bluff (2)" at bounding box center [790, 167] width 840 height 40
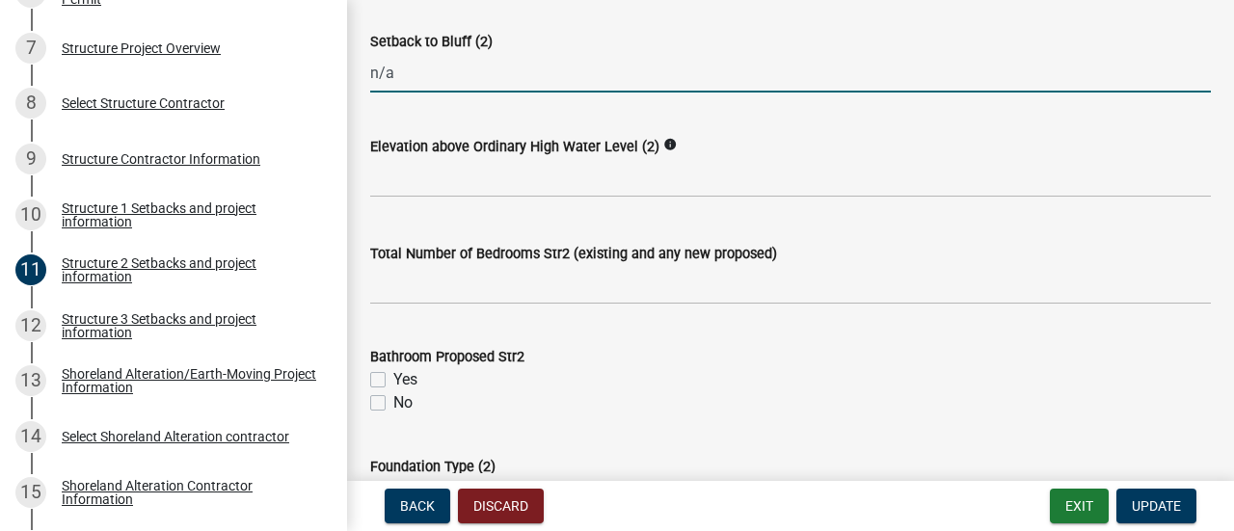
scroll to position [1735, 0]
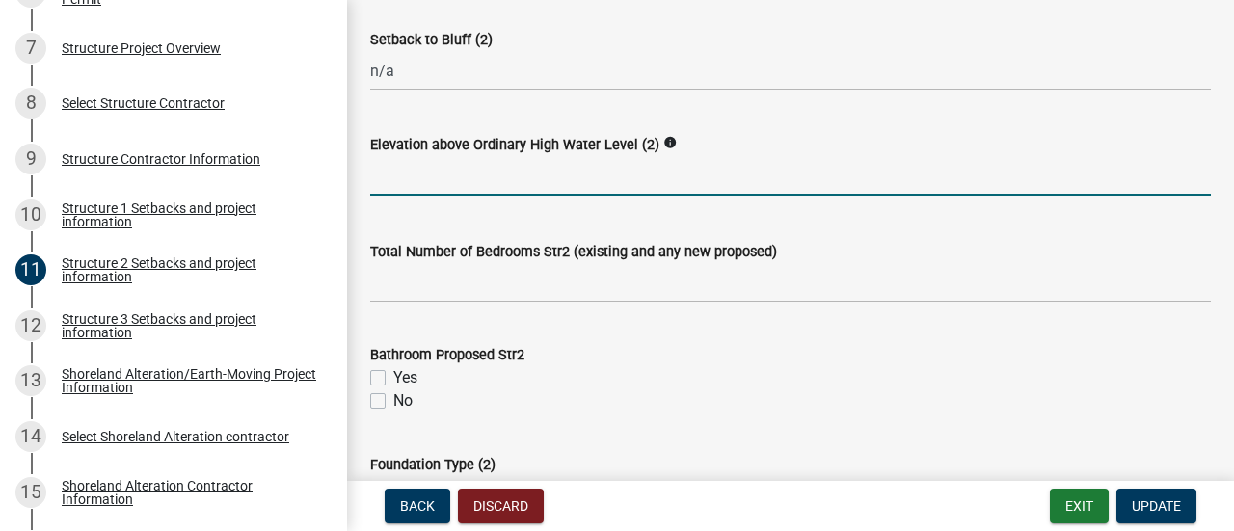
click at [421, 182] on input "text" at bounding box center [790, 176] width 840 height 40
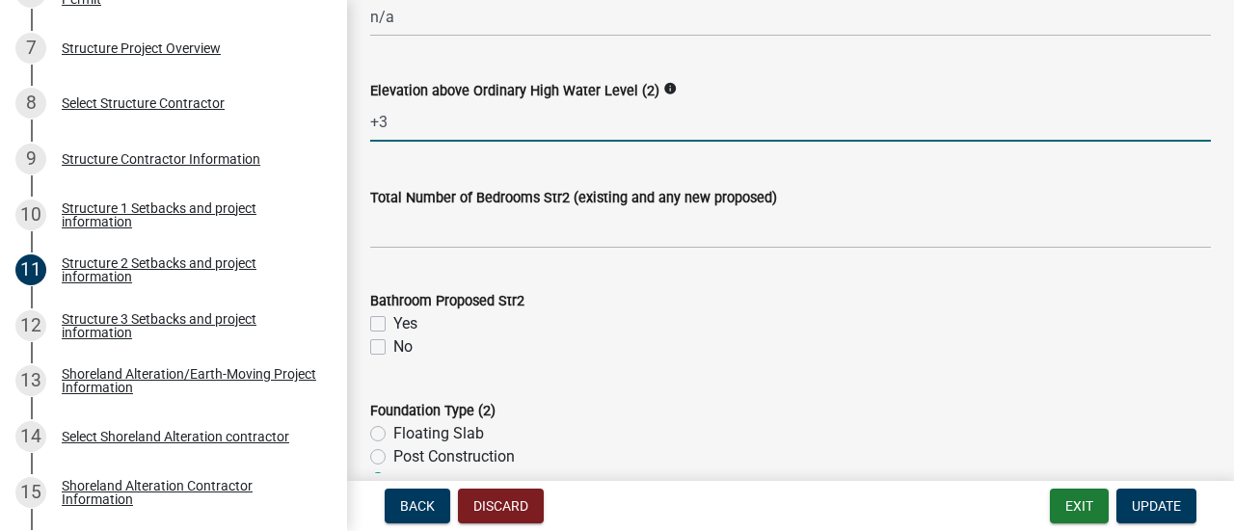
scroll to position [1831, 0]
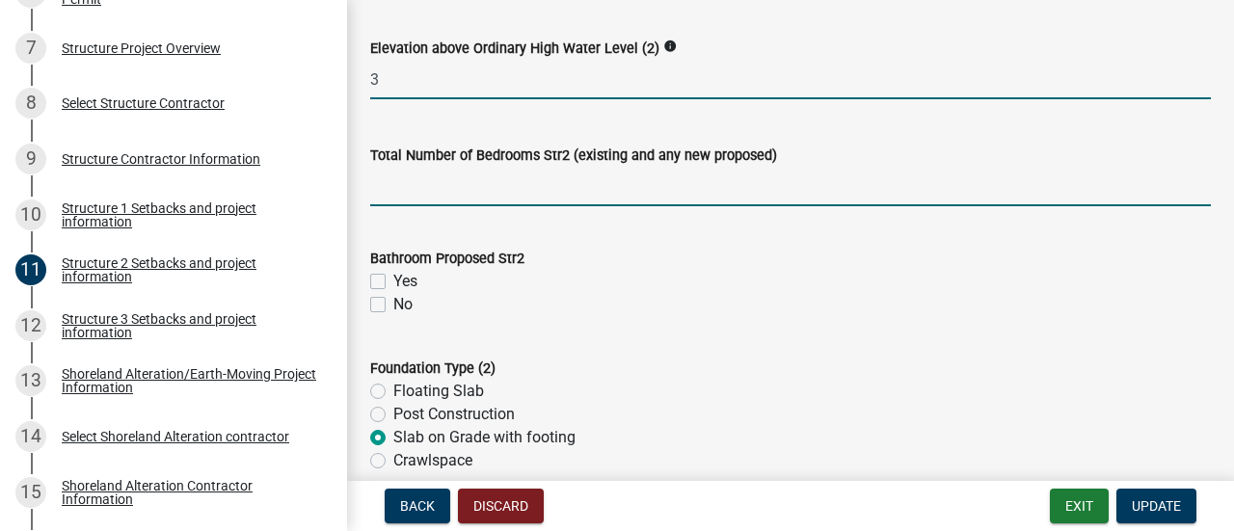
click at [420, 194] on input "text" at bounding box center [790, 187] width 840 height 40
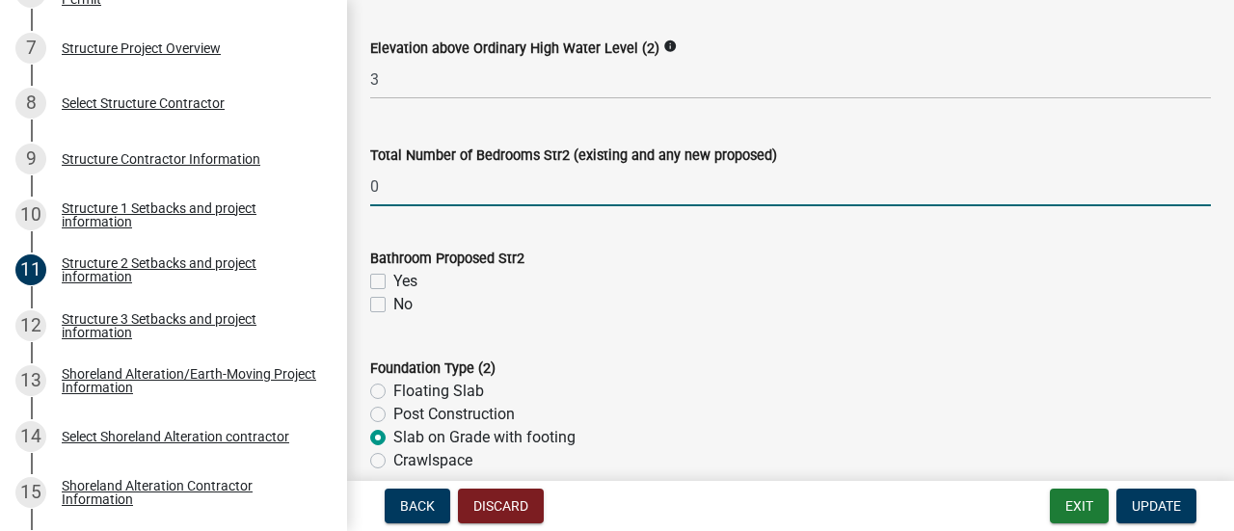
scroll to position [1927, 0]
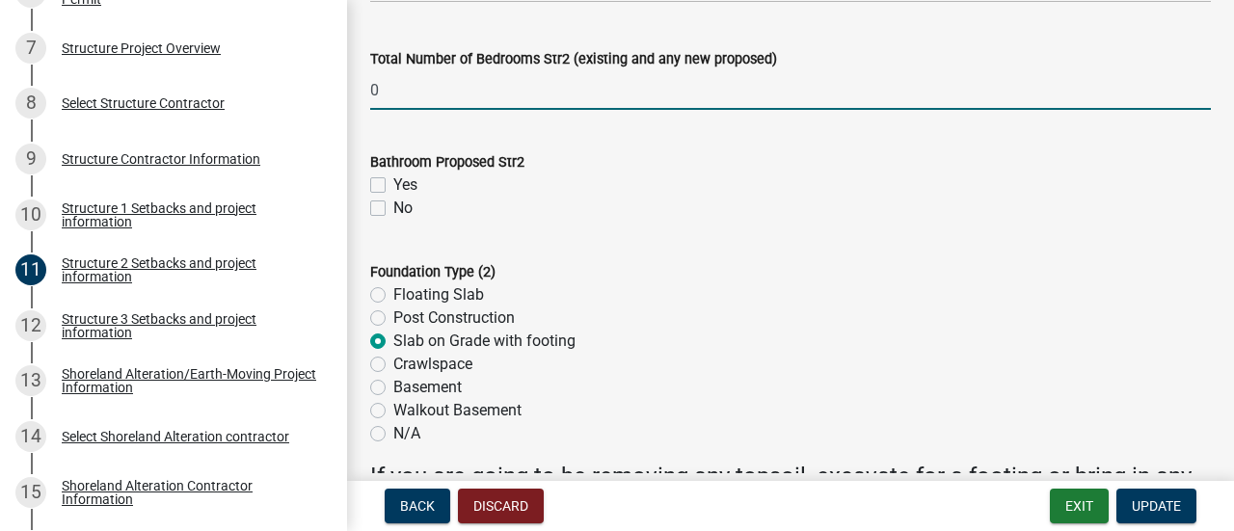
click at [385, 215] on div "No" at bounding box center [790, 208] width 840 height 23
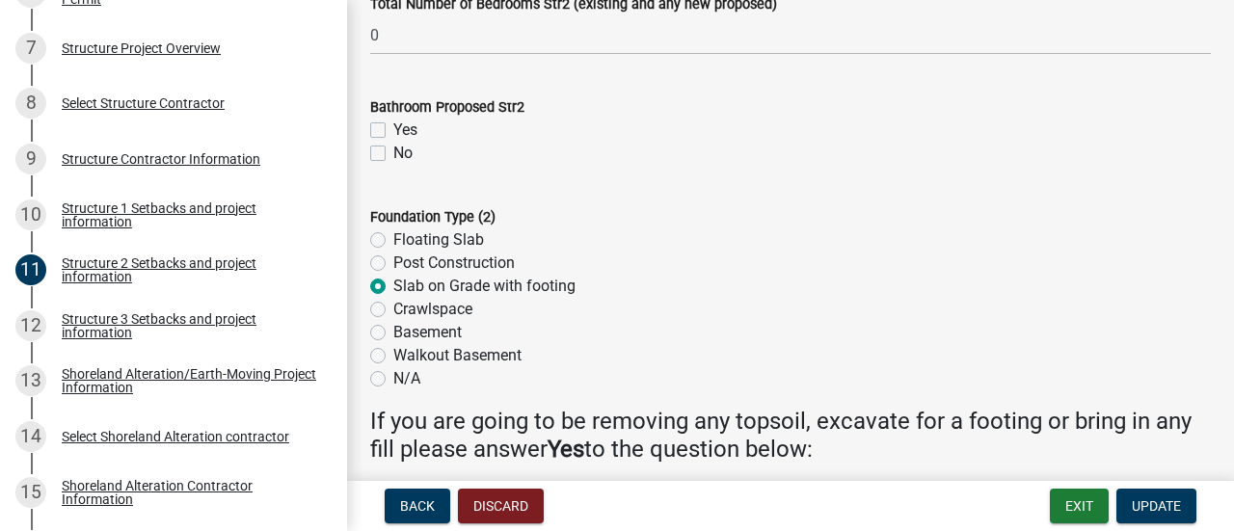
scroll to position [2024, 0]
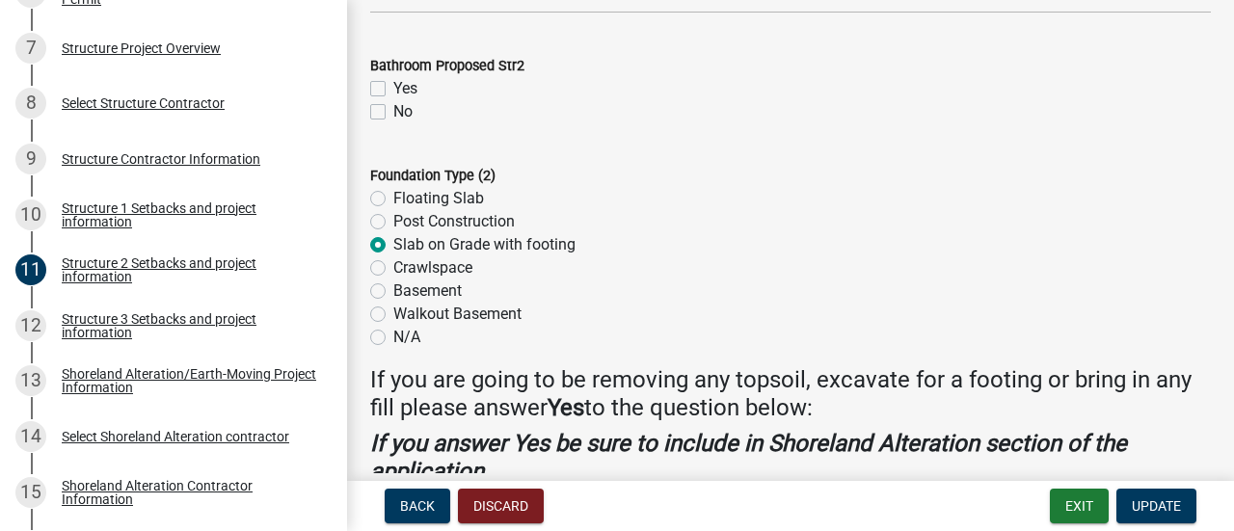
click at [393, 115] on label "No" at bounding box center [402, 111] width 19 height 23
click at [393, 113] on input "No" at bounding box center [399, 106] width 13 height 13
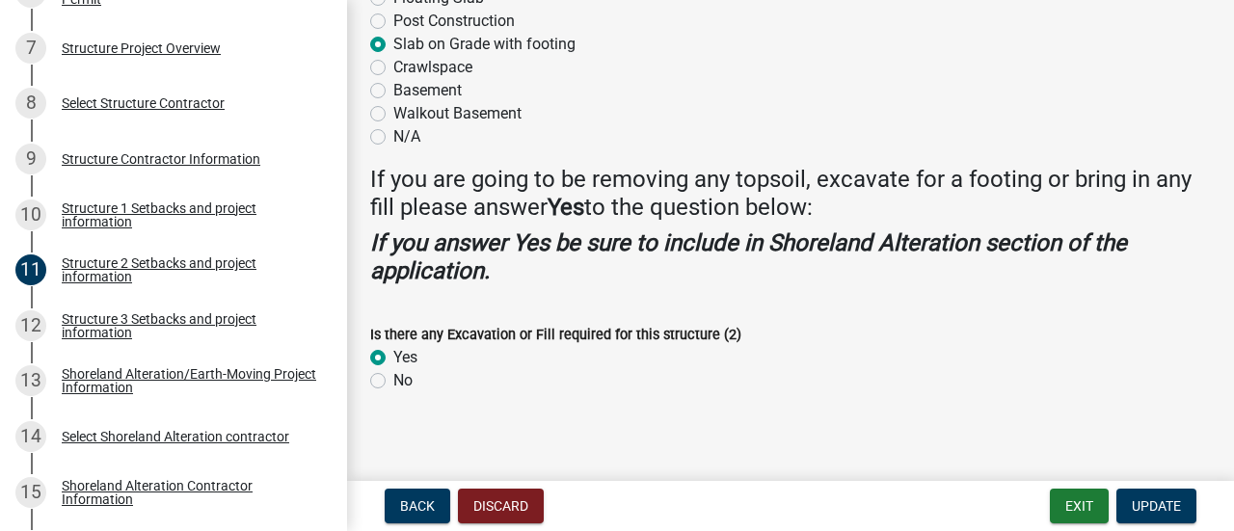
scroll to position [2236, 0]
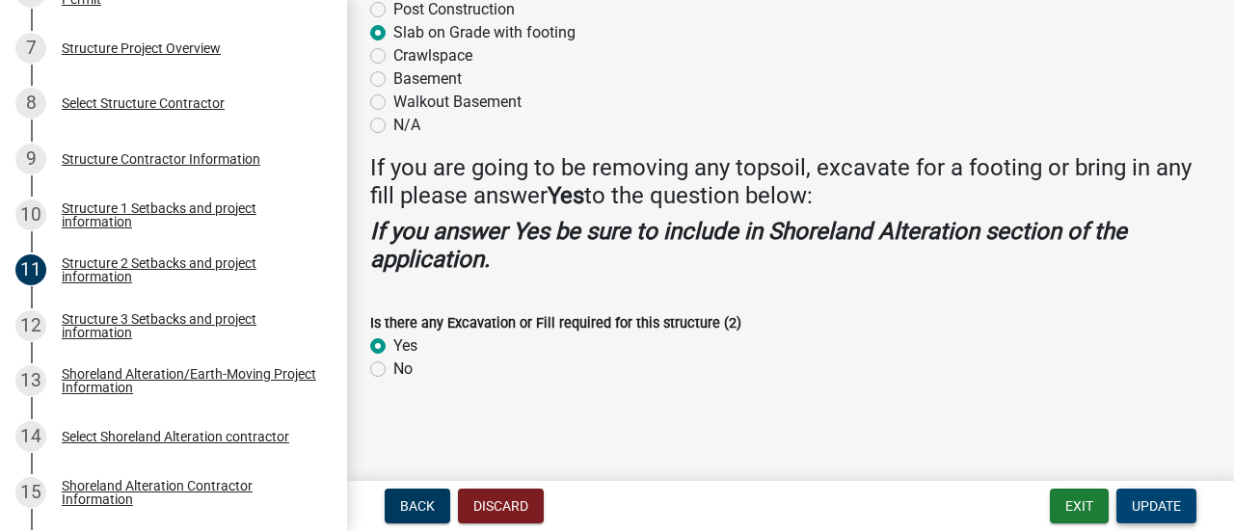
click at [1142, 505] on span "Update" at bounding box center [1155, 505] width 49 height 15
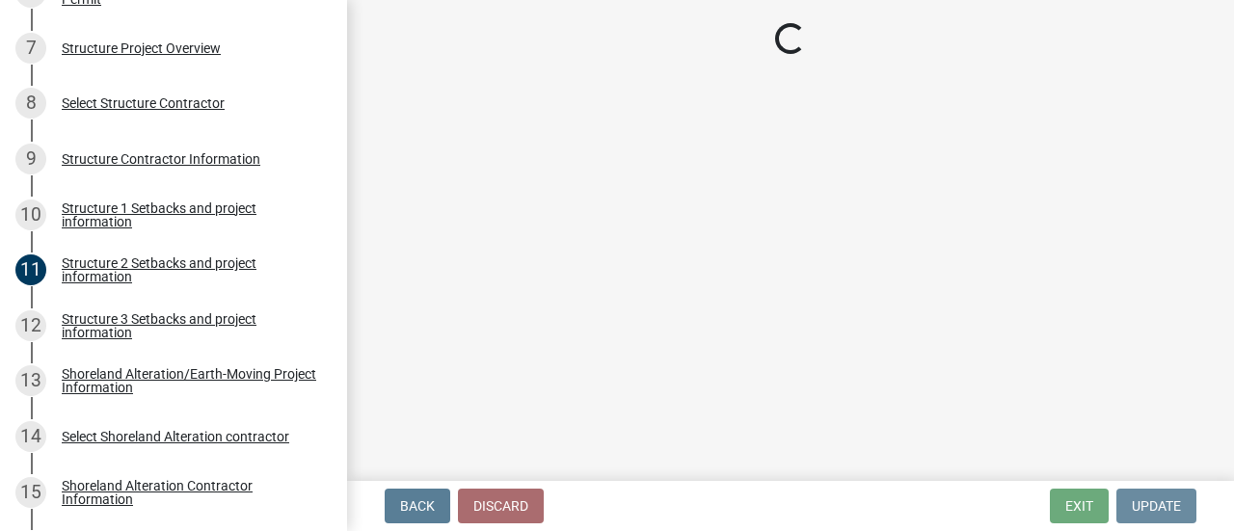
scroll to position [0, 0]
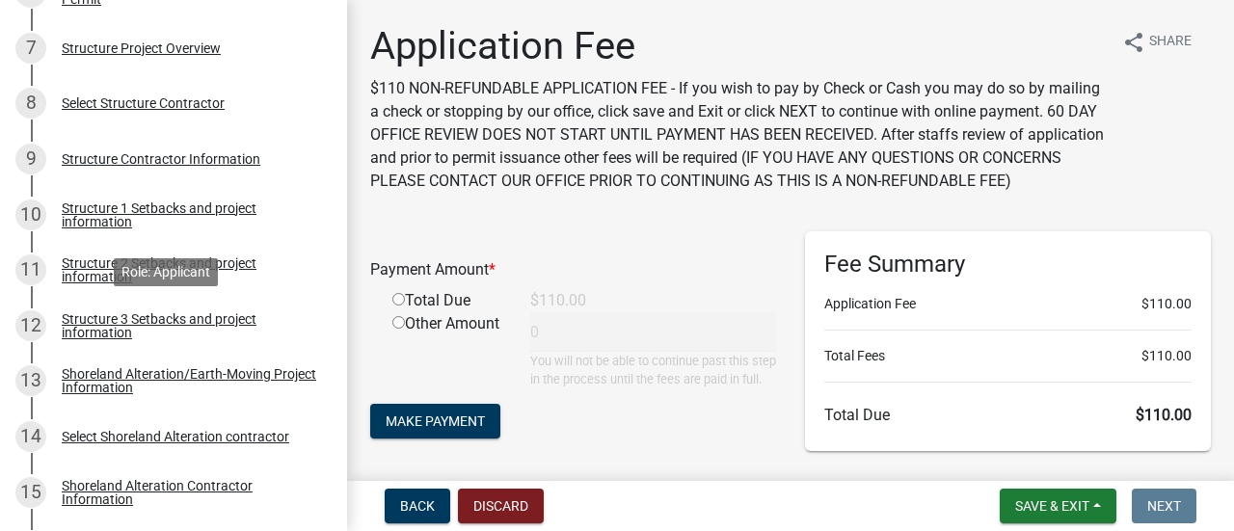
click at [183, 324] on div "Structure 3 Setbacks and project information" at bounding box center [189, 325] width 254 height 27
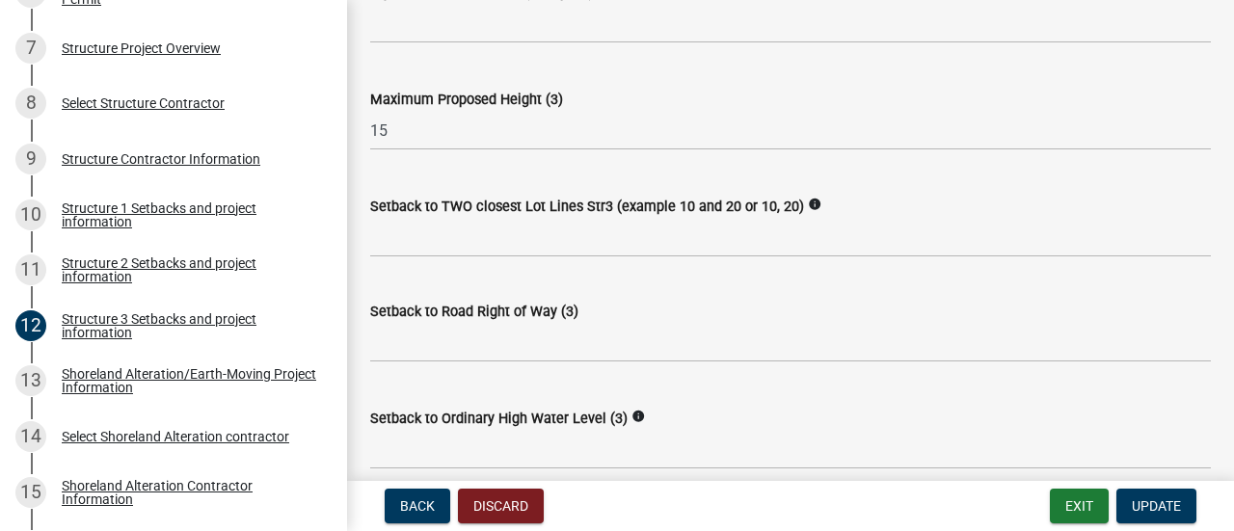
scroll to position [1060, 0]
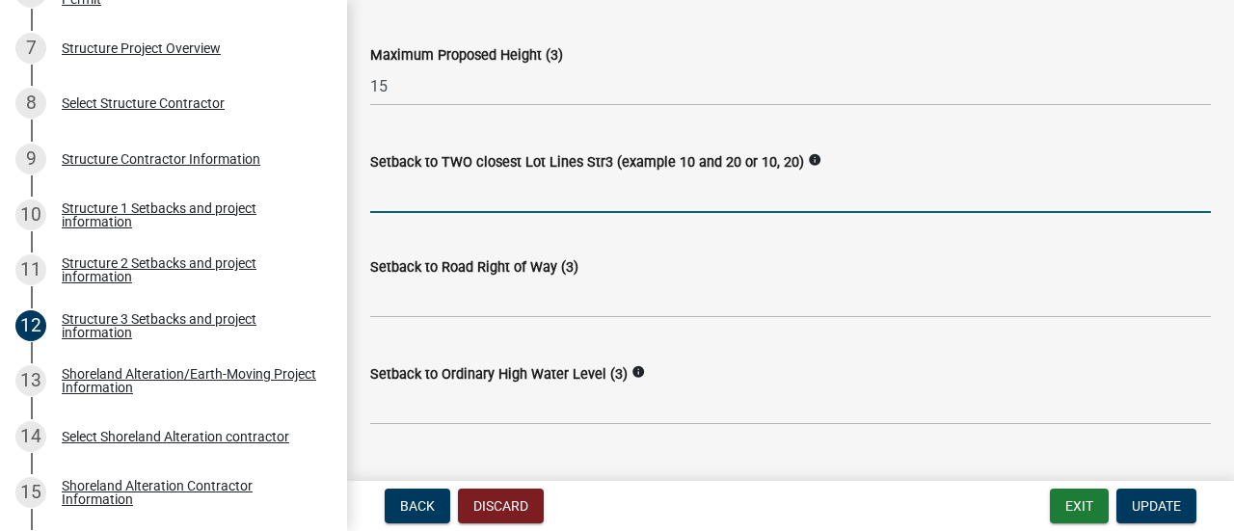
click at [441, 201] on input "Setback to TWO closest Lot Lines Str3 (example 10 and 20 or 10, 20)" at bounding box center [790, 193] width 840 height 40
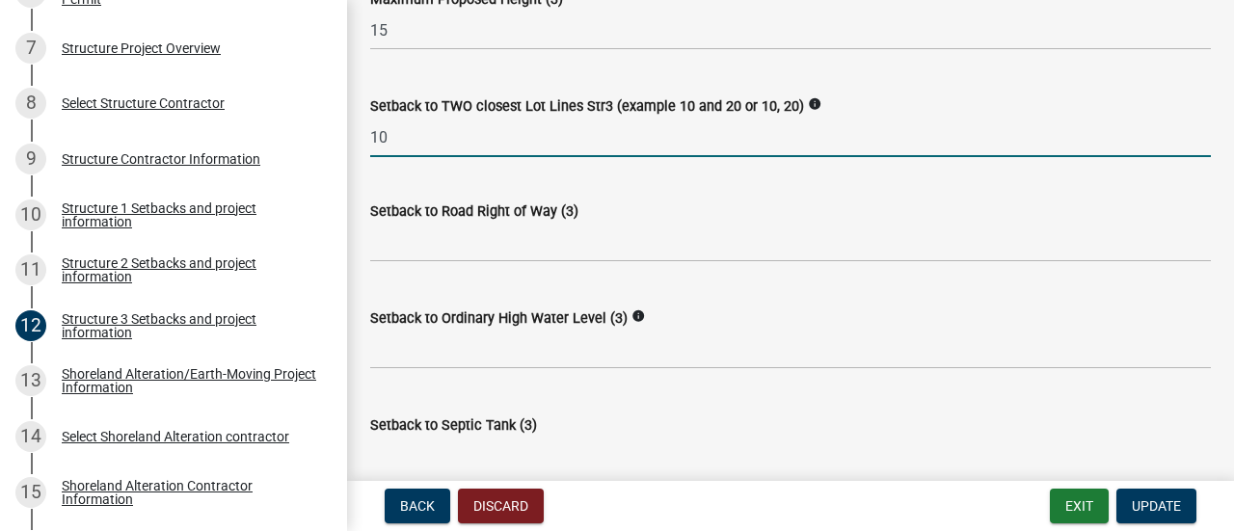
scroll to position [1156, 0]
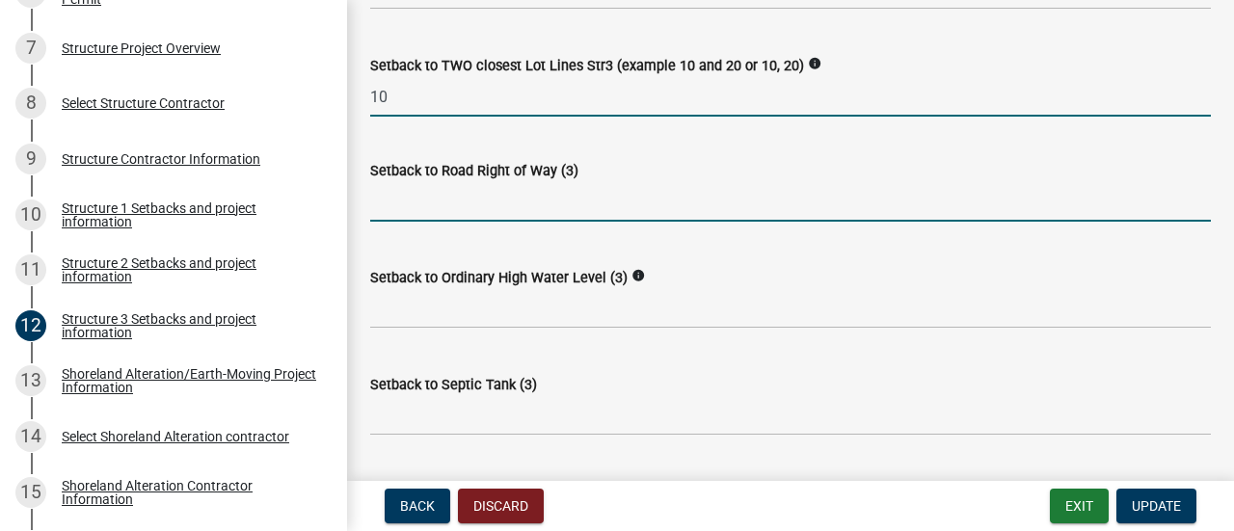
click at [441, 201] on input "text" at bounding box center [790, 202] width 840 height 40
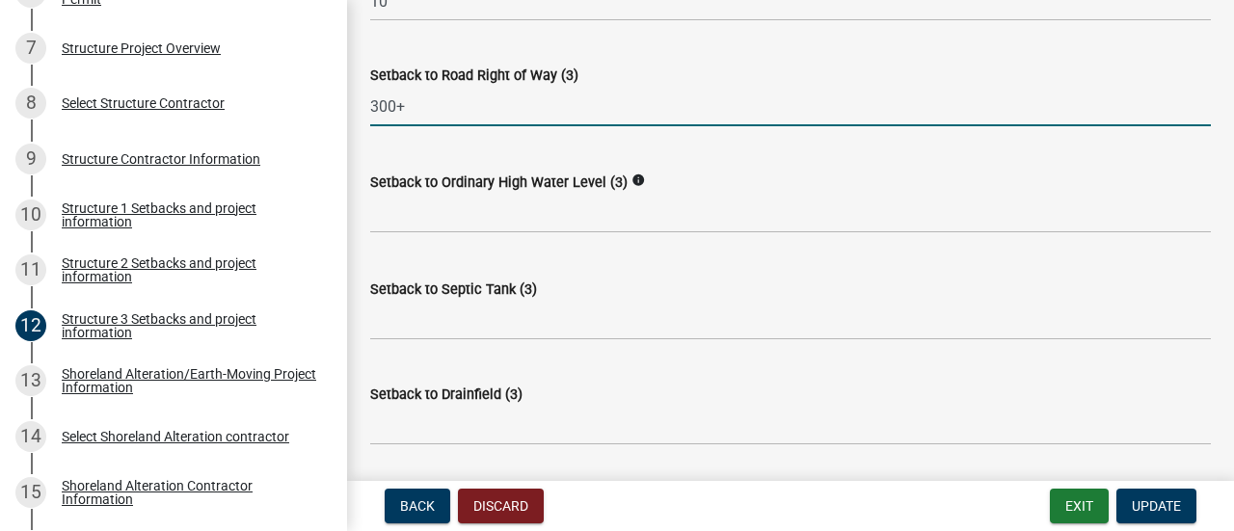
scroll to position [1253, 0]
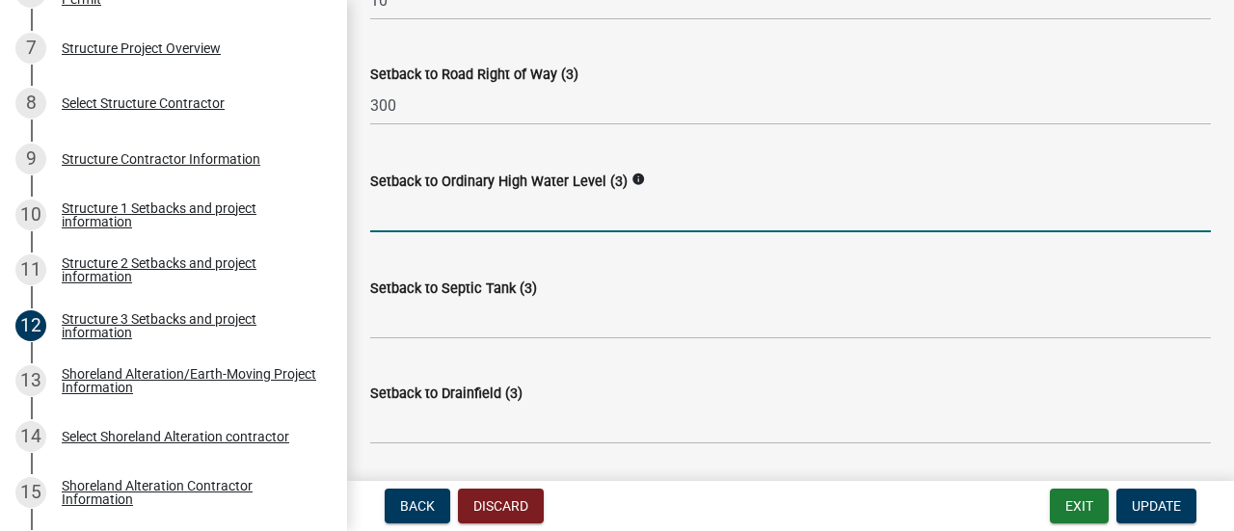
click at [439, 216] on input "text" at bounding box center [790, 213] width 840 height 40
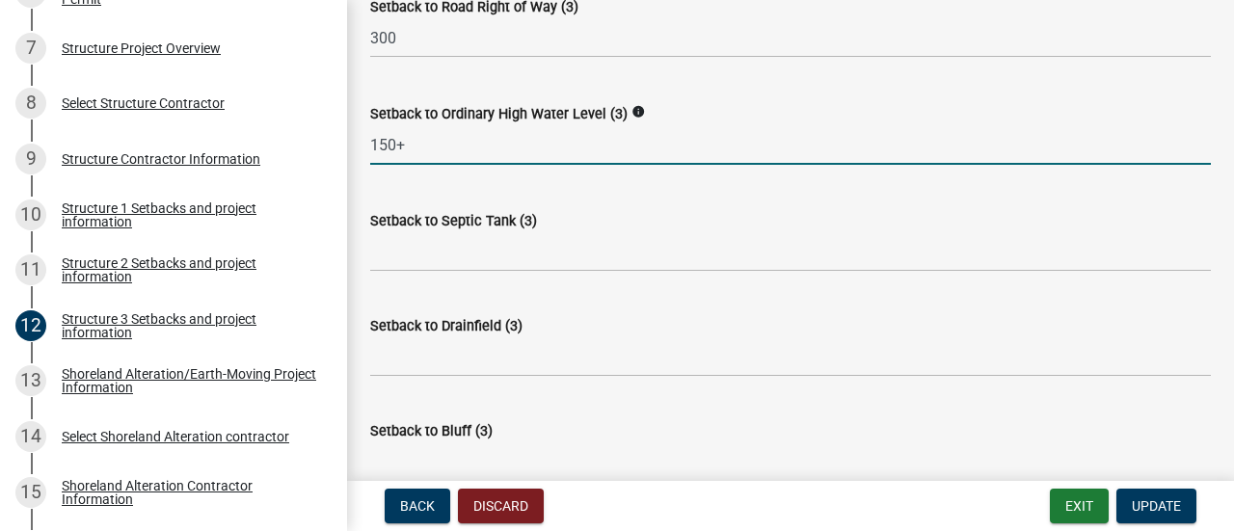
scroll to position [1349, 0]
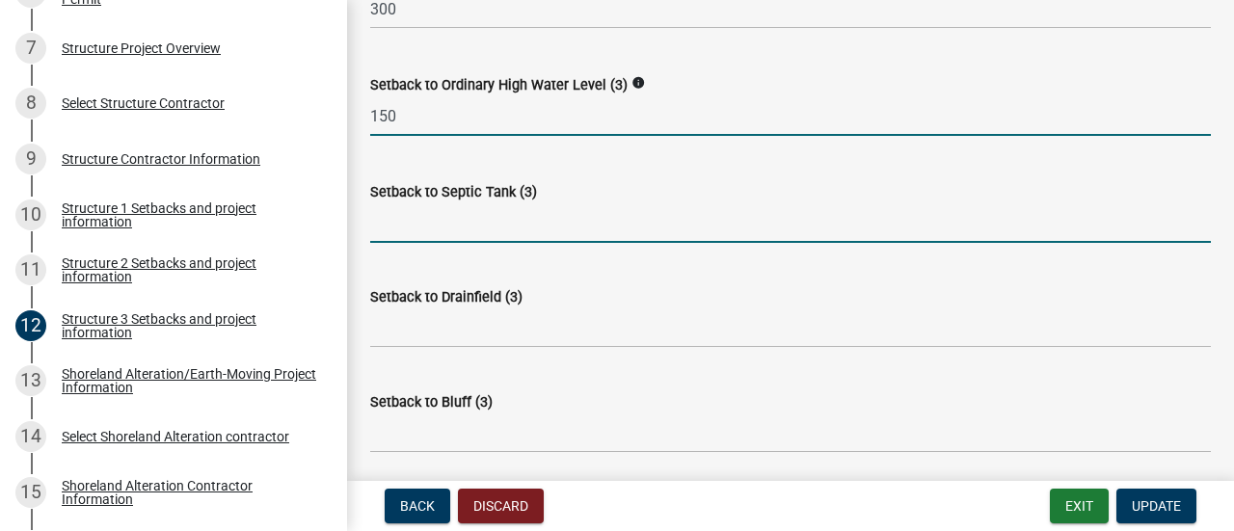
click at [439, 216] on input "Setback to Septic Tank (3)" at bounding box center [790, 223] width 840 height 40
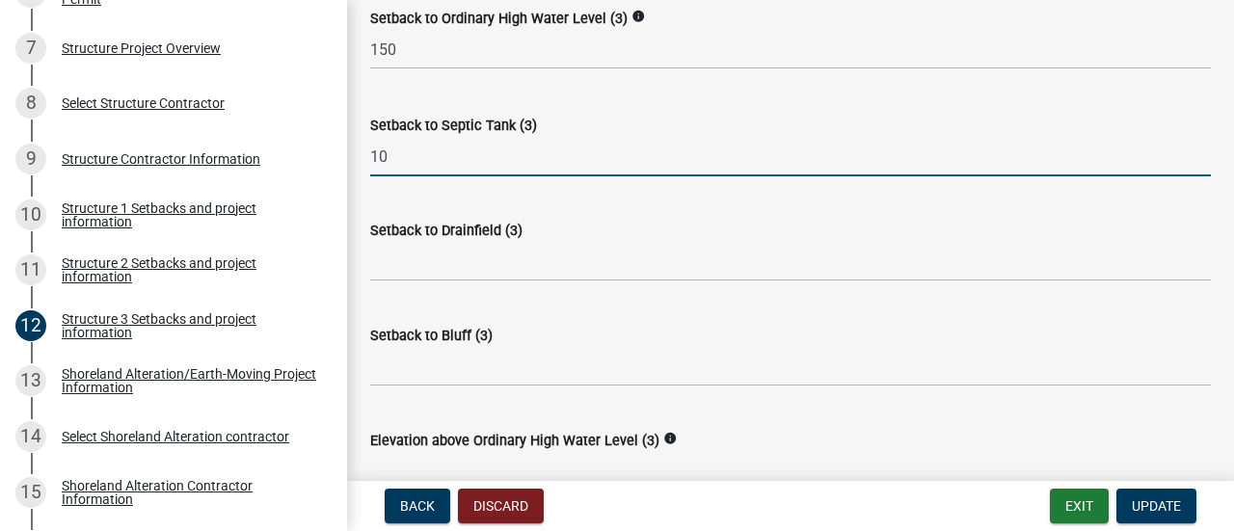
scroll to position [1446, 0]
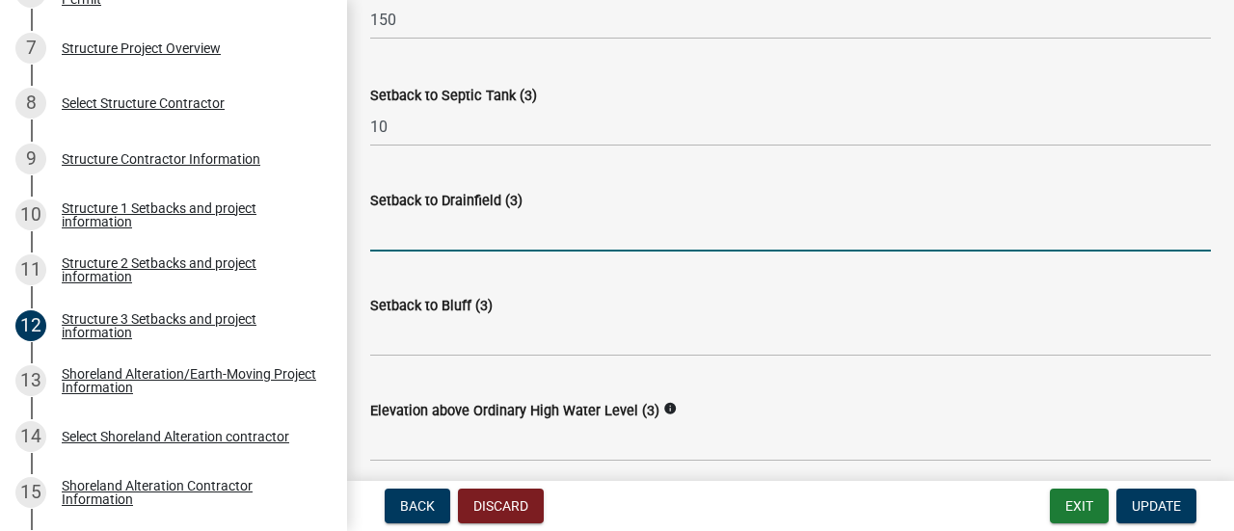
click at [439, 216] on input "Setback to Drainfield (3)" at bounding box center [790, 232] width 840 height 40
click at [438, 225] on input "2" at bounding box center [790, 232] width 840 height 40
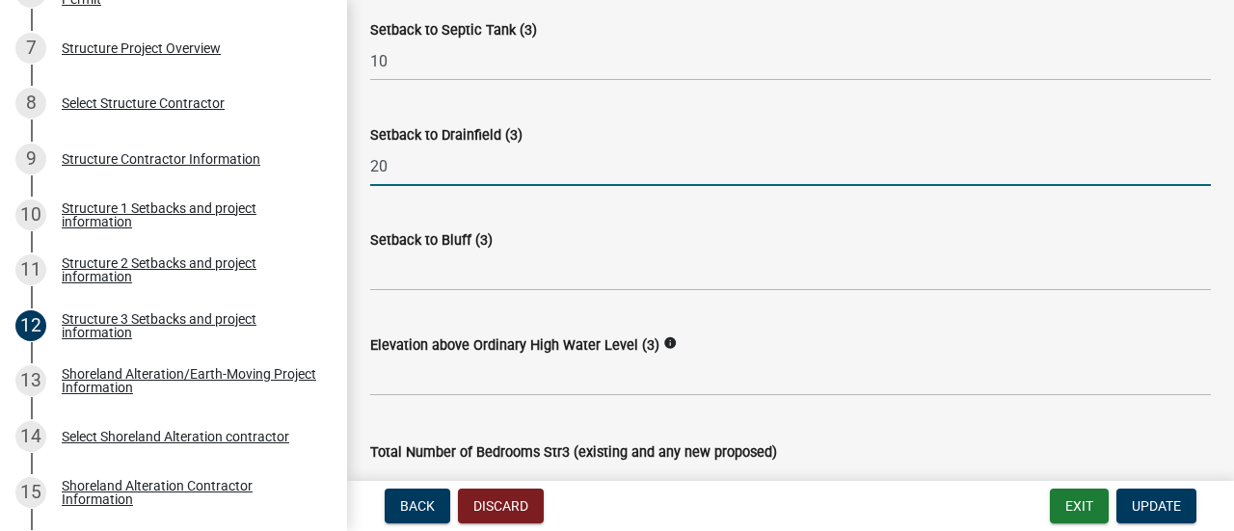
scroll to position [1638, 0]
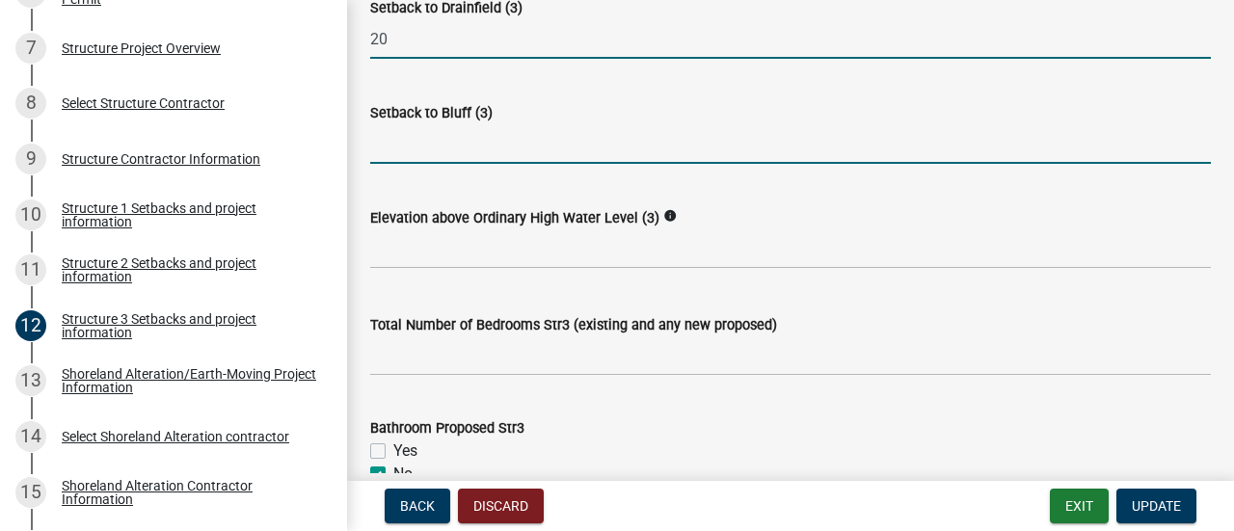
click at [419, 145] on input "Setback to Bluff (3)" at bounding box center [790, 144] width 840 height 40
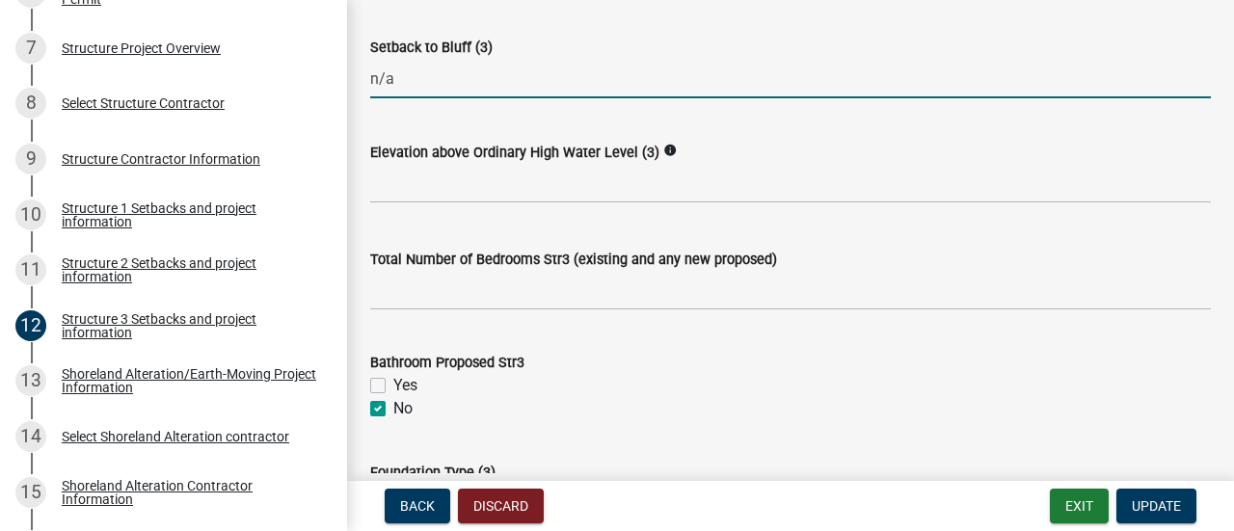
scroll to position [1735, 0]
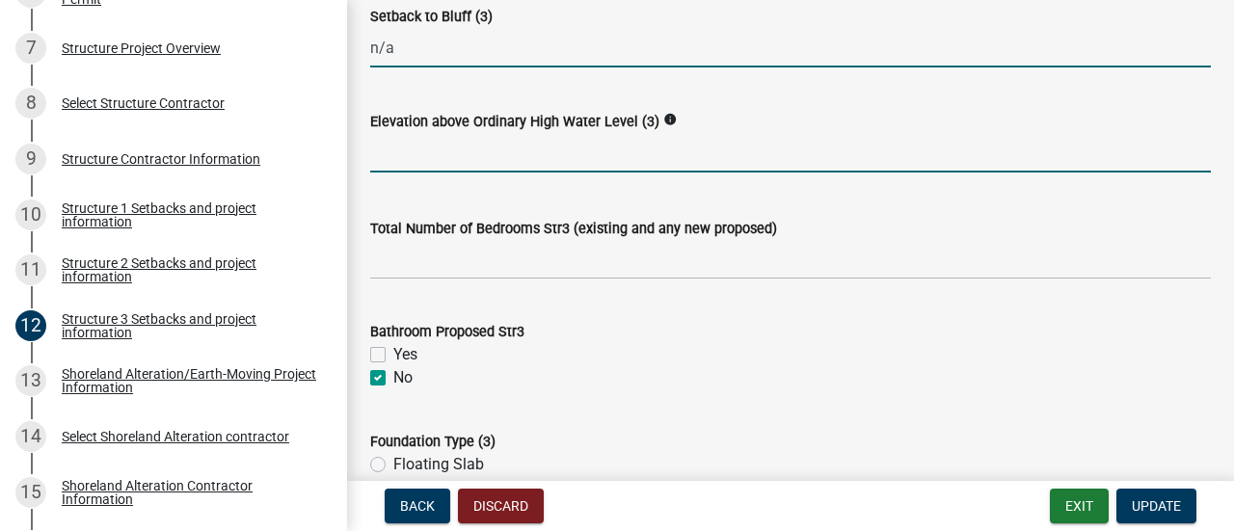
click at [432, 149] on input "text" at bounding box center [790, 153] width 840 height 40
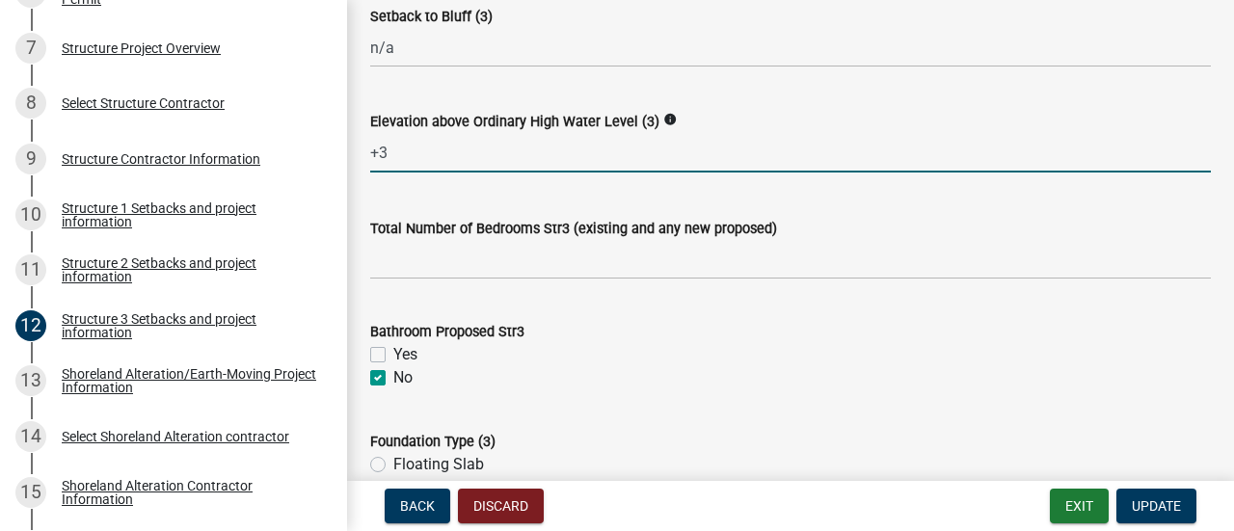
scroll to position [1831, 0]
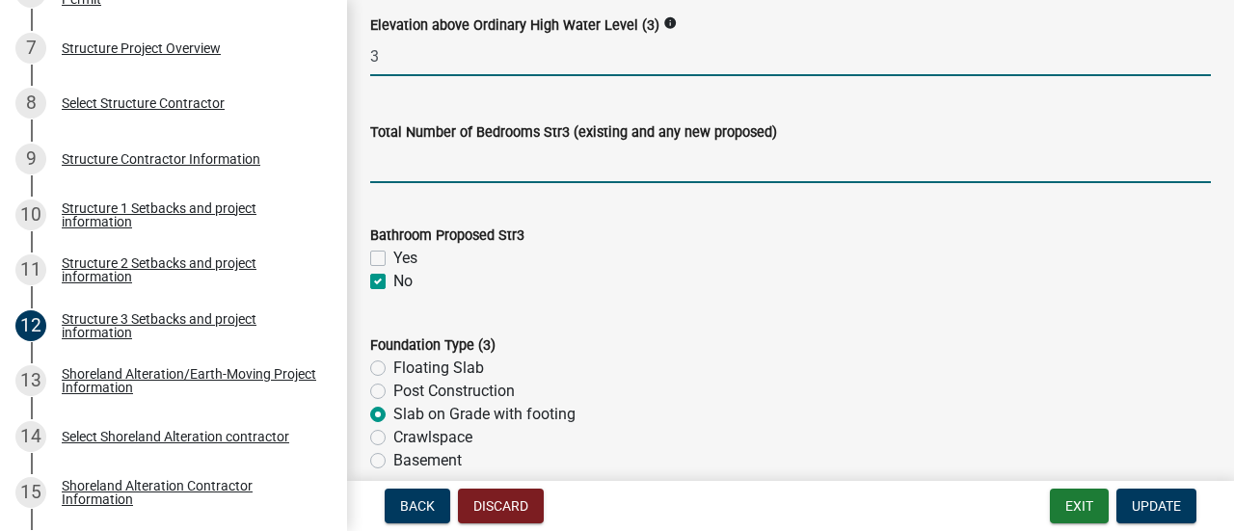
click at [426, 154] on input "text" at bounding box center [790, 164] width 840 height 40
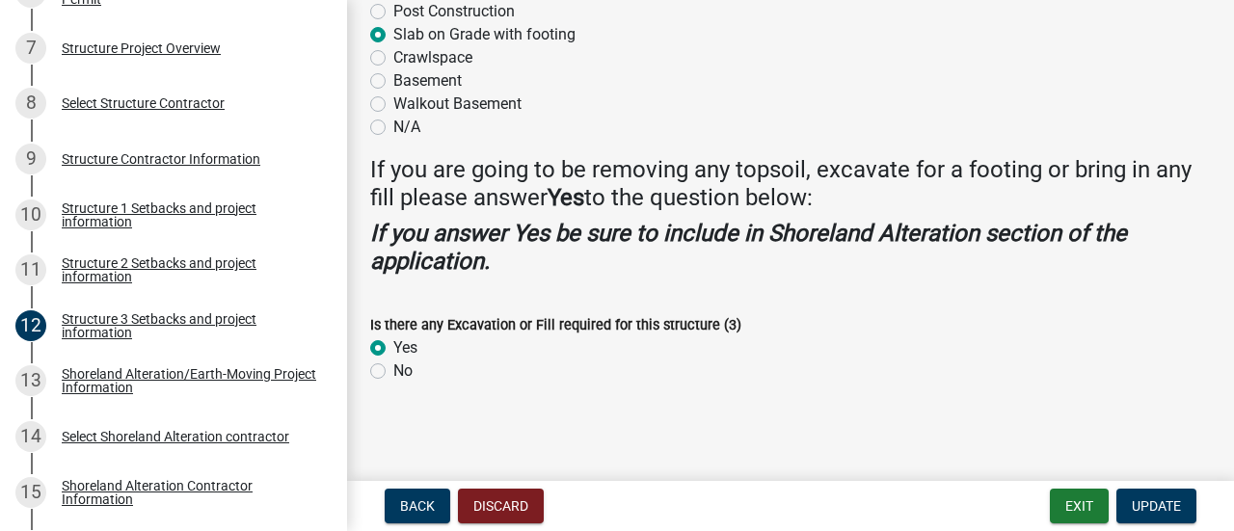
scroll to position [2213, 0]
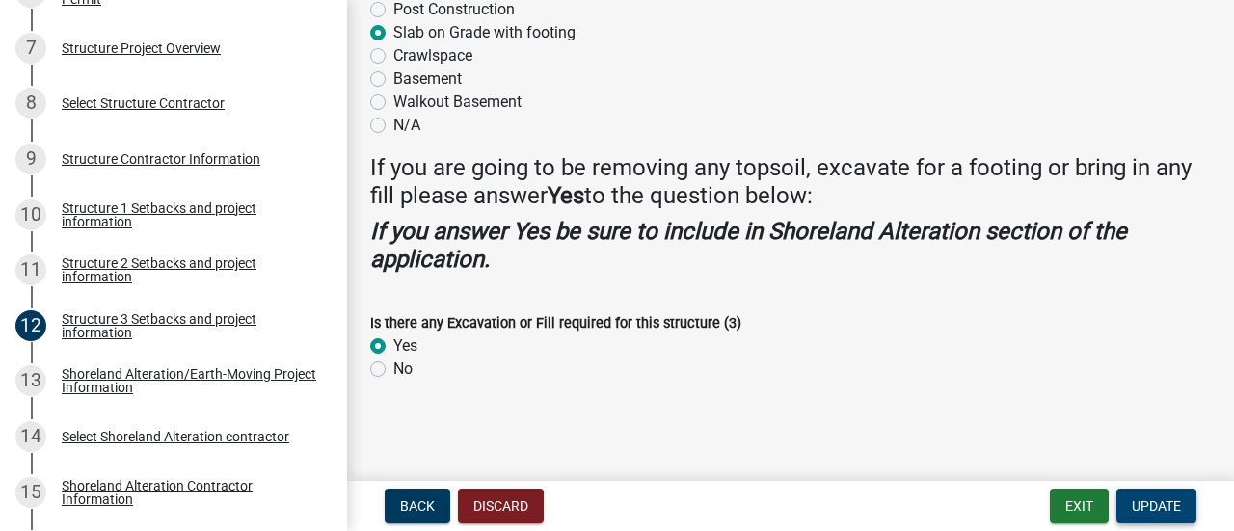
click at [1164, 502] on span "Update" at bounding box center [1155, 505] width 49 height 15
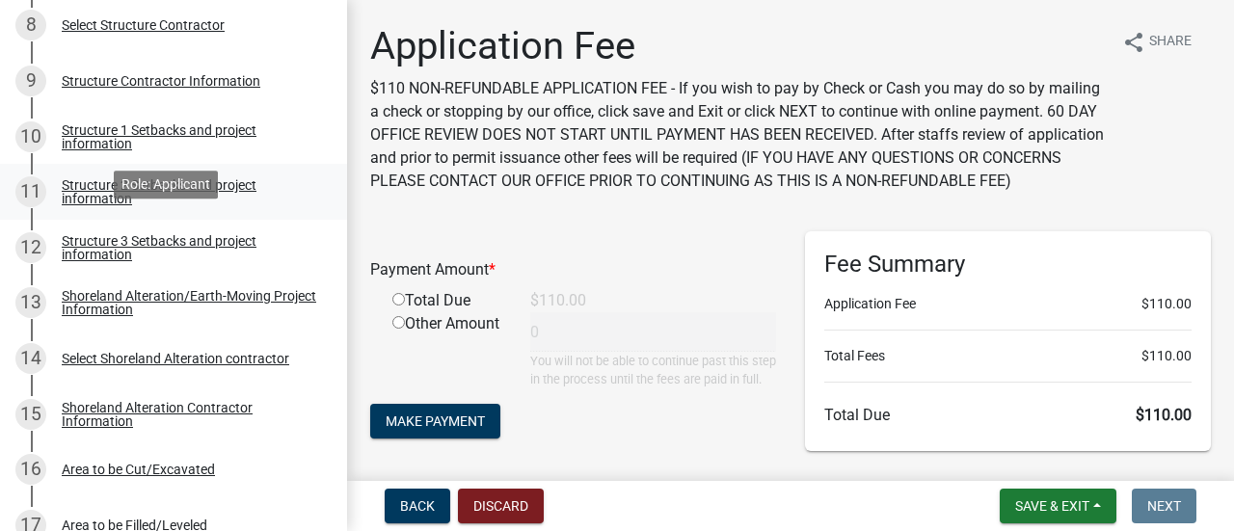
scroll to position [771, 0]
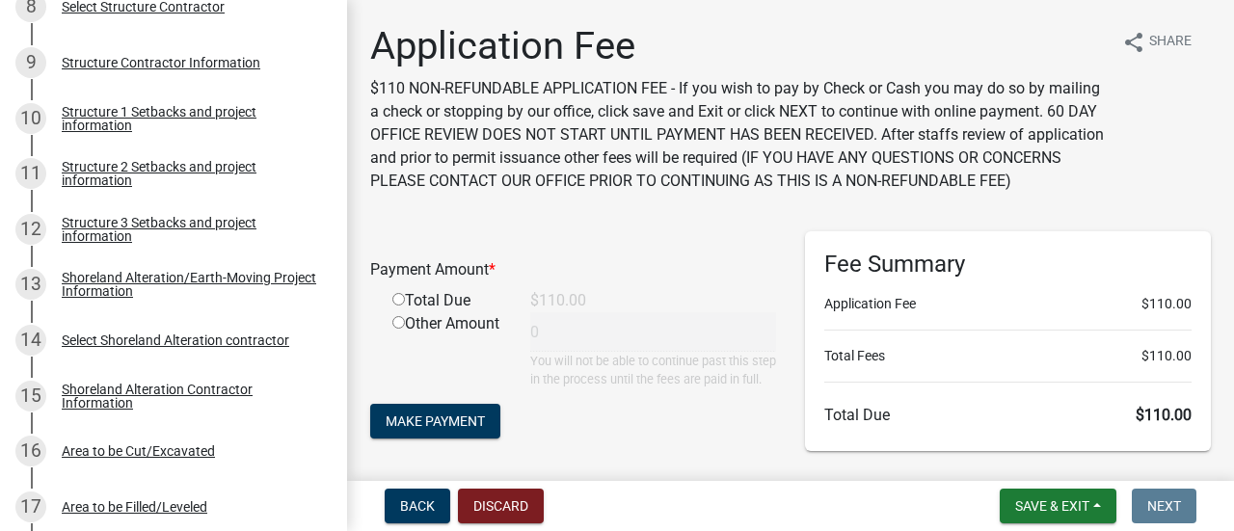
click at [398, 305] on input "radio" at bounding box center [398, 299] width 13 height 13
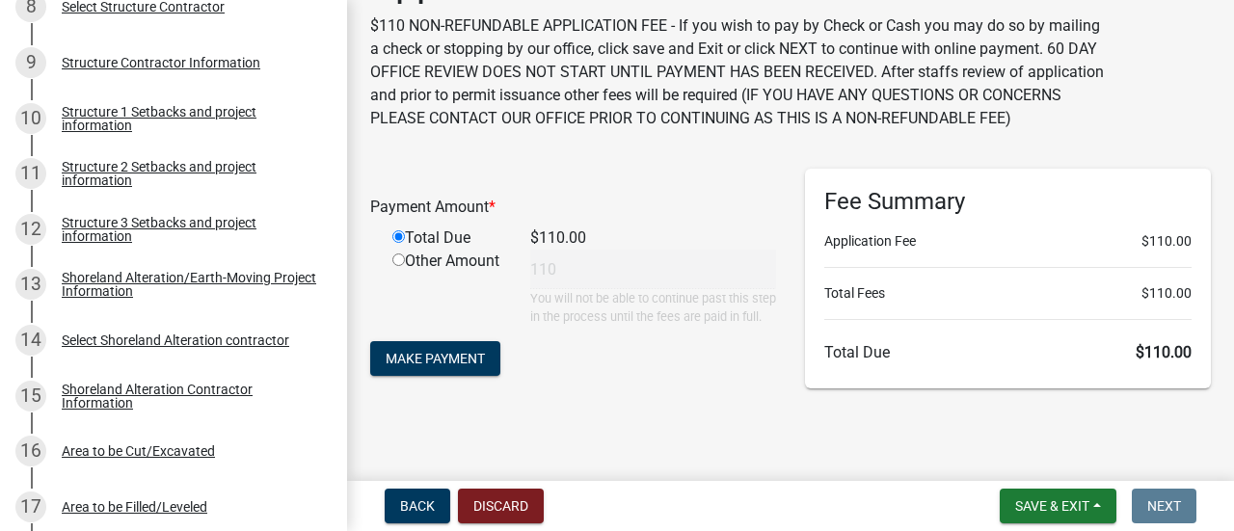
scroll to position [104, 0]
click at [450, 355] on span "Make Payment" at bounding box center [434, 358] width 99 height 15
